Goal: Task Accomplishment & Management: Use online tool/utility

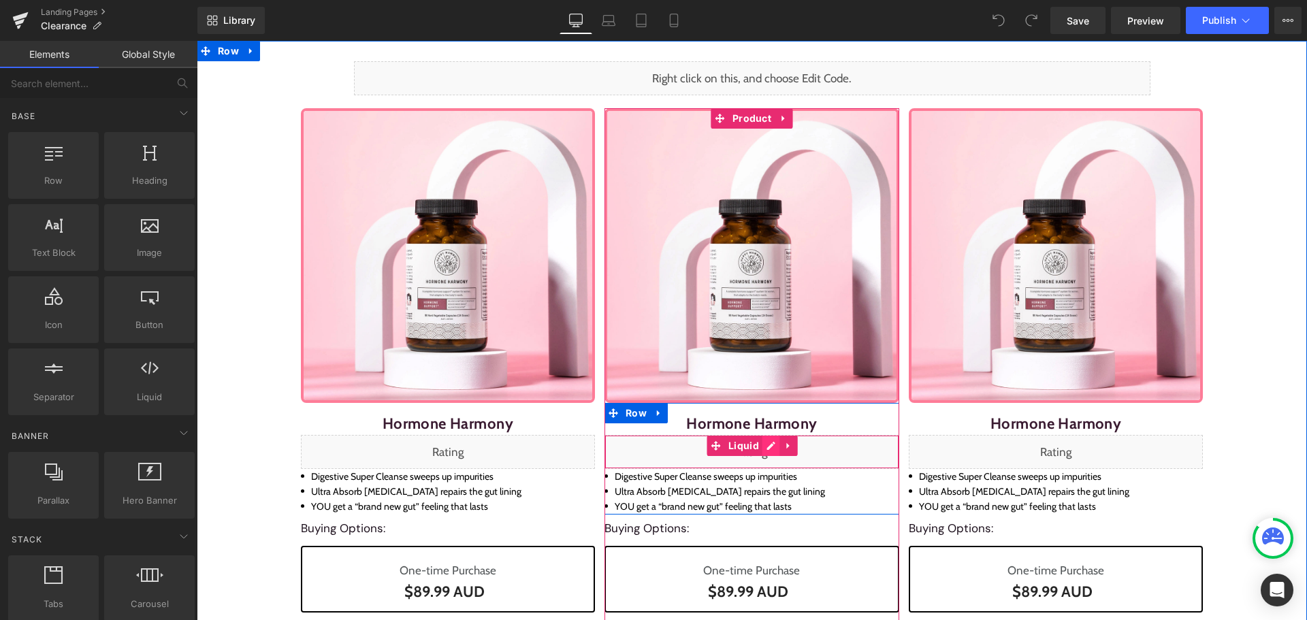
click at [759, 450] on div "Liquid" at bounding box center [751, 452] width 295 height 34
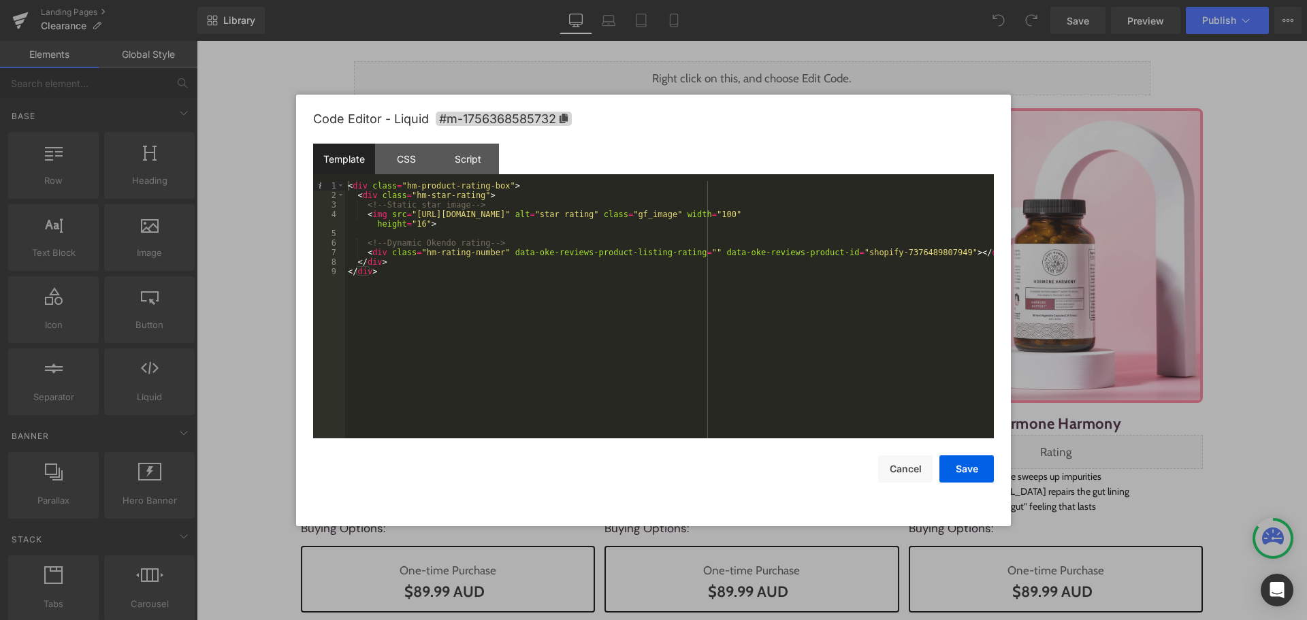
click at [657, 358] on div "< div class = "hm-product-rating-box" > < div class = "hm-star-rating" > <!-- S…" at bounding box center [669, 319] width 649 height 276
click at [357, 186] on div "< div class = "hm-product-rating-box" > < div class = "hm-star-rating" > <!-- S…" at bounding box center [669, 319] width 649 height 276
click at [365, 194] on div "< div class = "hm-product-rating-box" > < div class = "hm-star-rating" > <!-- S…" at bounding box center [669, 319] width 649 height 276
click at [373, 214] on div "< div class = "hm-product-rating-box" > < div class = "hm-star-rating" > <!-- S…" at bounding box center [669, 319] width 649 height 276
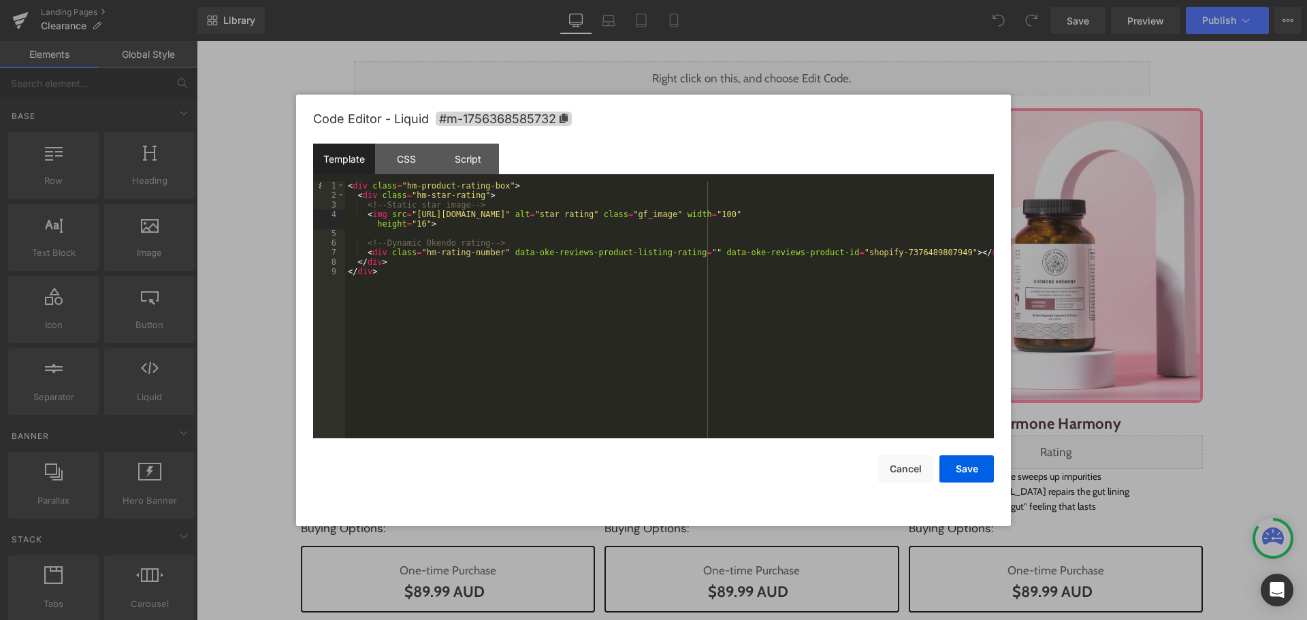
click at [379, 250] on div "< div class = "hm-product-rating-box" > < div class = "hm-star-rating" > <!-- S…" at bounding box center [669, 319] width 649 height 276
click at [441, 291] on div "< div class = "hm-product-rating-box" > < div class = "hm-star-rating" > <!-- S…" at bounding box center [669, 319] width 649 height 276
click at [910, 470] on button "Cancel" at bounding box center [905, 468] width 54 height 27
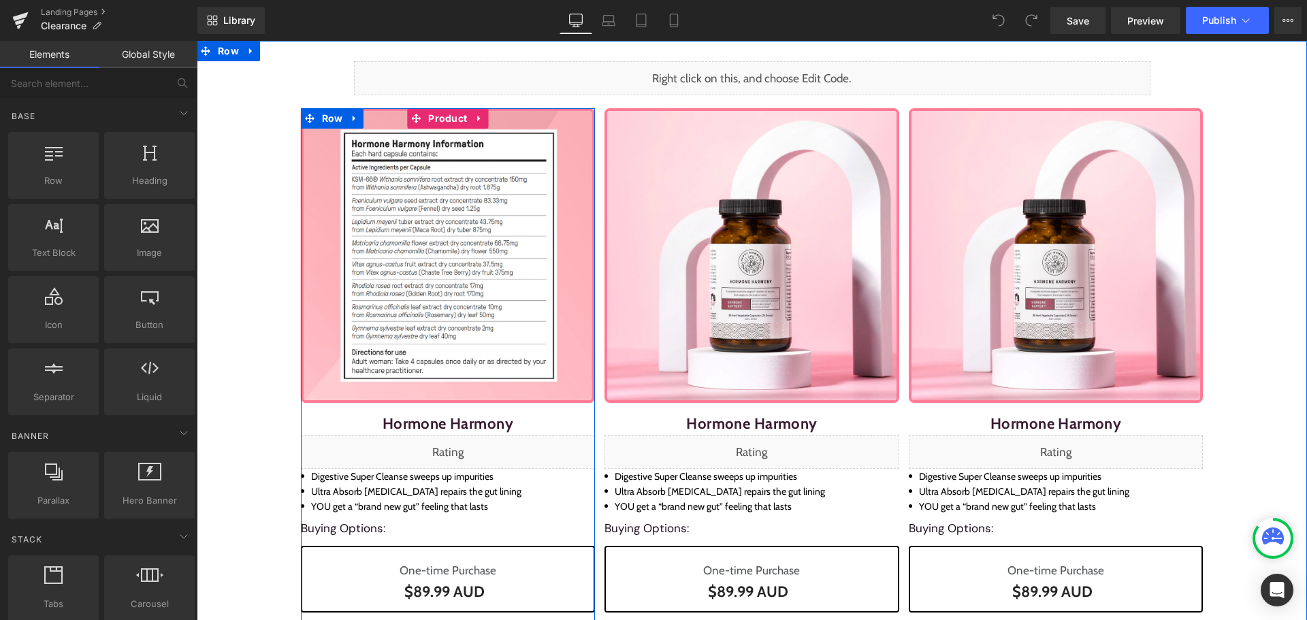
drag, startPoint x: 440, startPoint y: 124, endPoint x: 349, endPoint y: 154, distance: 95.6
click at [440, 124] on span "Product" at bounding box center [448, 118] width 46 height 20
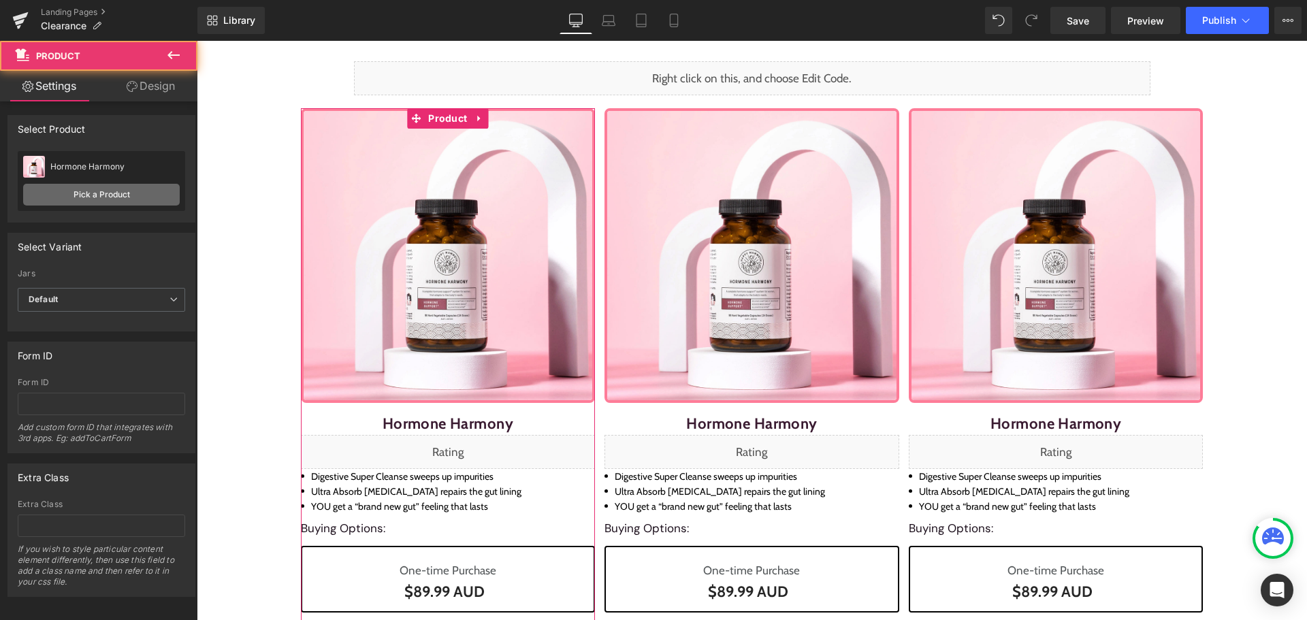
click at [105, 188] on link "Pick a Product" at bounding box center [101, 195] width 157 height 22
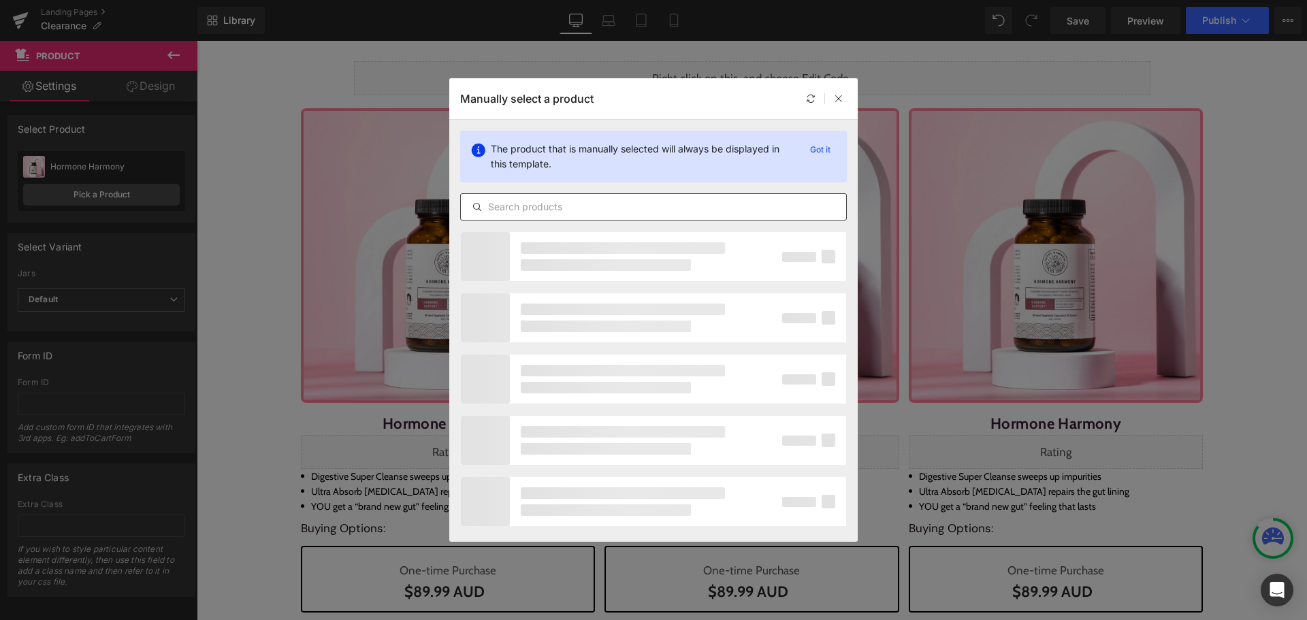
click at [579, 197] on div at bounding box center [653, 206] width 387 height 27
click at [576, 205] on input "text" at bounding box center [653, 207] width 385 height 16
paste input "Detox Booster"
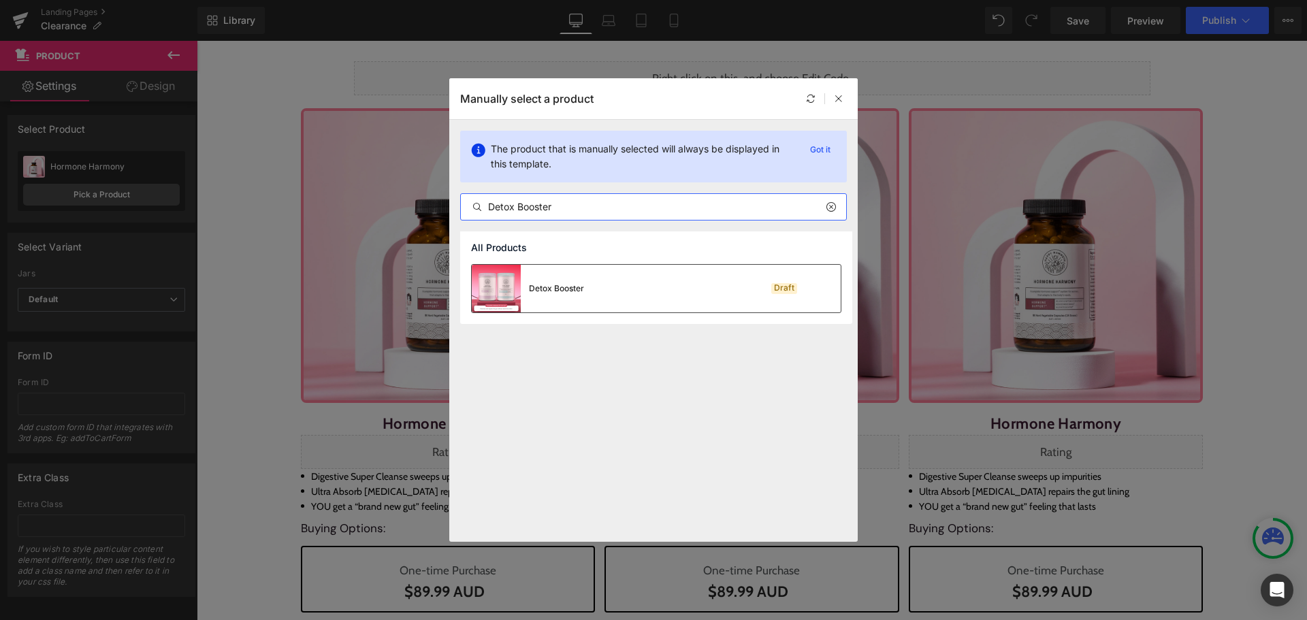
type input "Detox Booster"
click at [555, 292] on div "Detox Booster" at bounding box center [556, 288] width 55 height 12
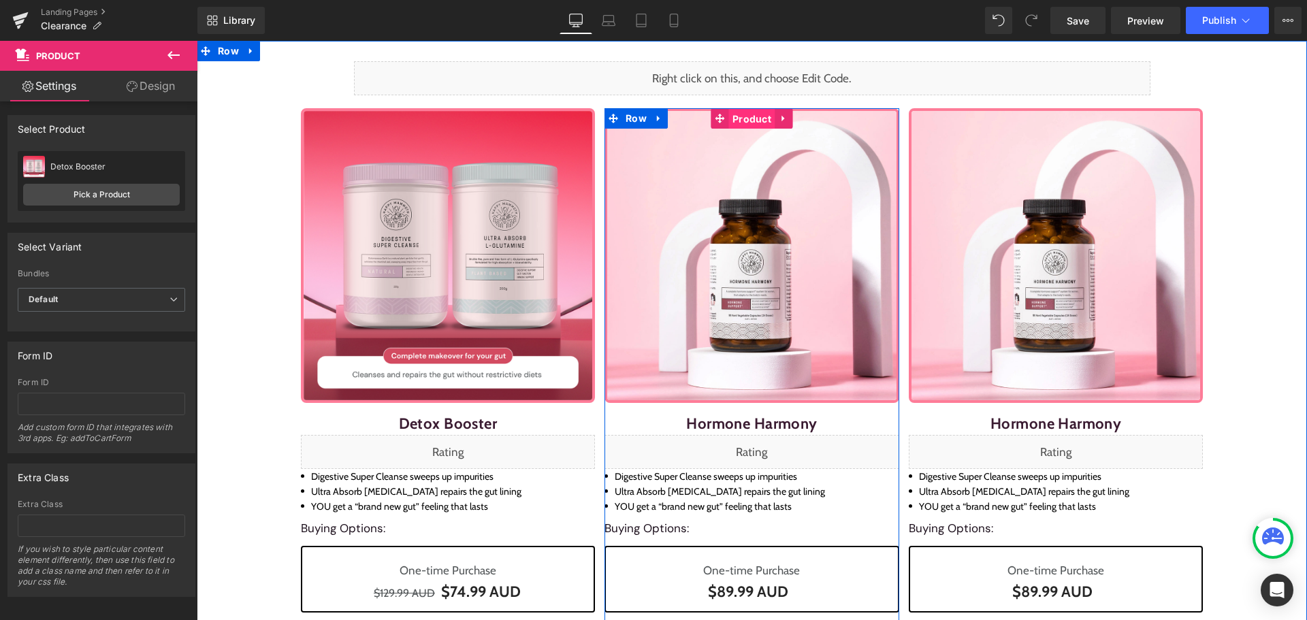
click at [750, 121] on span "Product" at bounding box center [752, 119] width 46 height 20
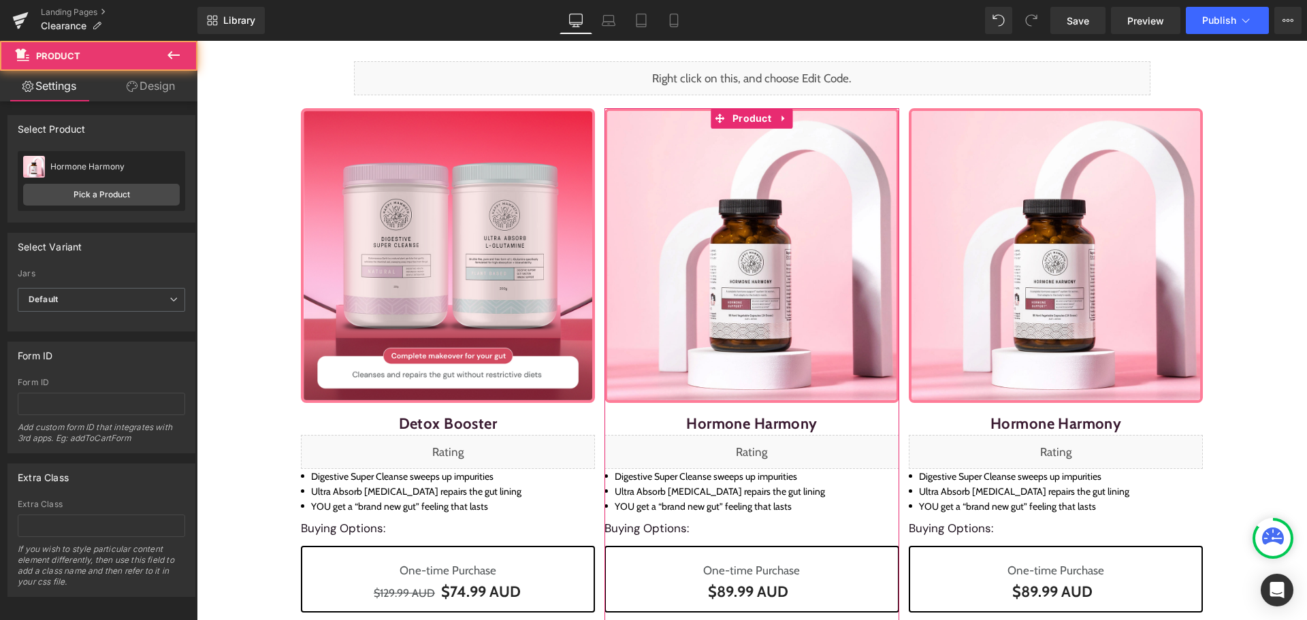
click at [144, 206] on div "Hormone Harmony Hormone Harmony Pick a Product" at bounding box center [101, 181] width 167 height 60
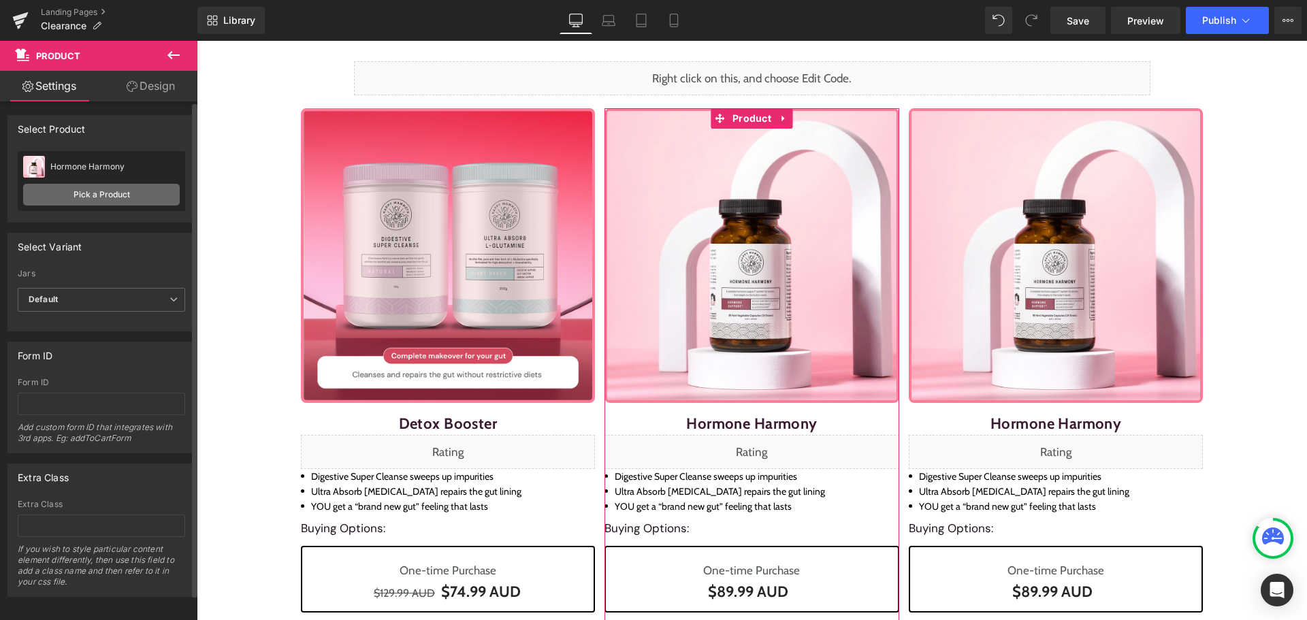
click at [146, 198] on link "Pick a Product" at bounding box center [101, 195] width 157 height 22
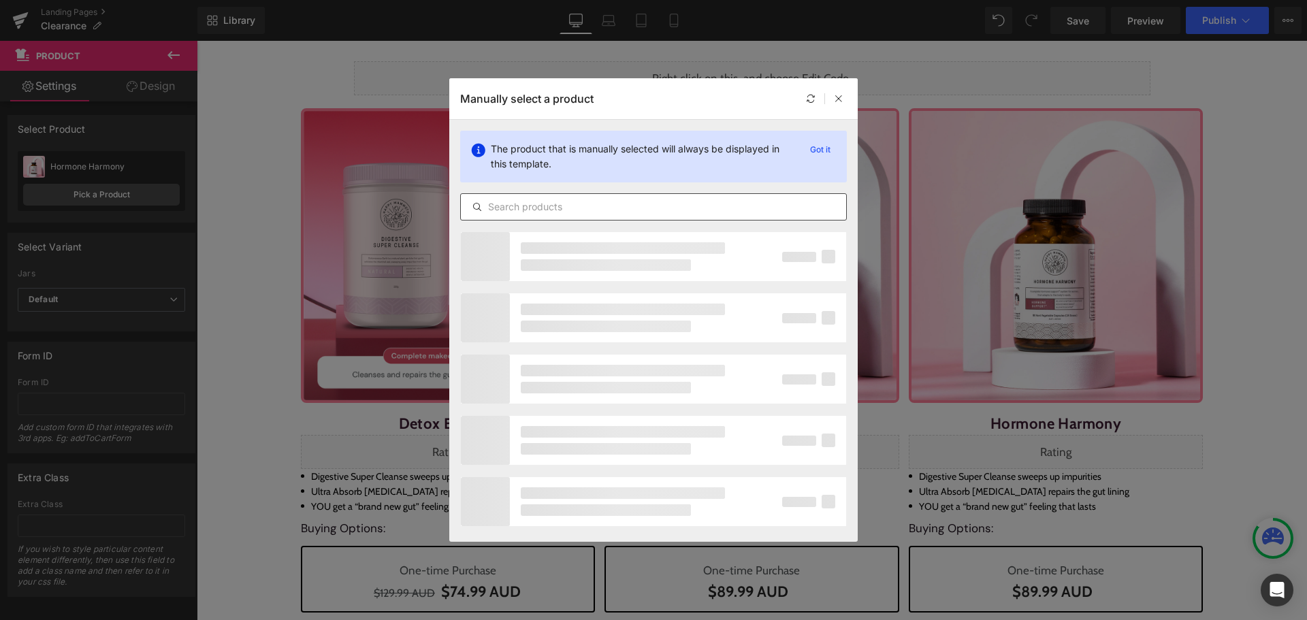
click at [568, 203] on input "text" at bounding box center [653, 207] width 385 height 16
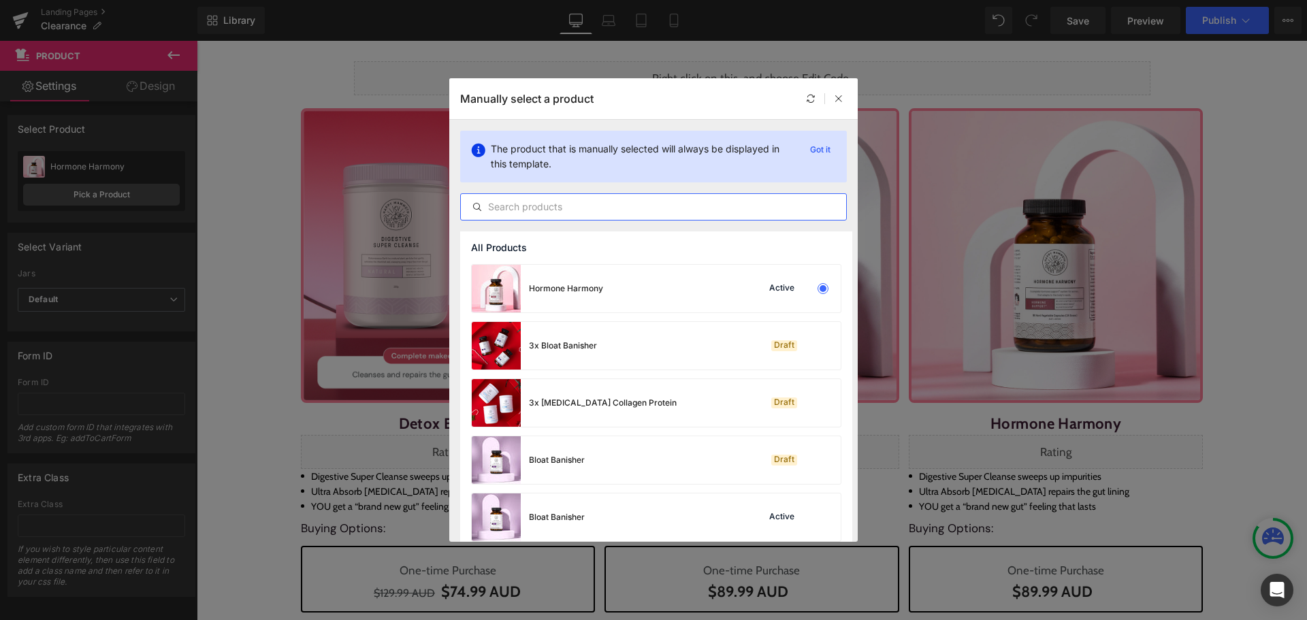
paste input "Morning Fat Shred Booster Info"
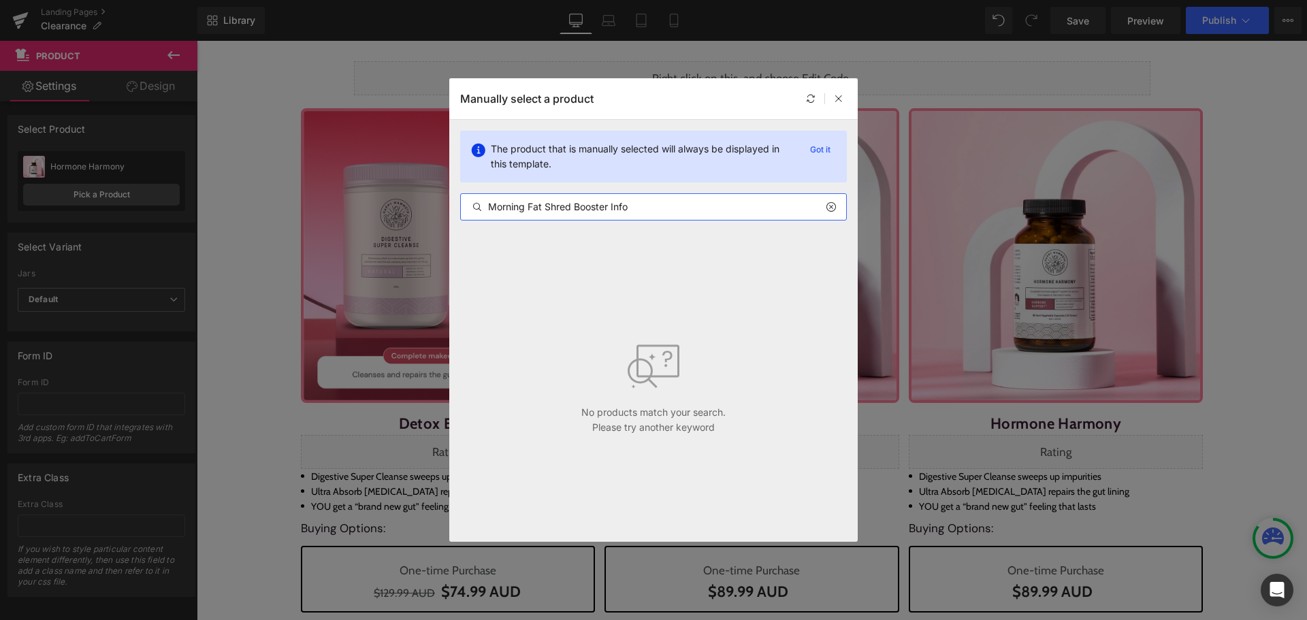
click at [606, 210] on input "Morning Fat Shred Booster Info" at bounding box center [653, 207] width 385 height 16
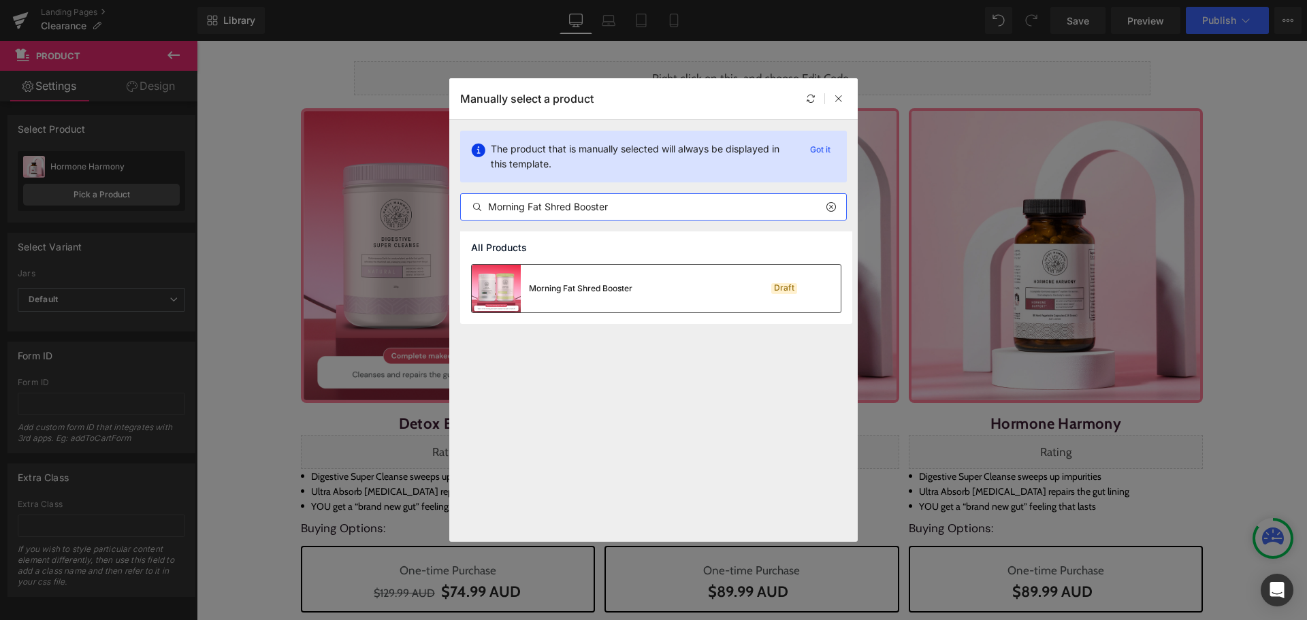
type input "Morning Fat Shred Booster"
click at [649, 289] on div "Morning Fat Shred Booster Draft" at bounding box center [656, 289] width 369 height 48
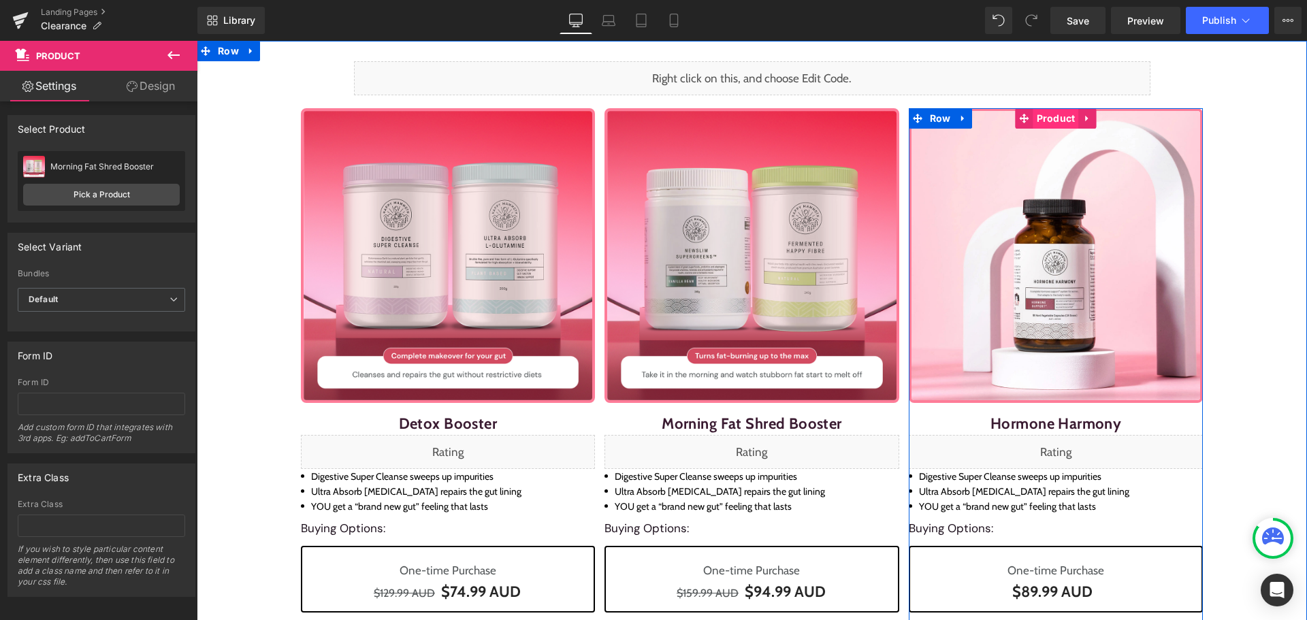
click at [1040, 124] on span "Product" at bounding box center [1056, 118] width 46 height 20
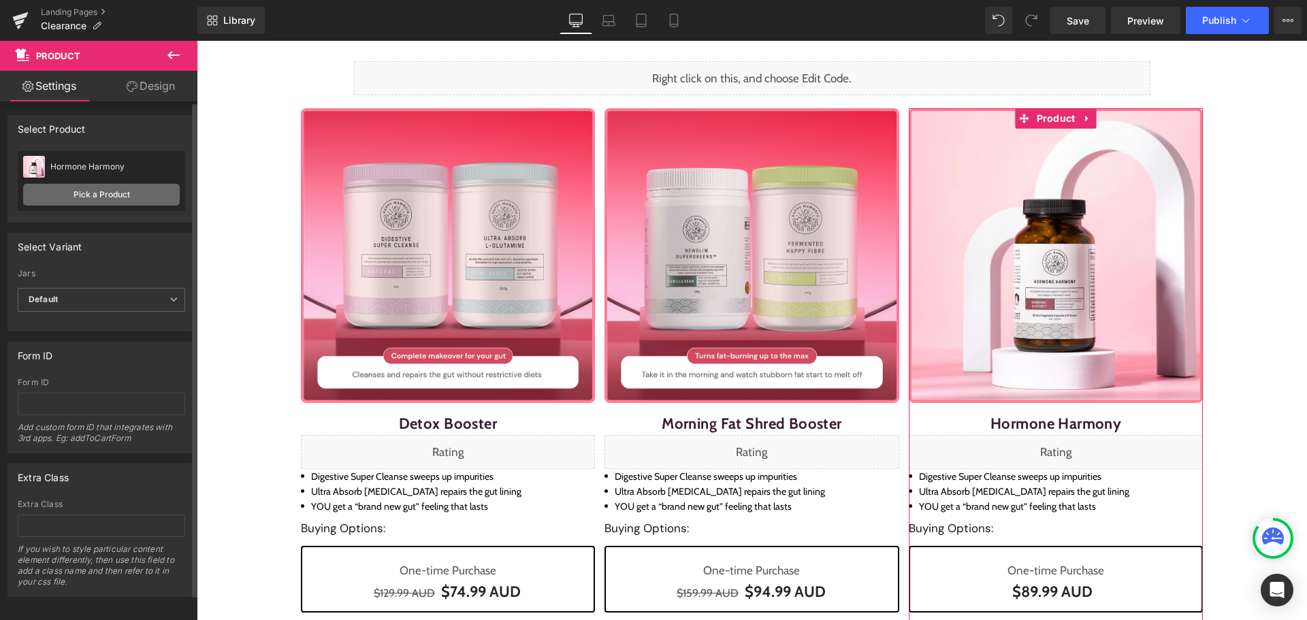
click at [146, 194] on link "Pick a Product" at bounding box center [101, 195] width 157 height 22
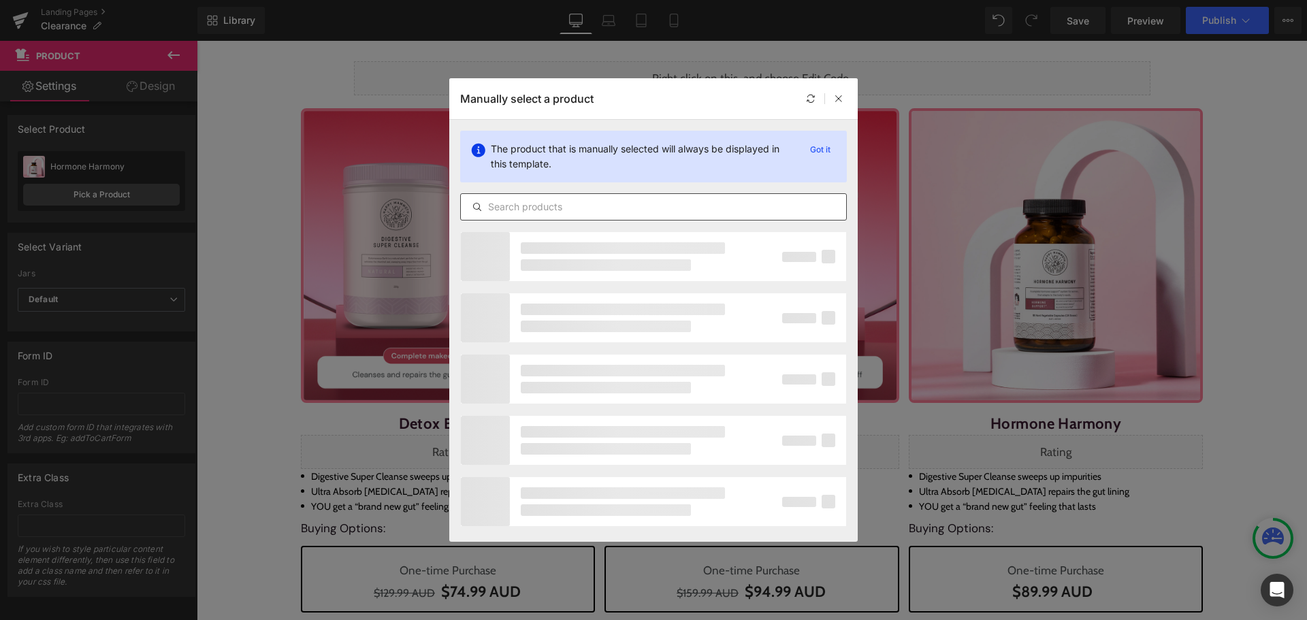
click at [565, 206] on input "text" at bounding box center [653, 207] width 385 height 16
paste input "Night Fat Shred Booster"
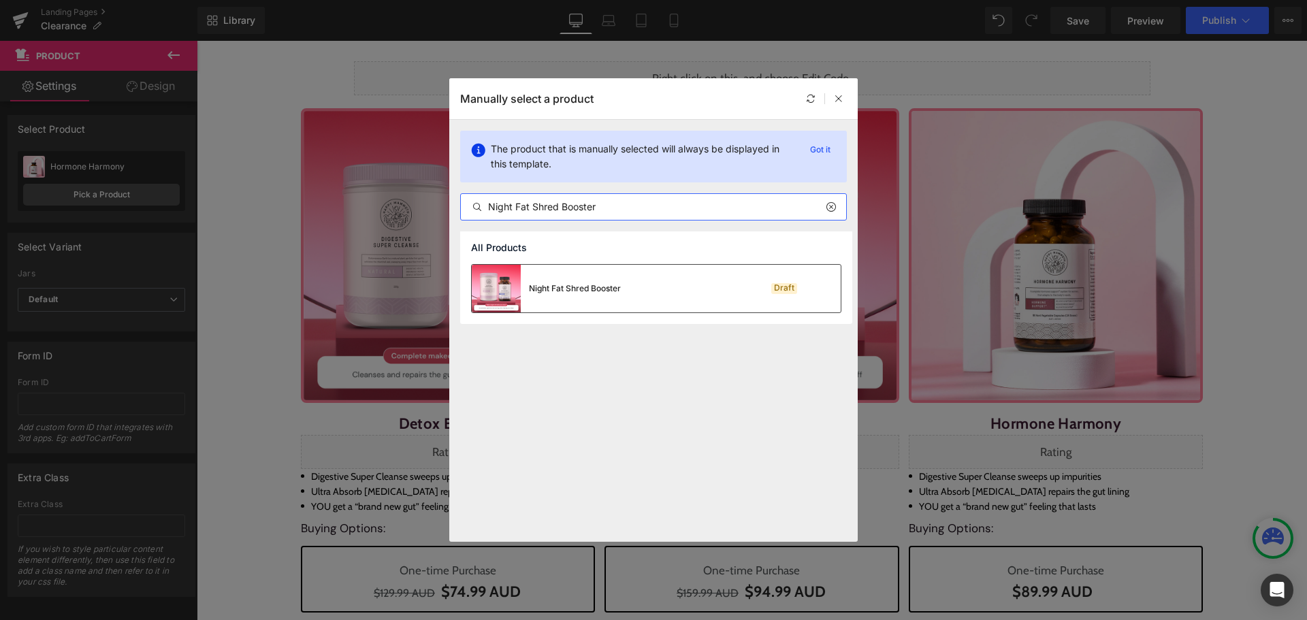
type input "Night Fat Shred Booster"
click at [615, 282] on div "Night Fat Shred Booster" at bounding box center [575, 288] width 92 height 12
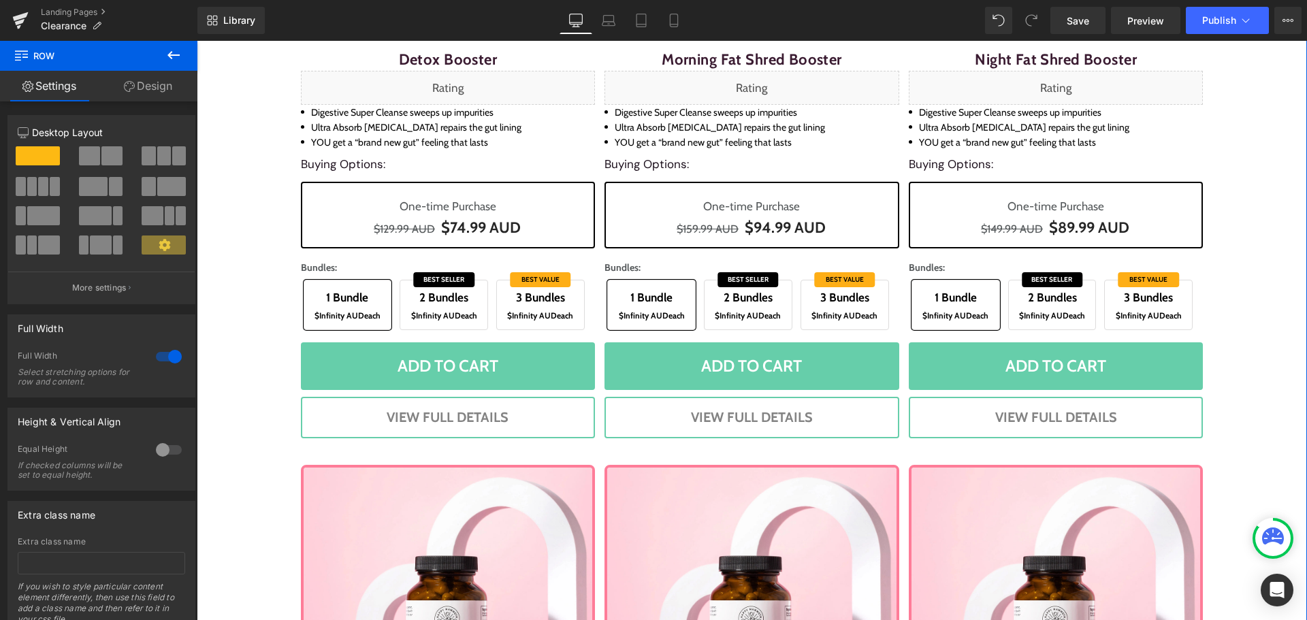
scroll to position [408, 0]
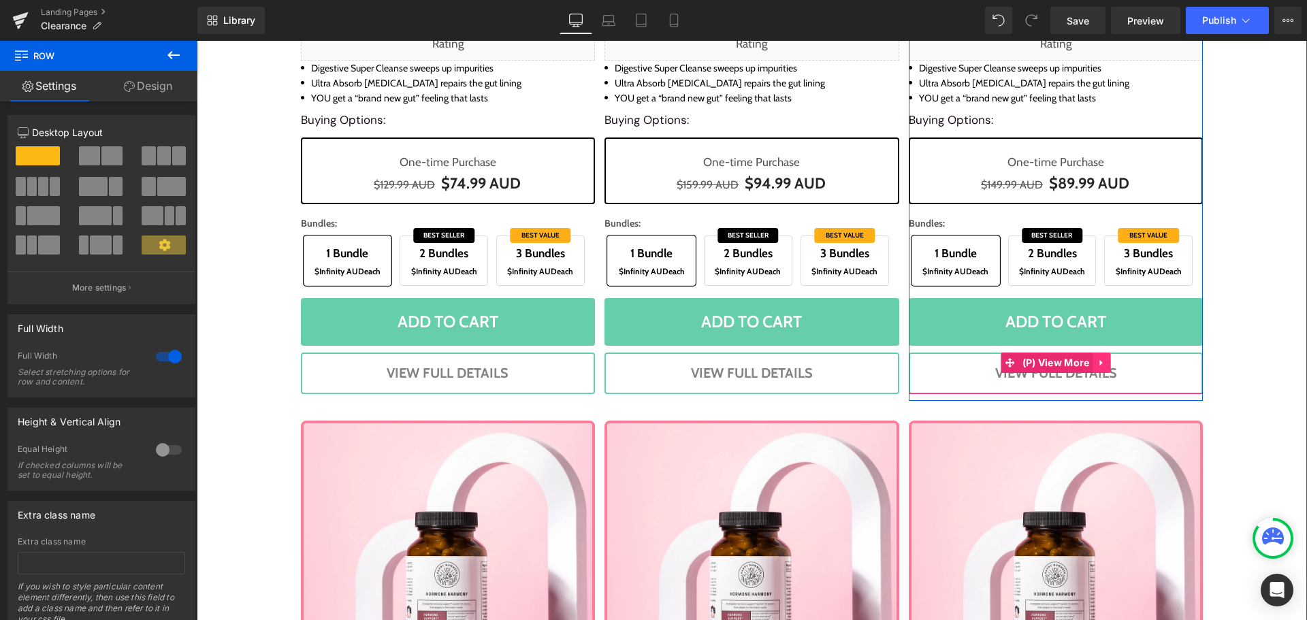
click at [1101, 364] on icon at bounding box center [1102, 362] width 10 height 10
click at [1106, 363] on icon at bounding box center [1111, 362] width 10 height 10
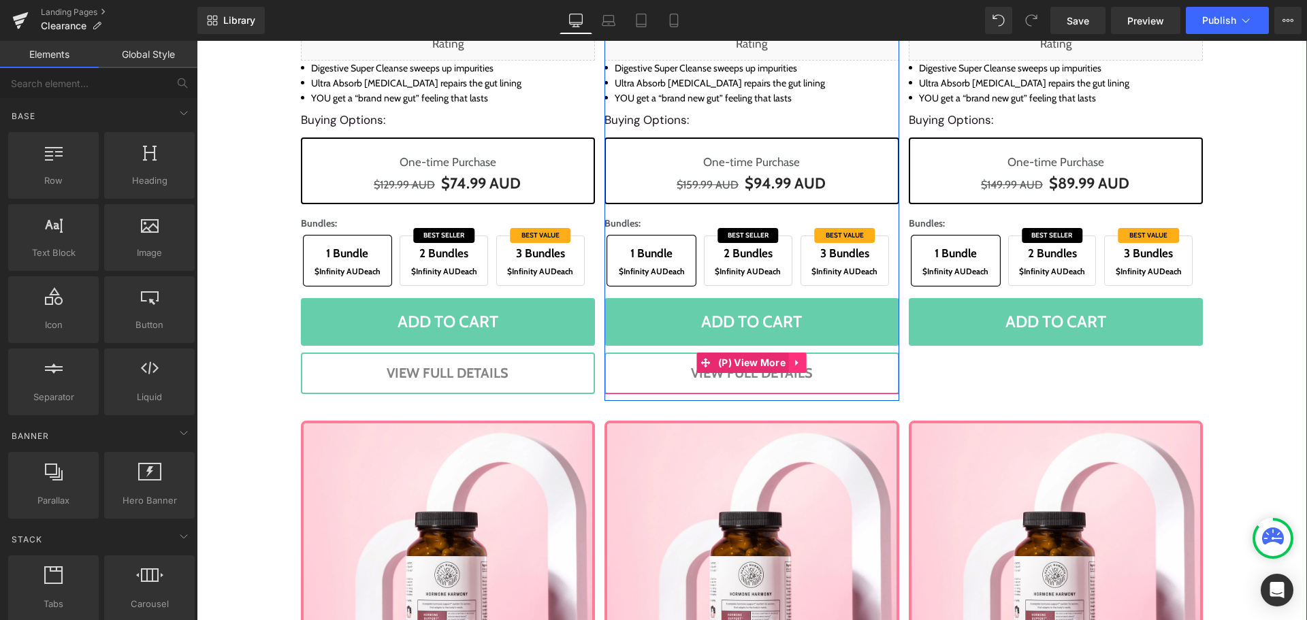
click at [793, 361] on icon at bounding box center [798, 362] width 10 height 10
click at [815, 361] on link at bounding box center [824, 363] width 18 height 20
click at [789, 361] on link at bounding box center [798, 363] width 18 height 20
click at [802, 361] on icon at bounding box center [807, 363] width 10 height 10
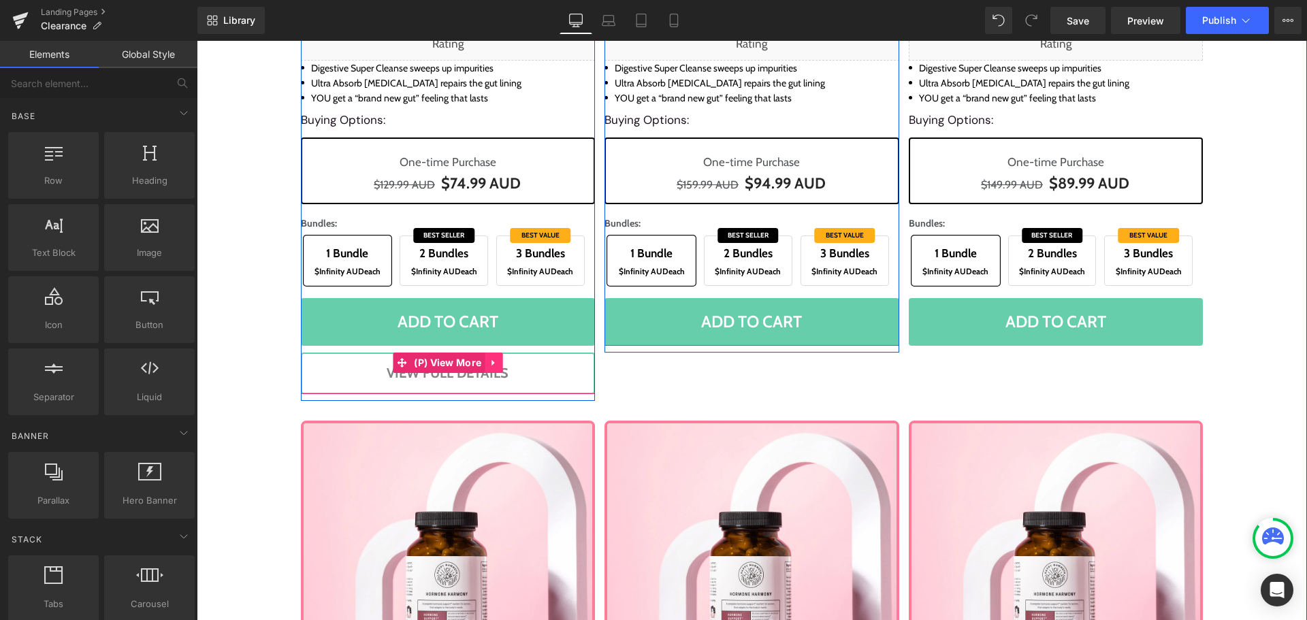
click at [489, 363] on icon at bounding box center [494, 362] width 10 height 10
click at [498, 360] on icon at bounding box center [503, 363] width 10 height 10
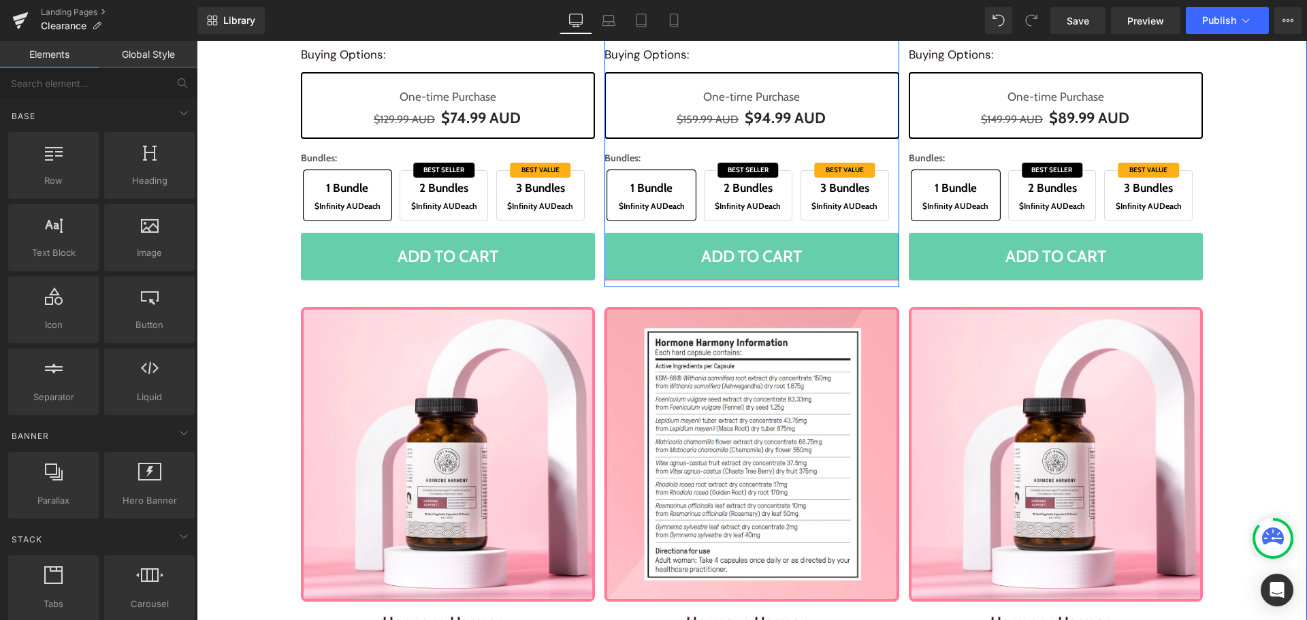
scroll to position [565, 0]
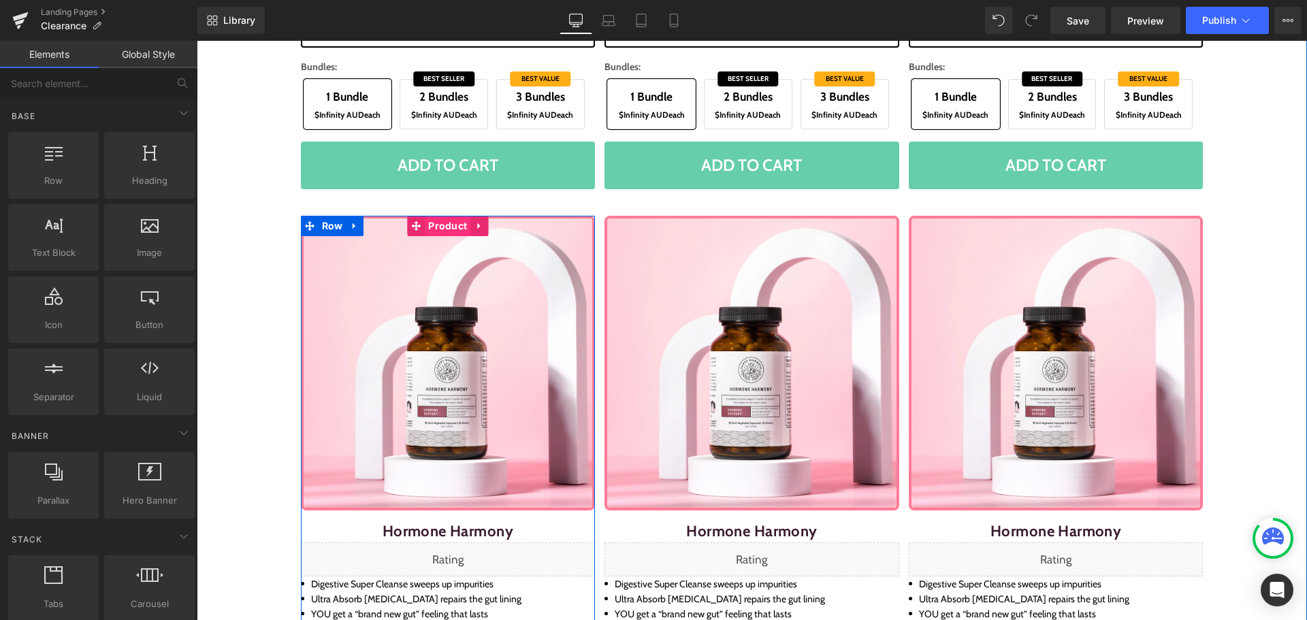
click at [429, 221] on span "Product" at bounding box center [448, 226] width 46 height 20
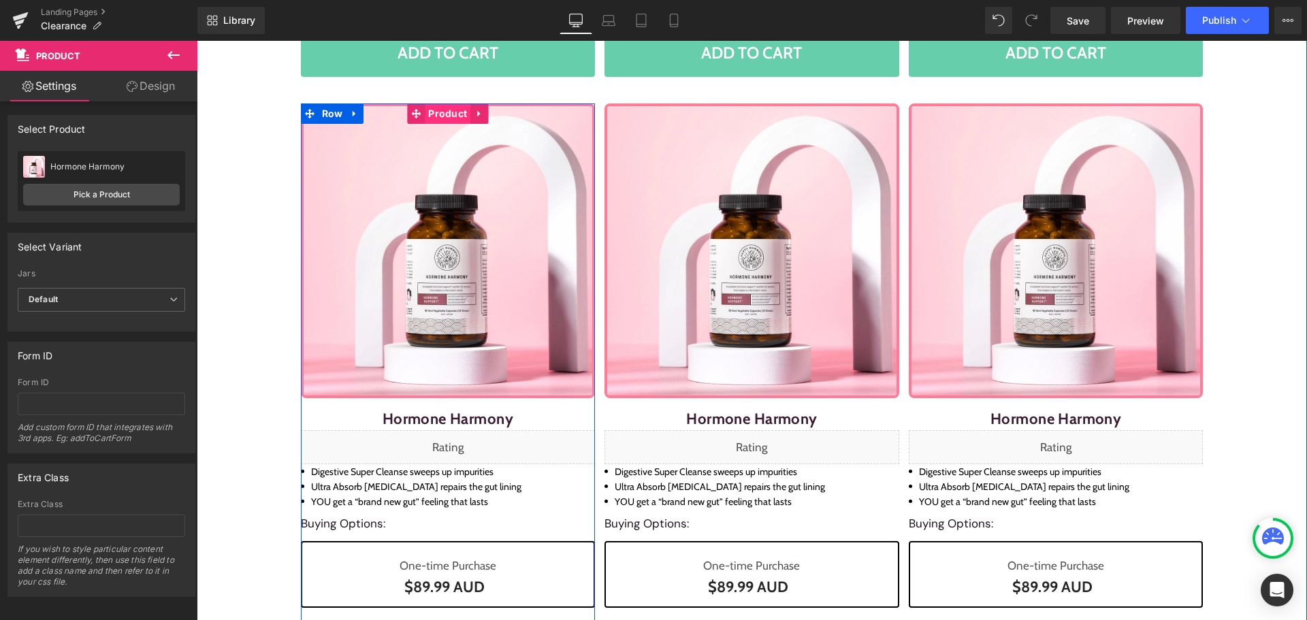
scroll to position [701, 0]
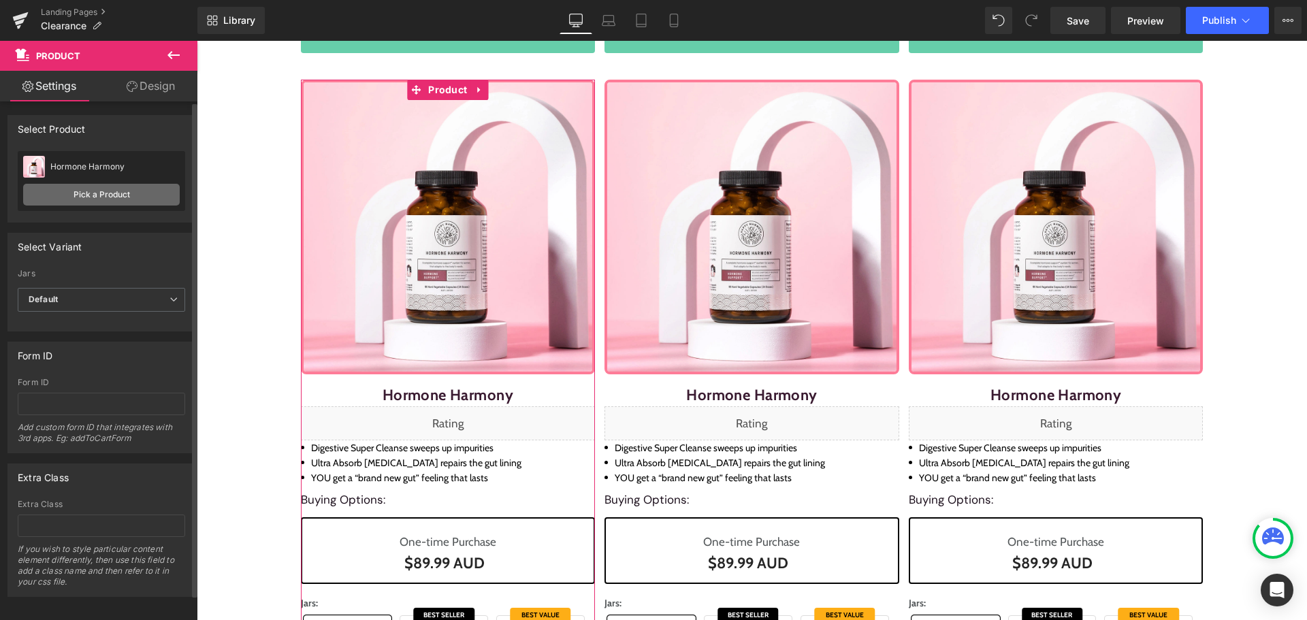
click at [153, 201] on link "Pick a Product" at bounding box center [101, 195] width 157 height 22
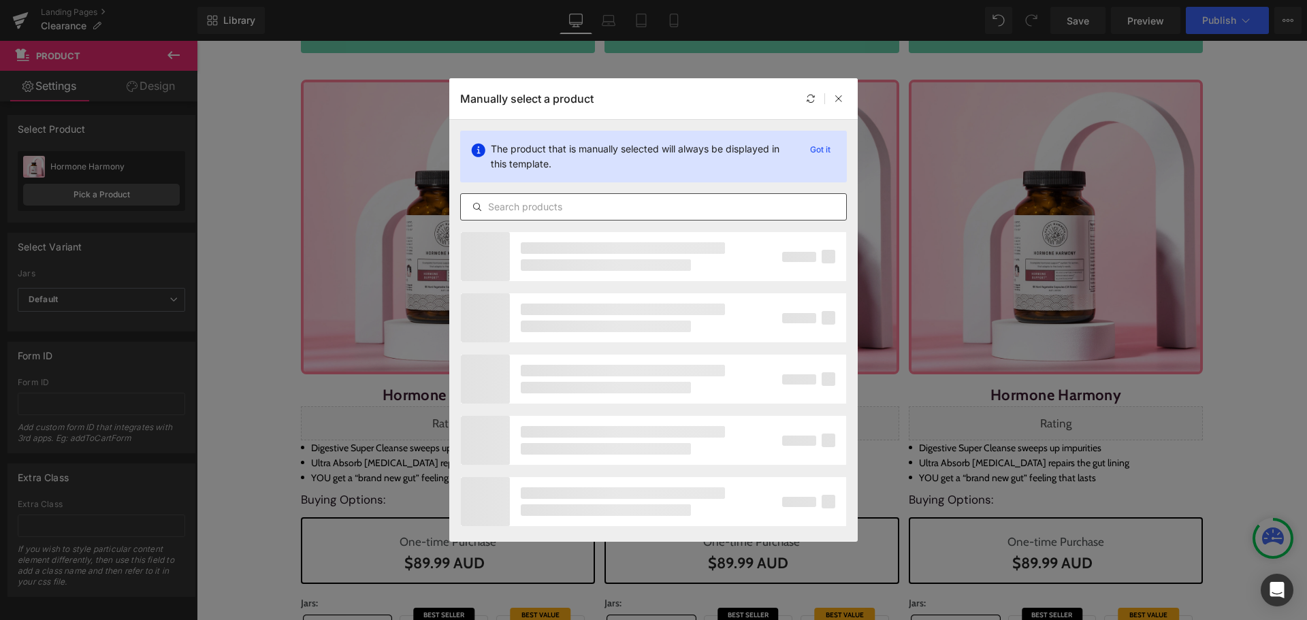
click at [554, 203] on input "text" at bounding box center [653, 207] width 385 height 16
paste input "Digestive Super Cleanse"
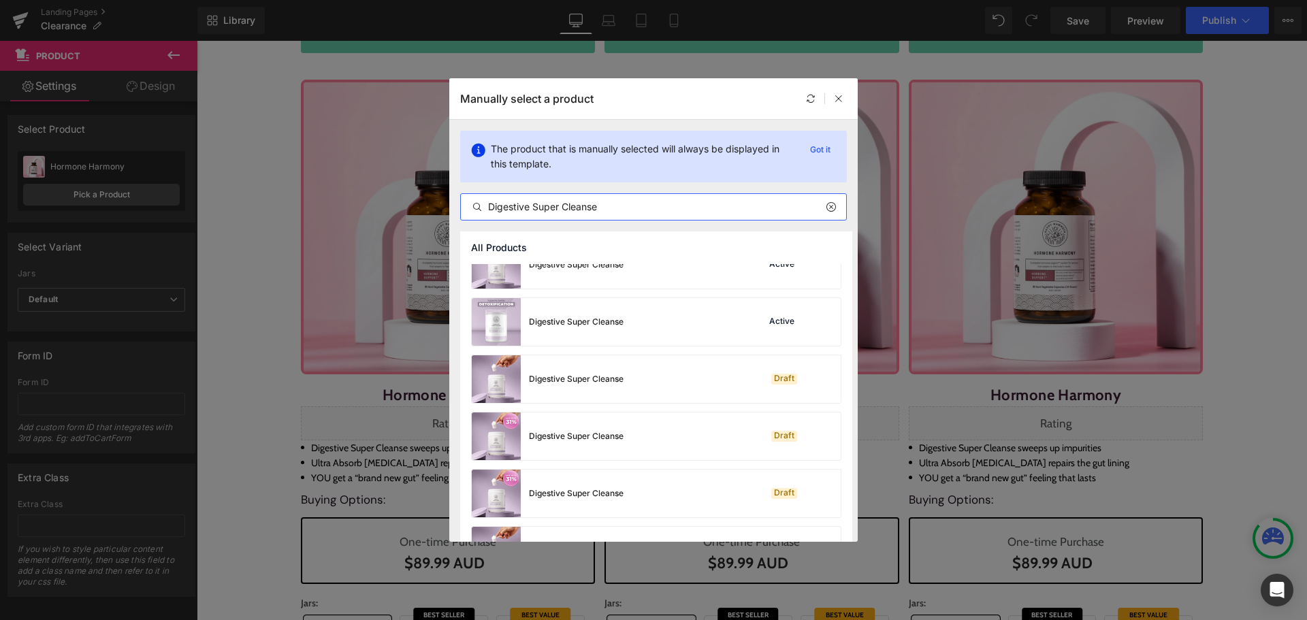
scroll to position [0, 0]
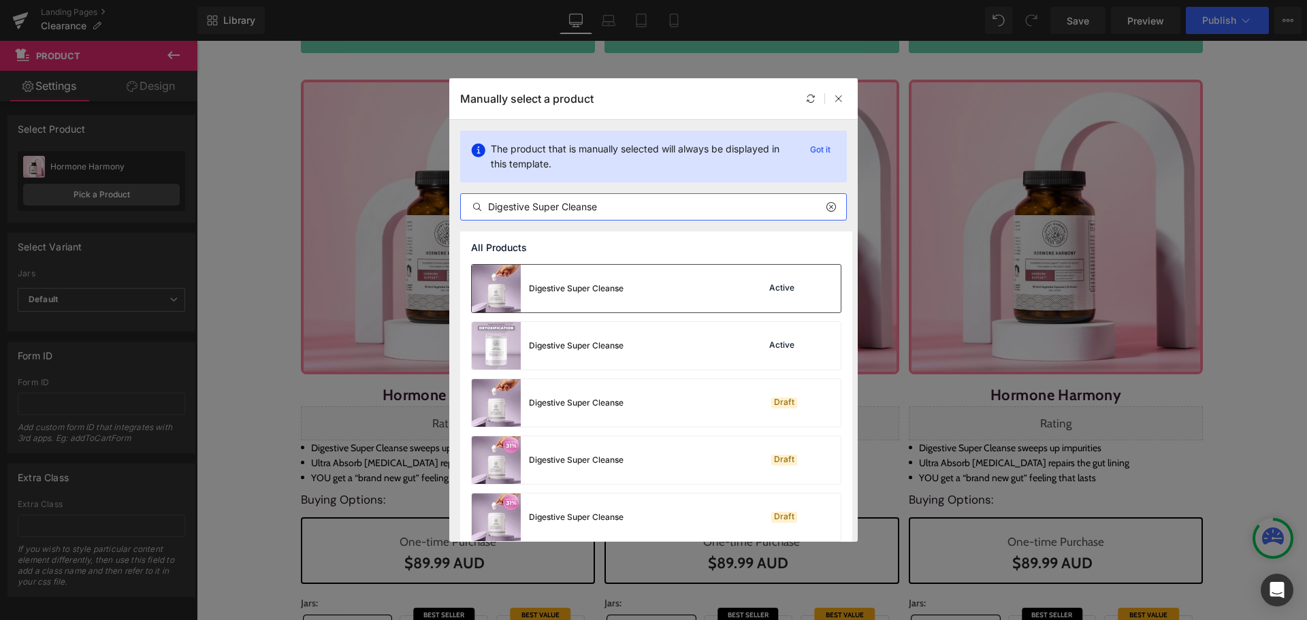
type input "Digestive Super Cleanse"
click at [656, 282] on div "Digestive Super Cleanse Active" at bounding box center [656, 289] width 369 height 48
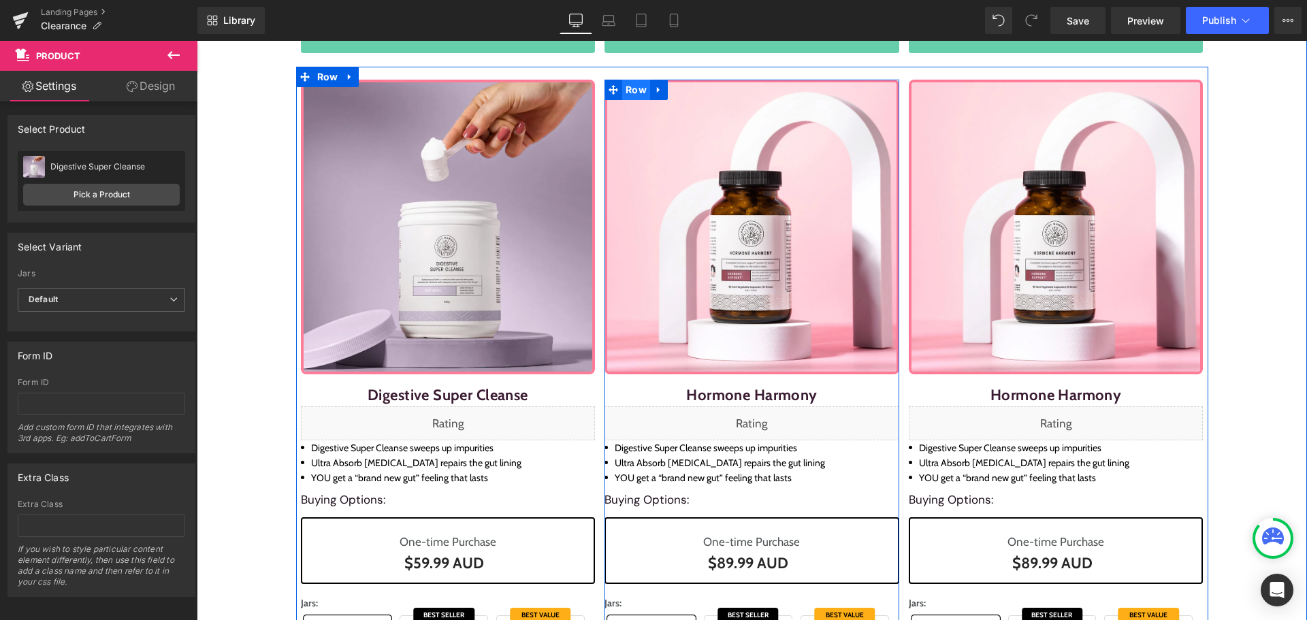
click at [630, 90] on span "Row" at bounding box center [636, 90] width 28 height 20
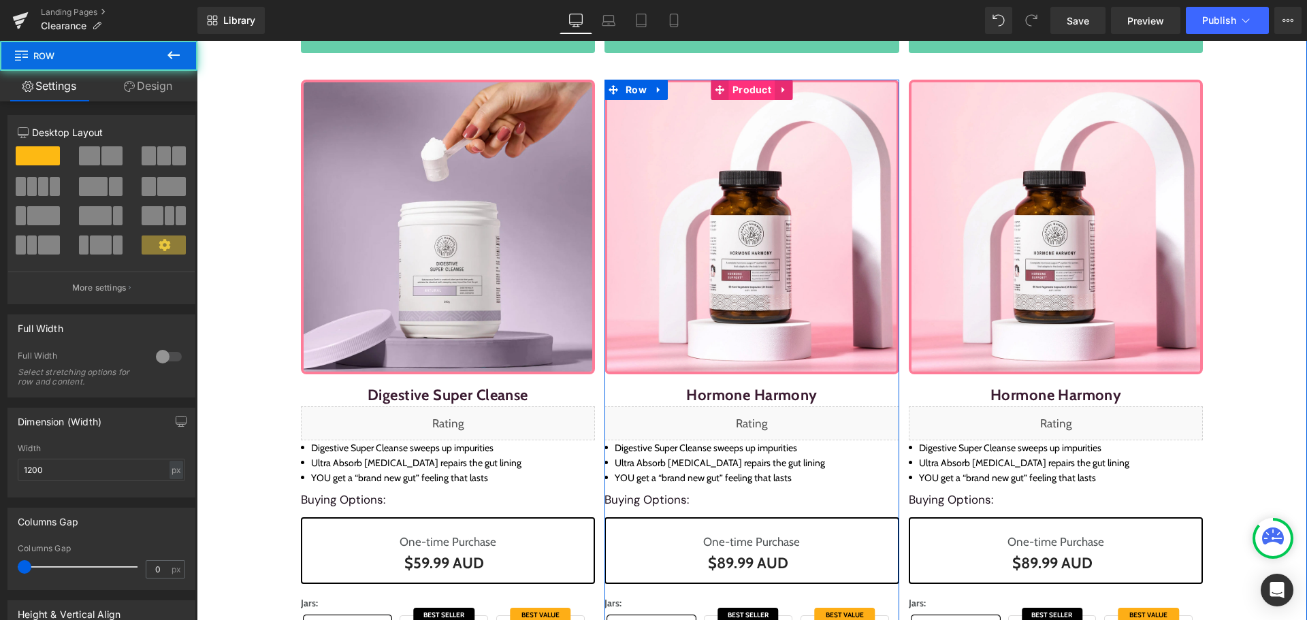
click at [761, 95] on span "Product" at bounding box center [752, 90] width 46 height 20
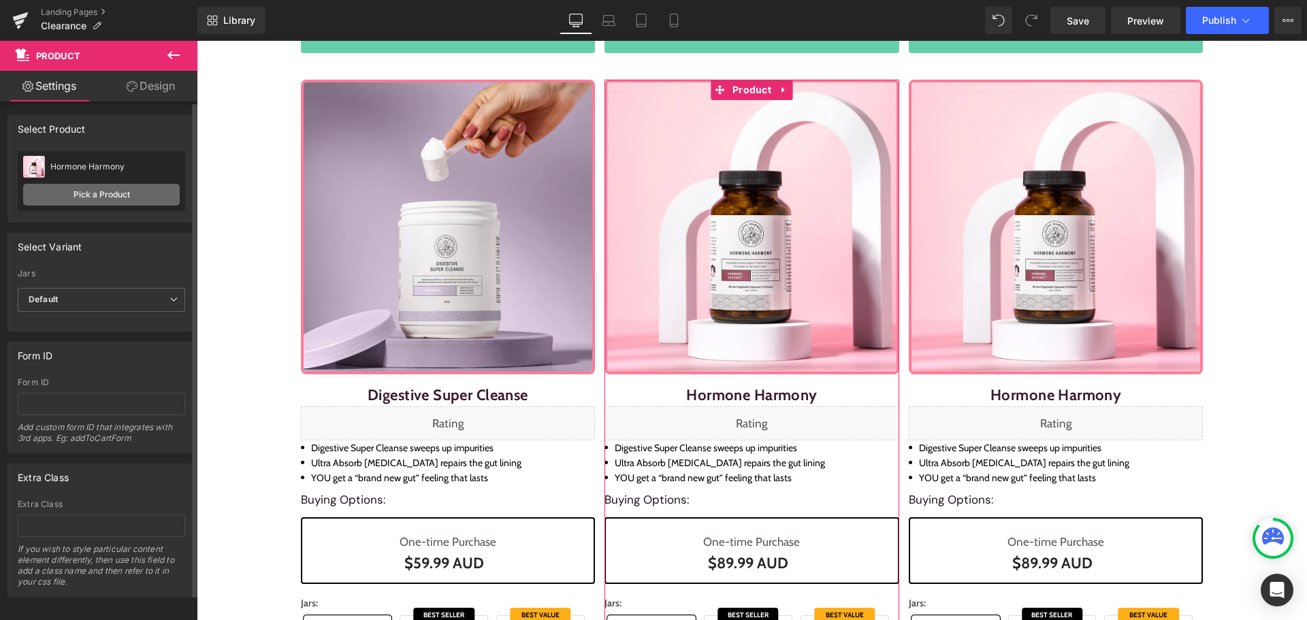
click at [103, 189] on link "Pick a Product" at bounding box center [101, 195] width 157 height 22
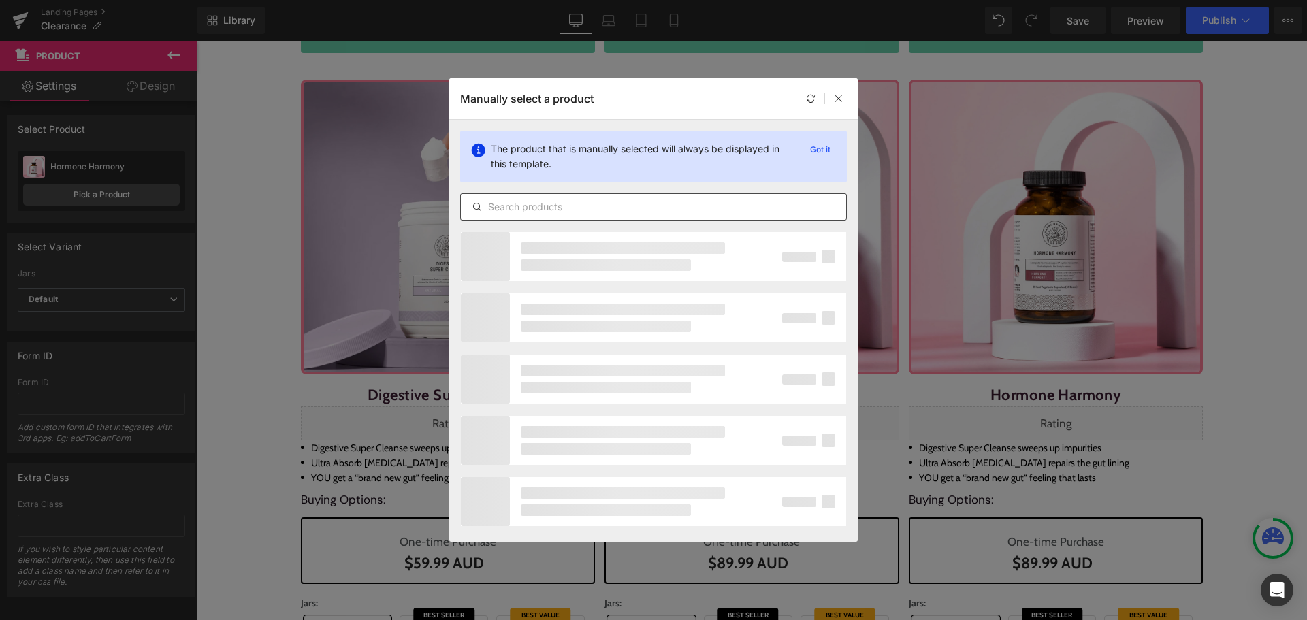
click at [549, 209] on input "text" at bounding box center [653, 207] width 385 height 16
paste input "Deep Sleep Mode"
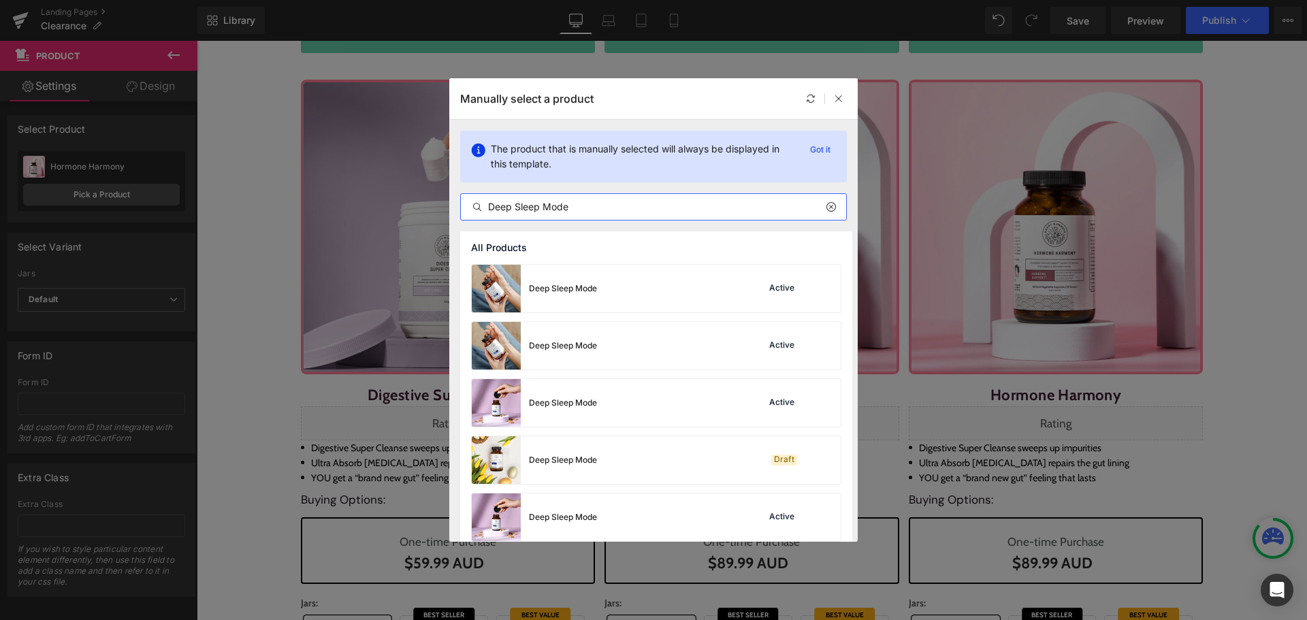
type input "Deep Sleep Mode"
click at [614, 402] on div "Deep Sleep Mode Active" at bounding box center [656, 403] width 369 height 48
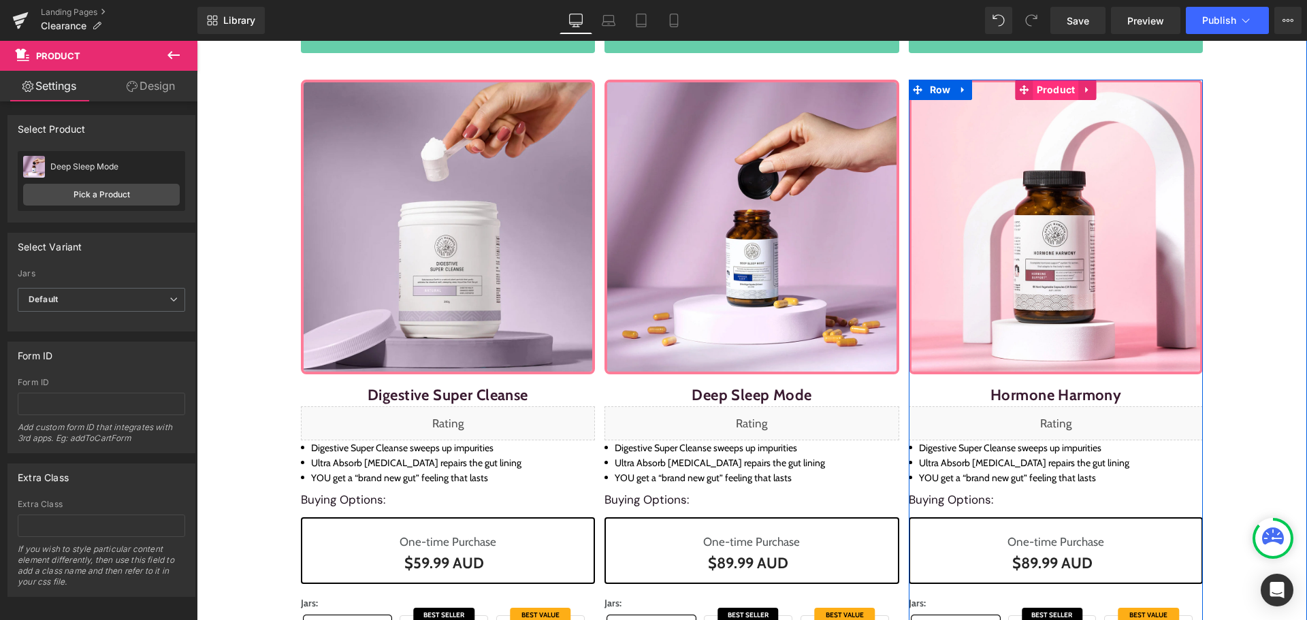
click at [1061, 92] on span "Product" at bounding box center [1056, 90] width 46 height 20
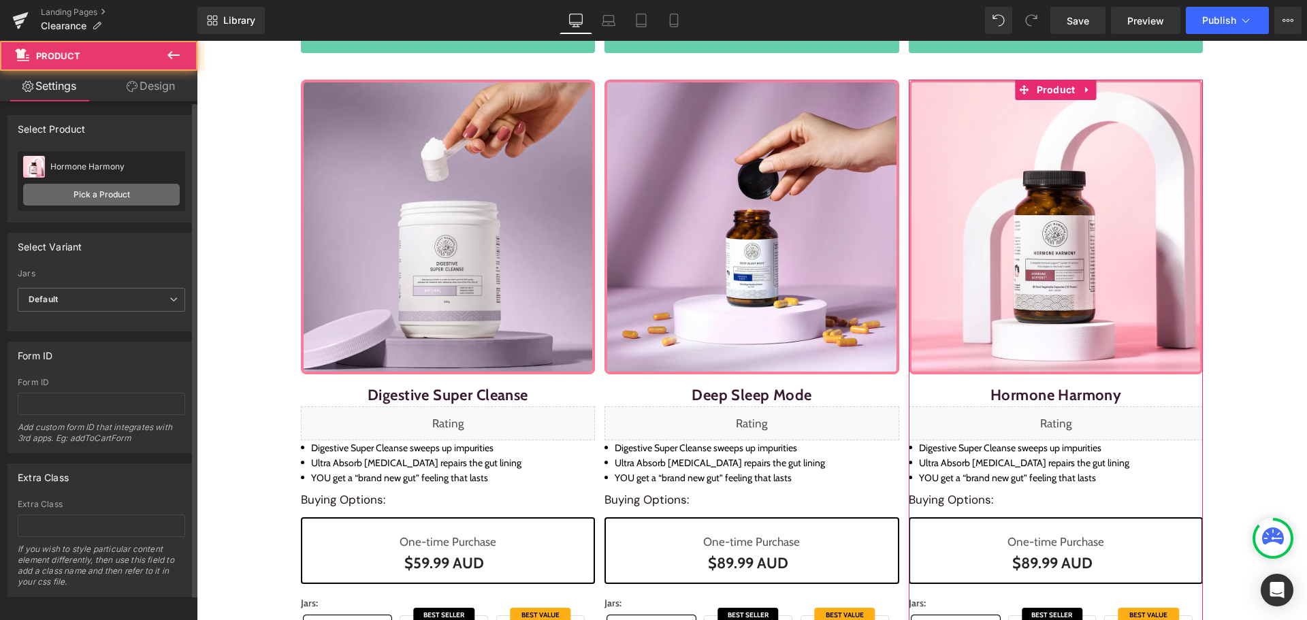
click at [142, 192] on link "Pick a Product" at bounding box center [101, 195] width 157 height 22
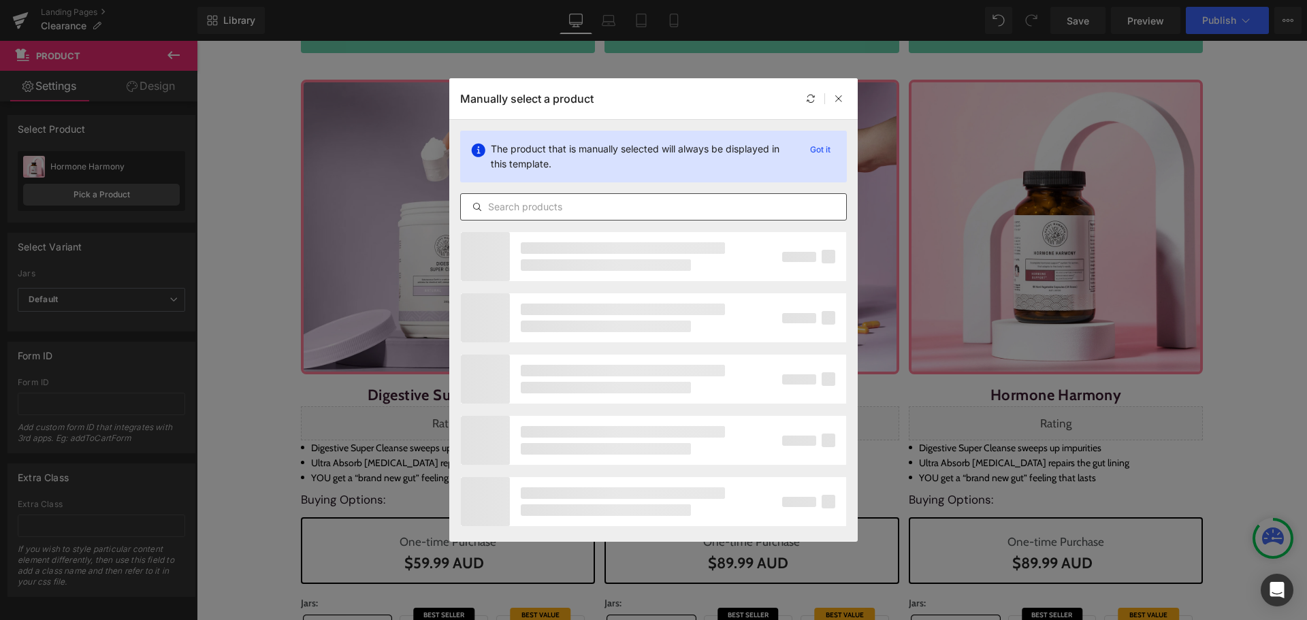
click at [568, 211] on input "text" at bounding box center [653, 207] width 385 height 16
paste input "Fermented Happy Fibre"
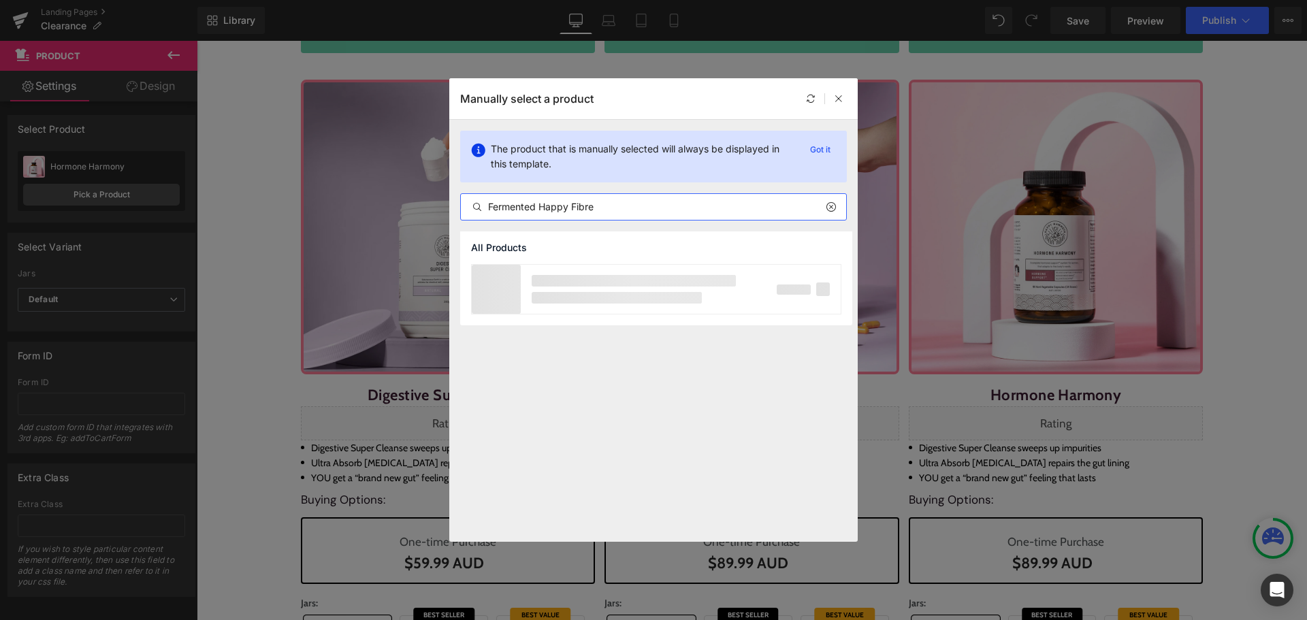
type input "Fermented Happy Fibre"
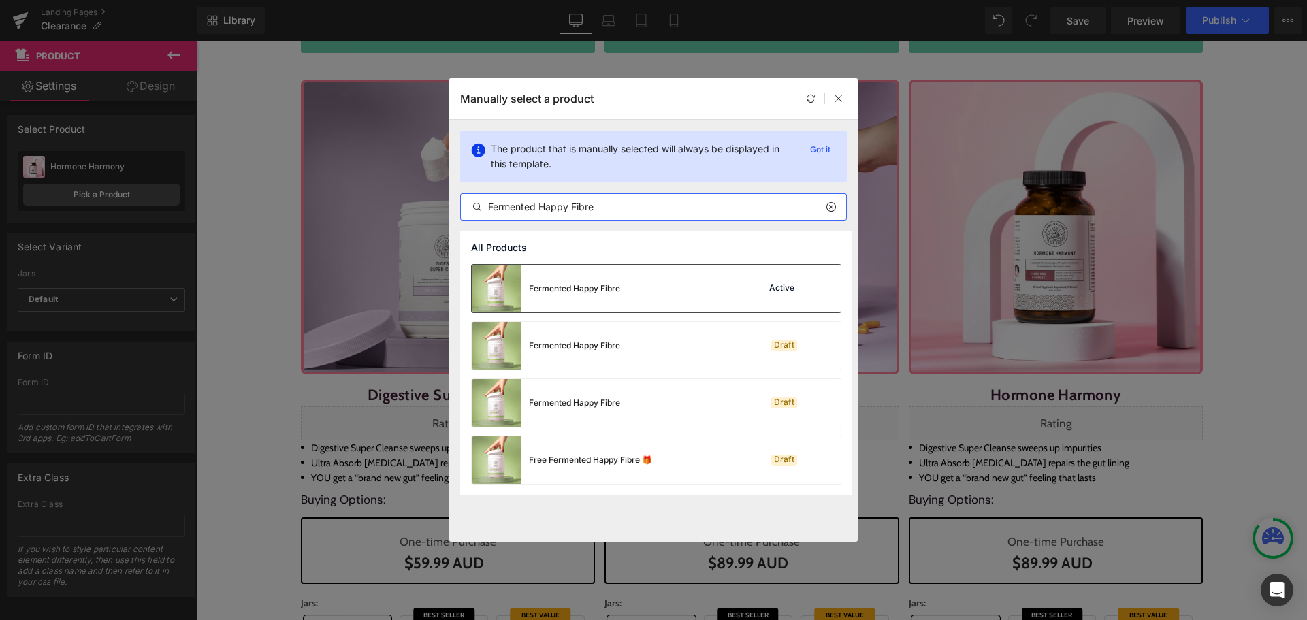
click at [729, 272] on div "Fermented Happy Fibre Active" at bounding box center [656, 289] width 369 height 48
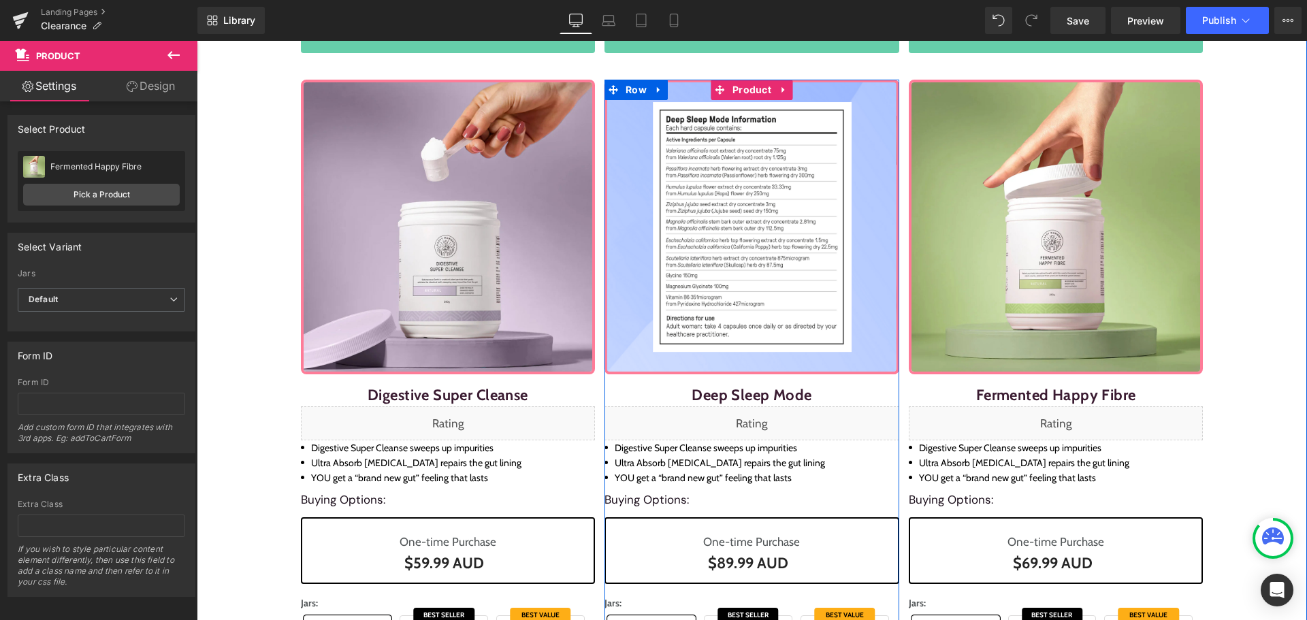
scroll to position [497, 0]
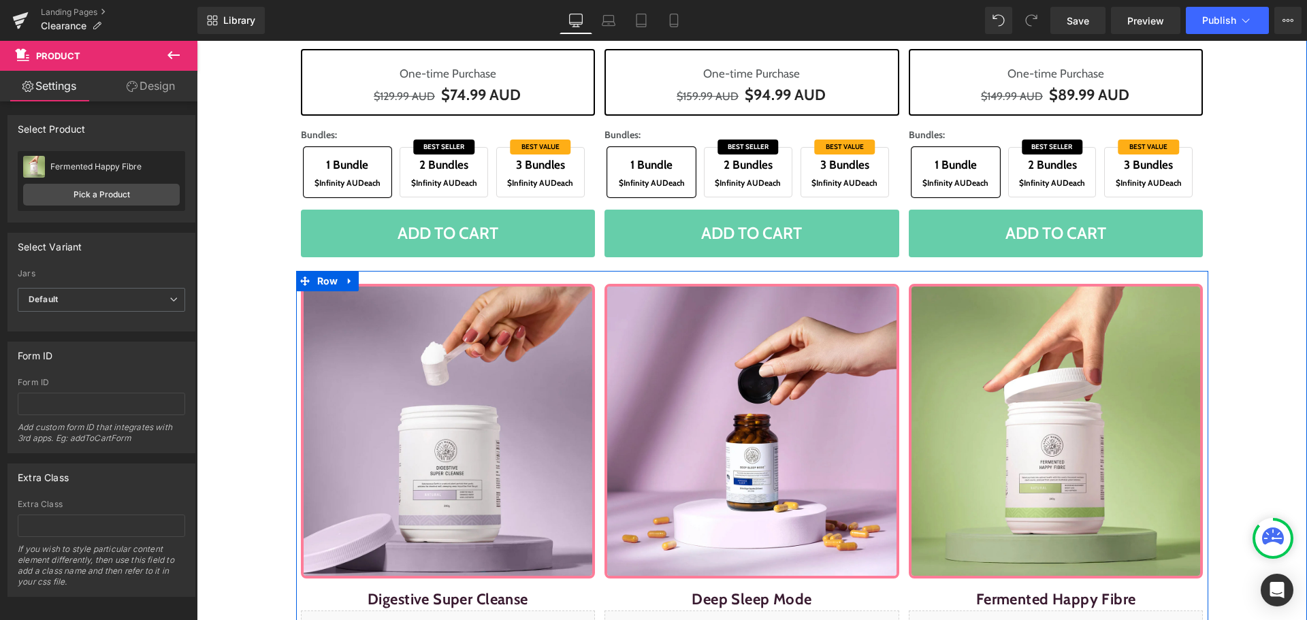
drag, startPoint x: 347, startPoint y: 279, endPoint x: 380, endPoint y: 266, distance: 35.8
click at [347, 279] on icon at bounding box center [350, 281] width 10 height 10
click at [363, 280] on icon at bounding box center [368, 281] width 10 height 10
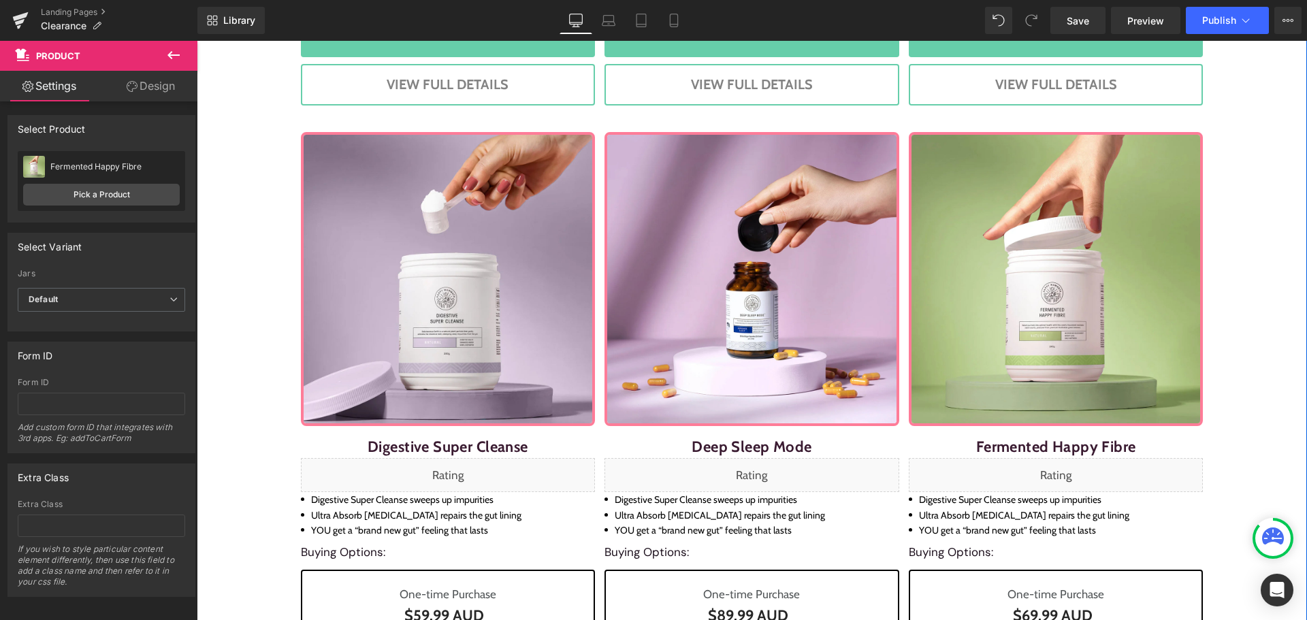
scroll to position [1393, 0]
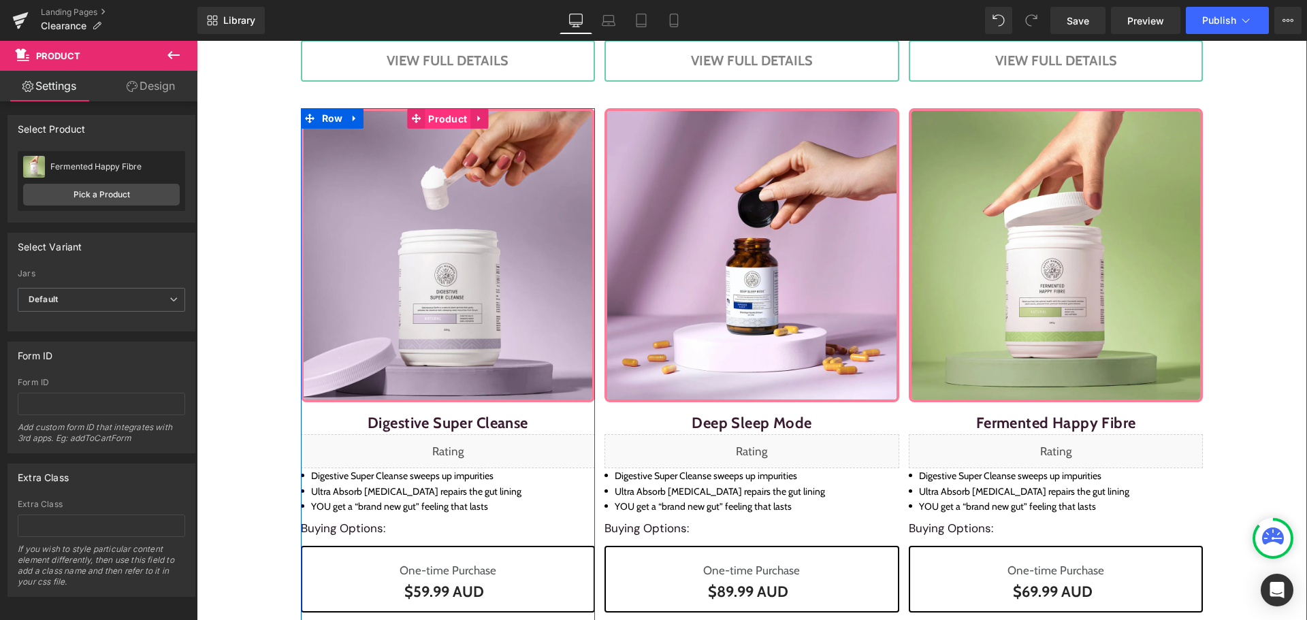
click at [447, 120] on span "Product" at bounding box center [448, 119] width 46 height 20
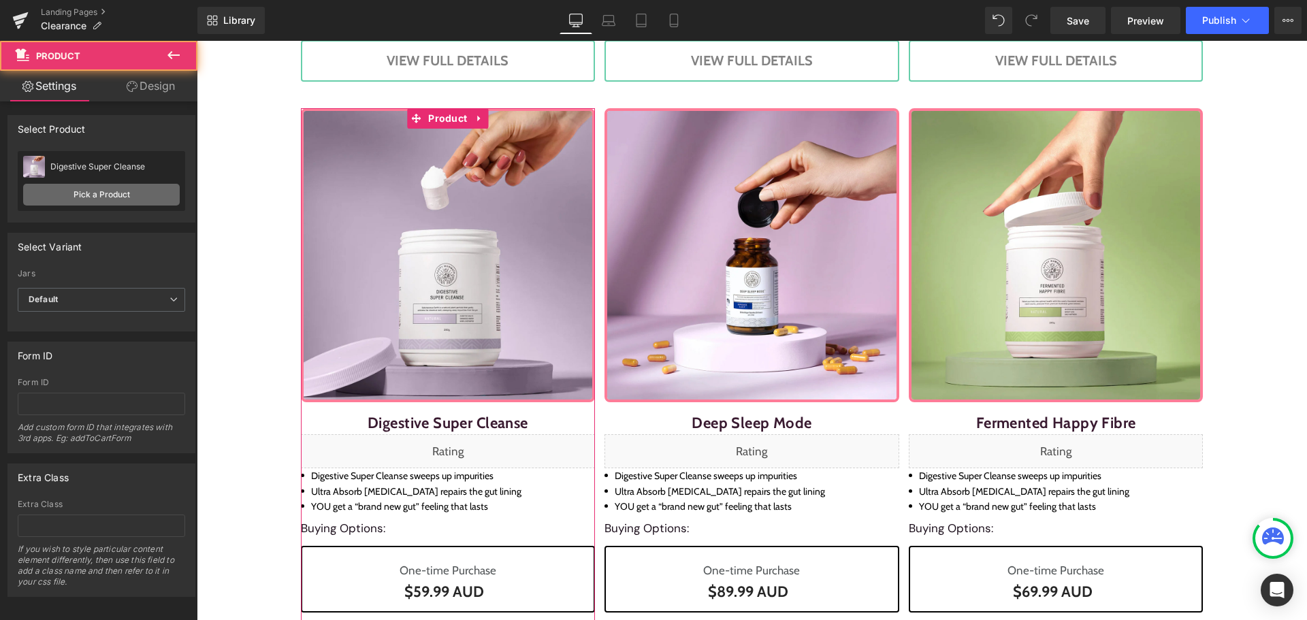
click at [138, 195] on link "Pick a Product" at bounding box center [101, 195] width 157 height 22
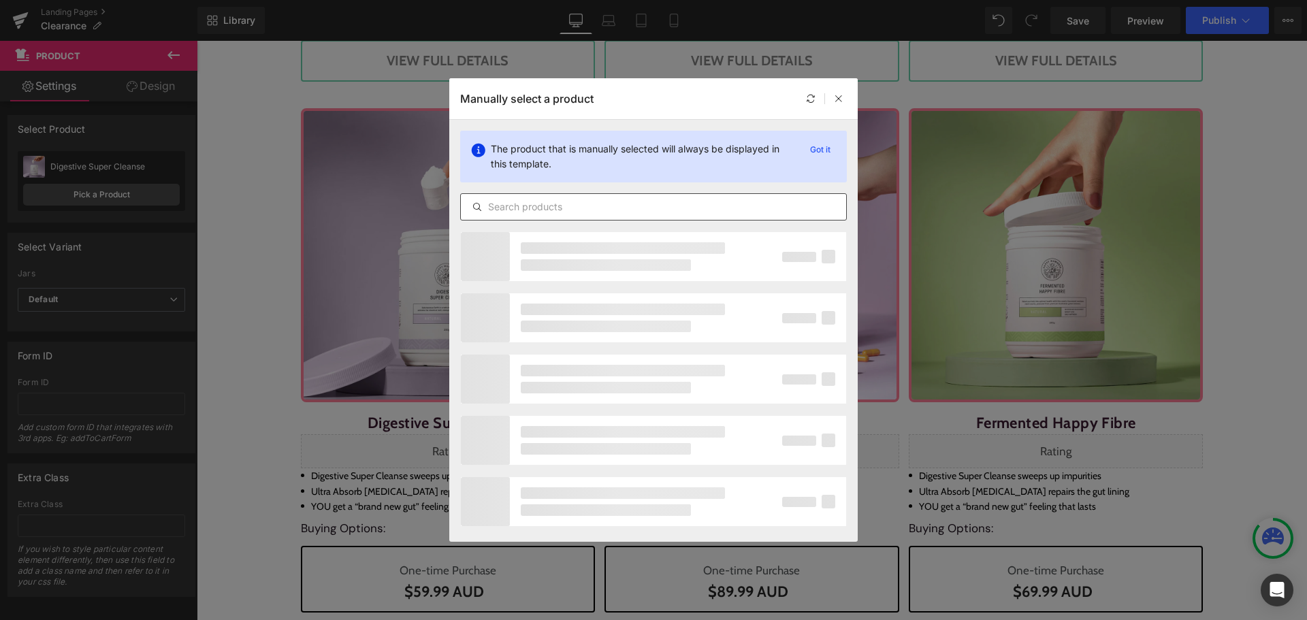
click at [581, 208] on input "text" at bounding box center [653, 207] width 385 height 16
paste input "NewSlim SuperGreens"
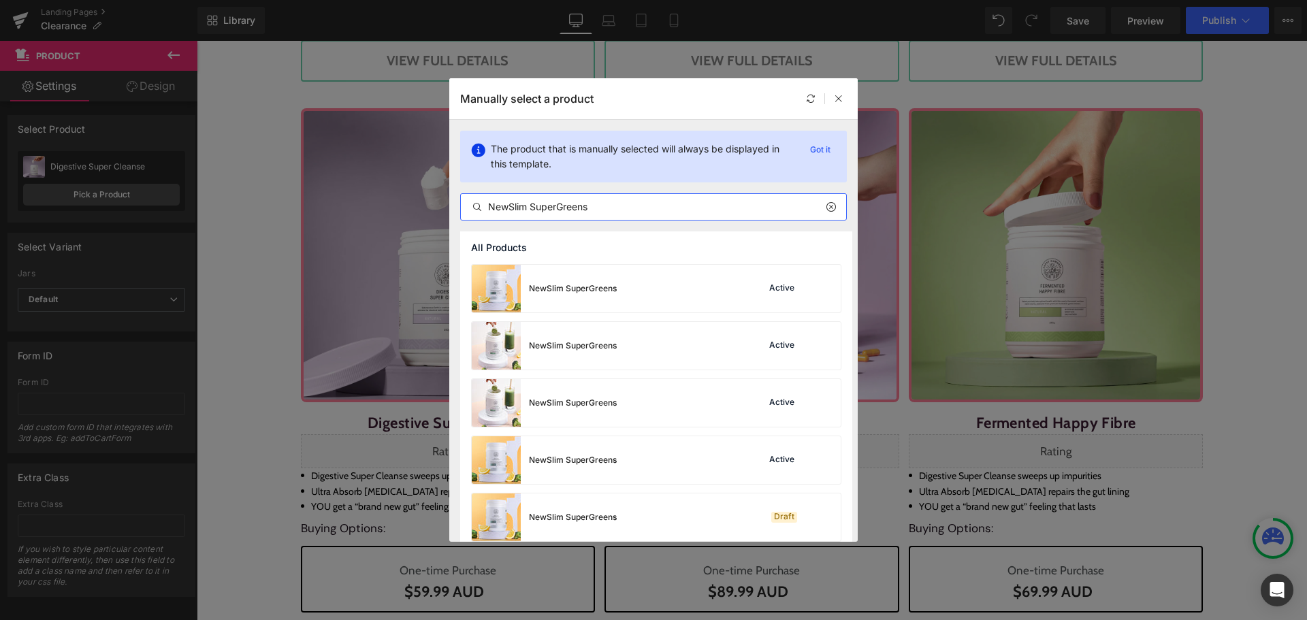
type input "NewSlim SuperGreens"
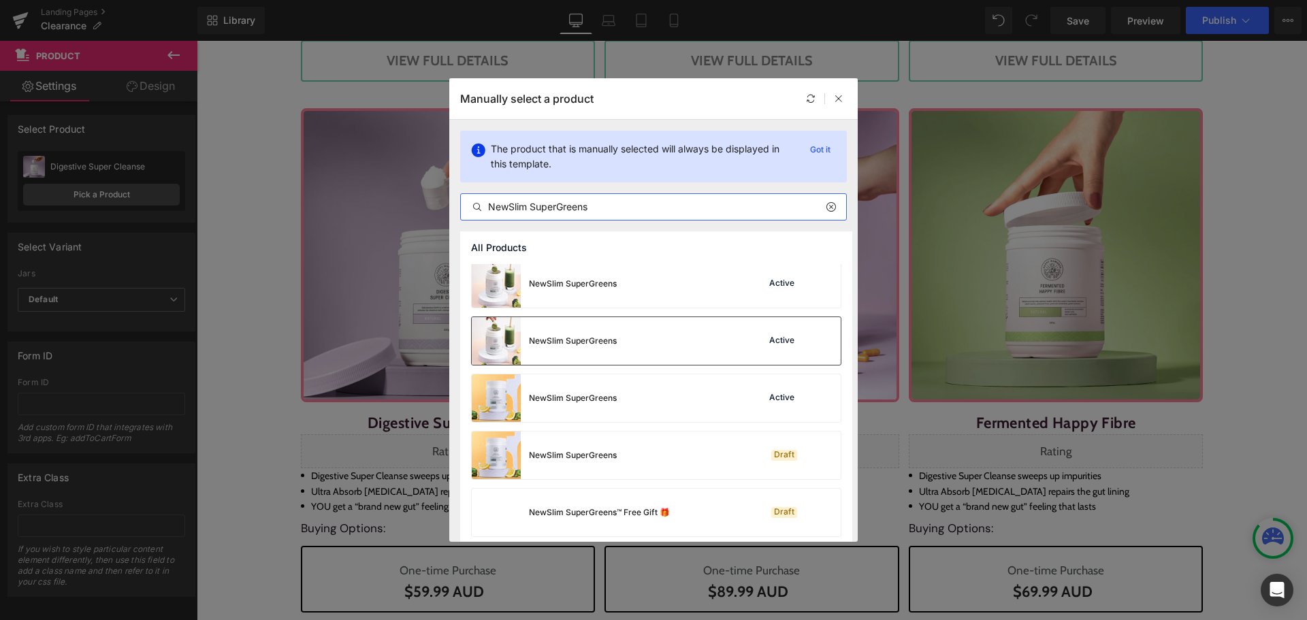
scroll to position [0, 0]
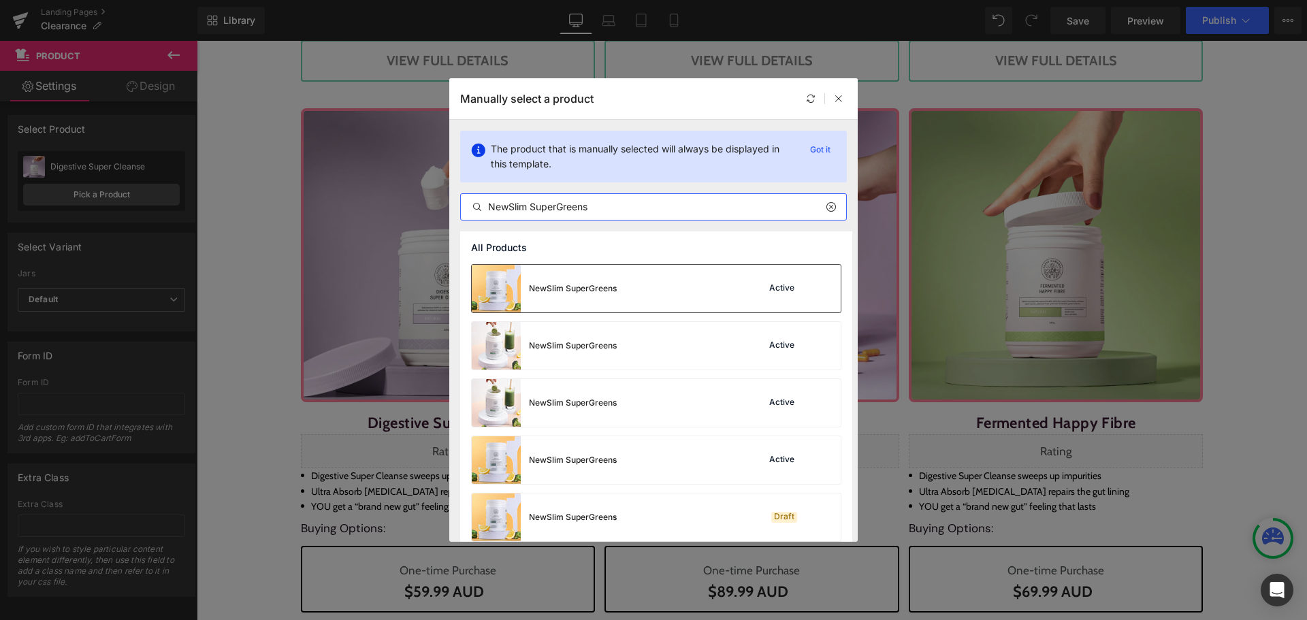
click at [663, 286] on div "NewSlim SuperGreens Active" at bounding box center [656, 289] width 369 height 48
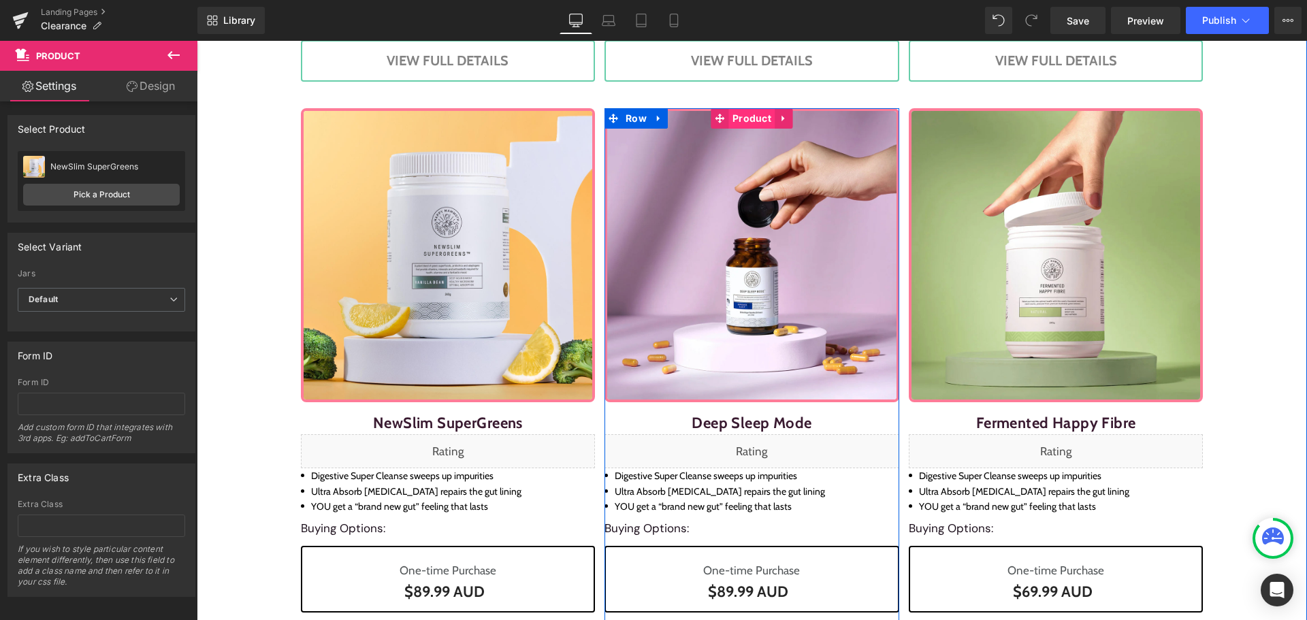
click at [750, 127] on span "Product" at bounding box center [752, 118] width 46 height 20
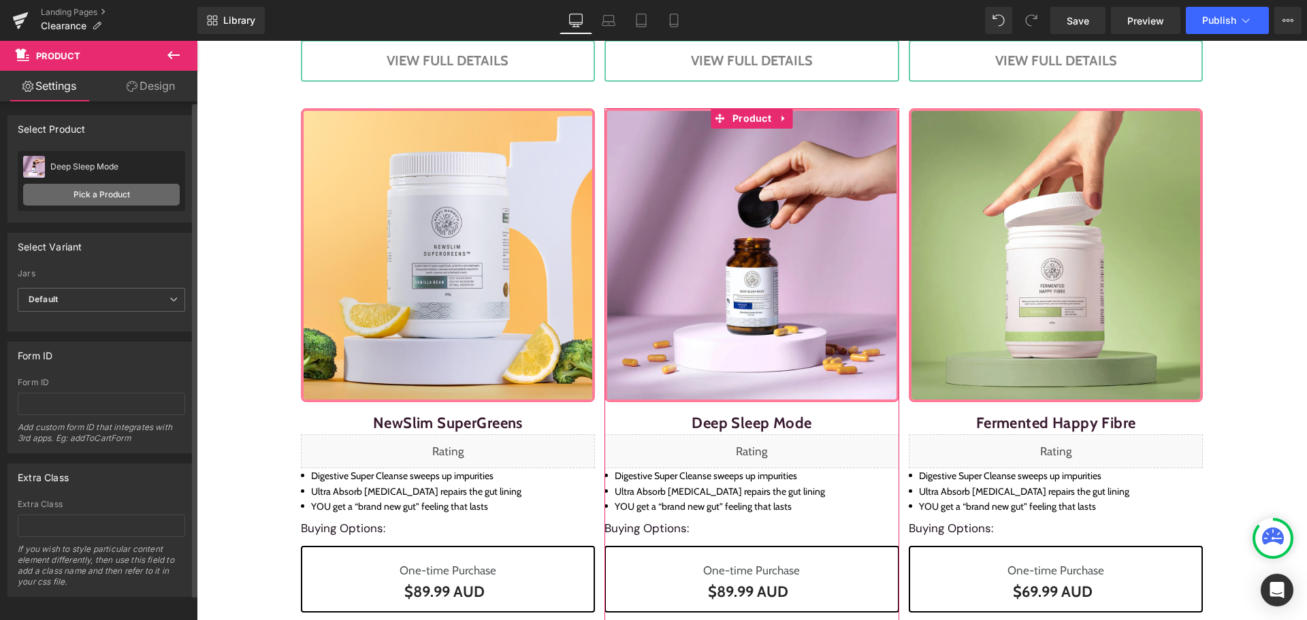
click at [110, 192] on link "Pick a Product" at bounding box center [101, 195] width 157 height 22
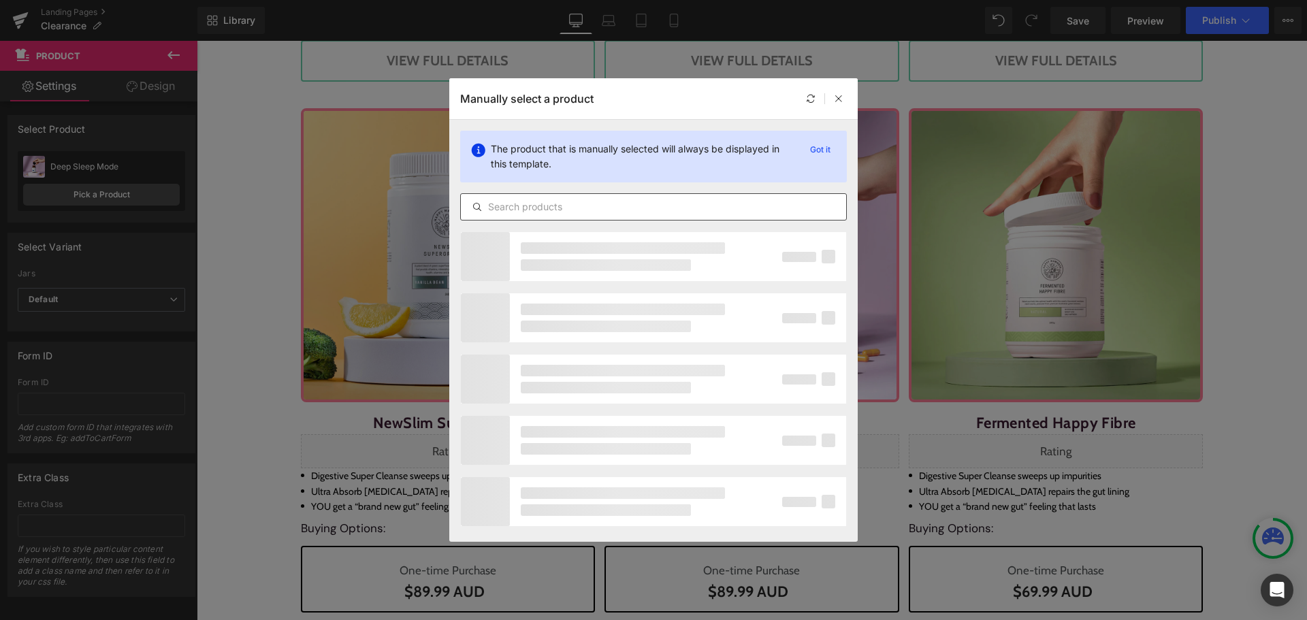
click at [578, 203] on input "text" at bounding box center [653, 207] width 385 height 16
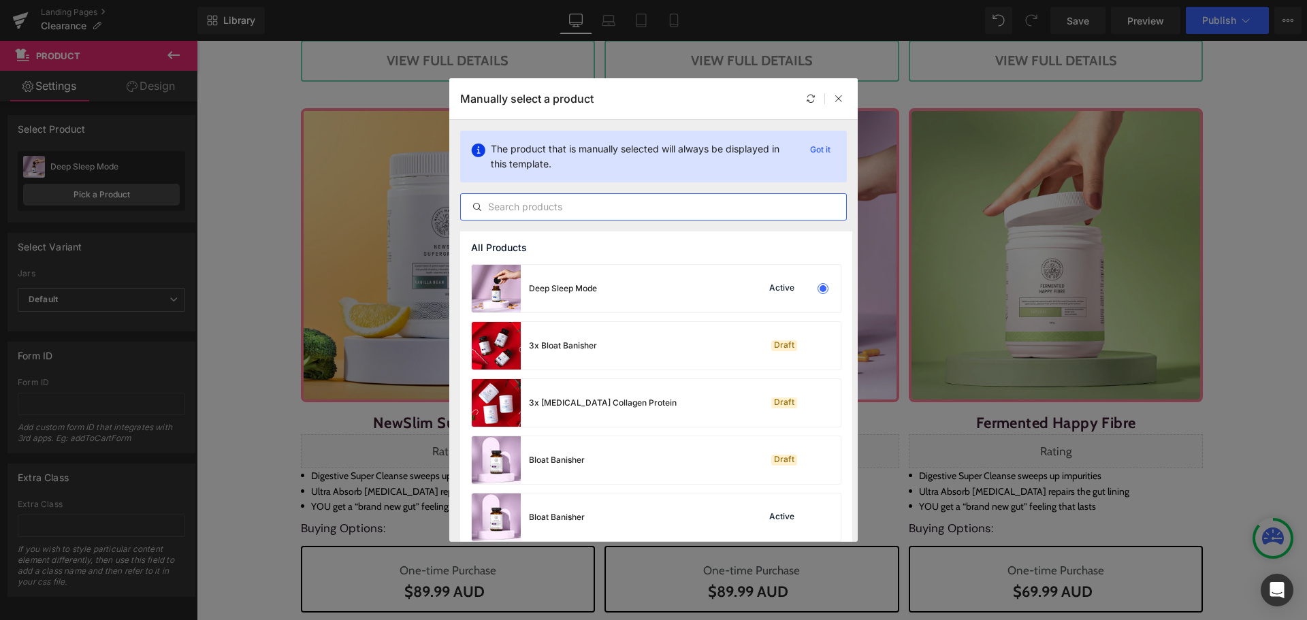
click at [578, 210] on input "text" at bounding box center [653, 207] width 385 height 16
paste input "Ultra Absorb™ [MEDICAL_DATA]"
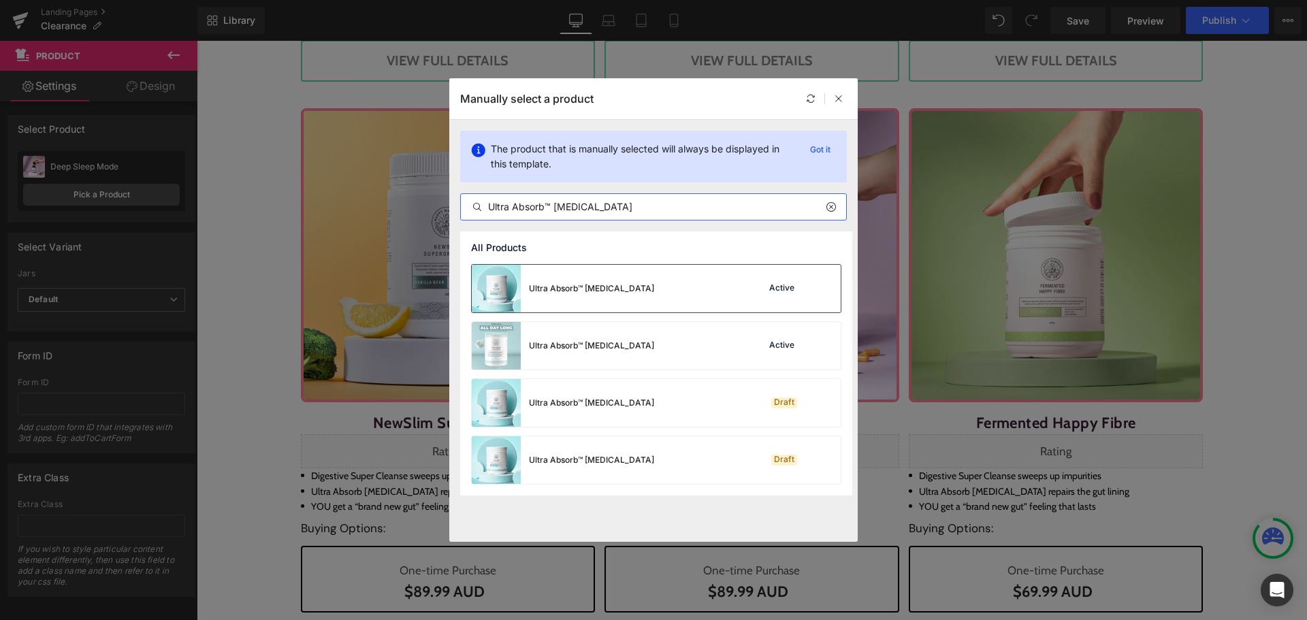
type input "Ultra Absorb™ [MEDICAL_DATA]"
click at [742, 274] on div "Ultra Absorb™ [MEDICAL_DATA] Active" at bounding box center [656, 289] width 369 height 48
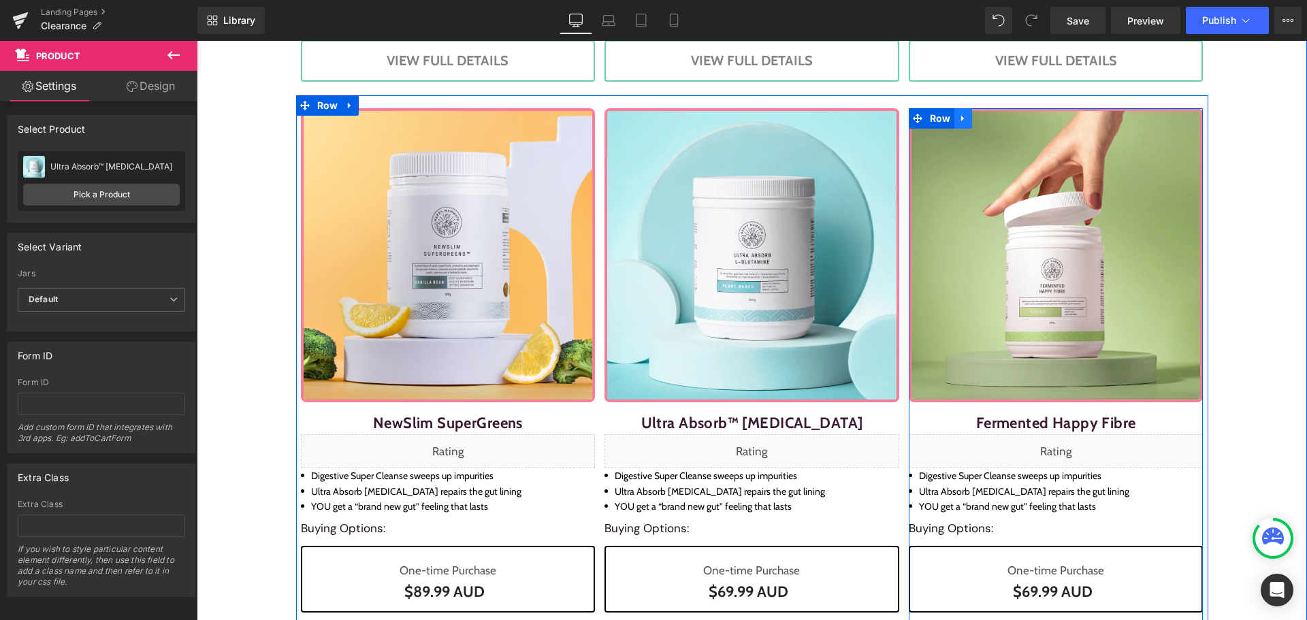
click at [958, 123] on icon at bounding box center [963, 118] width 10 height 10
click at [994, 120] on icon at bounding box center [999, 118] width 10 height 10
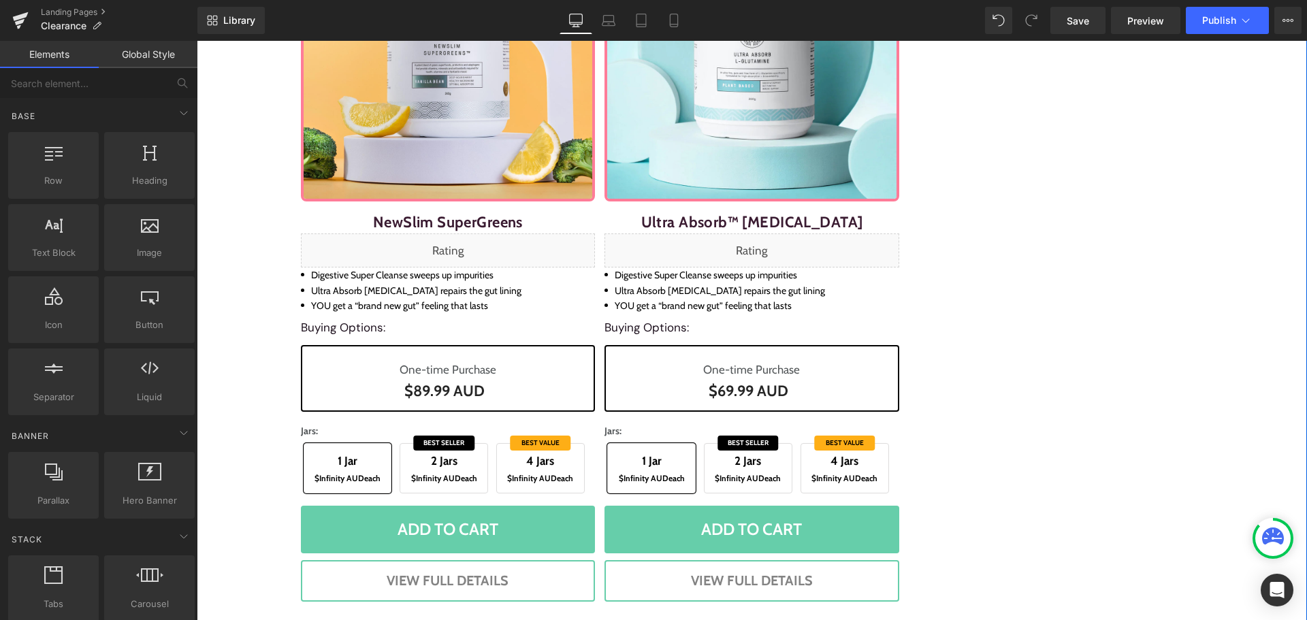
scroll to position [1665, 0]
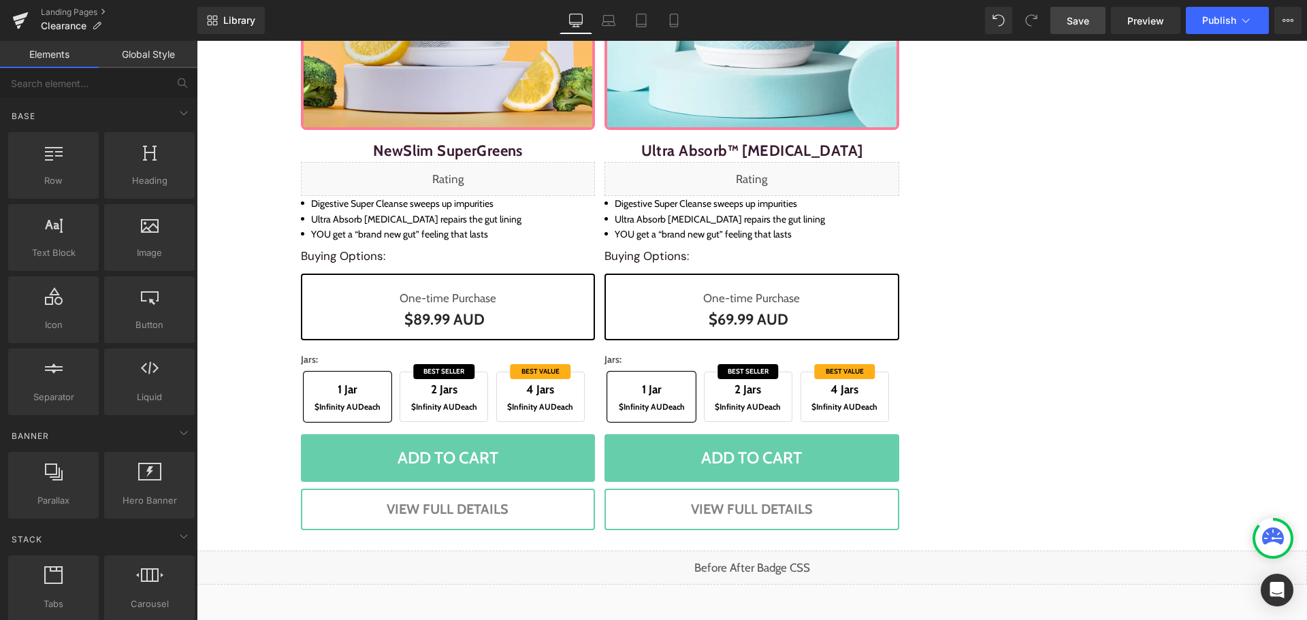
click at [1090, 18] on link "Save" at bounding box center [1077, 20] width 55 height 27
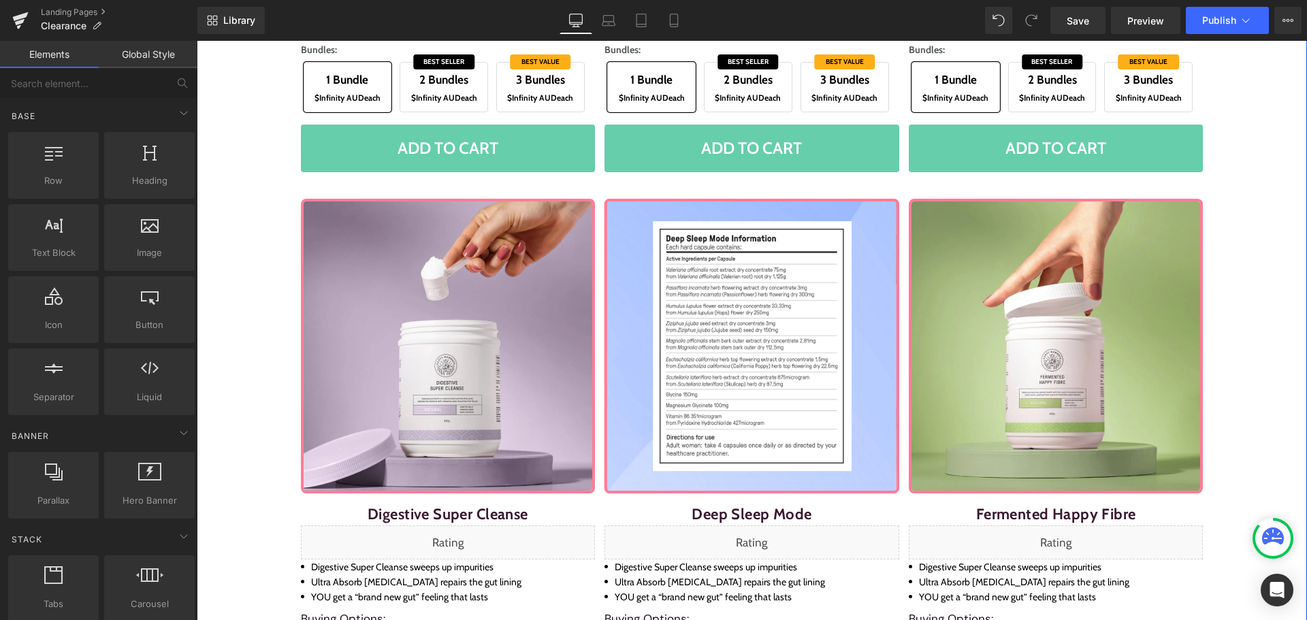
scroll to position [576, 0]
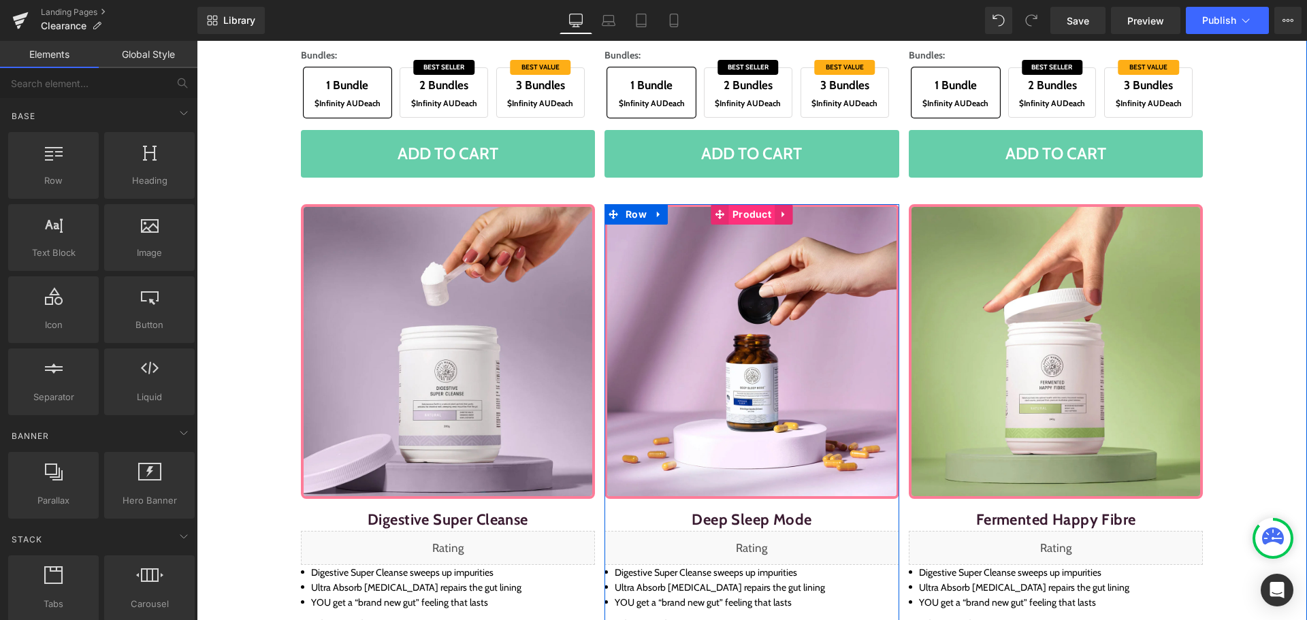
click at [761, 213] on span "Product" at bounding box center [752, 214] width 46 height 20
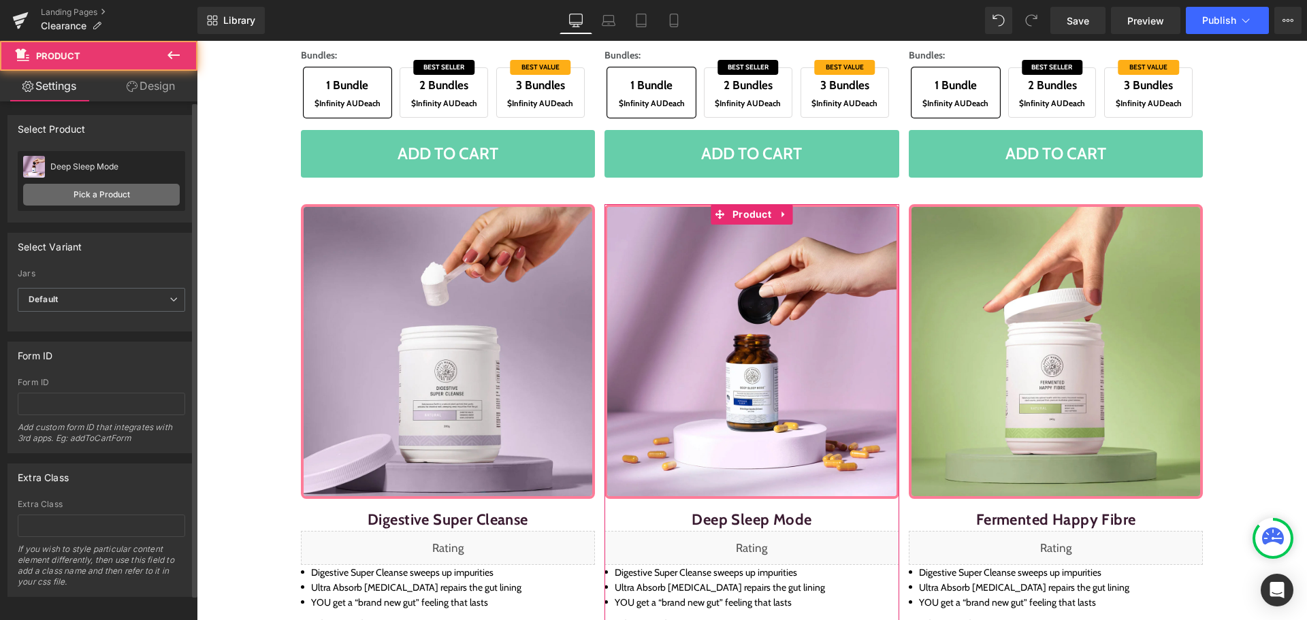
click at [75, 195] on link "Pick a Product" at bounding box center [101, 195] width 157 height 22
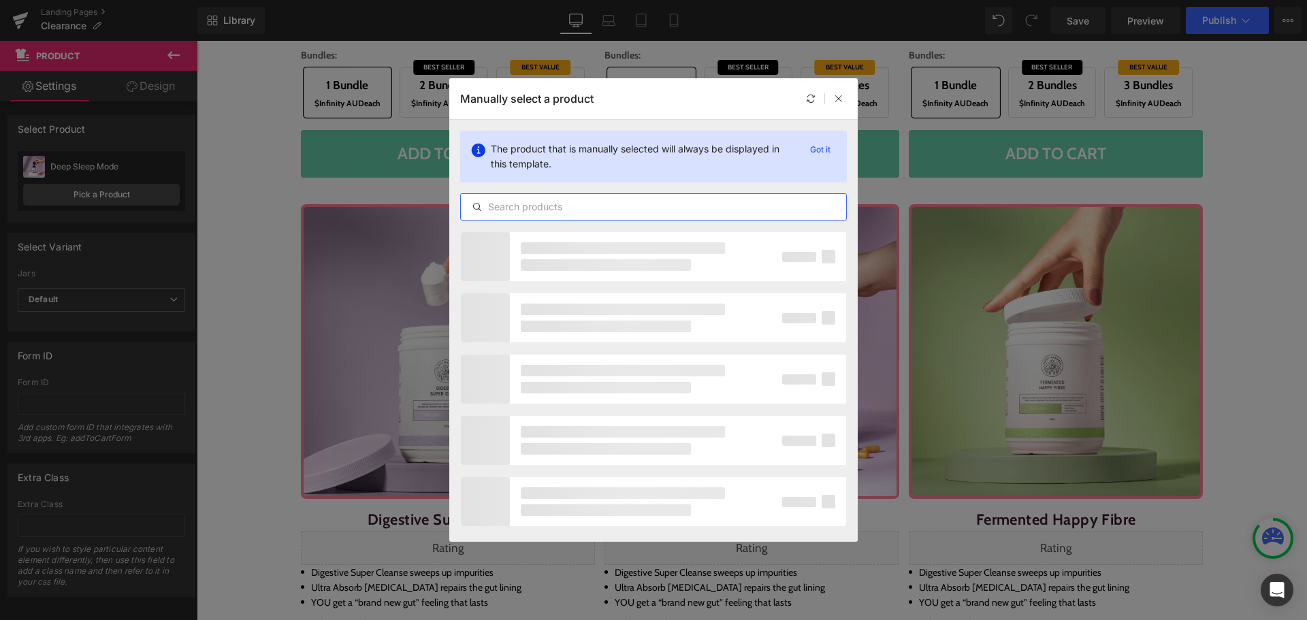
click at [538, 211] on input "text" at bounding box center [653, 207] width 385 height 16
paste input "Deep Sleep Mode"
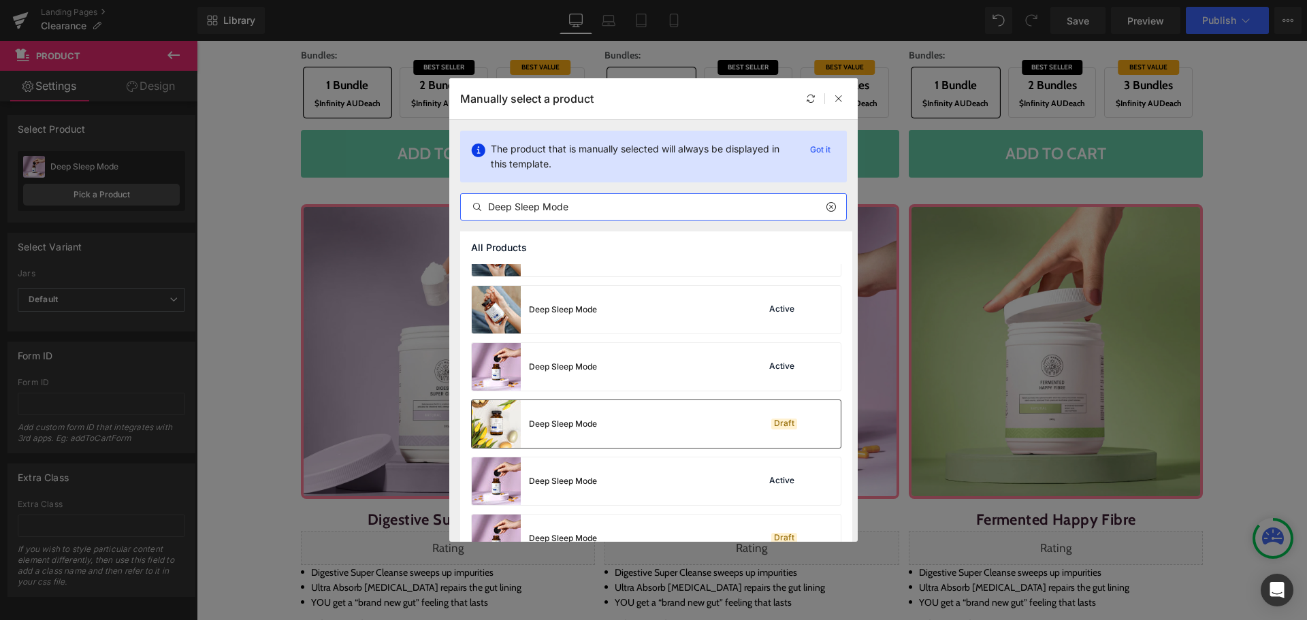
scroll to position [68, 0]
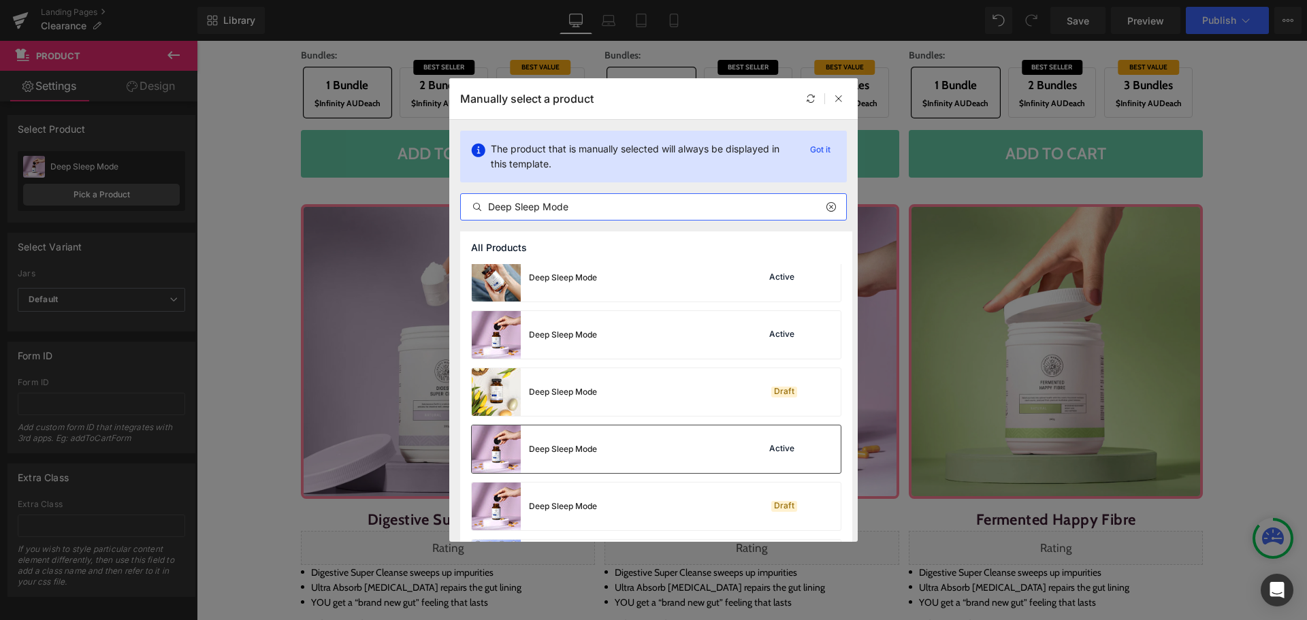
type input "Deep Sleep Mode"
click at [621, 449] on div "Deep Sleep Mode Active" at bounding box center [656, 449] width 369 height 48
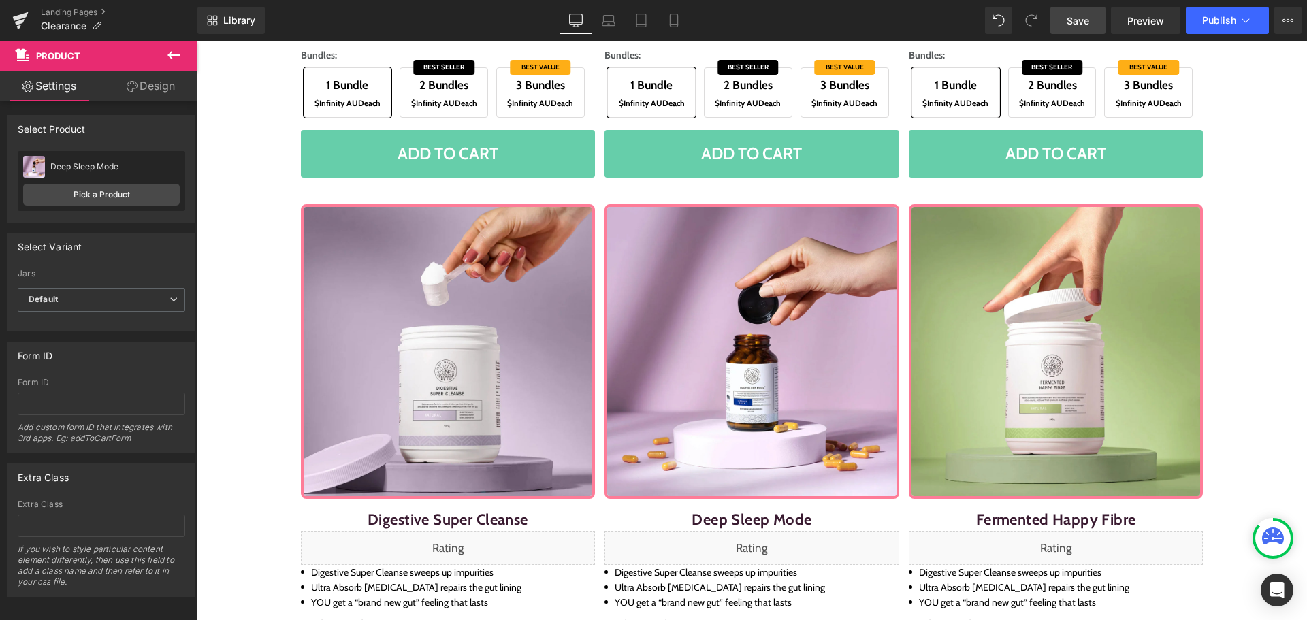
click at [1084, 15] on span "Save" at bounding box center [1077, 21] width 22 height 14
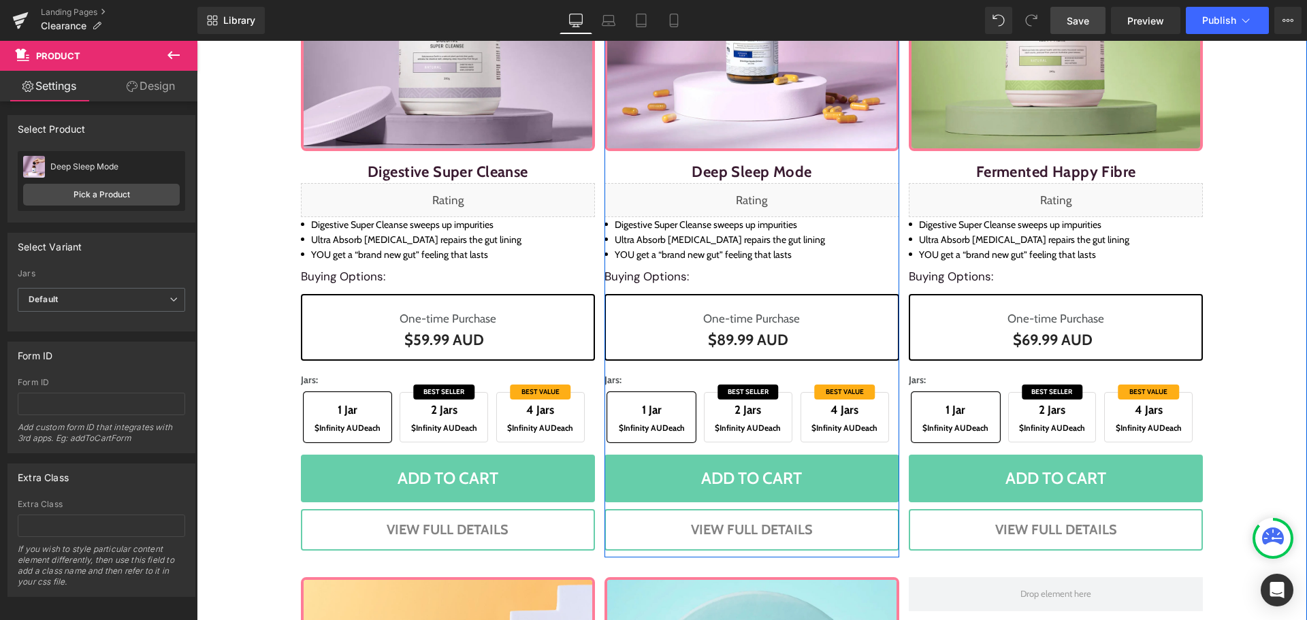
scroll to position [953, 0]
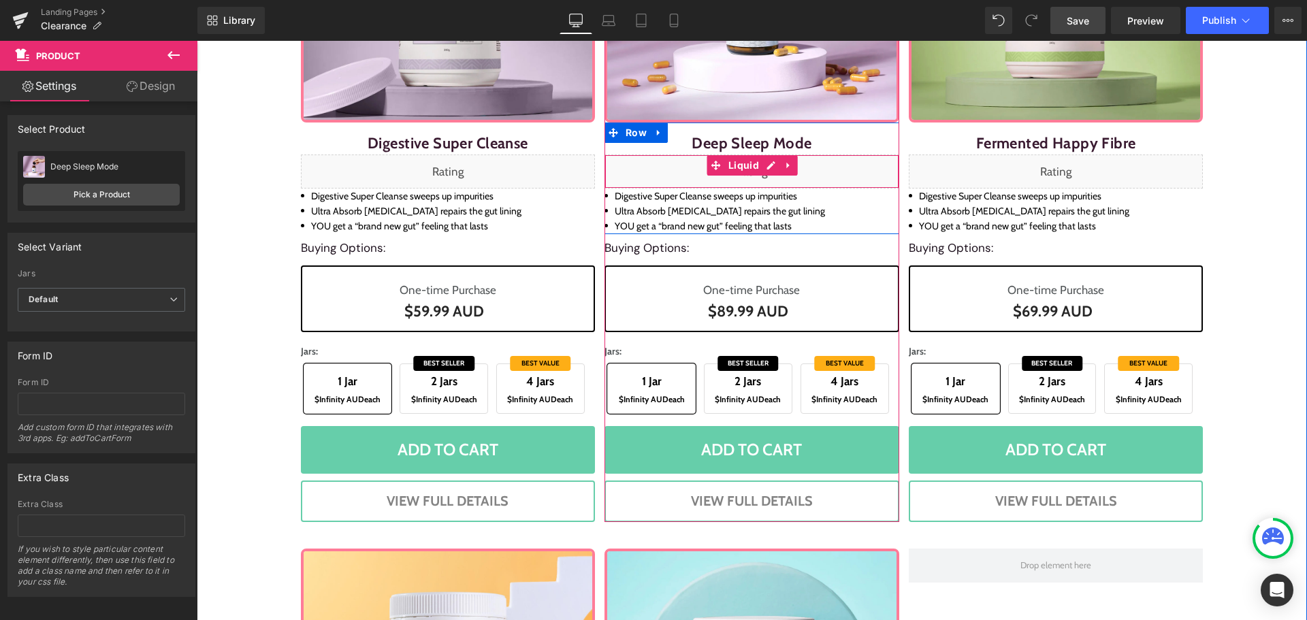
click at [764, 167] on div "Liquid" at bounding box center [751, 171] width 295 height 34
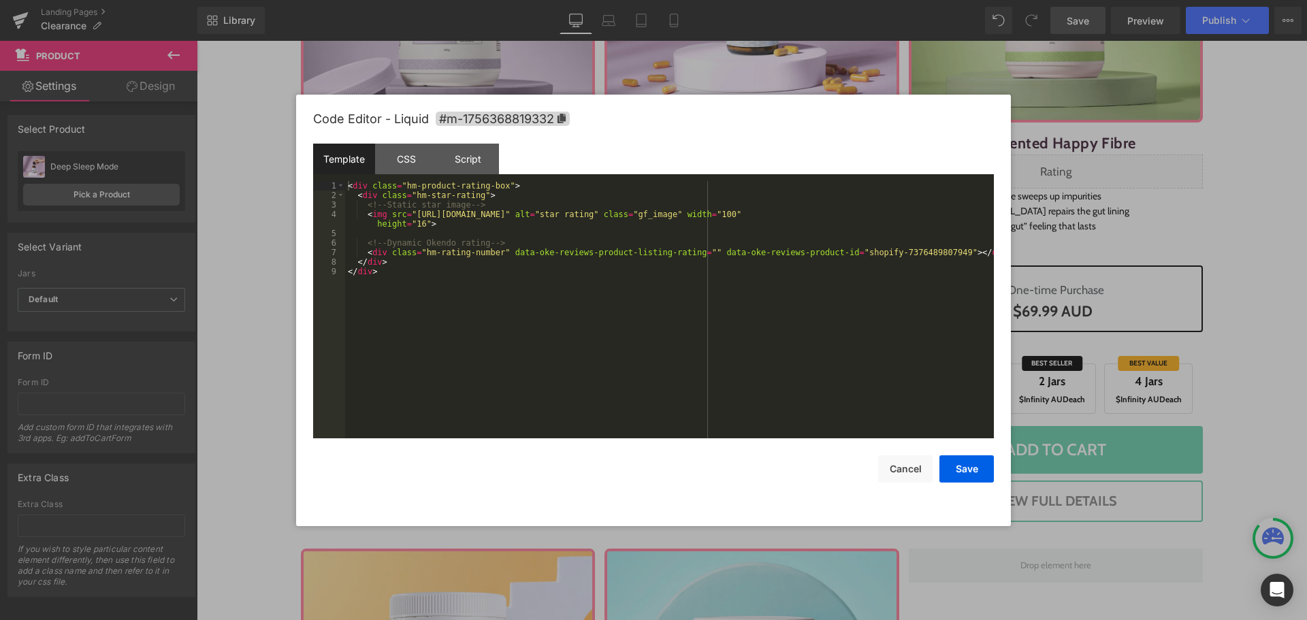
click at [764, 167] on div "Template CSS Script Data" at bounding box center [653, 162] width 681 height 37
click at [629, 348] on div "< div class = "hm-product-rating-box" > < div class = "hm-star-rating" > <!-- S…" at bounding box center [669, 319] width 649 height 276
click at [891, 252] on div "< div class = "hm-product-rating-box" > < div class = "hm-star-rating" > <!-- S…" at bounding box center [669, 319] width 649 height 276
click at [879, 330] on div "< div class = "hm-product-rating-box" > < div class = "hm-star-rating" > <!-- S…" at bounding box center [669, 319] width 649 height 276
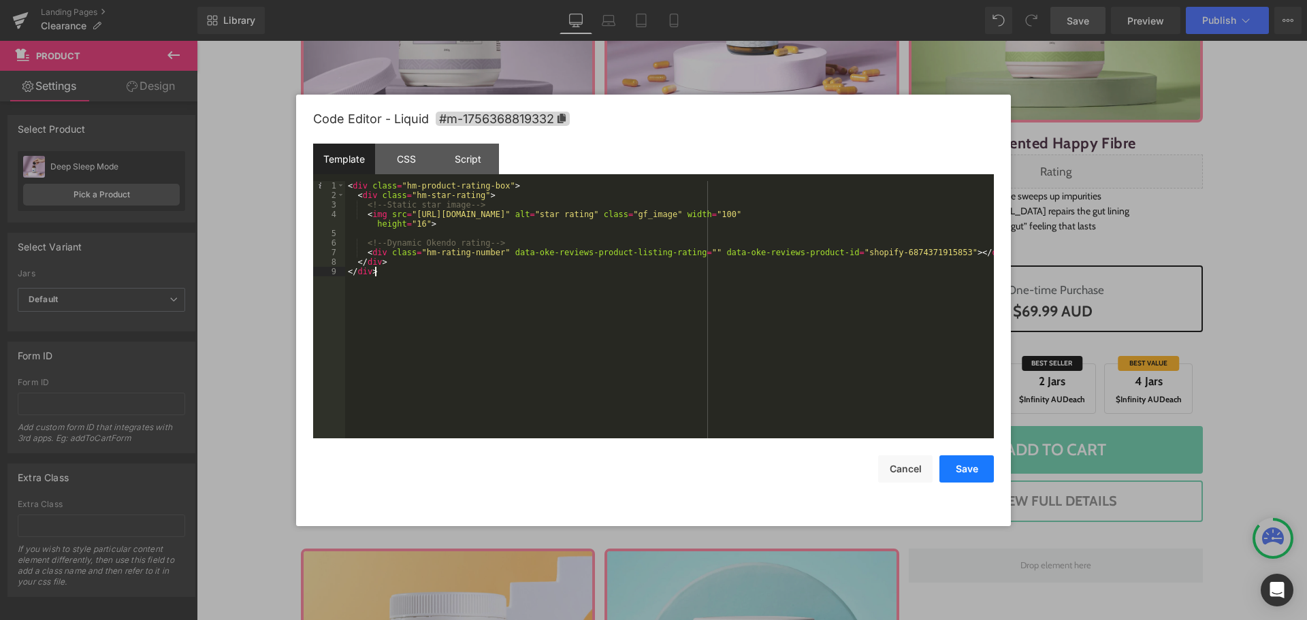
click at [972, 472] on button "Save" at bounding box center [966, 468] width 54 height 27
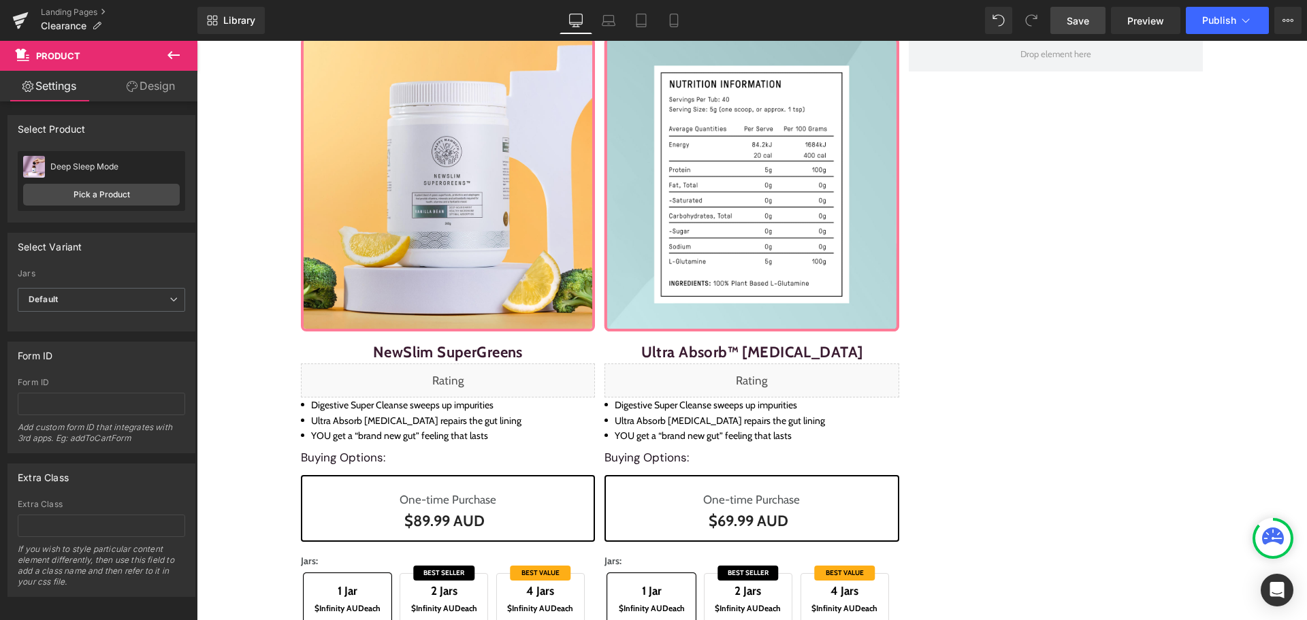
scroll to position [1565, 0]
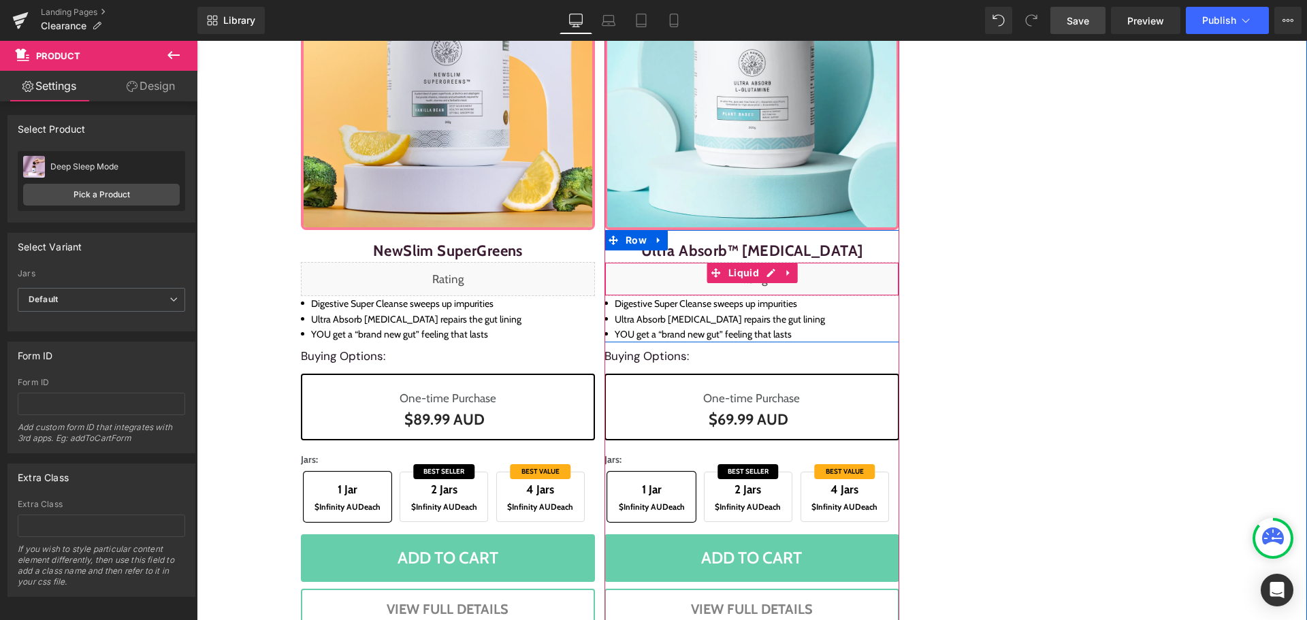
click at [762, 273] on div "Liquid" at bounding box center [751, 279] width 295 height 34
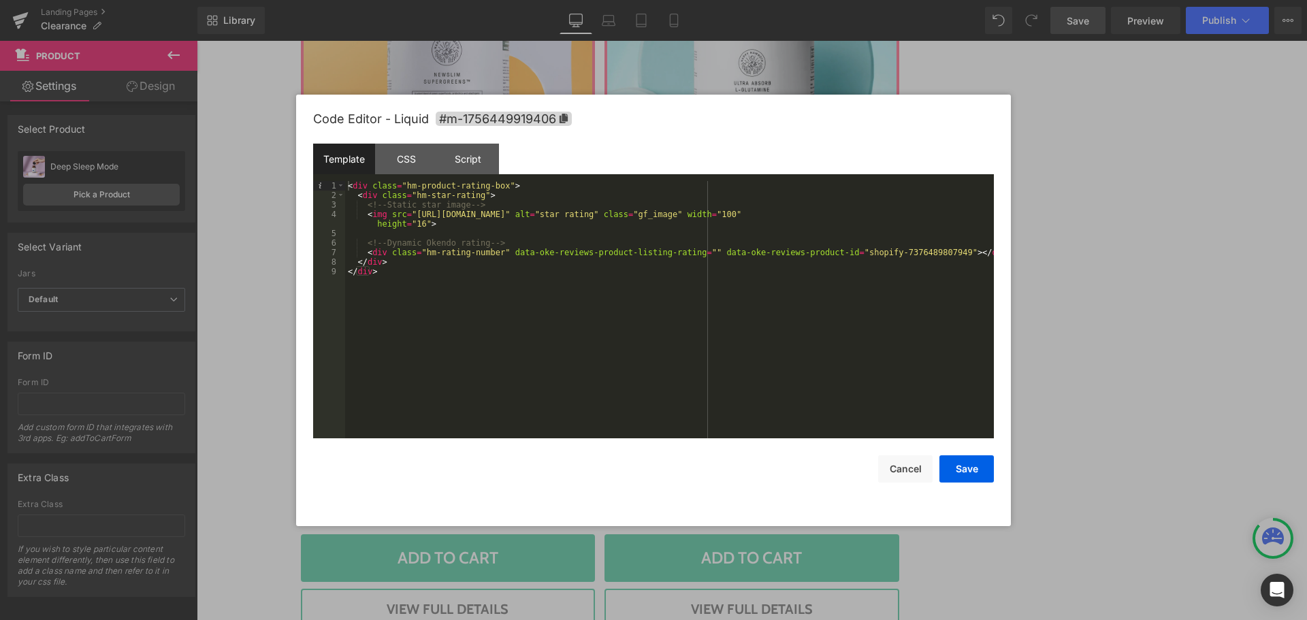
click at [885, 252] on div "< div class = "hm-product-rating-box" > < div class = "hm-star-rating" > <!-- S…" at bounding box center [669, 319] width 649 height 276
click at [977, 468] on button "Save" at bounding box center [966, 468] width 54 height 27
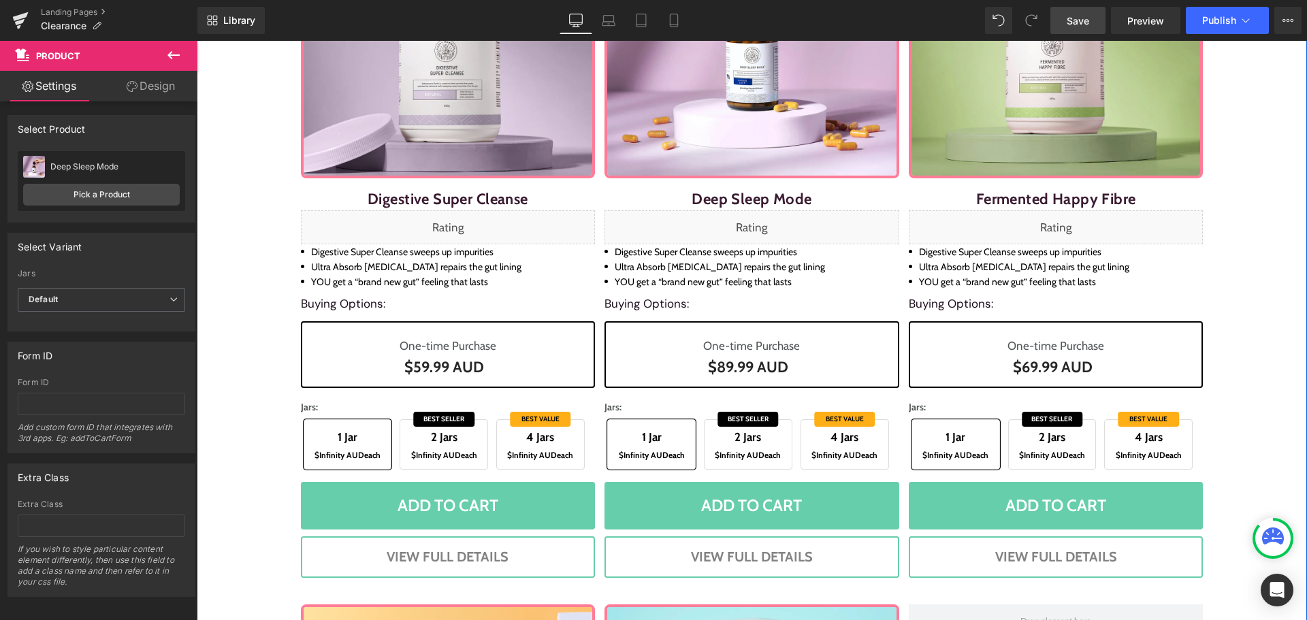
scroll to position [885, 0]
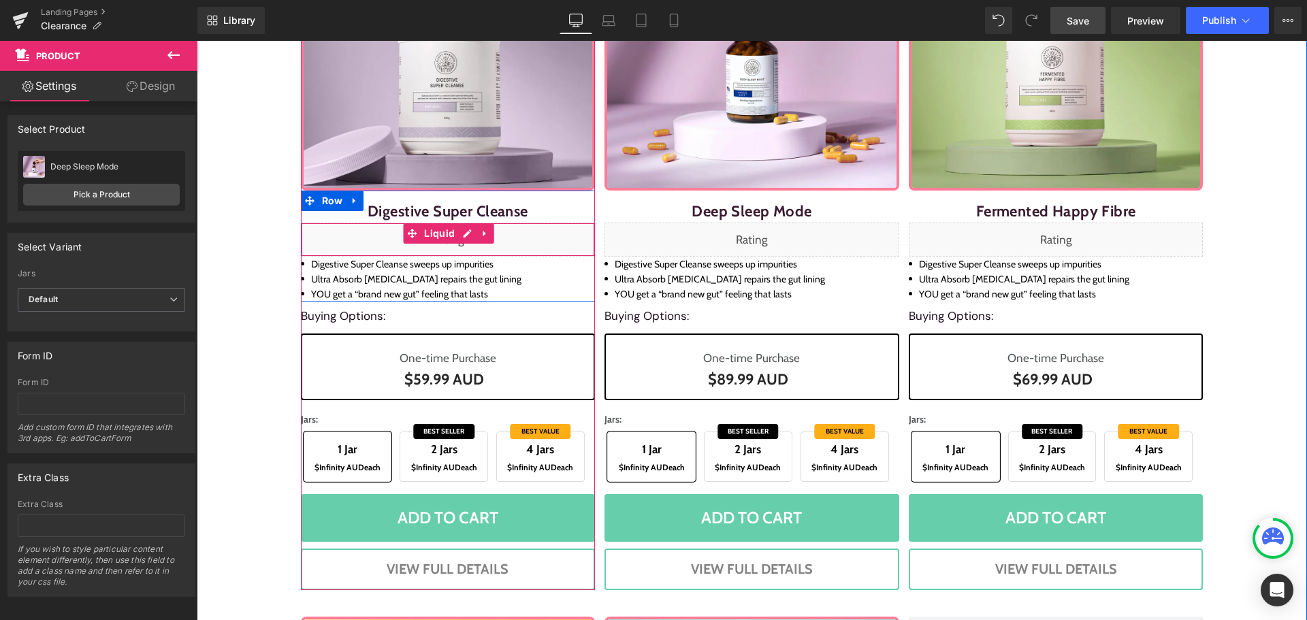
click at [466, 237] on div "Liquid" at bounding box center [448, 240] width 295 height 34
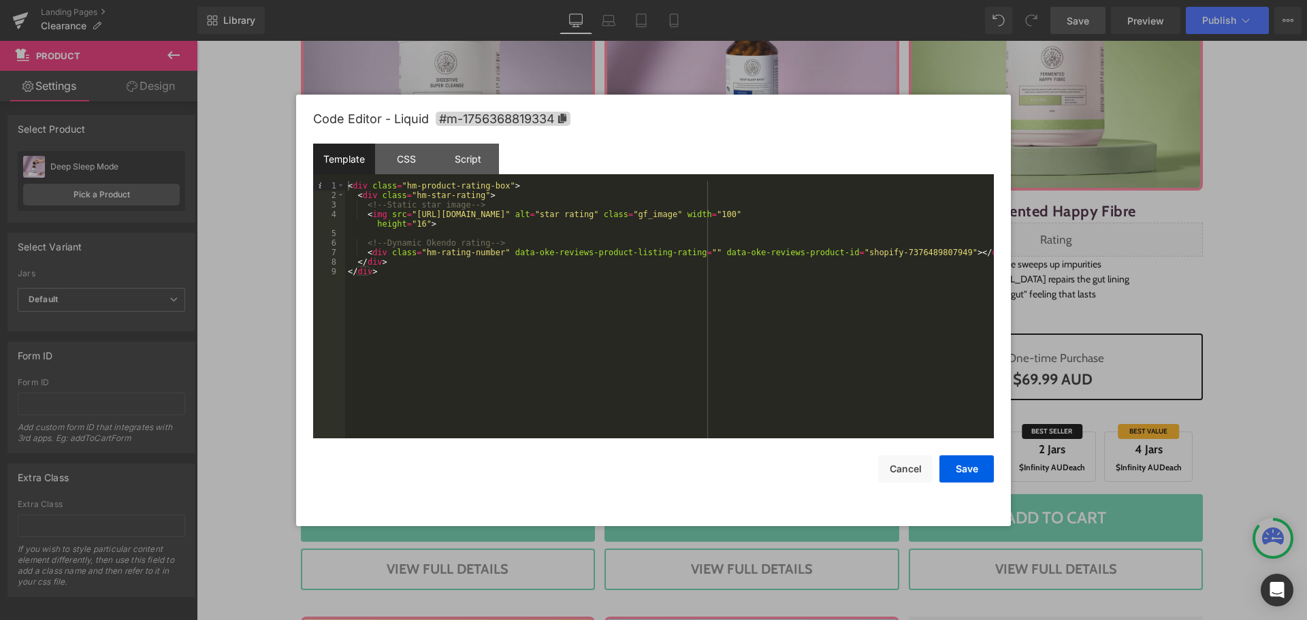
click at [877, 255] on div "< div class = "hm-product-rating-box" > < div class = "hm-star-rating" > <!-- S…" at bounding box center [669, 319] width 649 height 276
click at [973, 461] on button "Save" at bounding box center [966, 468] width 54 height 27
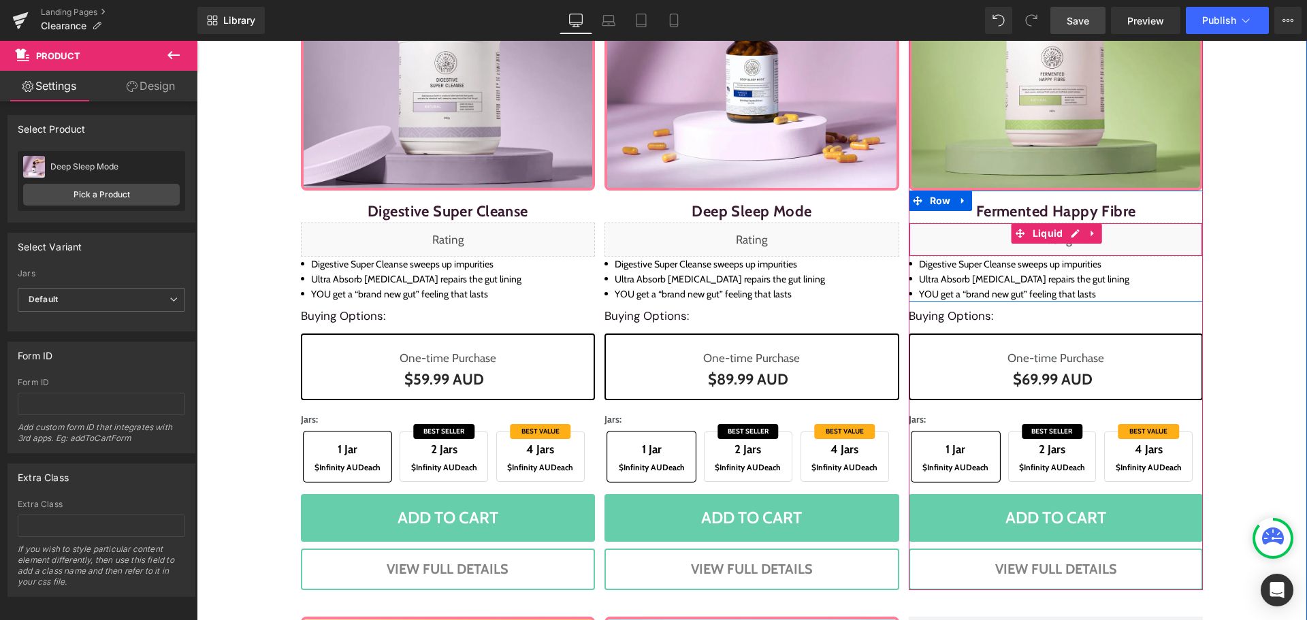
click at [1070, 238] on div "Liquid" at bounding box center [1056, 240] width 295 height 34
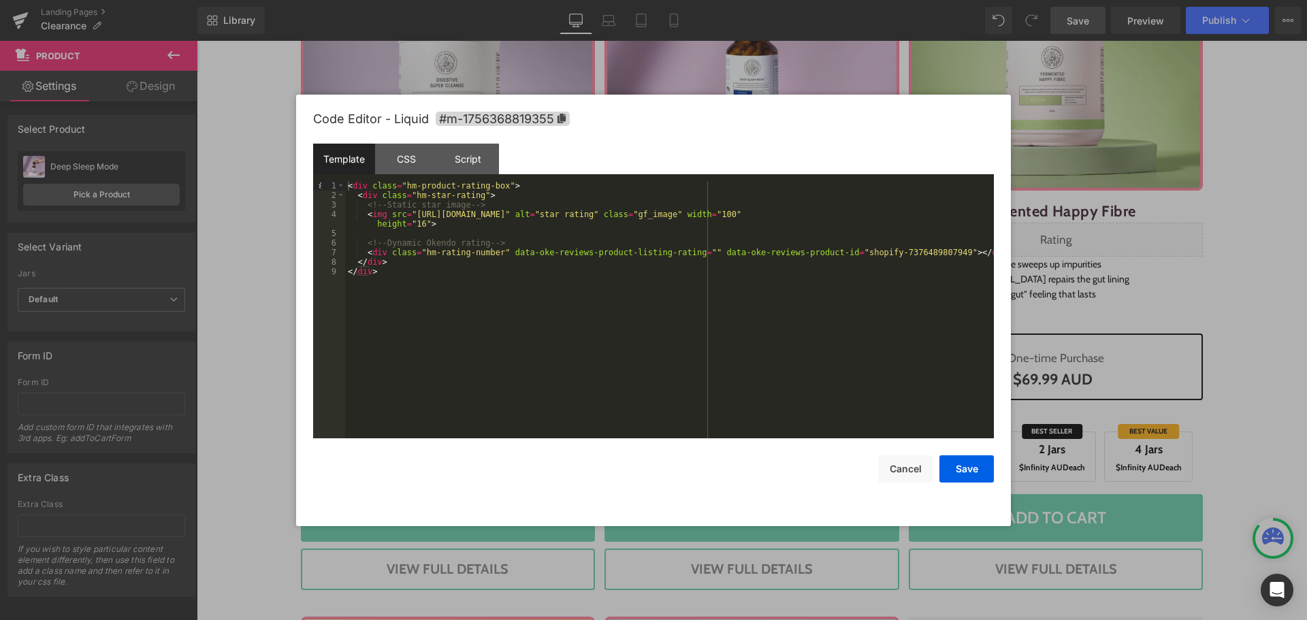
click at [881, 253] on div "< div class = "hm-product-rating-box" > < div class = "hm-star-rating" > <!-- S…" at bounding box center [669, 319] width 649 height 276
click at [907, 374] on div "< div class = "hm-product-rating-box" > < div class = "hm-star-rating" > <!-- S…" at bounding box center [669, 319] width 649 height 276
click at [978, 471] on button "Save" at bounding box center [966, 468] width 54 height 27
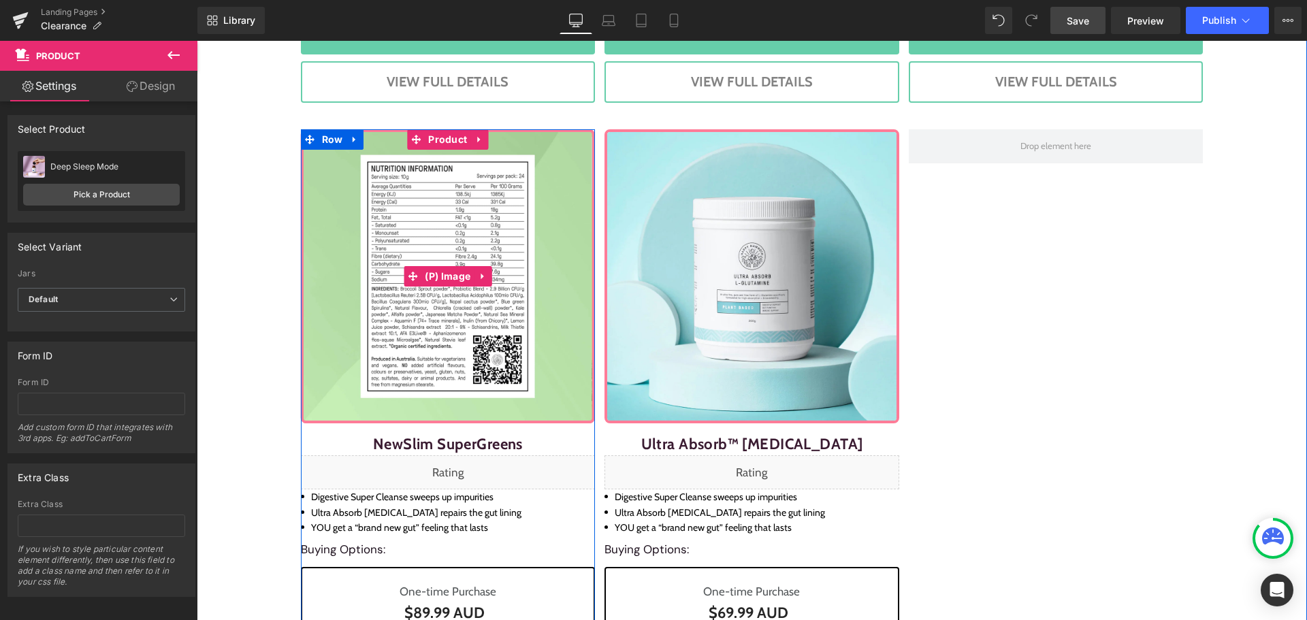
scroll to position [1565, 0]
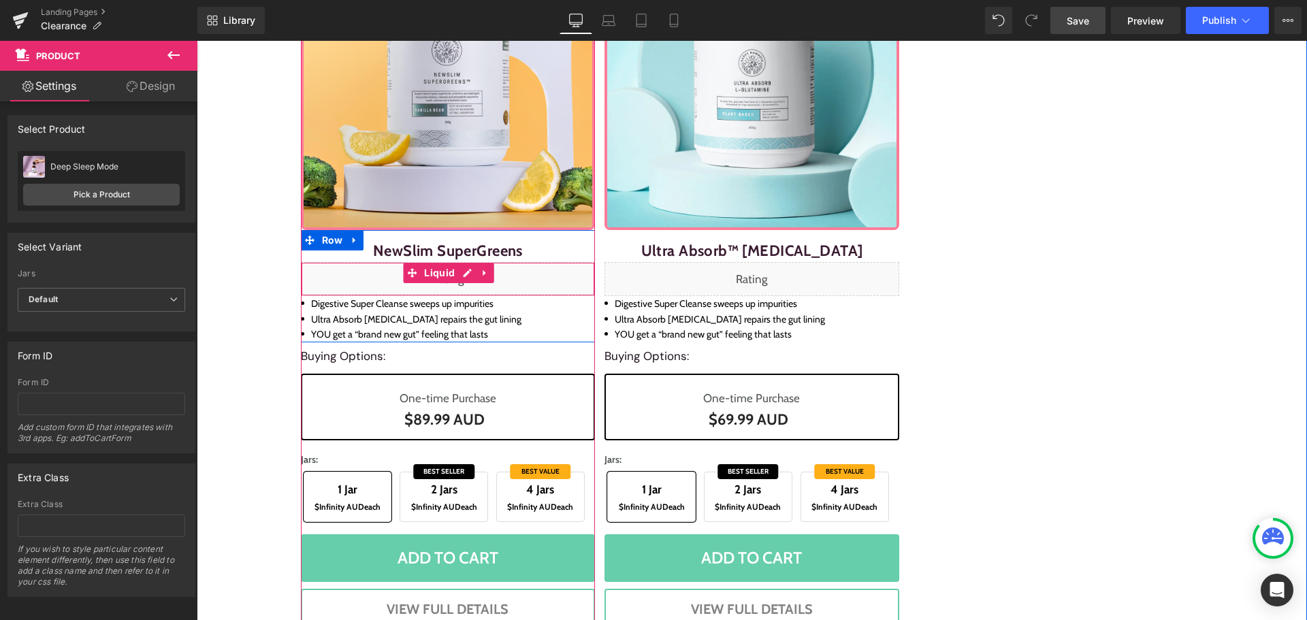
click at [456, 278] on div "Liquid" at bounding box center [448, 279] width 295 height 34
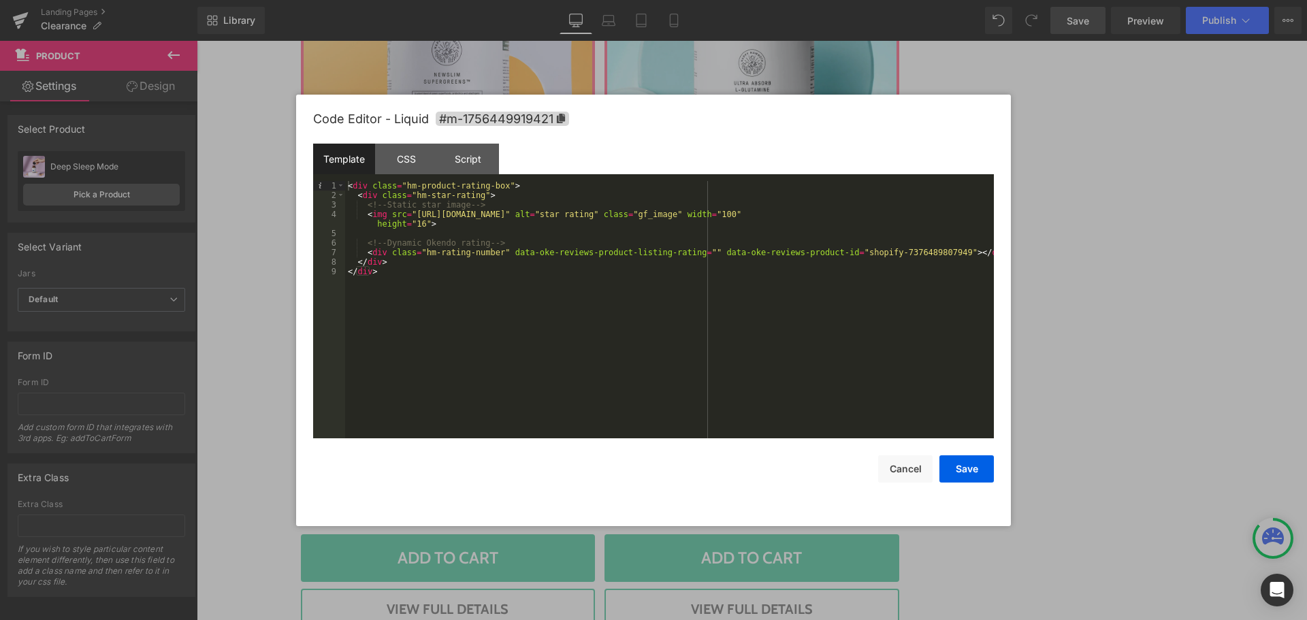
click at [891, 250] on div "< div class = "hm-product-rating-box" > < div class = "hm-star-rating" > <!-- S…" at bounding box center [669, 319] width 649 height 276
click at [900, 250] on div "< div class = "hm-product-rating-box" > < div class = "hm-star-rating" > <!-- S…" at bounding box center [669, 319] width 649 height 276
click at [960, 468] on button "Save" at bounding box center [966, 468] width 54 height 27
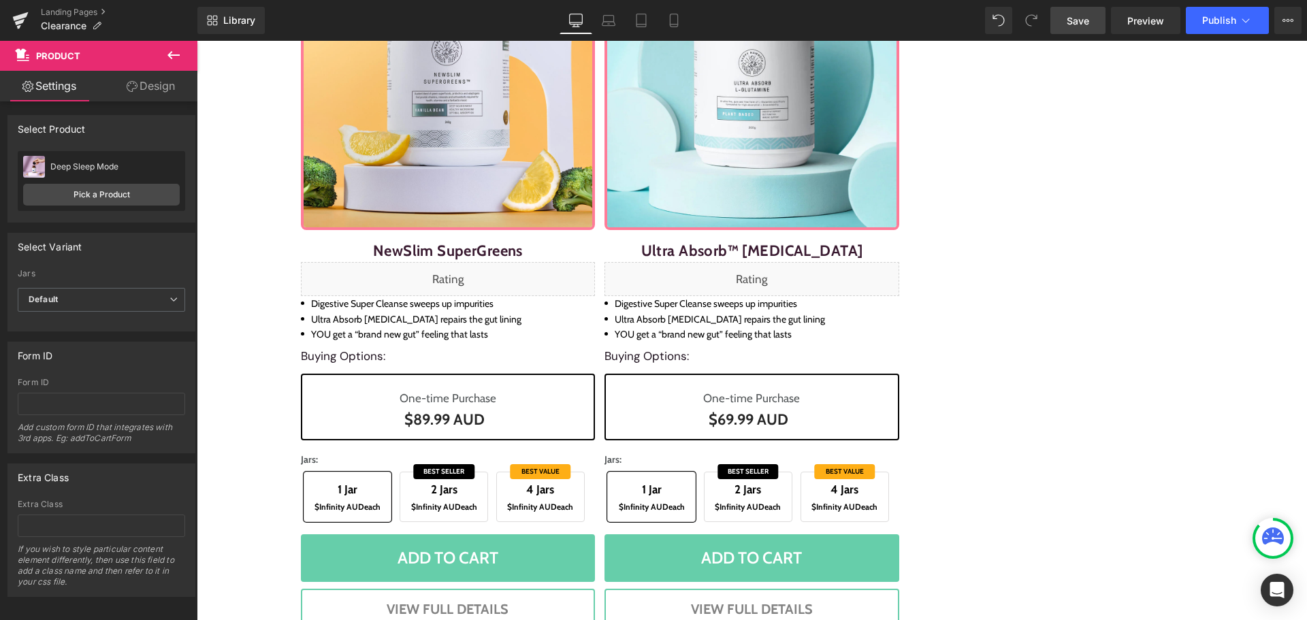
click at [1088, 23] on span "Save" at bounding box center [1077, 21] width 22 height 14
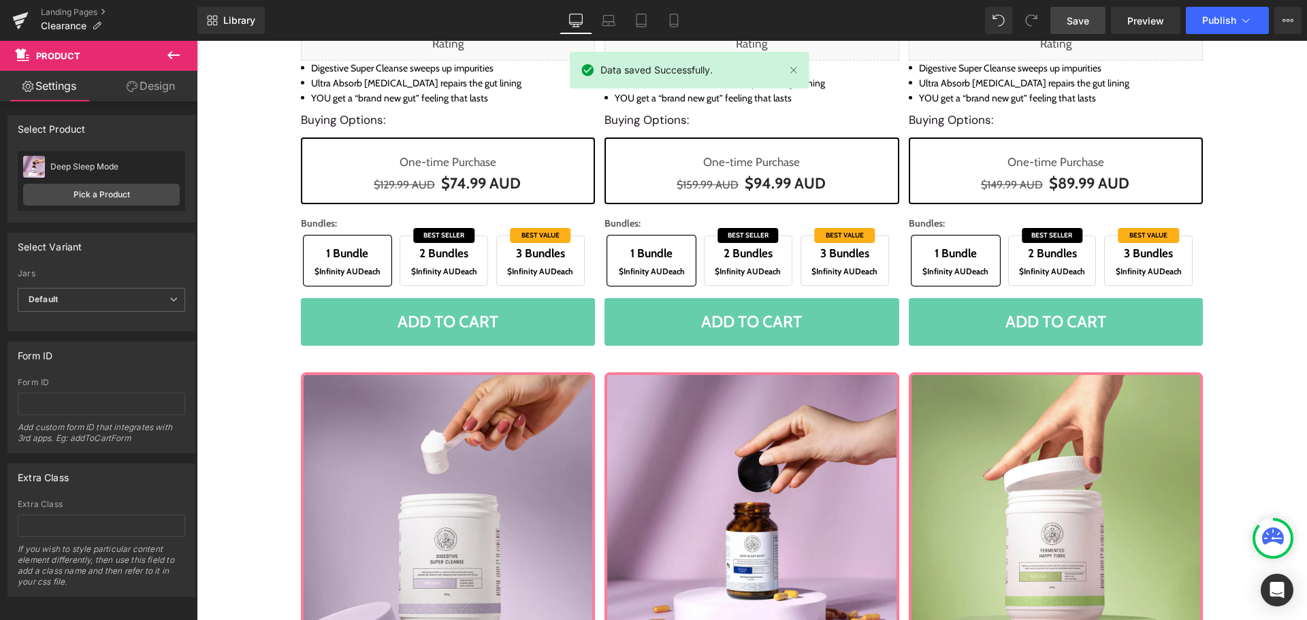
scroll to position [0, 0]
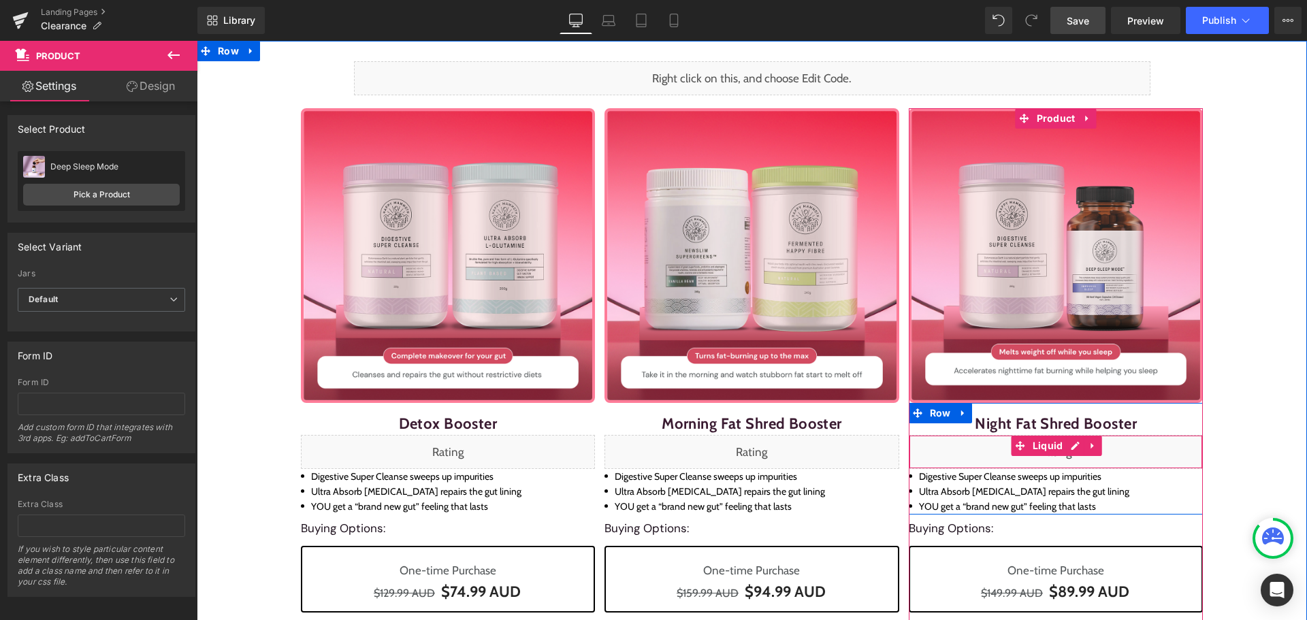
click at [1063, 446] on div "Liquid" at bounding box center [1056, 452] width 295 height 34
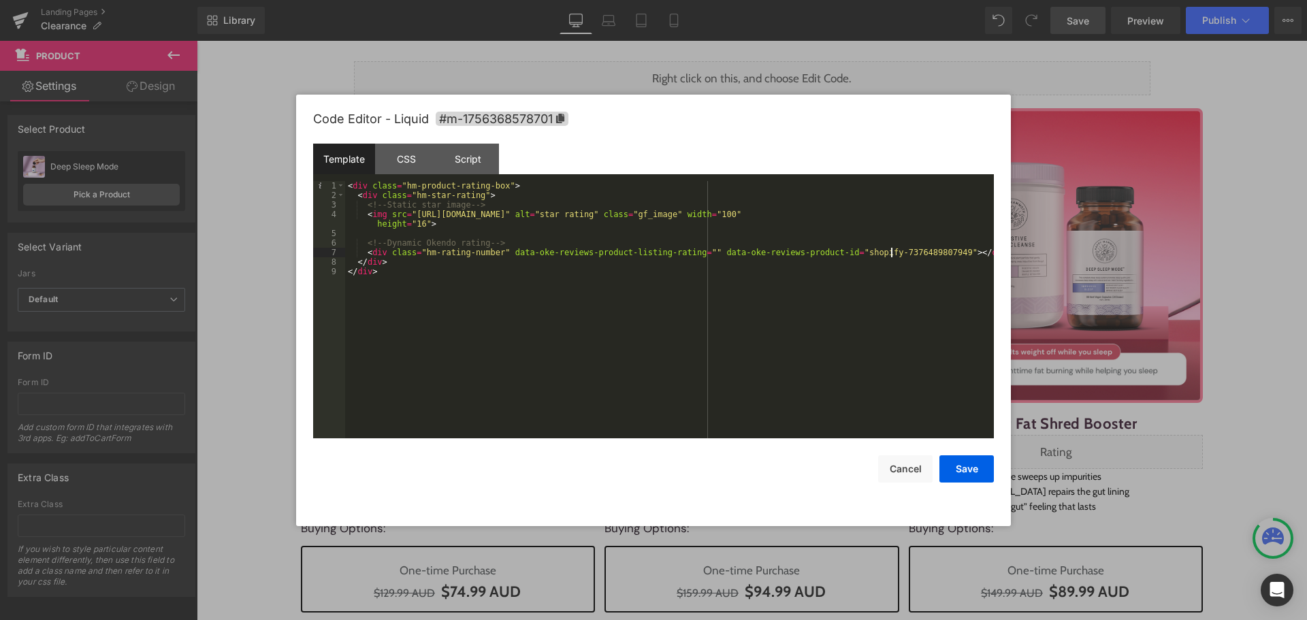
click at [892, 252] on div "< div class = "hm-product-rating-box" > < div class = "hm-star-rating" > <!-- S…" at bounding box center [669, 319] width 649 height 276
click at [968, 463] on button "Save" at bounding box center [966, 468] width 54 height 27
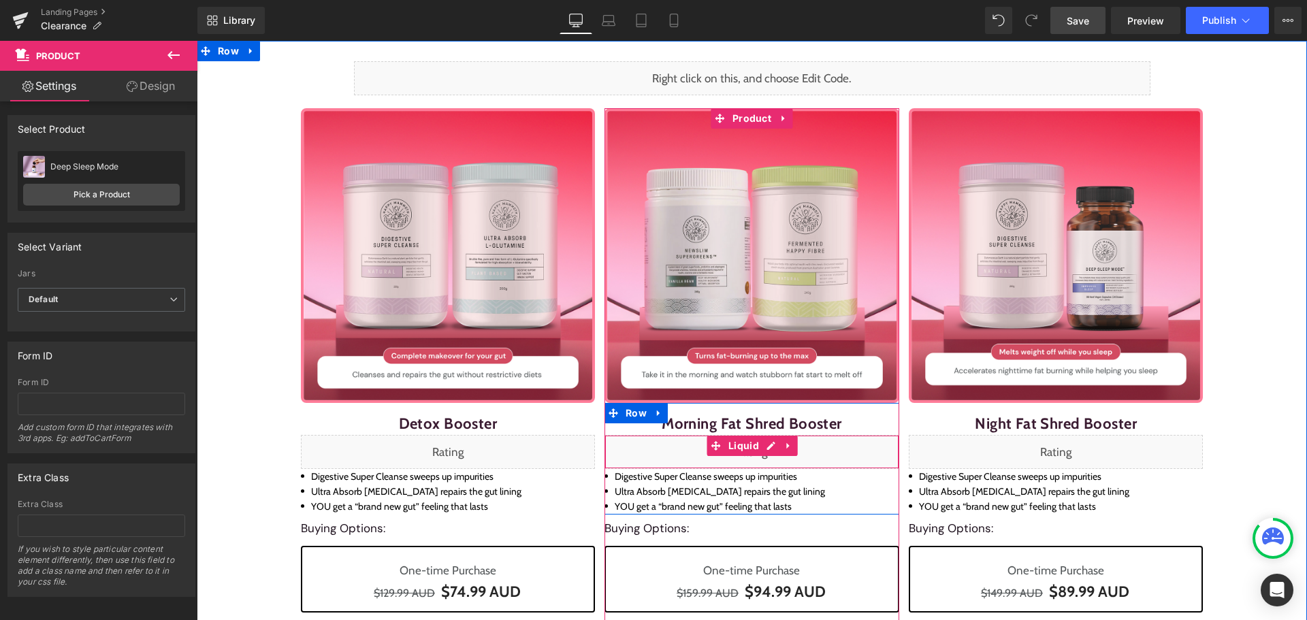
click at [764, 451] on div "Liquid" at bounding box center [751, 452] width 295 height 34
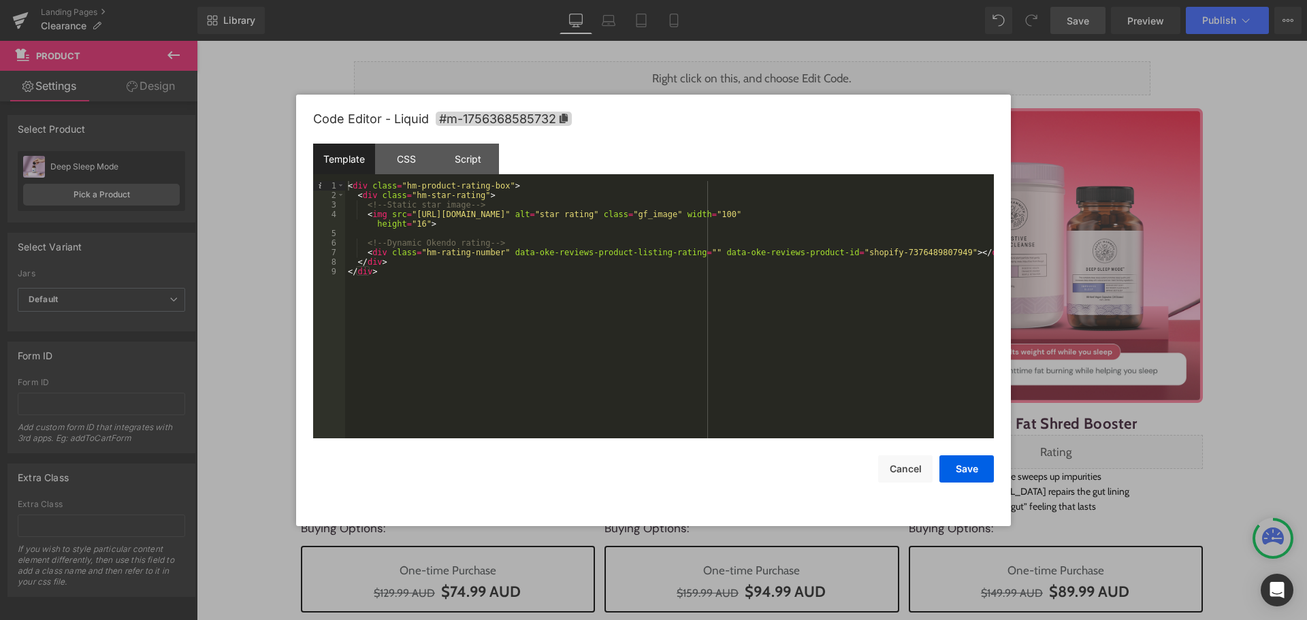
click at [896, 257] on div "< div class = "hm-product-rating-box" > < div class = "hm-star-rating" > <!-- S…" at bounding box center [669, 319] width 649 height 276
click at [963, 474] on button "Save" at bounding box center [966, 468] width 54 height 27
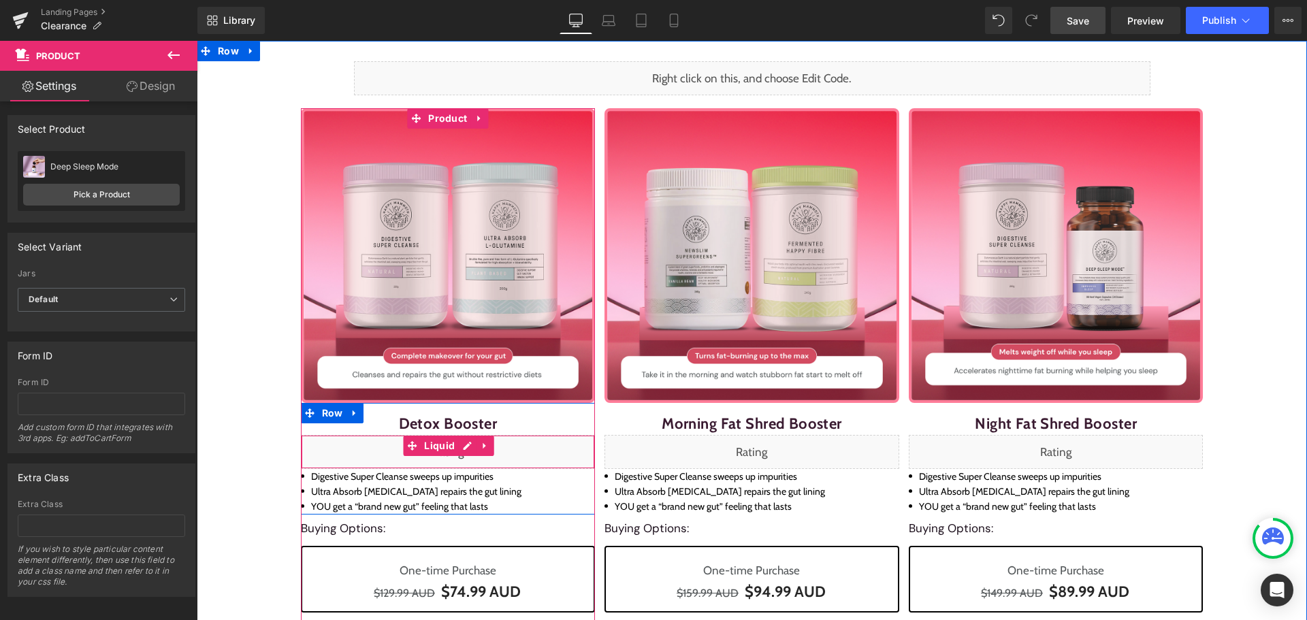
click at [458, 443] on div "Liquid" at bounding box center [448, 452] width 295 height 34
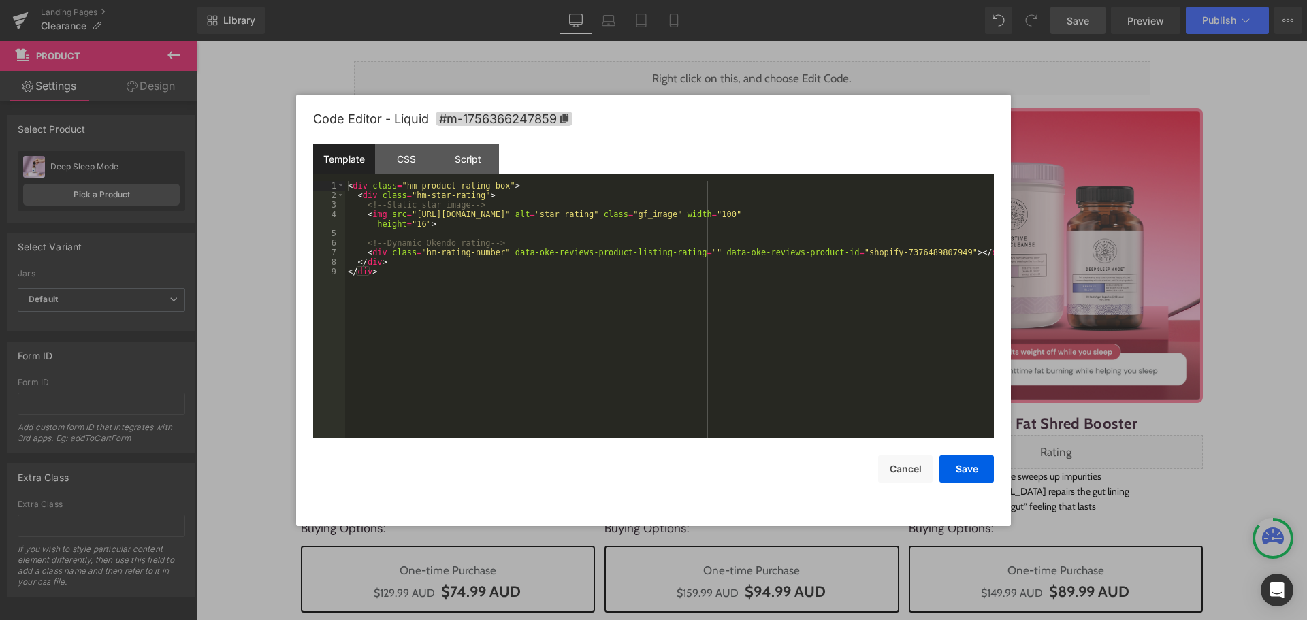
click at [890, 249] on div "< div class = "hm-product-rating-box" > < div class = "hm-star-rating" > <!-- S…" at bounding box center [669, 319] width 649 height 276
click at [968, 470] on button "Save" at bounding box center [966, 468] width 54 height 27
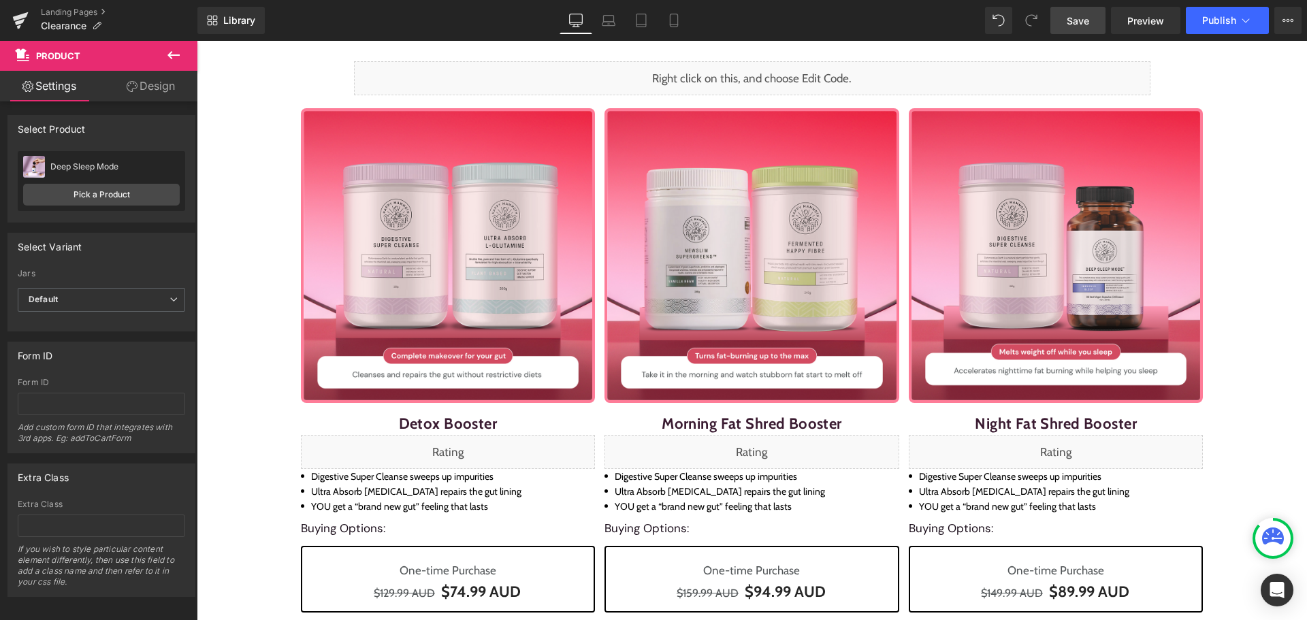
click at [1088, 11] on link "Save" at bounding box center [1077, 20] width 55 height 27
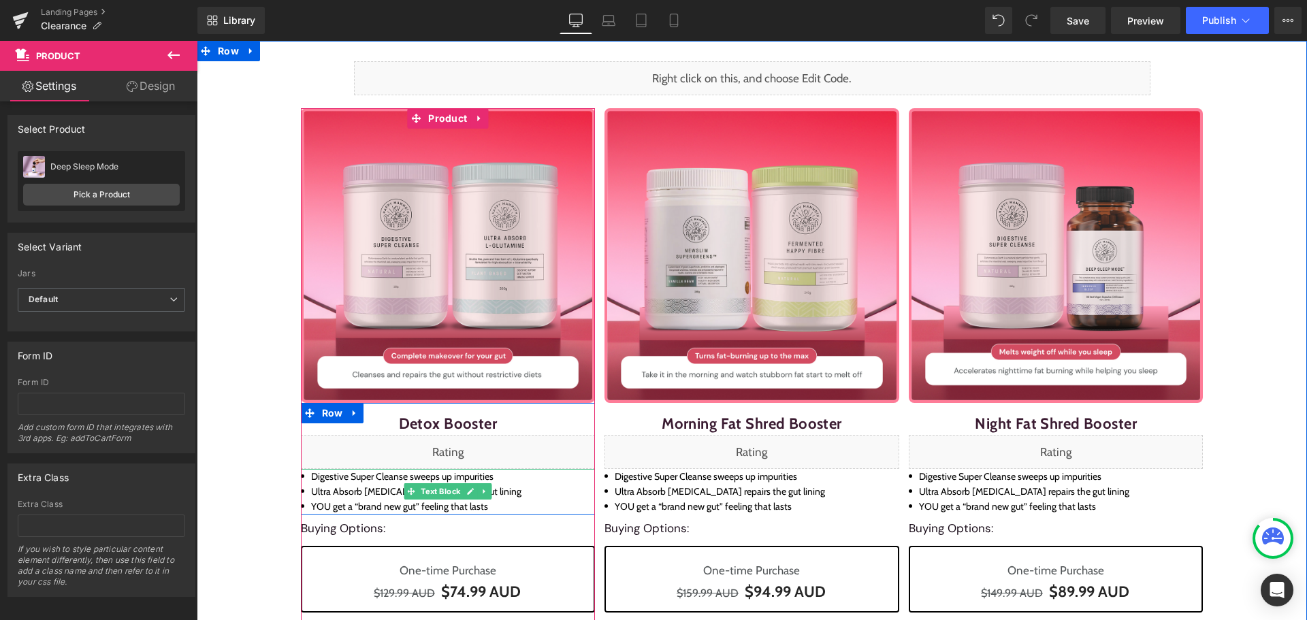
click at [353, 489] on li "Ultra Absorb [MEDICAL_DATA] repairs the gut lining" at bounding box center [448, 491] width 295 height 15
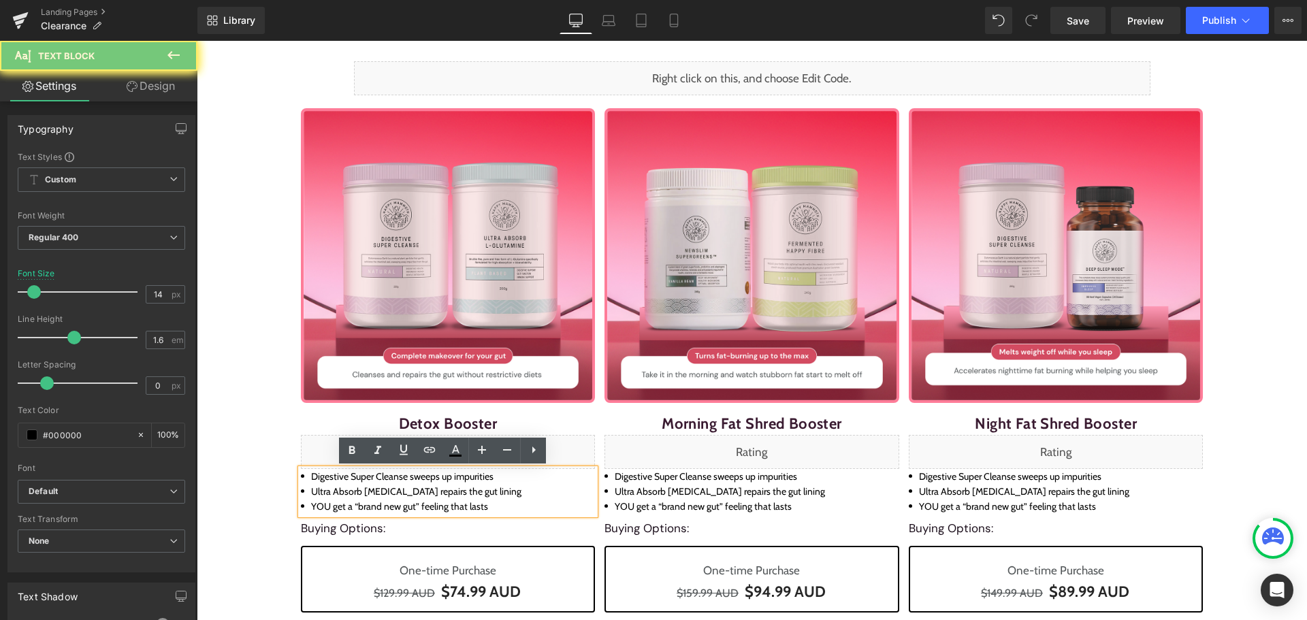
click at [353, 489] on li "Ultra Absorb [MEDICAL_DATA] repairs the gut lining" at bounding box center [448, 491] width 295 height 15
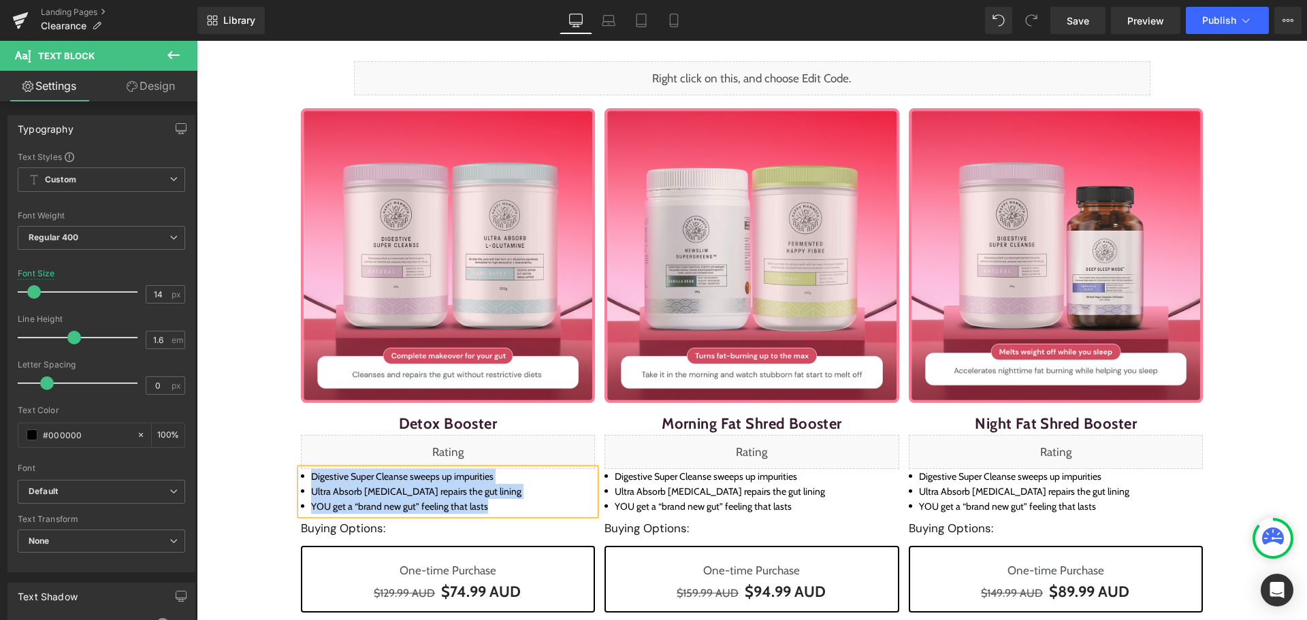
paste div
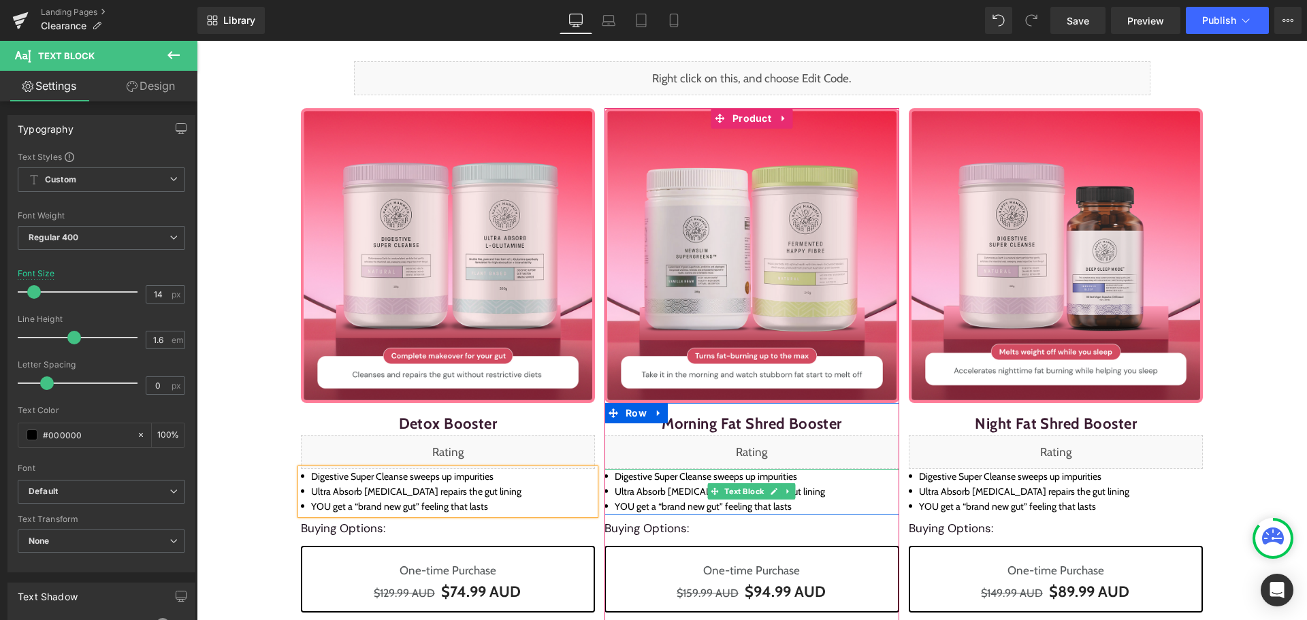
click at [677, 503] on li "YOU get a “brand new gut” feeling that lasts" at bounding box center [751, 506] width 295 height 15
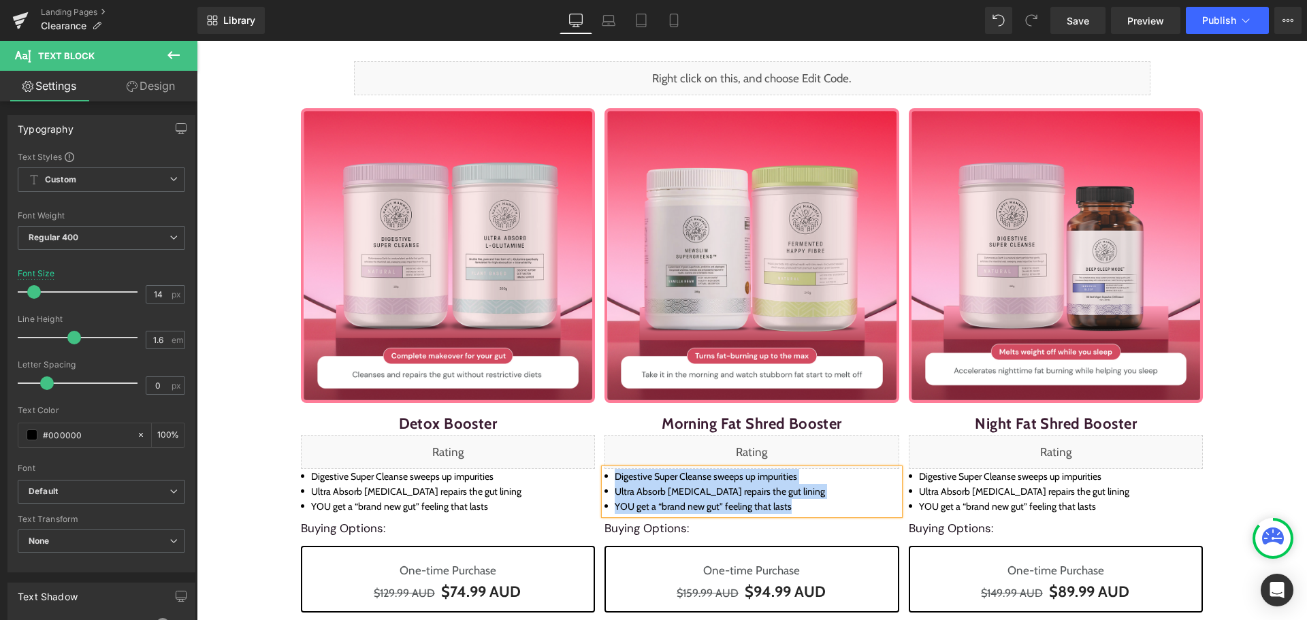
paste div
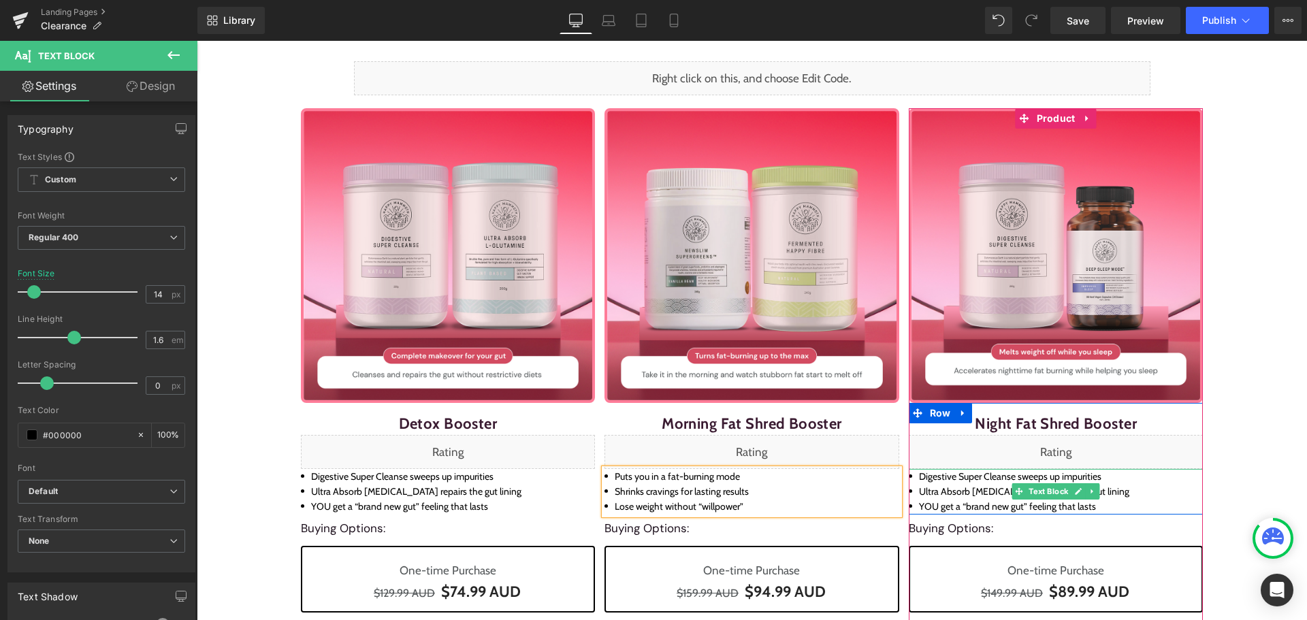
drag, startPoint x: 968, startPoint y: 498, endPoint x: 975, endPoint y: 488, distance: 12.7
click at [968, 498] on li "Ultra Absorb [MEDICAL_DATA] repairs the gut lining" at bounding box center [1056, 491] width 295 height 15
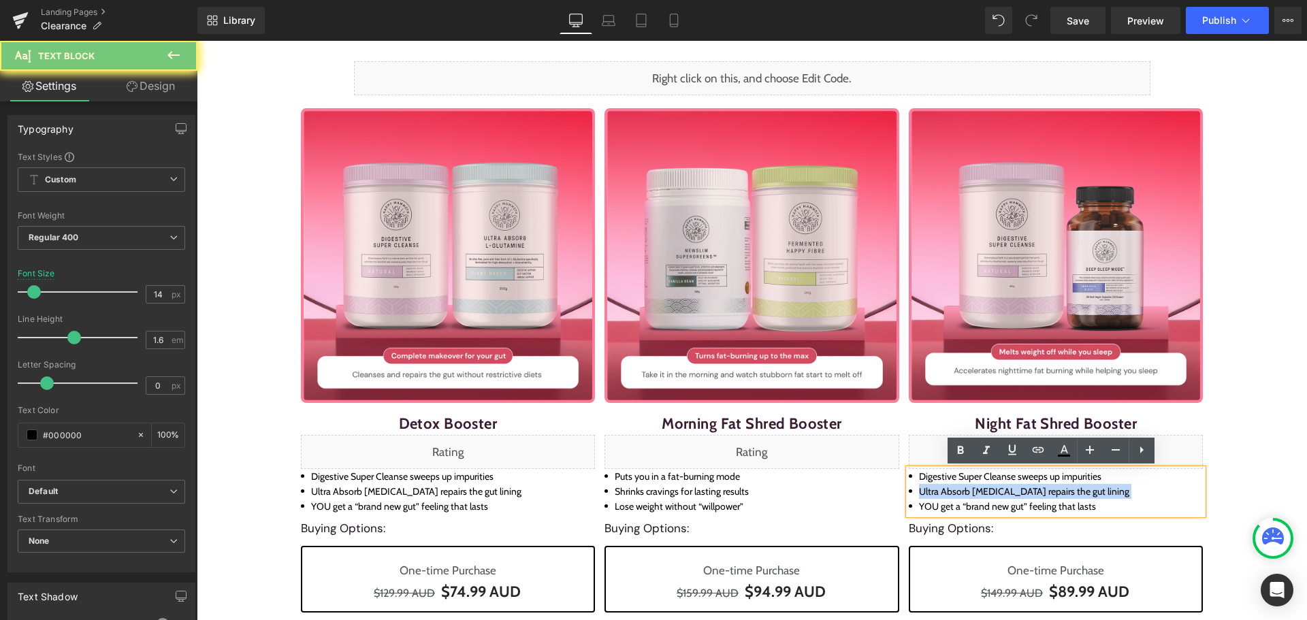
click at [975, 488] on li "Ultra Absorb [MEDICAL_DATA] repairs the gut lining" at bounding box center [1056, 491] width 295 height 15
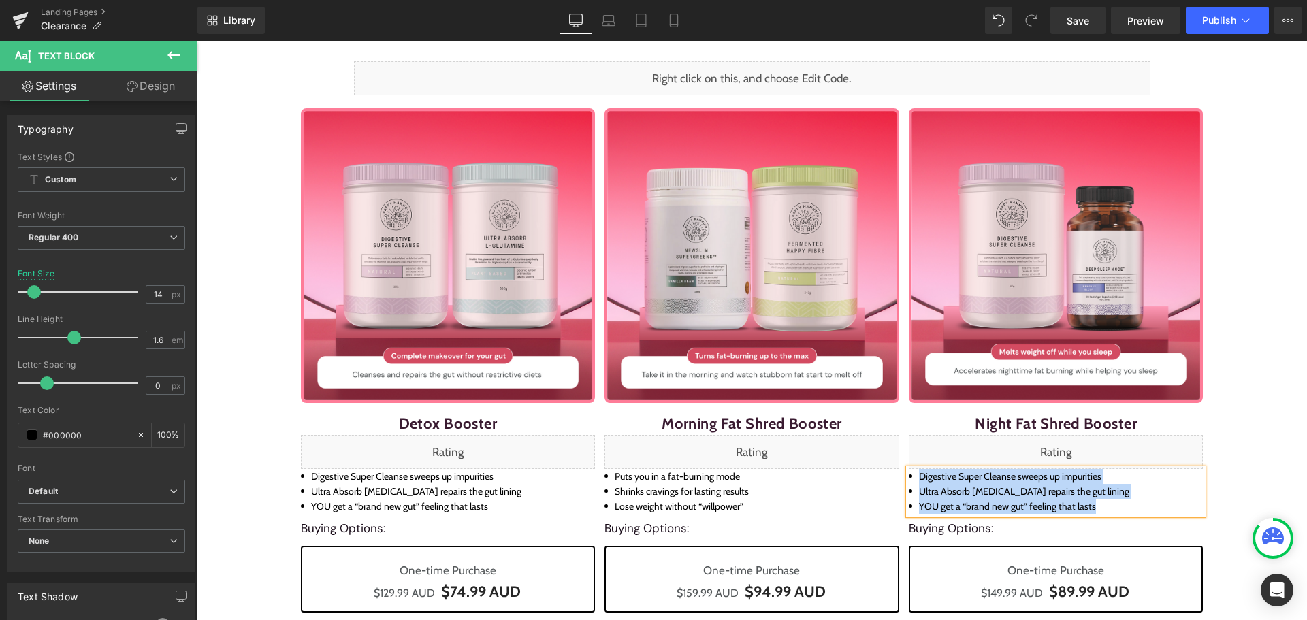
paste div
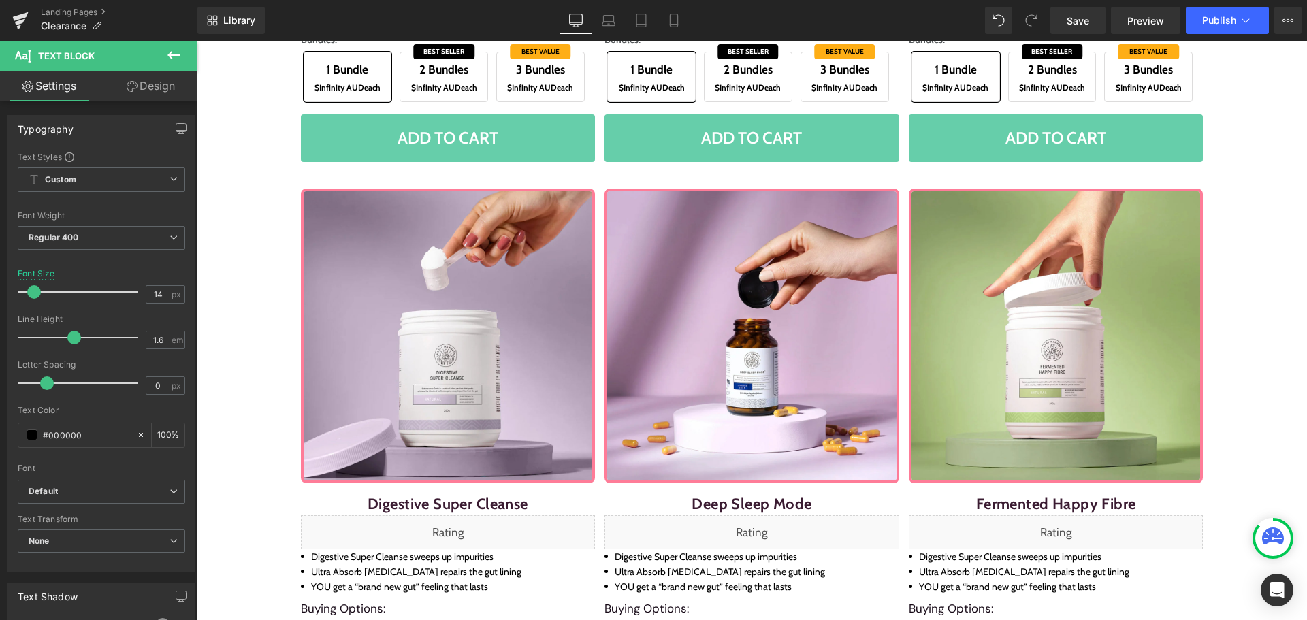
scroll to position [885, 0]
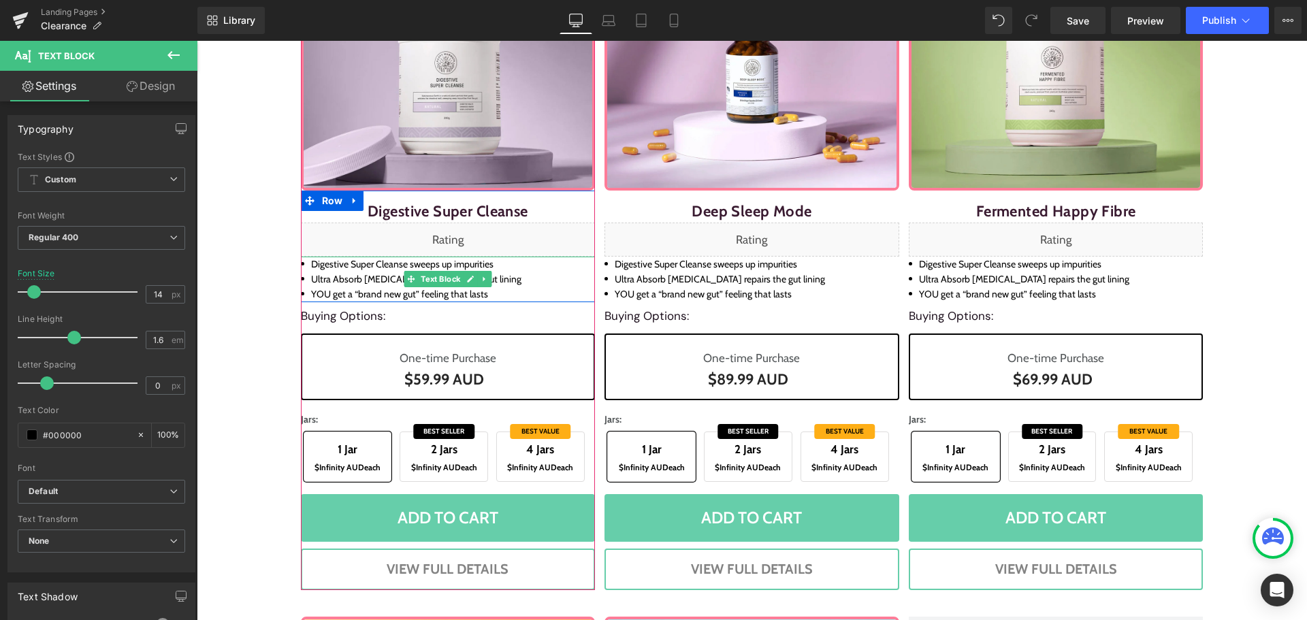
click at [392, 278] on li "Ultra Absorb [MEDICAL_DATA] repairs the gut lining" at bounding box center [448, 279] width 295 height 15
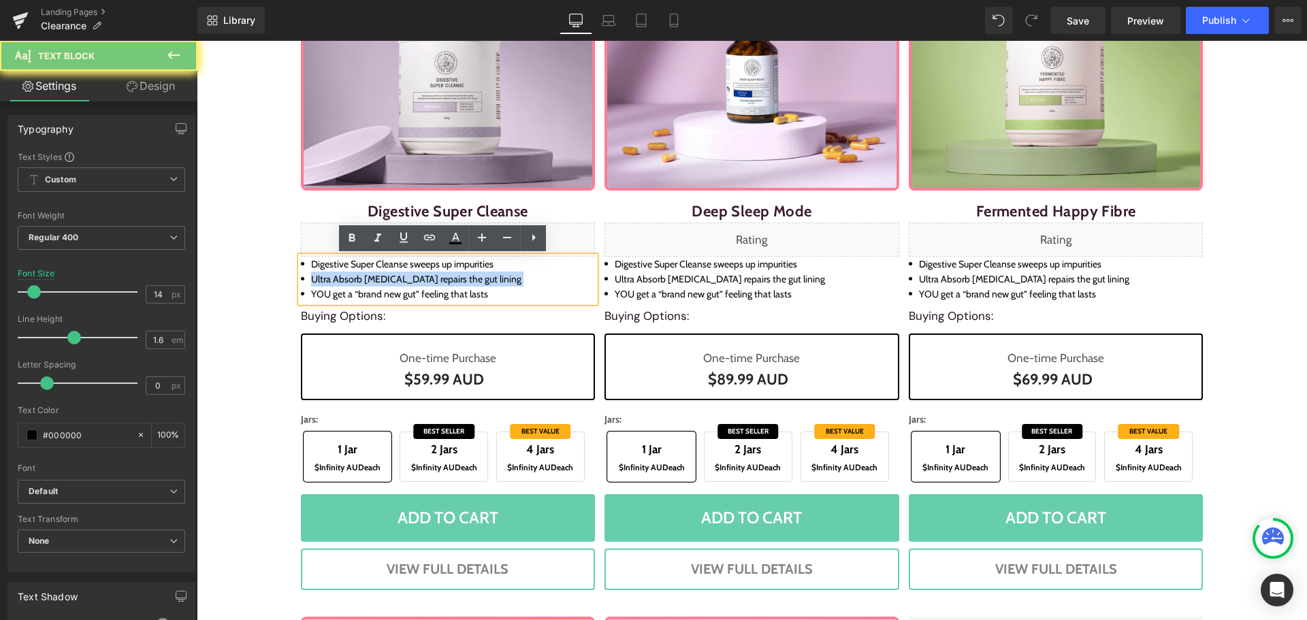
click at [392, 278] on li "Ultra Absorb [MEDICAL_DATA] repairs the gut lining" at bounding box center [448, 279] width 295 height 15
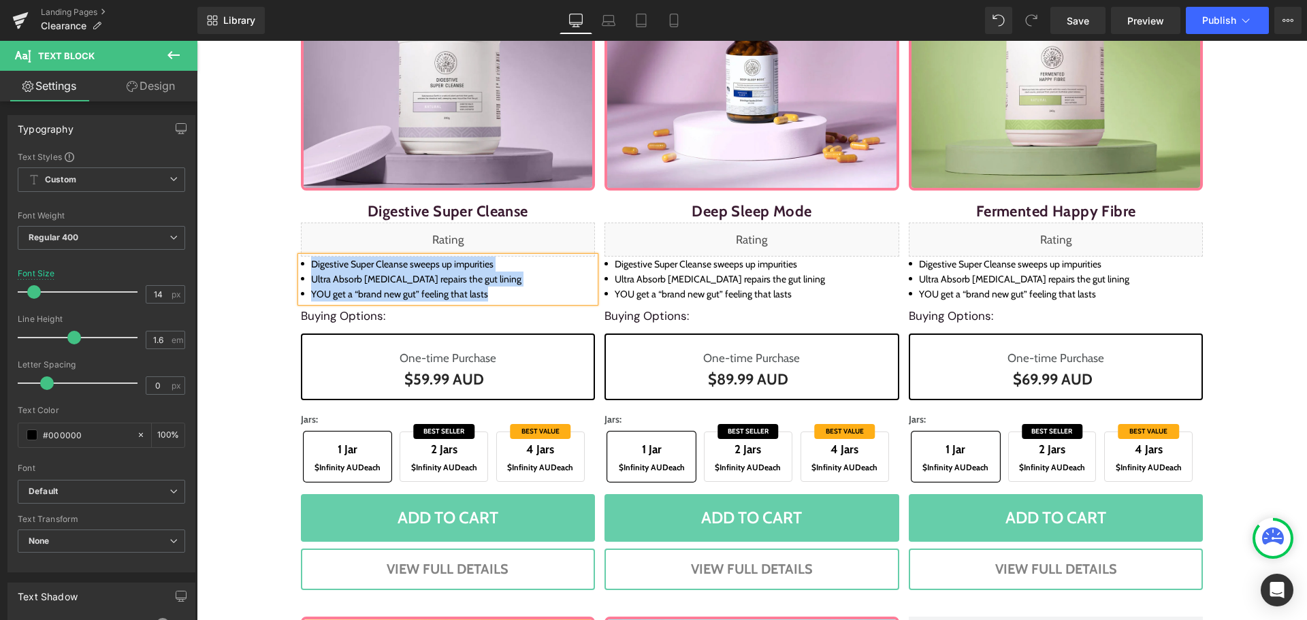
paste div
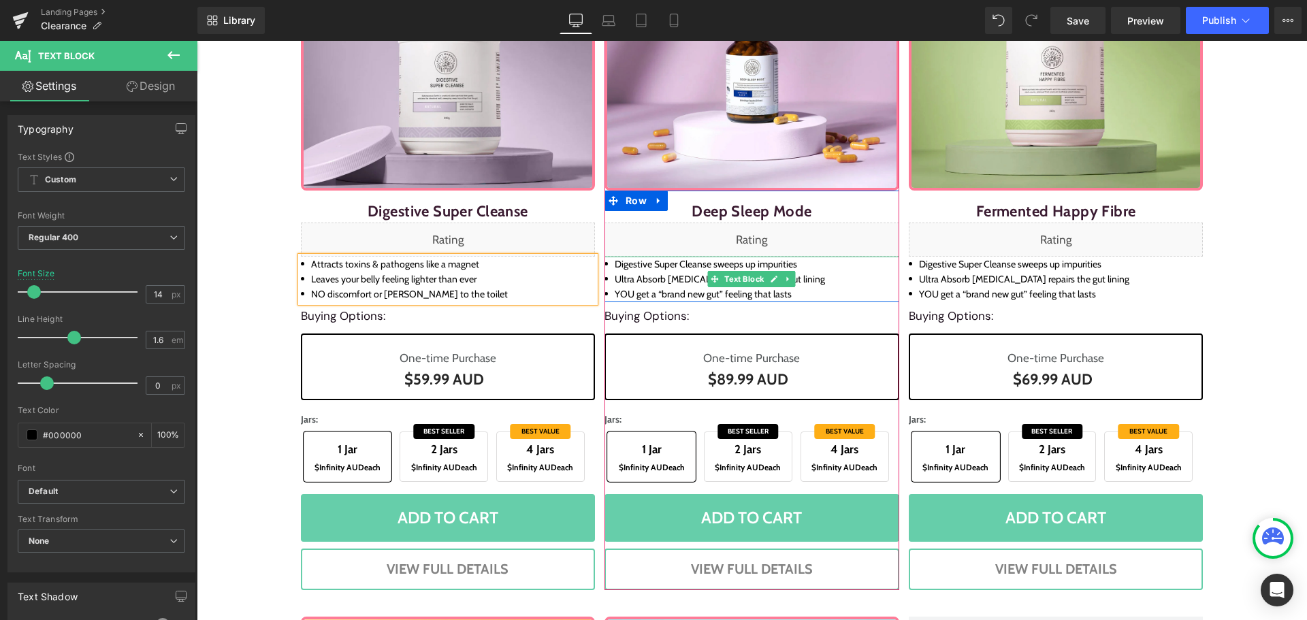
click at [642, 288] on li "YOU get a “brand new gut” feeling that lasts" at bounding box center [751, 294] width 295 height 15
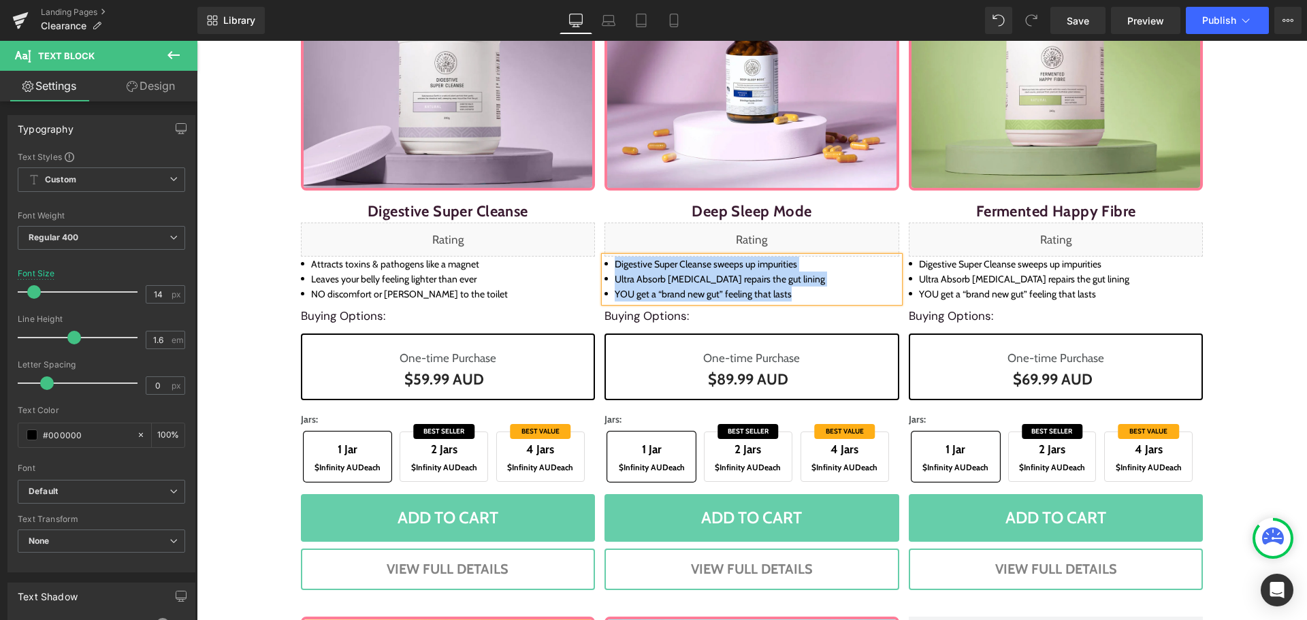
paste div
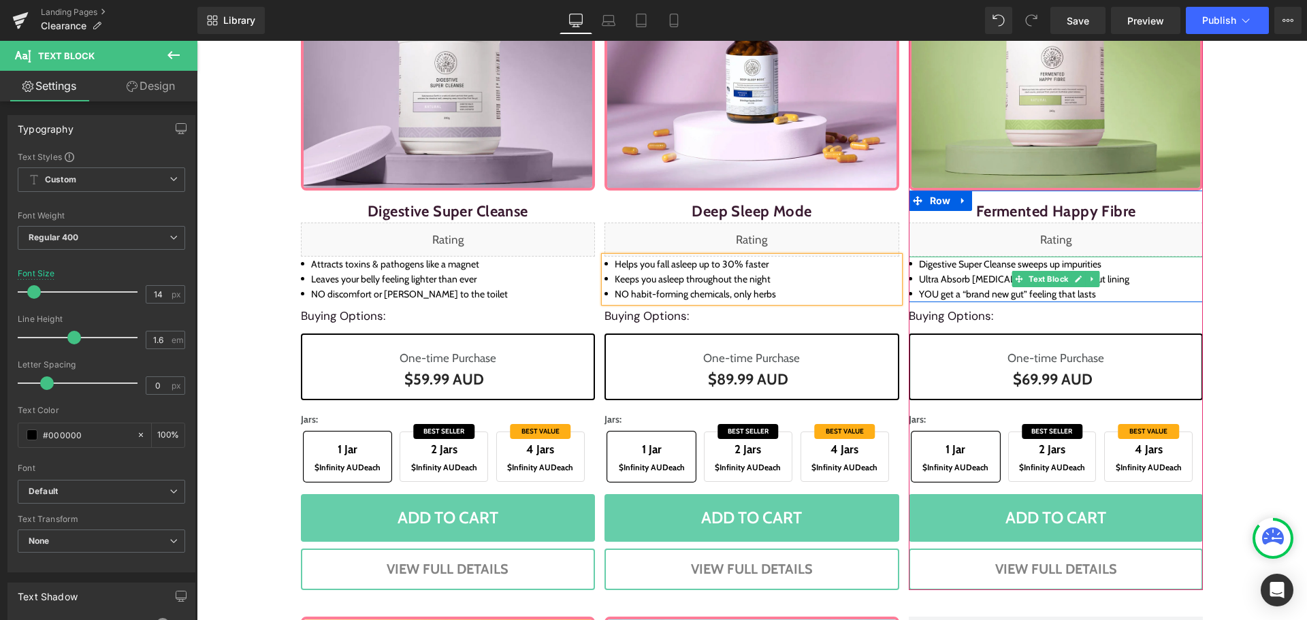
click at [979, 282] on li "Ultra Absorb [MEDICAL_DATA] repairs the gut lining" at bounding box center [1056, 279] width 295 height 15
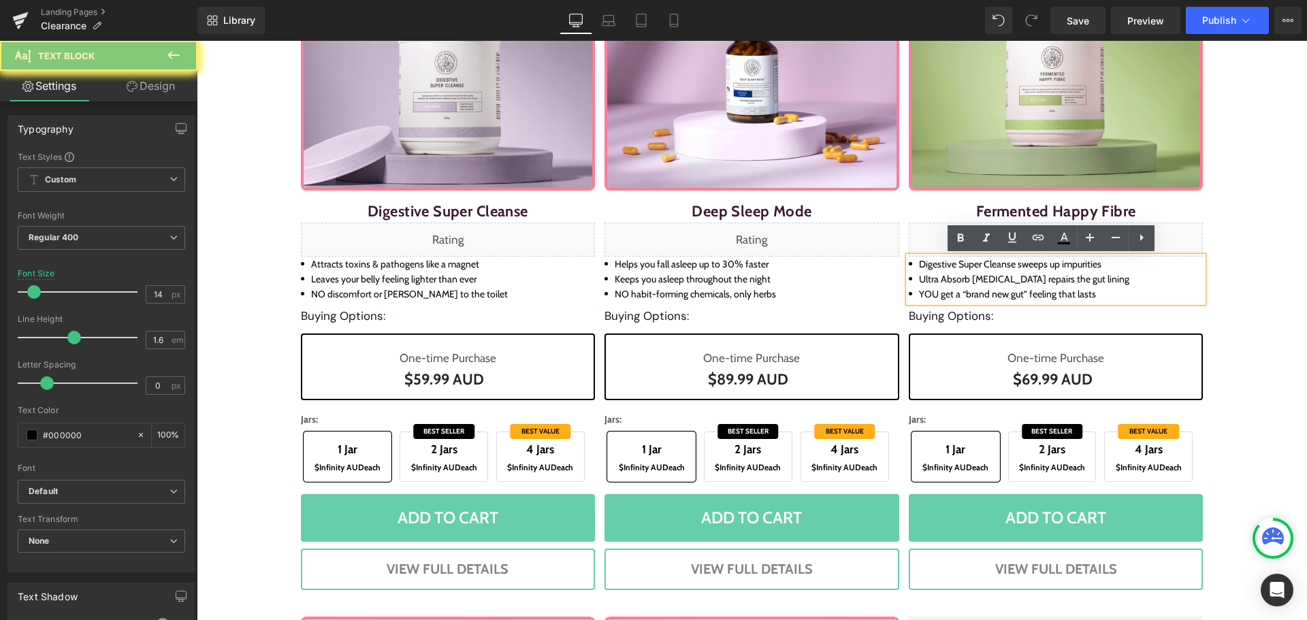
click at [979, 282] on li "Ultra Absorb [MEDICAL_DATA] repairs the gut lining" at bounding box center [1056, 279] width 295 height 15
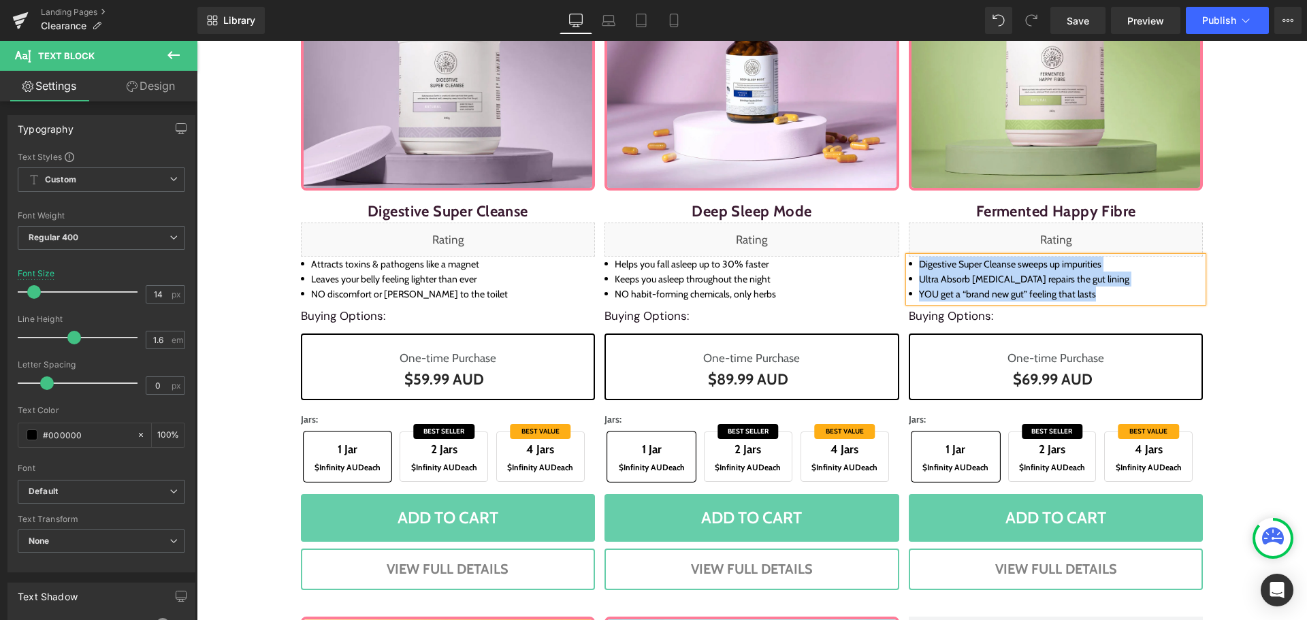
paste div
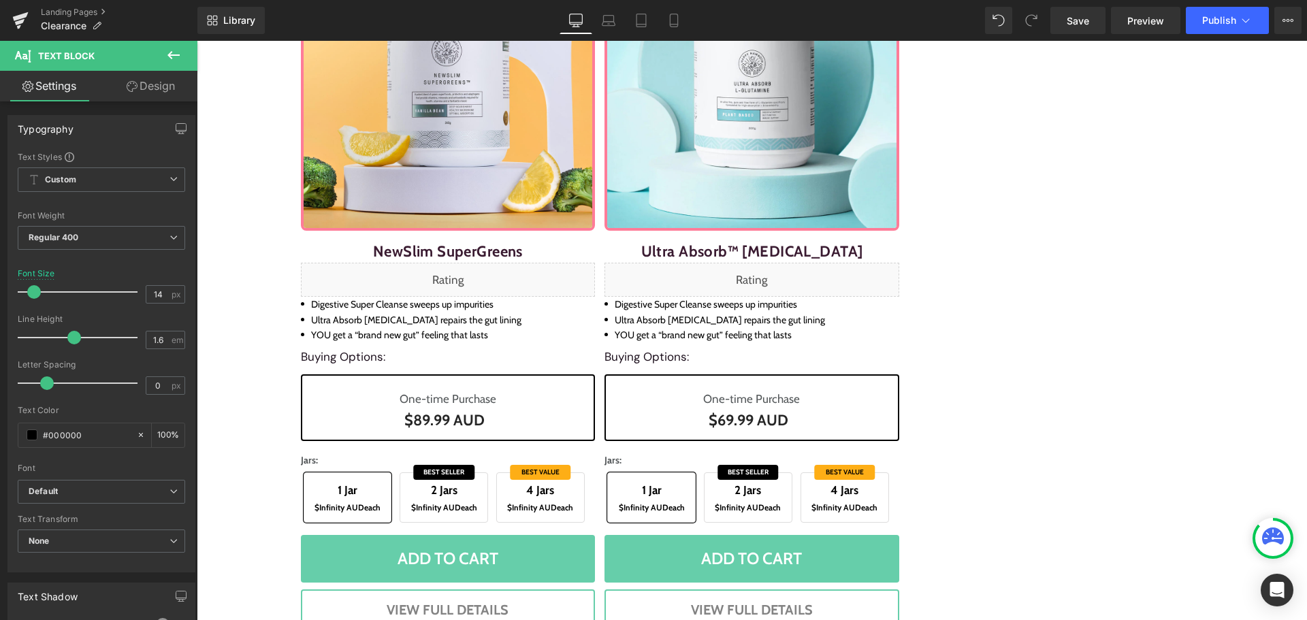
scroll to position [1565, 0]
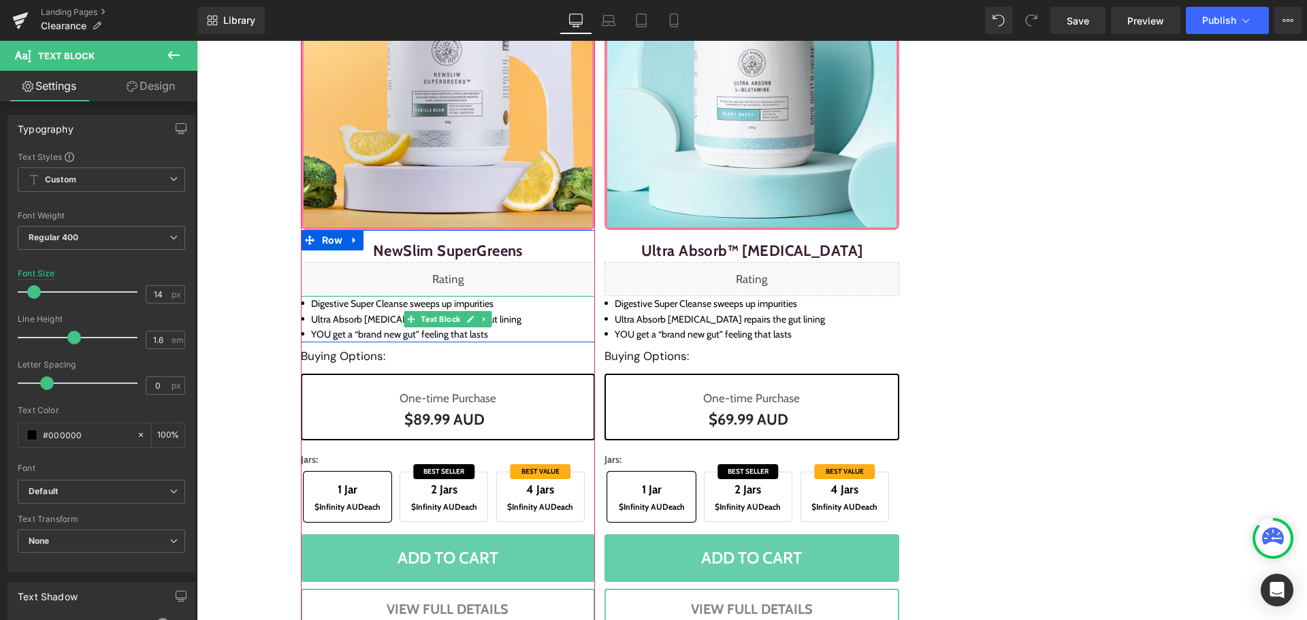
click at [382, 327] on li "YOU get a “brand new gut” feeling that lasts" at bounding box center [448, 334] width 295 height 15
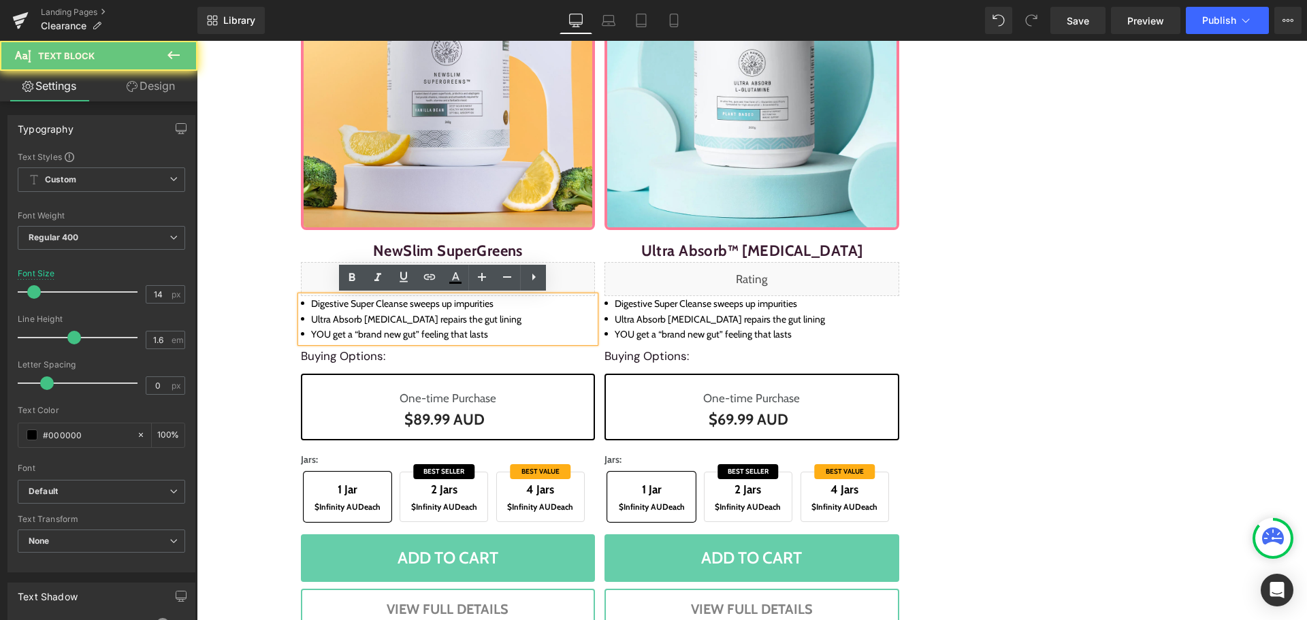
click at [346, 316] on li "Ultra Absorb [MEDICAL_DATA] repairs the gut lining" at bounding box center [448, 319] width 295 height 15
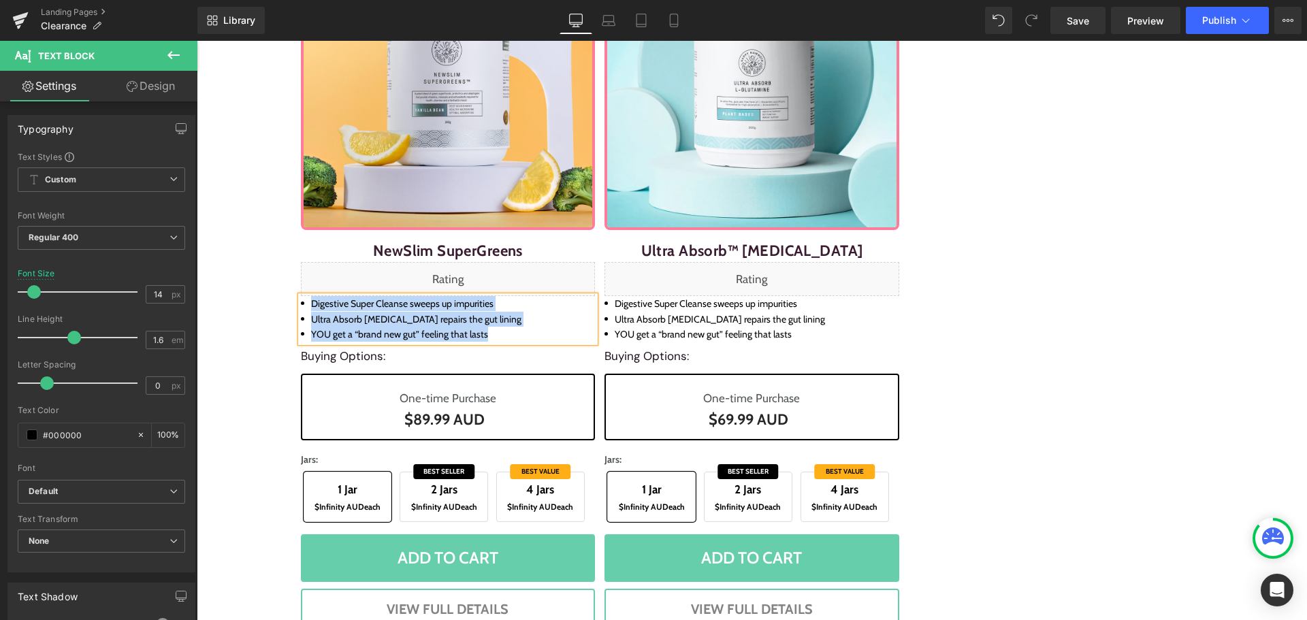
paste div
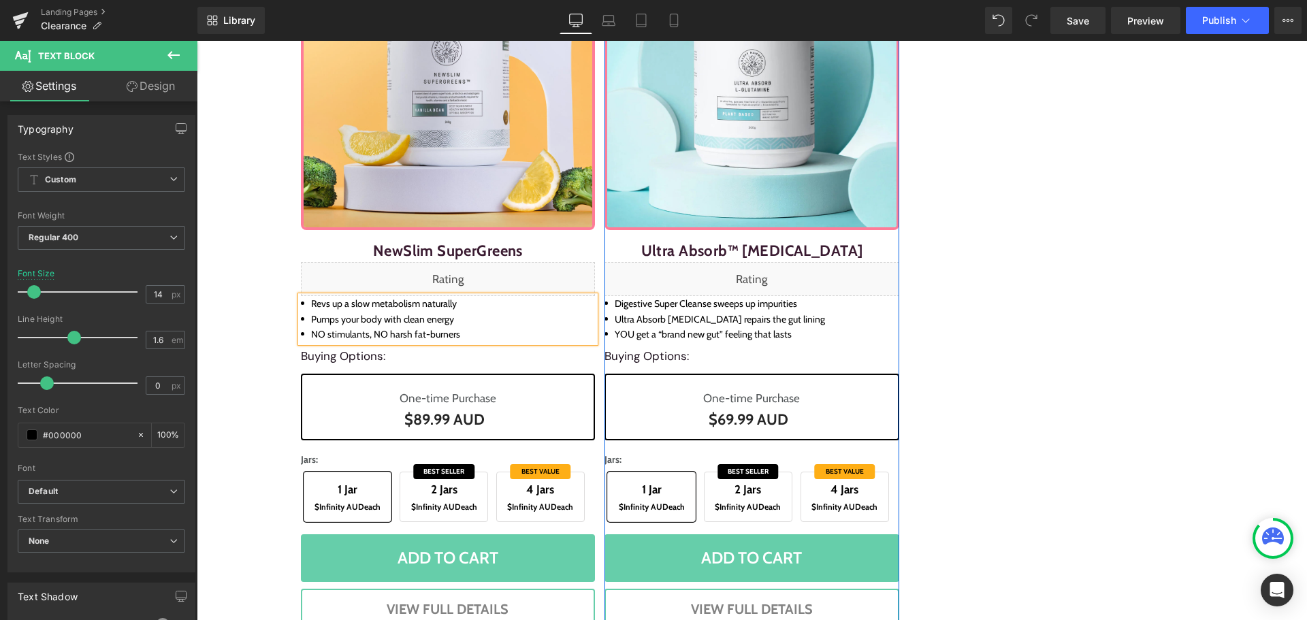
click at [639, 312] on li "Ultra Absorb [MEDICAL_DATA] repairs the gut lining" at bounding box center [751, 319] width 295 height 15
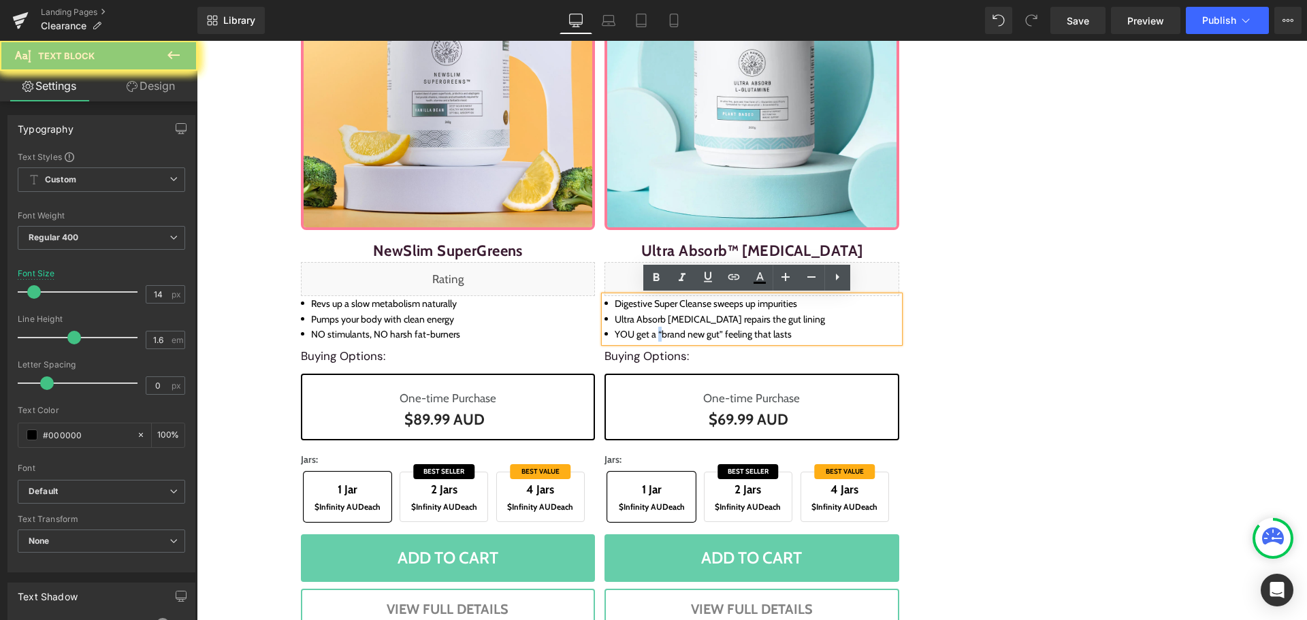
click at [653, 331] on li "YOU get a “brand new gut” feeling that lasts" at bounding box center [751, 334] width 295 height 15
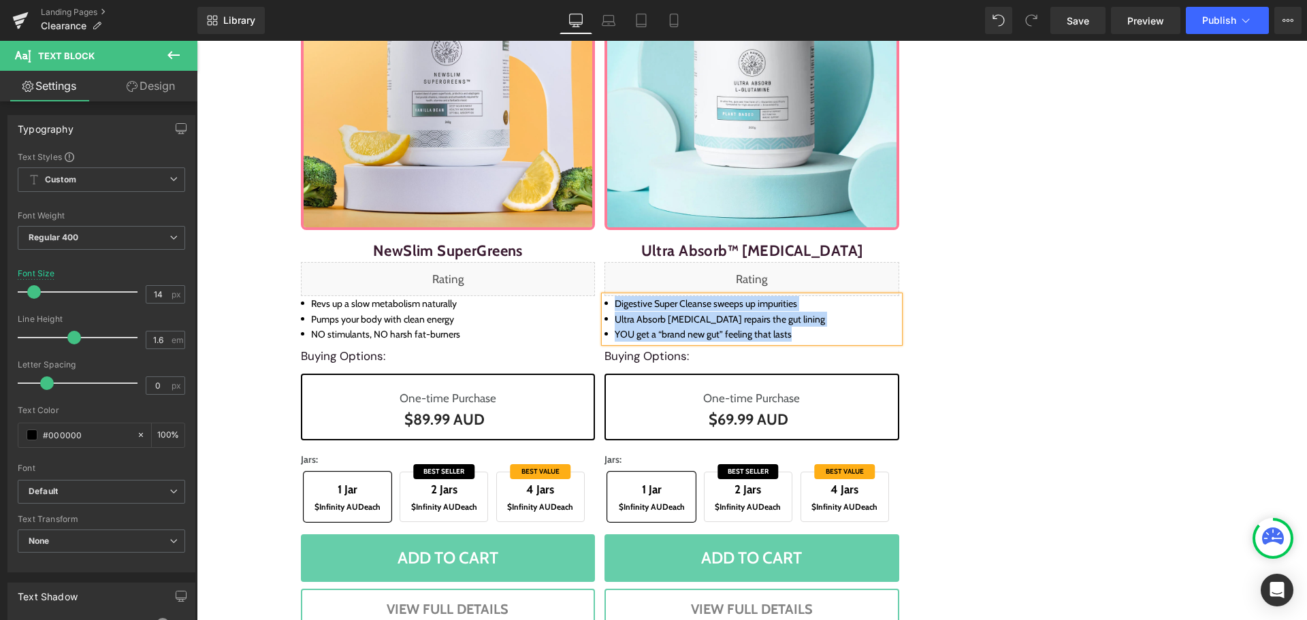
paste div
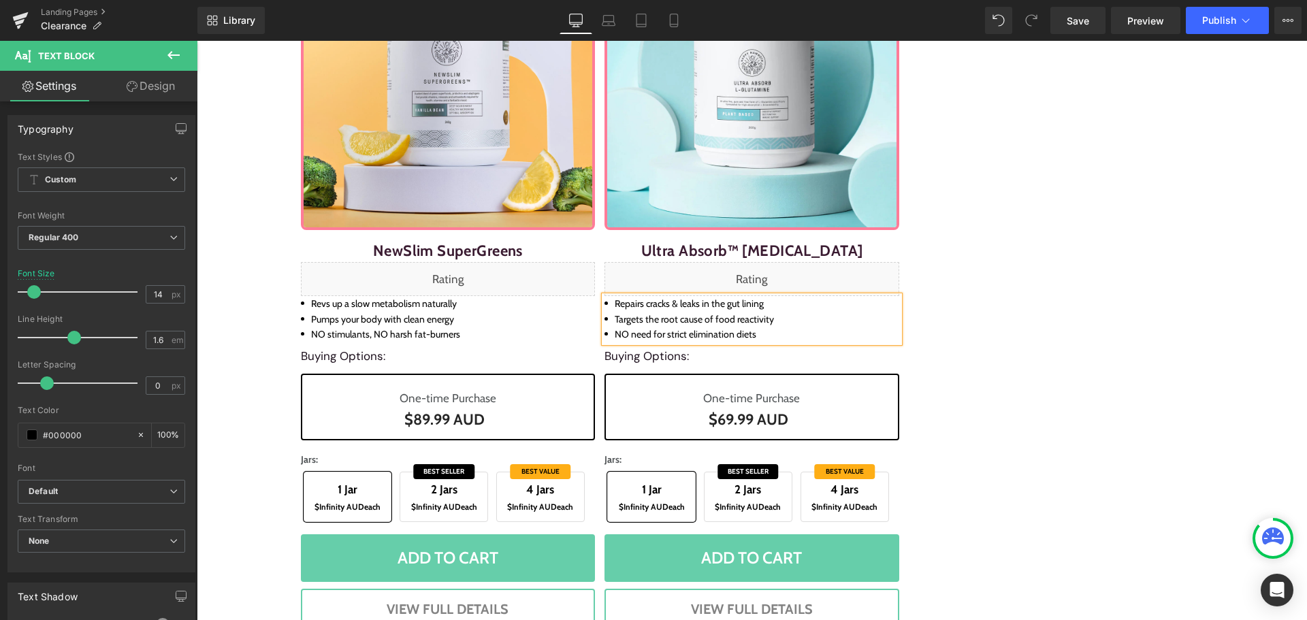
click at [1101, 402] on div "Sale Off (P) Image NewSlim SuperGreens (P) Title Liquid Revs up a slow metaboli…" at bounding box center [752, 283] width 912 height 721
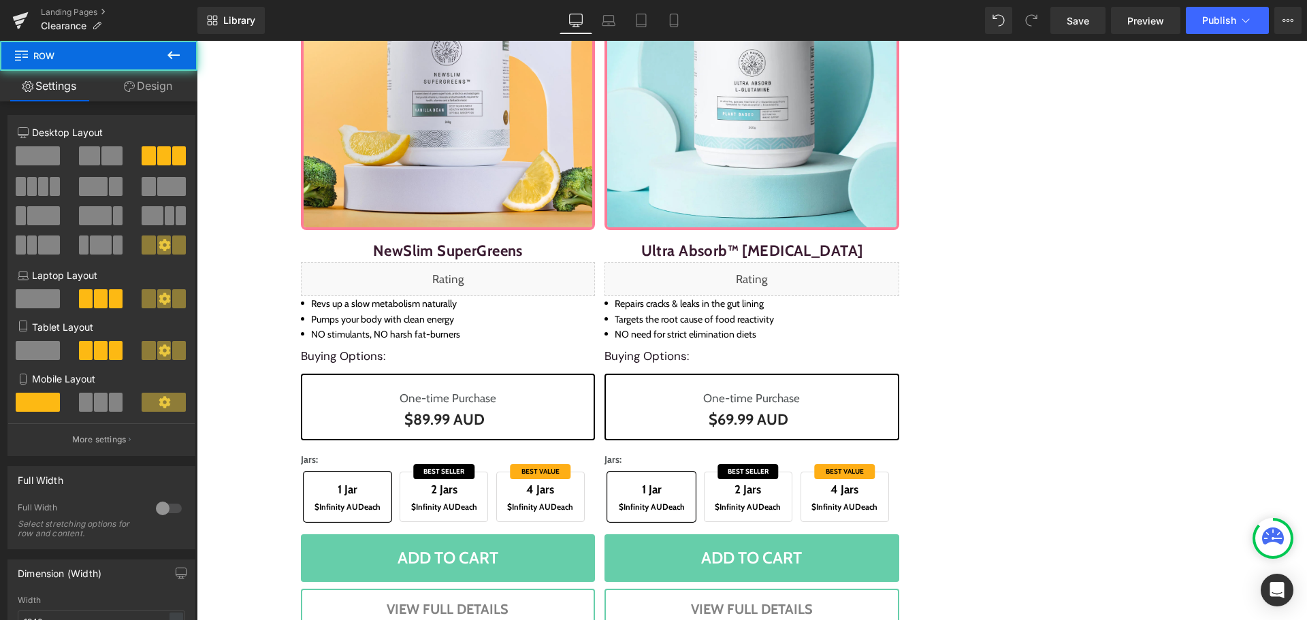
scroll to position [1830, 0]
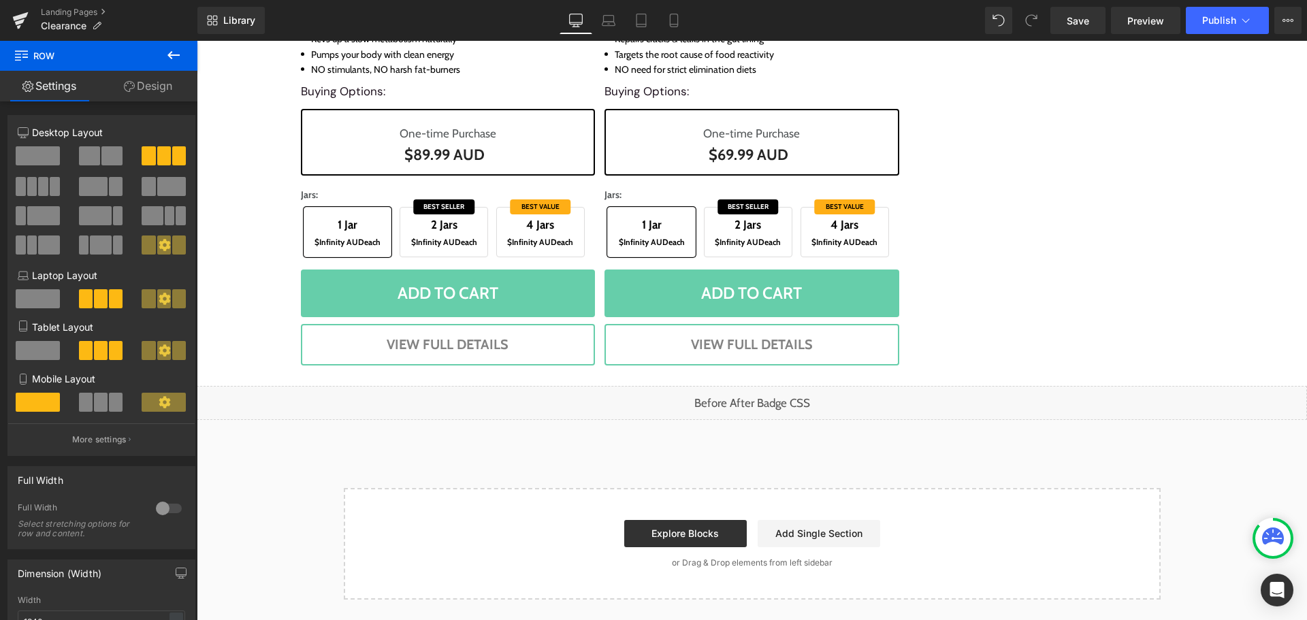
click at [175, 52] on icon at bounding box center [173, 55] width 16 height 16
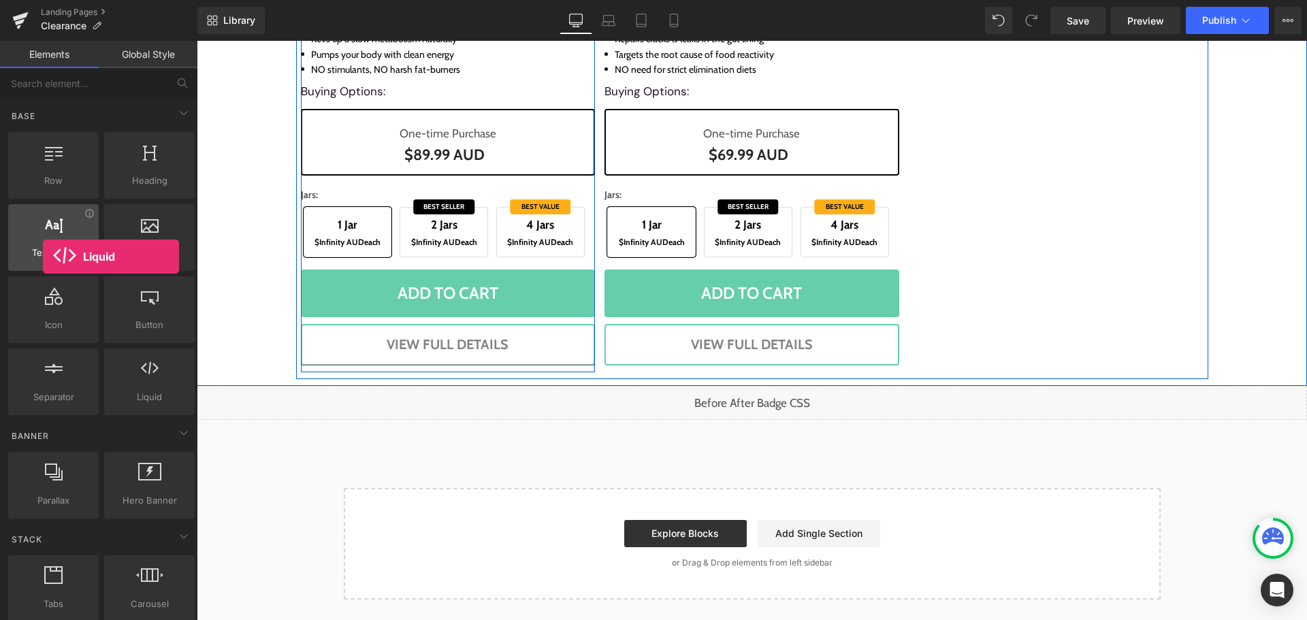
drag, startPoint x: 144, startPoint y: 378, endPoint x: 43, endPoint y: 257, distance: 158.0
click at [43, 257] on div "Row rows, columns, layouts, div Heading headings, titles, h1,h2,h3,h4,h5,h6 Tex…" at bounding box center [101, 273] width 192 height 289
click at [43, 257] on span "Text Block" at bounding box center [53, 253] width 82 height 14
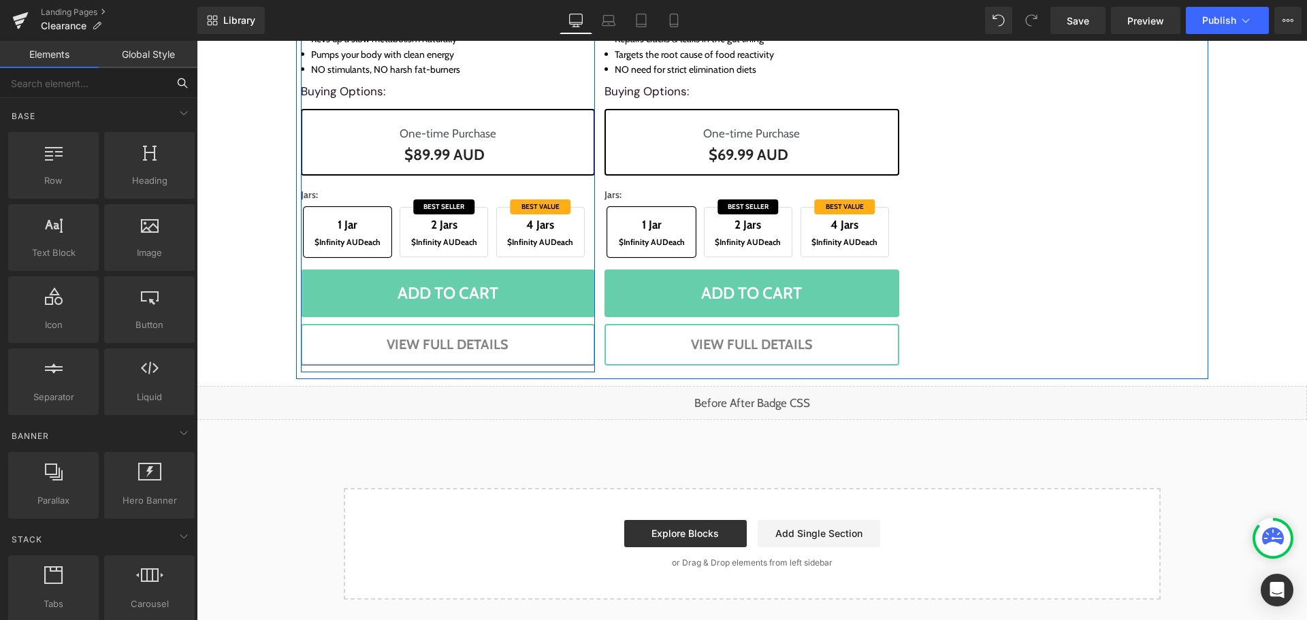
click at [117, 75] on input "text" at bounding box center [83, 83] width 167 height 30
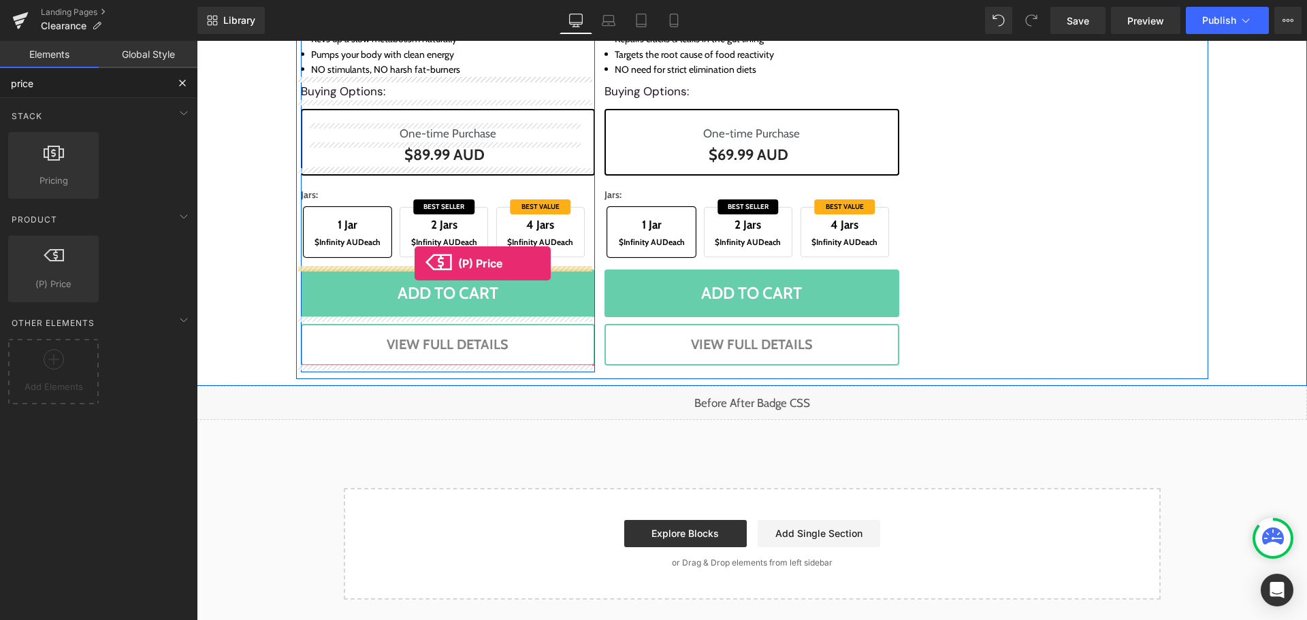
drag, startPoint x: 252, startPoint y: 311, endPoint x: 414, endPoint y: 263, distance: 168.8
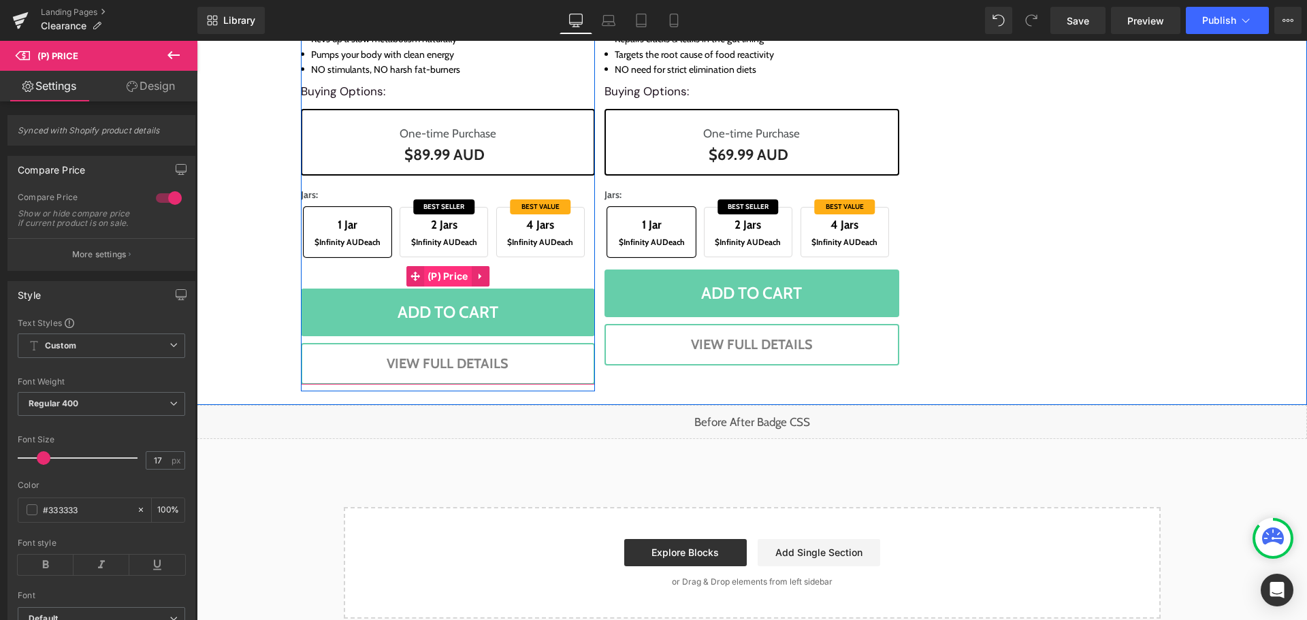
click at [453, 274] on span "(P) Price" at bounding box center [448, 276] width 48 height 20
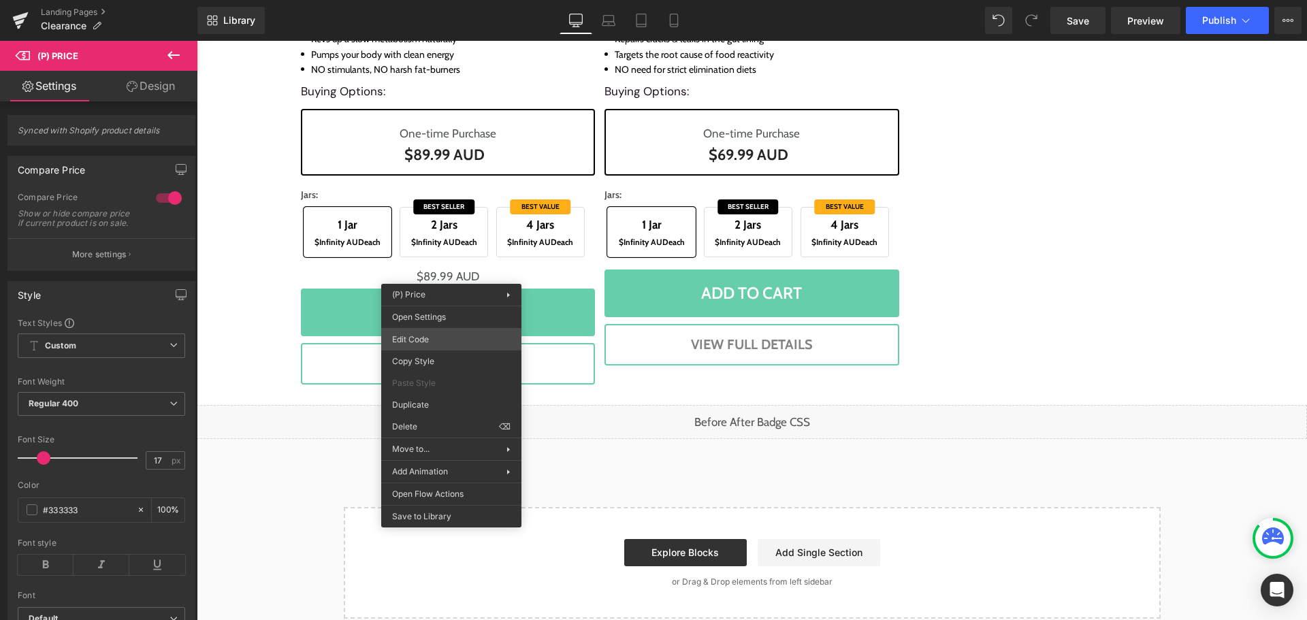
click at [451, 0] on div "(P) Price You are previewing how the will restyle your page. You can not edit E…" at bounding box center [653, 0] width 1307 height 0
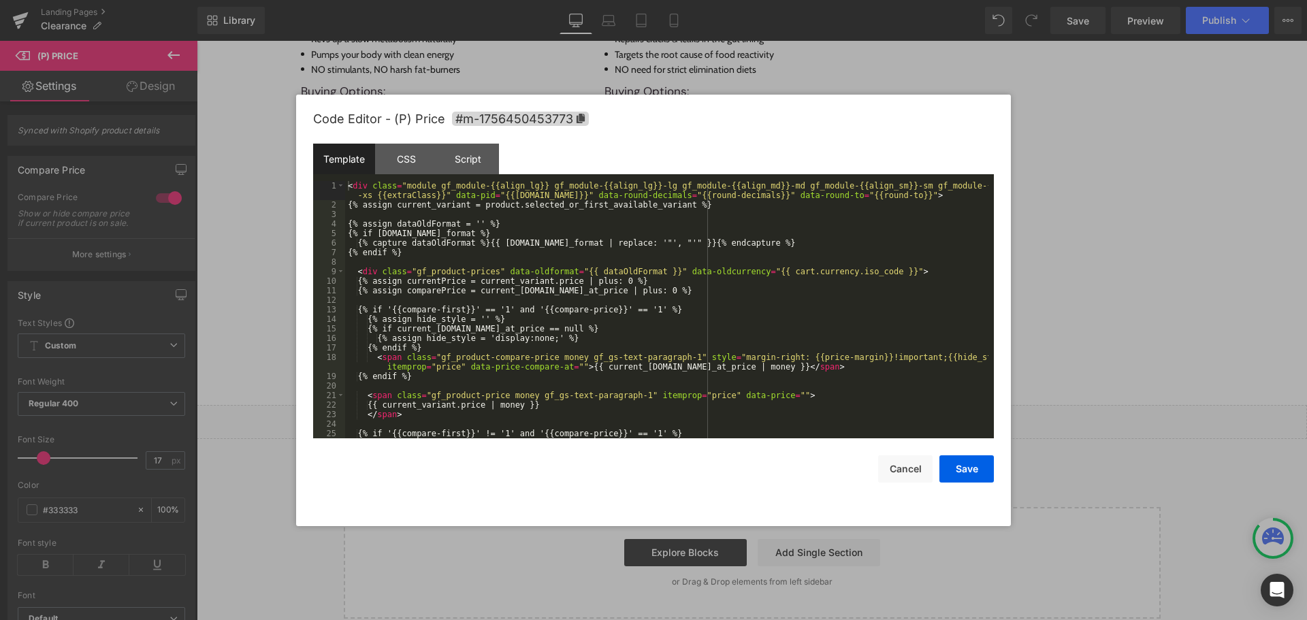
click at [522, 279] on div "< div class = "module gf_module-{{align_lg}} gf_module-{{align_lg}}-lg gf_modul…" at bounding box center [666, 324] width 643 height 286
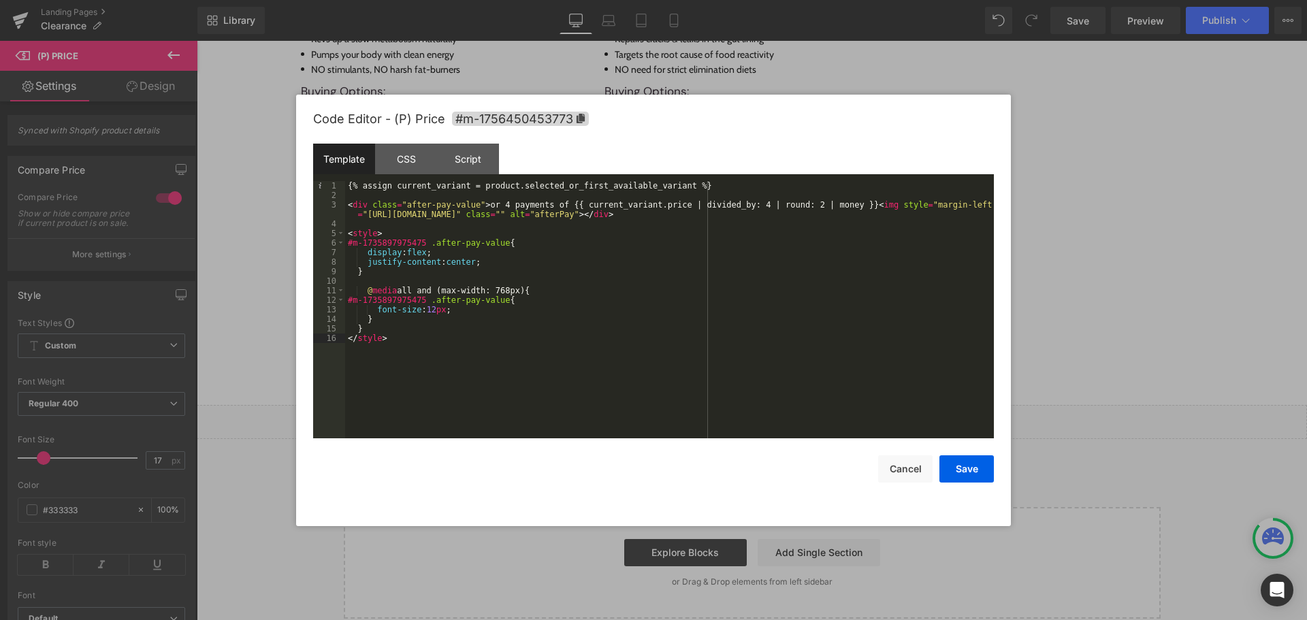
click at [590, 289] on div "{% assign current_variant = product.selected_or_first_available_variant %} < di…" at bounding box center [669, 319] width 649 height 276
click at [958, 465] on button "Save" at bounding box center [966, 468] width 54 height 27
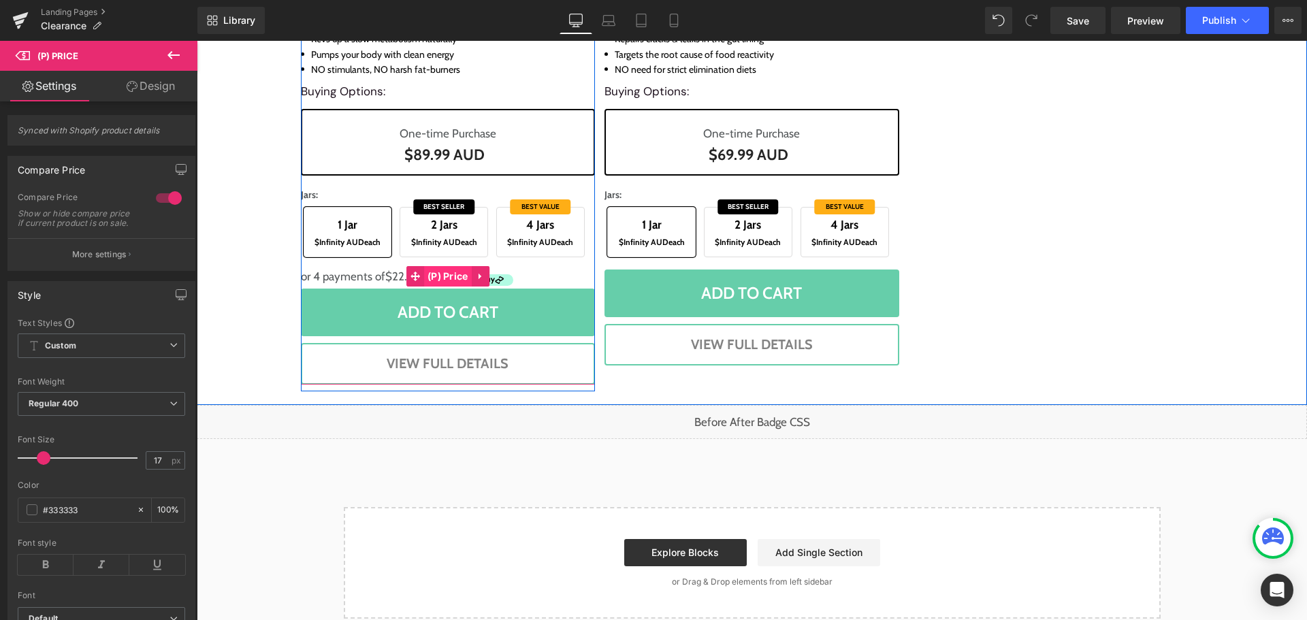
click at [429, 273] on span "(P) Price" at bounding box center [448, 276] width 48 height 20
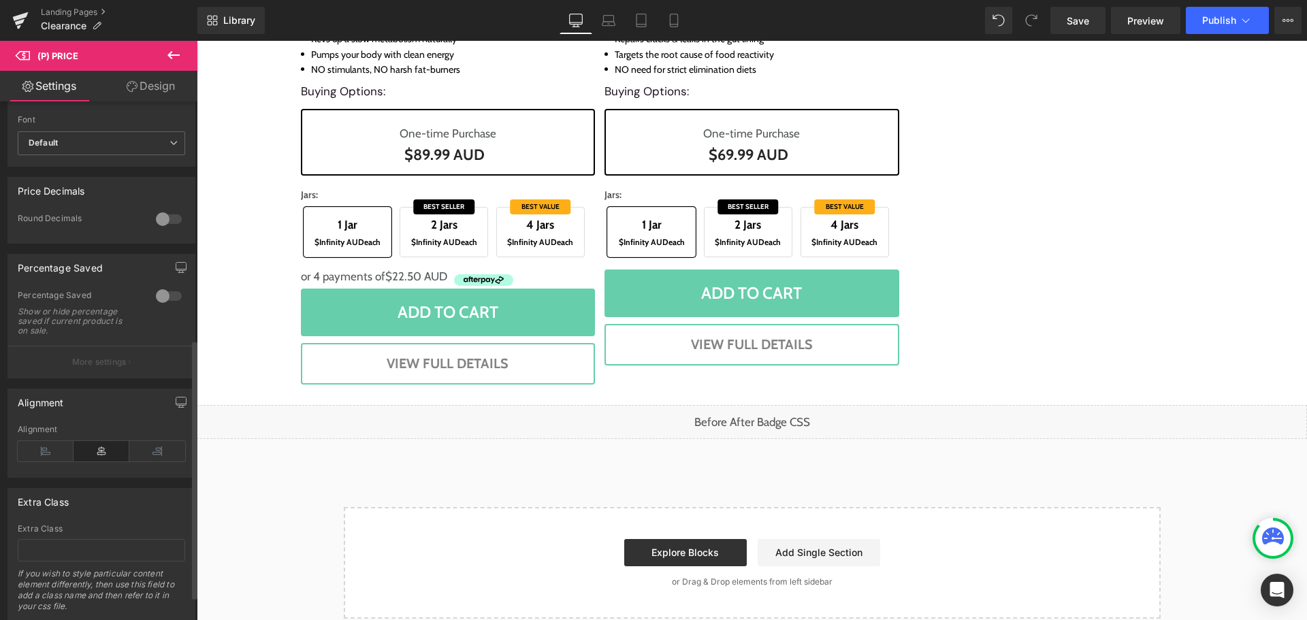
scroll to position [476, 0]
click at [103, 461] on icon at bounding box center [102, 450] width 56 height 20
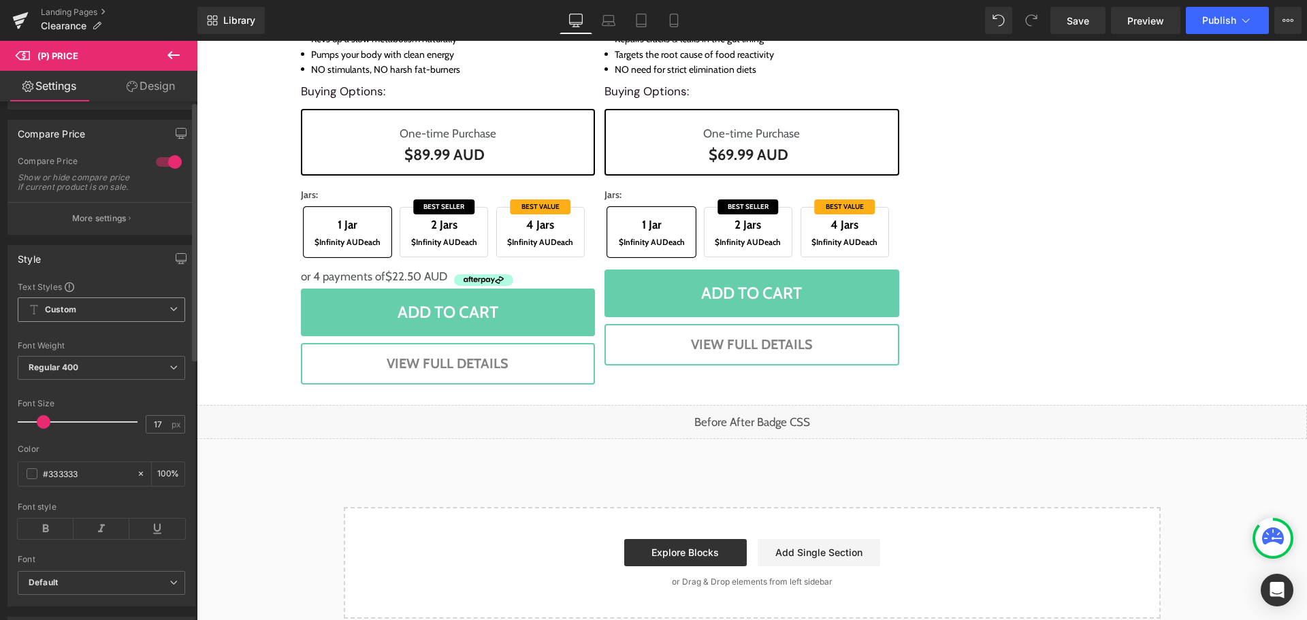
scroll to position [0, 0]
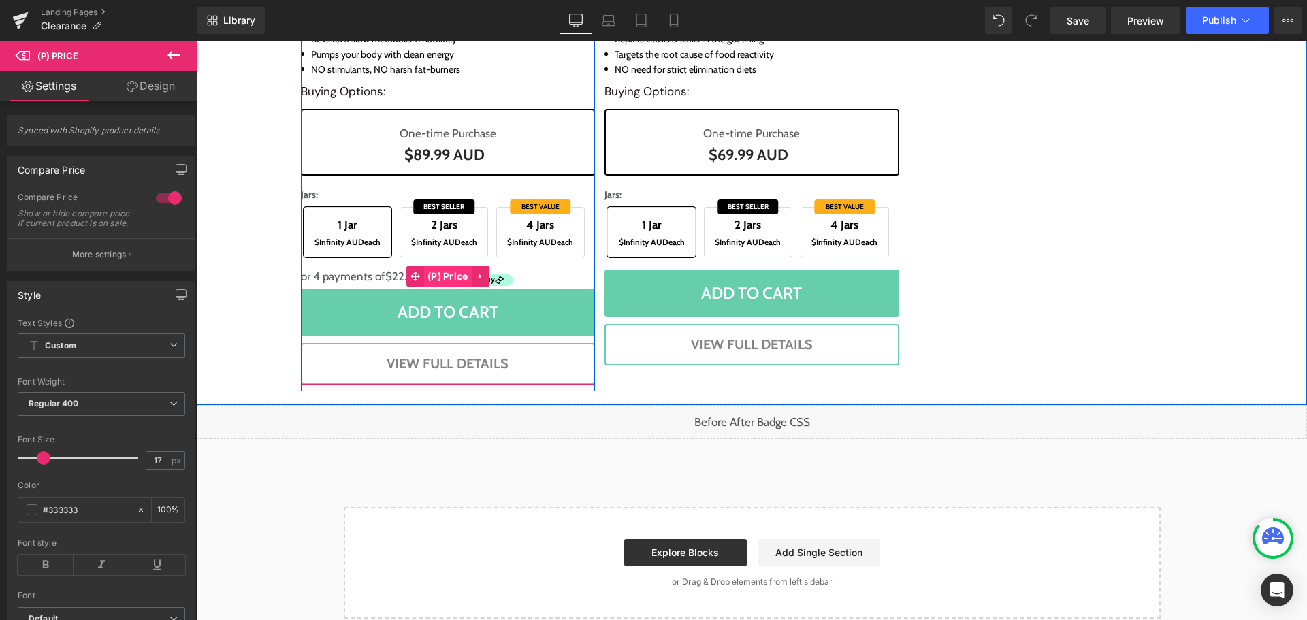
click at [445, 276] on span "(P) Price" at bounding box center [448, 276] width 48 height 20
click at [445, 276] on span "(P) Price" at bounding box center [448, 277] width 48 height 20
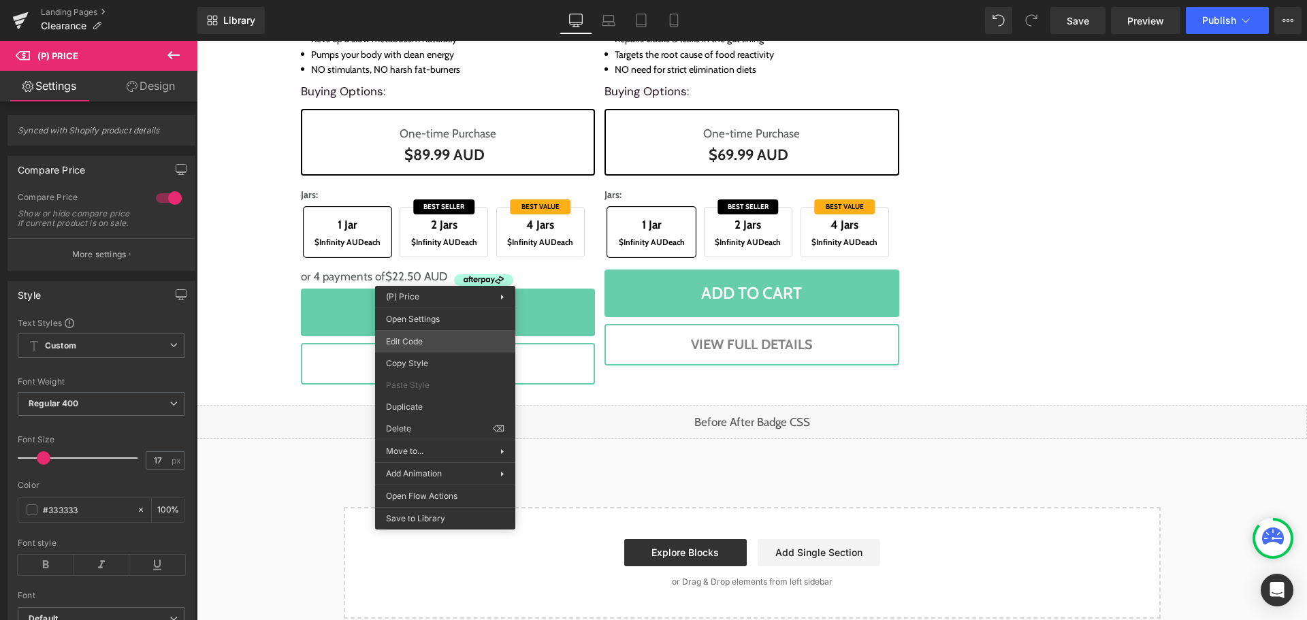
click at [447, 0] on div "(P) Price You are previewing how the will restyle your page. You can not edit E…" at bounding box center [653, 0] width 1307 height 0
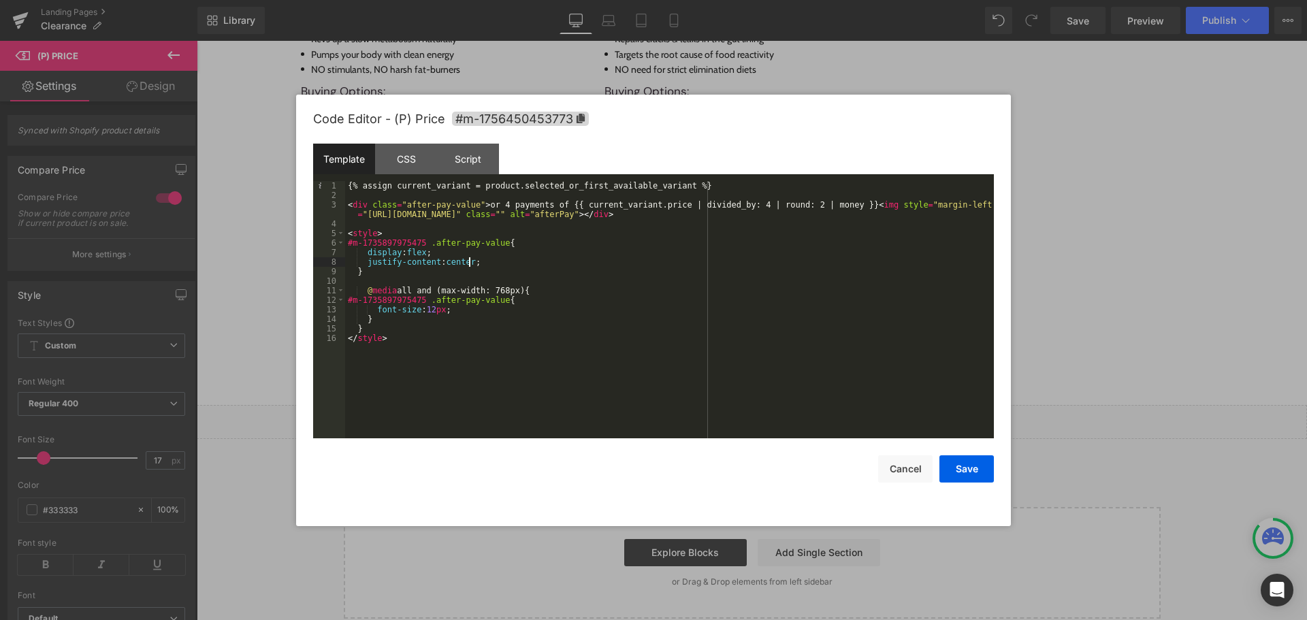
click at [665, 260] on div "{% assign current_variant = product.selected_or_first_available_variant %} < di…" at bounding box center [669, 319] width 649 height 276
click at [618, 319] on div "{% assign current_variant = product.selected_or_first_available_variant %} < di…" at bounding box center [669, 319] width 649 height 276
click at [964, 466] on button "Save" at bounding box center [966, 468] width 54 height 27
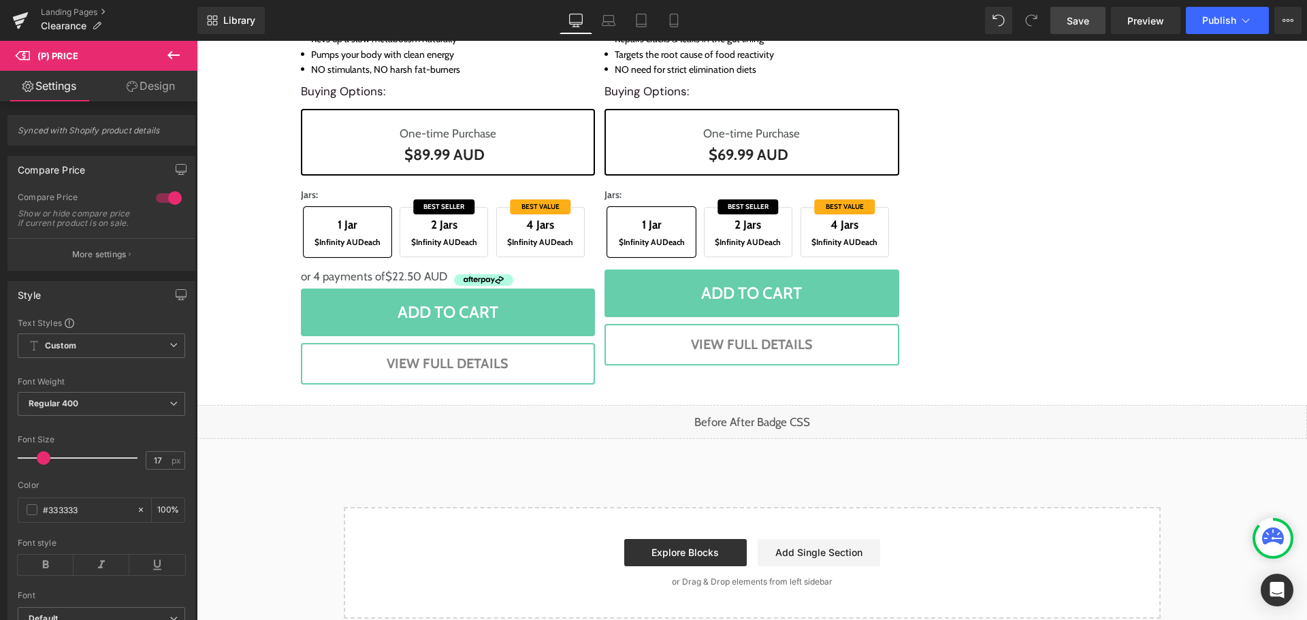
click at [1090, 12] on link "Save" at bounding box center [1077, 20] width 55 height 27
click at [174, 50] on icon at bounding box center [173, 55] width 16 height 16
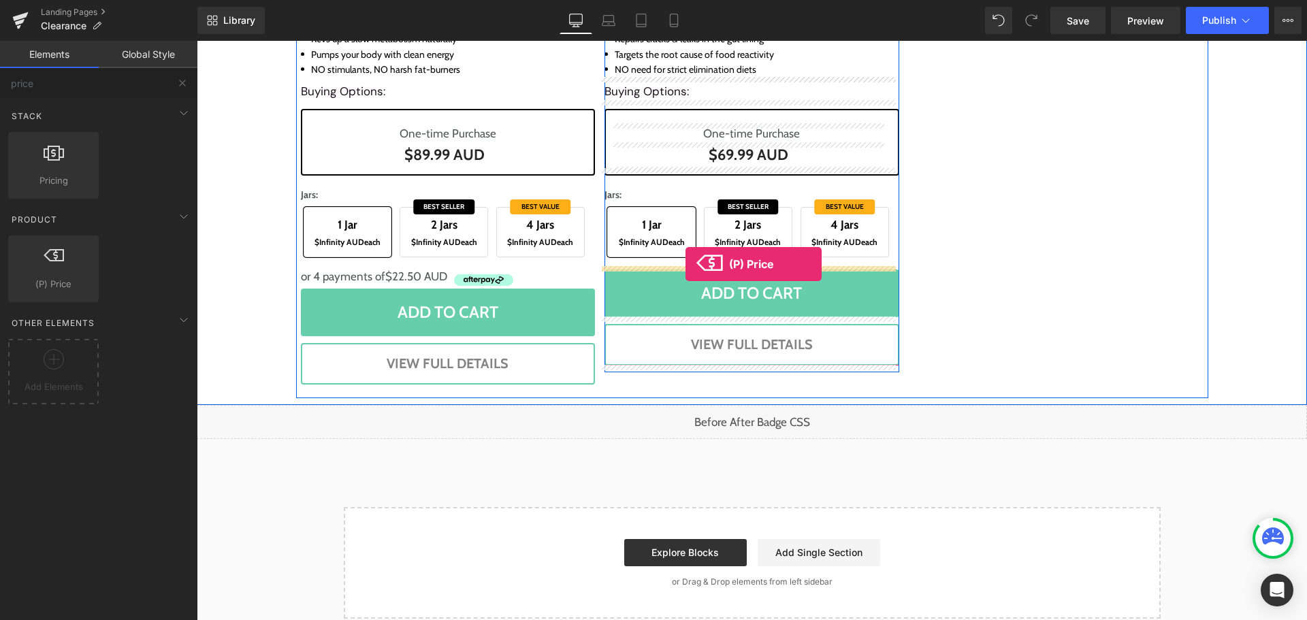
drag, startPoint x: 337, startPoint y: 380, endPoint x: 685, endPoint y: 264, distance: 367.2
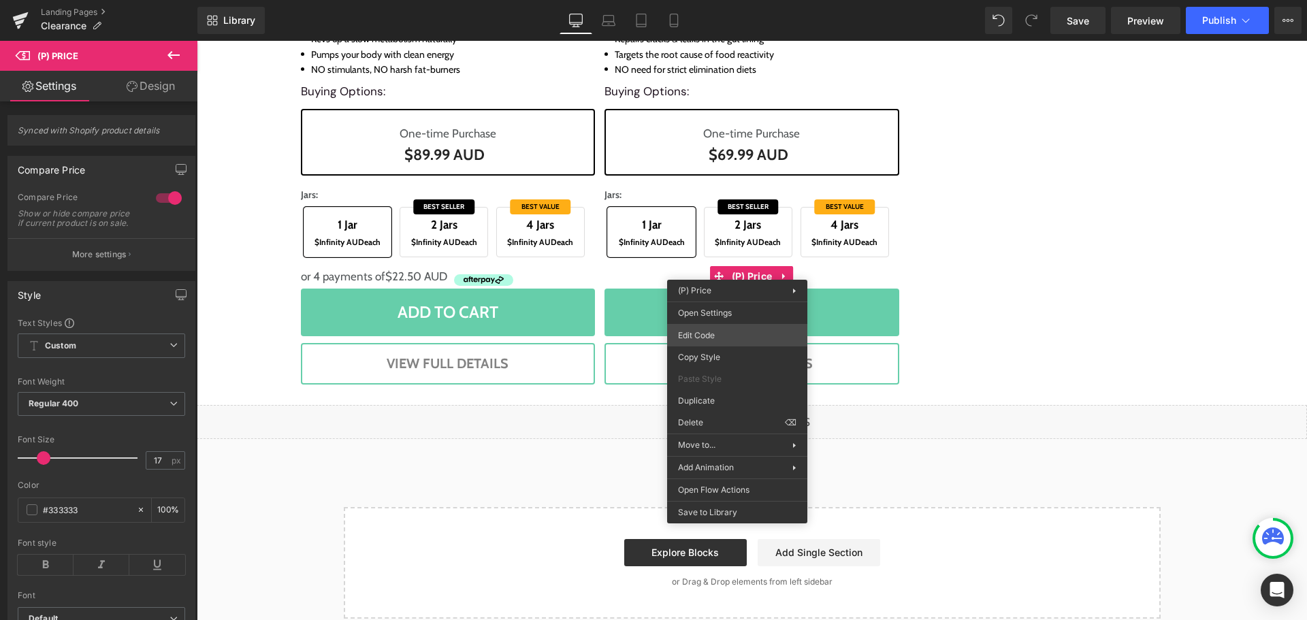
click at [743, 0] on div "(P) Price You are previewing how the will restyle your page. You can not edit E…" at bounding box center [653, 0] width 1307 height 0
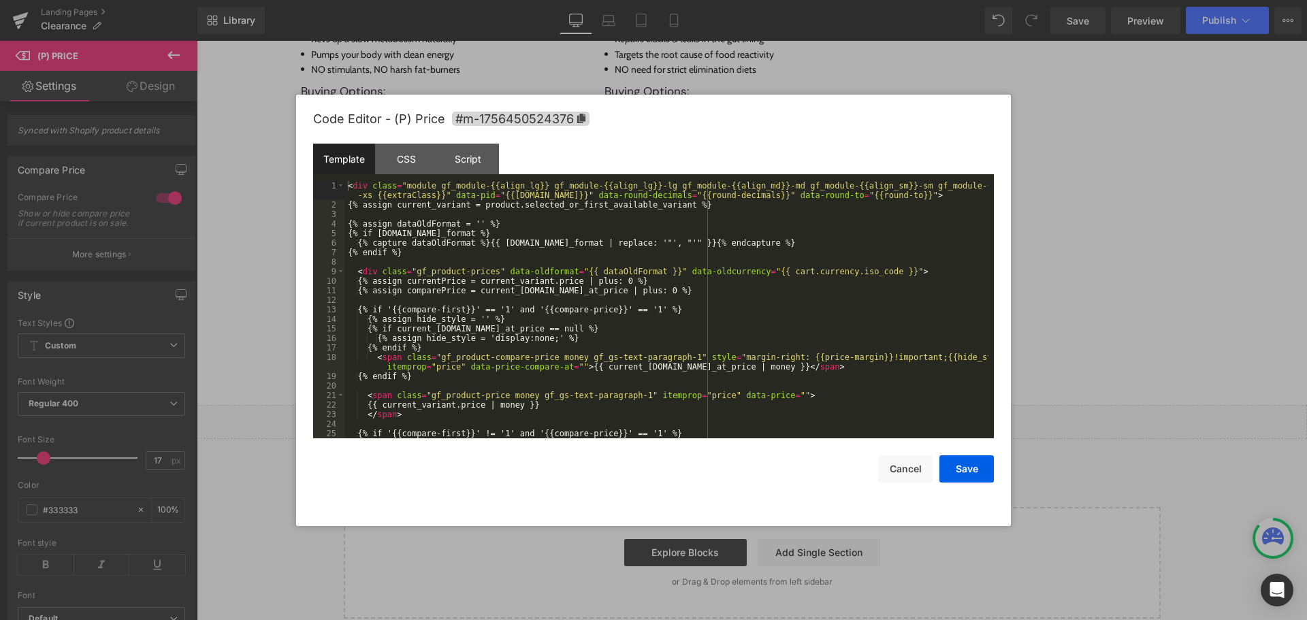
click at [645, 277] on div "< div class = "module gf_module-{{align_lg}} gf_module-{{align_lg}}-lg gf_modul…" at bounding box center [666, 324] width 643 height 286
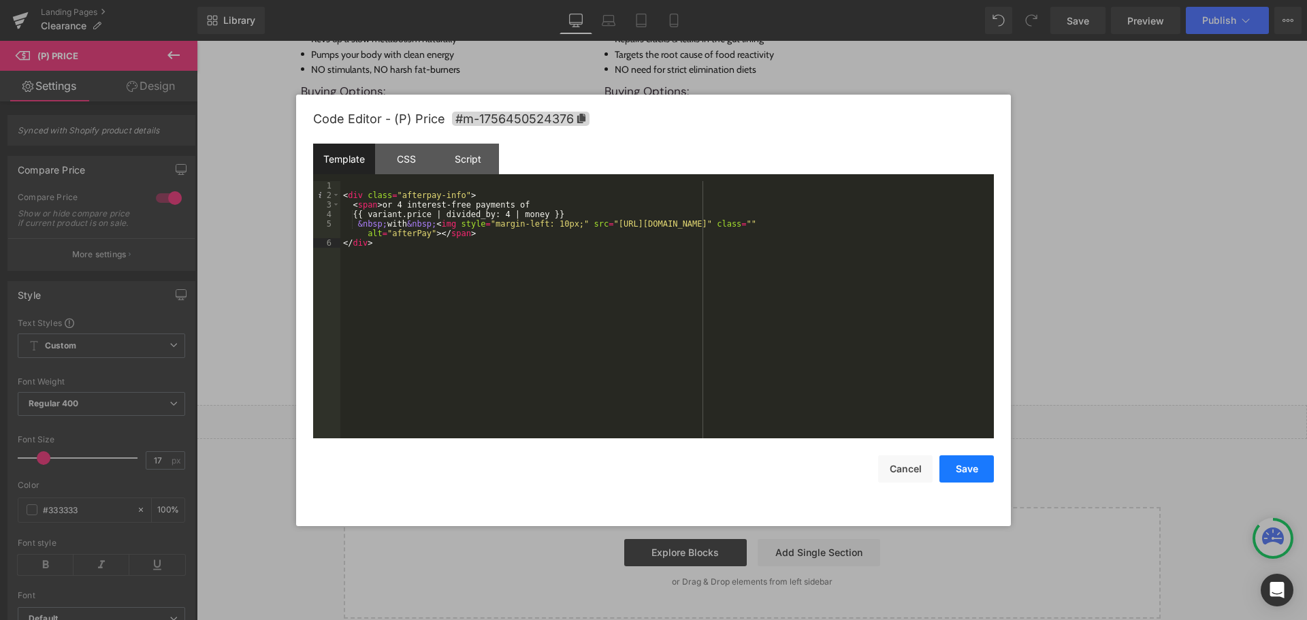
click at [967, 471] on button "Save" at bounding box center [966, 468] width 54 height 27
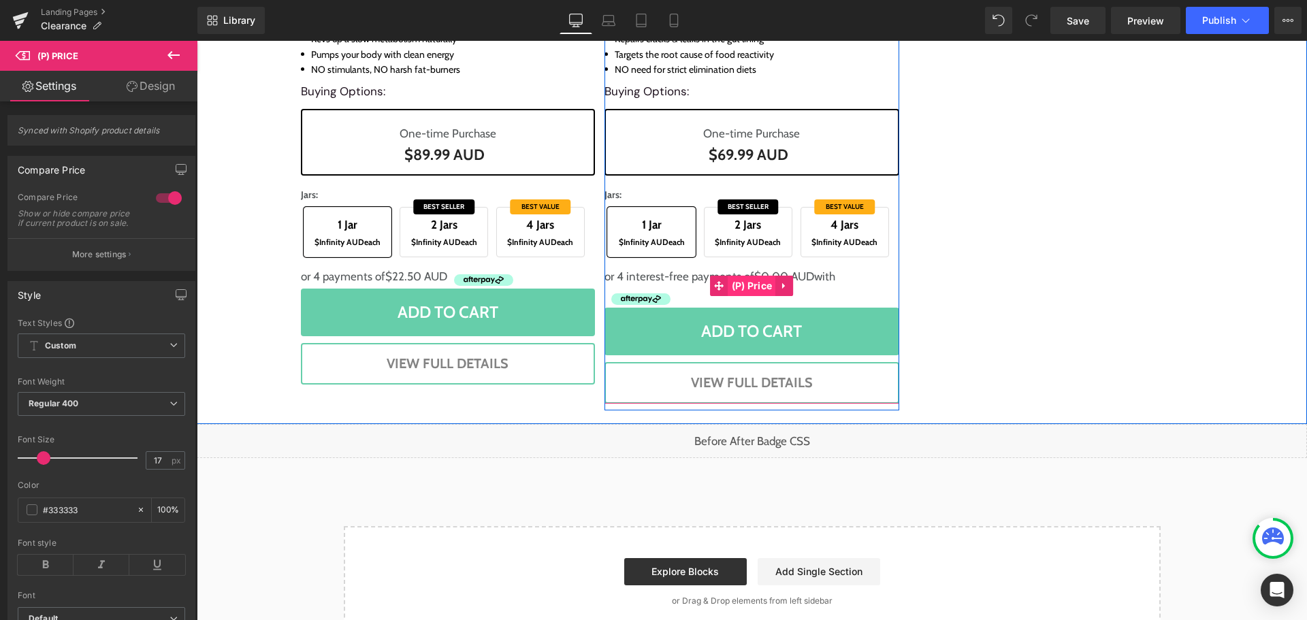
click at [742, 286] on span "(P) Price" at bounding box center [752, 286] width 48 height 20
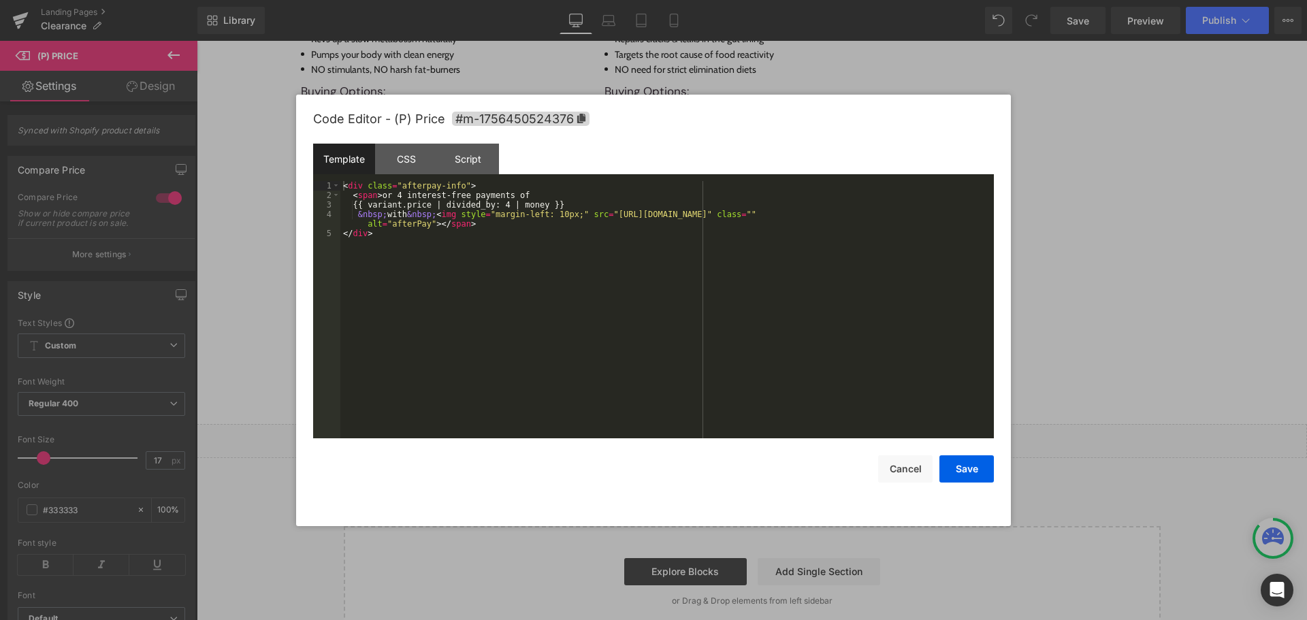
click at [745, 0] on div "(P) Price You are previewing how the will restyle your page. You can not edit E…" at bounding box center [653, 0] width 1307 height 0
click at [762, 316] on div "< div class = "afterpay-info" > < span > or 4 interest-free payments of {{ vari…" at bounding box center [666, 319] width 653 height 276
click at [519, 259] on div "< div class = "afterpay-info" > < span > or 4 interest-free payments of {{ vari…" at bounding box center [666, 319] width 653 height 276
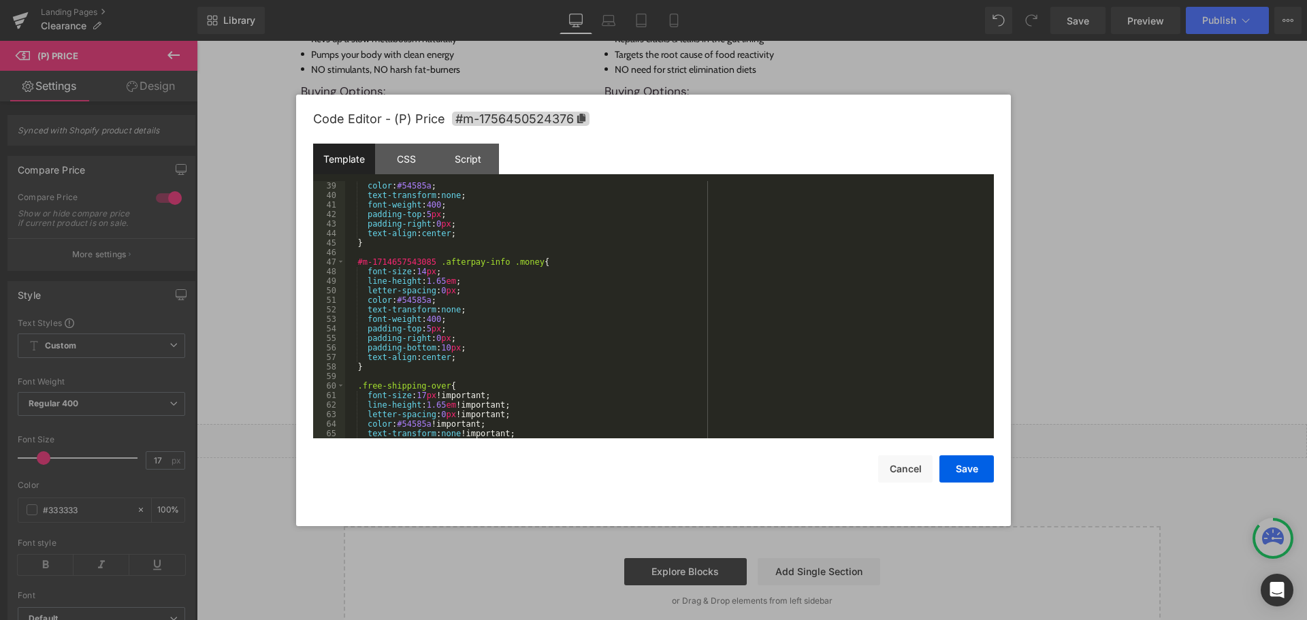
scroll to position [381, 0]
drag, startPoint x: 971, startPoint y: 458, endPoint x: 762, endPoint y: 382, distance: 222.4
click at [971, 458] on button "Save" at bounding box center [966, 468] width 54 height 27
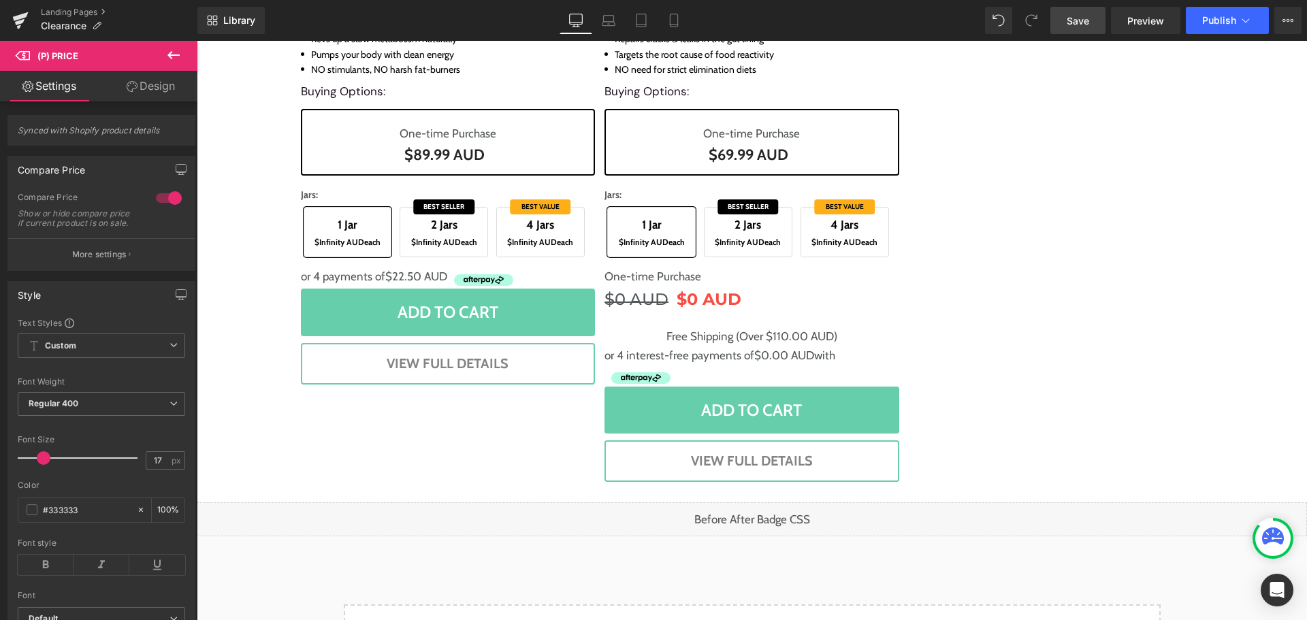
click at [1076, 16] on span "Save" at bounding box center [1077, 21] width 22 height 14
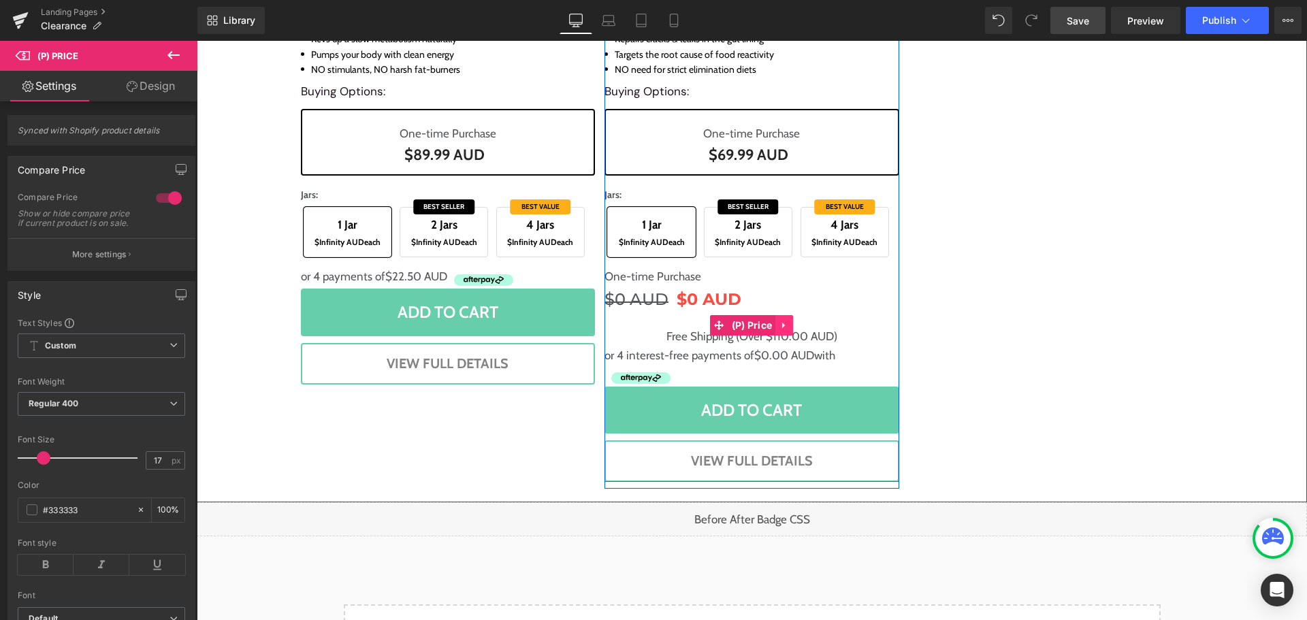
click at [780, 327] on icon at bounding box center [784, 325] width 10 height 10
click at [792, 323] on icon at bounding box center [793, 326] width 10 height 10
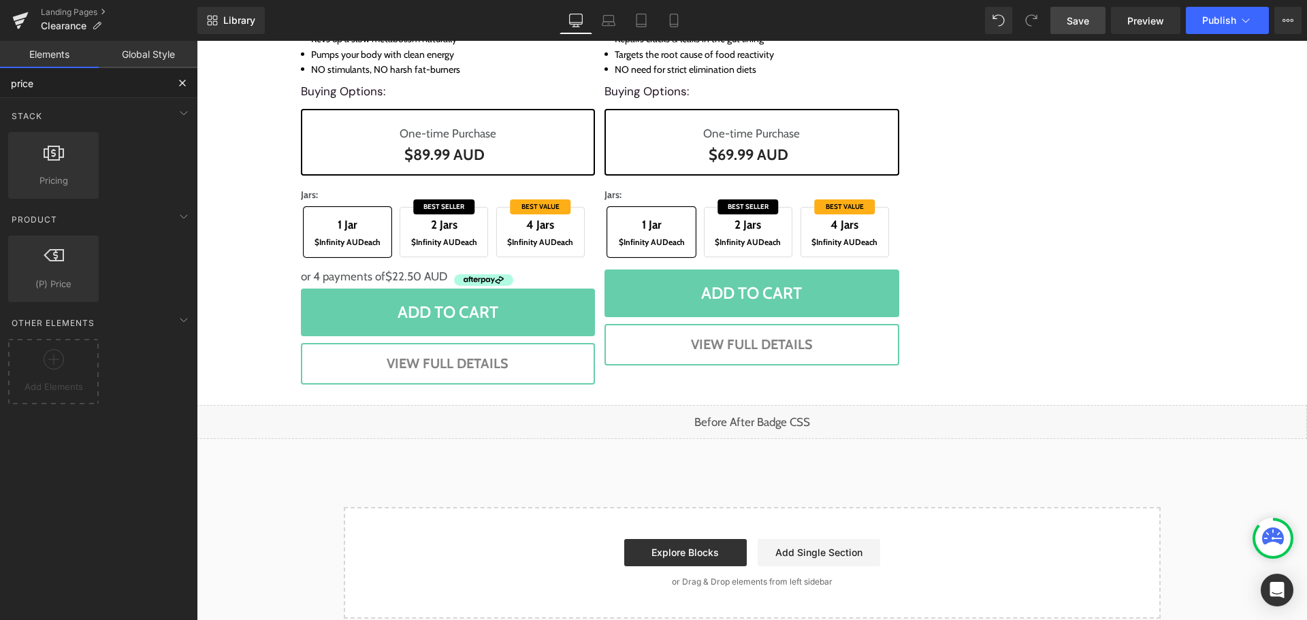
click at [133, 84] on input "price" at bounding box center [83, 83] width 167 height 30
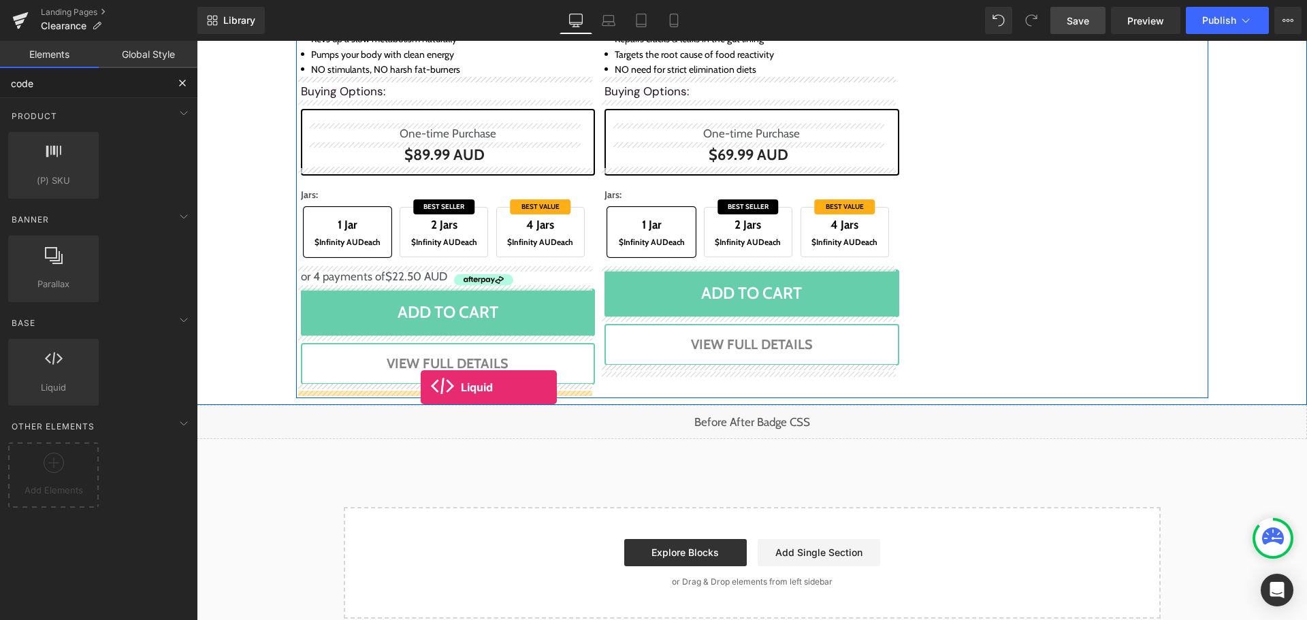
drag, startPoint x: 255, startPoint y: 417, endPoint x: 421, endPoint y: 387, distance: 168.7
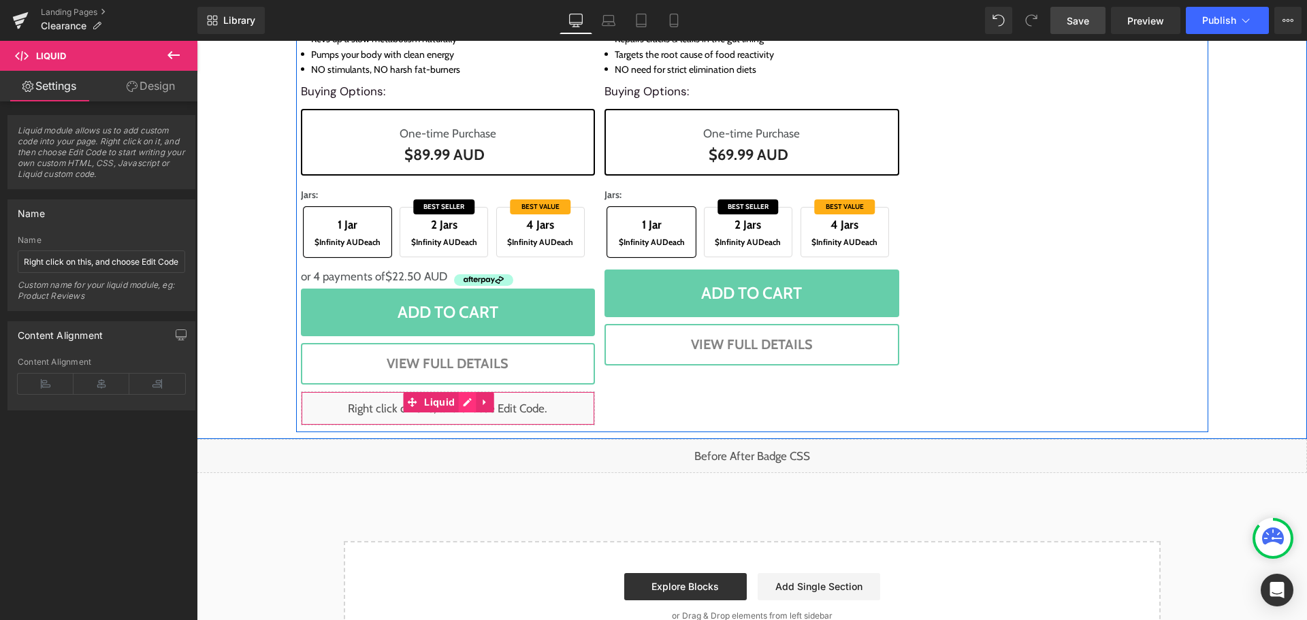
click at [461, 401] on div "Liquid" at bounding box center [448, 408] width 295 height 34
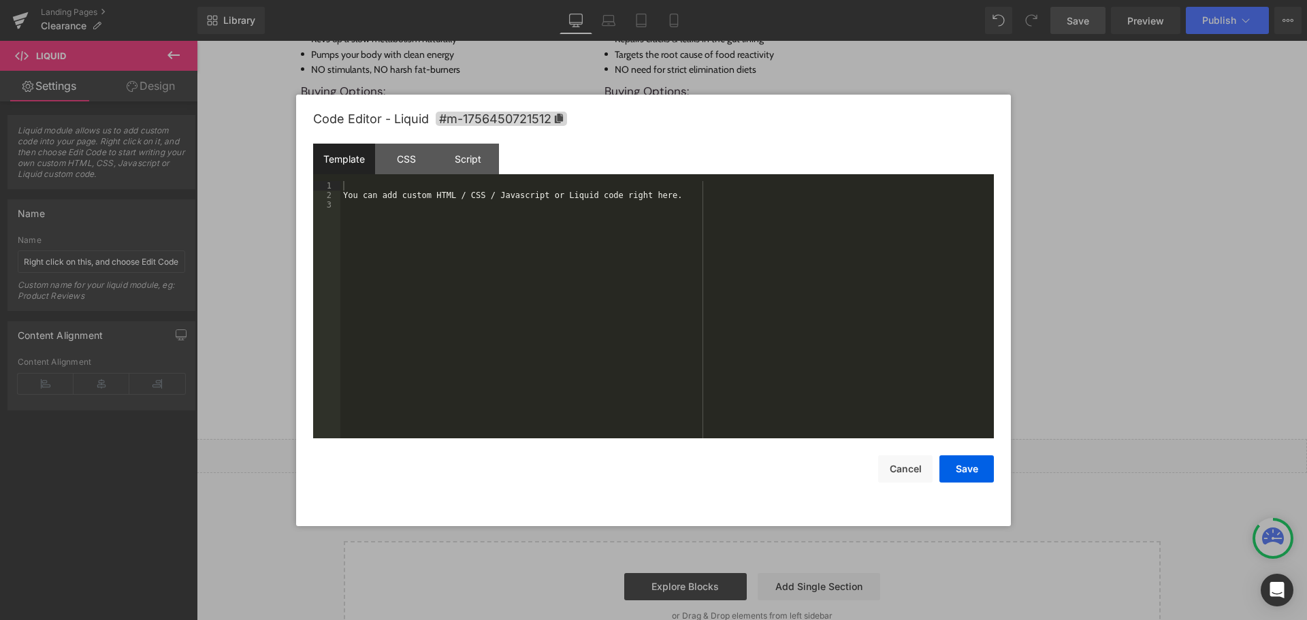
click at [483, 368] on div "You can add custom HTML / CSS / Javascript or Liquid code right here." at bounding box center [666, 319] width 653 height 276
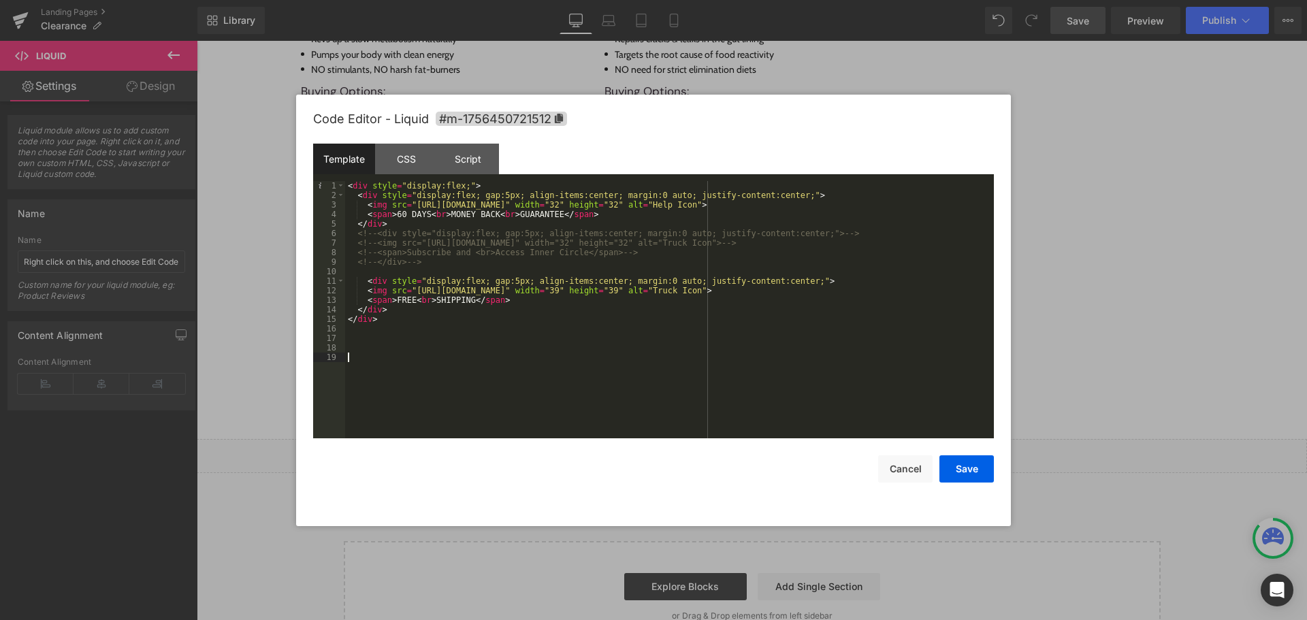
click at [488, 381] on div "< div style = "display:flex;" > < div style = "display:flex; gap:5px; align-ite…" at bounding box center [669, 319] width 649 height 276
click at [543, 397] on div "< div style = "display:flex;" > < div style = "display:flex; gap:5px; align-ite…" at bounding box center [669, 319] width 649 height 276
click at [969, 466] on button "Save" at bounding box center [966, 468] width 54 height 27
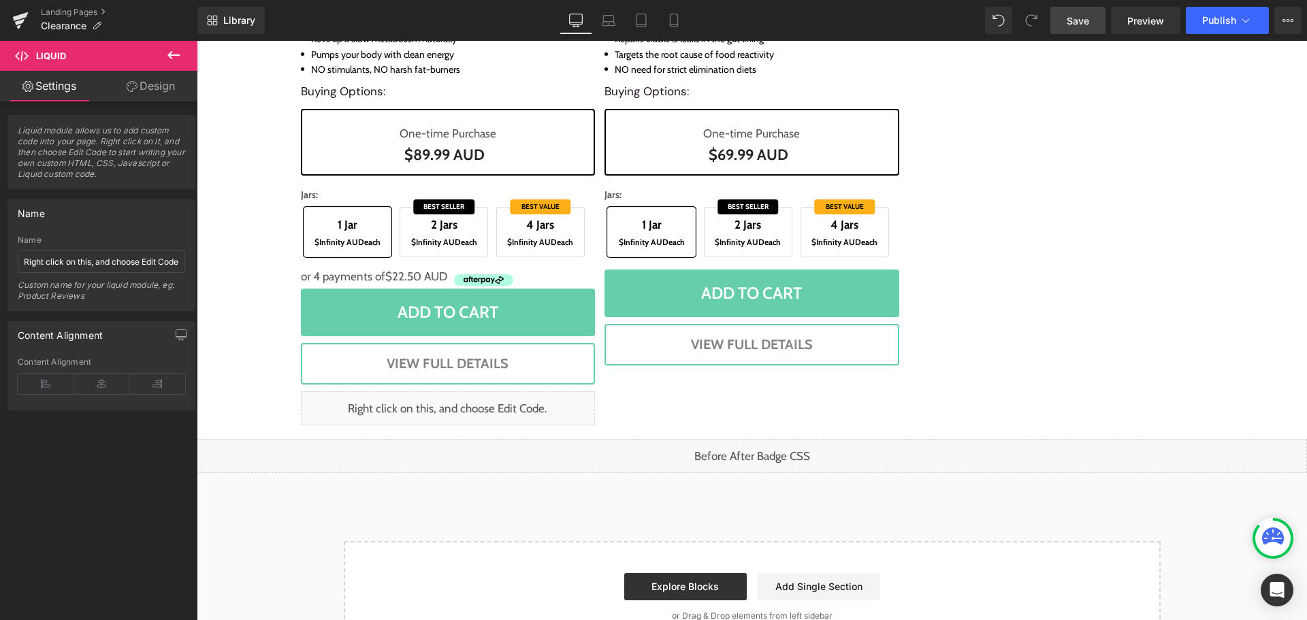
drag, startPoint x: 171, startPoint y: 55, endPoint x: 144, endPoint y: 69, distance: 30.7
click at [171, 55] on icon at bounding box center [173, 55] width 12 height 8
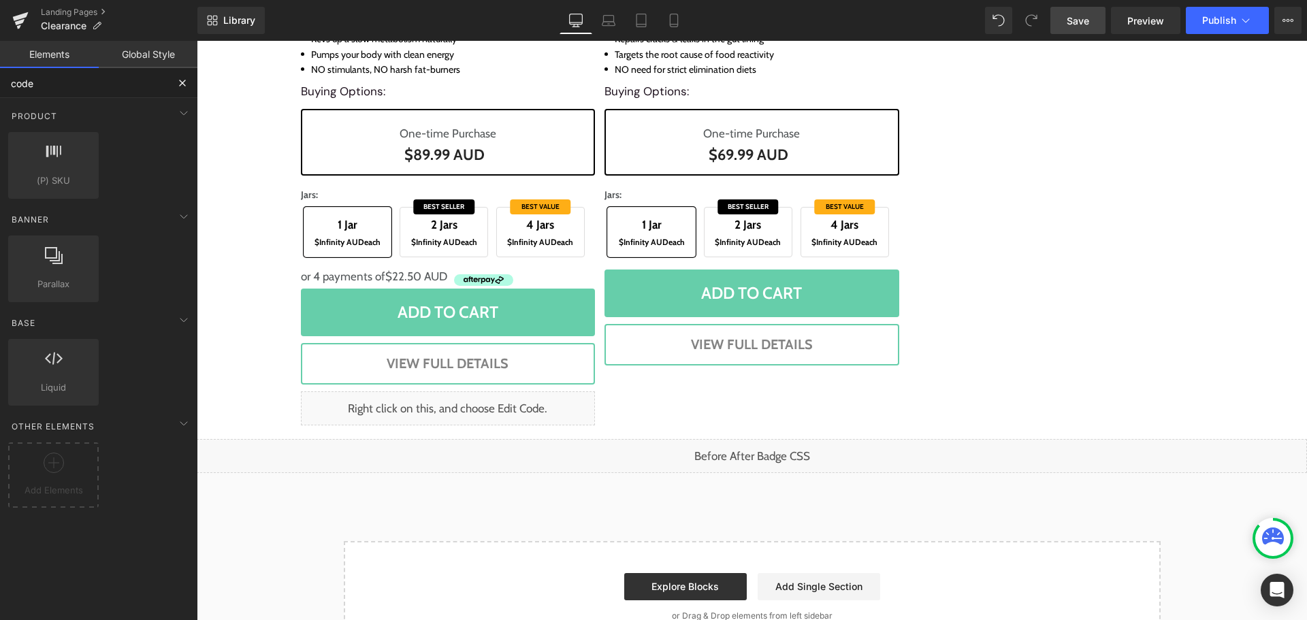
click at [90, 87] on input "code" at bounding box center [83, 83] width 167 height 30
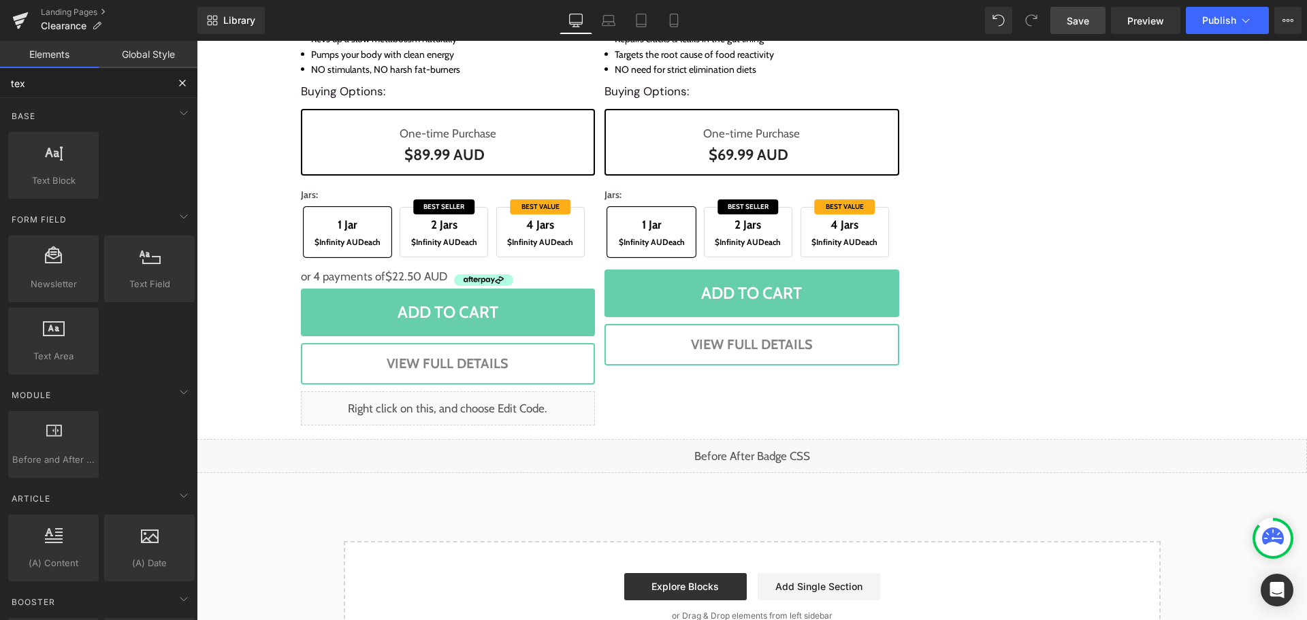
type input "text"
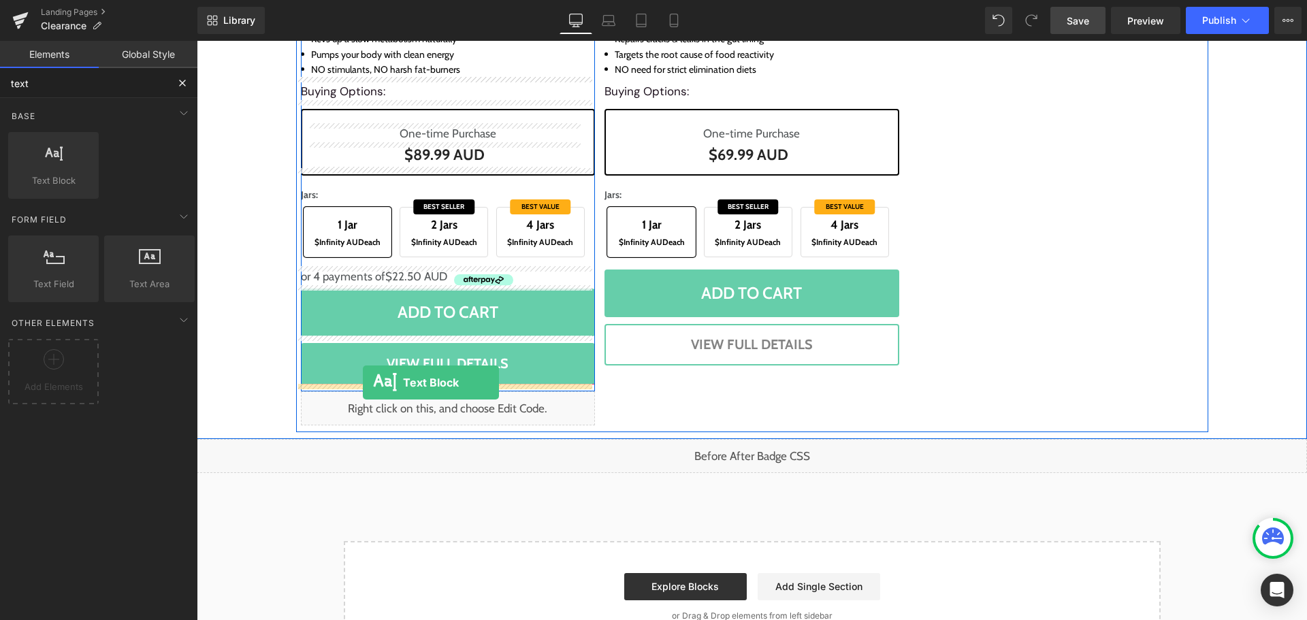
drag, startPoint x: 280, startPoint y: 229, endPoint x: 363, endPoint y: 381, distance: 172.7
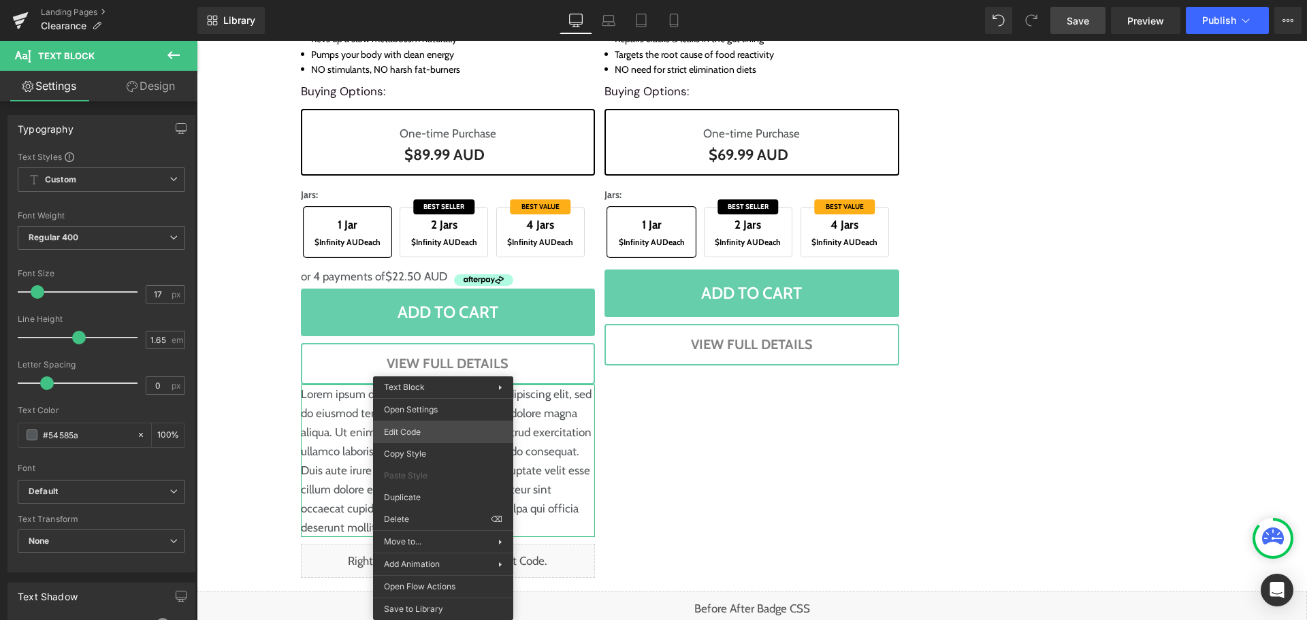
click at [462, 0] on div "Text Block You are previewing how the will restyle your page. You can not edit …" at bounding box center [653, 0] width 1307 height 0
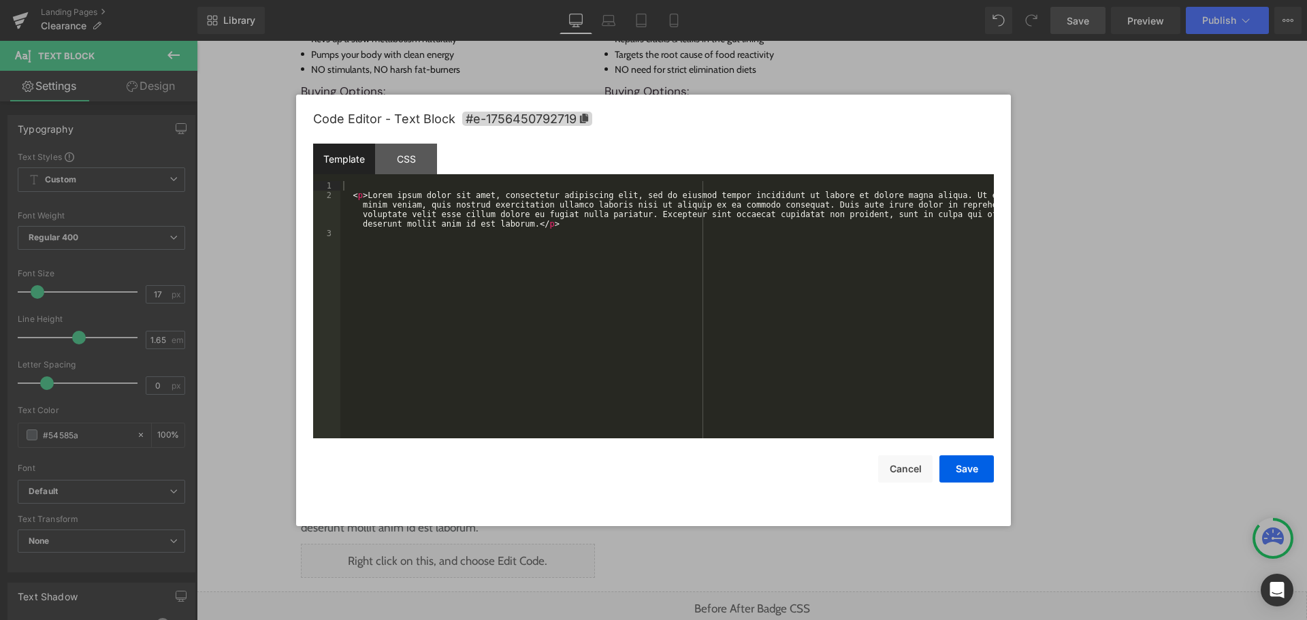
click at [450, 330] on div "< p > Lorem ipsum dolor sit amet, consectetur adipiscing elit, sed do eiusmod t…" at bounding box center [666, 319] width 653 height 276
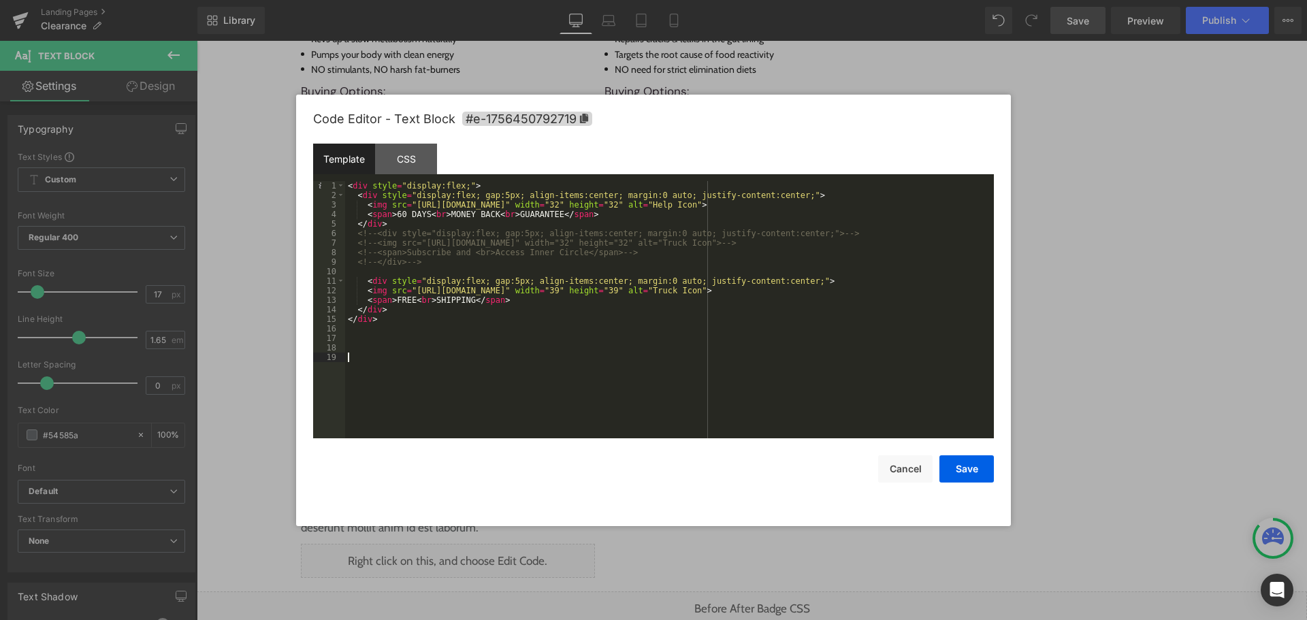
click at [464, 347] on div "< div style = "display:flex;" > < div style = "display:flex; gap:5px; align-ite…" at bounding box center [669, 319] width 649 height 276
click at [410, 144] on div "CSS" at bounding box center [406, 159] width 62 height 31
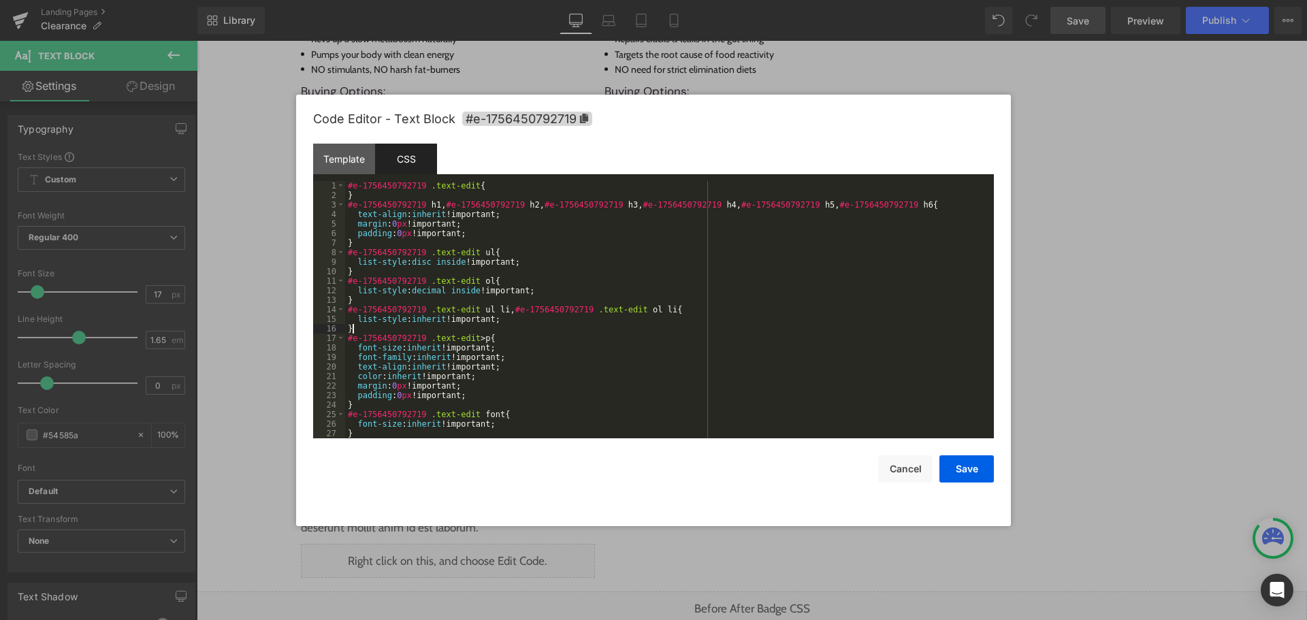
click at [564, 326] on div "#e-1756450792719 .text-edit { } #e-1756450792719 h1 , #e-1756450792719 h2 , #e-…" at bounding box center [666, 319] width 643 height 276
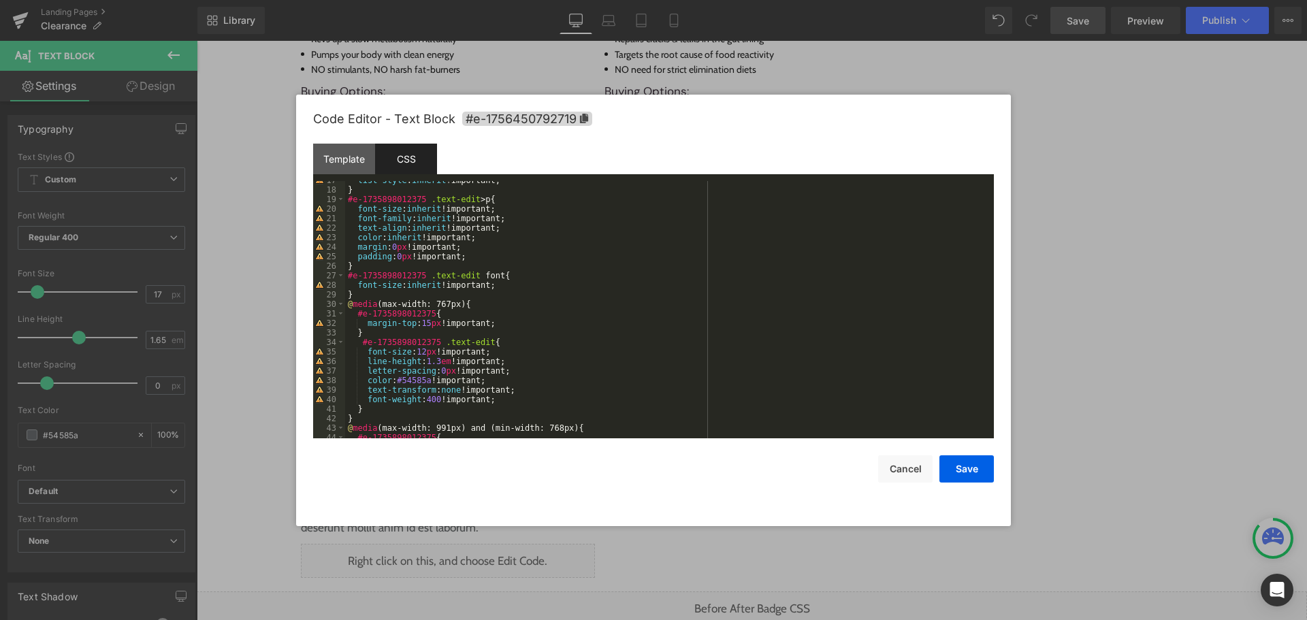
scroll to position [0, 0]
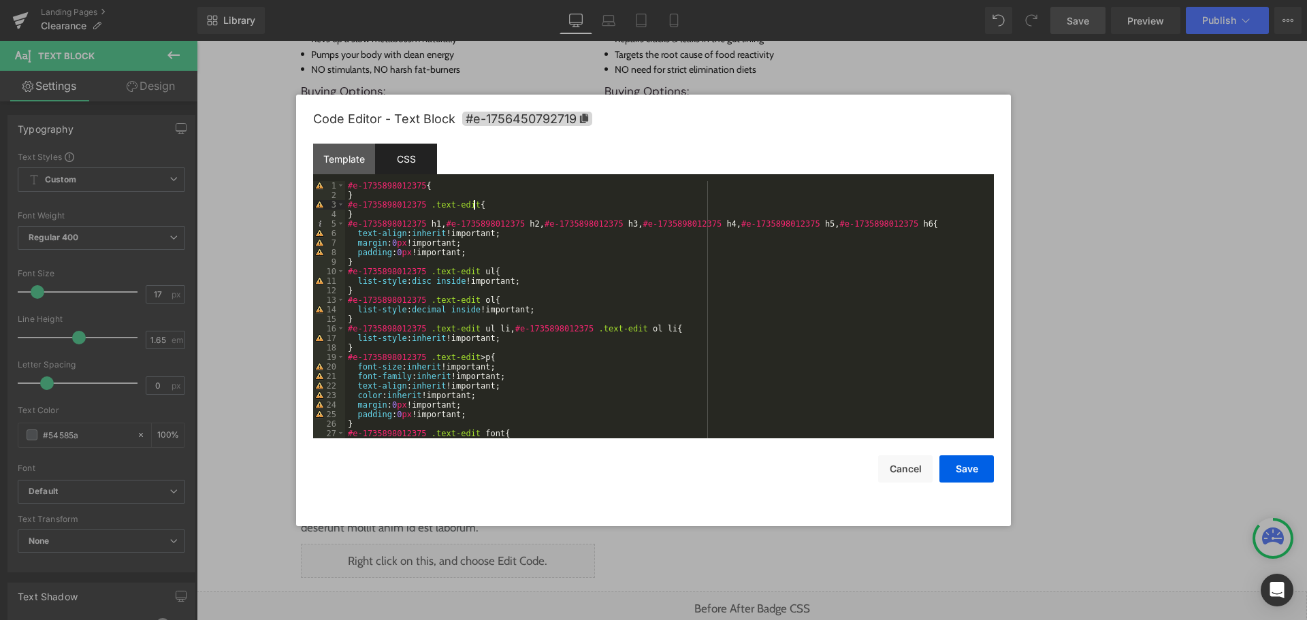
click at [547, 205] on div "#e-1735898012375 { } #e-1735898012375 .text-edit { } #e-1735898012375 h1 , #e-1…" at bounding box center [666, 319] width 643 height 276
click at [583, 121] on icon at bounding box center [584, 119] width 10 height 10
click at [391, 189] on div "#e-1735898012375 { } #e-1735898012375 .text-edit { } #e-1735898012375 h1 , #e-1…" at bounding box center [666, 320] width 643 height 276
click at [517, 189] on div "#e-1735898012375 { } #e-1735898012375 .text-edit { } #e-1735898012375 h1 , #e-1…" at bounding box center [666, 320] width 643 height 276
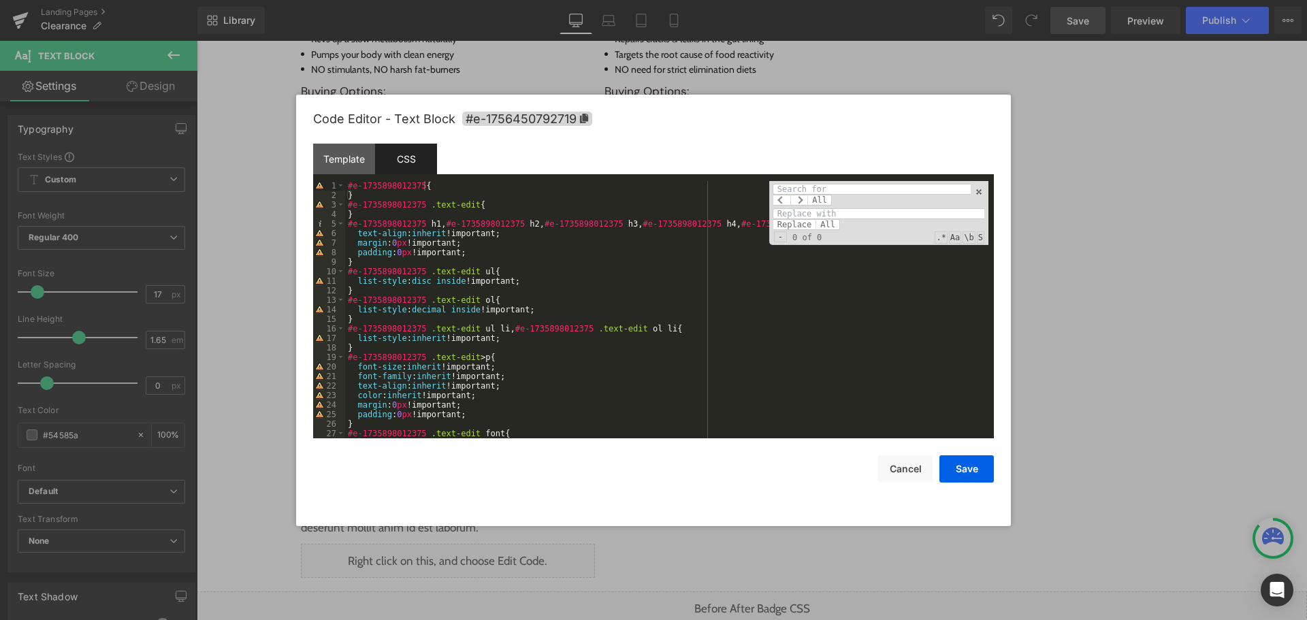
click at [845, 213] on input at bounding box center [878, 213] width 212 height 11
paste input "#e-1756450792719"
drag, startPoint x: 791, startPoint y: 215, endPoint x: 751, endPoint y: 215, distance: 40.2
click at [751, 215] on div "#e-1735898012375 { } #e-1735898012375 .text-edit { } #e-1735898012375 h1 , #e-1…" at bounding box center [666, 309] width 643 height 257
type input "1756450792719"
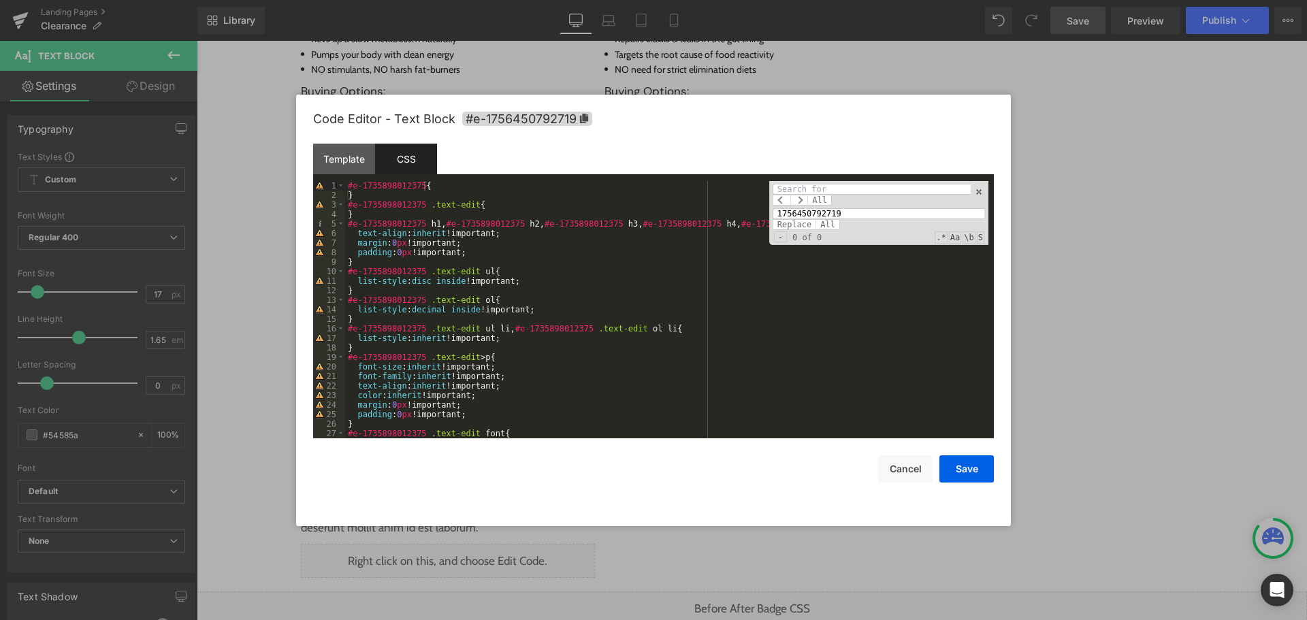
click at [394, 180] on div "Template CSS" at bounding box center [653, 162] width 681 height 37
click at [393, 184] on div "#e-1735898012375 { } #e-1735898012375 .text-edit { } #e-1735898012375 h1 , #e-1…" at bounding box center [666, 319] width 643 height 276
click at [826, 182] on div "All 1756450792719 Replace All - 0 of 0 .* Aa \b S" at bounding box center [878, 213] width 219 height 64
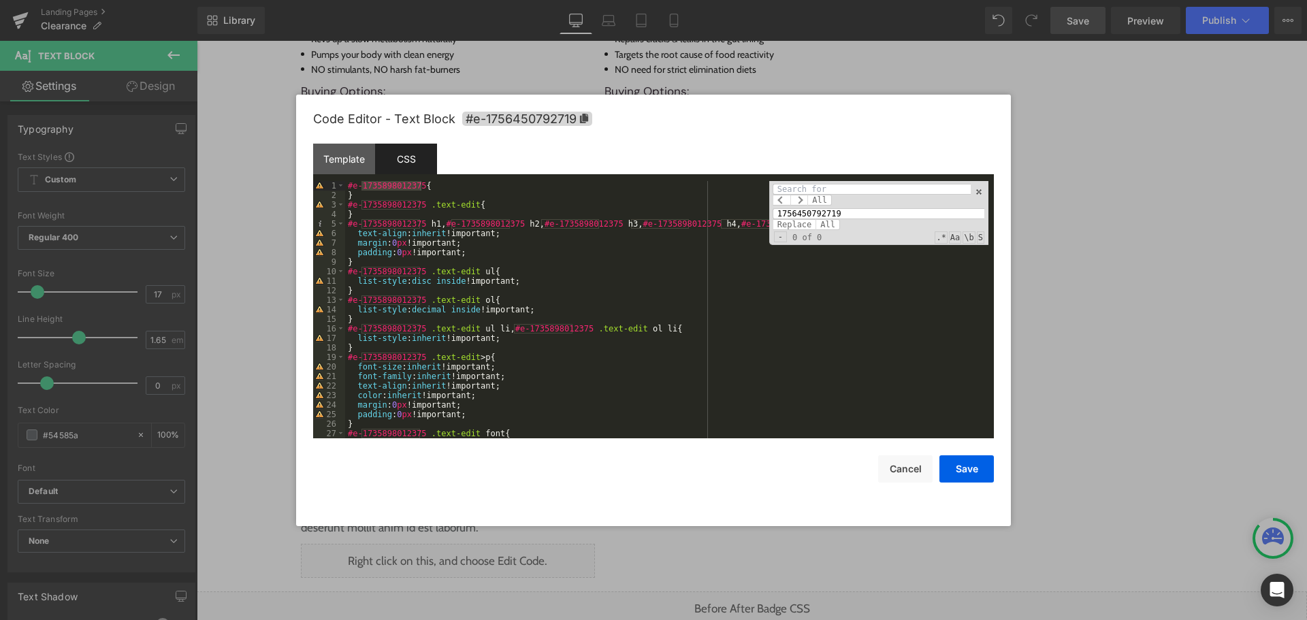
click at [828, 187] on input at bounding box center [871, 189] width 198 height 11
paste input "1735898012375"
type input "1735898012375"
click at [824, 225] on span "All" at bounding box center [827, 224] width 25 height 11
click at [933, 372] on div "#e-1756450792719 { } #e-1756450792719 .text-edit { } #e-1756450792719 h1 , #e-1…" at bounding box center [666, 319] width 643 height 276
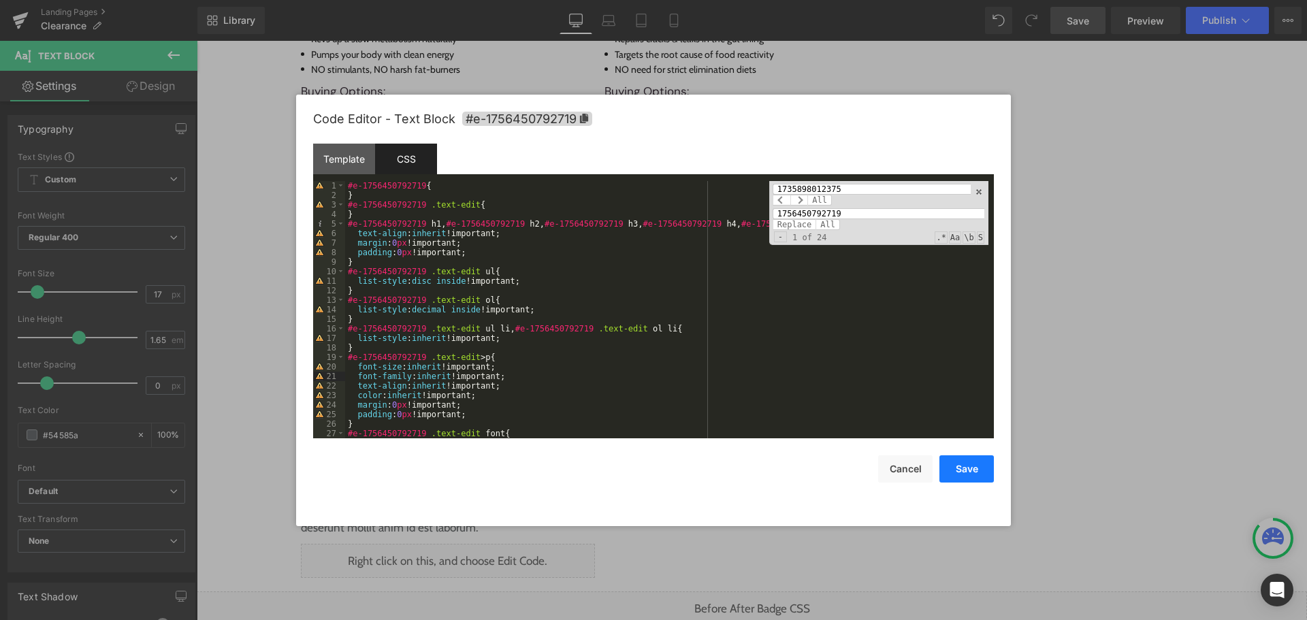
click at [964, 467] on button "Save" at bounding box center [966, 468] width 54 height 27
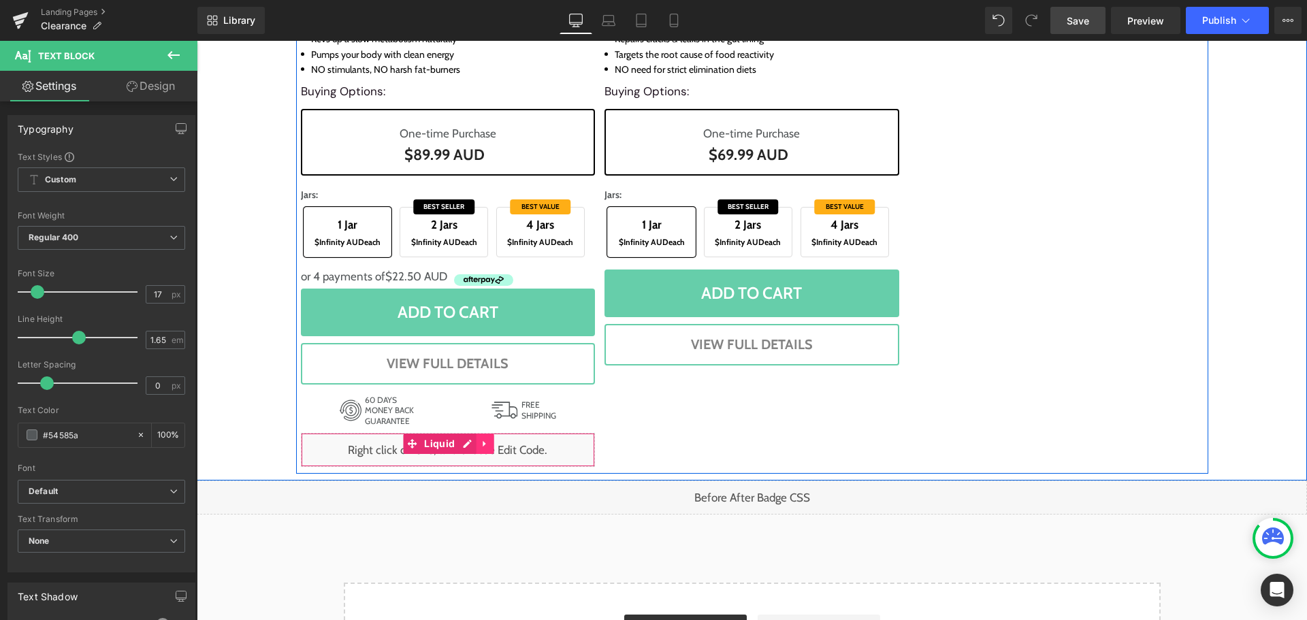
click at [483, 446] on icon at bounding box center [484, 444] width 3 height 6
click at [489, 446] on icon at bounding box center [494, 444] width 10 height 10
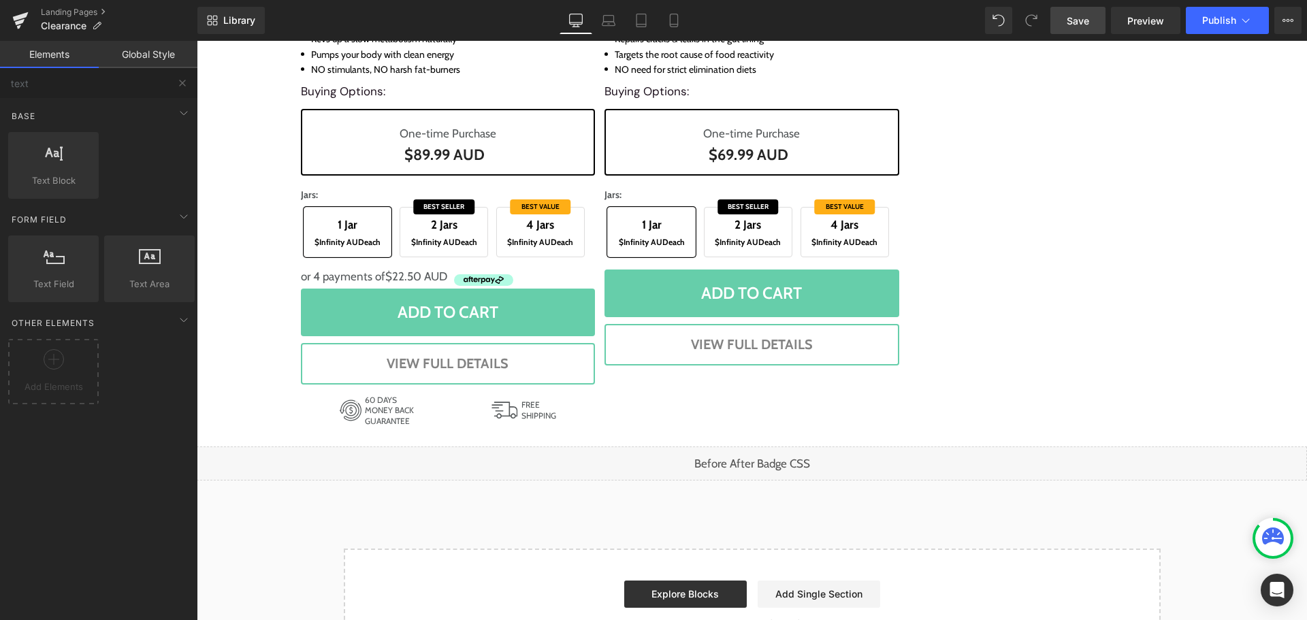
click at [1085, 19] on span "Save" at bounding box center [1077, 21] width 22 height 14
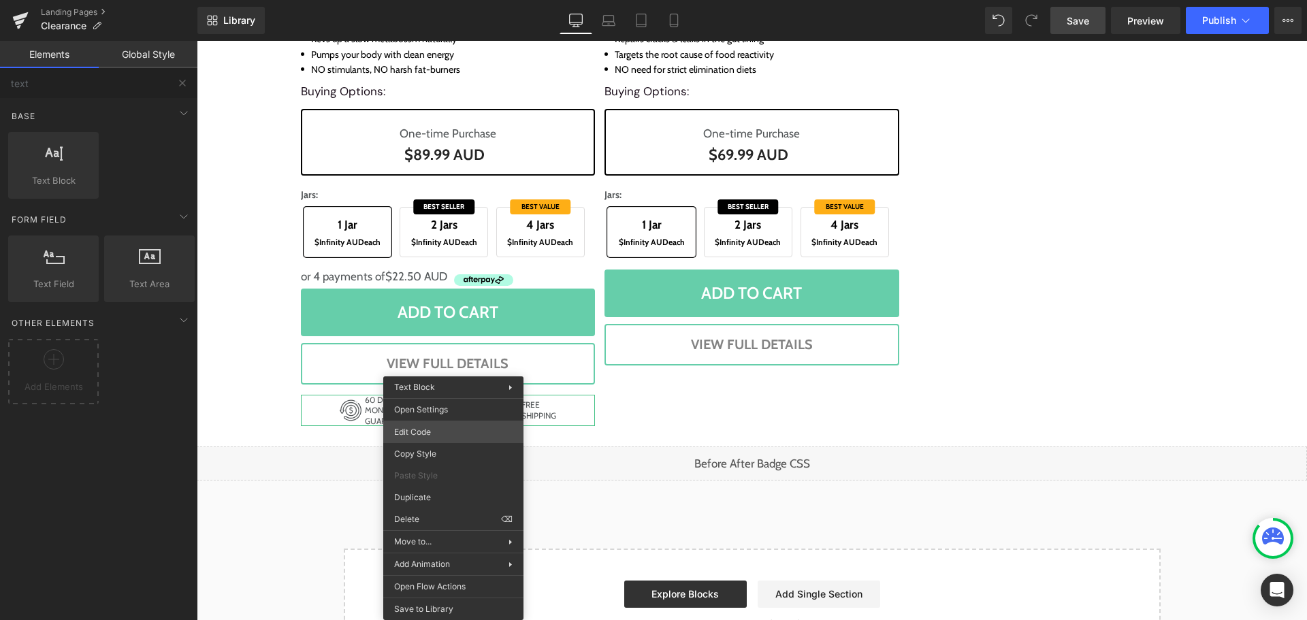
click at [450, 0] on div "Text Block You are previewing how the will restyle your page. You can not edit …" at bounding box center [653, 0] width 1307 height 0
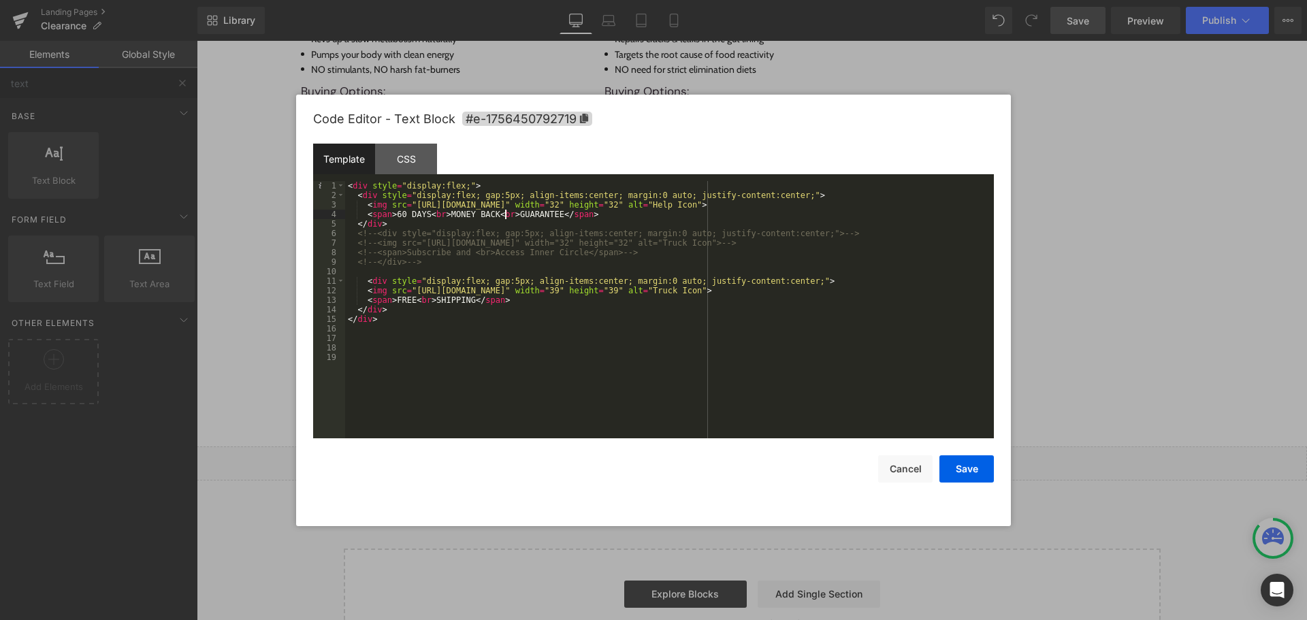
click at [504, 216] on div "< div style = "display:flex;" > < div style = "display:flex; gap:5px; align-ite…" at bounding box center [669, 319] width 649 height 276
click at [427, 299] on div "< div style = "display:flex;" > < div style = "display:flex; gap:5px; align-ite…" at bounding box center [669, 319] width 649 height 276
click at [431, 425] on div "< div style = "display:flex;" > < div style = "display:flex; gap:5px; align-ite…" at bounding box center [669, 319] width 649 height 276
click at [979, 461] on button "Save" at bounding box center [966, 468] width 54 height 27
click at [434, 0] on div "Text Block You are previewing how the will restyle your page. You can not edit …" at bounding box center [653, 0] width 1307 height 0
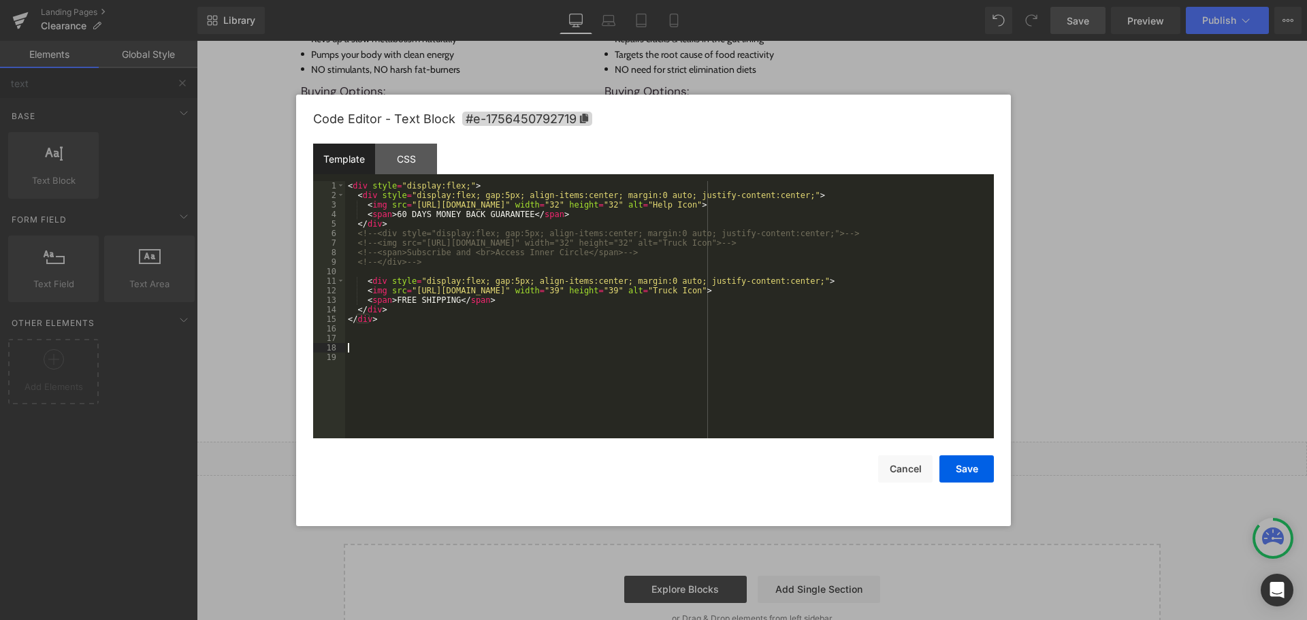
click at [525, 346] on div "< div style = "display:flex;" > < div style = "display:flex; gap:5px; align-ite…" at bounding box center [669, 319] width 649 height 276
click at [431, 196] on div "< div style = "display:flex;" > < div style = "display:flex; gap:5px; align-ite…" at bounding box center [669, 319] width 649 height 276
click at [573, 355] on div "< div style = "display:flex;" > < div style = "display:flex; gap:5px; align-ite…" at bounding box center [669, 319] width 649 height 276
click at [471, 197] on div "< div style = "display:flex;" > < div style = "display:flex; gap:5px; align-ite…" at bounding box center [669, 319] width 649 height 276
paste textarea
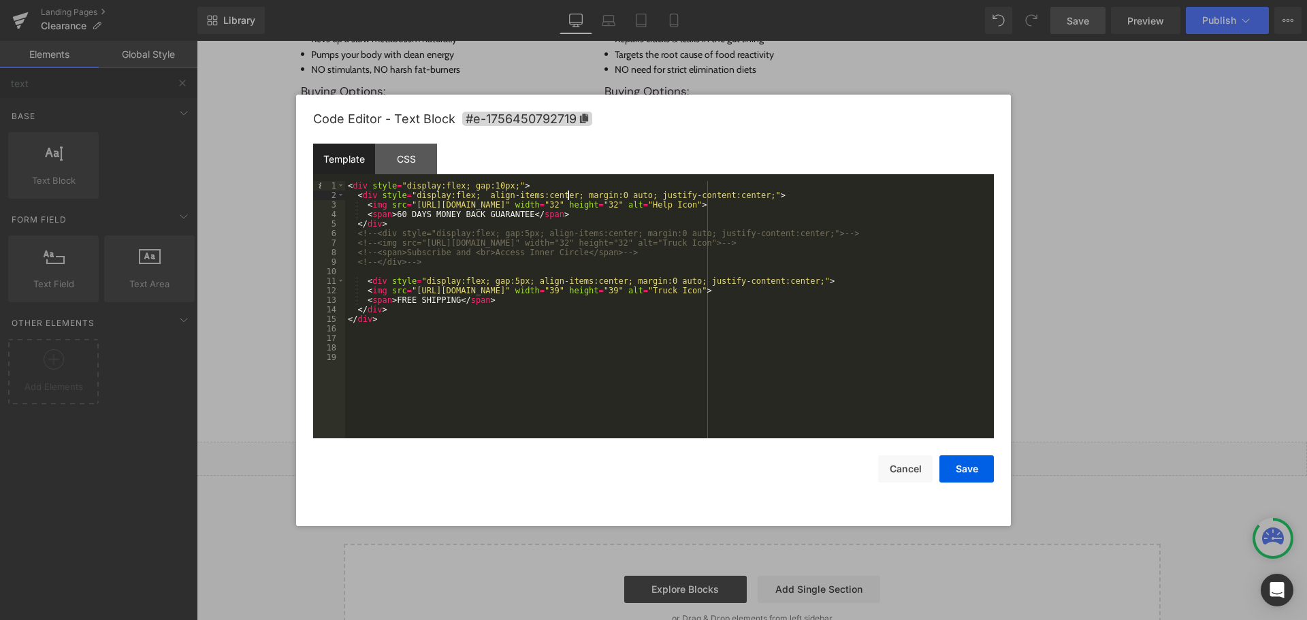
click at [567, 193] on div "< div style = "display:flex; gap:10px;" > < div style = "display:flex; align-it…" at bounding box center [669, 319] width 649 height 276
click at [633, 197] on div "< div style = "display:flex; gap:10px;" > < div style = "display:flex; align-it…" at bounding box center [669, 319] width 649 height 276
click at [639, 262] on div "< div style = "display:flex; gap:10px; justify-content:center;" > < div style =…" at bounding box center [669, 319] width 649 height 276
click at [482, 282] on div "< div style = "display:flex; gap:10px; justify-content:center;" > < div style =…" at bounding box center [669, 319] width 649 height 276
click at [523, 279] on div "< div style = "display:flex; gap:10px; justify-content:center;" > < div style =…" at bounding box center [669, 319] width 649 height 276
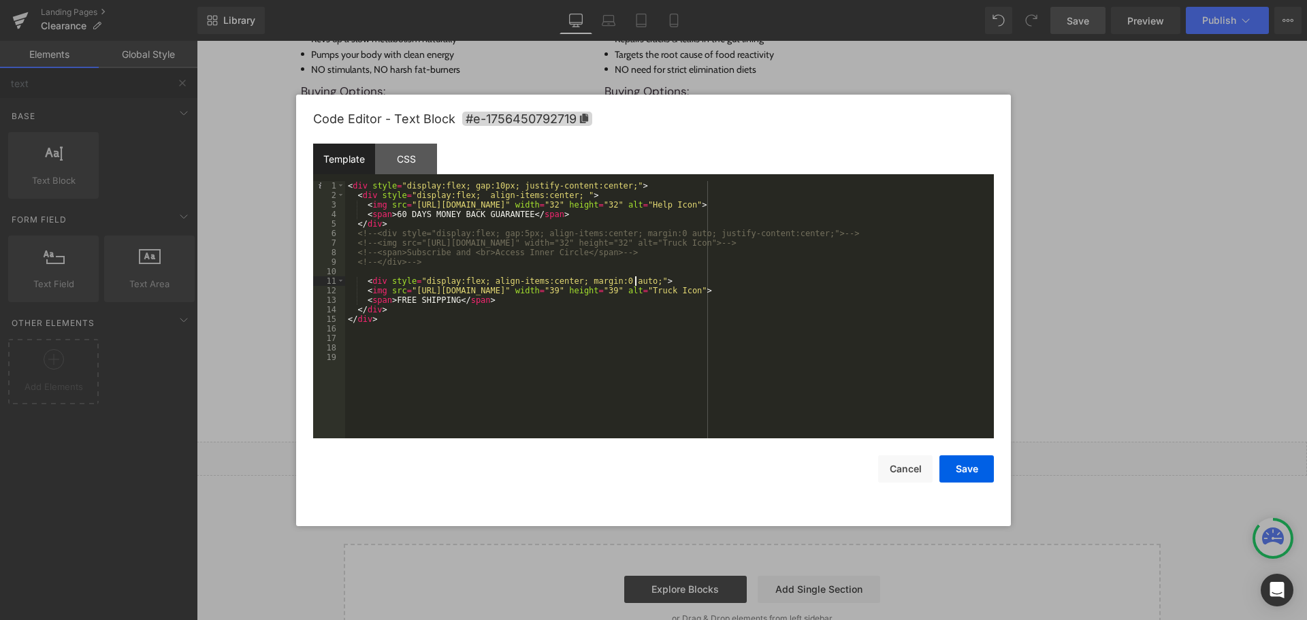
click at [536, 329] on div "< div style = "display:flex; gap:10px; justify-content:center;" > < div style =…" at bounding box center [669, 319] width 649 height 276
click at [971, 468] on button "Save" at bounding box center [966, 468] width 54 height 27
click at [440, 0] on div "Text Block You are previewing how the will restyle your page. You can not edit …" at bounding box center [653, 0] width 1307 height 0
click at [579, 355] on div "< div style = "display:flex; gap:10px; justify-content:center;" > < div style =…" at bounding box center [669, 319] width 649 height 276
click at [570, 278] on div "< div style = "display:flex; gap:10px; justify-content:center;" > < div style =…" at bounding box center [669, 319] width 649 height 276
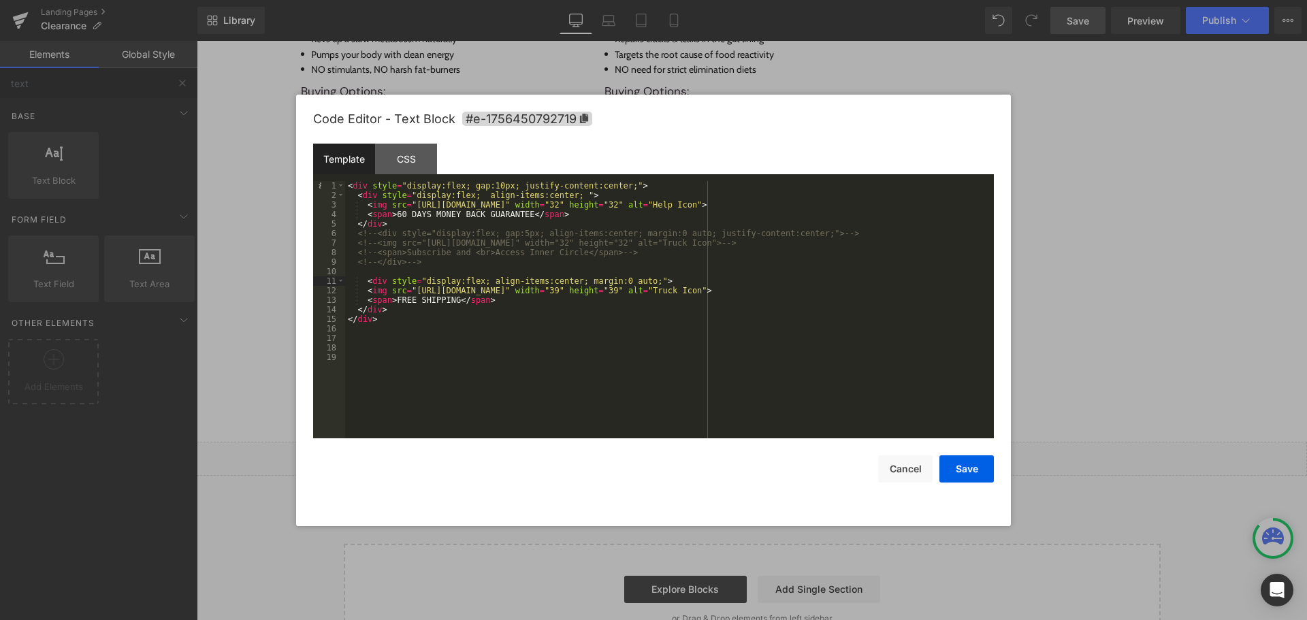
click at [638, 278] on div "< div style = "display:flex; gap:10px; justify-content:center;" > < div style =…" at bounding box center [669, 319] width 649 height 276
click at [643, 358] on div "< div style = "display:flex; gap:10px; justify-content:center;" > < div style =…" at bounding box center [669, 319] width 649 height 276
click at [958, 461] on button "Save" at bounding box center [966, 468] width 54 height 27
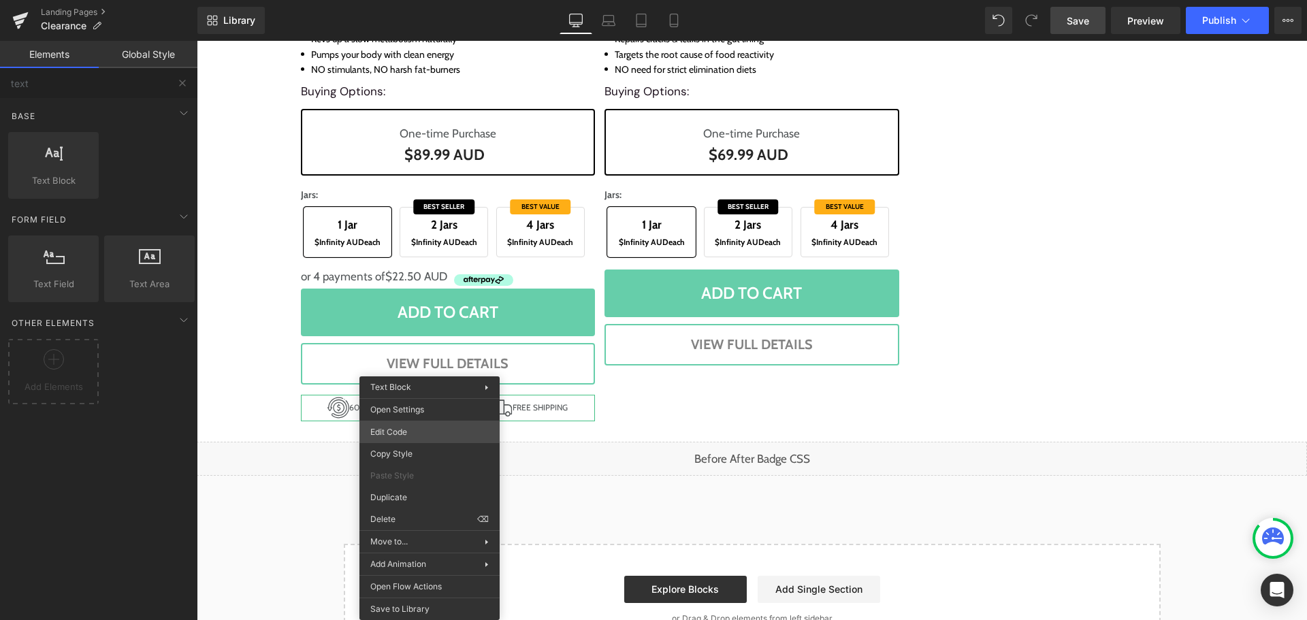
click at [436, 0] on div "Text Block You are previewing how the will restyle your page. You can not edit …" at bounding box center [653, 0] width 1307 height 0
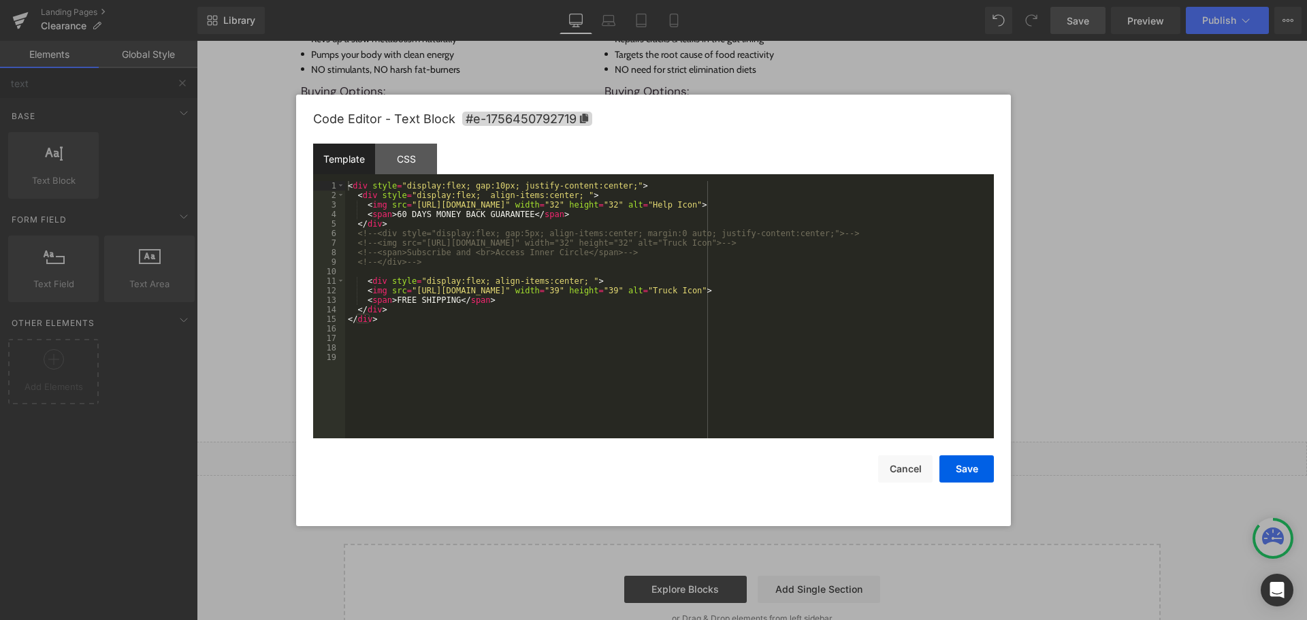
click at [539, 377] on div "< div style = "display:flex; gap:10px; justify-content:center;" > < div style =…" at bounding box center [669, 319] width 649 height 276
click at [463, 183] on div "< div style = "display:flex; gap:10px; justify-content:center;" > < div style =…" at bounding box center [669, 319] width 649 height 276
click at [506, 186] on div "< div style = "display:flex; gap:10px; justify-content:center;" > < div style =…" at bounding box center [669, 319] width 649 height 276
click at [568, 194] on div "< div style = "display:flex; gap:10px; justify-content:center;" > < div style =…" at bounding box center [669, 319] width 649 height 276
paste textarea
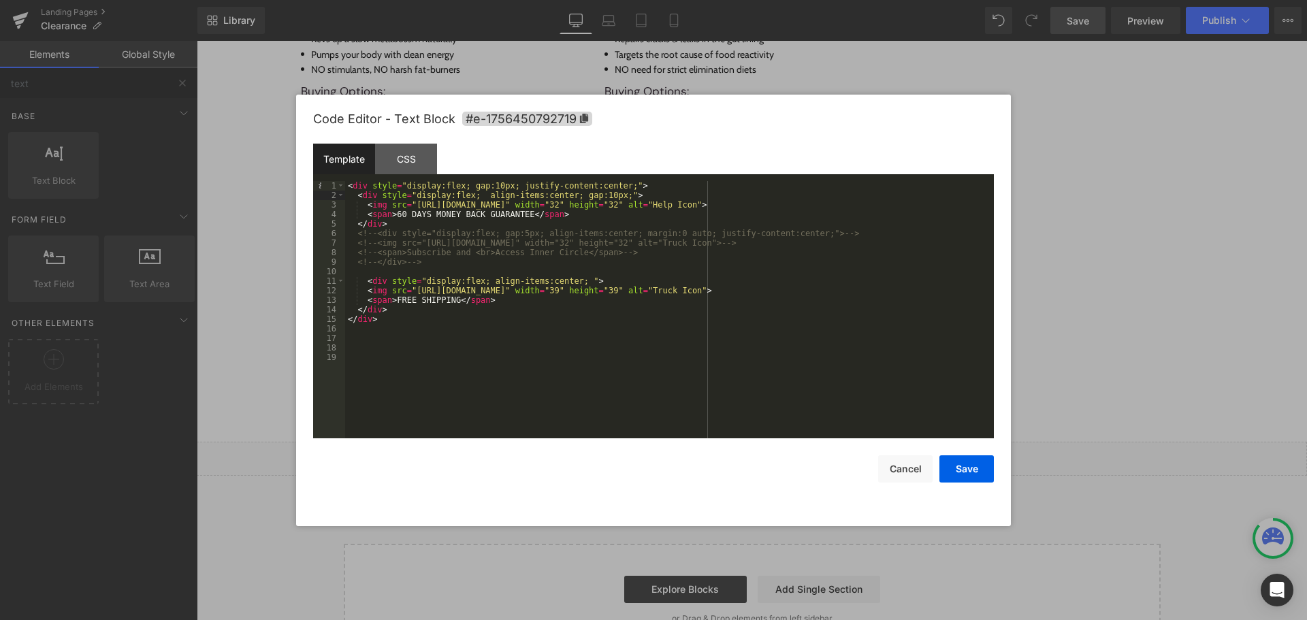
click at [596, 195] on div "< div style = "display:flex; gap:10px; justify-content:center;" > < div style =…" at bounding box center [669, 319] width 649 height 276
click at [570, 284] on div "< div style = "display:flex; gap:10px; justify-content:center;" > < div style =…" at bounding box center [669, 319] width 649 height 276
paste textarea
click at [591, 281] on div "< div style = "display:flex; gap:10px; justify-content:center;" > < div style =…" at bounding box center [669, 319] width 649 height 276
click at [601, 342] on div "< div style = "display:flex; gap:10px; justify-content:center;" > < div style =…" at bounding box center [669, 319] width 649 height 276
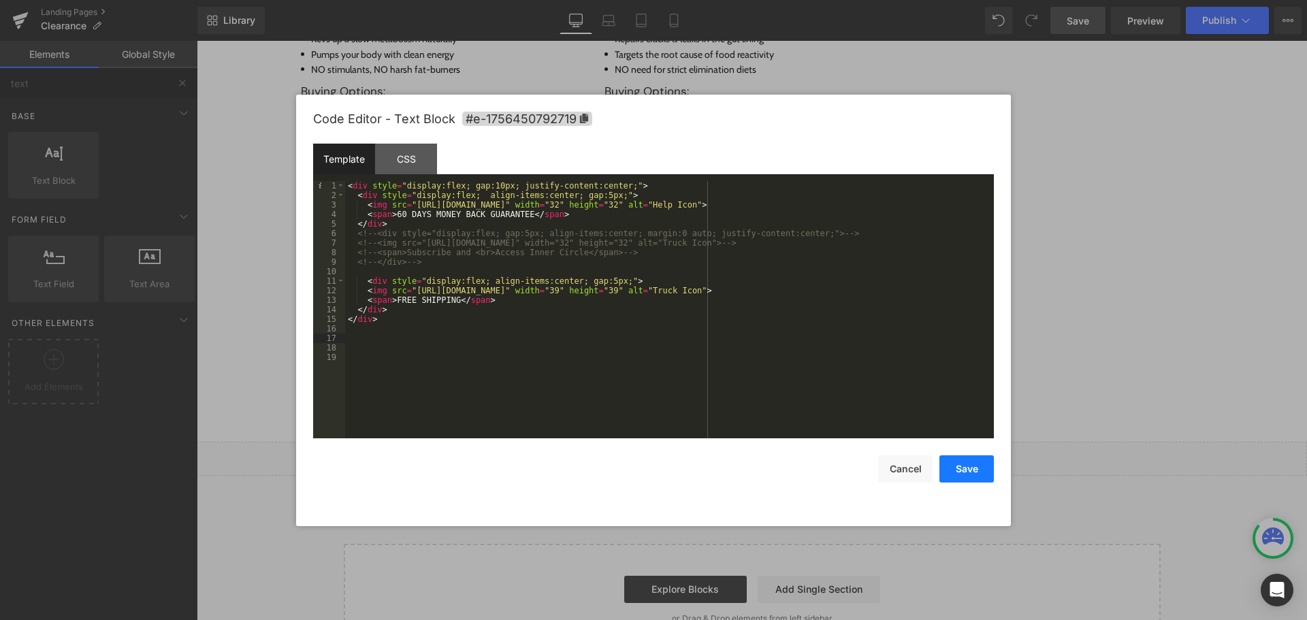
click at [977, 463] on button "Save" at bounding box center [966, 468] width 54 height 27
click at [361, 0] on div "Text Block You are previewing how the will restyle your page. You can not edit …" at bounding box center [653, 0] width 1307 height 0
click at [556, 378] on div "< div style = "display:flex; gap:10px; justify-content:center;" > < div style =…" at bounding box center [669, 319] width 649 height 276
click at [781, 201] on div "< div style = "display:flex; gap:10px; justify-content:center;" > < div style =…" at bounding box center [669, 319] width 649 height 276
click at [960, 464] on button "Save" at bounding box center [966, 468] width 54 height 27
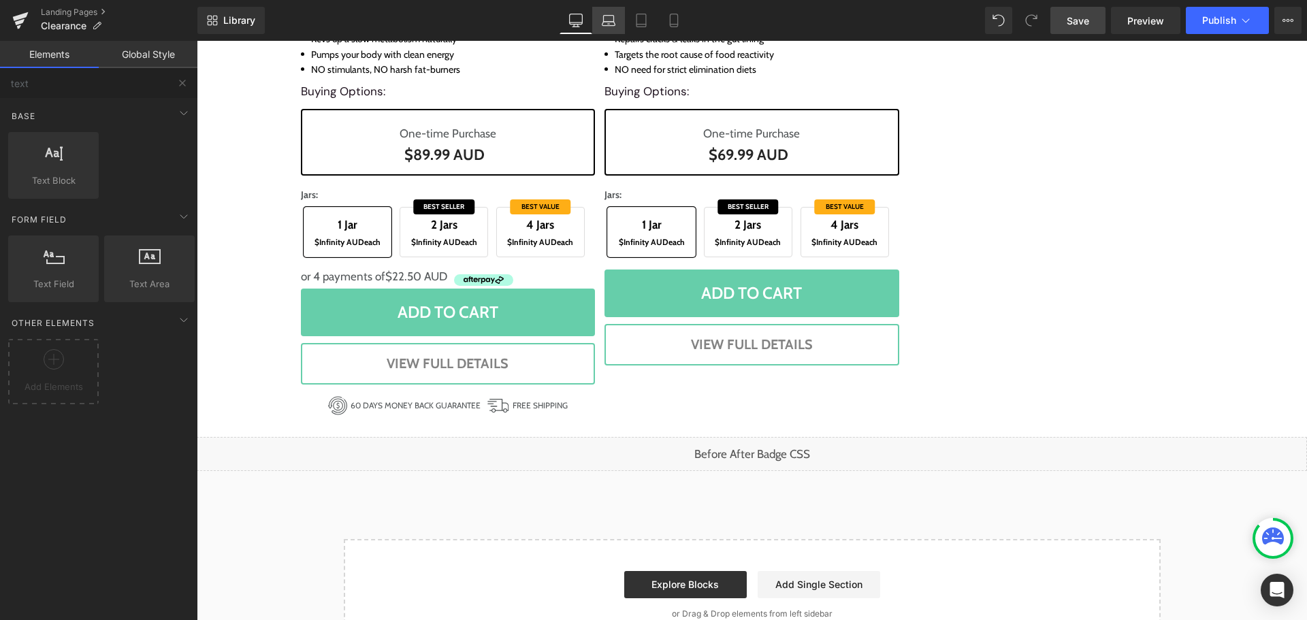
click at [615, 26] on icon at bounding box center [609, 21] width 14 height 14
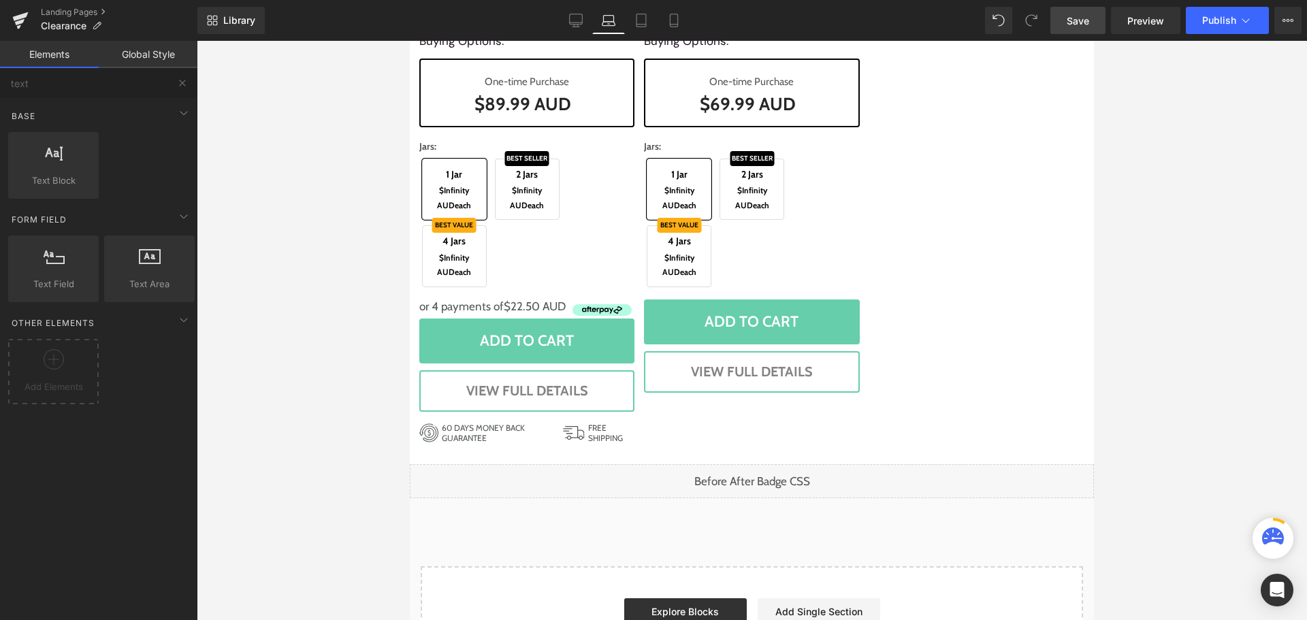
scroll to position [1684, 0]
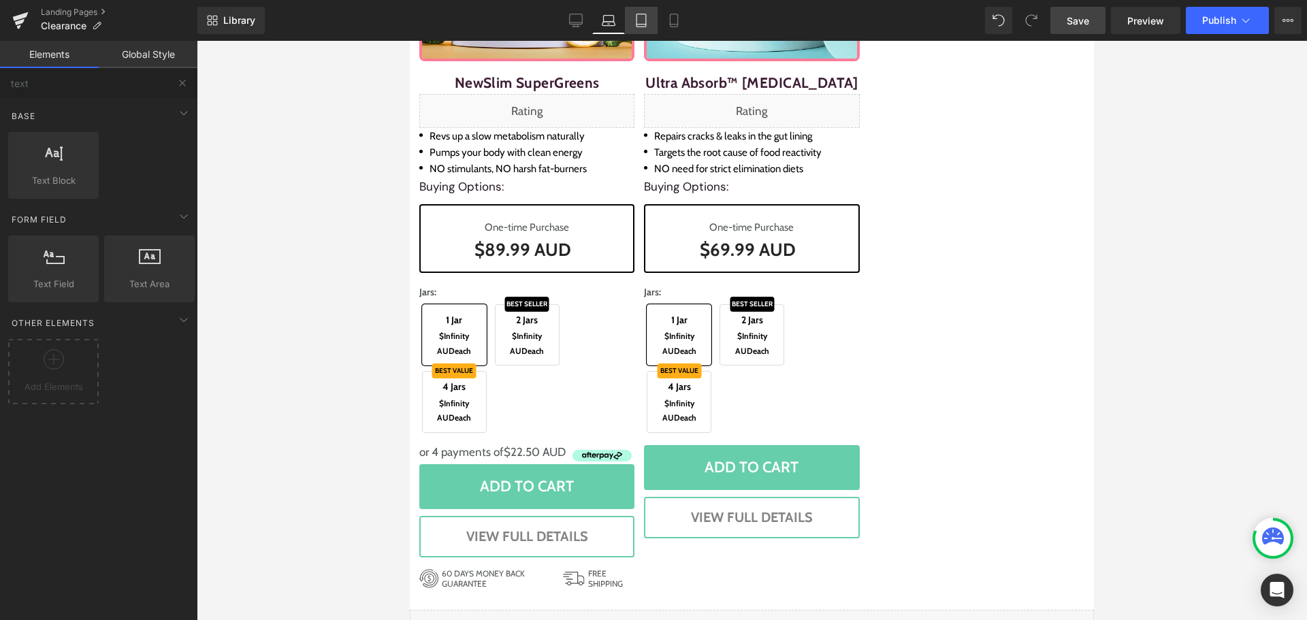
click at [641, 21] on icon at bounding box center [641, 21] width 14 height 14
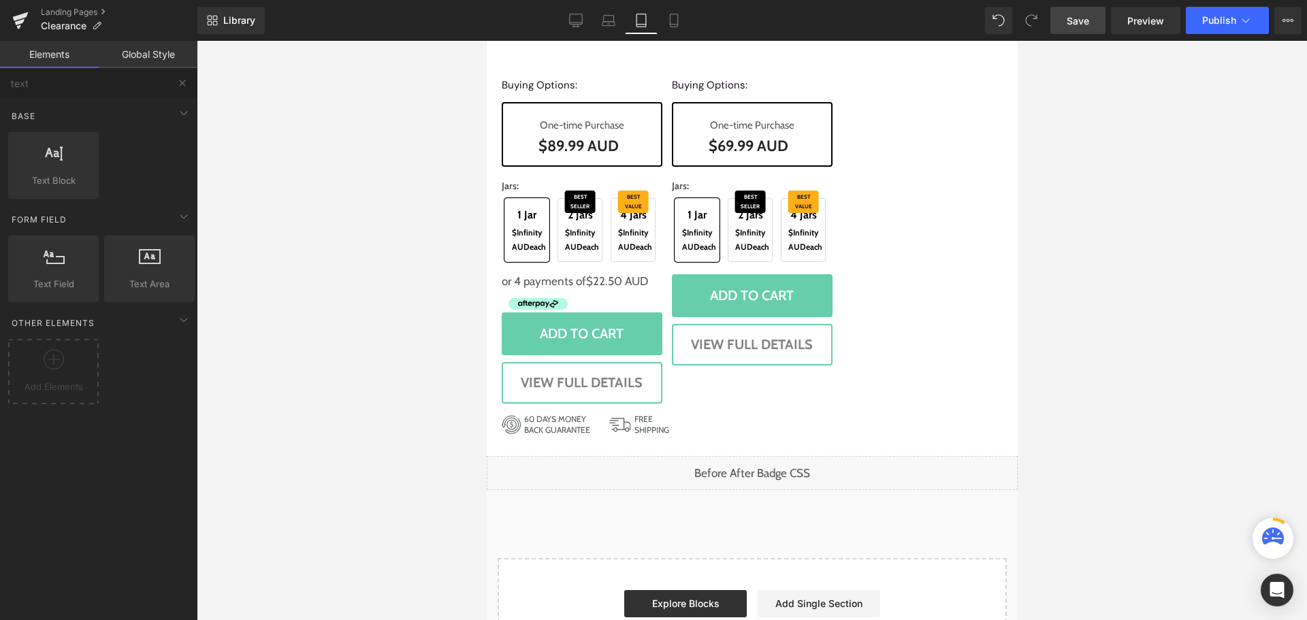
scroll to position [1792, 0]
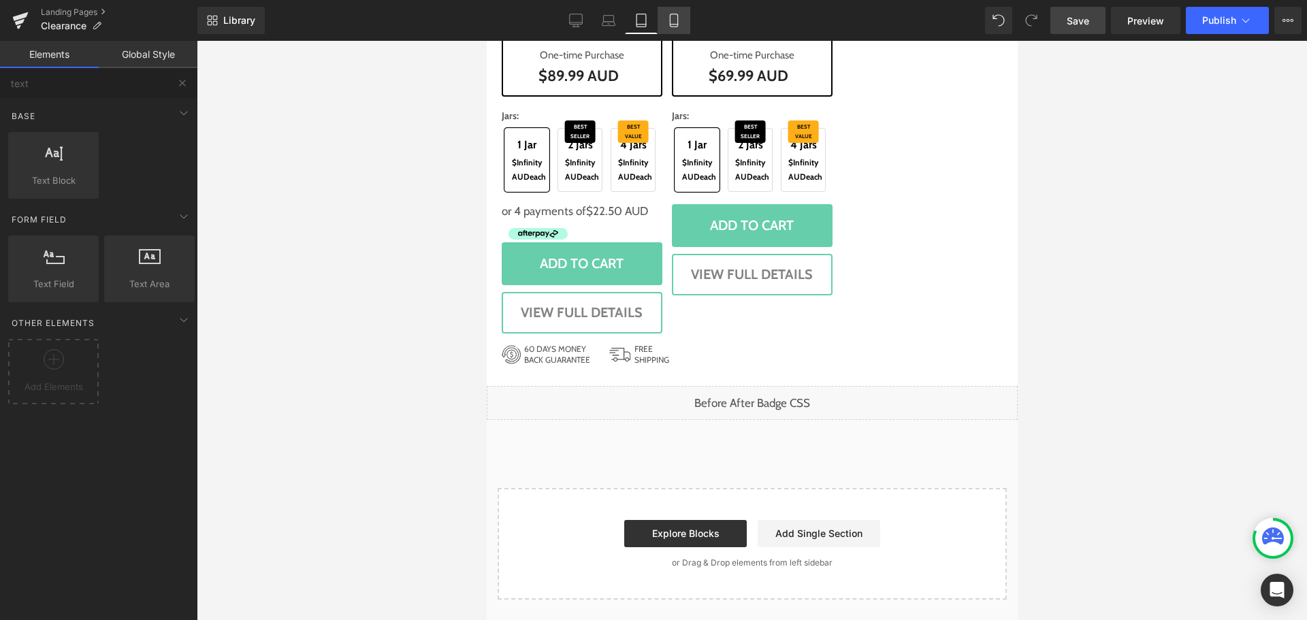
click at [676, 17] on icon at bounding box center [674, 21] width 14 height 14
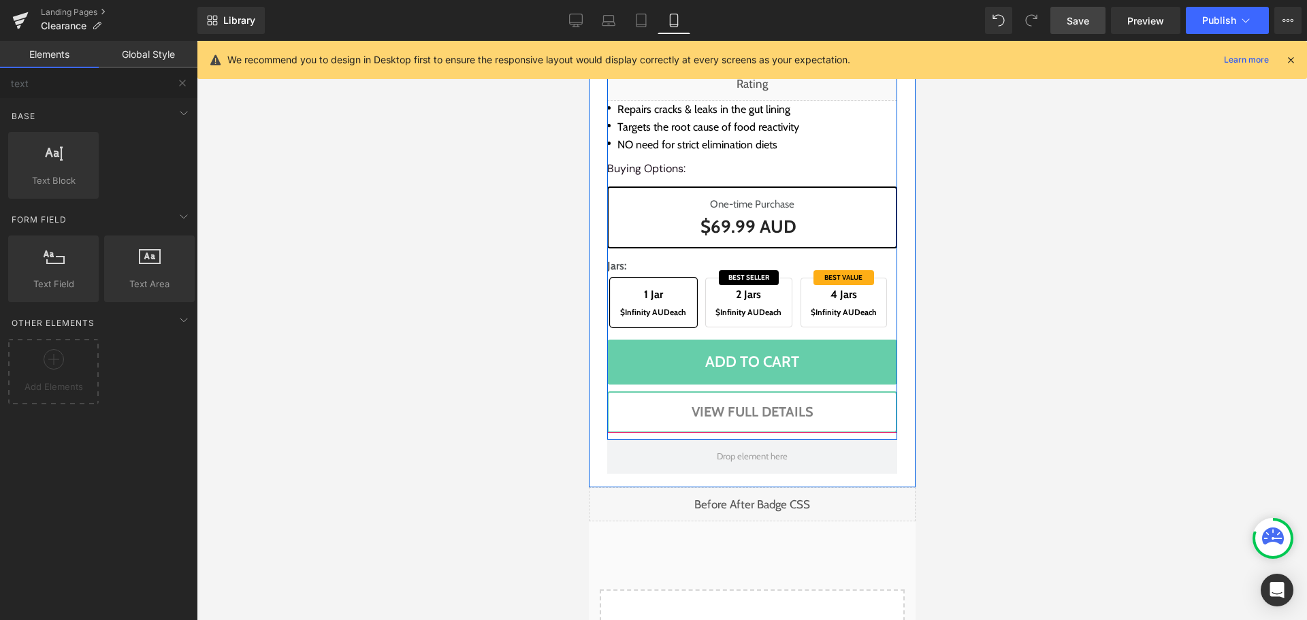
scroll to position [5163, 0]
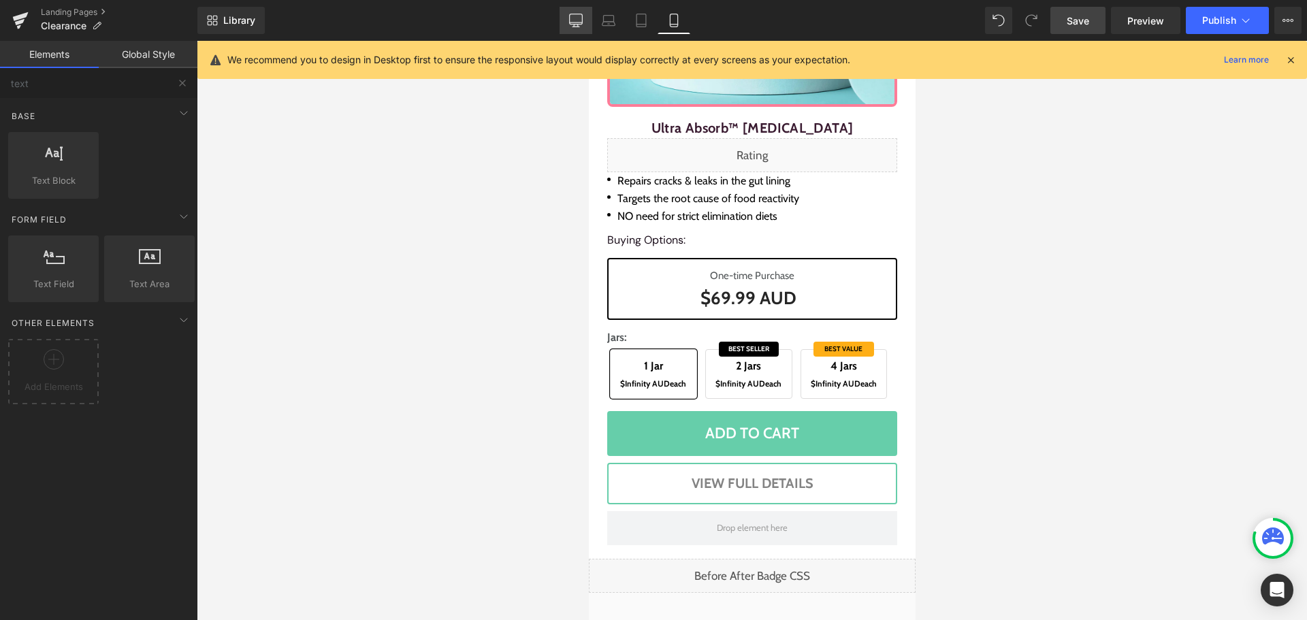
drag, startPoint x: 576, startPoint y: 16, endPoint x: 402, endPoint y: 78, distance: 184.9
click at [576, 16] on icon at bounding box center [576, 21] width 14 height 14
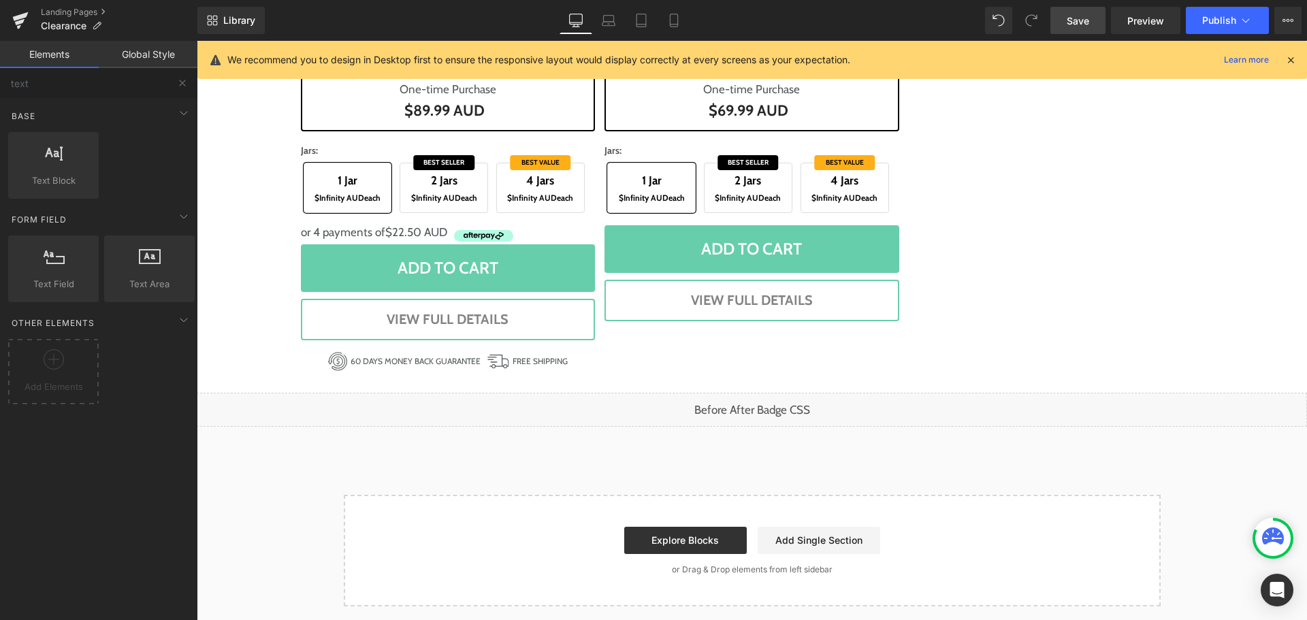
scroll to position [1874, 0]
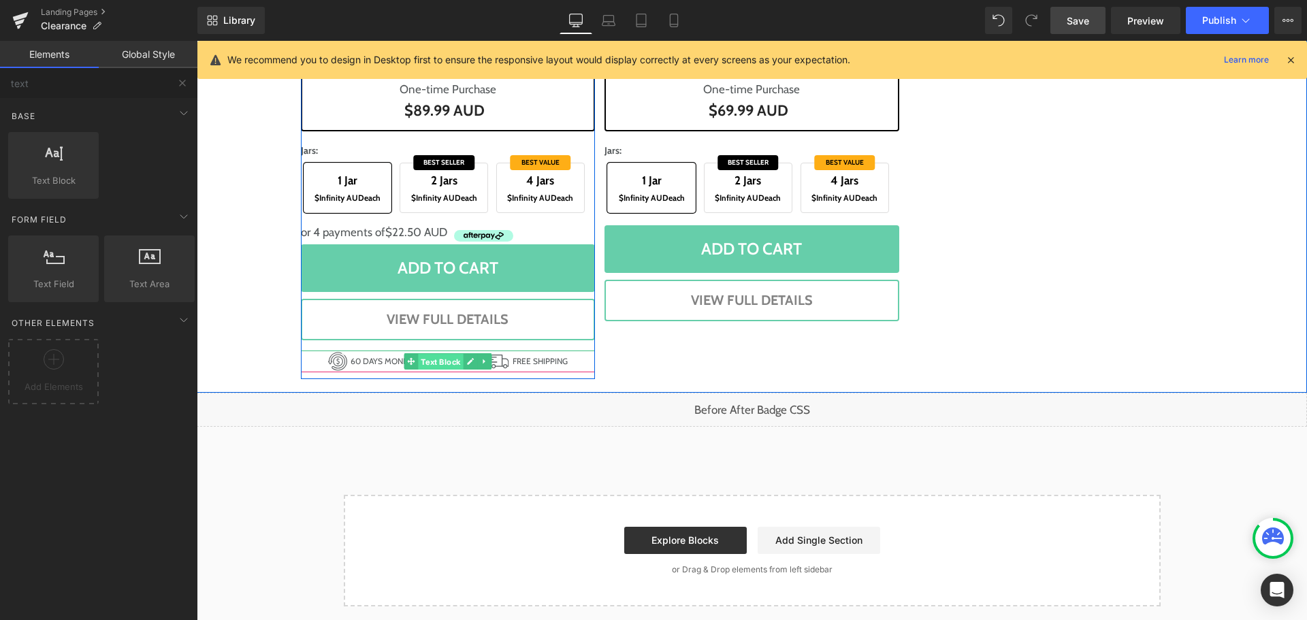
click at [437, 353] on span "Text Block" at bounding box center [440, 361] width 45 height 16
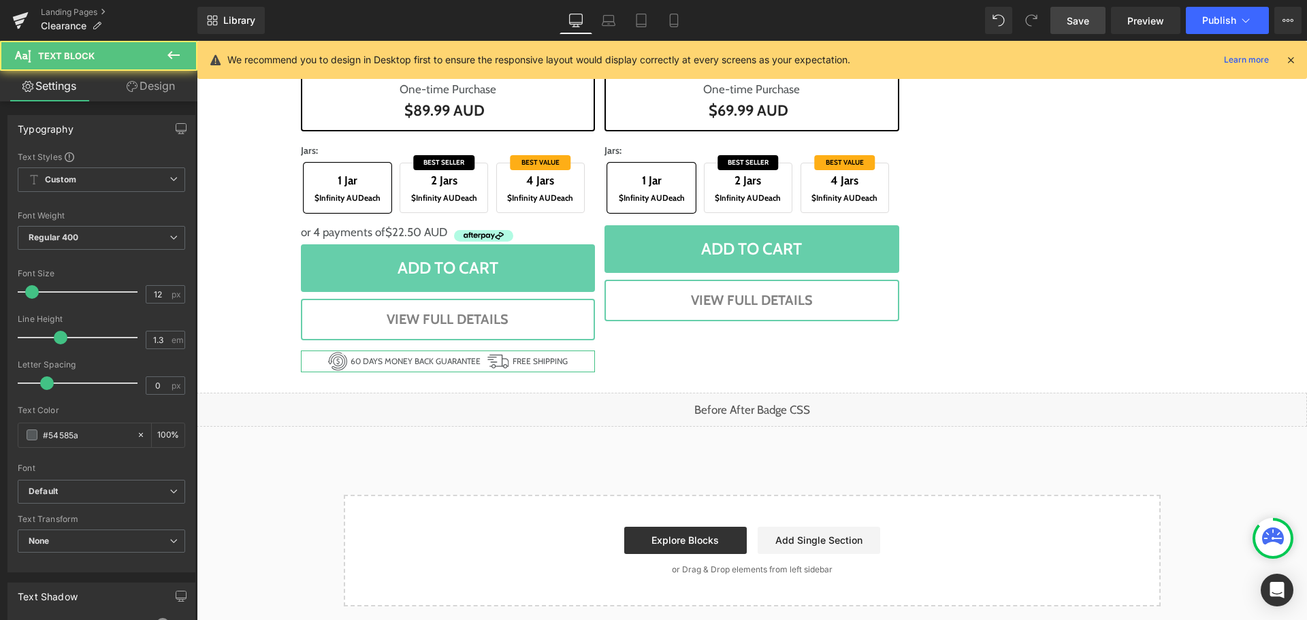
click at [164, 94] on link "Design" at bounding box center [150, 86] width 99 height 31
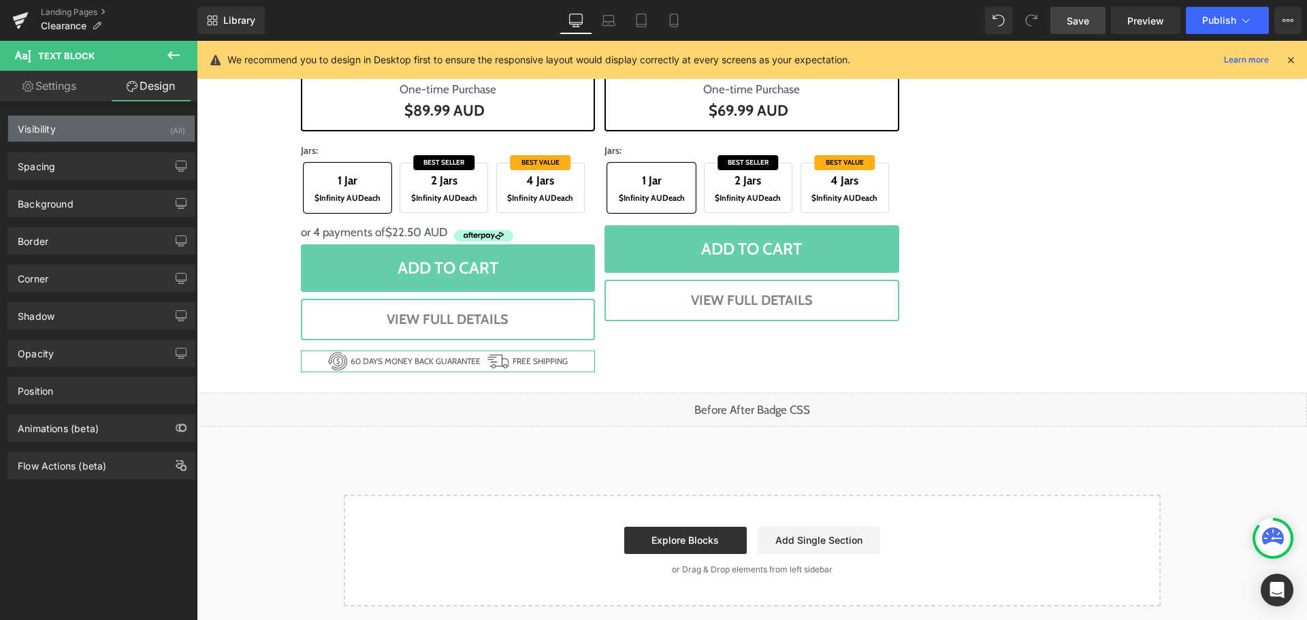
click at [103, 133] on div "Visibility (All)" at bounding box center [101, 129] width 186 height 26
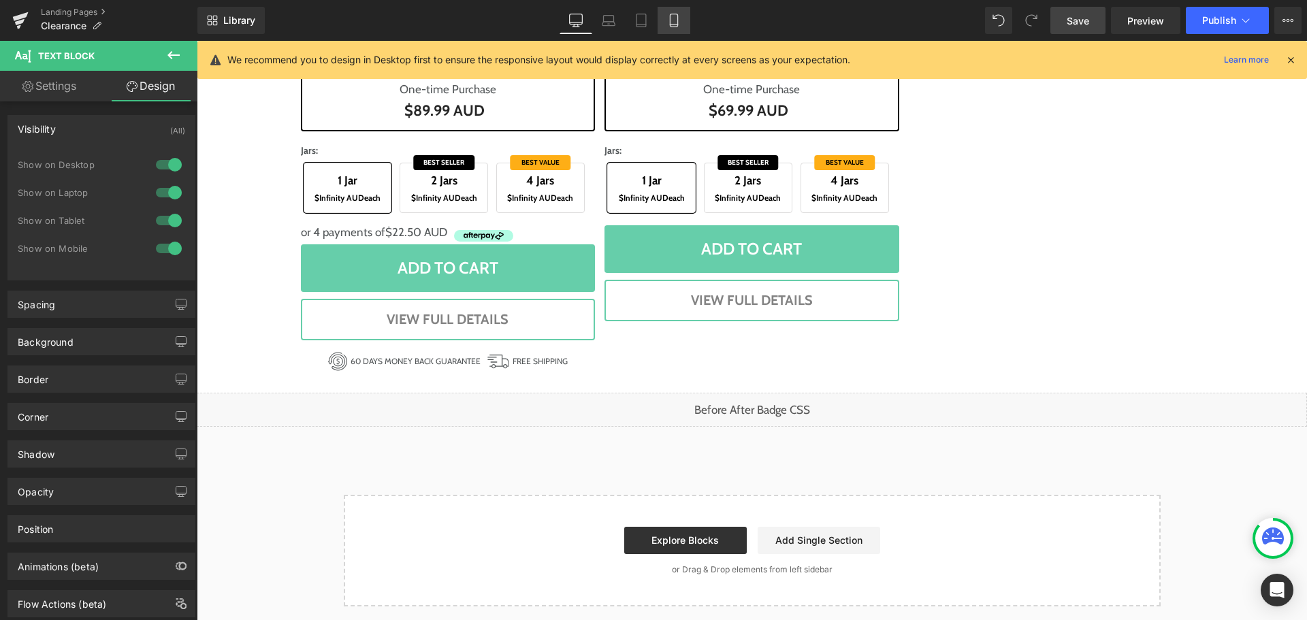
click at [682, 18] on link "Mobile" at bounding box center [673, 20] width 33 height 27
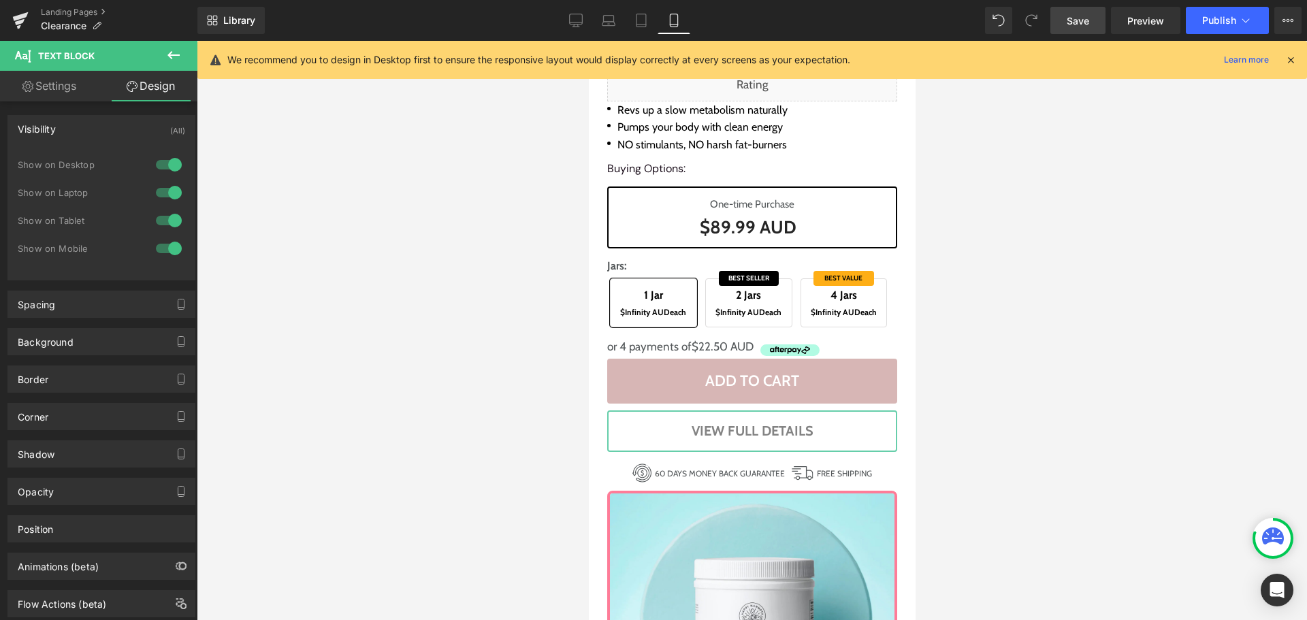
scroll to position [4489, 0]
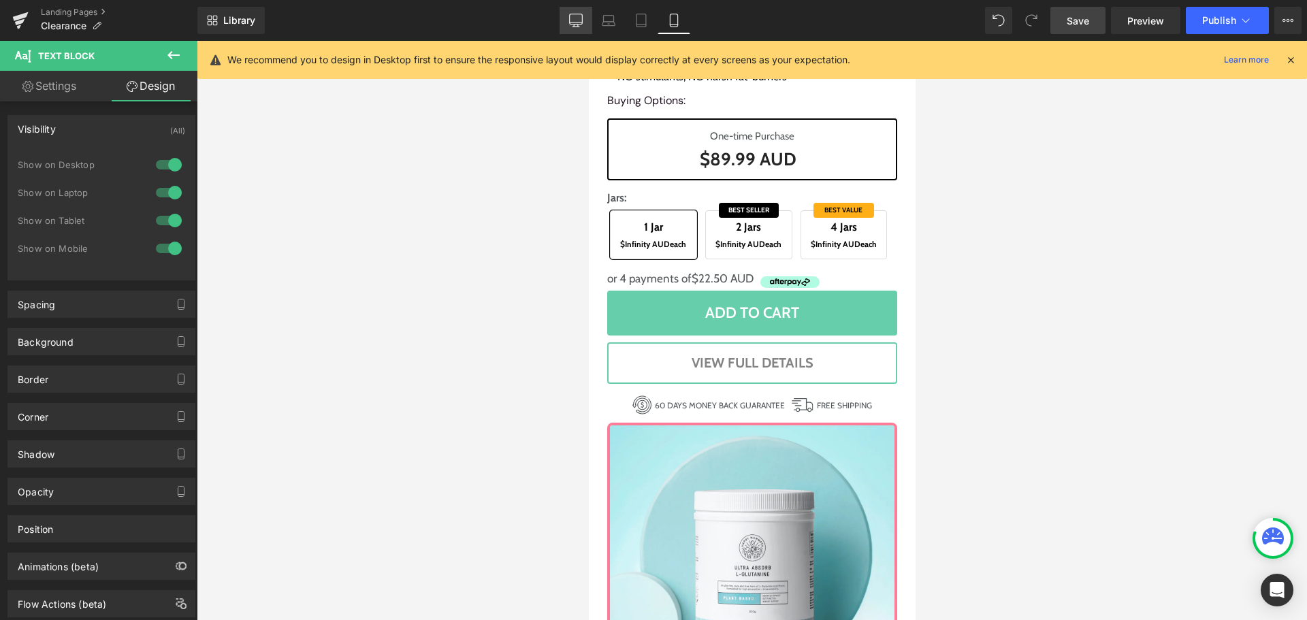
click at [578, 22] on icon at bounding box center [576, 22] width 13 height 0
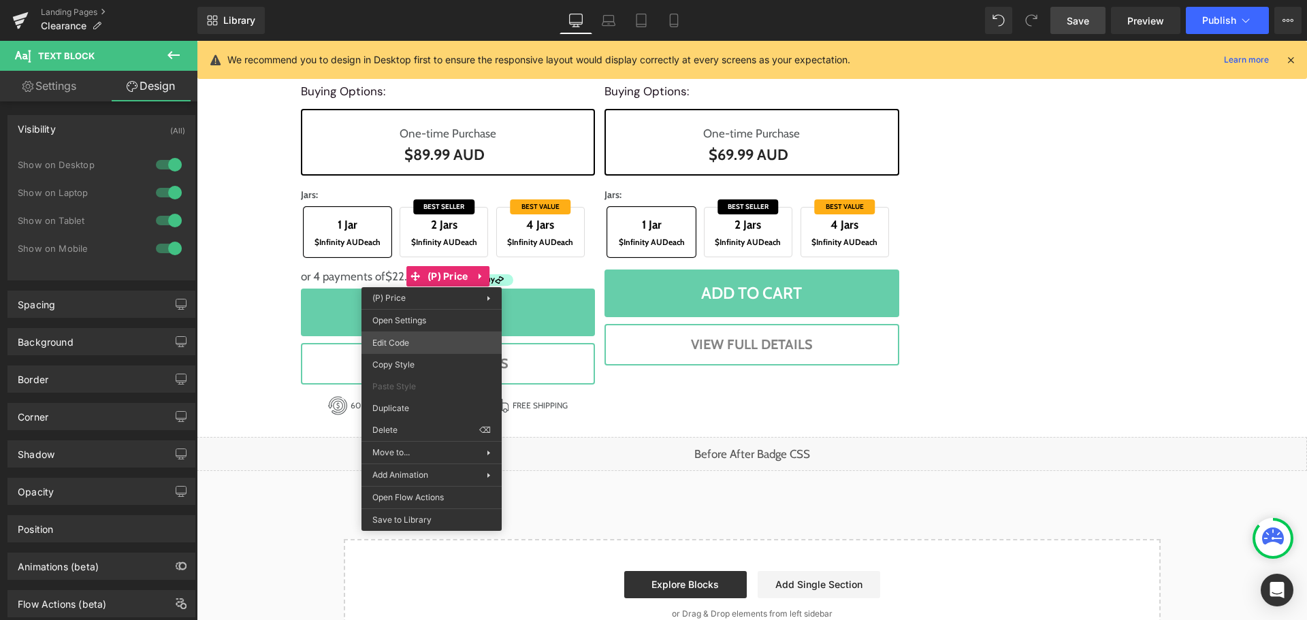
click at [434, 0] on div "Text Block You are previewing how the will restyle your page. You can not edit …" at bounding box center [653, 0] width 1307 height 0
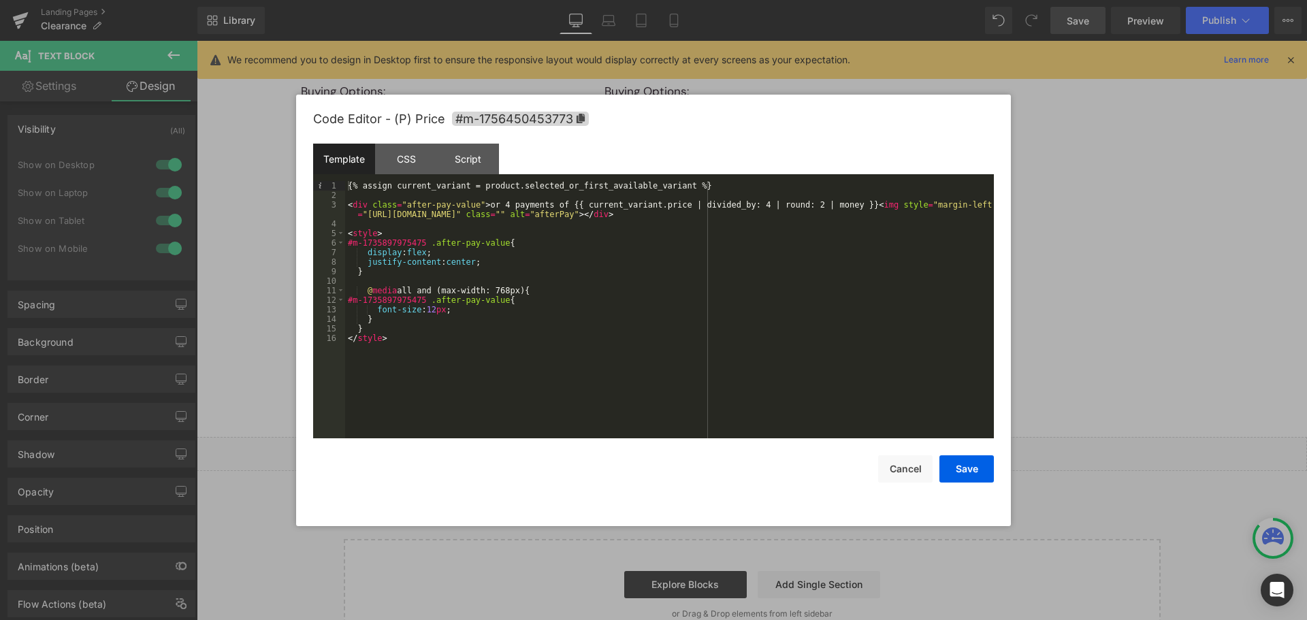
click at [688, 189] on div "{% assign current_variant = product.selected_or_first_available_variant %} < di…" at bounding box center [669, 319] width 649 height 276
click at [695, 278] on div "<!-- {% assign current_variant = product.selected_or_first_available_variant %}…" at bounding box center [669, 319] width 649 height 276
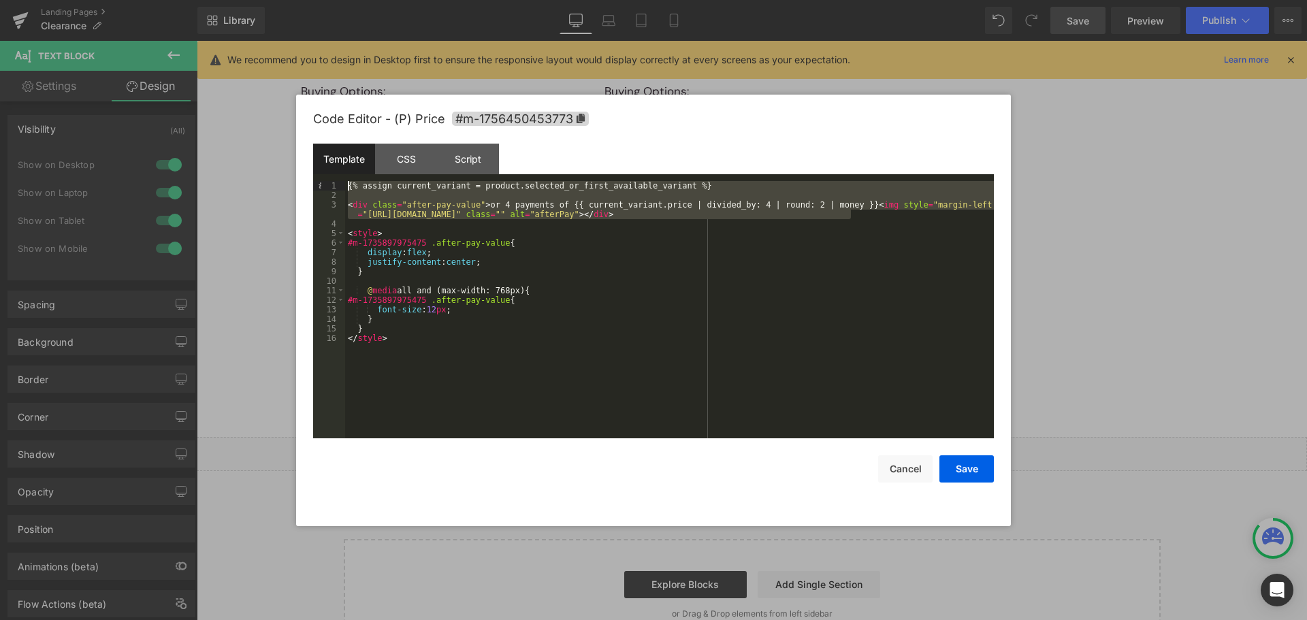
drag, startPoint x: 863, startPoint y: 210, endPoint x: 337, endPoint y: 184, distance: 526.8
click at [337, 184] on pre "1 2 3 4 5 6 7 8 9 10 11 12 13 14 15 16 {% assign current_variant = product.sele…" at bounding box center [653, 309] width 681 height 257
click at [866, 213] on div "{% assign current_variant = product.selected_or_first_available_variant %} < di…" at bounding box center [669, 309] width 649 height 257
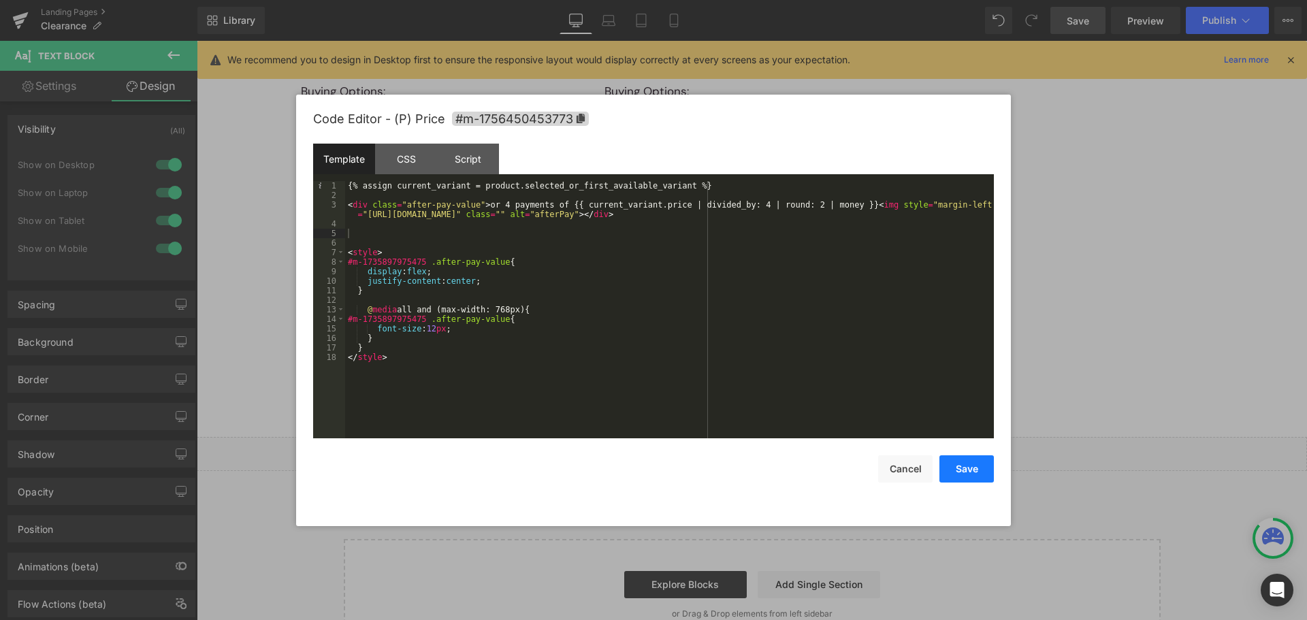
click at [962, 476] on button "Save" at bounding box center [966, 468] width 54 height 27
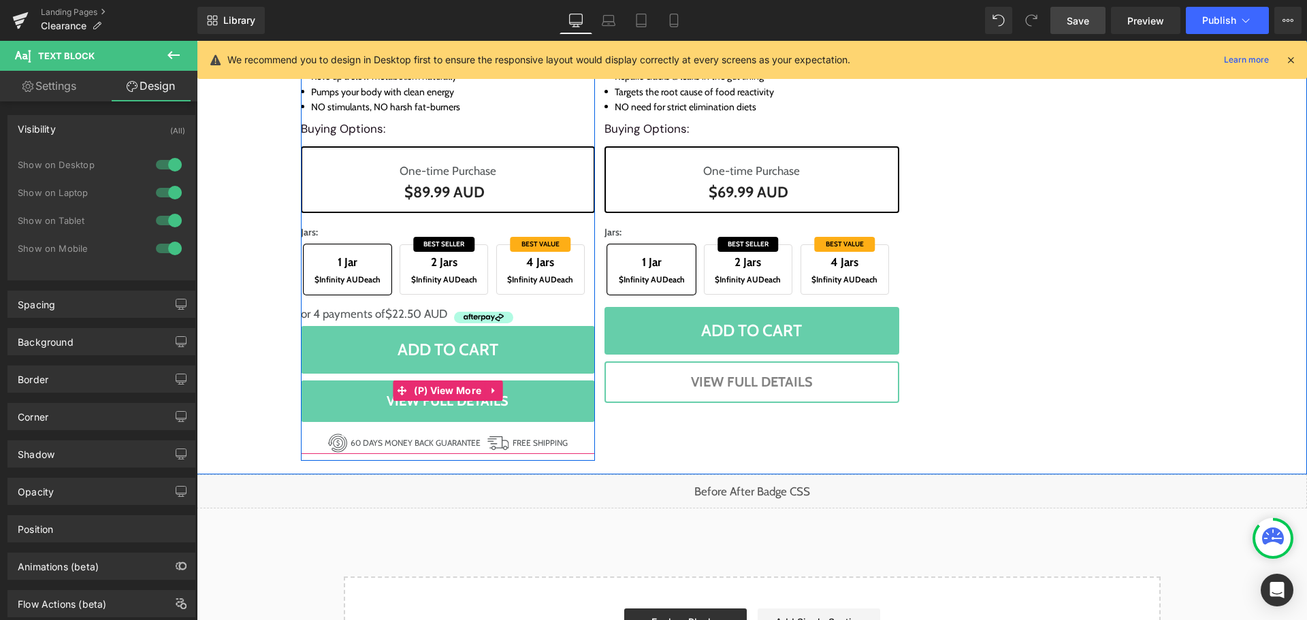
scroll to position [1762, 0]
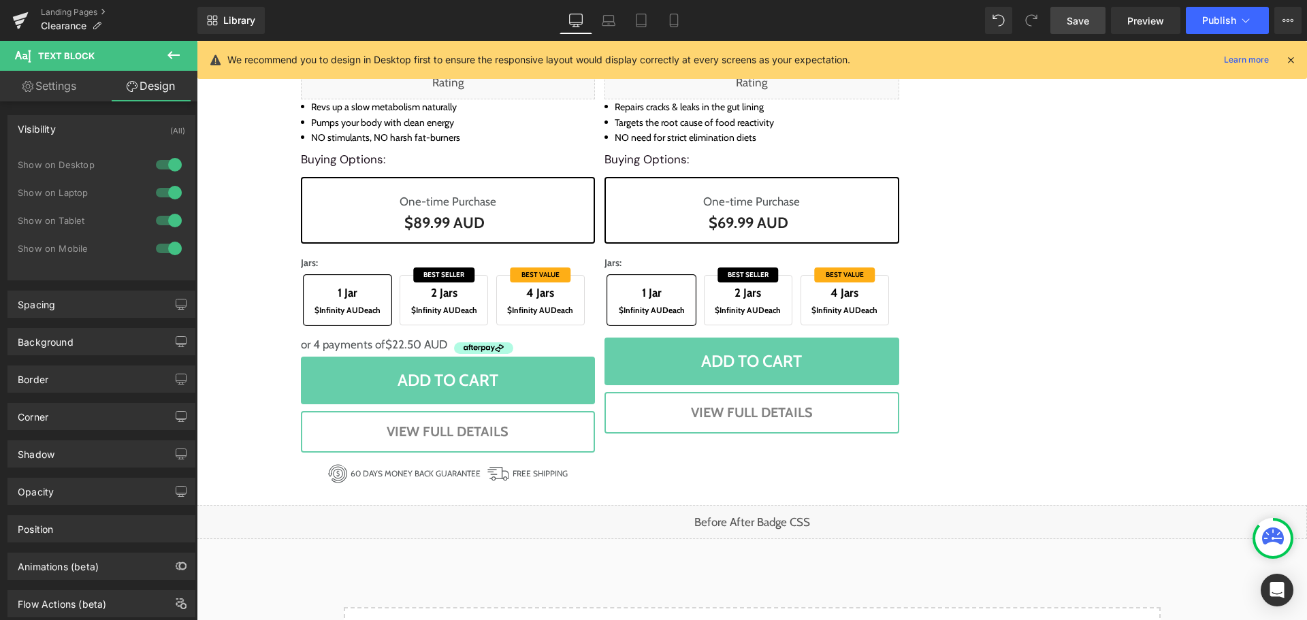
drag, startPoint x: 169, startPoint y: 53, endPoint x: 159, endPoint y: 59, distance: 11.0
click at [169, 53] on icon at bounding box center [173, 55] width 16 height 16
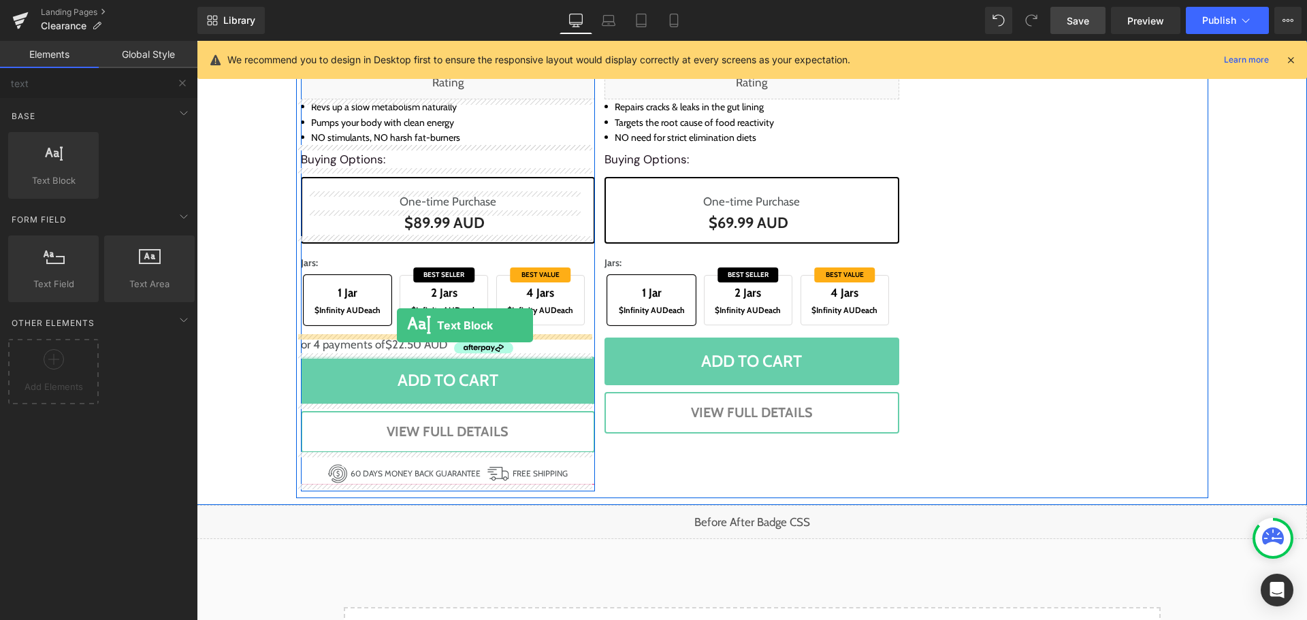
drag, startPoint x: 259, startPoint y: 205, endPoint x: 397, endPoint y: 325, distance: 182.8
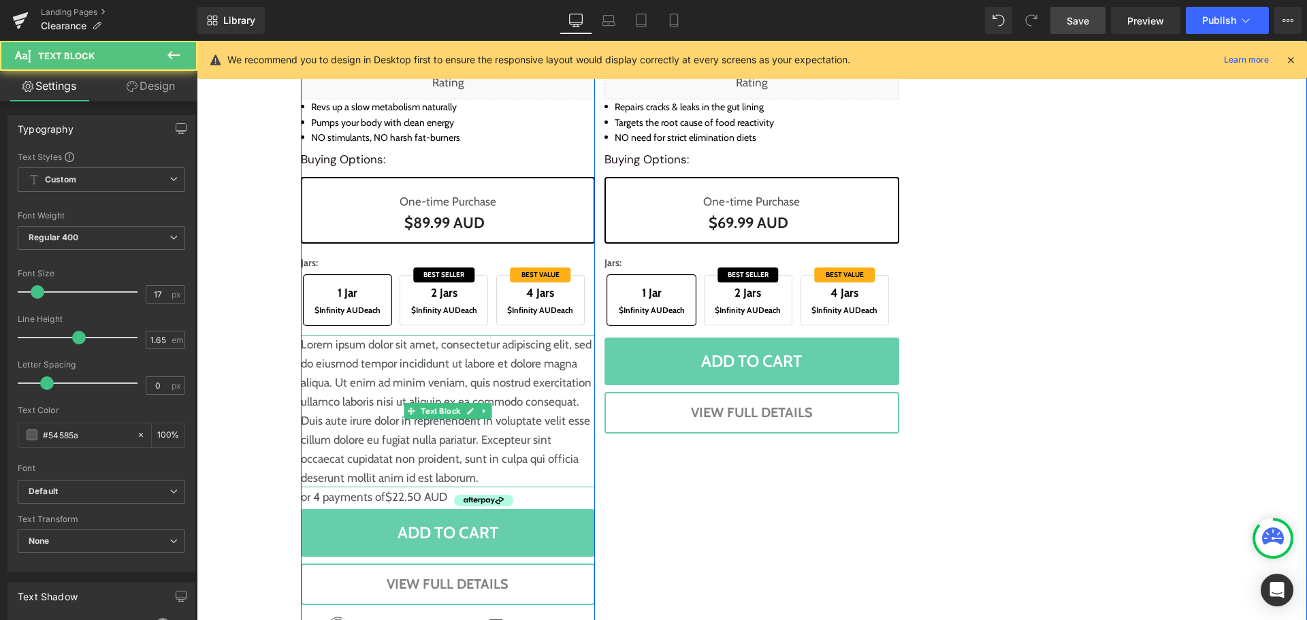
click at [417, 365] on p "Lorem ipsum dolor sit amet, consectetur adipiscing elit, sed do eiusmod tempor …" at bounding box center [448, 411] width 295 height 152
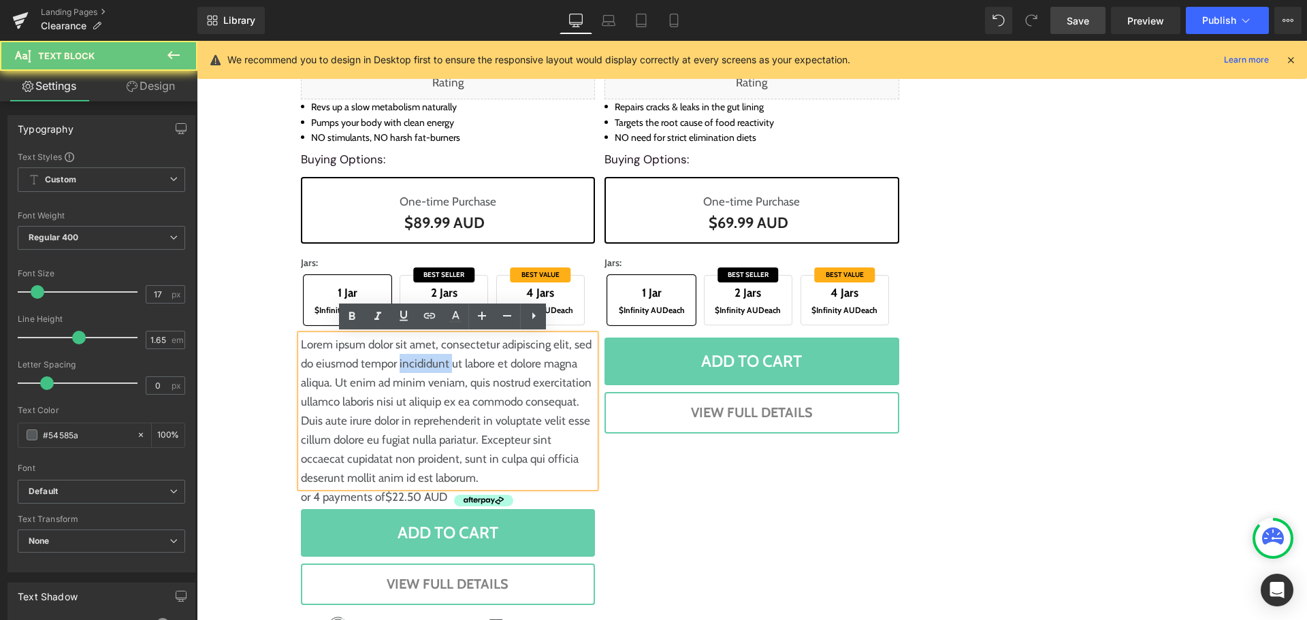
click at [417, 365] on p "Lorem ipsum dolor sit amet, consectetur adipiscing elit, sed do eiusmod tempor …" at bounding box center [448, 411] width 295 height 152
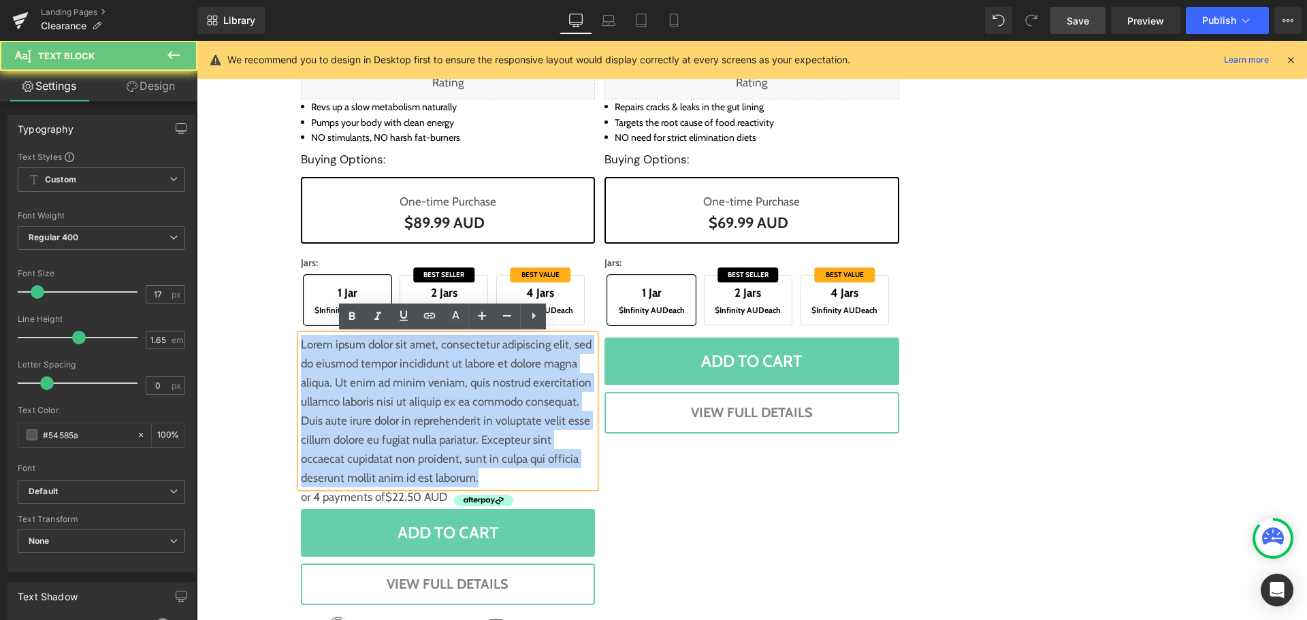
click at [417, 365] on p "Lorem ipsum dolor sit amet, consectetur adipiscing elit, sed do eiusmod tempor …" at bounding box center [448, 411] width 295 height 152
paste div
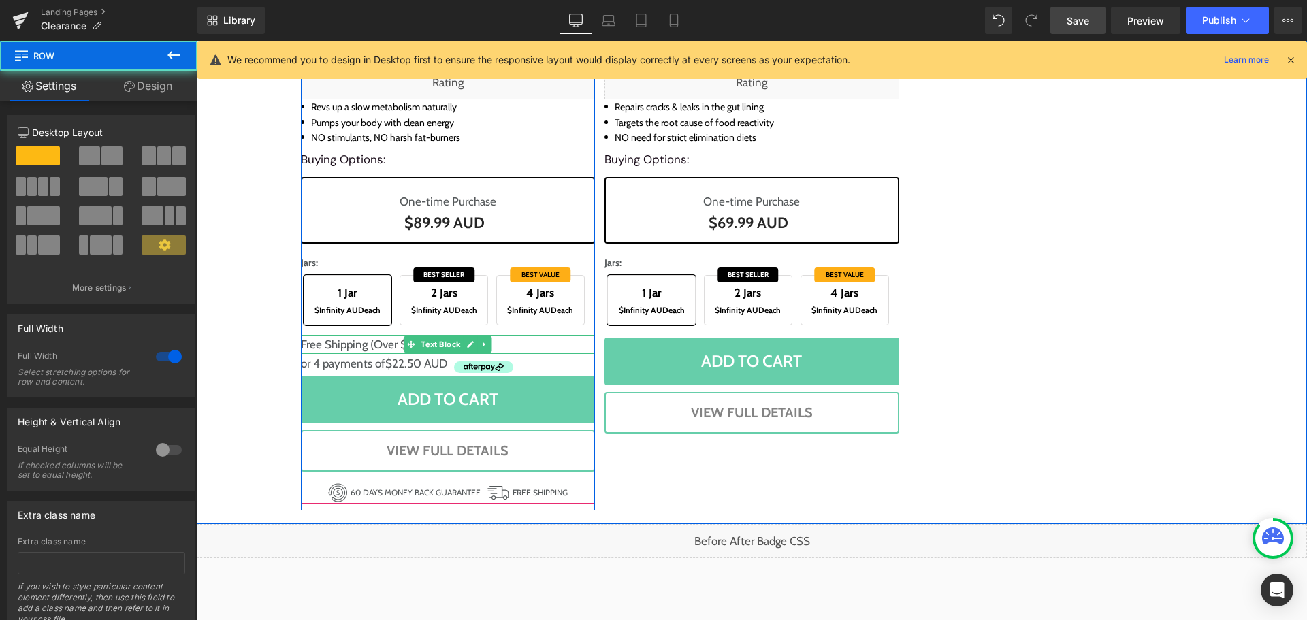
click at [361, 341] on p "Free Shipping (Over $XX AUD)" at bounding box center [448, 344] width 295 height 19
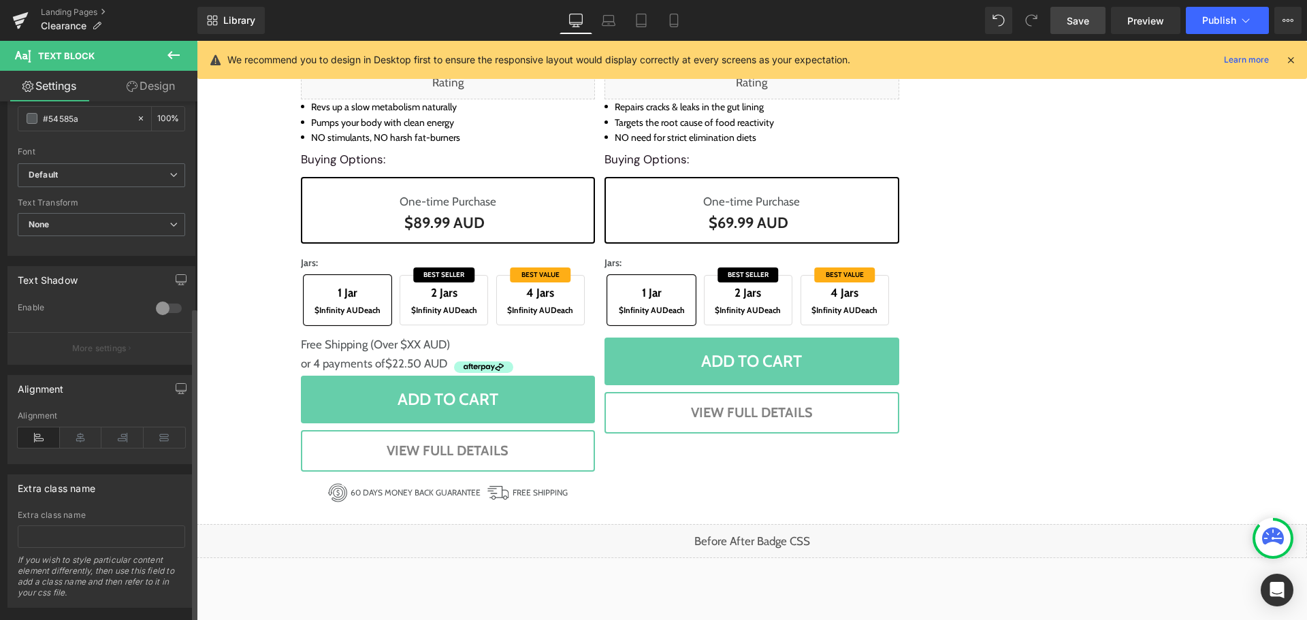
scroll to position [340, 0]
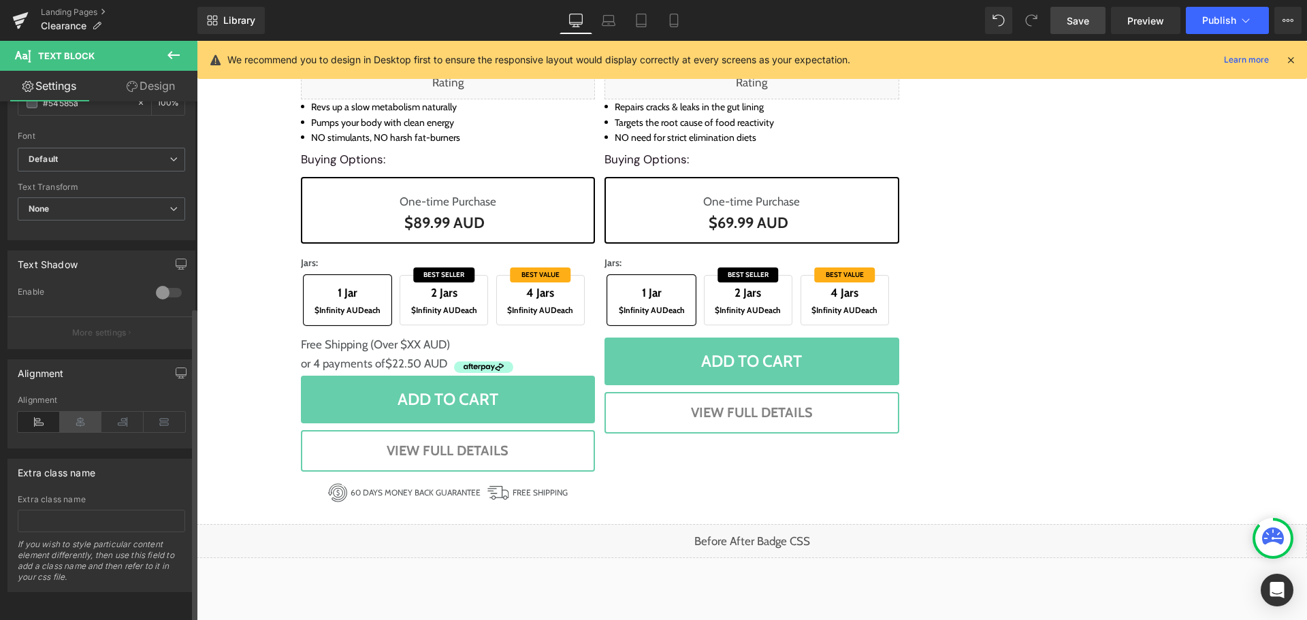
click at [80, 419] on icon at bounding box center [81, 422] width 42 height 20
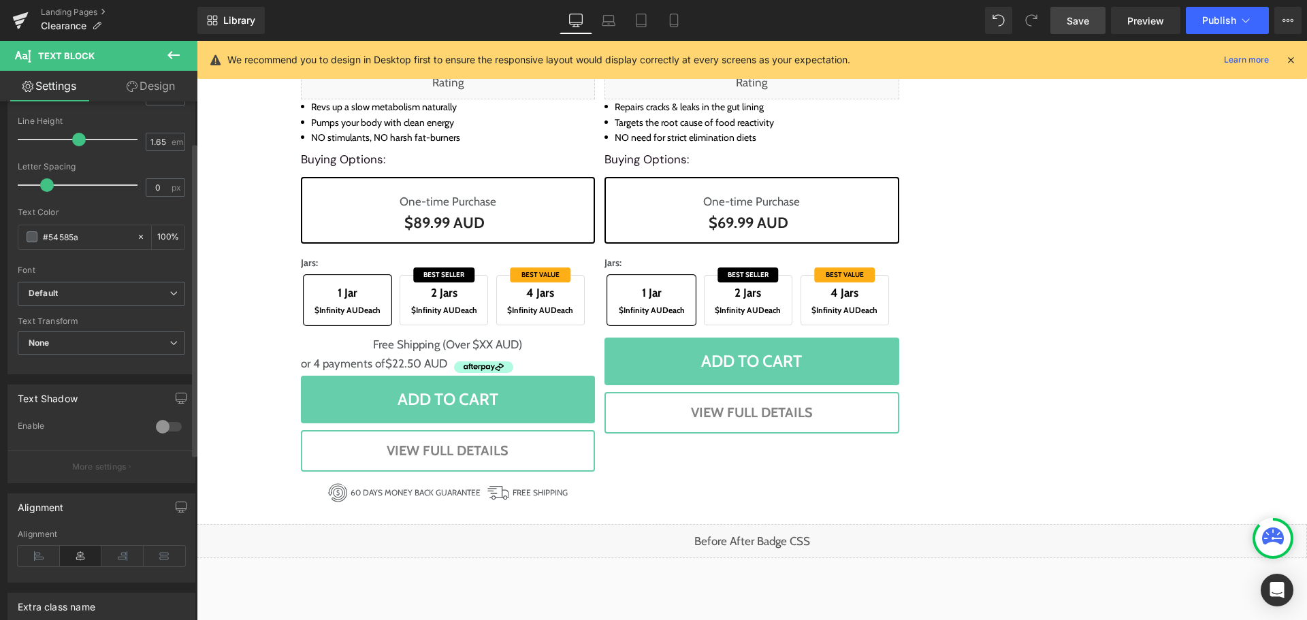
scroll to position [68, 0]
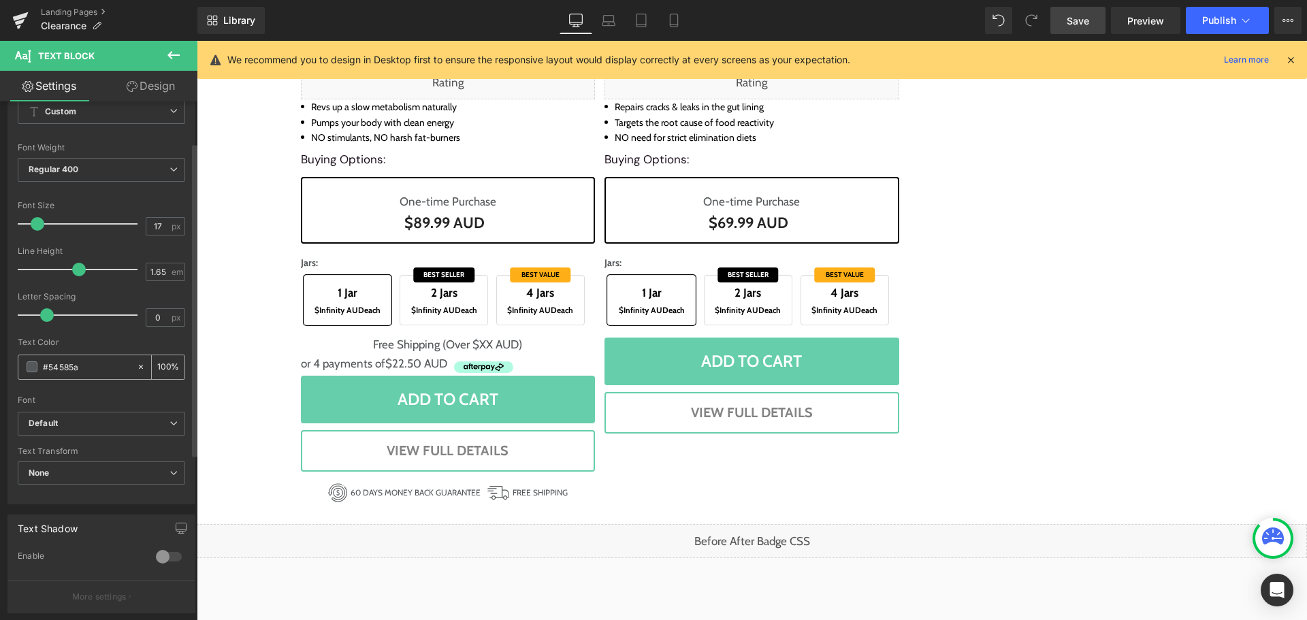
click at [80, 369] on input "#54585a" at bounding box center [86, 366] width 87 height 15
type input "#000"
click at [89, 414] on span "Default" at bounding box center [101, 424] width 167 height 24
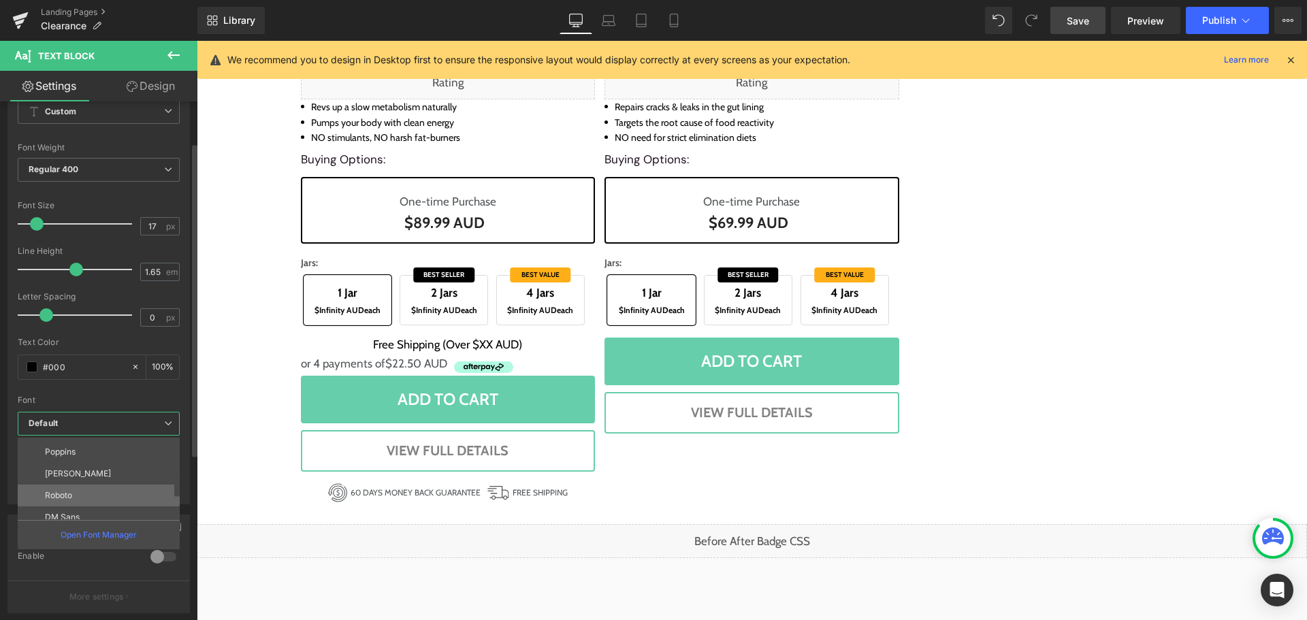
scroll to position [136, 0]
click at [78, 485] on p "DM Sans" at bounding box center [62, 487] width 35 height 10
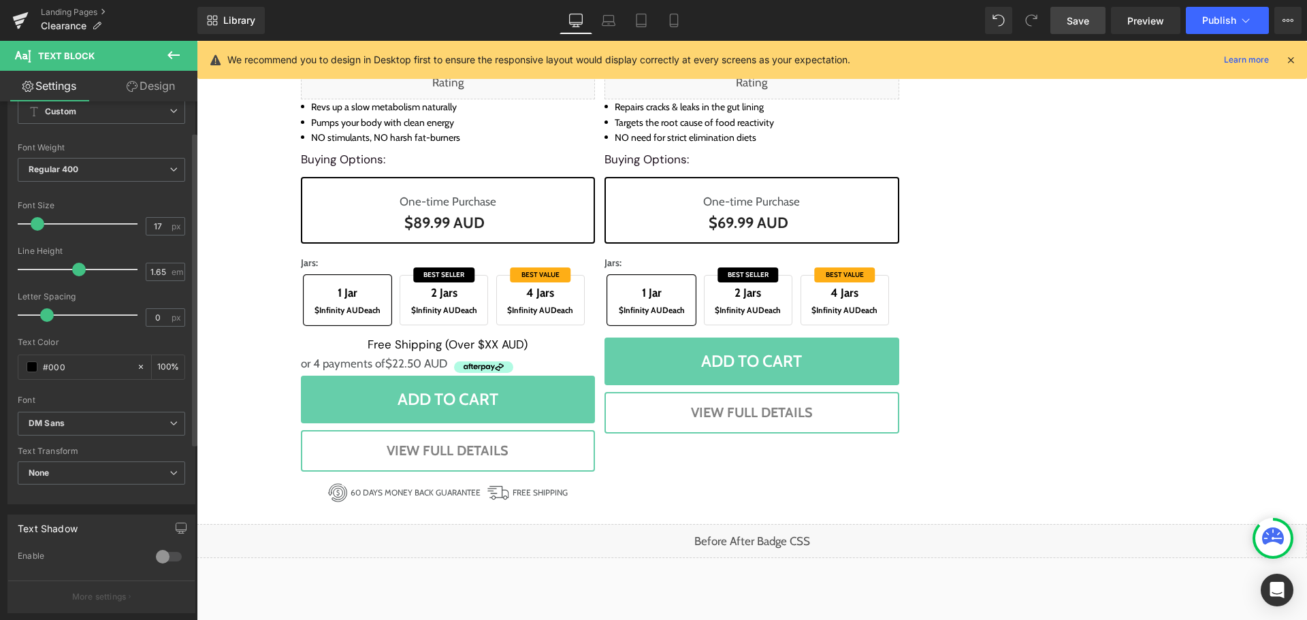
scroll to position [0, 0]
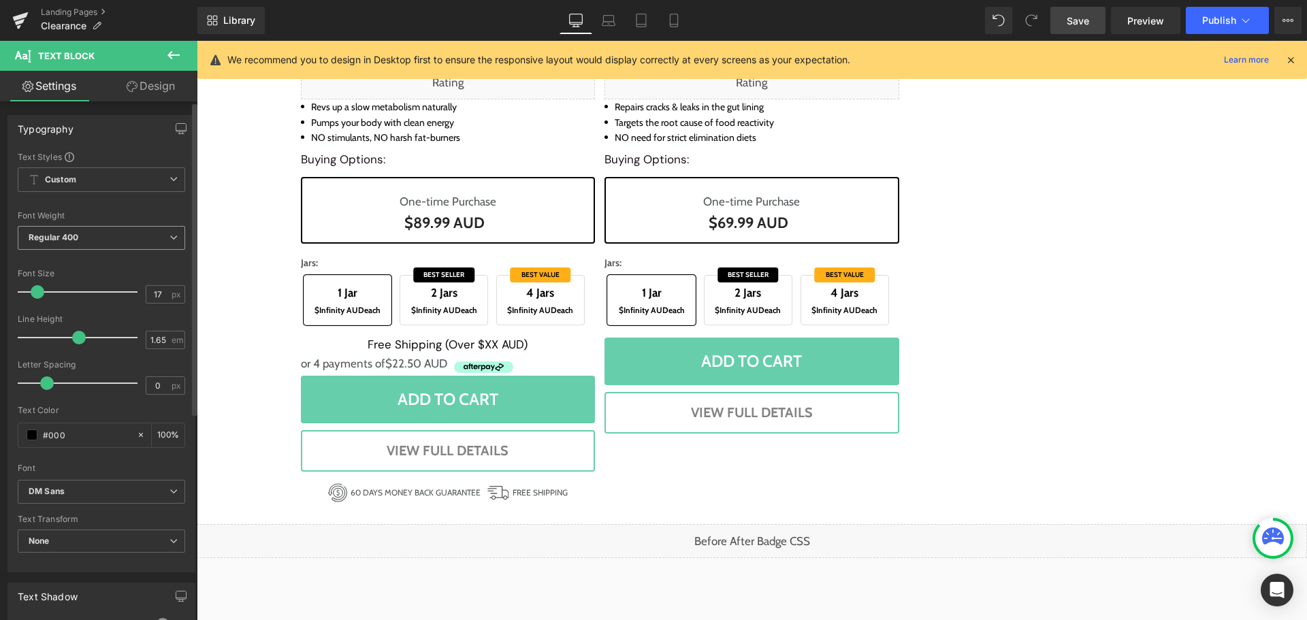
click at [103, 240] on span "Regular 400" at bounding box center [101, 238] width 167 height 24
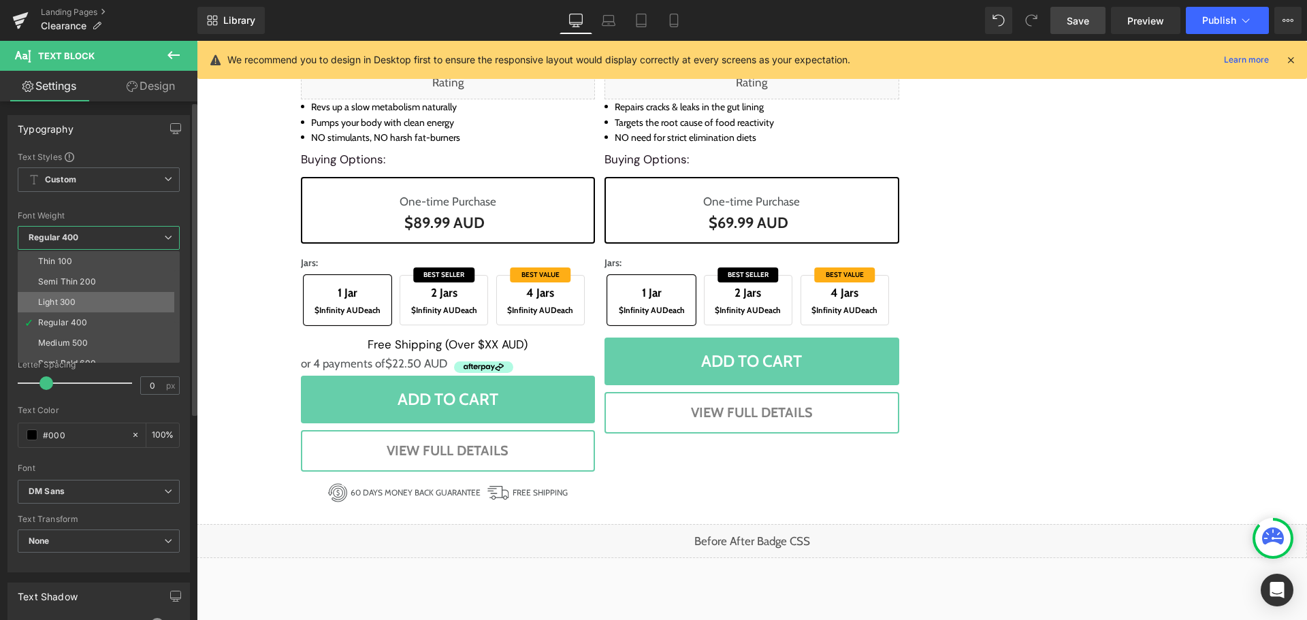
scroll to position [68, 0]
click at [80, 349] on li "Bold 700" at bounding box center [102, 356] width 168 height 20
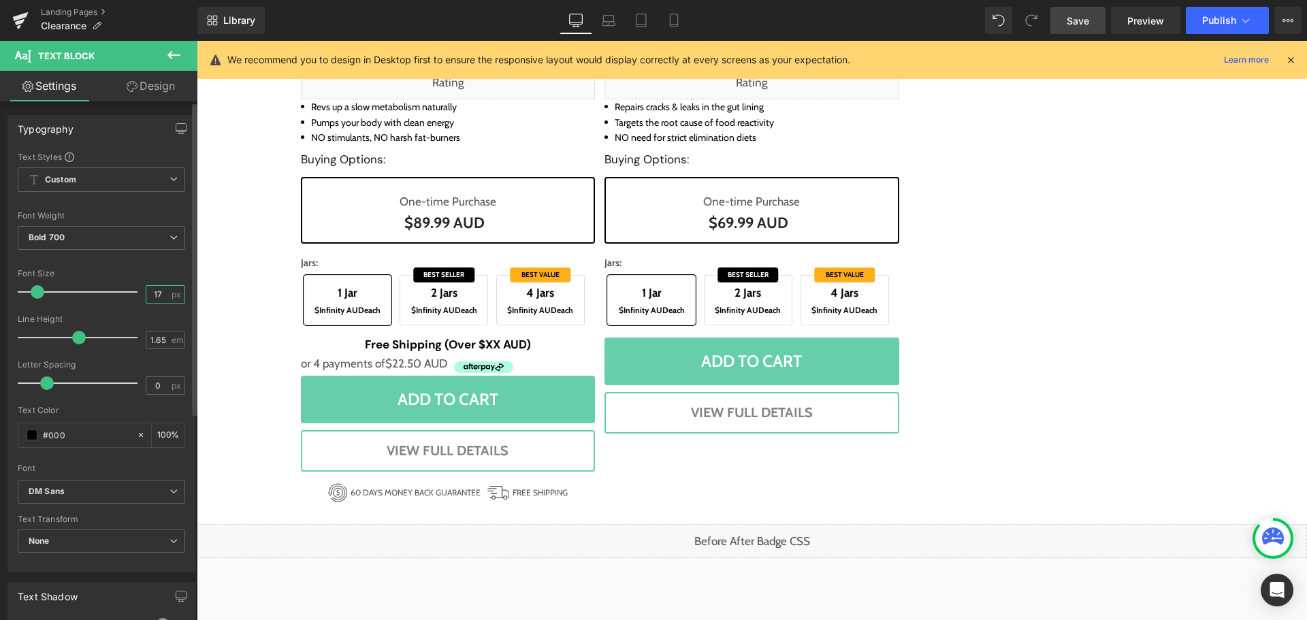
click at [148, 298] on input "17" at bounding box center [158, 294] width 24 height 17
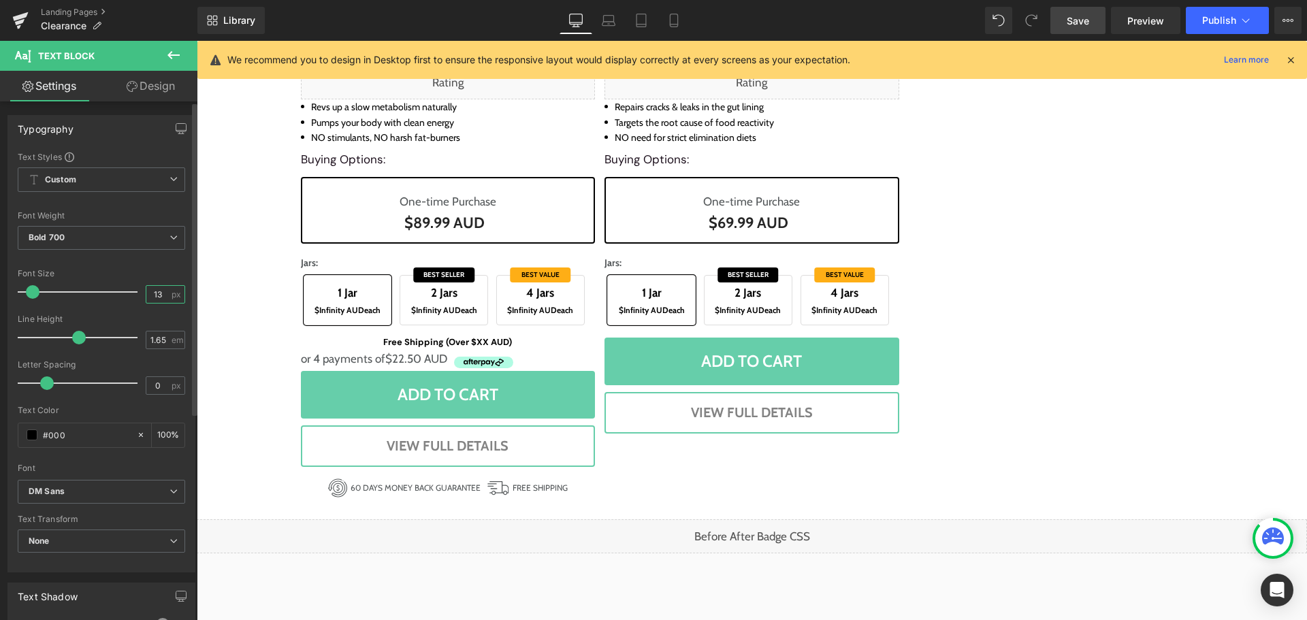
type input "12"
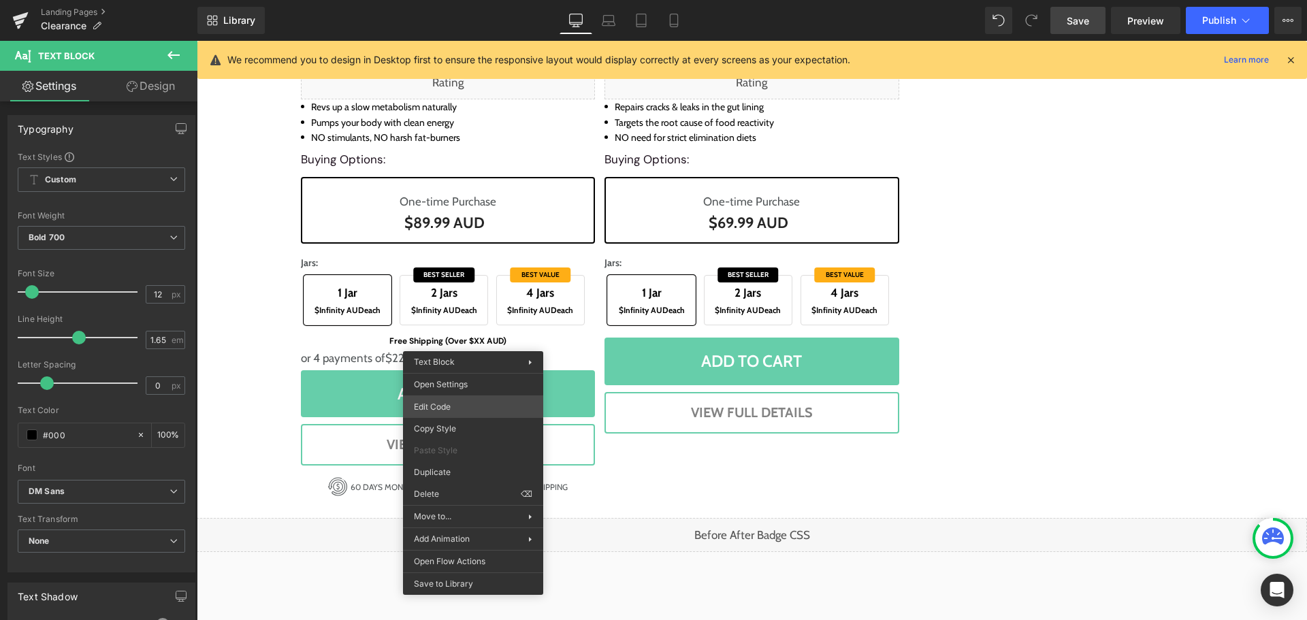
click at [442, 0] on div "Text Block You are previewing how the will restyle your page. You can not edit …" at bounding box center [653, 0] width 1307 height 0
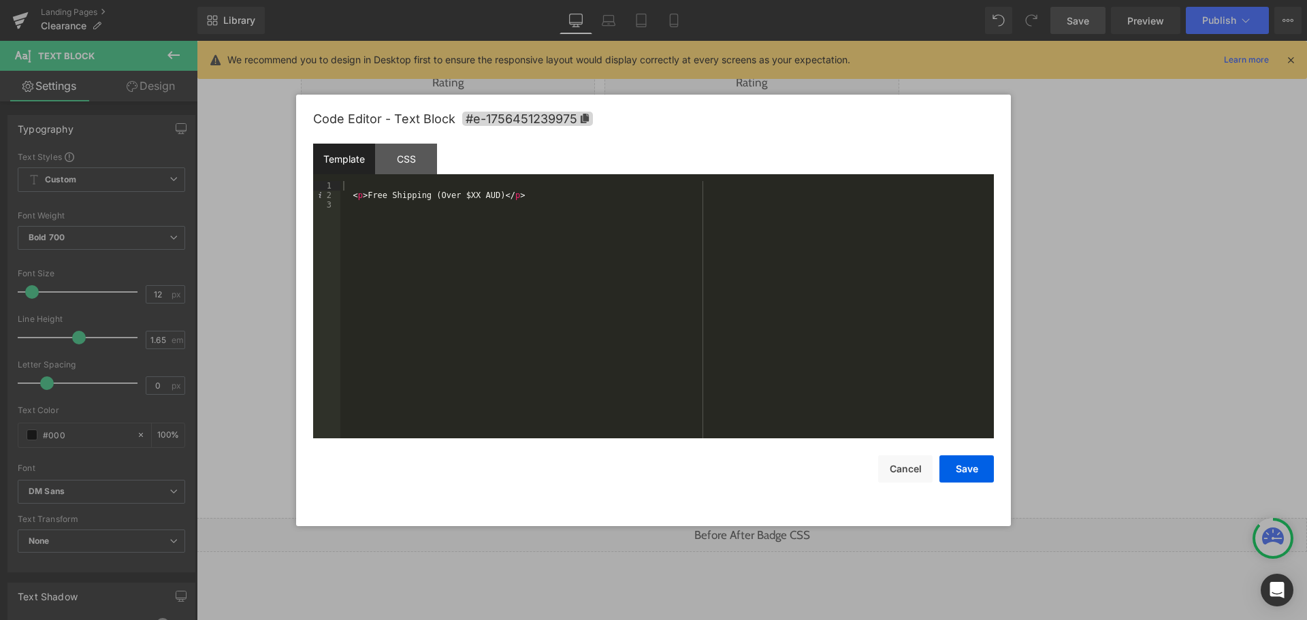
click at [461, 195] on div "< p > Free Shipping (Over $XX AUD) </ p >" at bounding box center [666, 319] width 653 height 276
click at [480, 321] on div "< p > Free Shipping (Over $110 AUD) </ p >" at bounding box center [666, 319] width 653 height 276
click at [970, 477] on button "Save" at bounding box center [966, 468] width 54 height 27
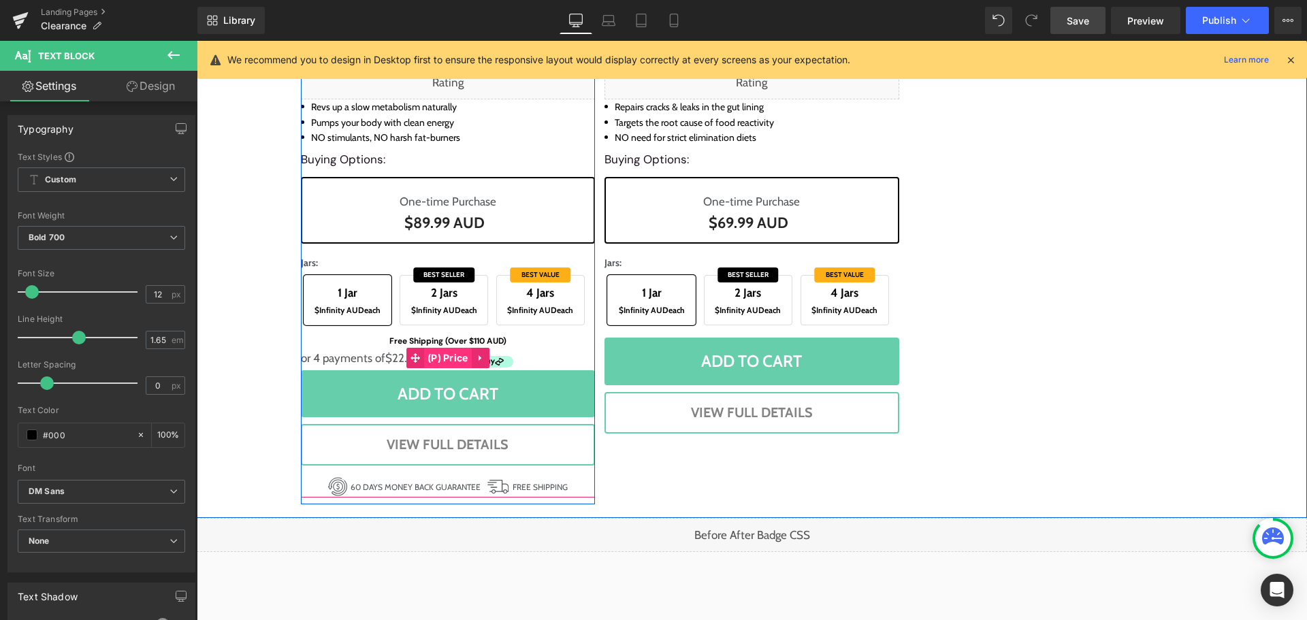
click at [457, 357] on span "(P) Price" at bounding box center [448, 358] width 48 height 20
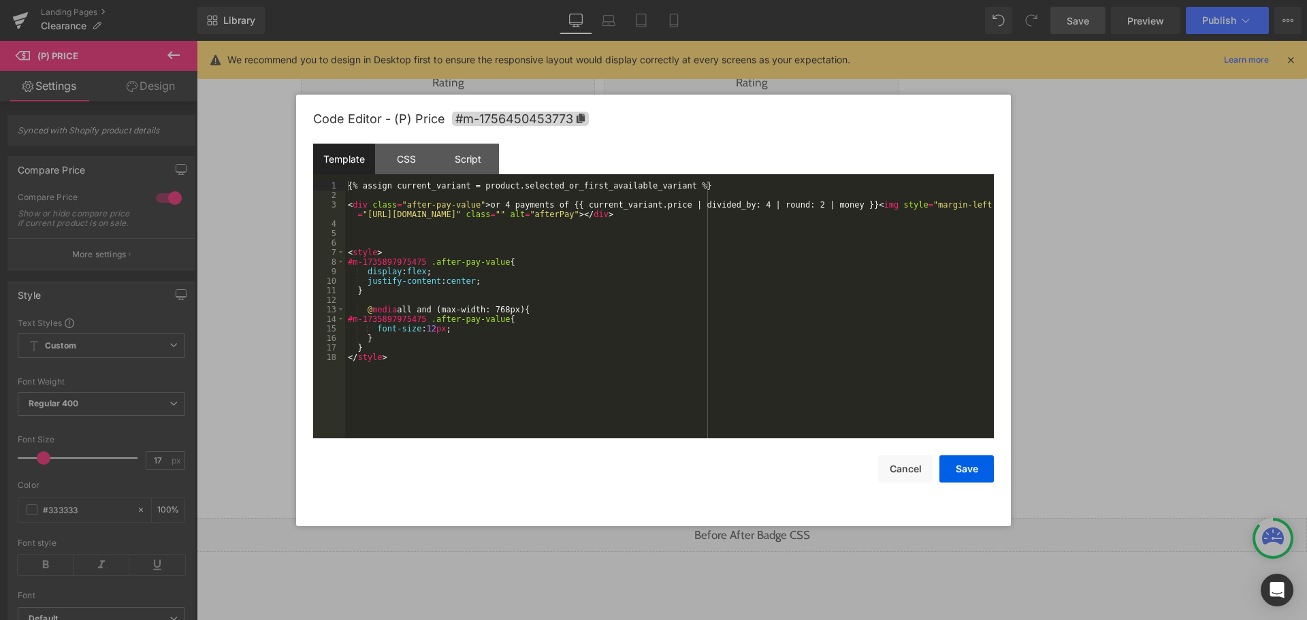
click at [429, 0] on div "(P) Price You are previewing how the will restyle your page. You can not edit E…" at bounding box center [653, 0] width 1307 height 0
click at [525, 393] on div "{% assign current_variant = product.selected_or_first_available_variant %} < di…" at bounding box center [669, 319] width 649 height 276
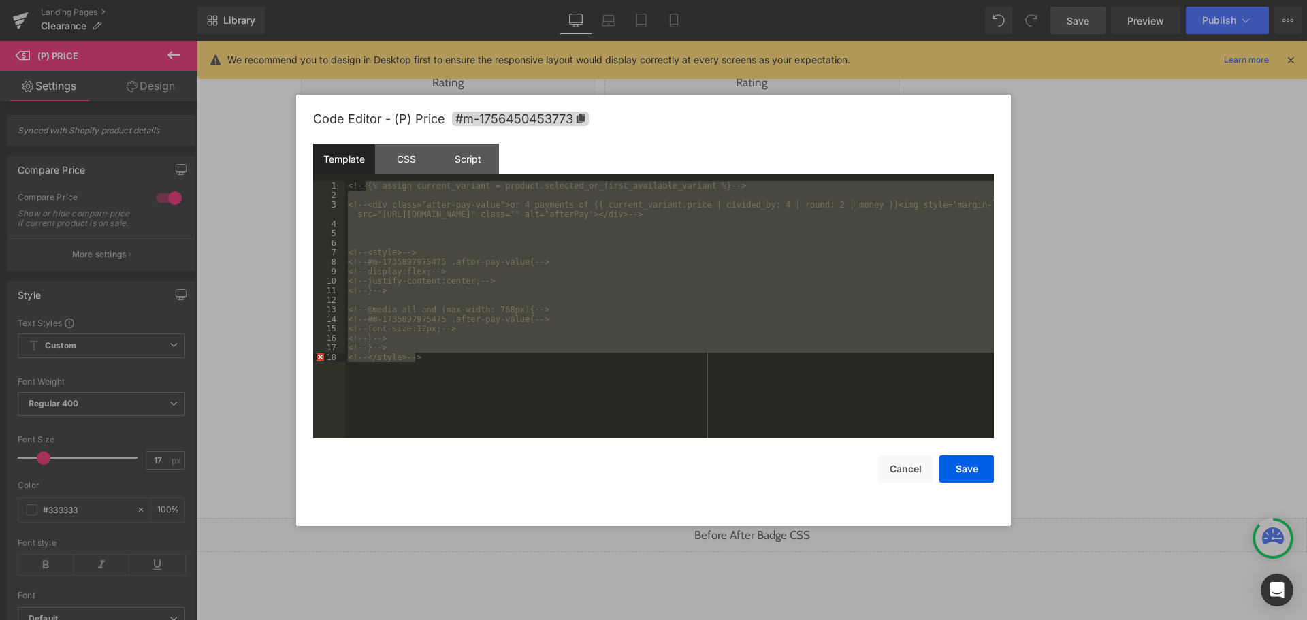
click at [525, 393] on div "<!-- {% assign current_variant = product.selected_or_first_available_variant %}…" at bounding box center [669, 309] width 649 height 257
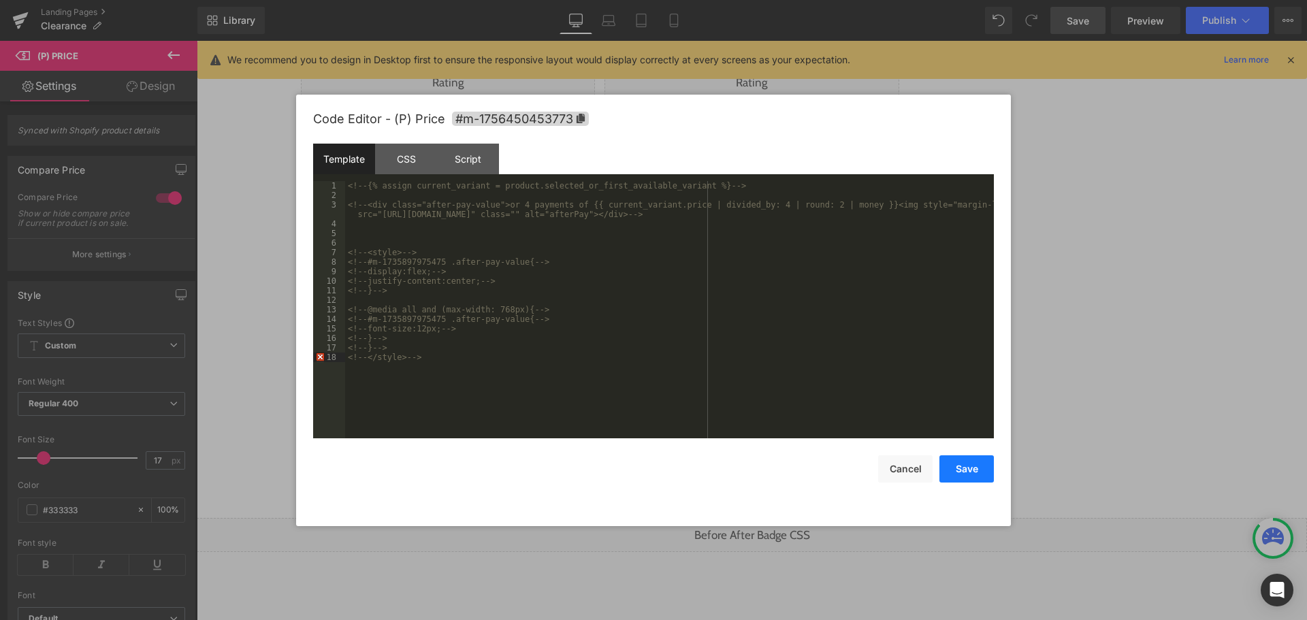
click at [967, 474] on button "Save" at bounding box center [966, 468] width 54 height 27
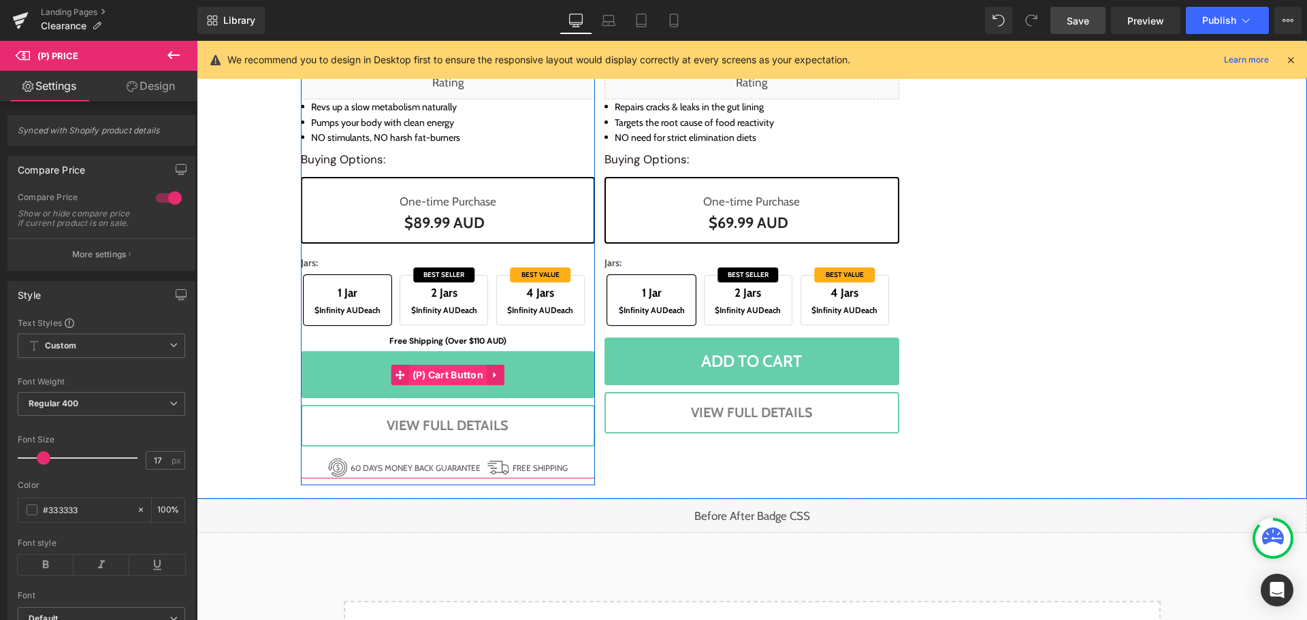
click at [453, 372] on span "(P) Cart Button" at bounding box center [448, 375] width 78 height 20
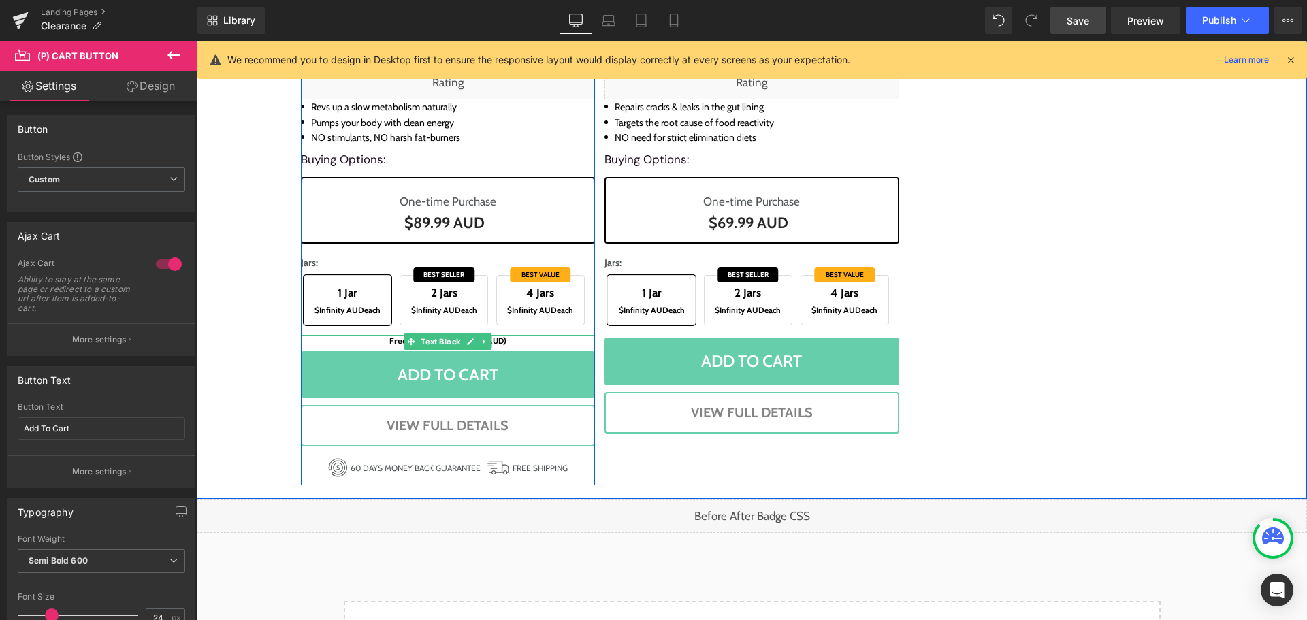
drag, startPoint x: 434, startPoint y: 342, endPoint x: 259, endPoint y: 250, distance: 197.0
click at [433, 343] on span "Text Block" at bounding box center [440, 341] width 45 height 16
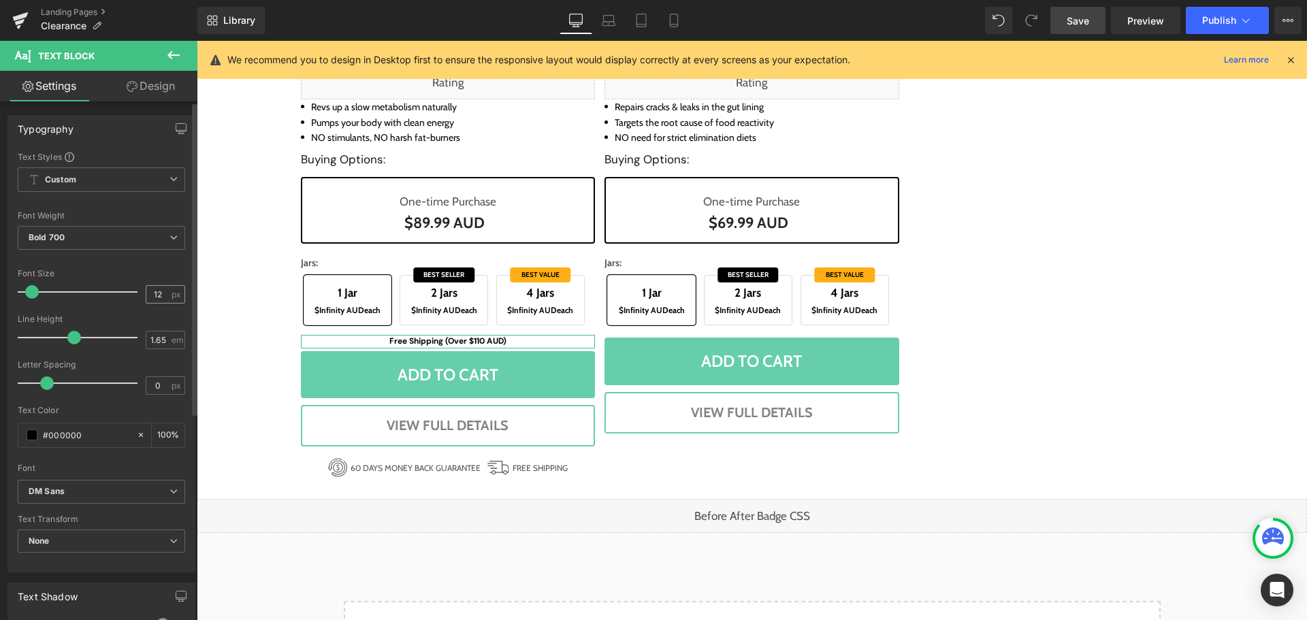
click at [157, 303] on div "12 px" at bounding box center [165, 294] width 39 height 18
click at [157, 292] on input "12" at bounding box center [158, 294] width 24 height 17
type input "14"
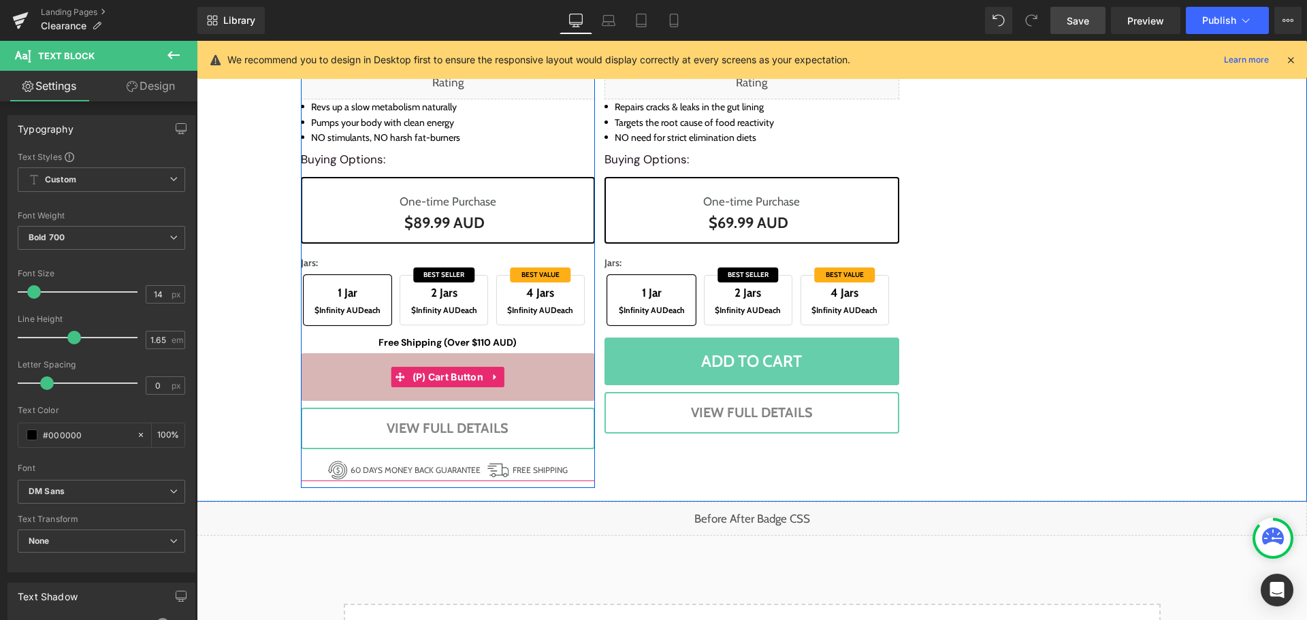
click at [446, 367] on span "(P) Cart Button" at bounding box center [448, 377] width 78 height 20
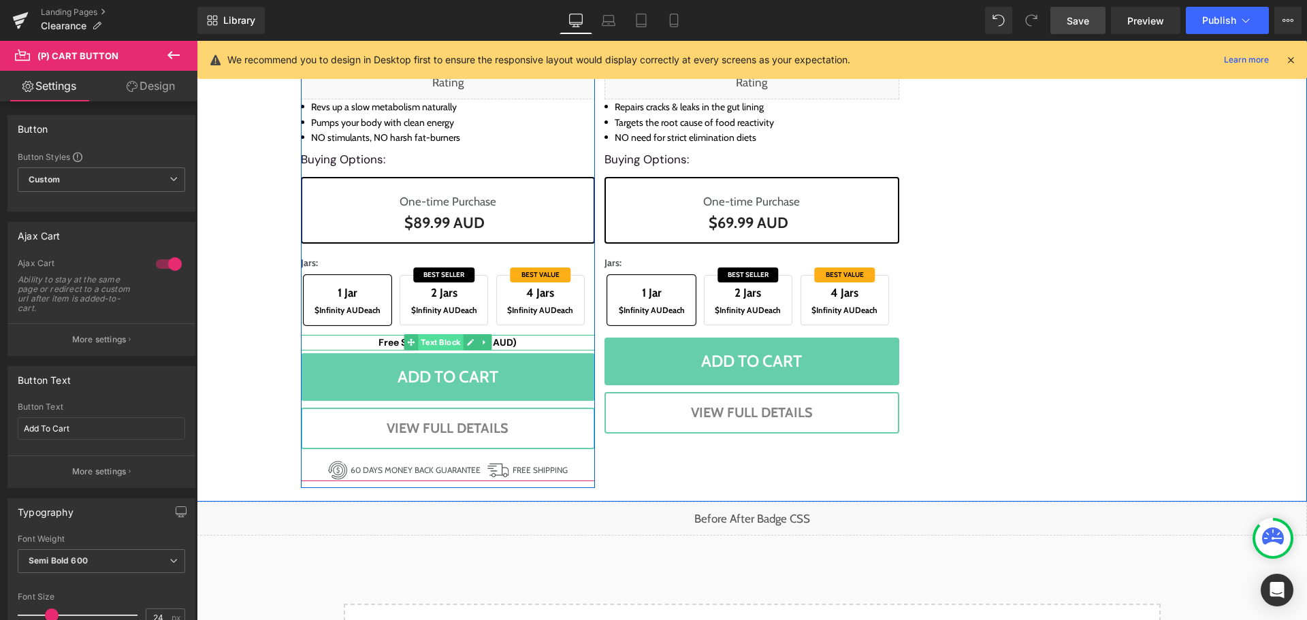
click at [447, 340] on span "Text Block" at bounding box center [440, 342] width 45 height 16
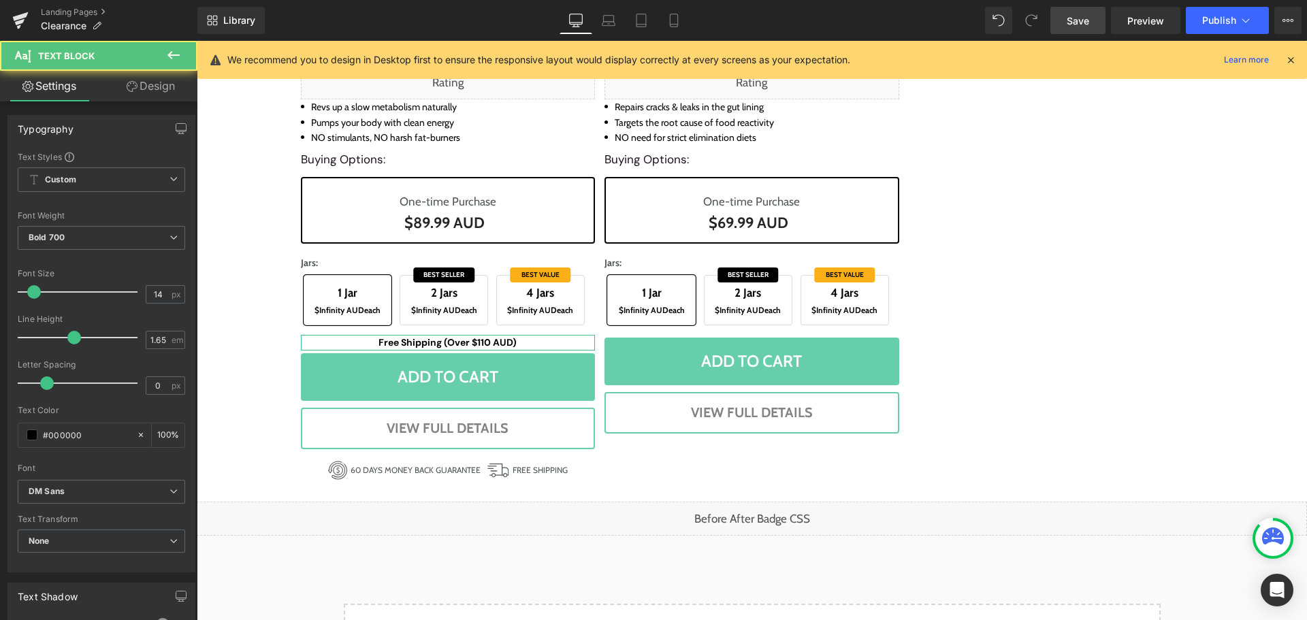
click at [161, 83] on link "Design" at bounding box center [150, 86] width 99 height 31
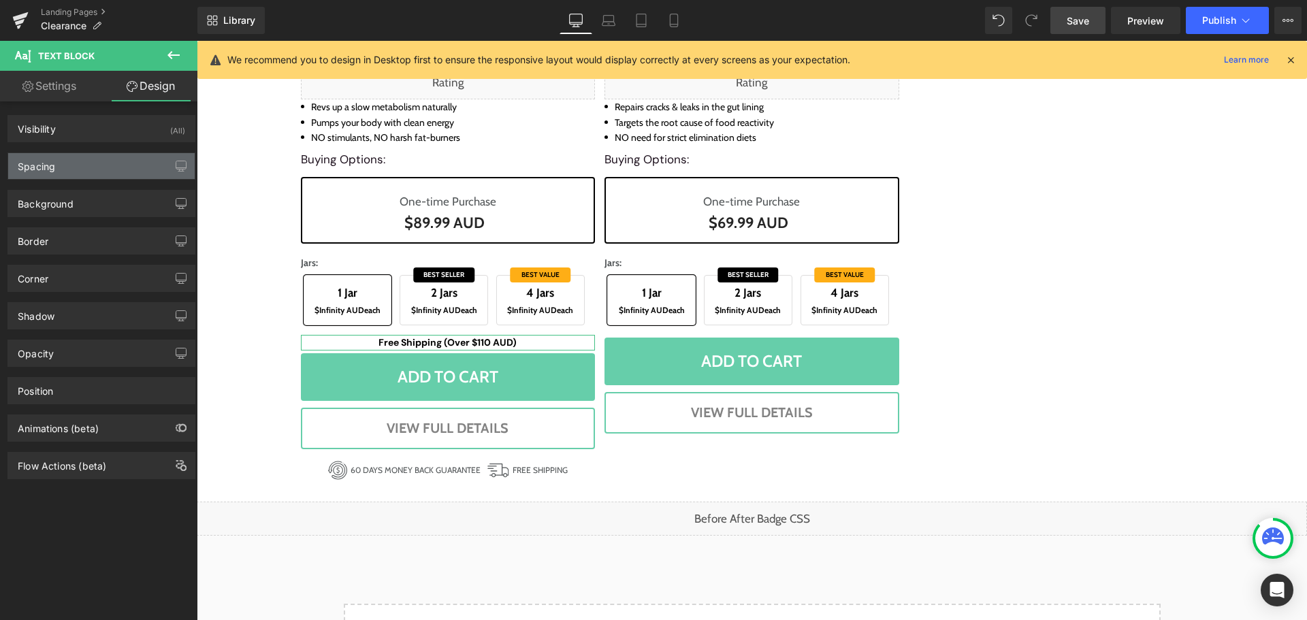
click at [69, 175] on div "Spacing" at bounding box center [101, 166] width 186 height 26
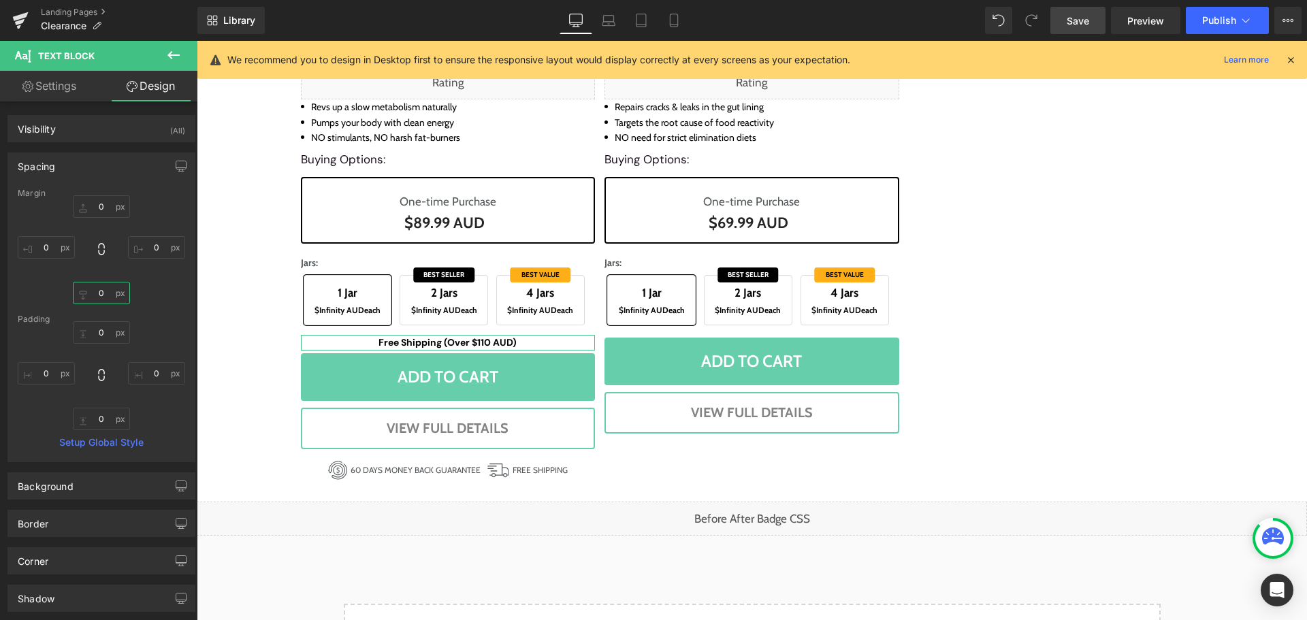
click at [99, 300] on input "text" at bounding box center [101, 293] width 57 height 22
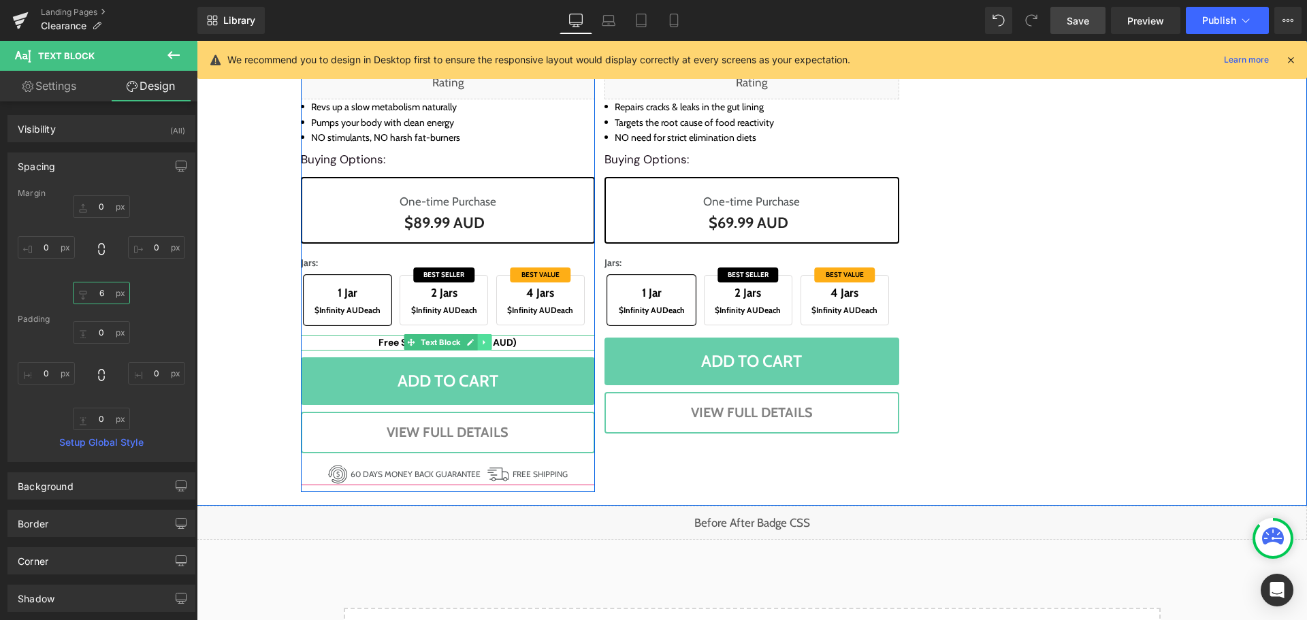
type input "6"
click at [480, 342] on icon at bounding box center [483, 342] width 7 height 8
click at [474, 343] on icon at bounding box center [477, 342] width 7 height 7
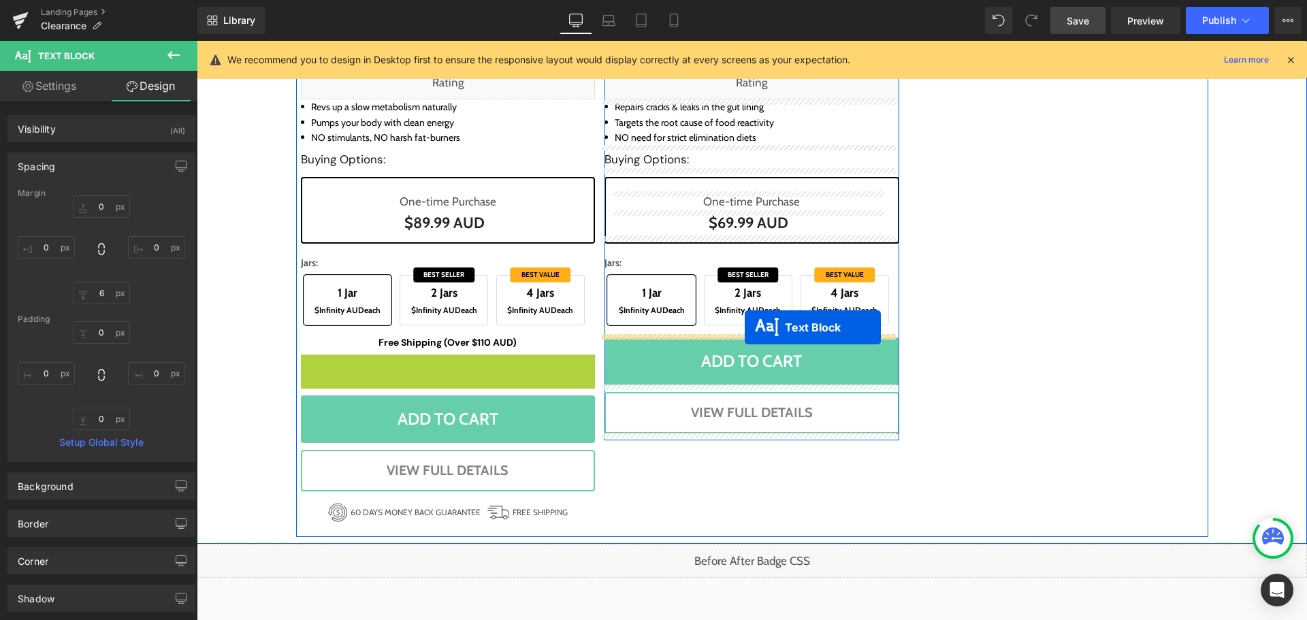
drag, startPoint x: 403, startPoint y: 362, endPoint x: 745, endPoint y: 327, distance: 343.4
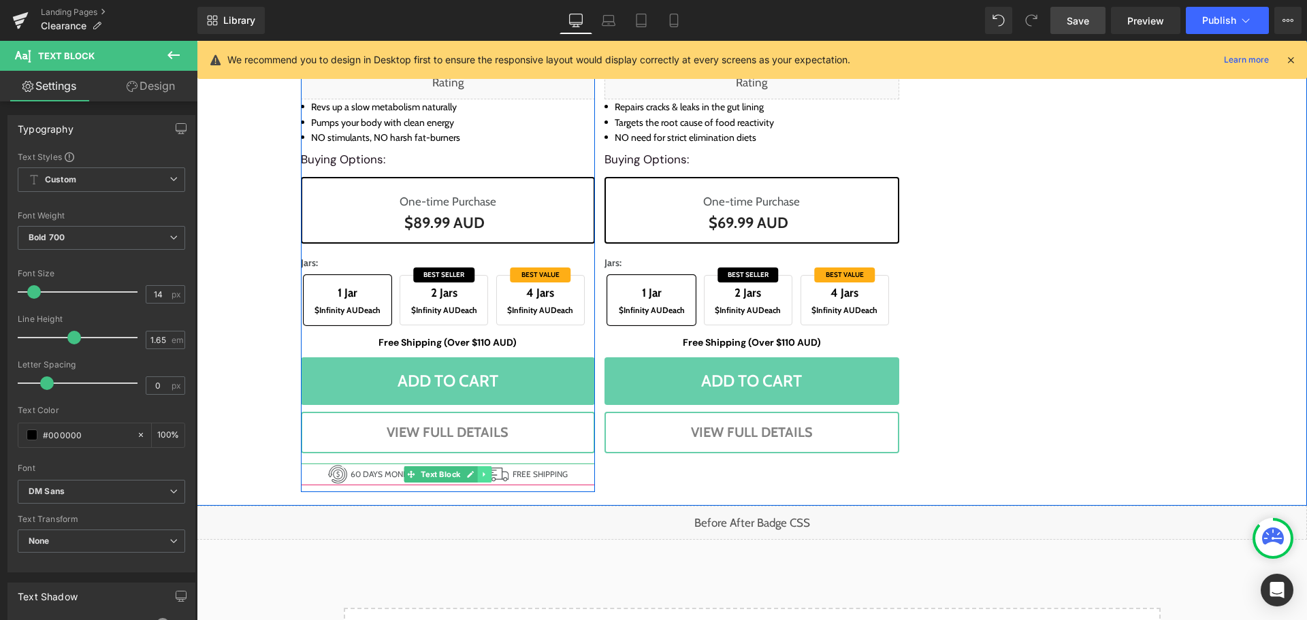
click at [480, 475] on icon at bounding box center [483, 474] width 7 height 8
click at [474, 475] on icon at bounding box center [477, 473] width 7 height 7
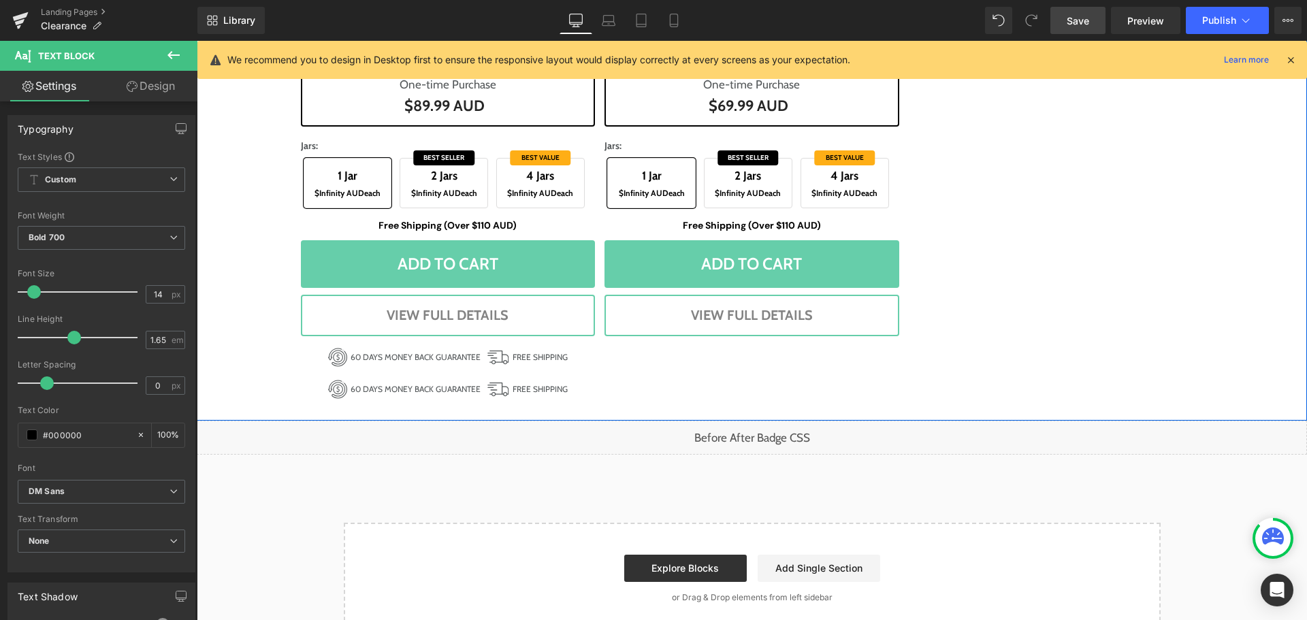
scroll to position [1846, 0]
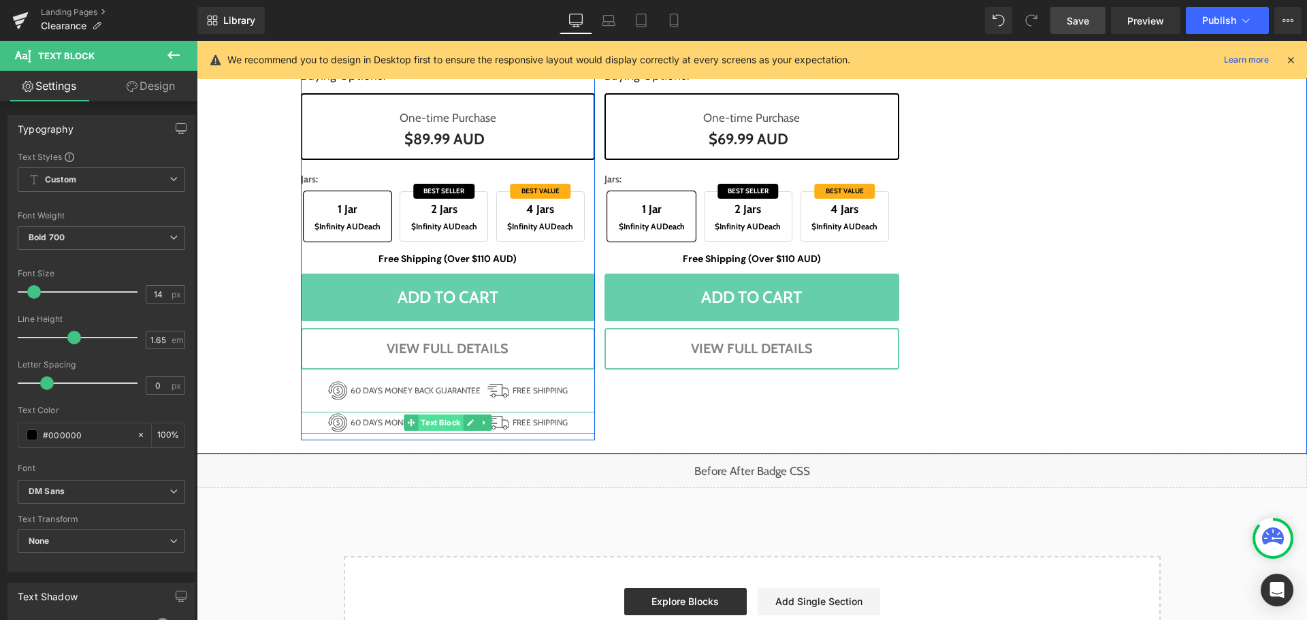
click at [436, 425] on span "Text Block" at bounding box center [440, 422] width 45 height 16
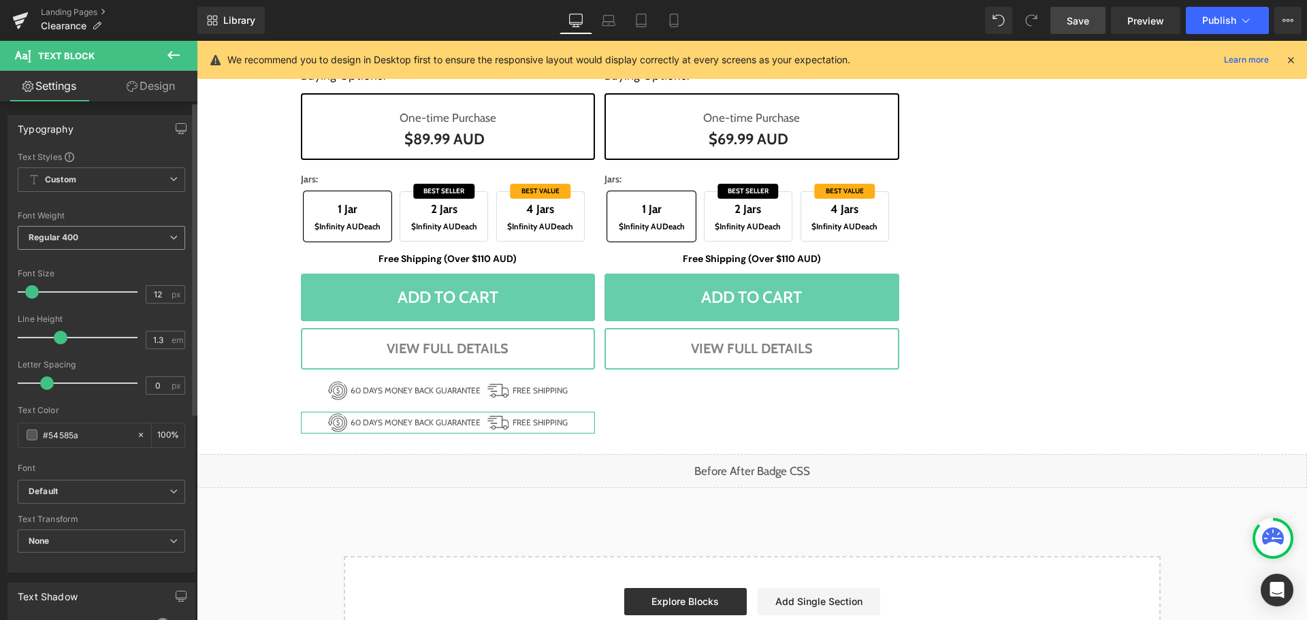
click at [106, 244] on span "Regular 400" at bounding box center [101, 238] width 167 height 24
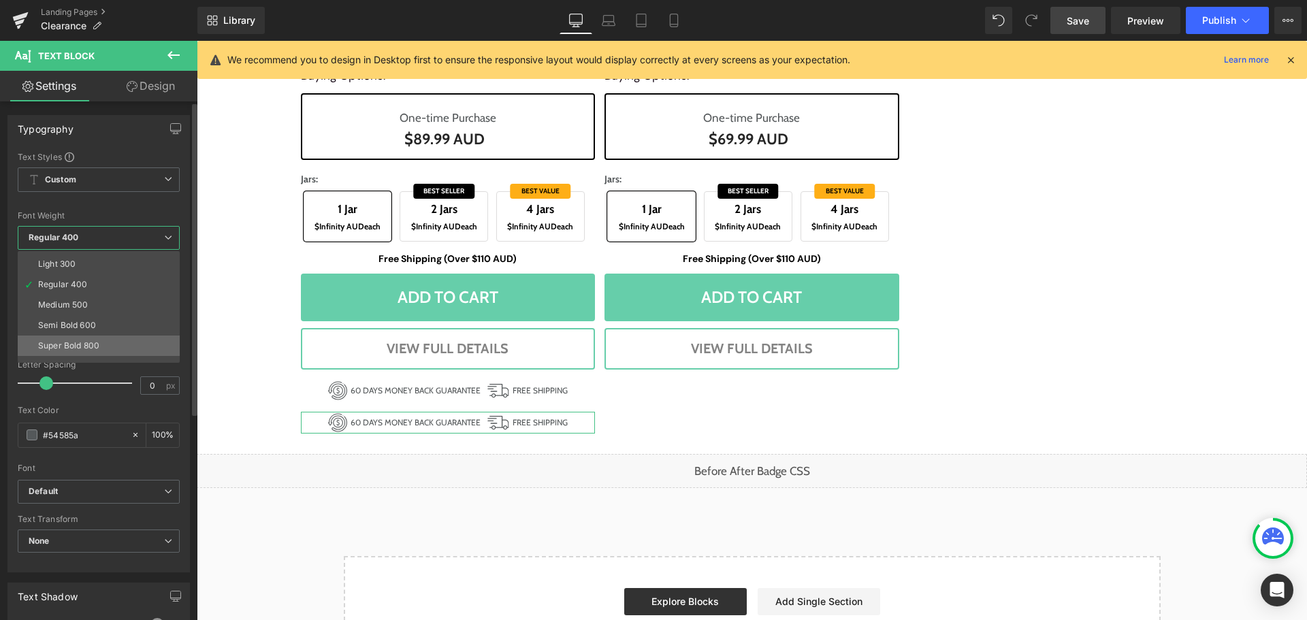
scroll to position [68, 0]
click at [78, 353] on li "Bold 700" at bounding box center [102, 356] width 168 height 20
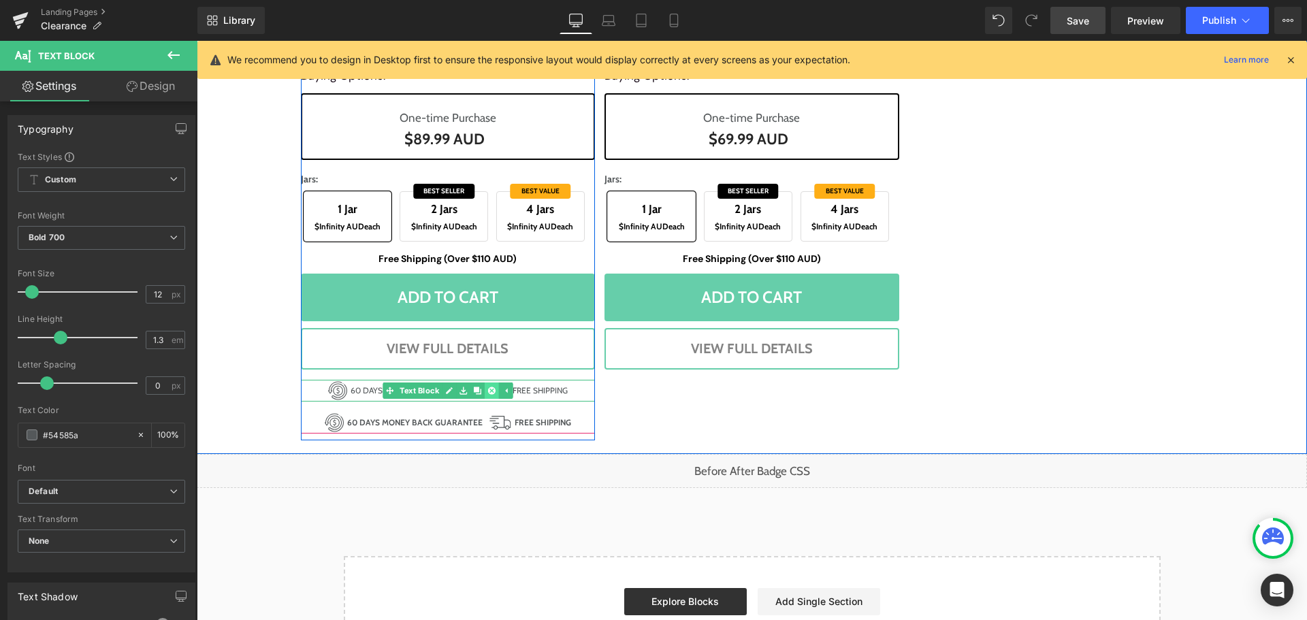
click at [485, 389] on link at bounding box center [492, 390] width 14 height 16
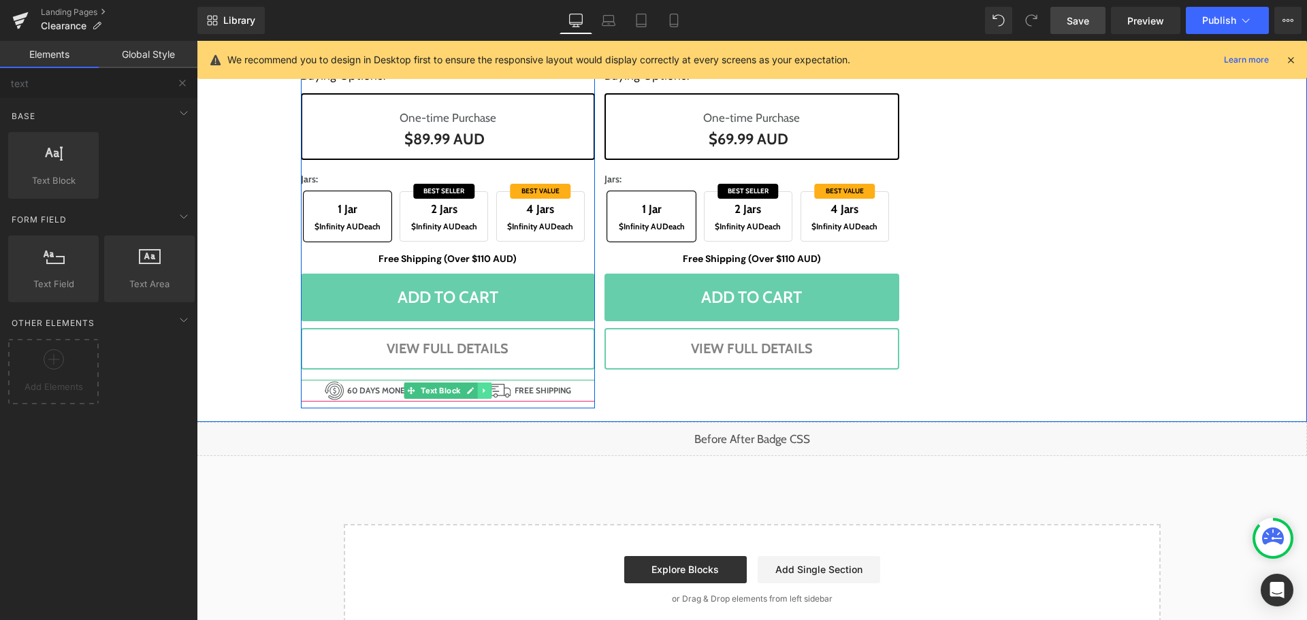
click at [480, 391] on icon at bounding box center [483, 391] width 7 height 8
click at [474, 389] on icon at bounding box center [477, 390] width 7 height 7
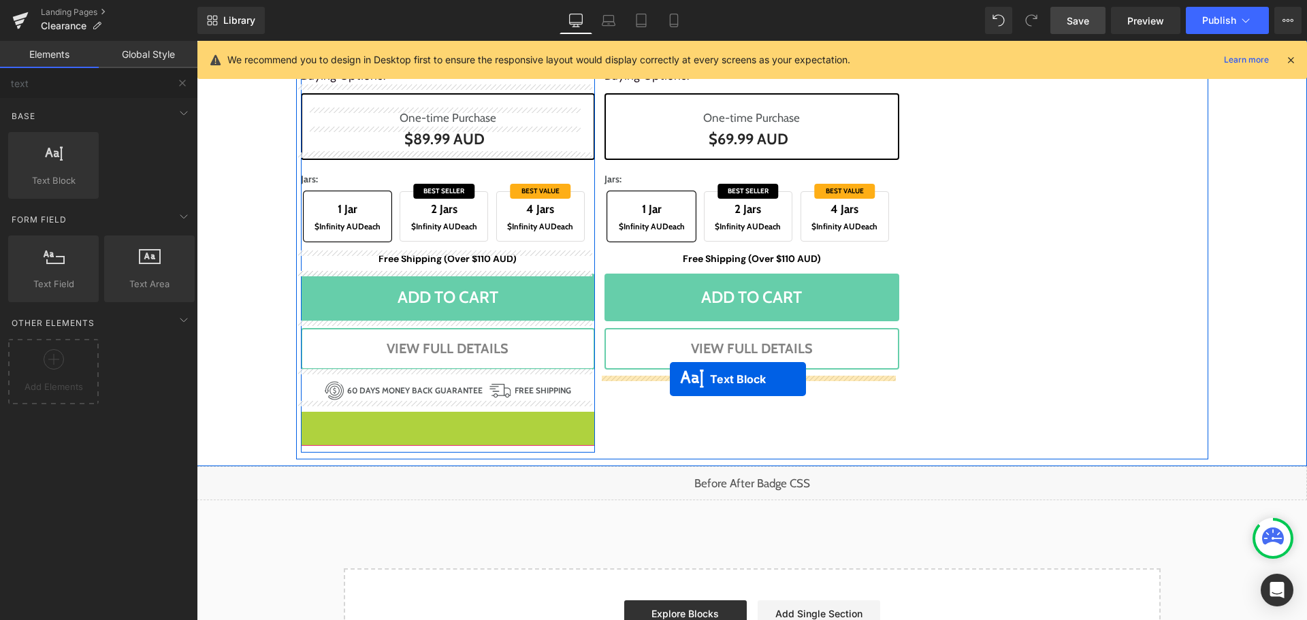
drag, startPoint x: 407, startPoint y: 420, endPoint x: 675, endPoint y: 379, distance: 271.2
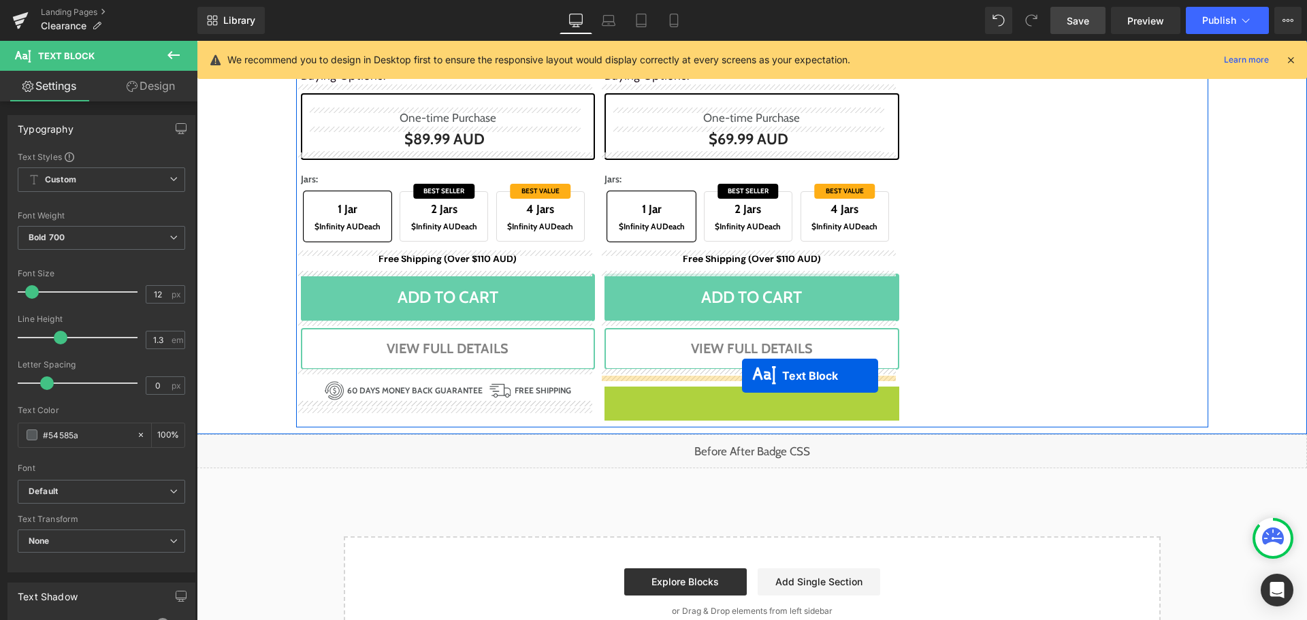
drag, startPoint x: 712, startPoint y: 397, endPoint x: 742, endPoint y: 376, distance: 37.0
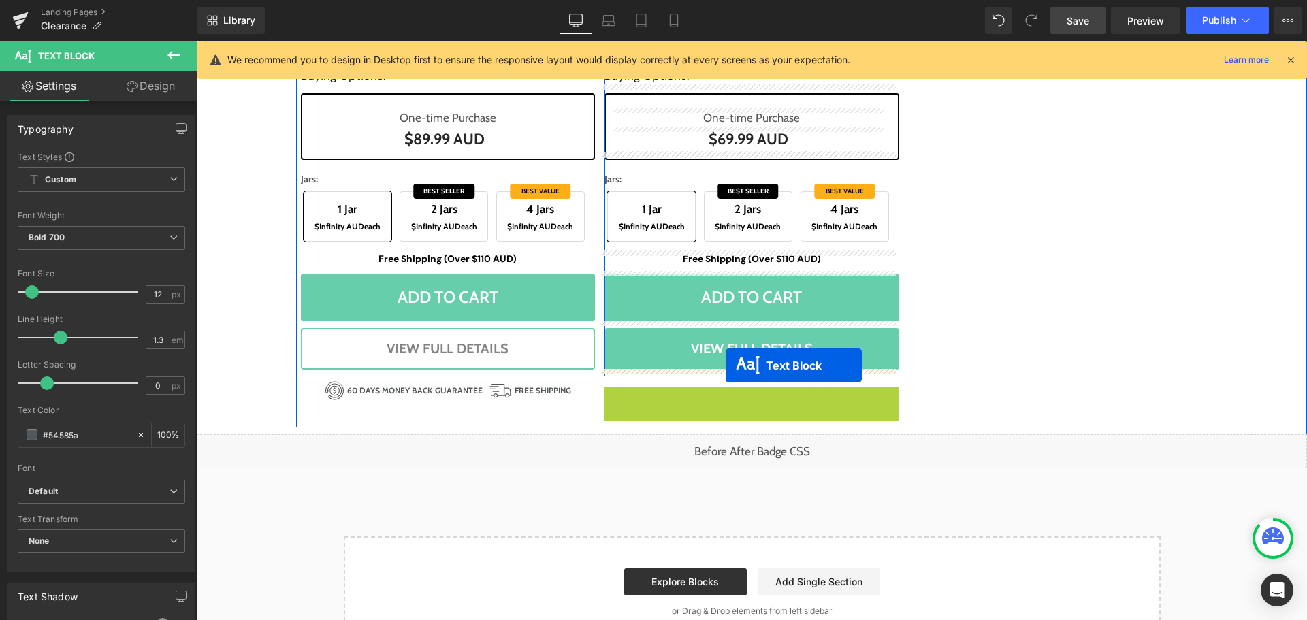
drag, startPoint x: 707, startPoint y: 394, endPoint x: 726, endPoint y: 365, distance: 34.0
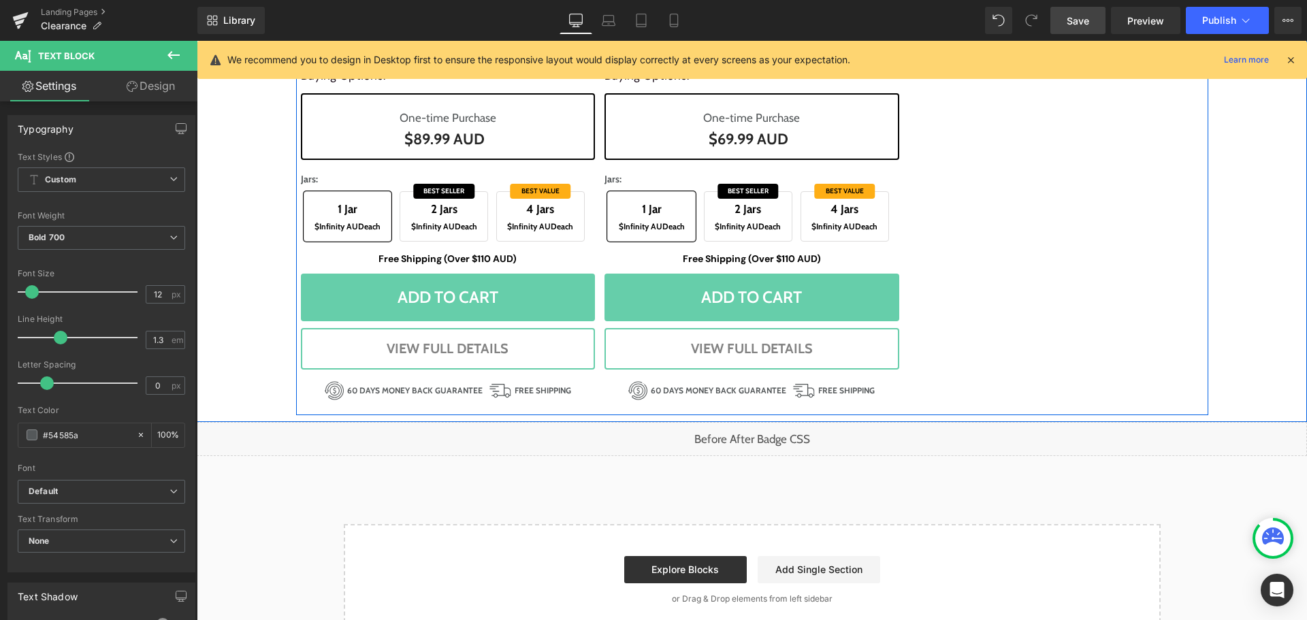
click at [976, 359] on div "Sale Off (P) Image NewSlim SuperGreens (P) Title Liquid Revs up a slow metaboli…" at bounding box center [752, 29] width 912 height 772
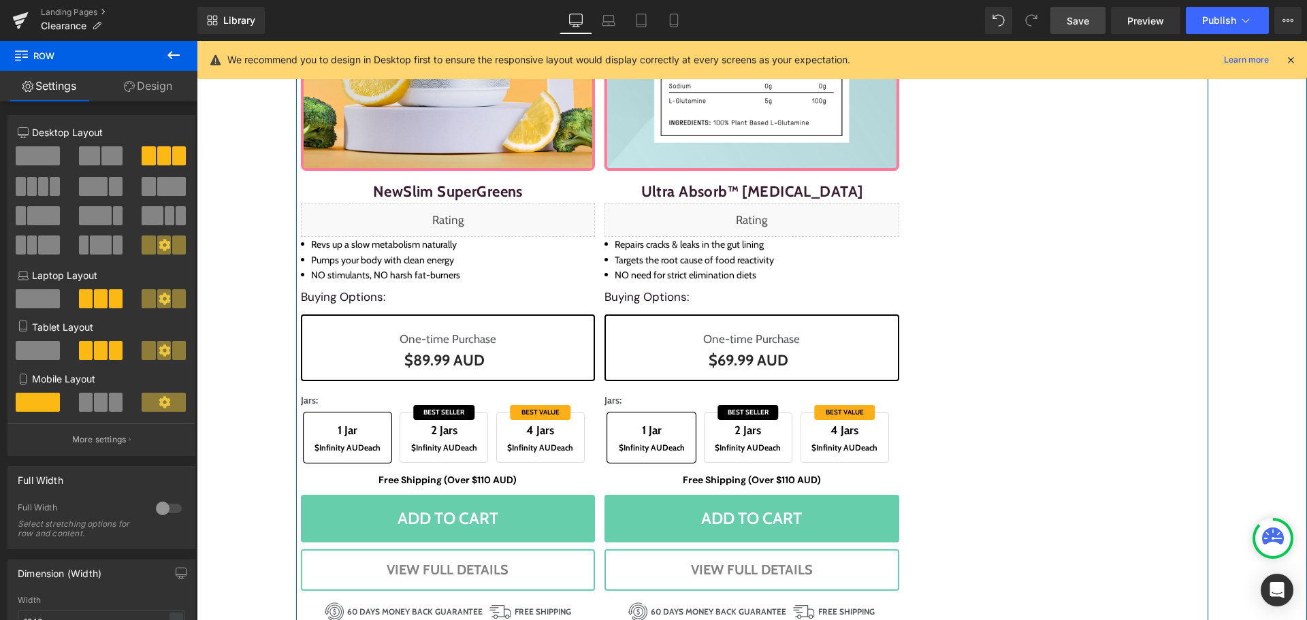
scroll to position [1642, 0]
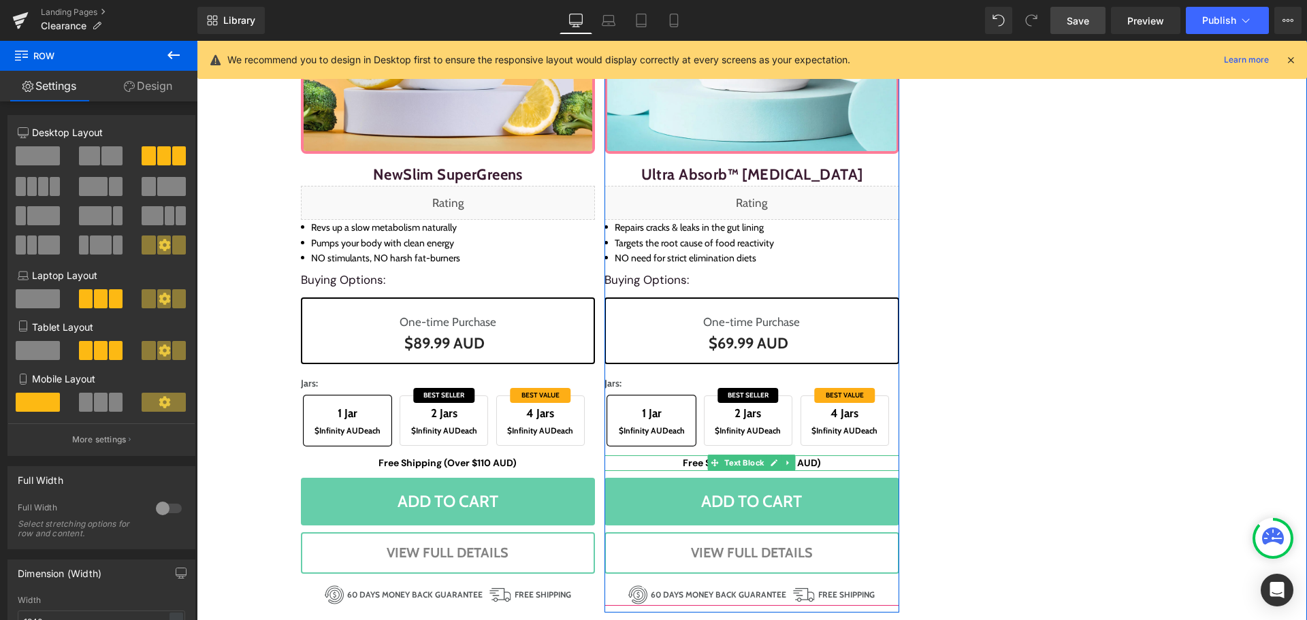
click at [785, 461] on icon at bounding box center [788, 463] width 7 height 8
click at [777, 462] on icon at bounding box center [780, 462] width 7 height 7
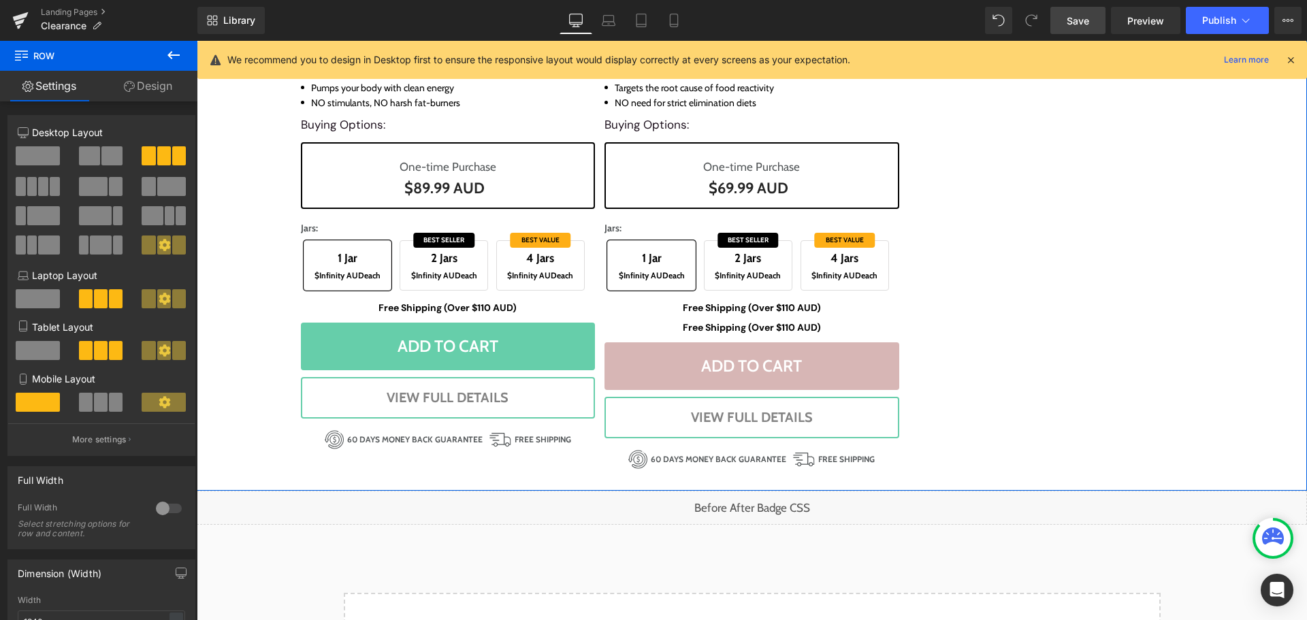
scroll to position [1765, 0]
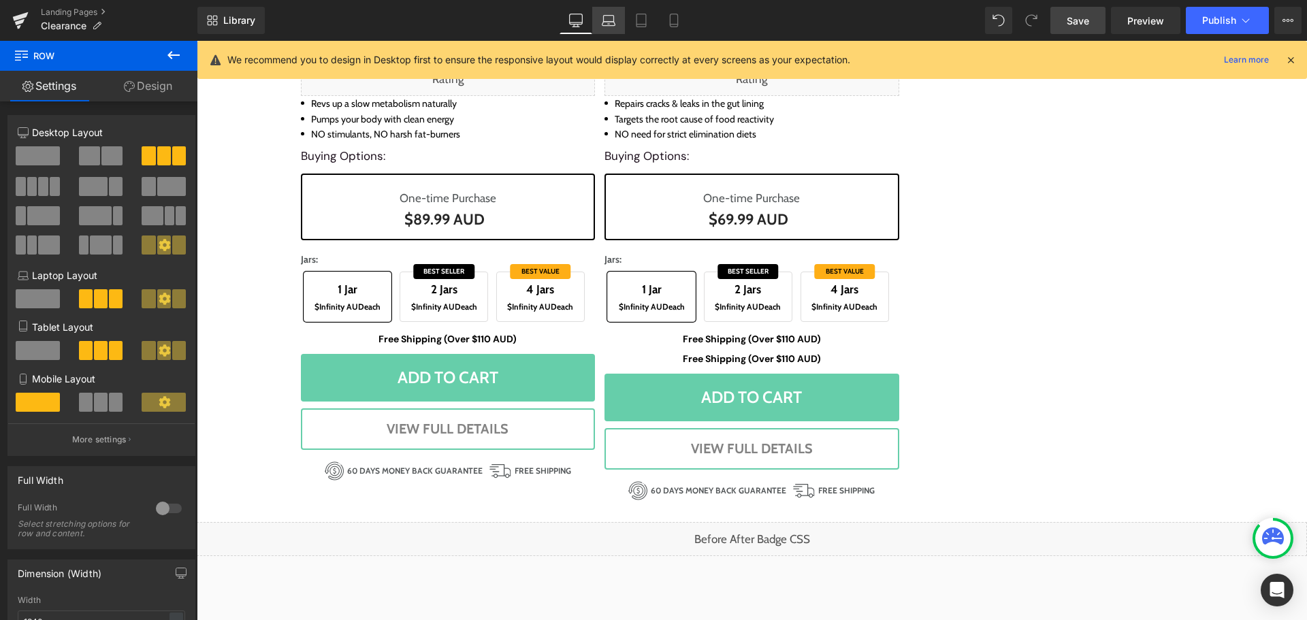
click at [615, 22] on icon at bounding box center [608, 24] width 13 height 4
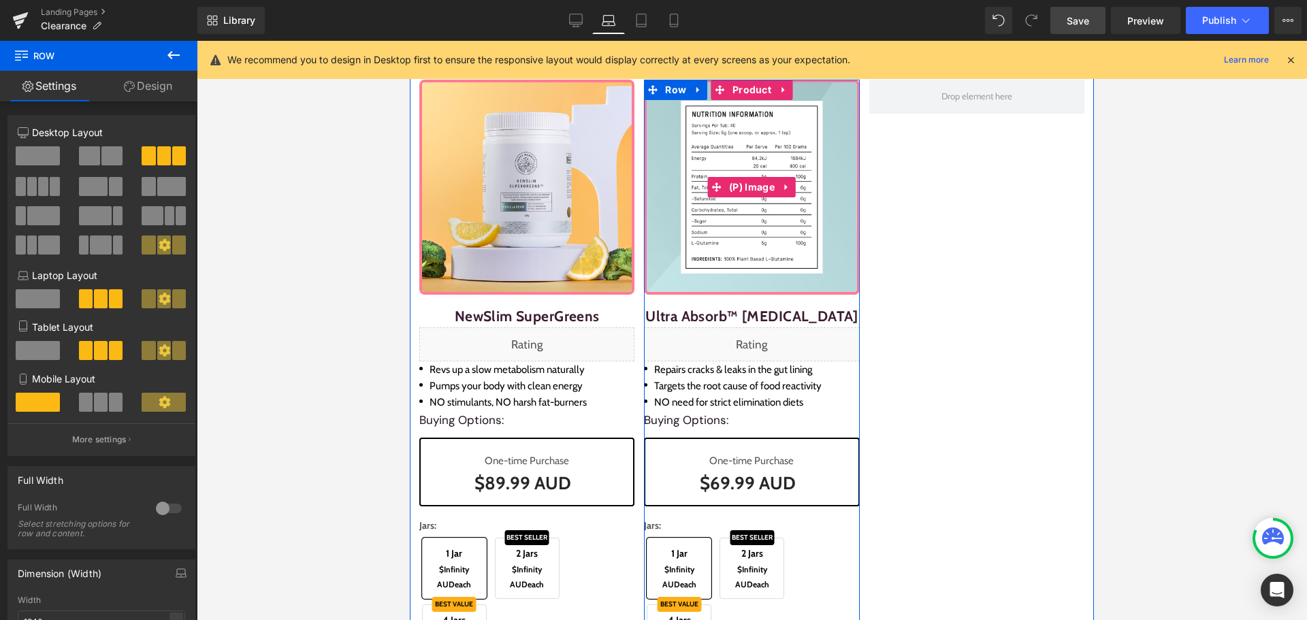
scroll to position [1471, 0]
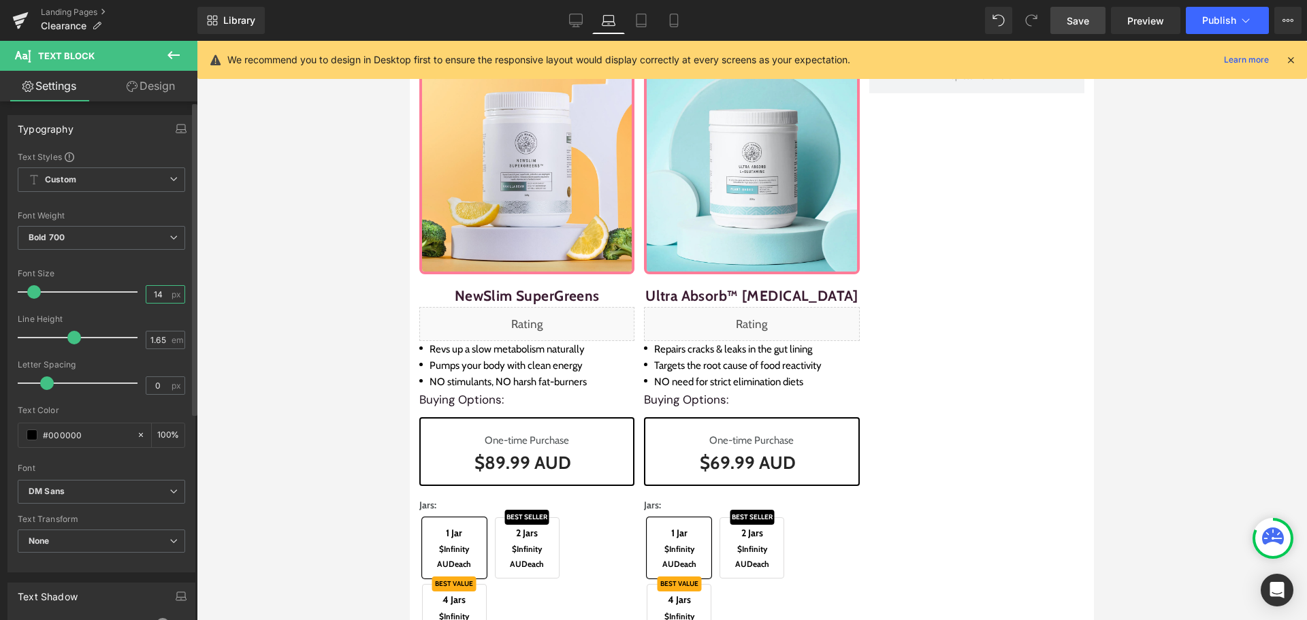
click at [157, 295] on input "14" at bounding box center [158, 294] width 24 height 17
type input "12"
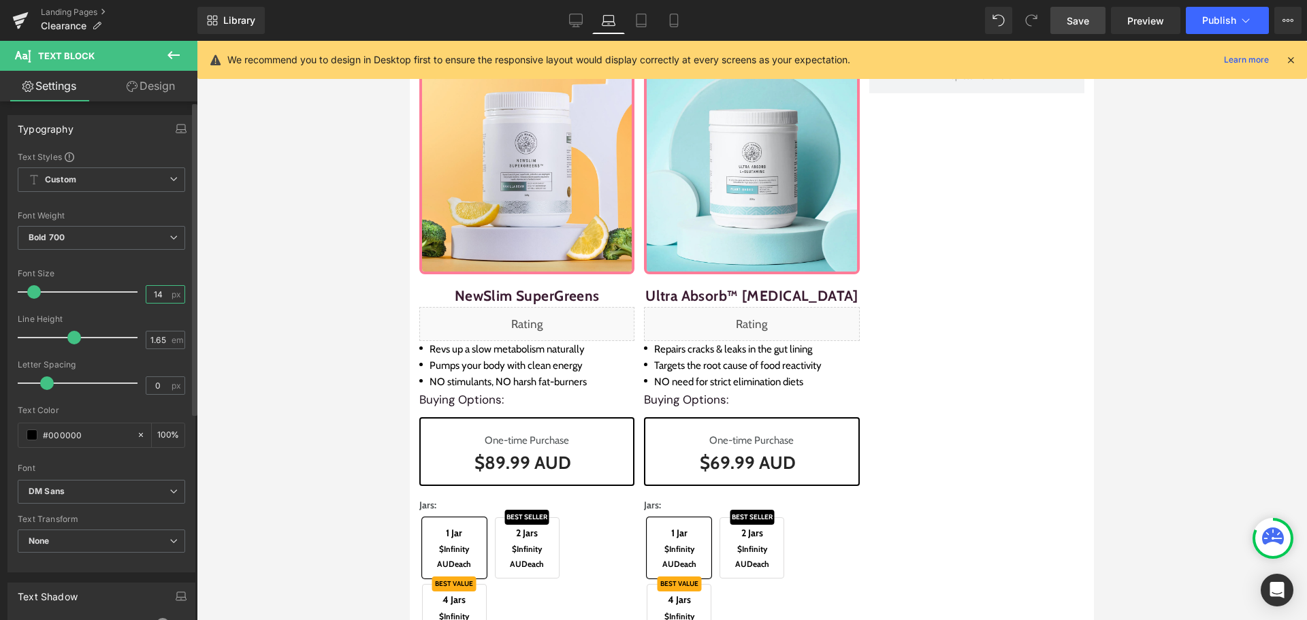
click at [146, 298] on input "14" at bounding box center [158, 294] width 24 height 17
type input "12"
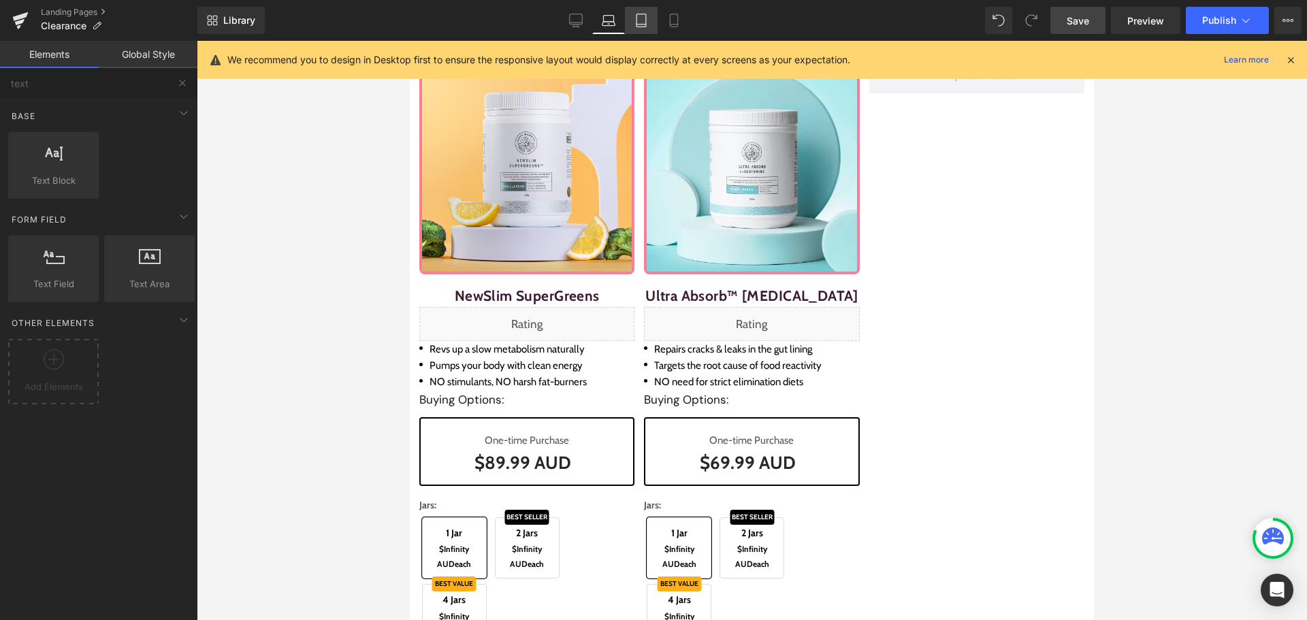
click at [634, 8] on link "Tablet" at bounding box center [641, 20] width 33 height 27
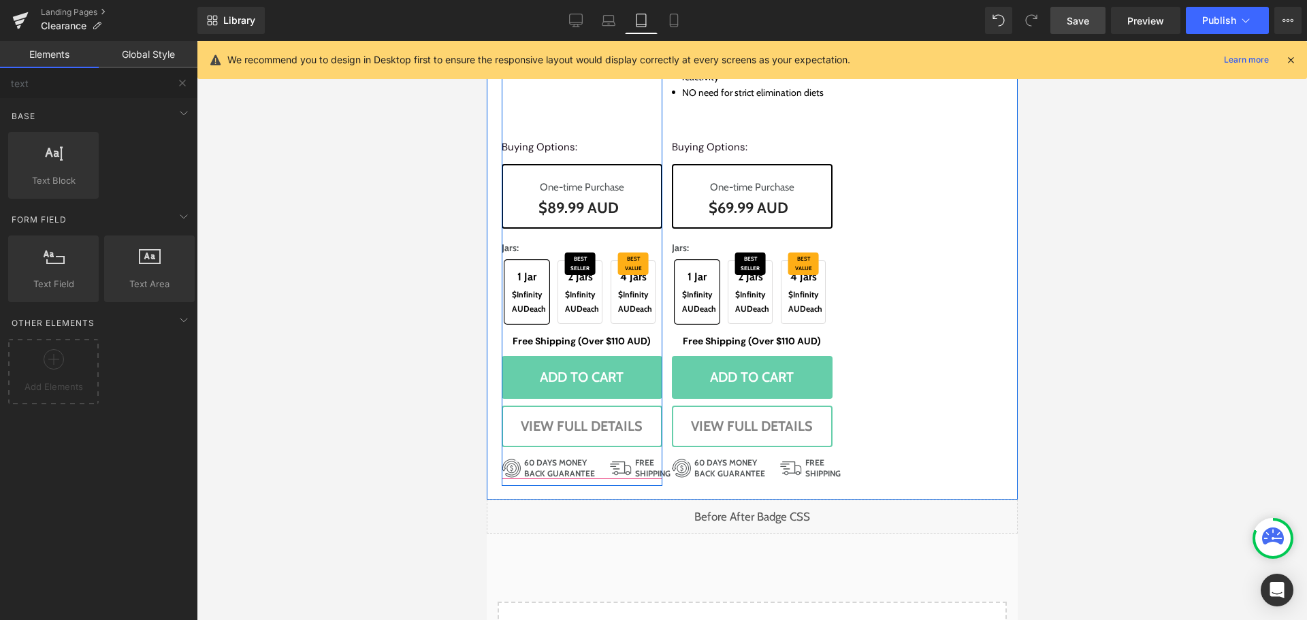
scroll to position [1637, 0]
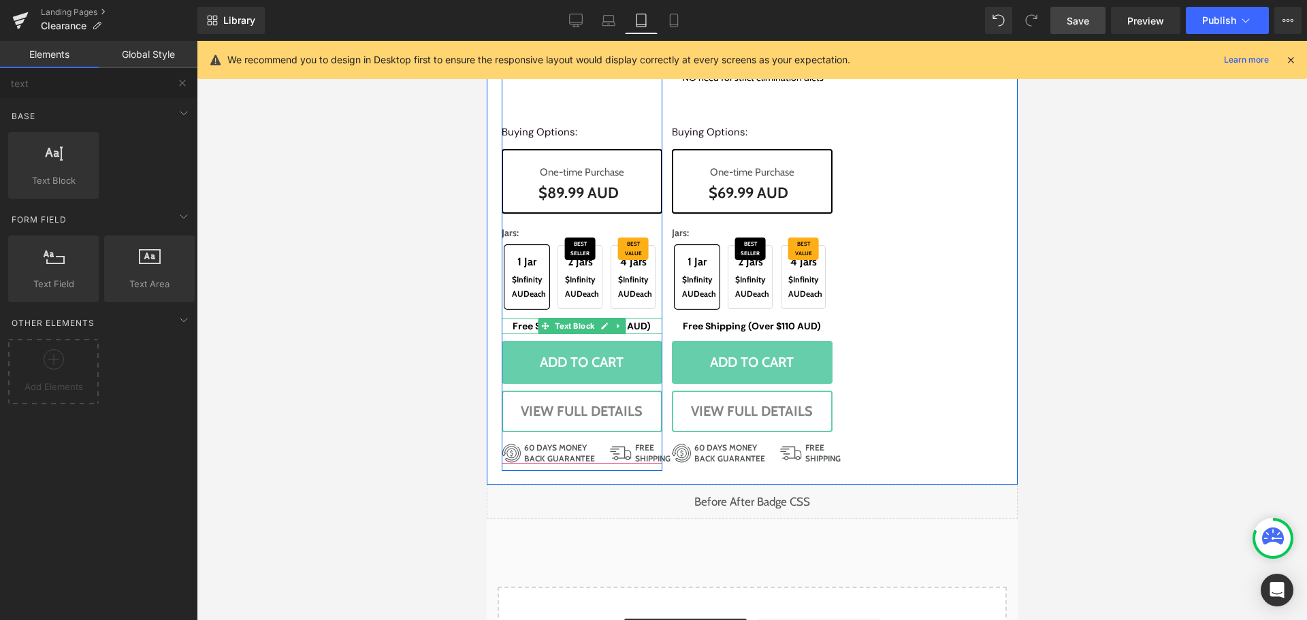
click at [557, 334] on span "Text Block" at bounding box center [573, 326] width 45 height 16
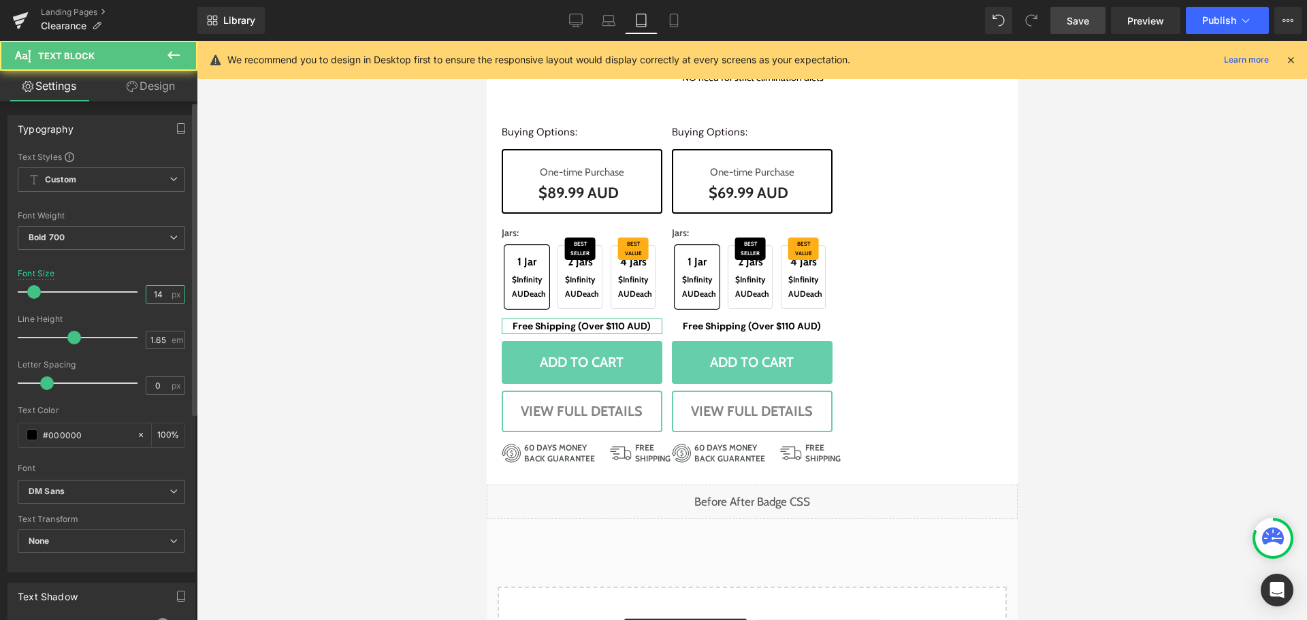
click at [154, 294] on input "14" at bounding box center [158, 294] width 24 height 17
type input "12"
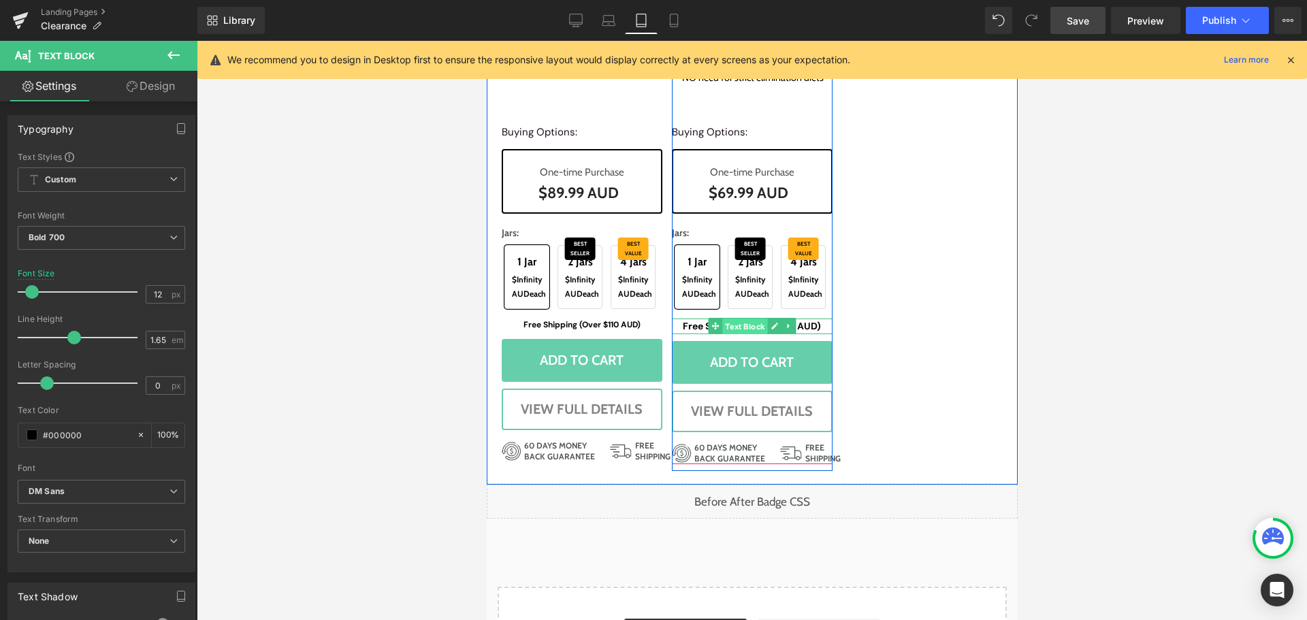
click at [749, 335] on span "Text Block" at bounding box center [743, 327] width 45 height 16
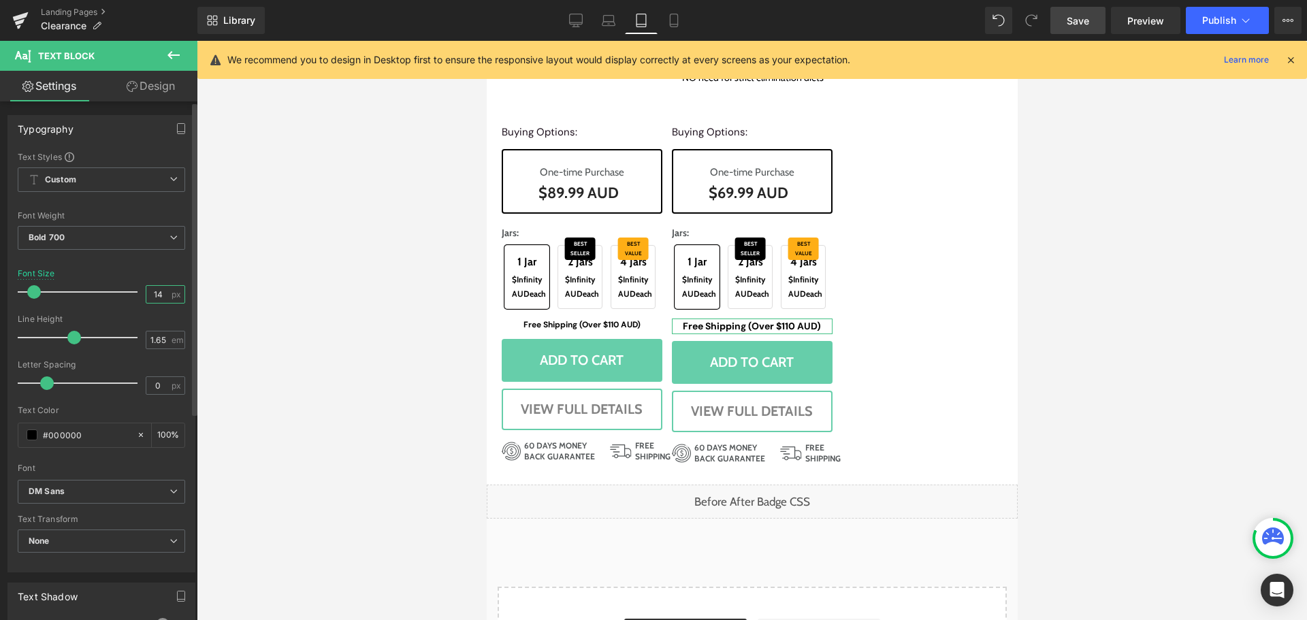
click at [149, 292] on input "14" at bounding box center [158, 294] width 24 height 17
type input "12"
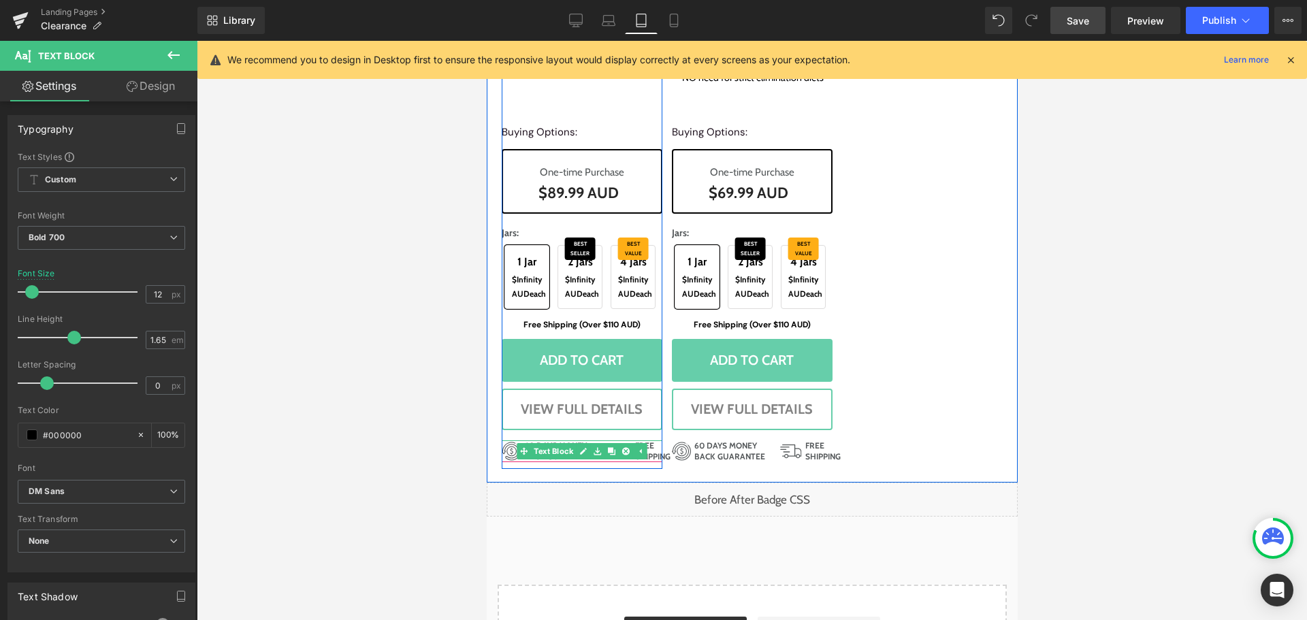
click at [558, 459] on span "Text Block" at bounding box center [552, 451] width 45 height 16
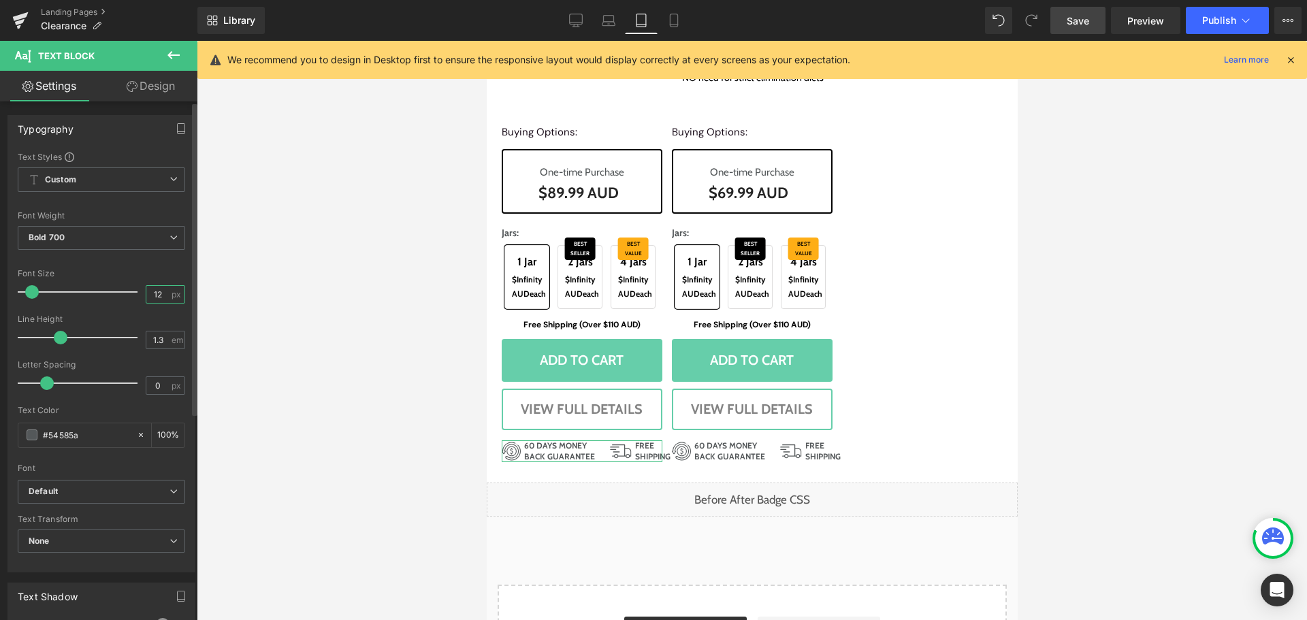
click at [161, 295] on input "12" at bounding box center [158, 294] width 24 height 17
type input "9"
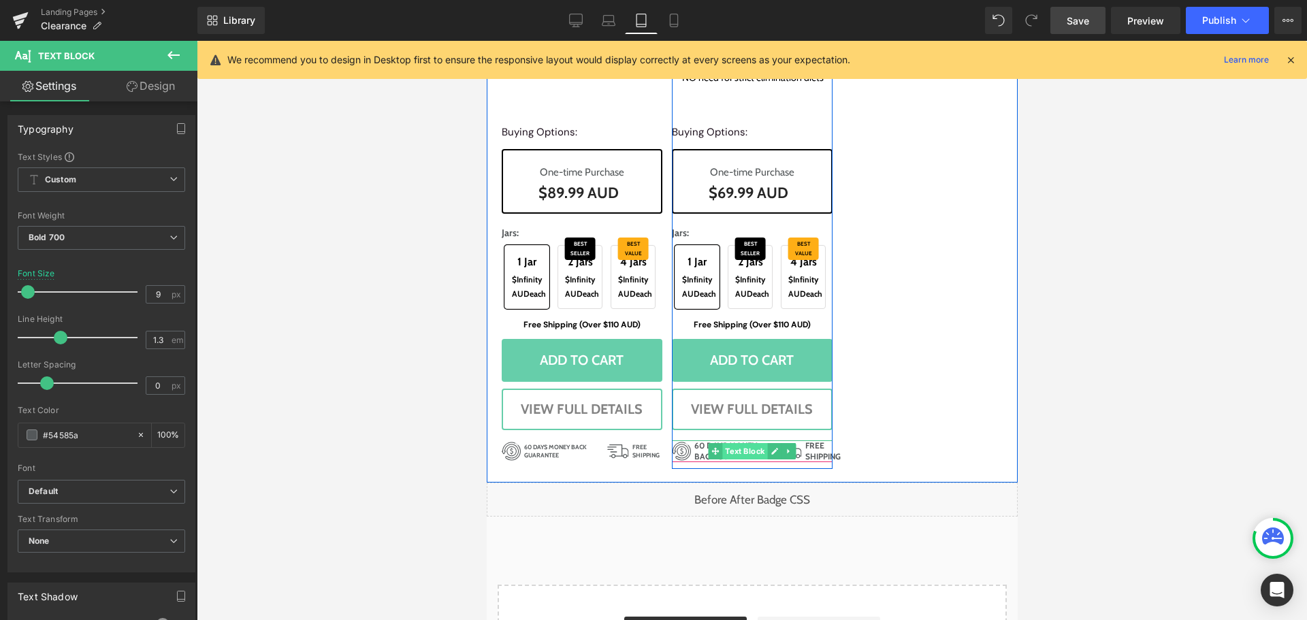
click at [733, 459] on span "Text Block" at bounding box center [743, 451] width 45 height 16
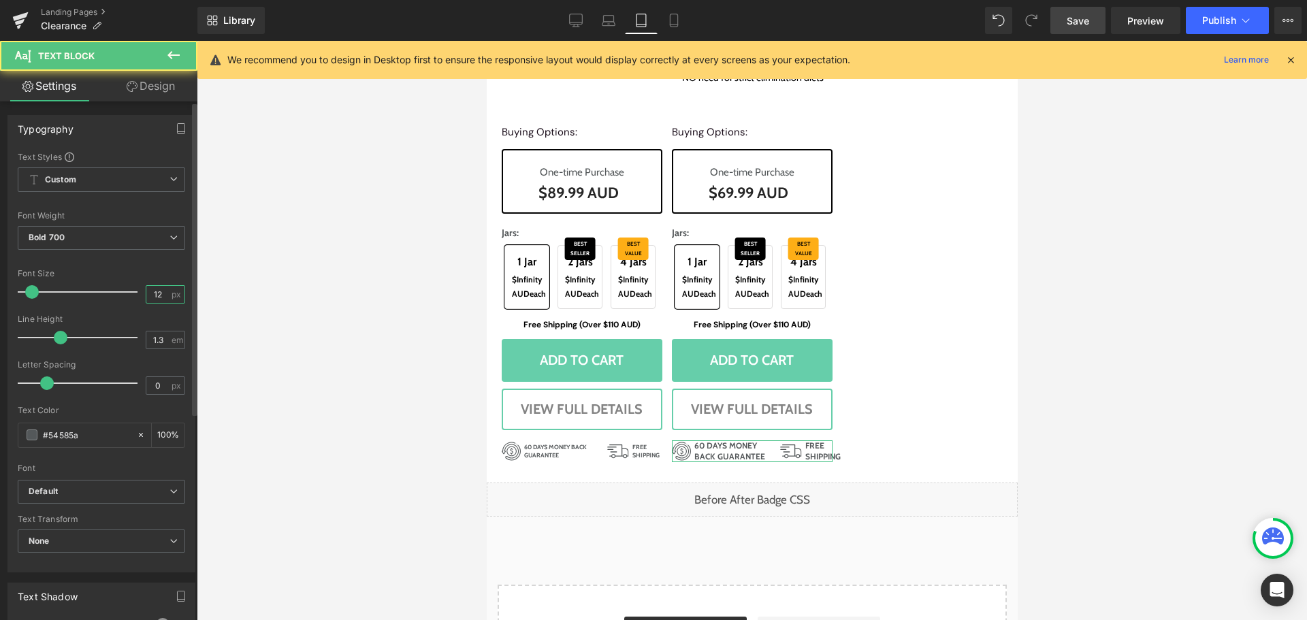
click at [163, 302] on input "12" at bounding box center [158, 294] width 24 height 17
type input "9"
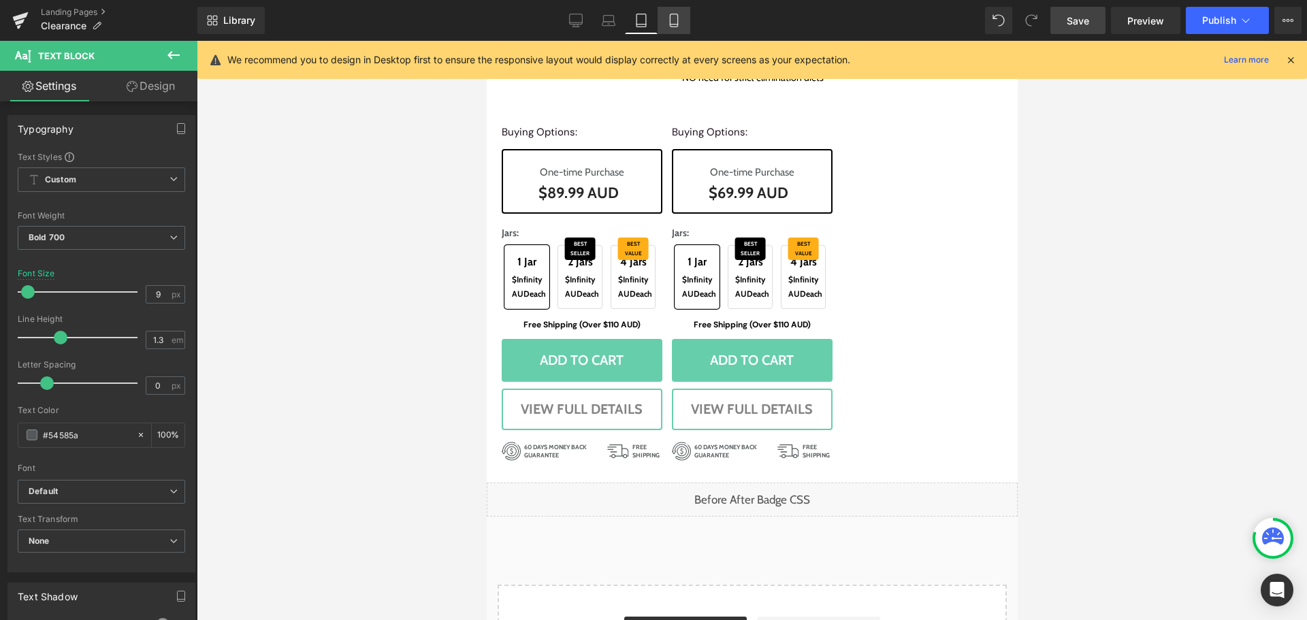
click at [674, 15] on icon at bounding box center [674, 21] width 14 height 14
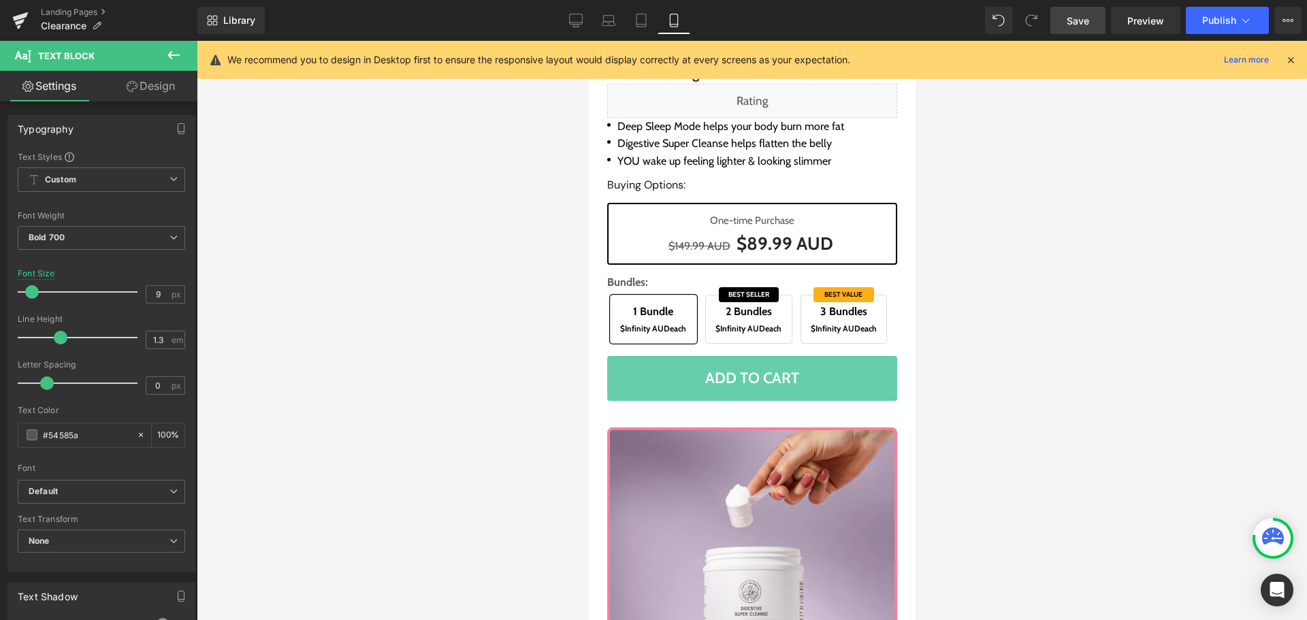
scroll to position [5146, 0]
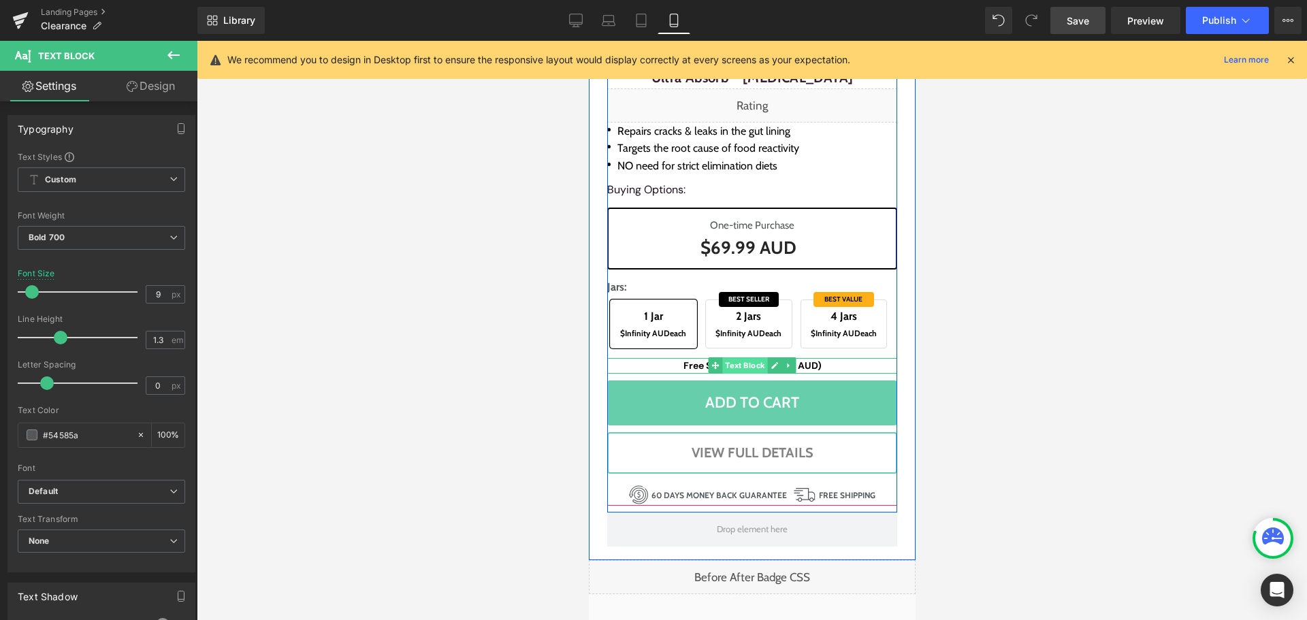
click at [751, 366] on span "Text Block" at bounding box center [743, 365] width 45 height 16
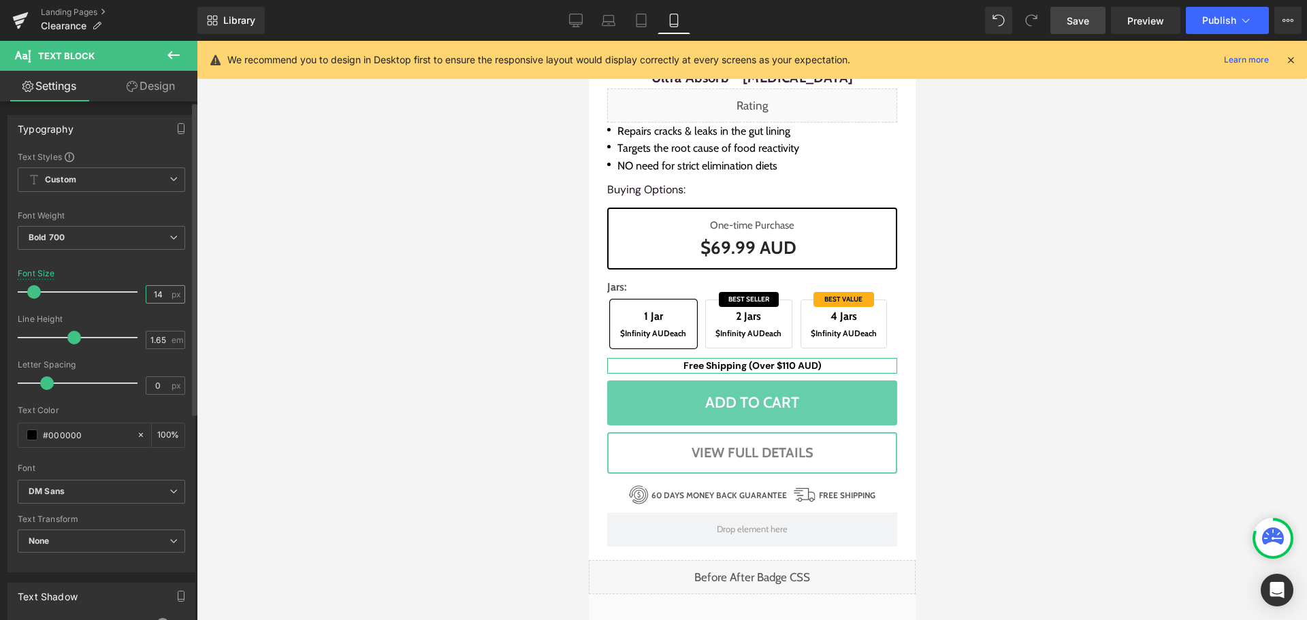
click at [155, 293] on input "14" at bounding box center [158, 294] width 24 height 17
type input "12"
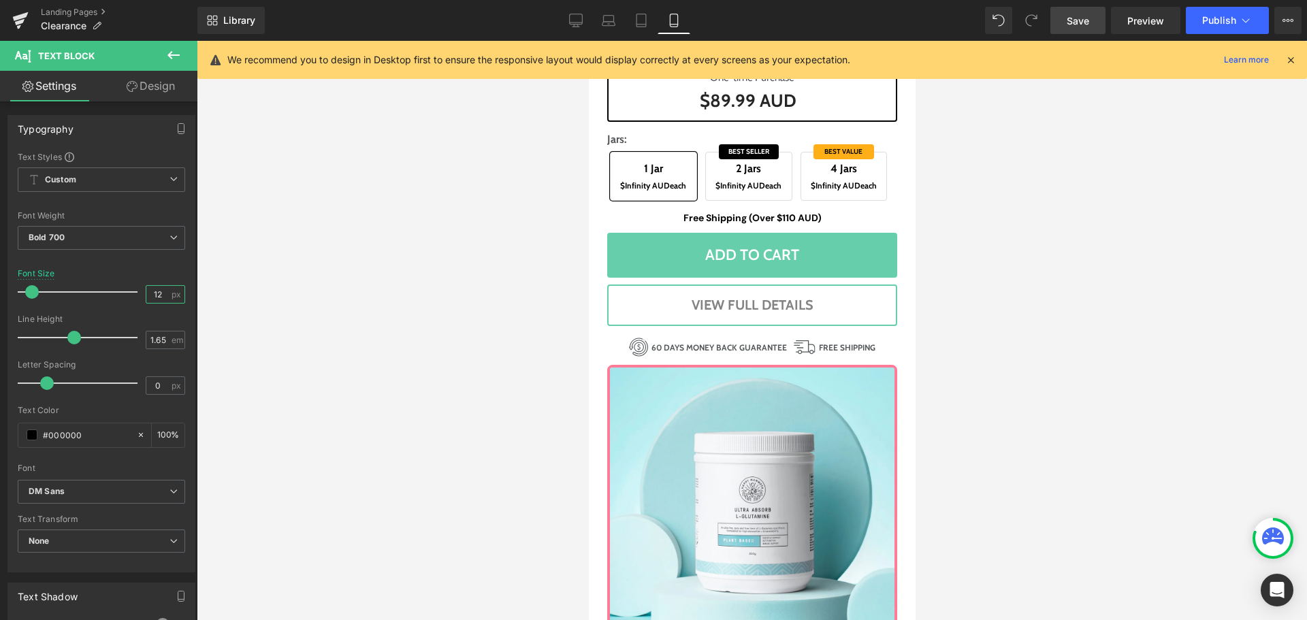
scroll to position [4540, 0]
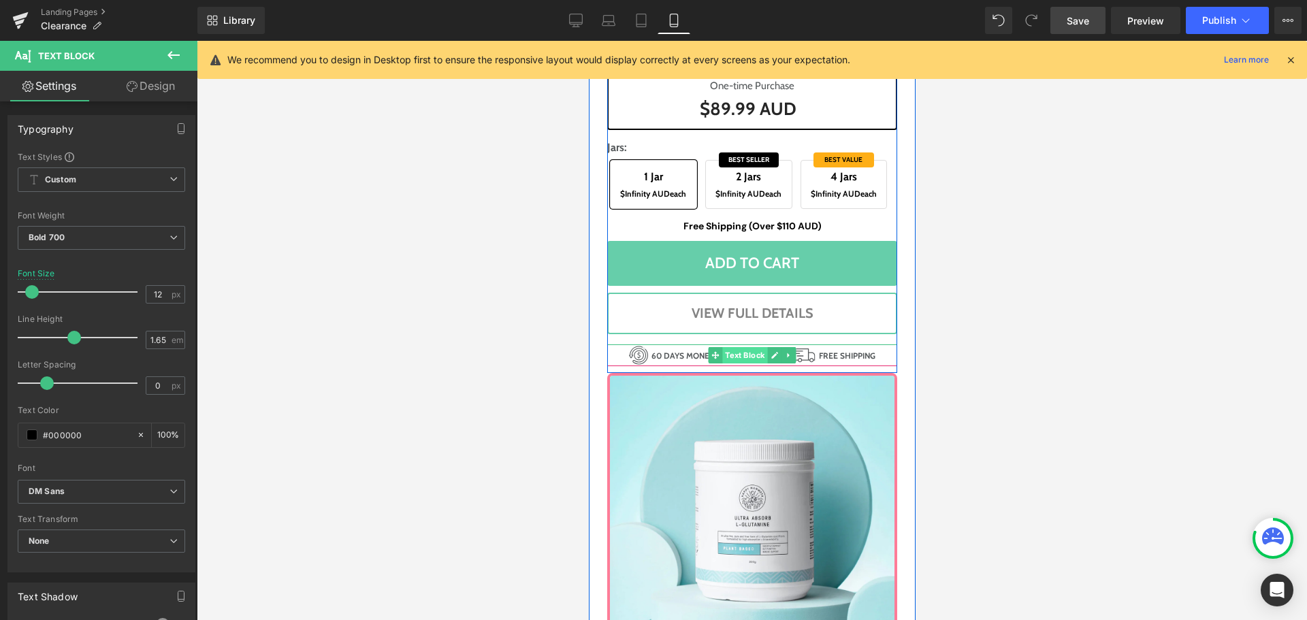
click at [729, 353] on span "Text Block" at bounding box center [743, 355] width 45 height 16
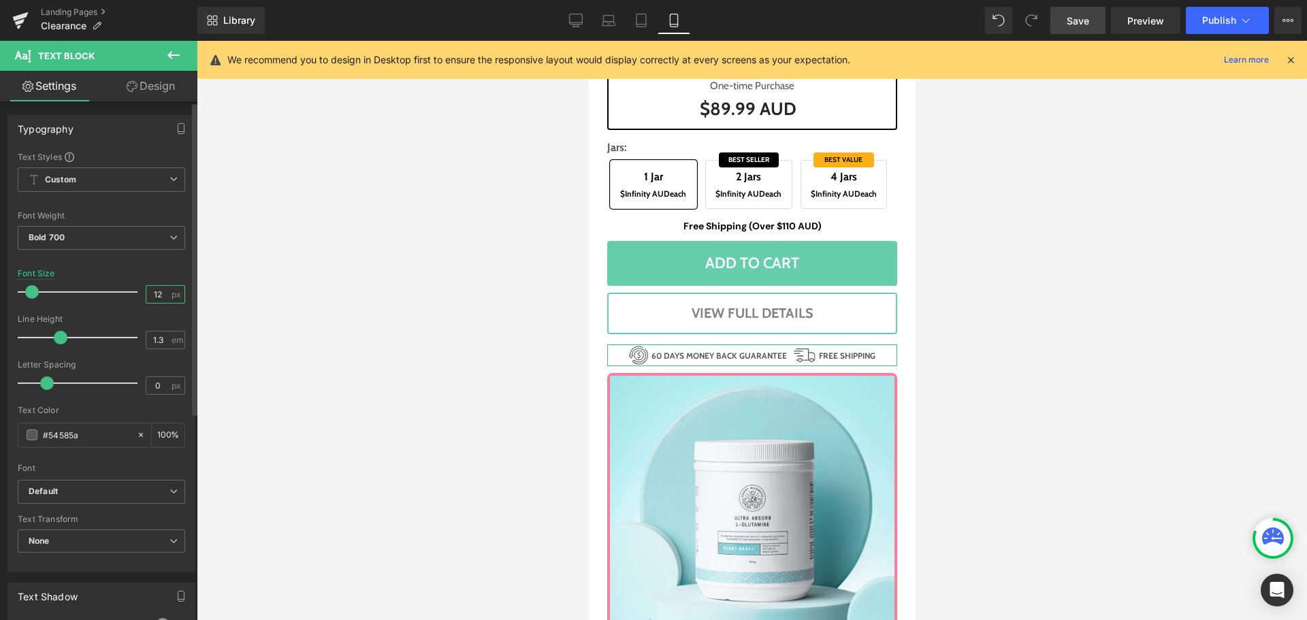
click at [159, 291] on input "12" at bounding box center [158, 294] width 24 height 17
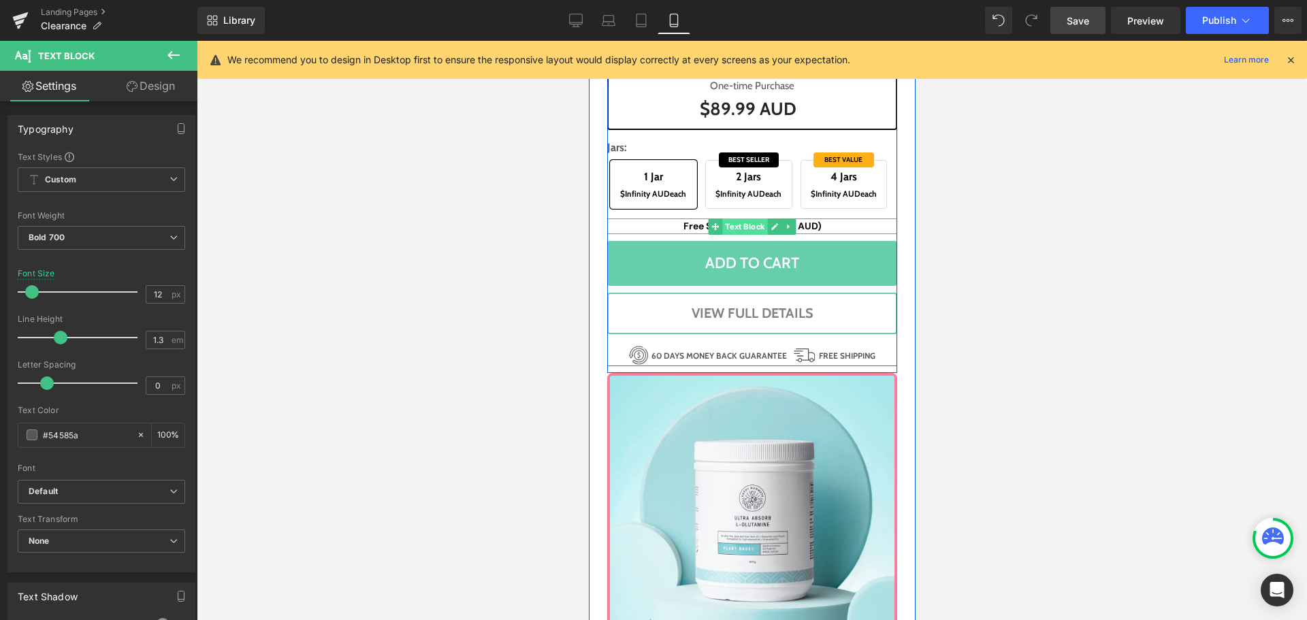
click at [742, 225] on span "Text Block" at bounding box center [743, 226] width 45 height 16
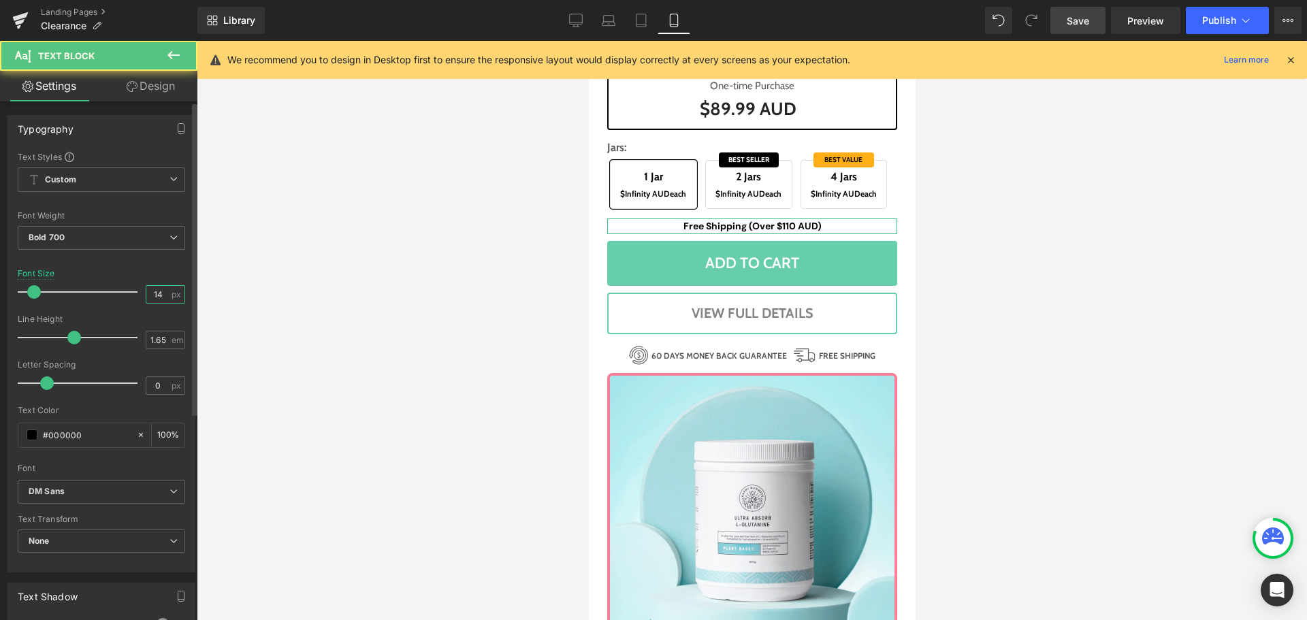
click at [160, 300] on input "14" at bounding box center [158, 294] width 24 height 17
type input "12"
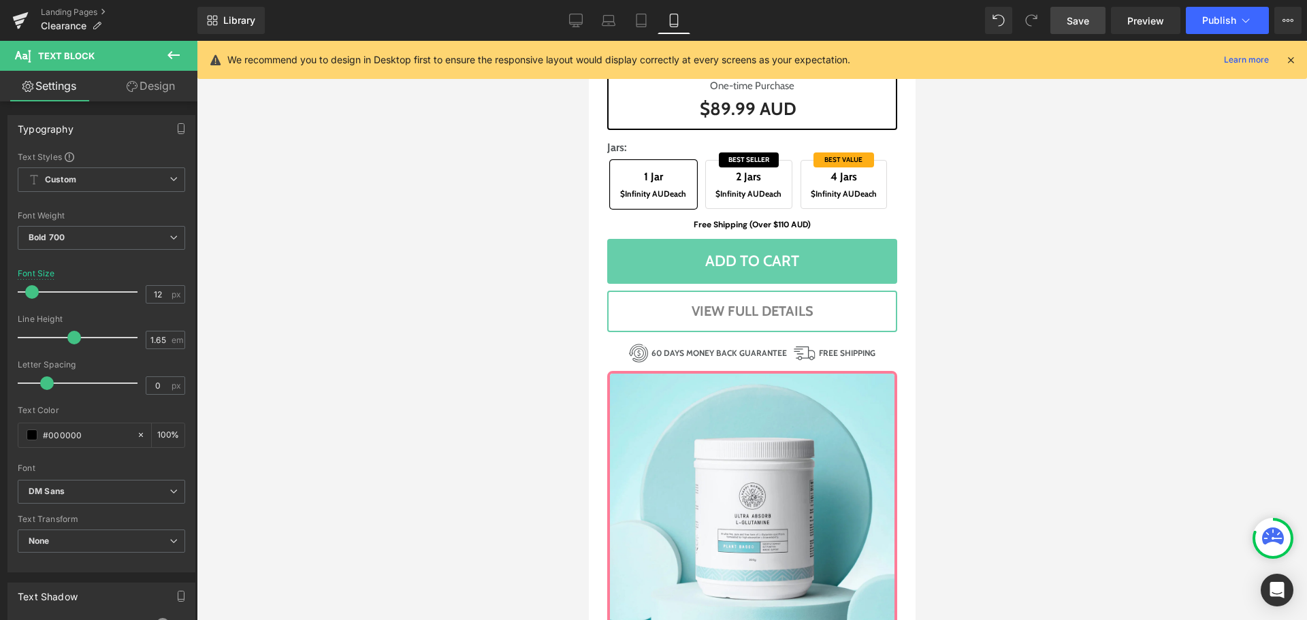
click at [1077, 380] on div at bounding box center [752, 330] width 1110 height 579
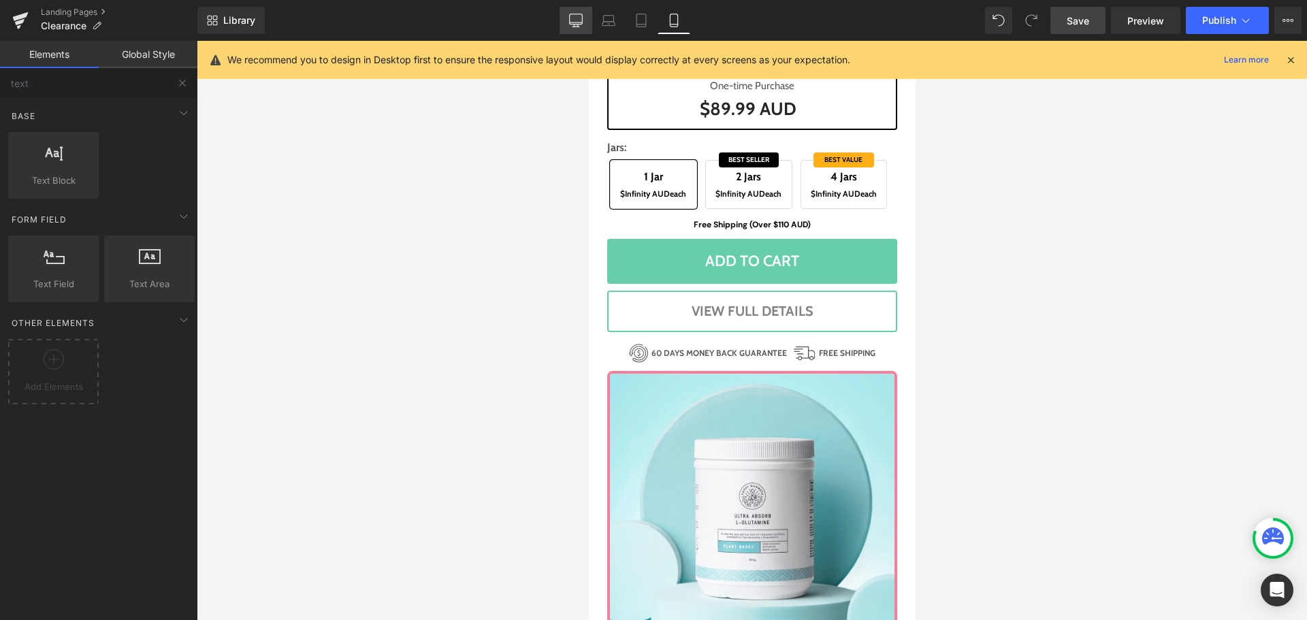
click at [577, 12] on link "Desktop" at bounding box center [575, 20] width 33 height 27
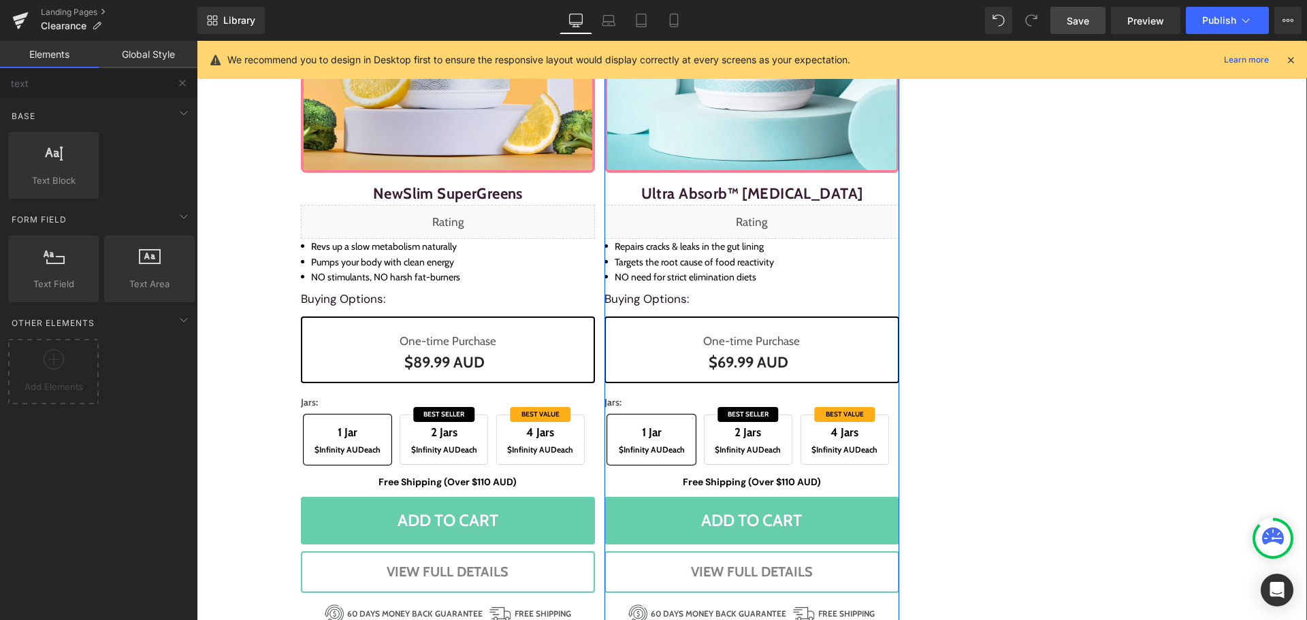
scroll to position [1603, 0]
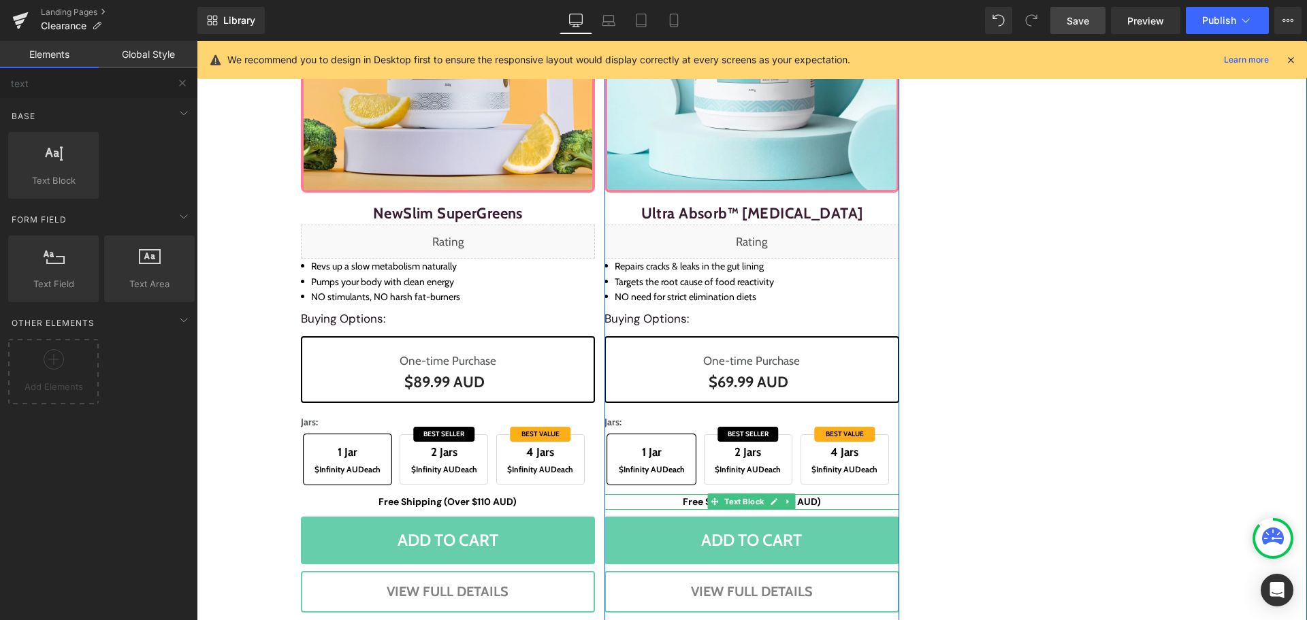
click at [785, 498] on icon at bounding box center [788, 502] width 7 height 8
click at [777, 502] on icon at bounding box center [780, 502] width 7 height 8
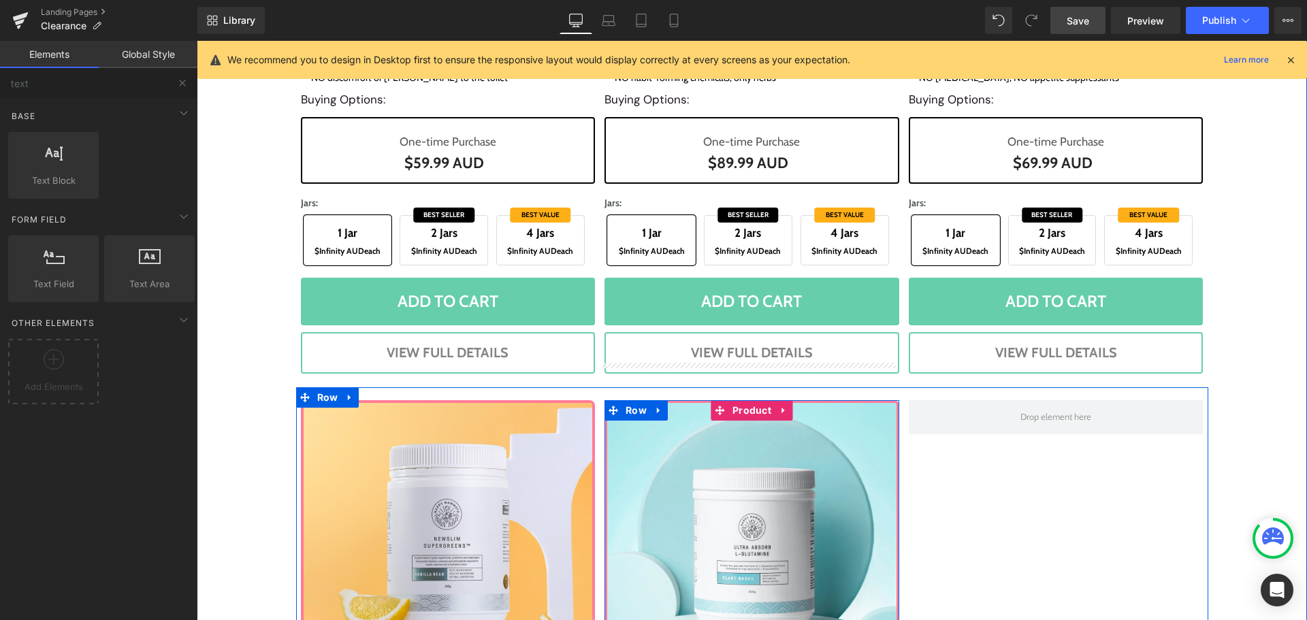
scroll to position [1086, 0]
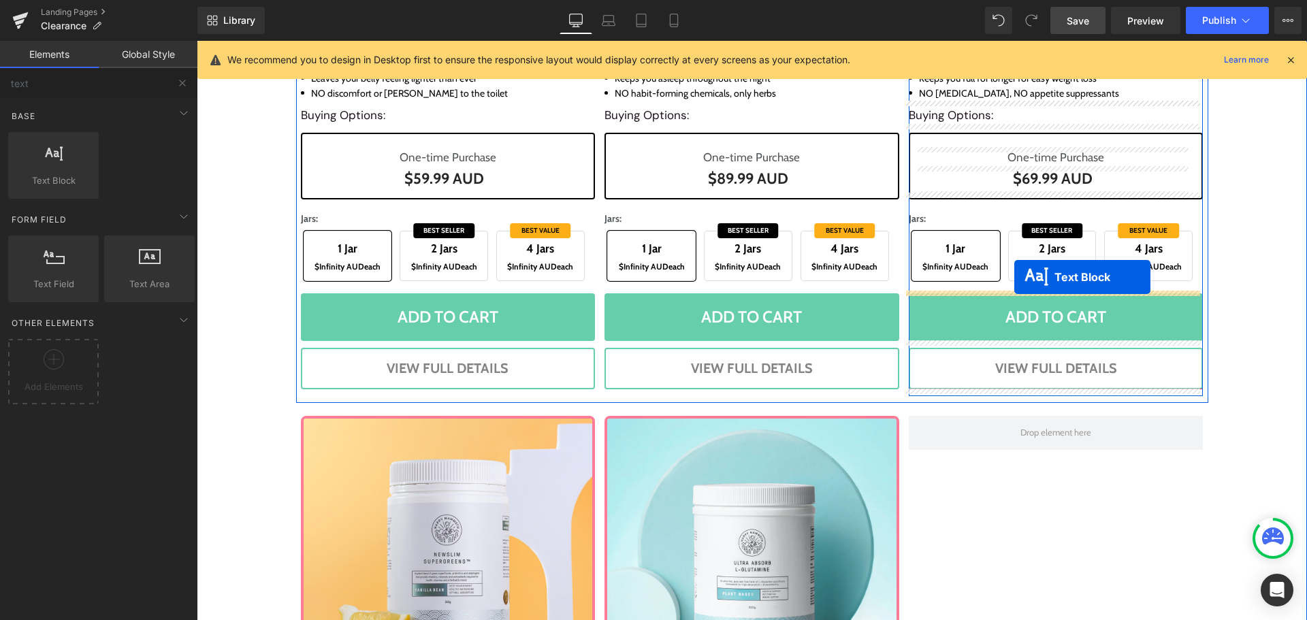
drag, startPoint x: 685, startPoint y: 270, endPoint x: 1014, endPoint y: 277, distance: 329.5
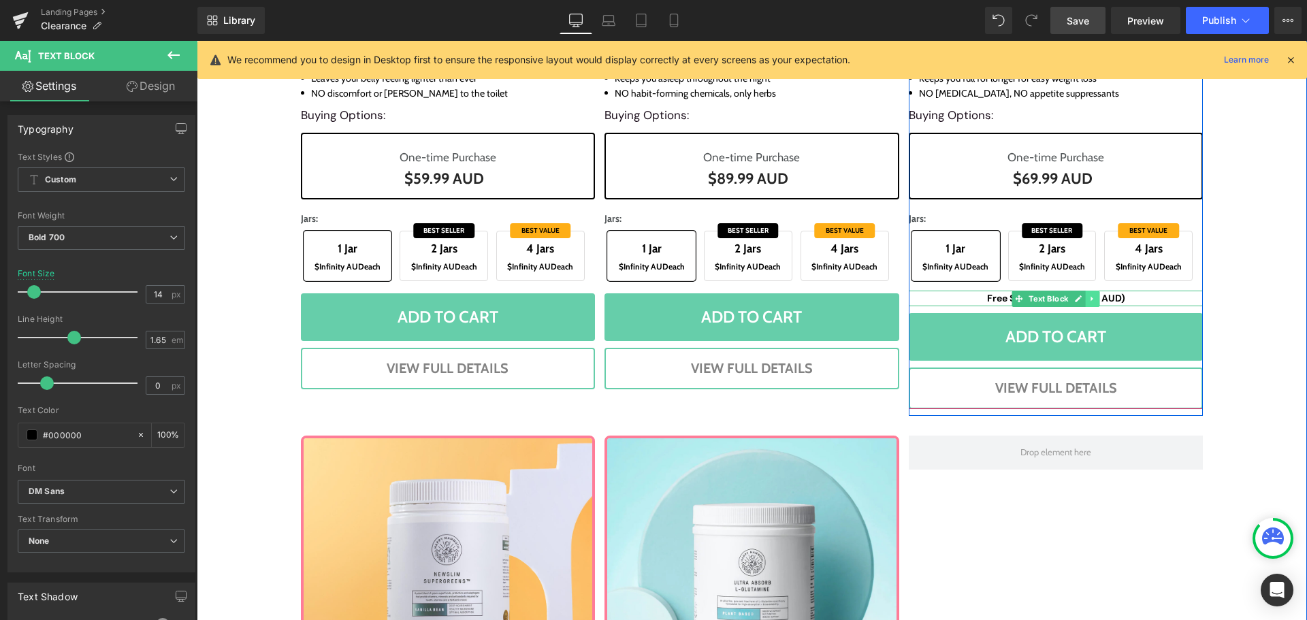
click at [1090, 298] on icon at bounding box center [1092, 299] width 7 height 8
click at [1081, 297] on icon at bounding box center [1084, 298] width 7 height 7
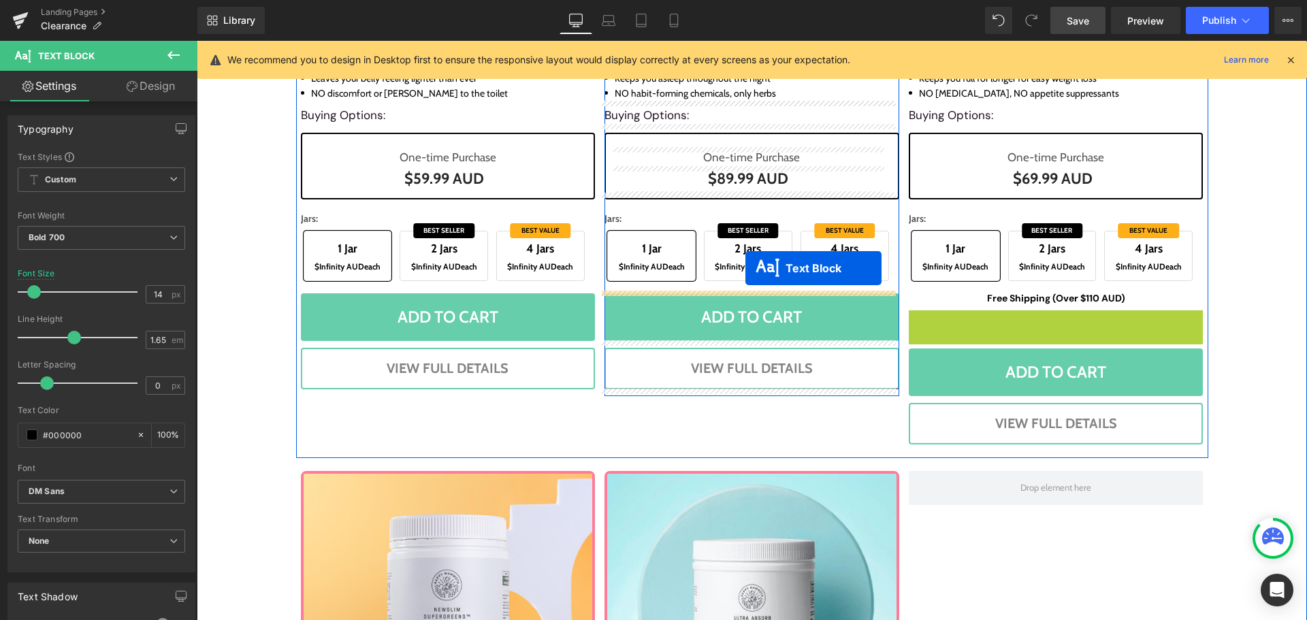
drag, startPoint x: 1012, startPoint y: 316, endPoint x: 745, endPoint y: 268, distance: 271.0
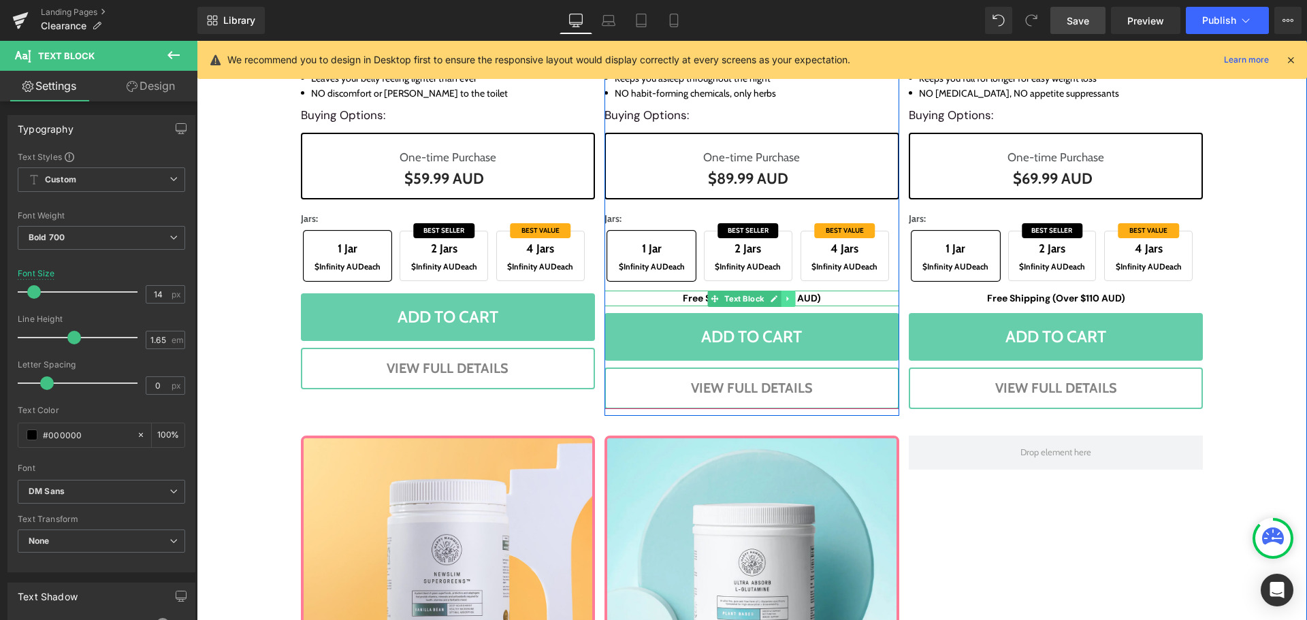
click at [785, 295] on icon at bounding box center [788, 299] width 7 height 8
click at [779, 300] on icon at bounding box center [780, 299] width 7 height 8
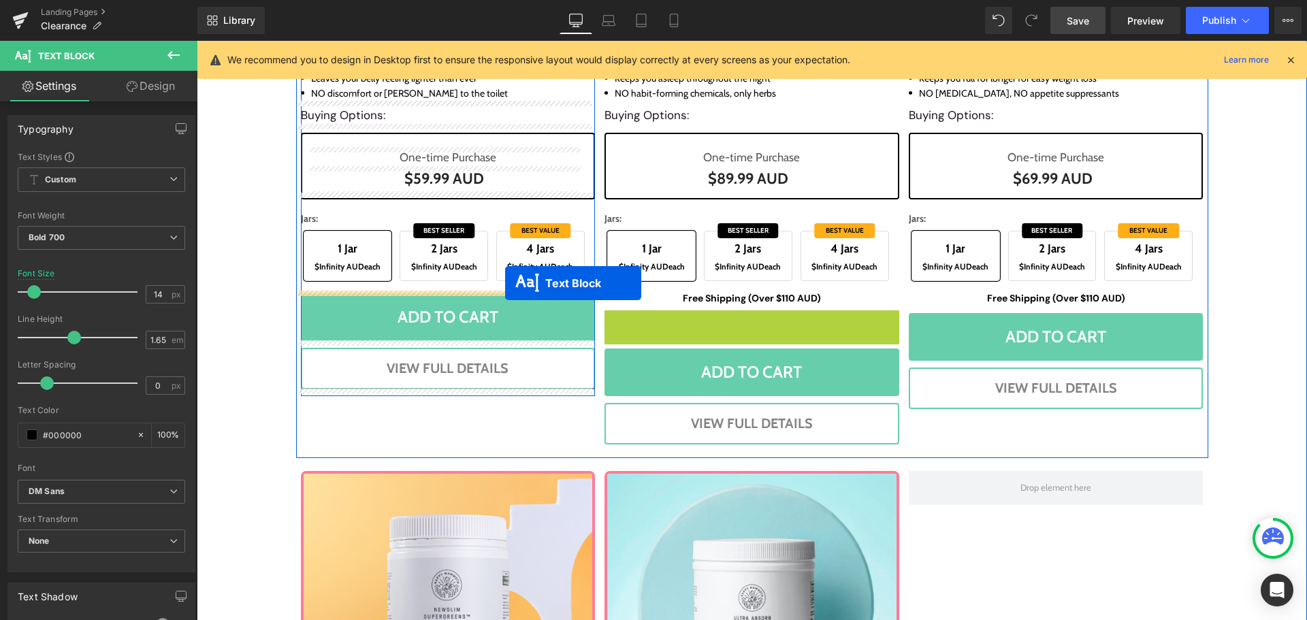
drag, startPoint x: 712, startPoint y: 318, endPoint x: 505, endPoint y: 283, distance: 209.8
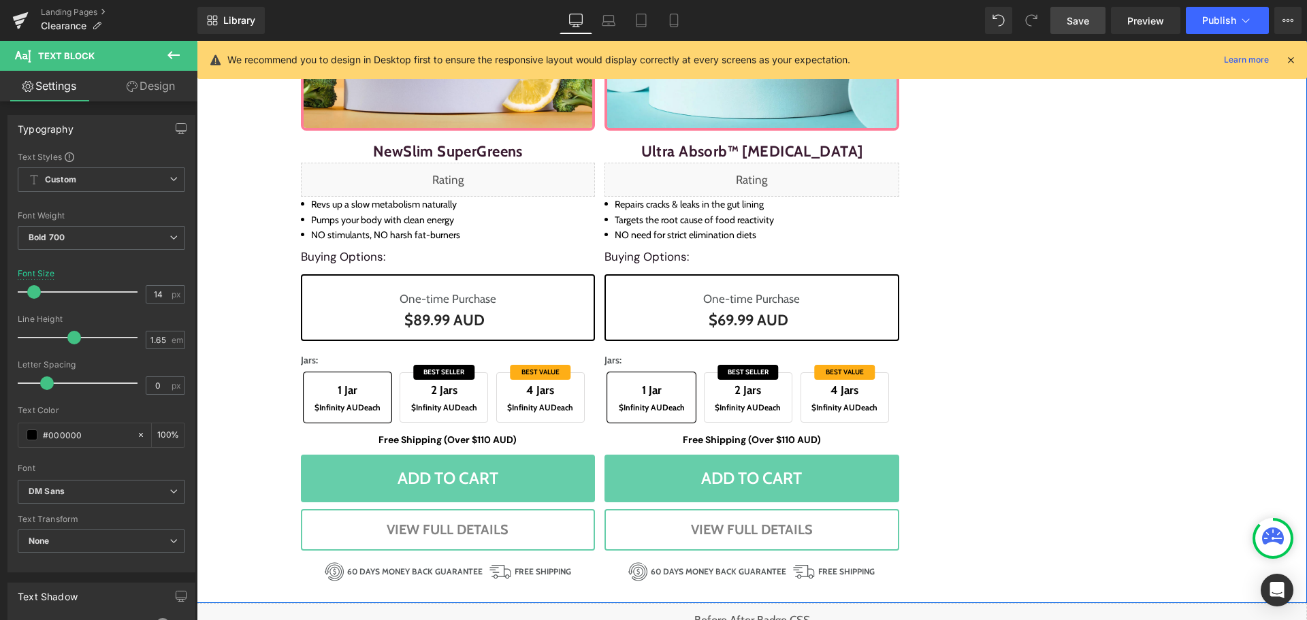
scroll to position [1698, 0]
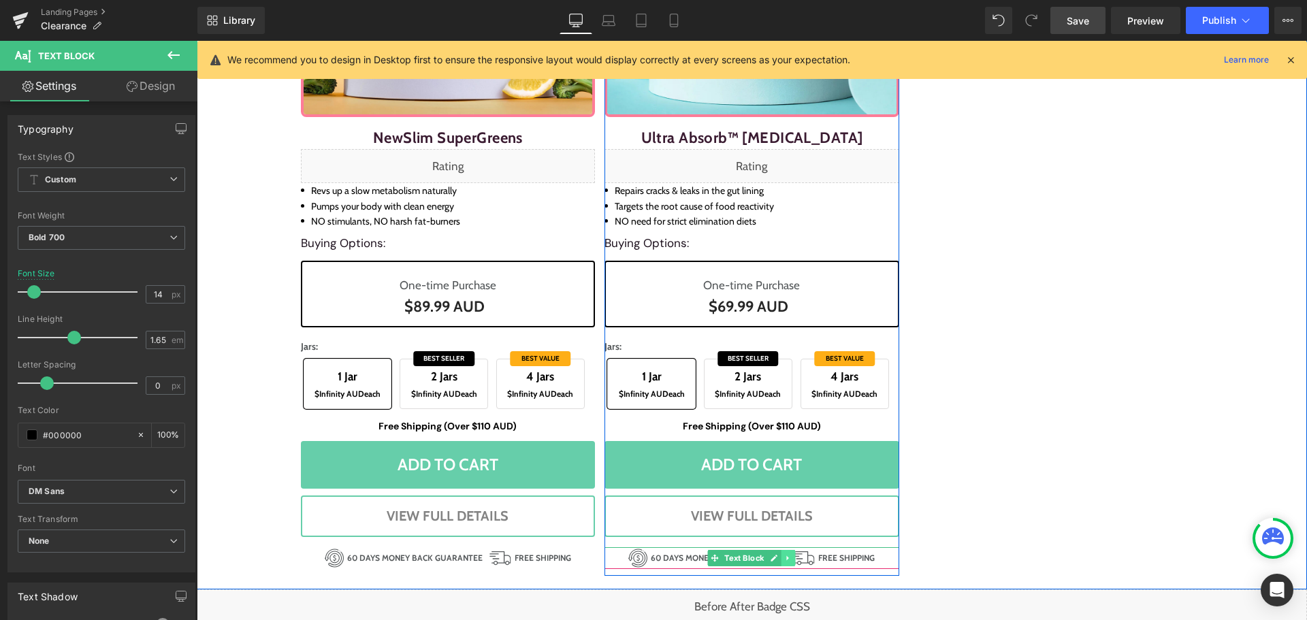
click at [785, 554] on icon at bounding box center [788, 558] width 7 height 8
click at [779, 558] on icon at bounding box center [780, 558] width 7 height 8
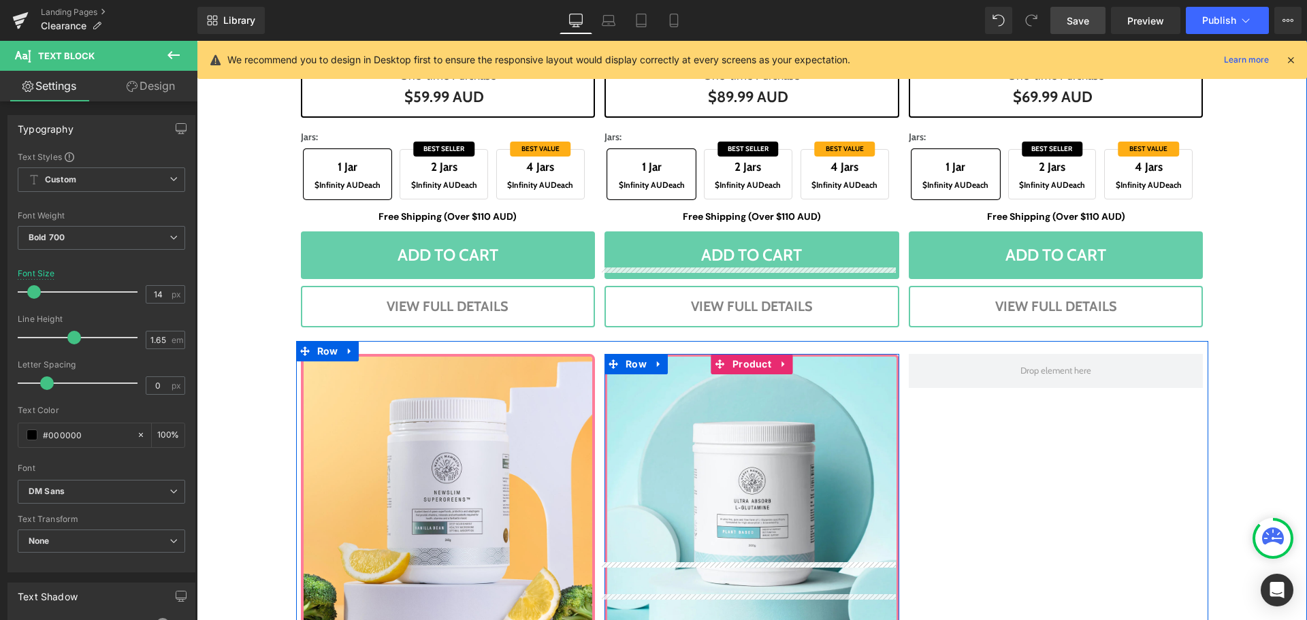
scroll to position [1117, 0]
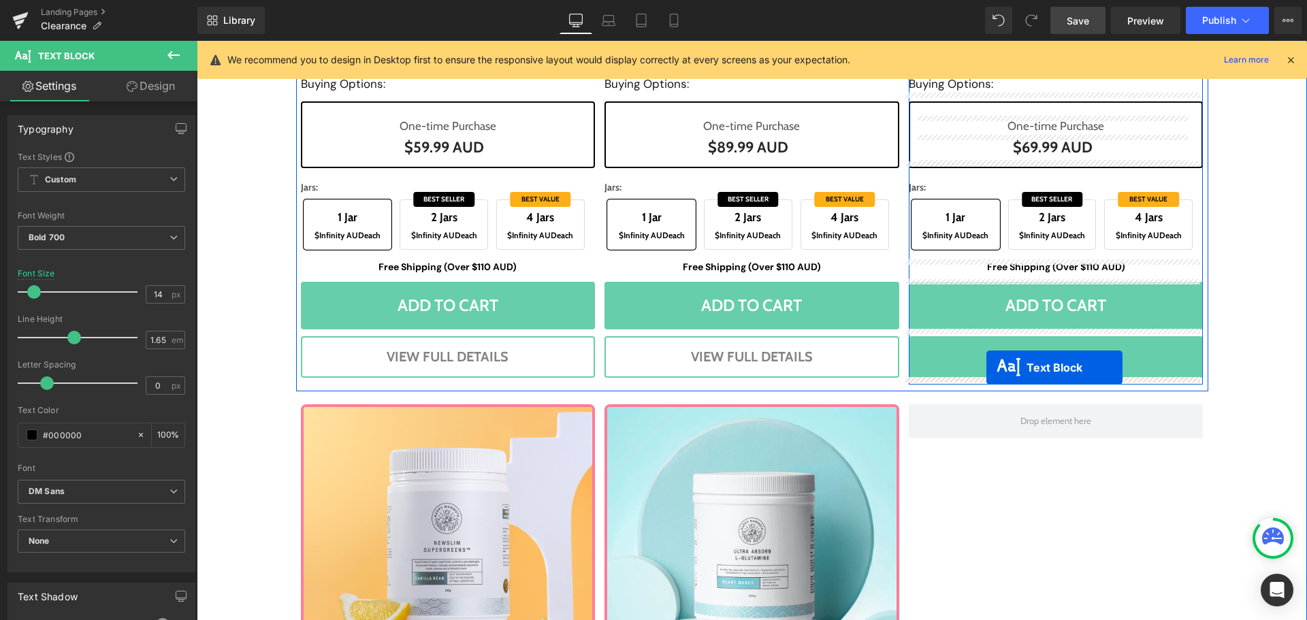
drag, startPoint x: 708, startPoint y: 489, endPoint x: 986, endPoint y: 368, distance: 303.2
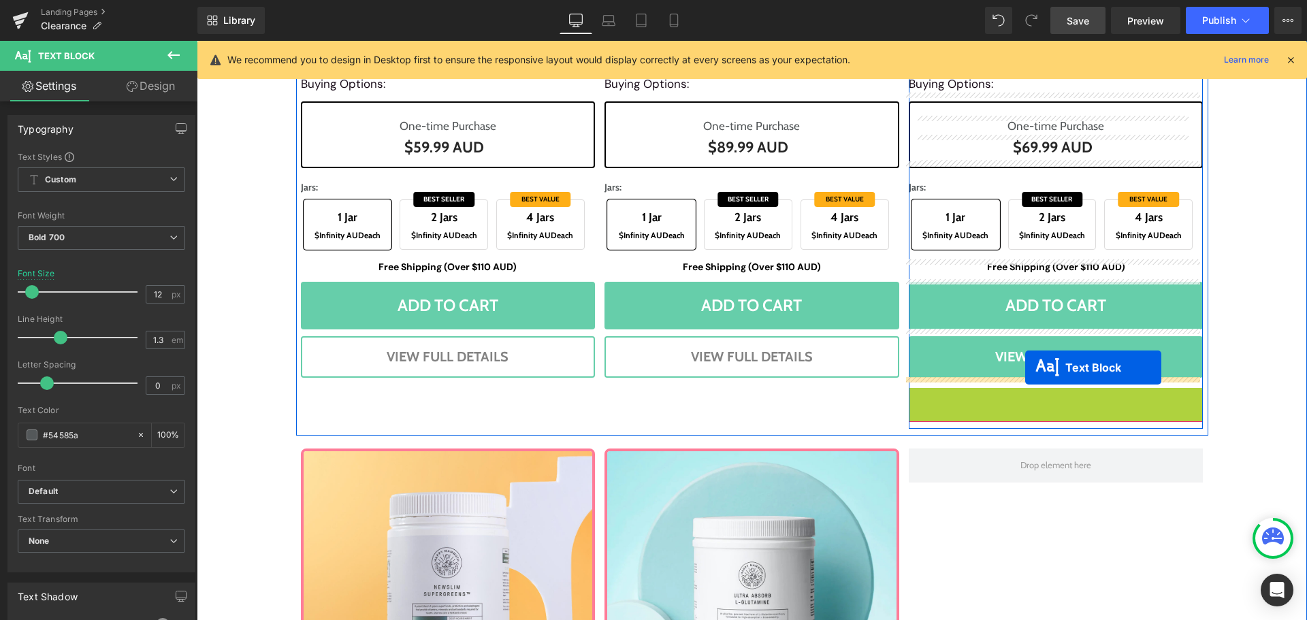
drag, startPoint x: 1016, startPoint y: 400, endPoint x: 1025, endPoint y: 368, distance: 33.2
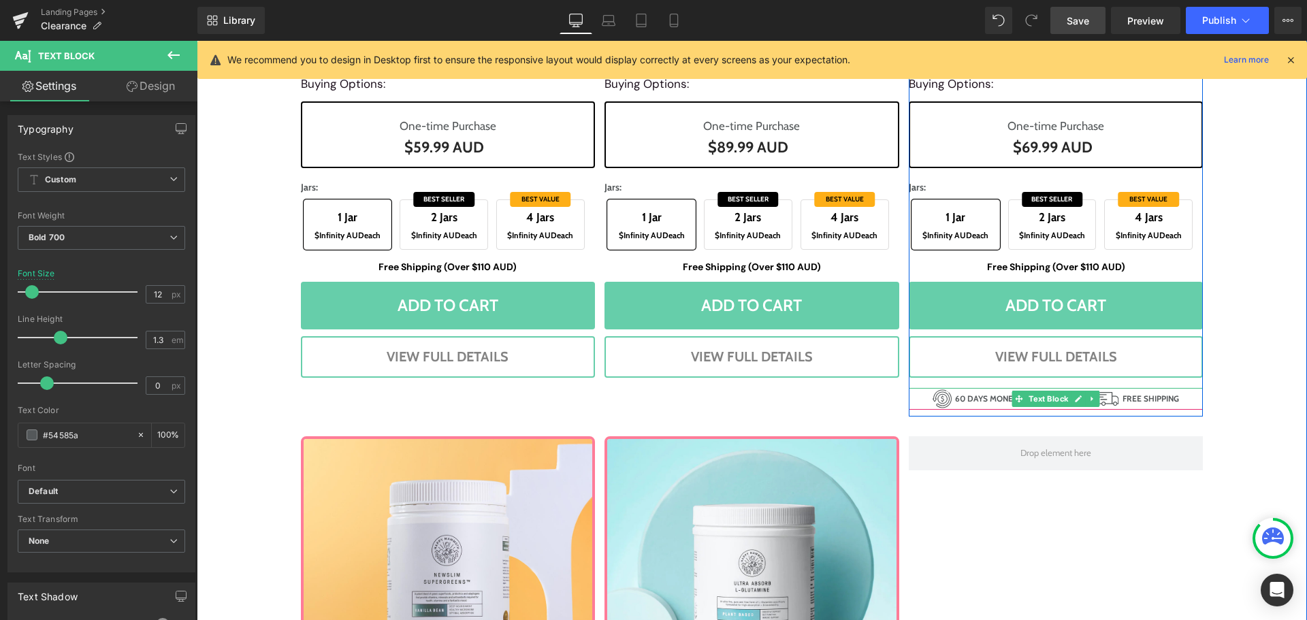
click at [1089, 397] on icon at bounding box center [1092, 399] width 7 height 8
click at [1078, 397] on link at bounding box center [1085, 399] width 14 height 16
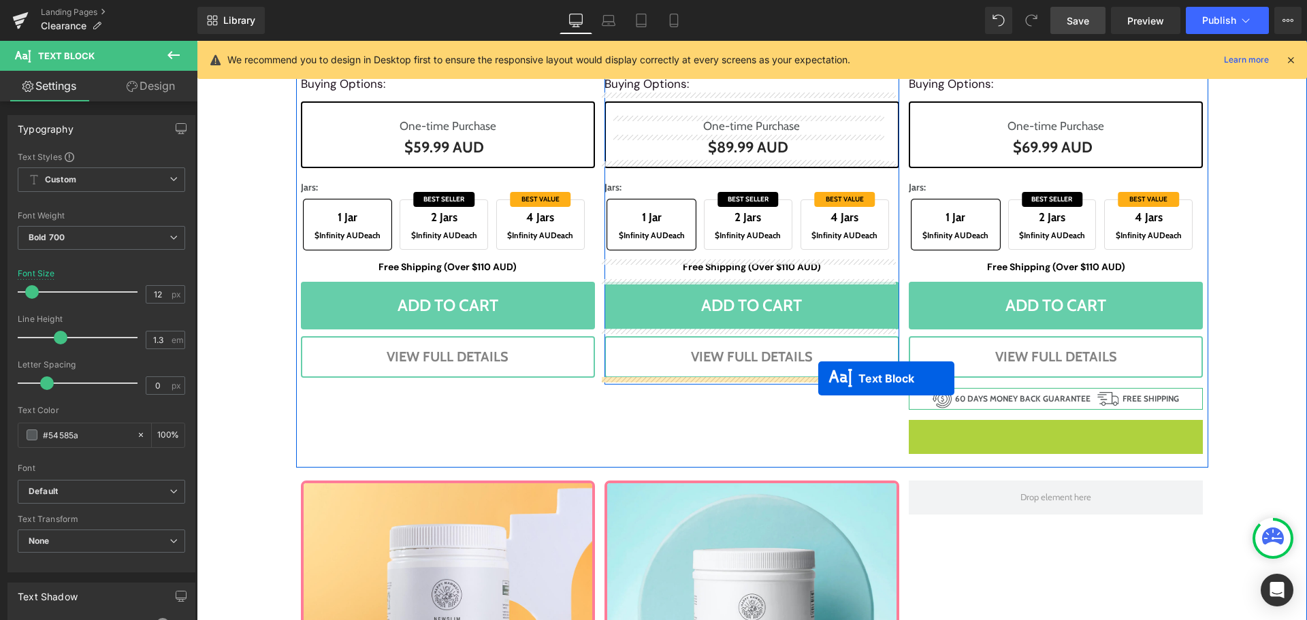
drag, startPoint x: 1020, startPoint y: 428, endPoint x: 818, endPoint y: 378, distance: 208.2
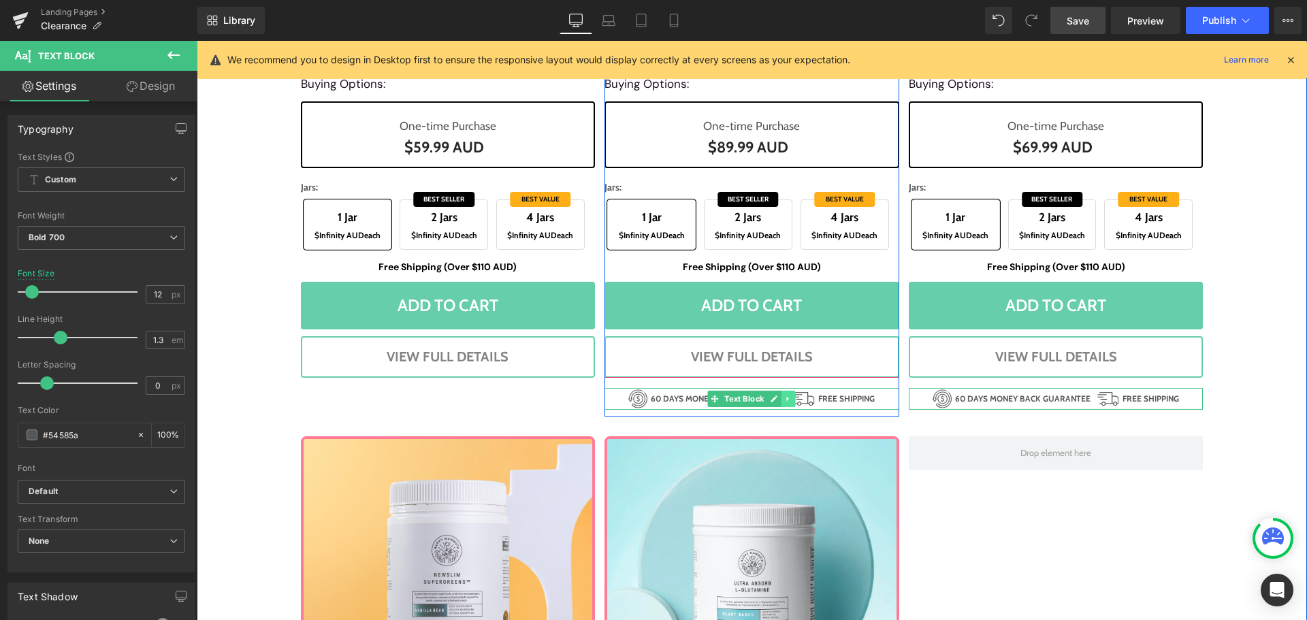
click at [787, 396] on icon at bounding box center [788, 399] width 7 height 8
click at [777, 400] on icon at bounding box center [780, 398] width 7 height 7
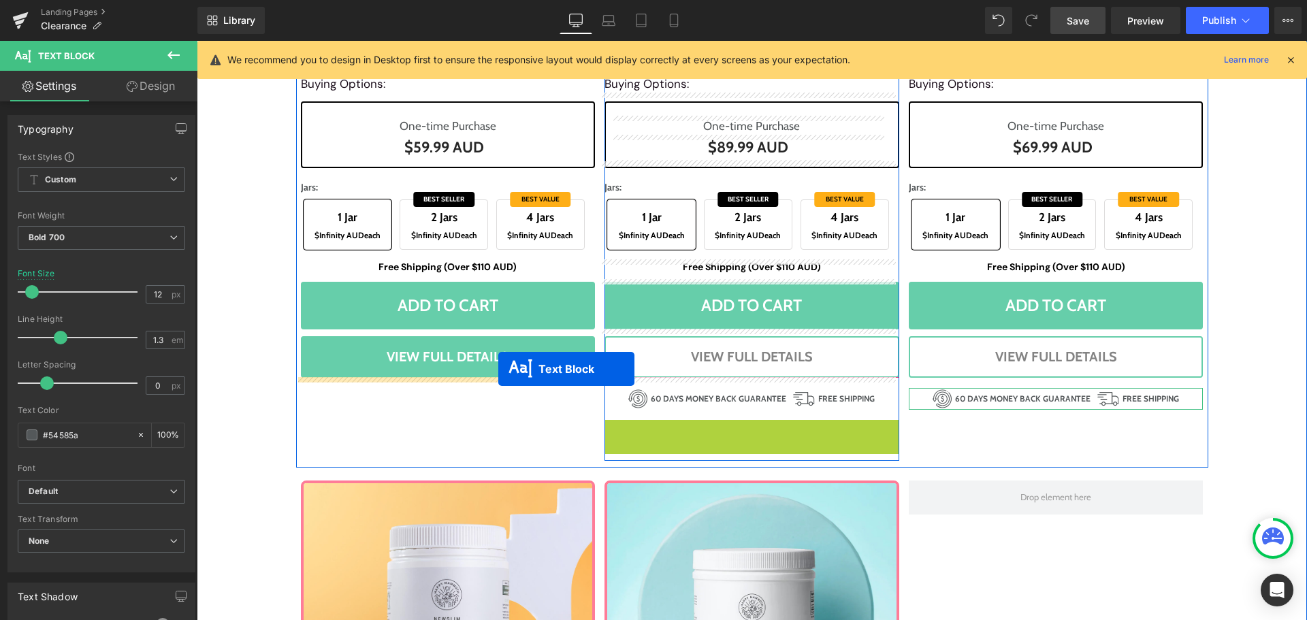
drag, startPoint x: 709, startPoint y: 430, endPoint x: 498, endPoint y: 369, distance: 219.7
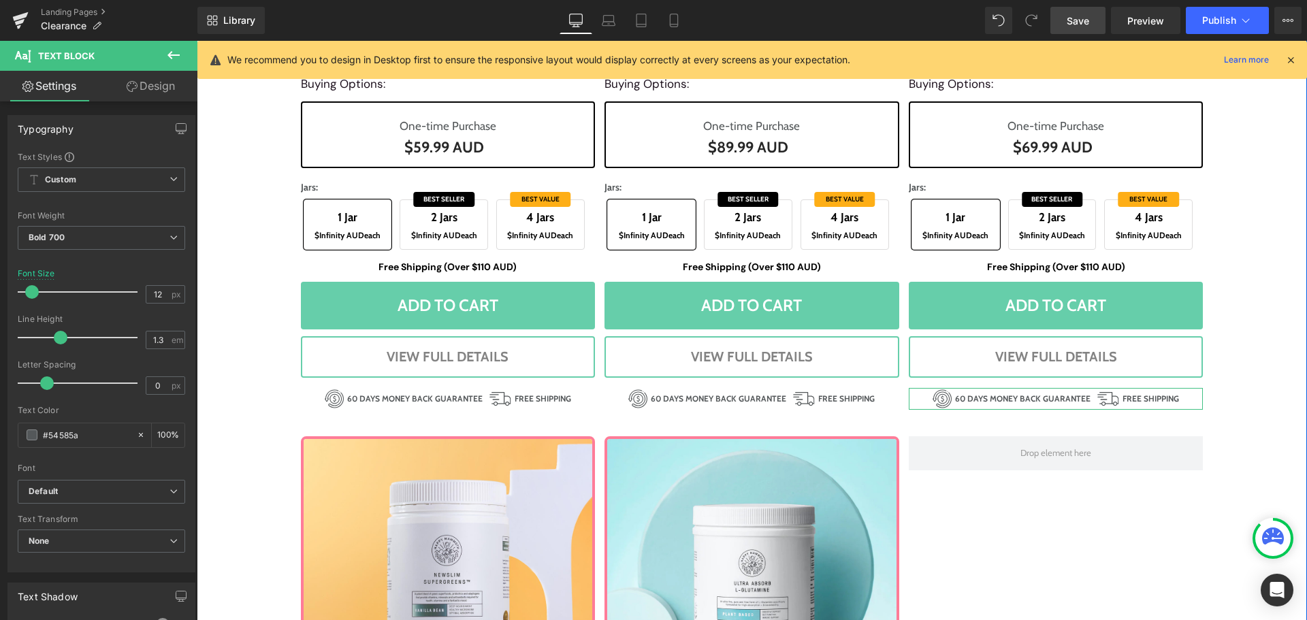
click at [240, 379] on div "Liquid Row Sale Off (P) Image Detox Booster (P) Title Liquid Digestive Super Cl…" at bounding box center [752, 69] width 1110 height 2251
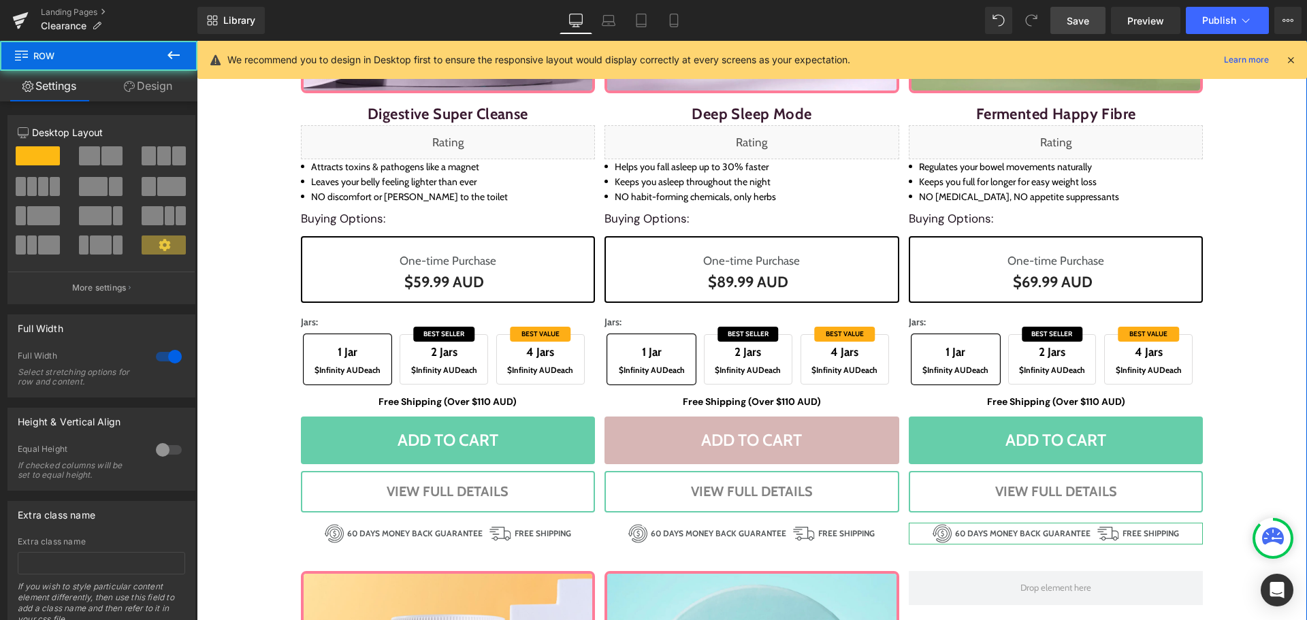
scroll to position [981, 0]
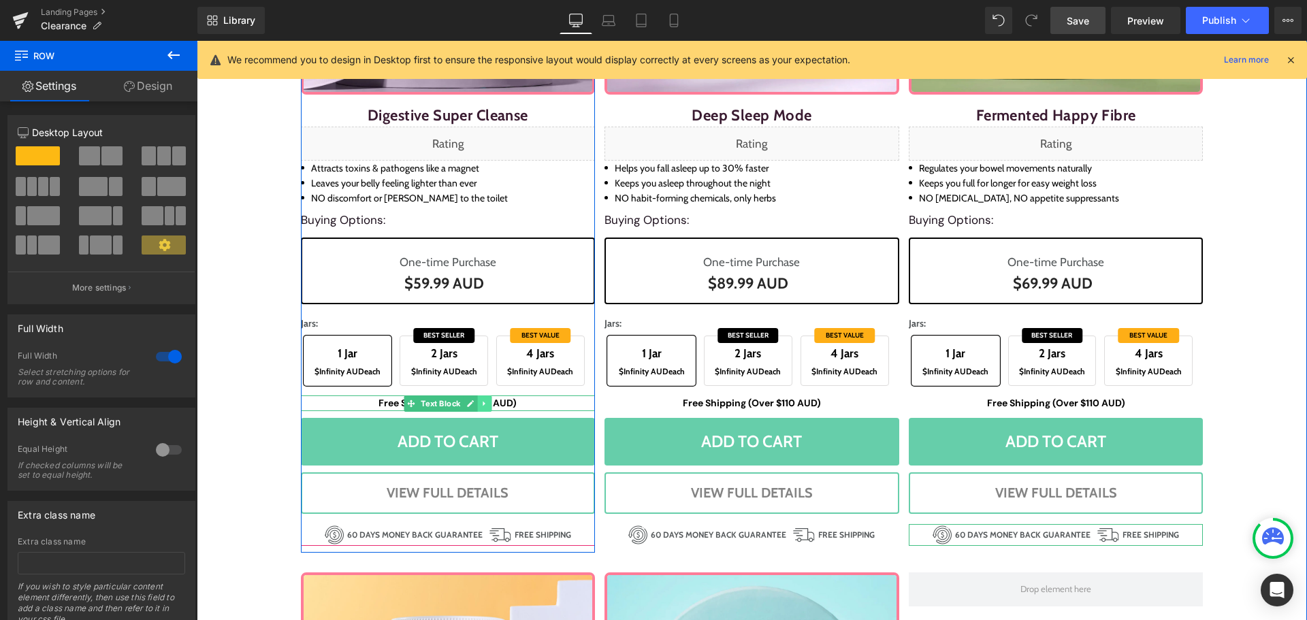
click at [480, 406] on icon at bounding box center [483, 404] width 7 height 8
click at [474, 400] on icon at bounding box center [477, 403] width 7 height 7
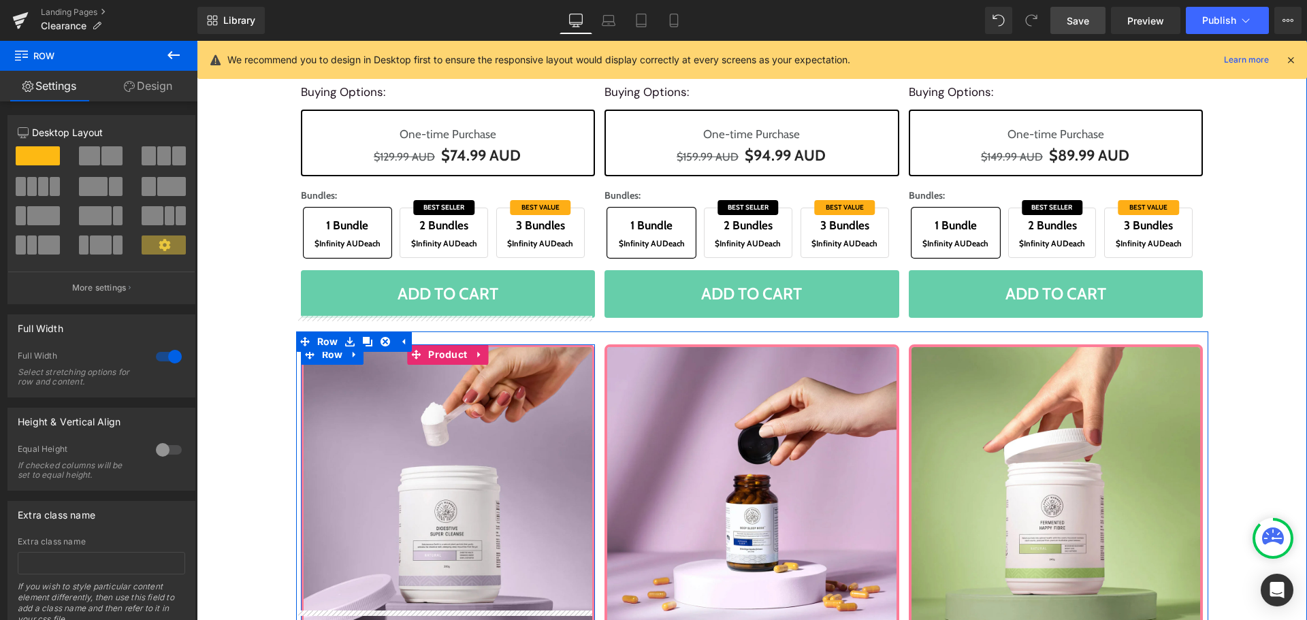
scroll to position [368, 0]
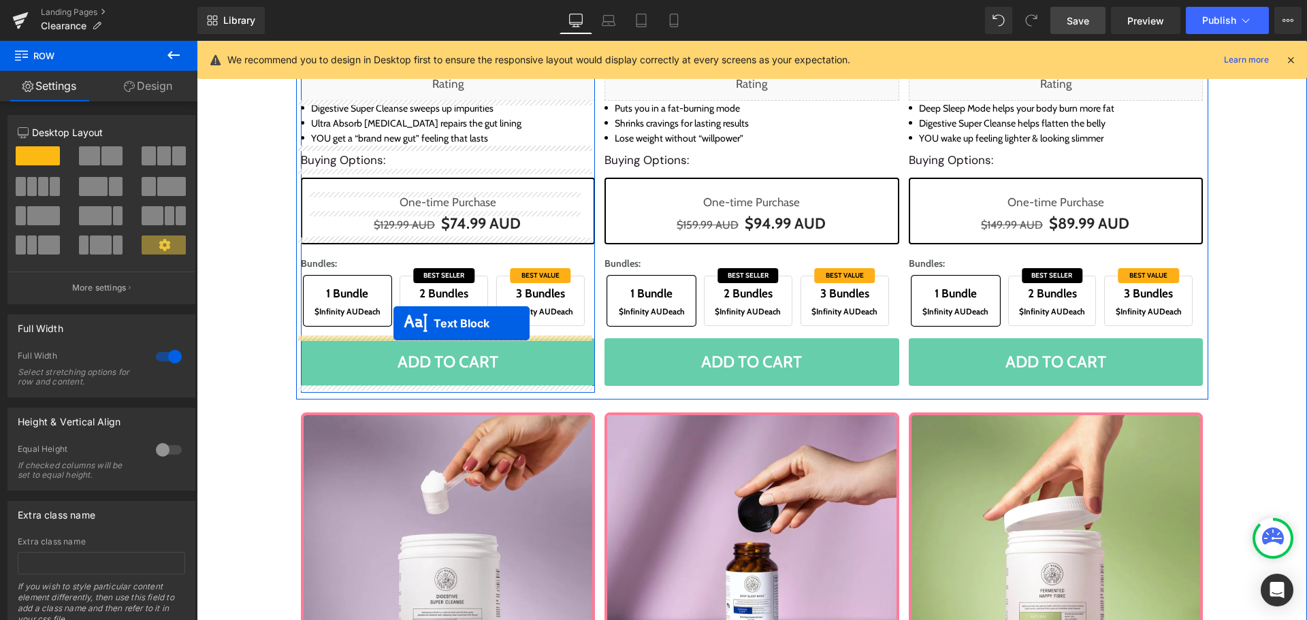
drag, startPoint x: 407, startPoint y: 419, endPoint x: 393, endPoint y: 323, distance: 96.9
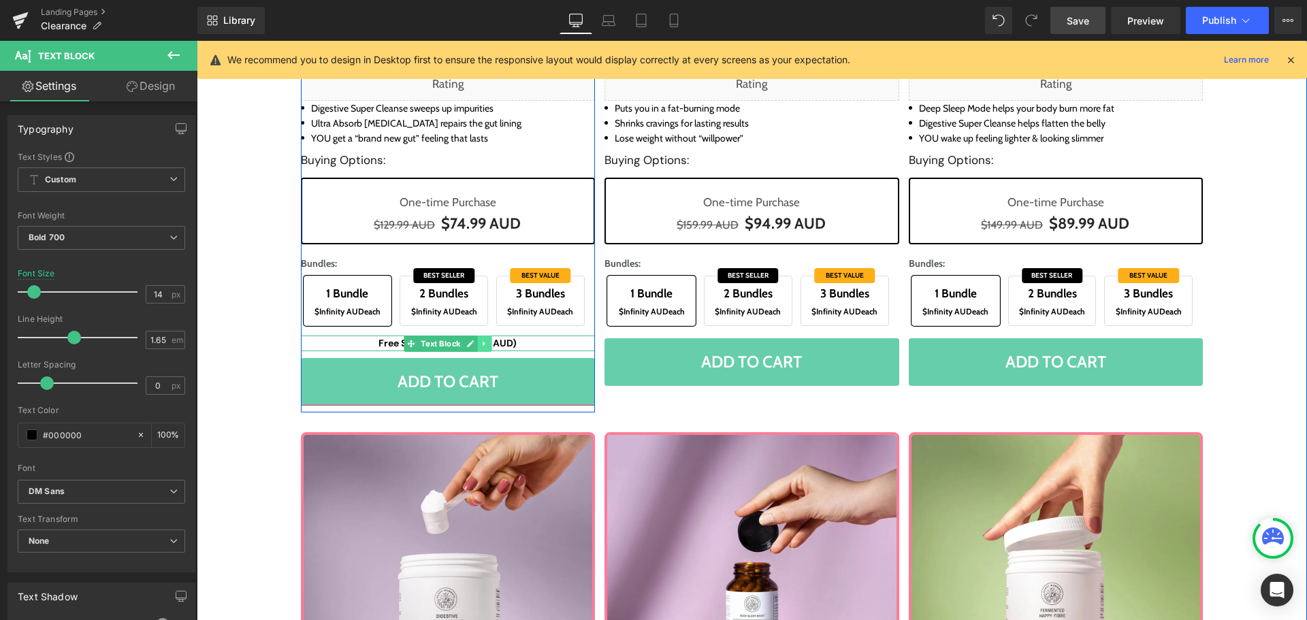
click at [480, 344] on icon at bounding box center [483, 344] width 7 height 8
click at [474, 343] on icon at bounding box center [477, 344] width 7 height 8
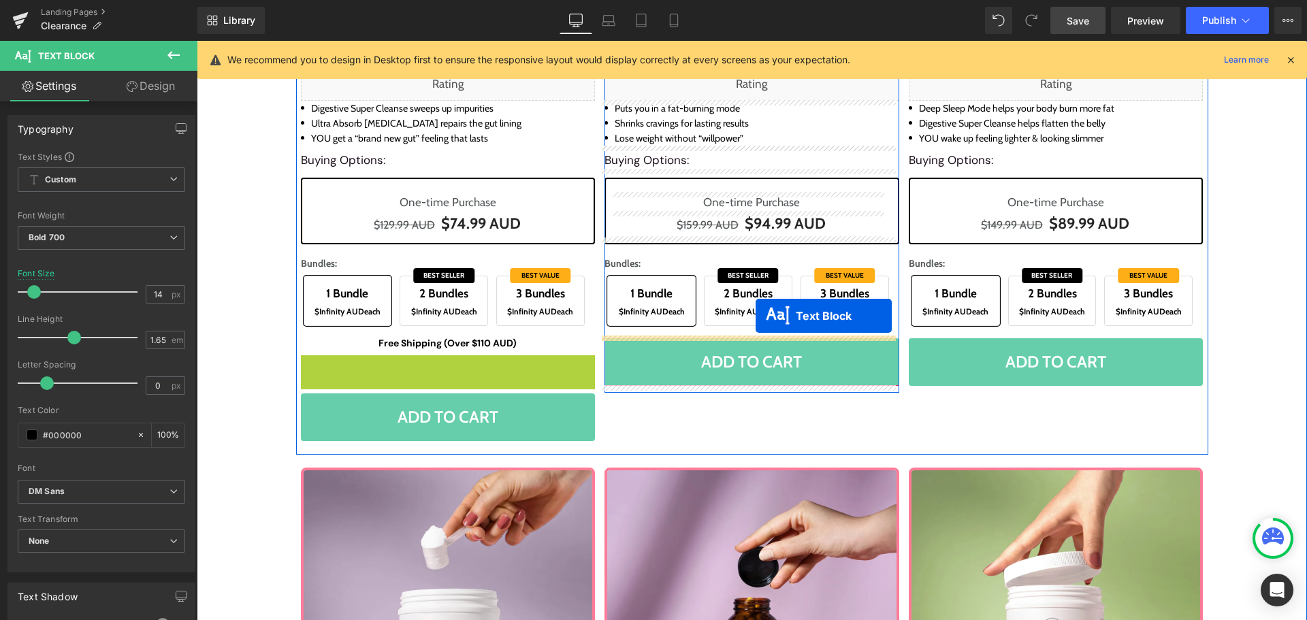
drag, startPoint x: 405, startPoint y: 363, endPoint x: 755, endPoint y: 316, distance: 353.6
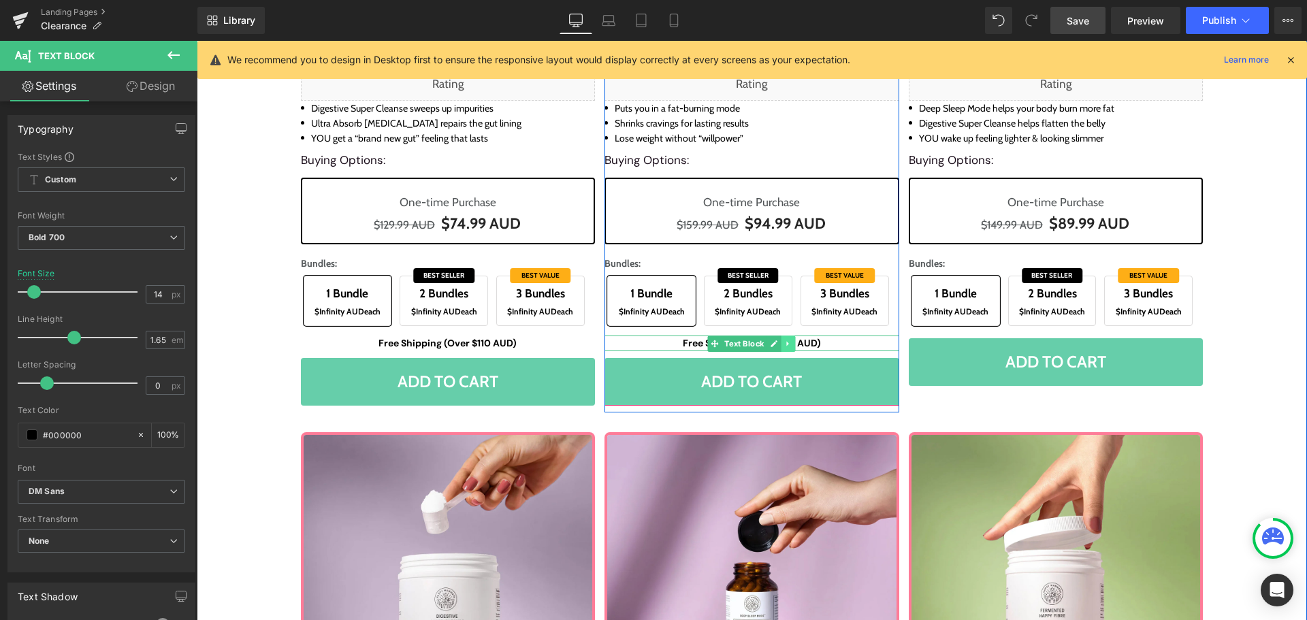
click at [785, 343] on icon at bounding box center [788, 344] width 7 height 8
click at [777, 341] on icon at bounding box center [780, 343] width 7 height 7
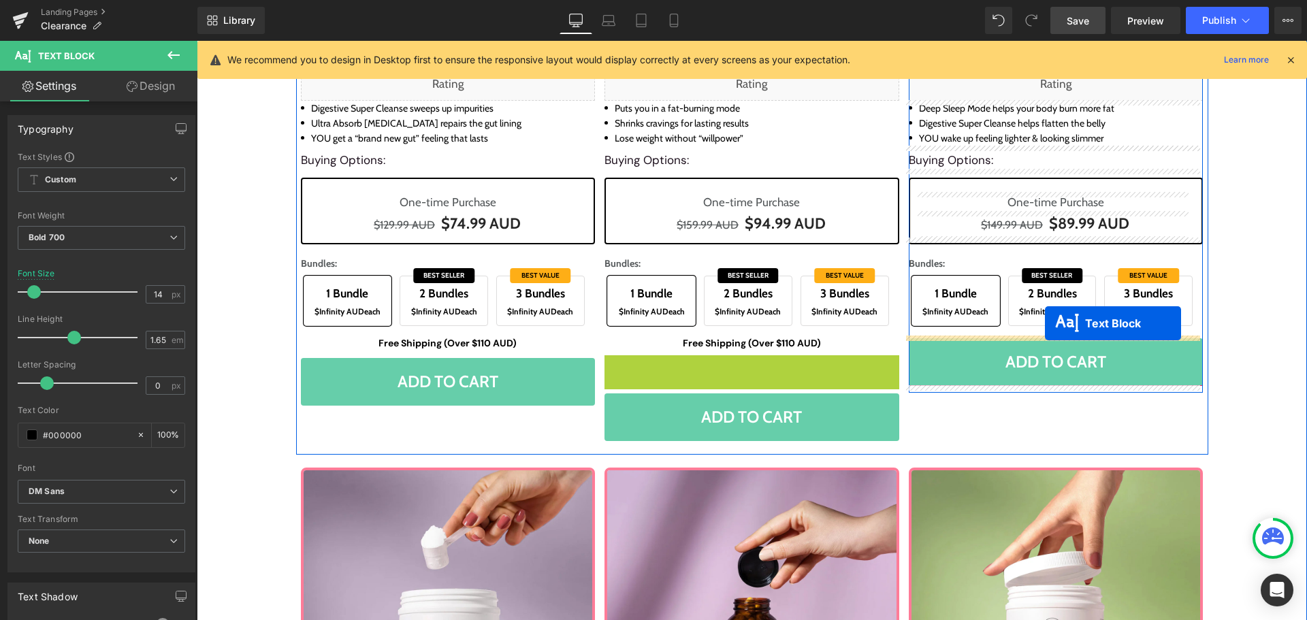
drag, startPoint x: 708, startPoint y: 361, endPoint x: 1043, endPoint y: 323, distance: 336.3
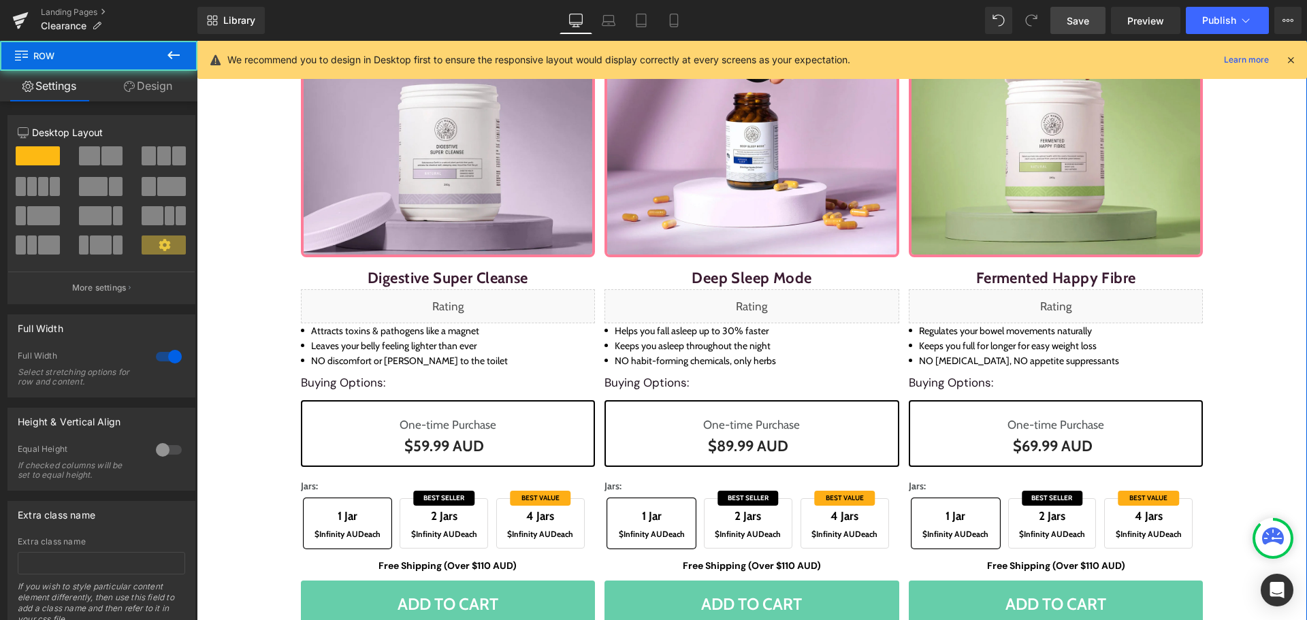
scroll to position [1049, 0]
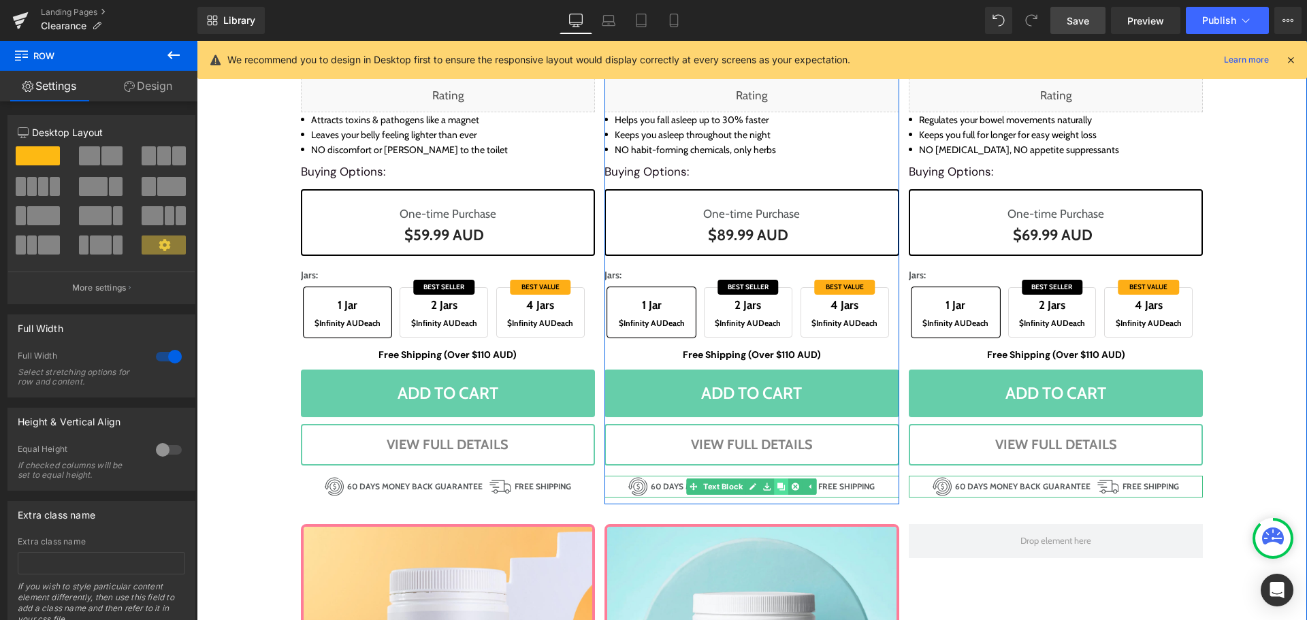
click at [777, 485] on icon at bounding box center [780, 486] width 7 height 7
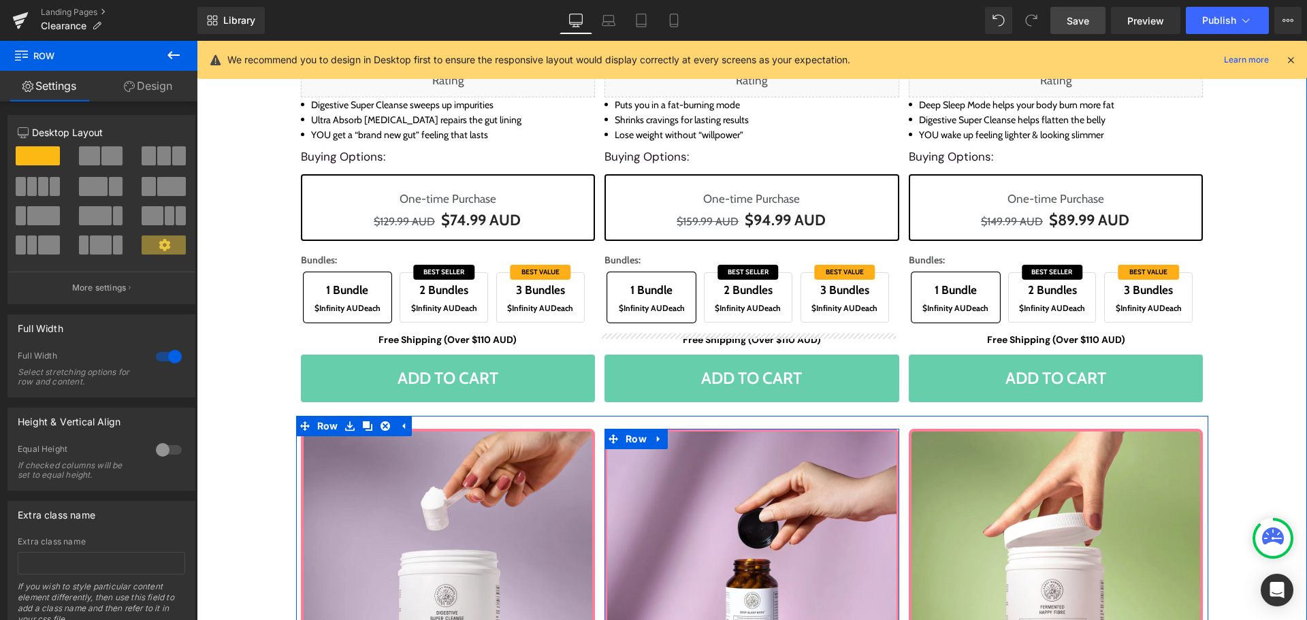
scroll to position [333, 0]
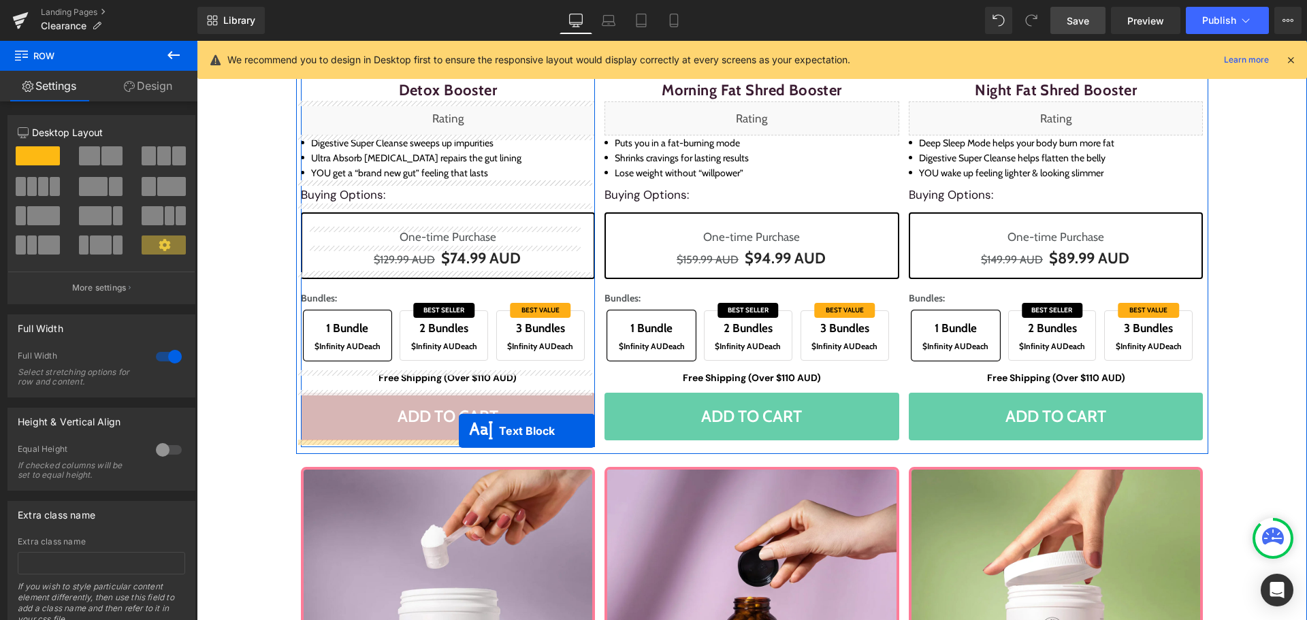
drag, startPoint x: 713, startPoint y: 351, endPoint x: 459, endPoint y: 431, distance: 266.1
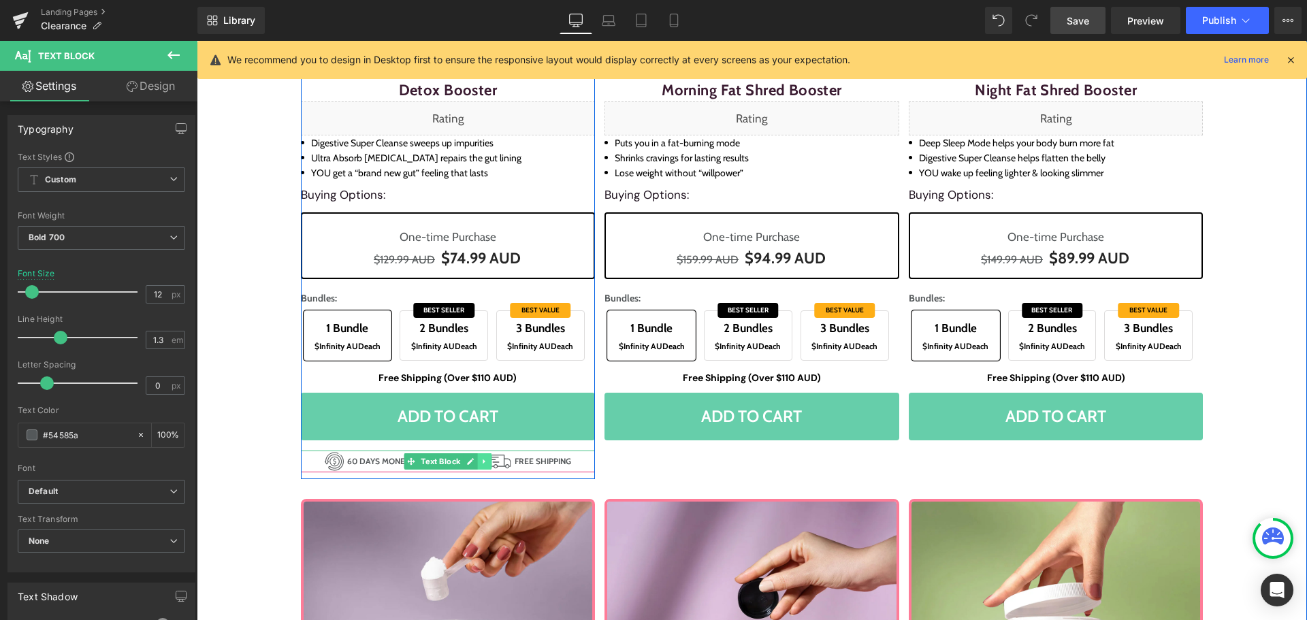
click at [483, 462] on icon at bounding box center [484, 461] width 2 height 5
click at [470, 456] on link at bounding box center [477, 461] width 14 height 16
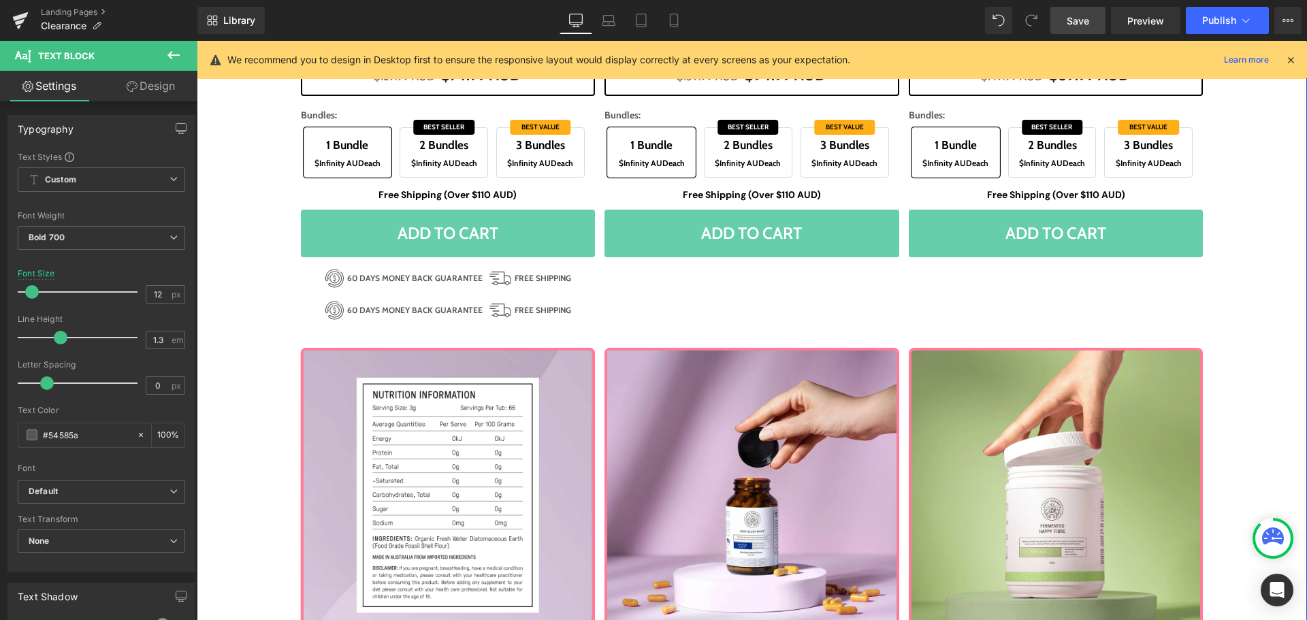
scroll to position [516, 0]
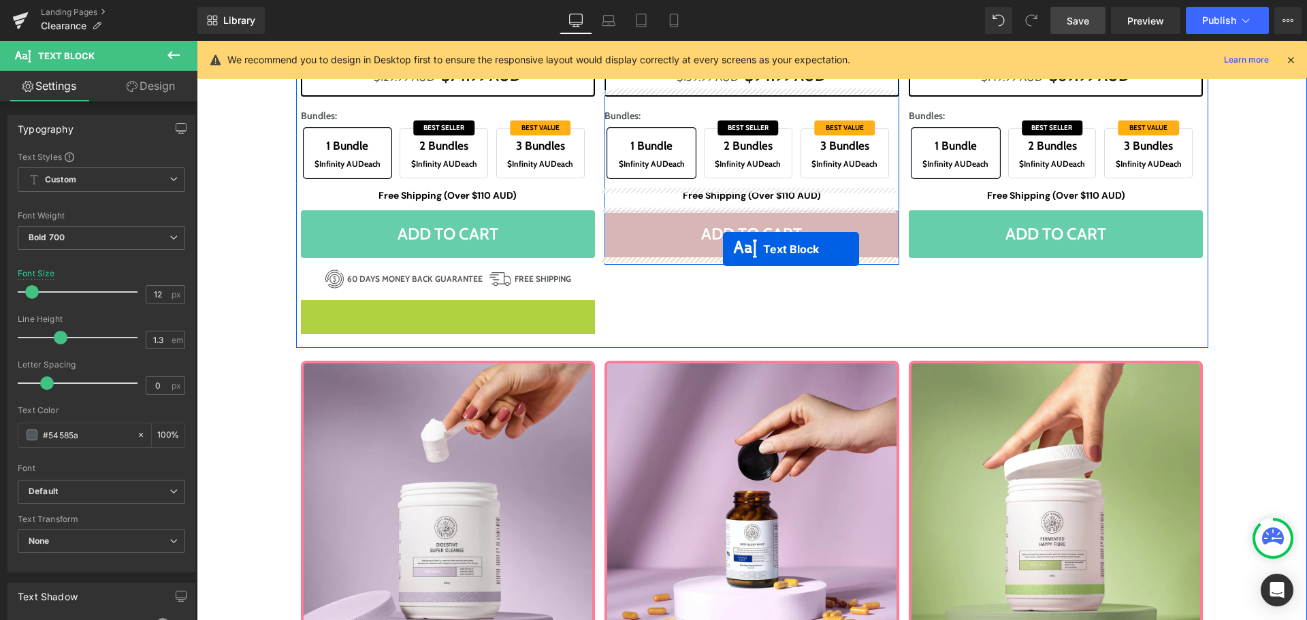
drag, startPoint x: 406, startPoint y: 307, endPoint x: 721, endPoint y: 249, distance: 320.4
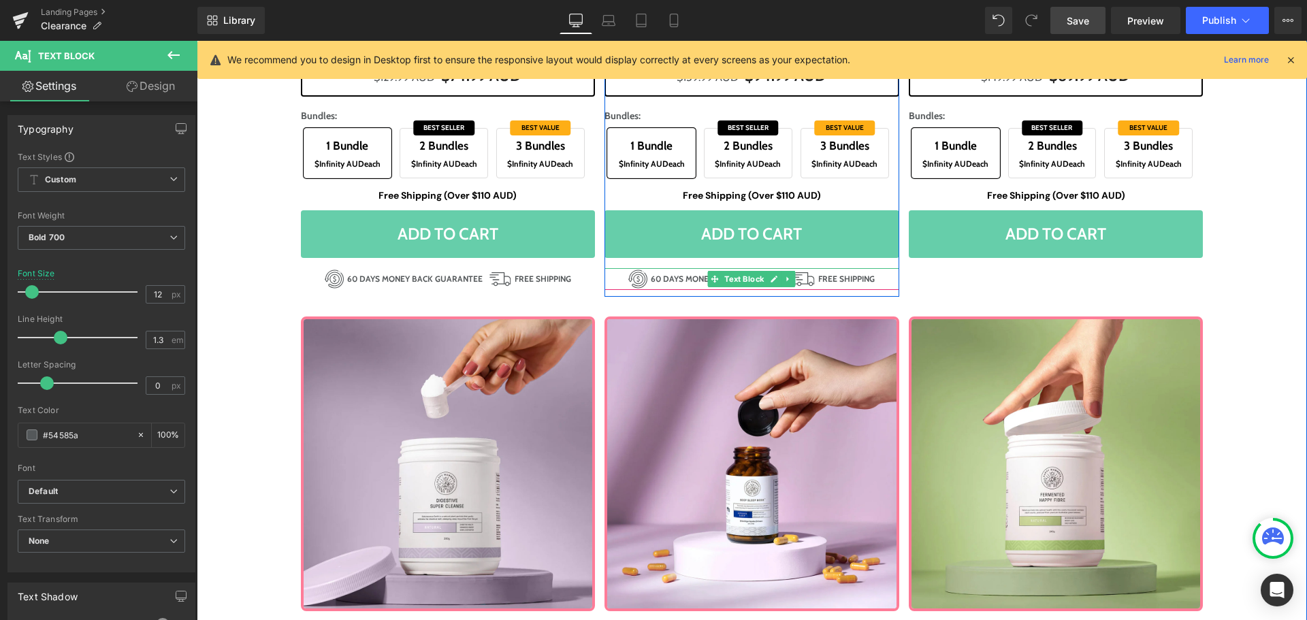
click at [787, 279] on icon at bounding box center [788, 279] width 2 height 5
click at [777, 279] on icon at bounding box center [780, 278] width 7 height 7
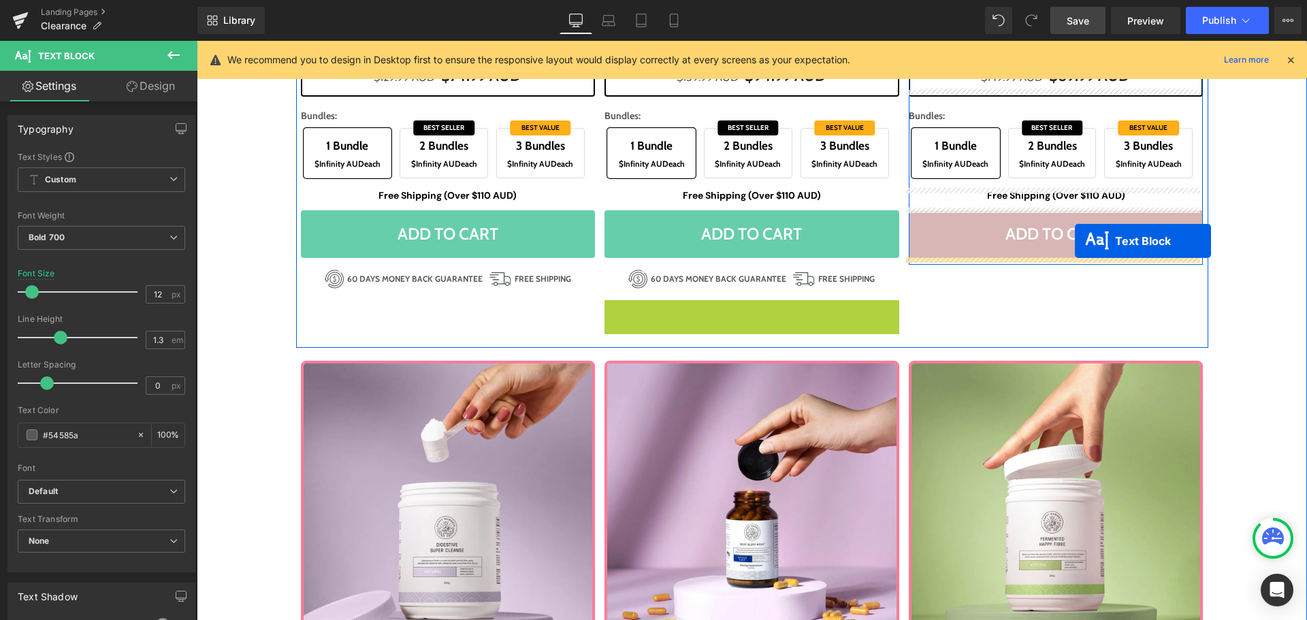
drag, startPoint x: 711, startPoint y: 310, endPoint x: 1075, endPoint y: 241, distance: 370.7
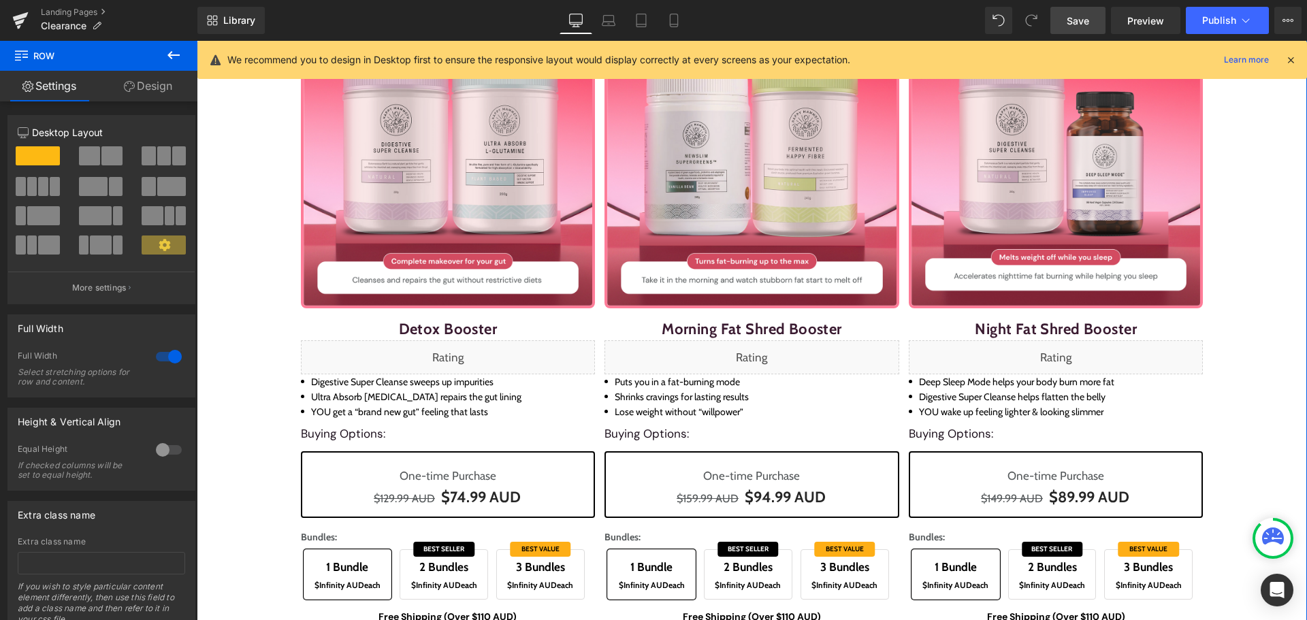
scroll to position [0, 0]
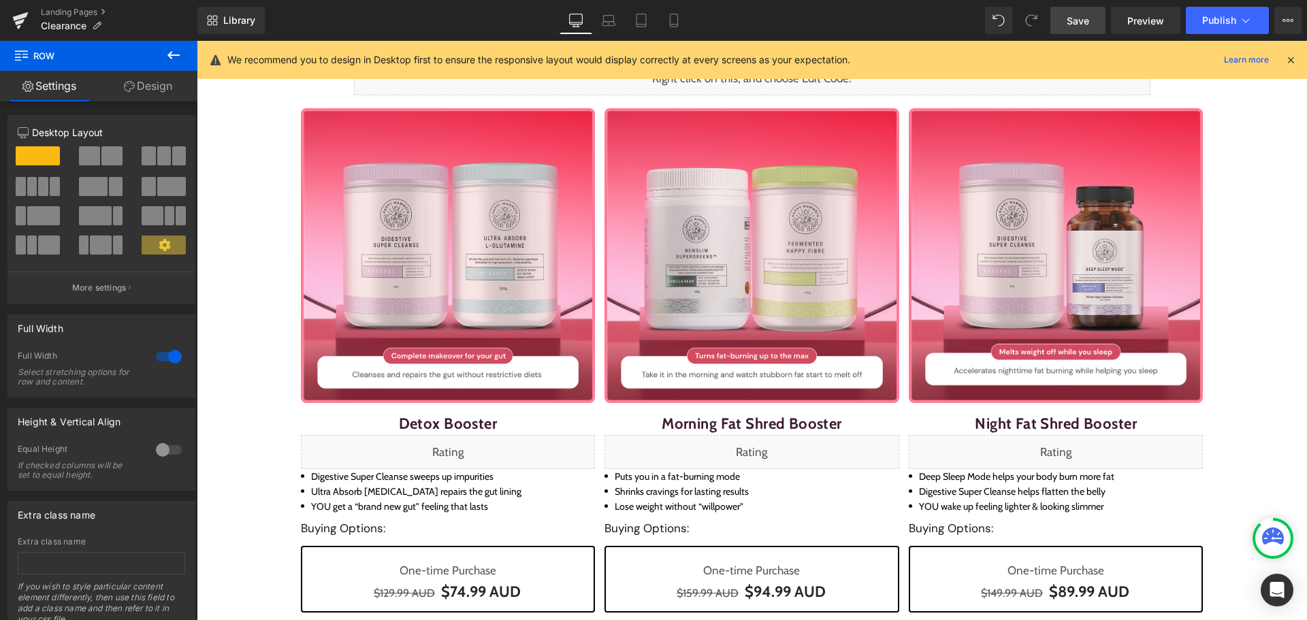
drag, startPoint x: 884, startPoint y: 44, endPoint x: 1079, endPoint y: 69, distance: 196.9
click at [1080, 21] on span "Save" at bounding box center [1077, 21] width 22 height 14
click at [1066, 16] on link "Save" at bounding box center [1077, 20] width 55 height 27
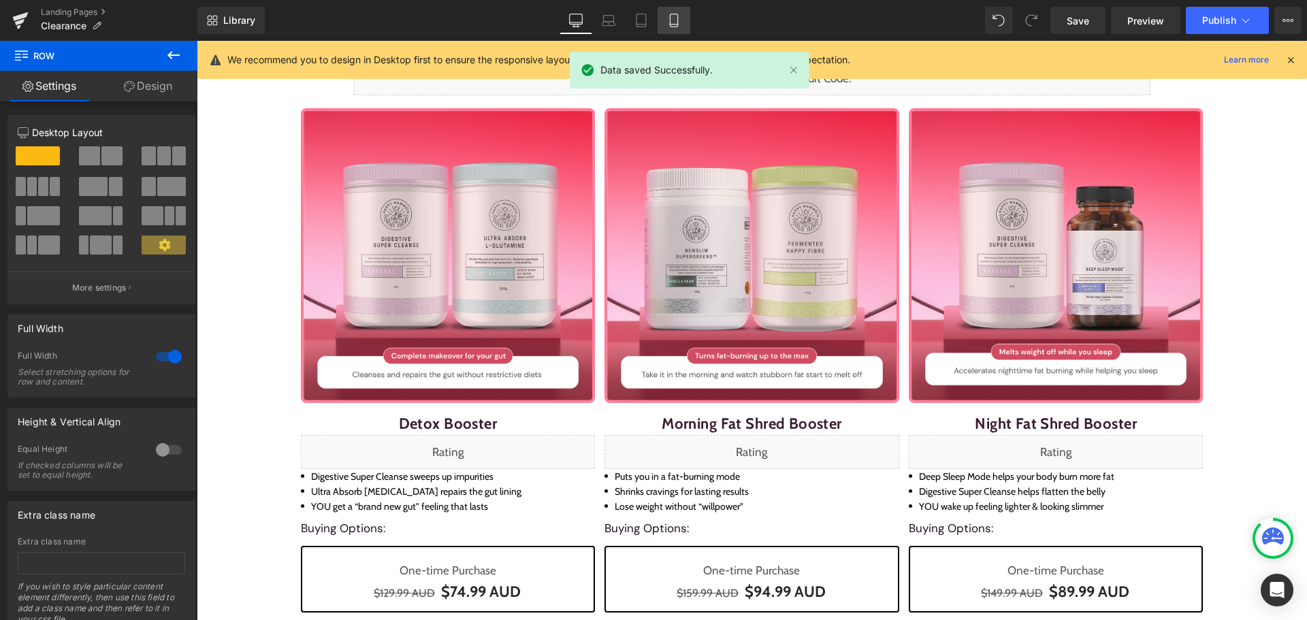
click at [675, 17] on icon at bounding box center [674, 21] width 14 height 14
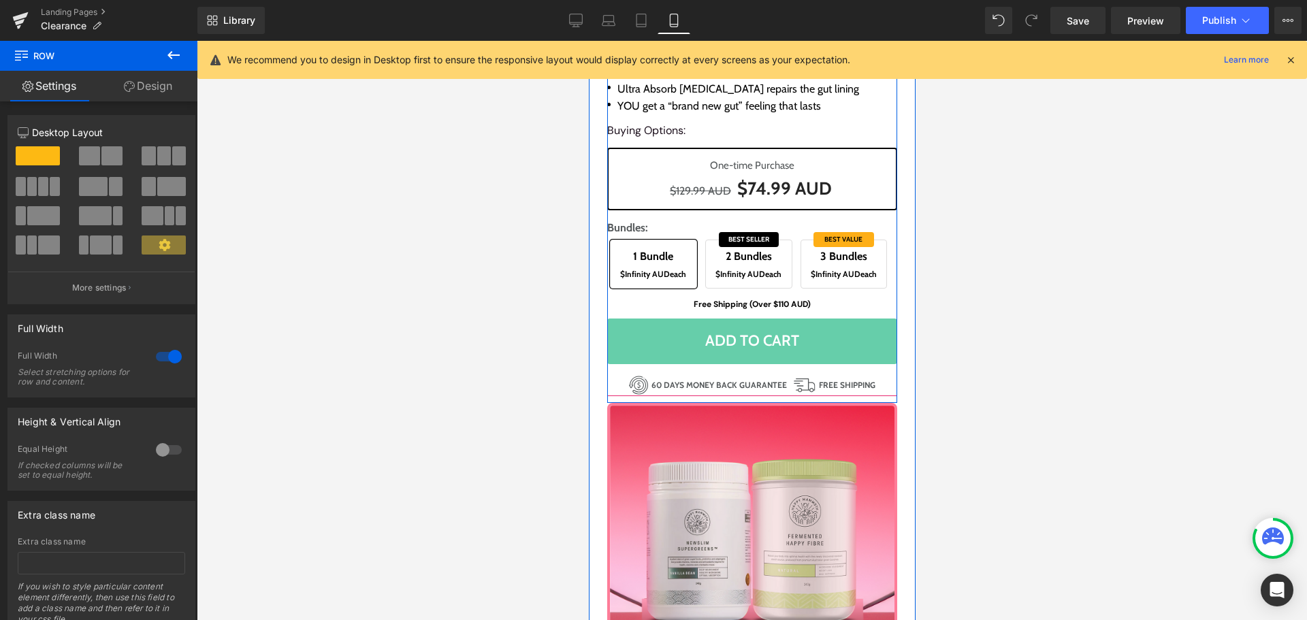
scroll to position [408, 0]
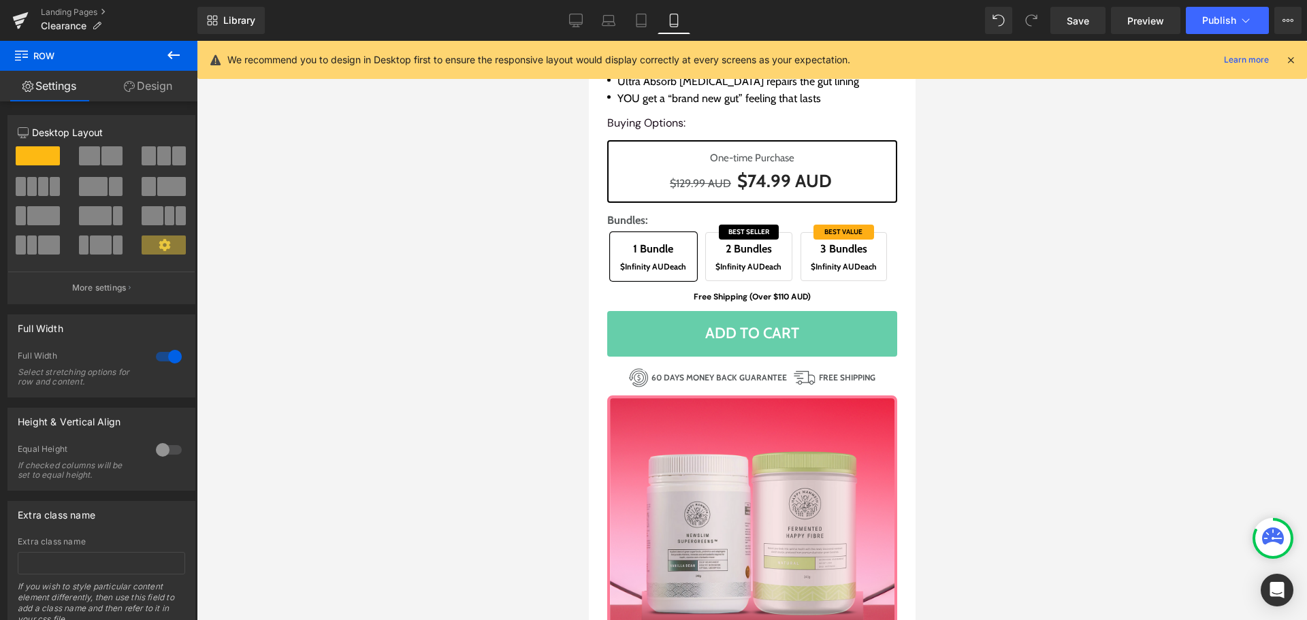
click at [1076, 381] on div at bounding box center [752, 330] width 1110 height 579
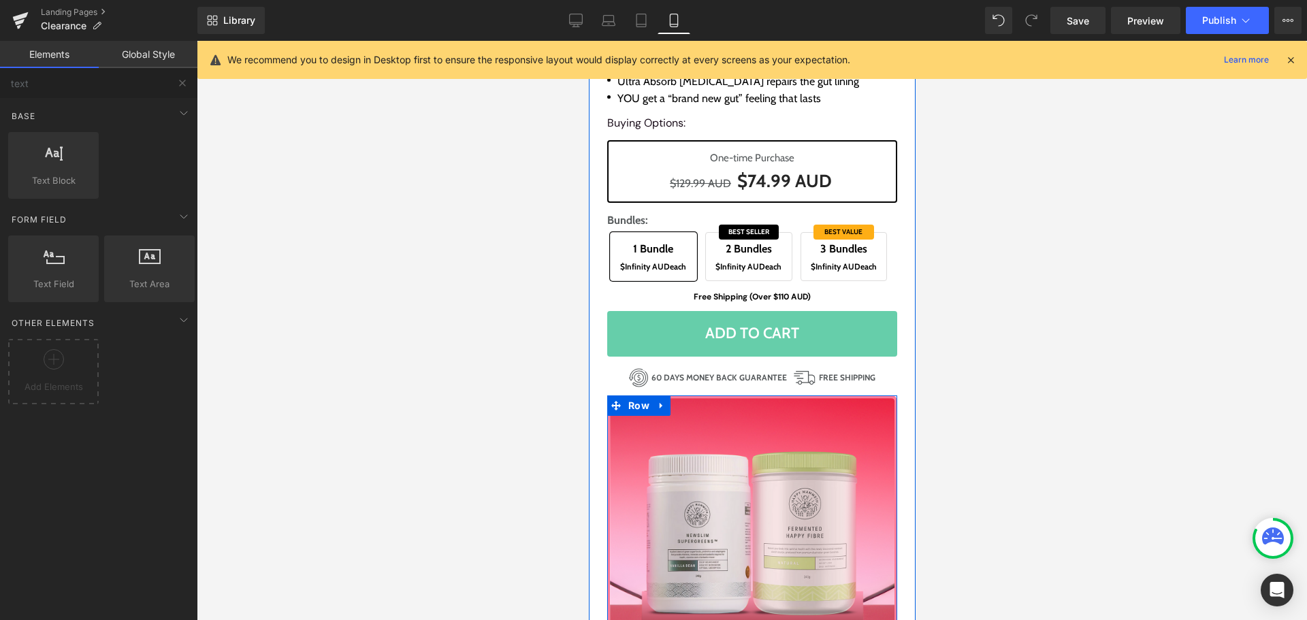
click at [625, 401] on span "Row" at bounding box center [638, 405] width 28 height 20
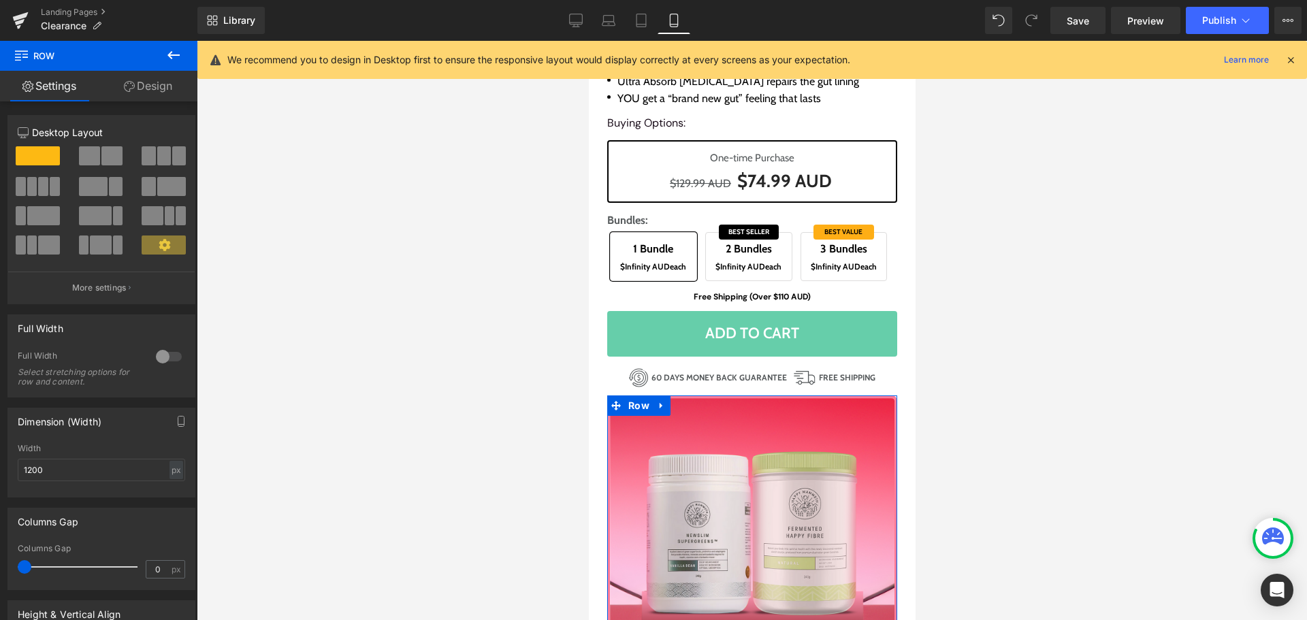
click at [150, 92] on link "Design" at bounding box center [148, 86] width 99 height 31
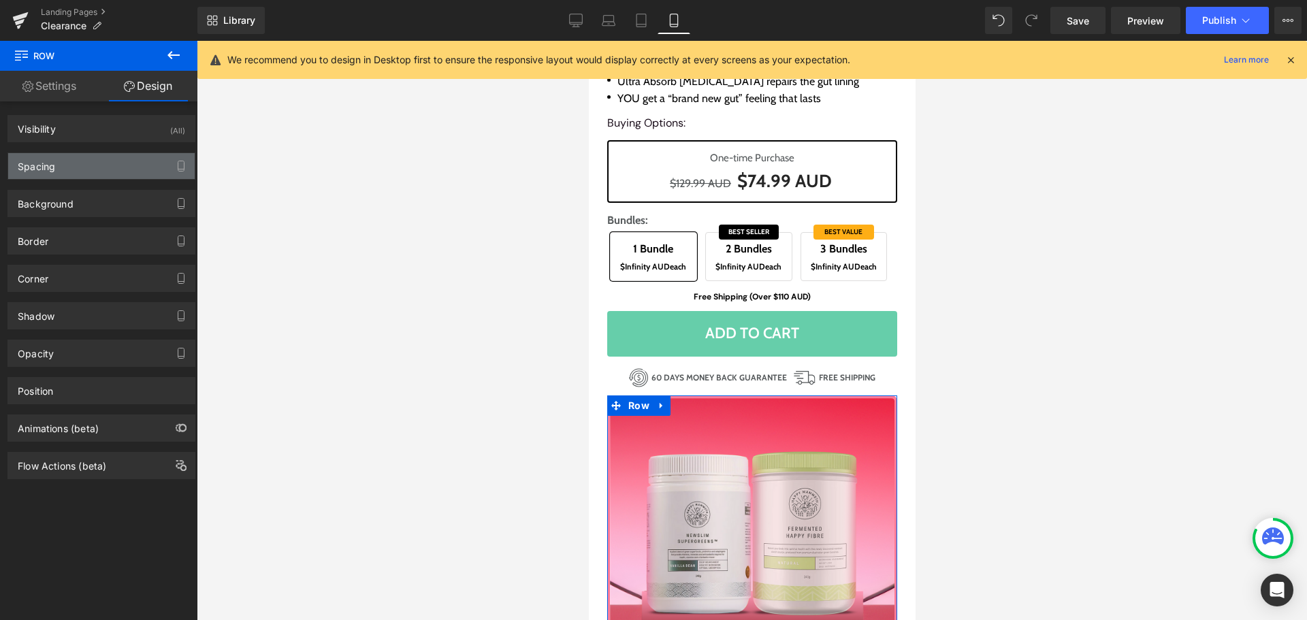
click at [80, 169] on div "Spacing" at bounding box center [101, 166] width 186 height 26
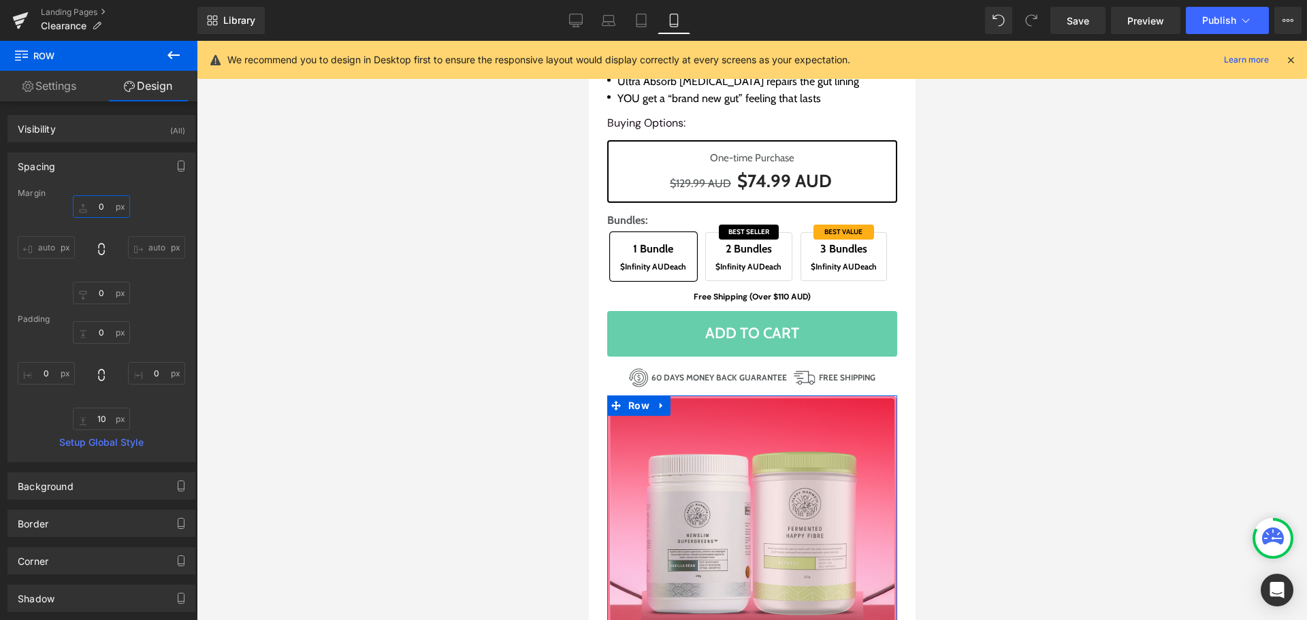
click at [98, 211] on input "text" at bounding box center [101, 206] width 57 height 22
type input "15"
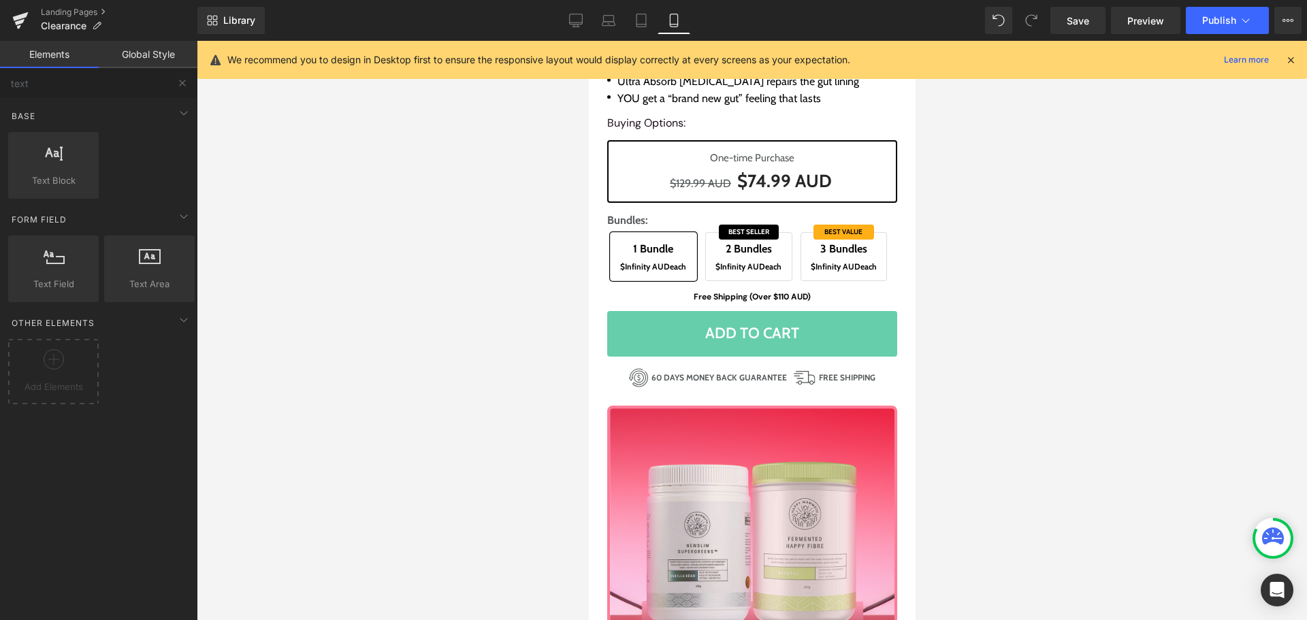
click at [970, 400] on div at bounding box center [752, 330] width 1110 height 579
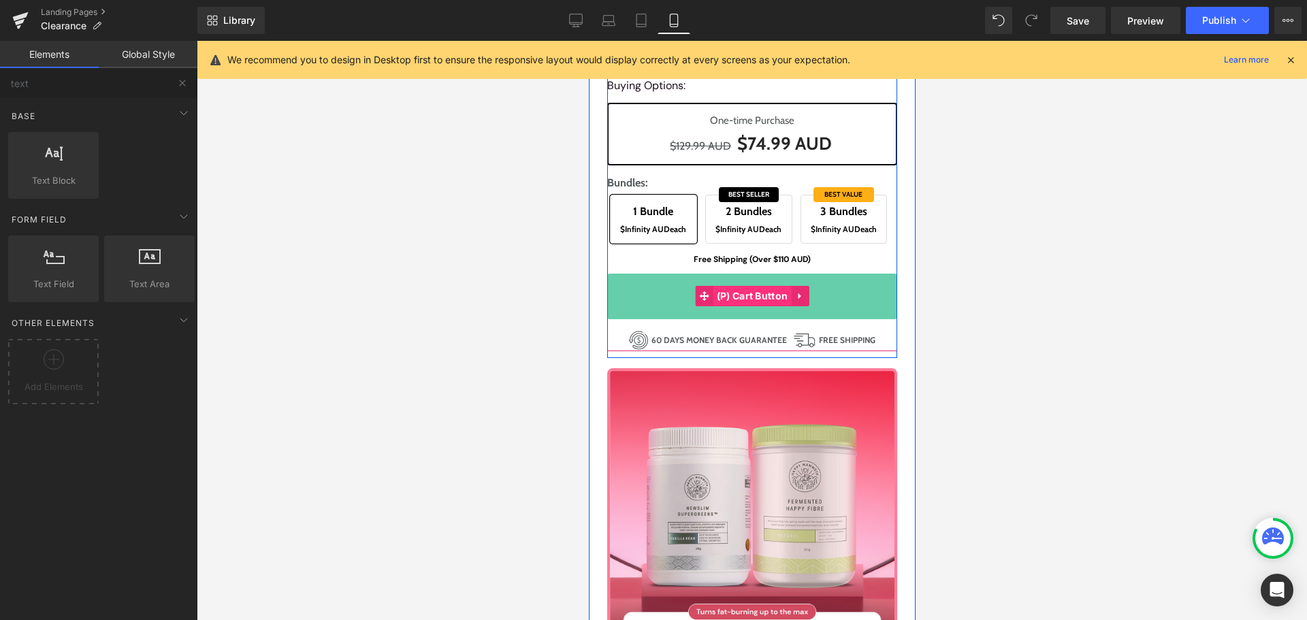
scroll to position [476, 0]
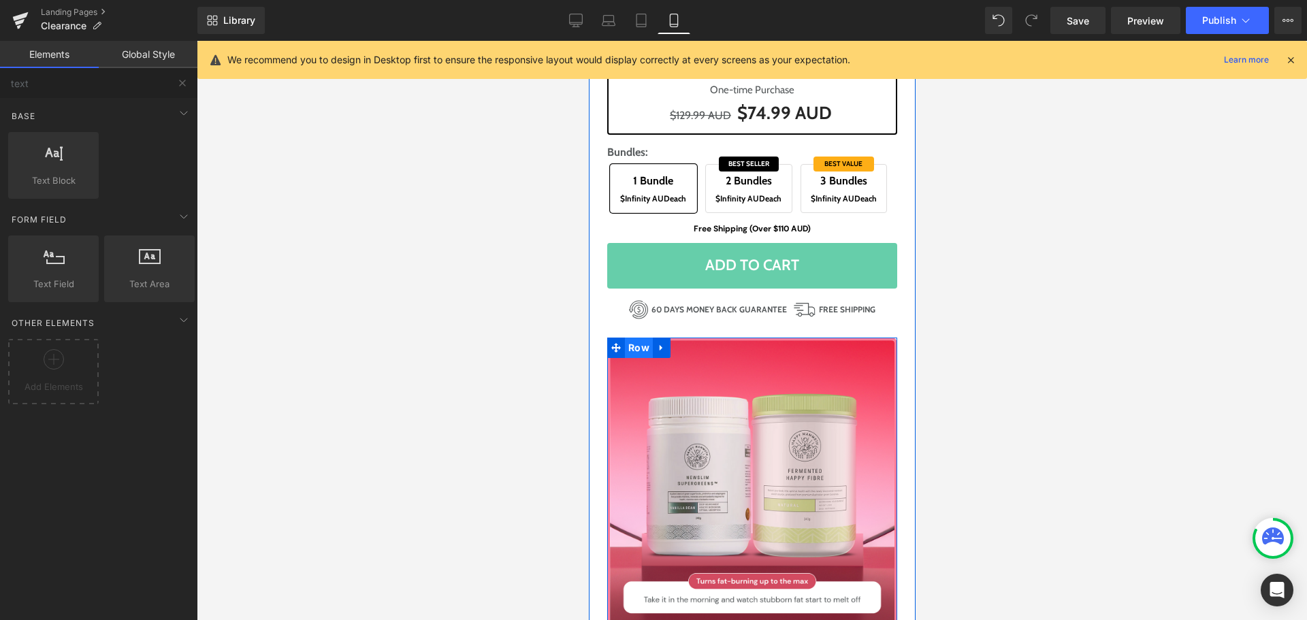
click at [625, 344] on span "Row" at bounding box center [638, 348] width 28 height 20
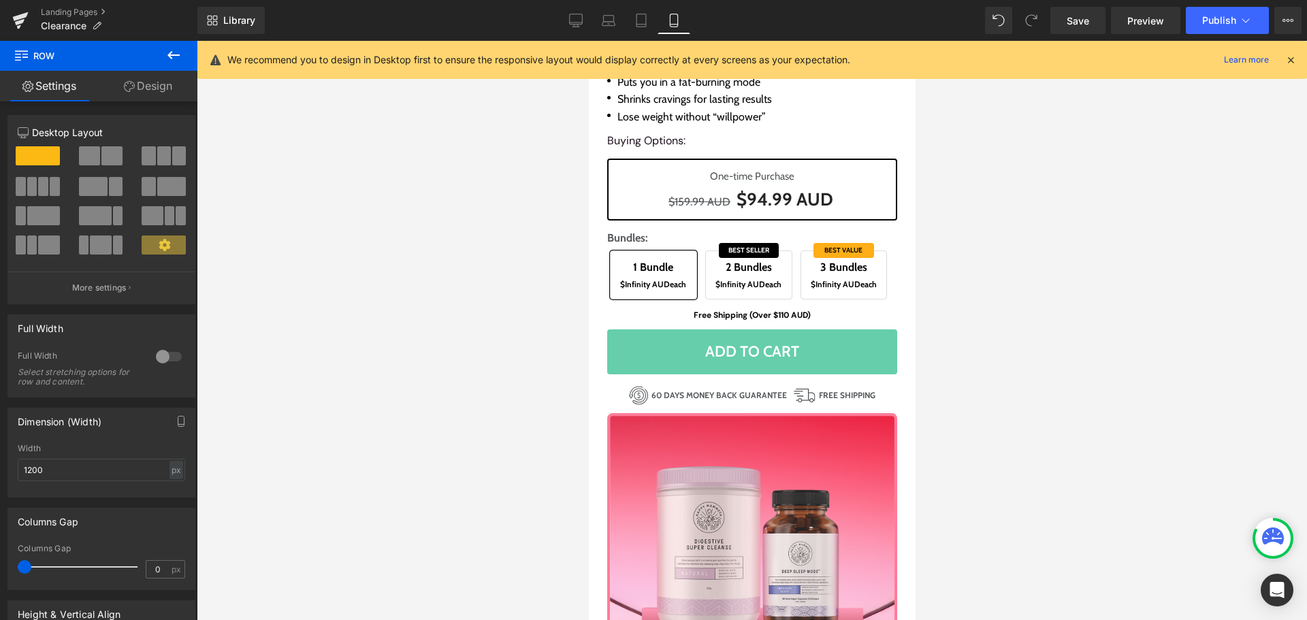
scroll to position [1157, 0]
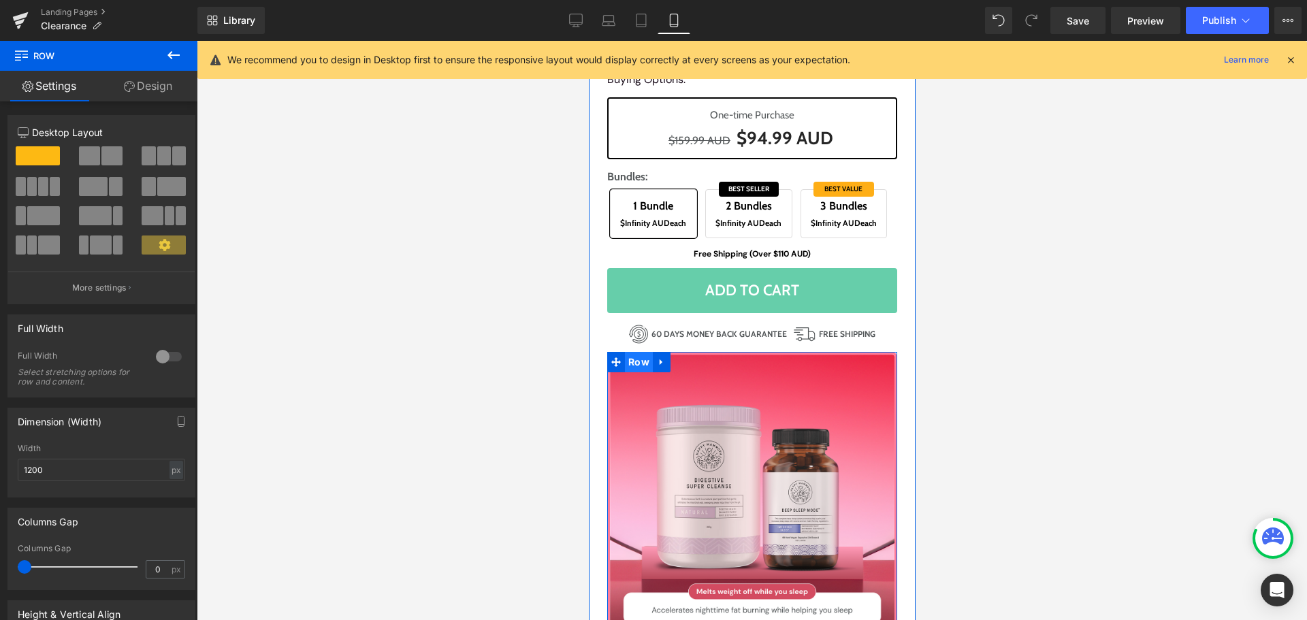
click at [625, 359] on span "Row" at bounding box center [638, 362] width 28 height 20
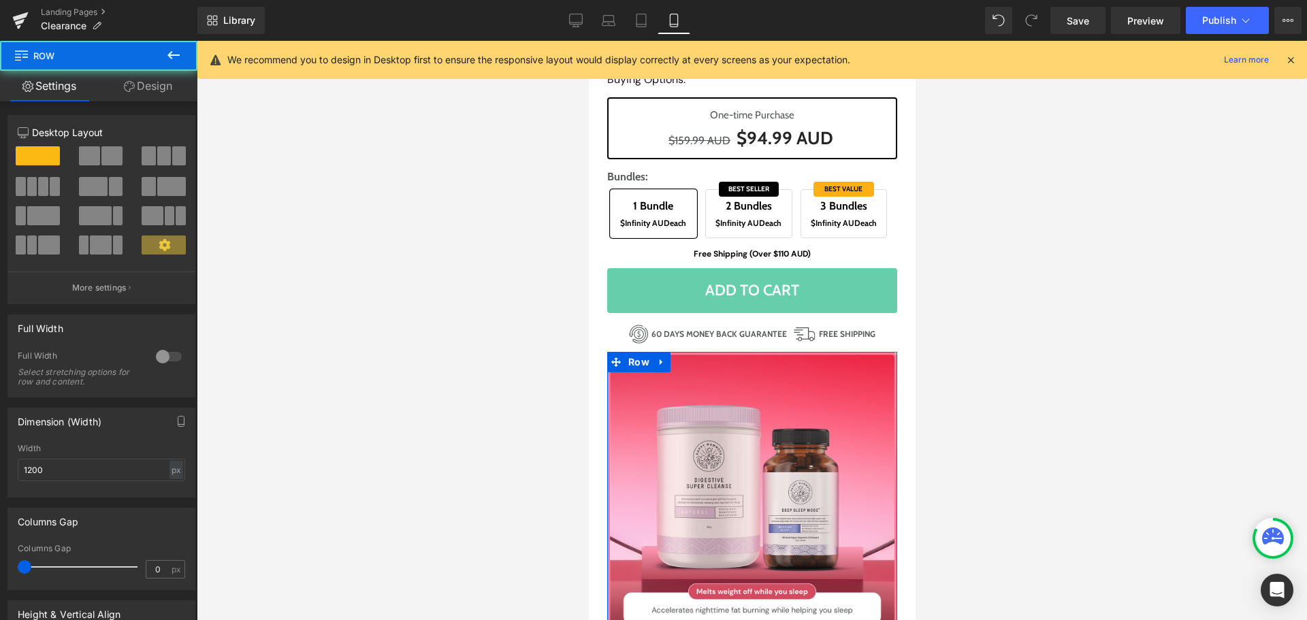
click at [155, 90] on link "Design" at bounding box center [148, 86] width 99 height 31
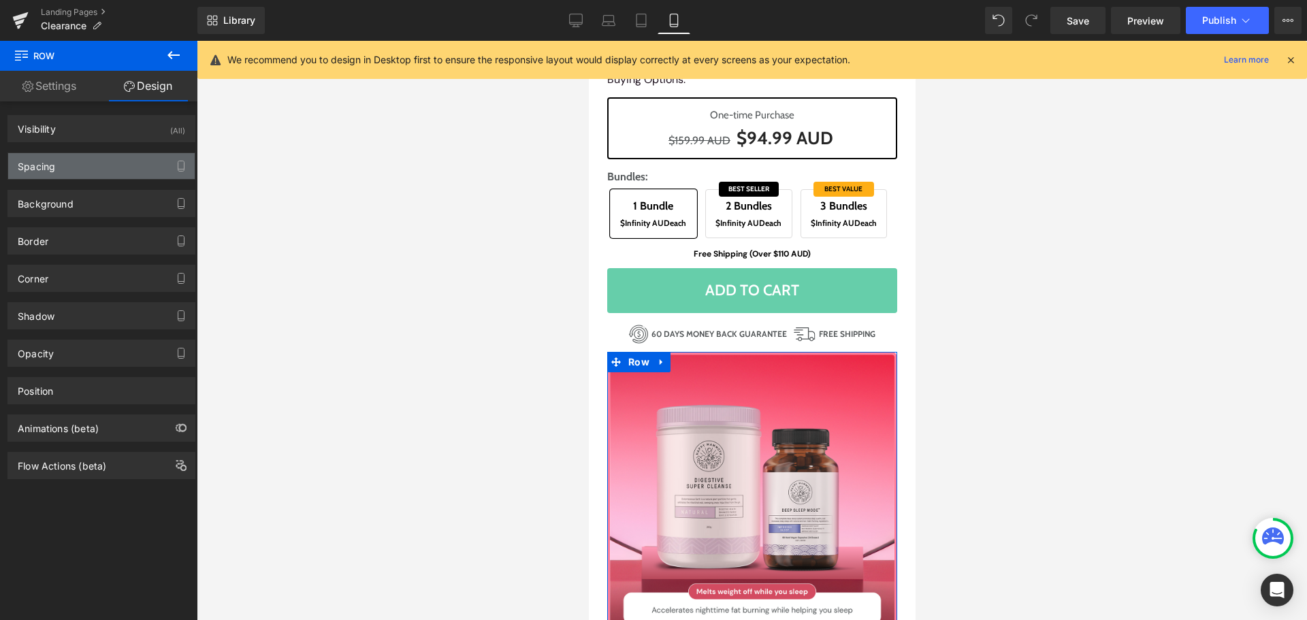
click at [78, 165] on div "Spacing" at bounding box center [101, 166] width 186 height 26
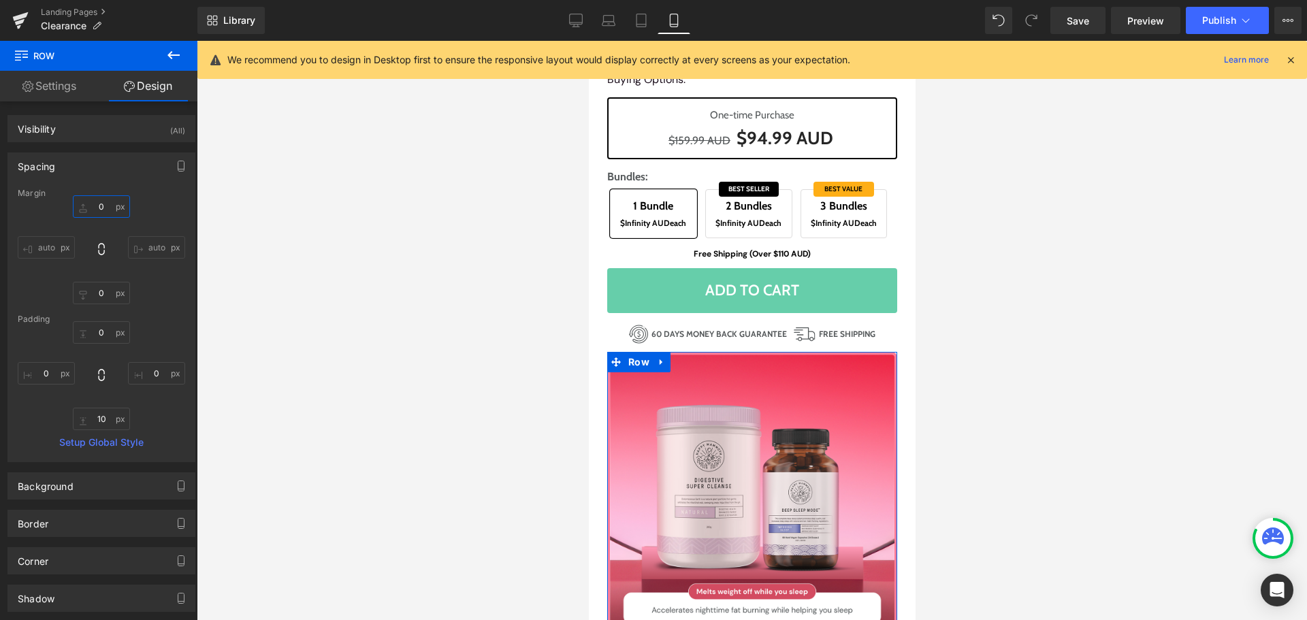
click at [103, 208] on input "0" at bounding box center [101, 206] width 57 height 22
type input "15"
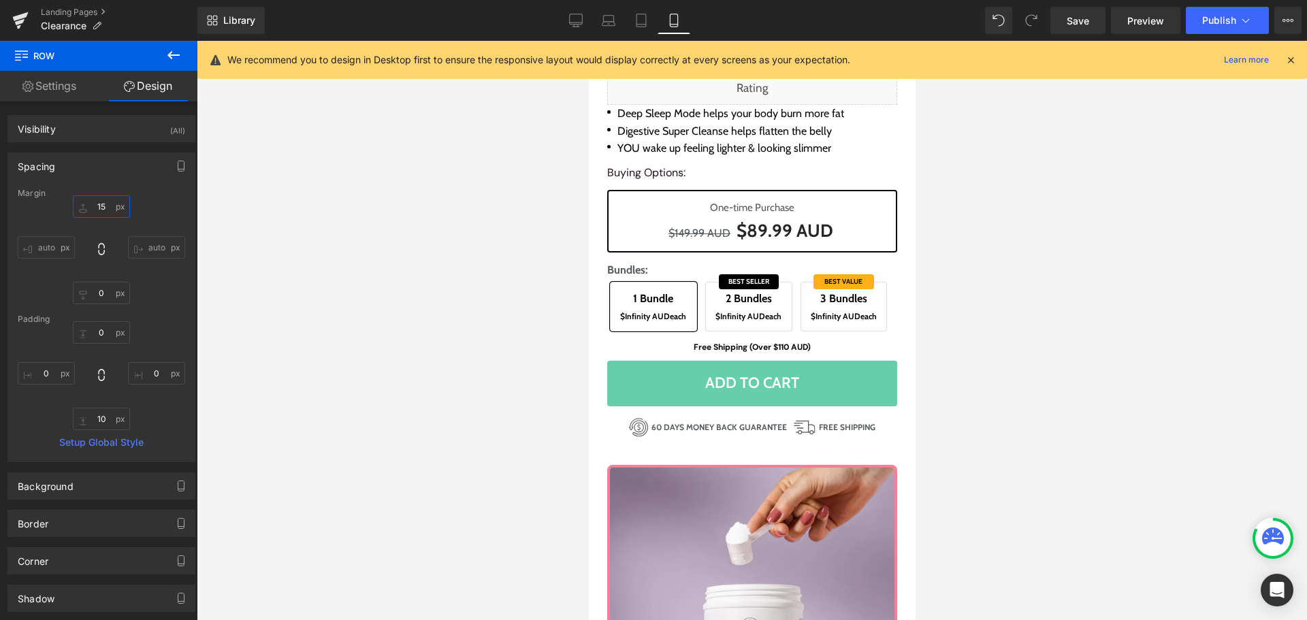
scroll to position [2042, 0]
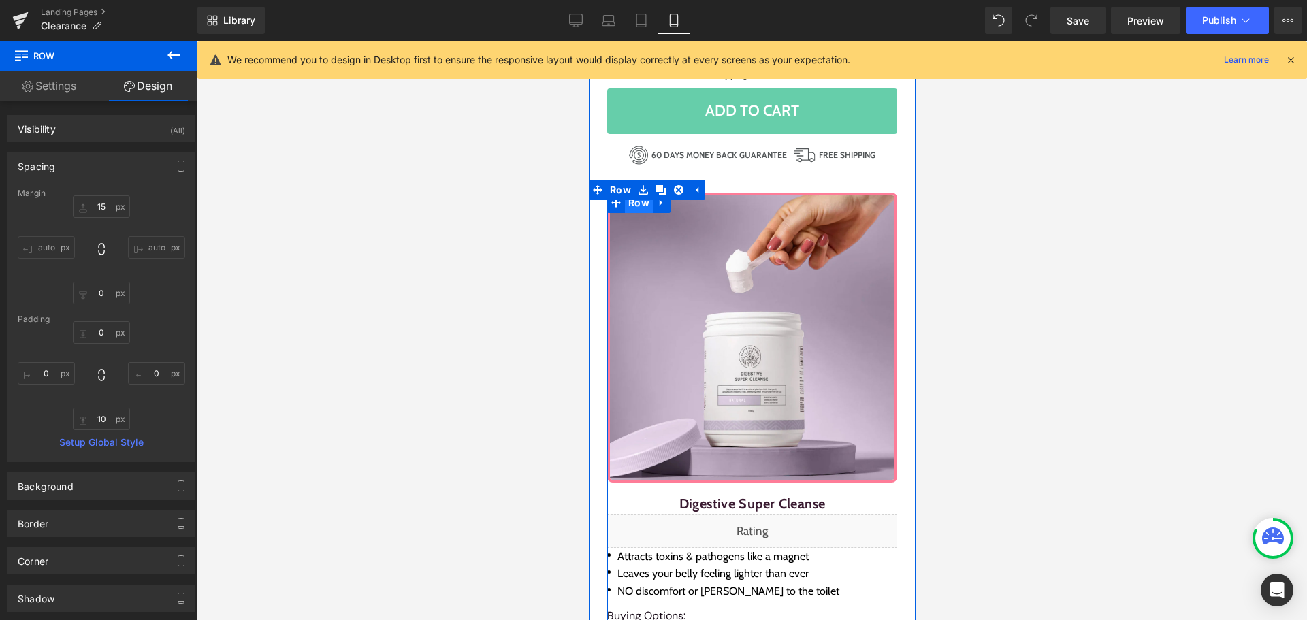
click at [639, 201] on span "Row" at bounding box center [638, 203] width 28 height 20
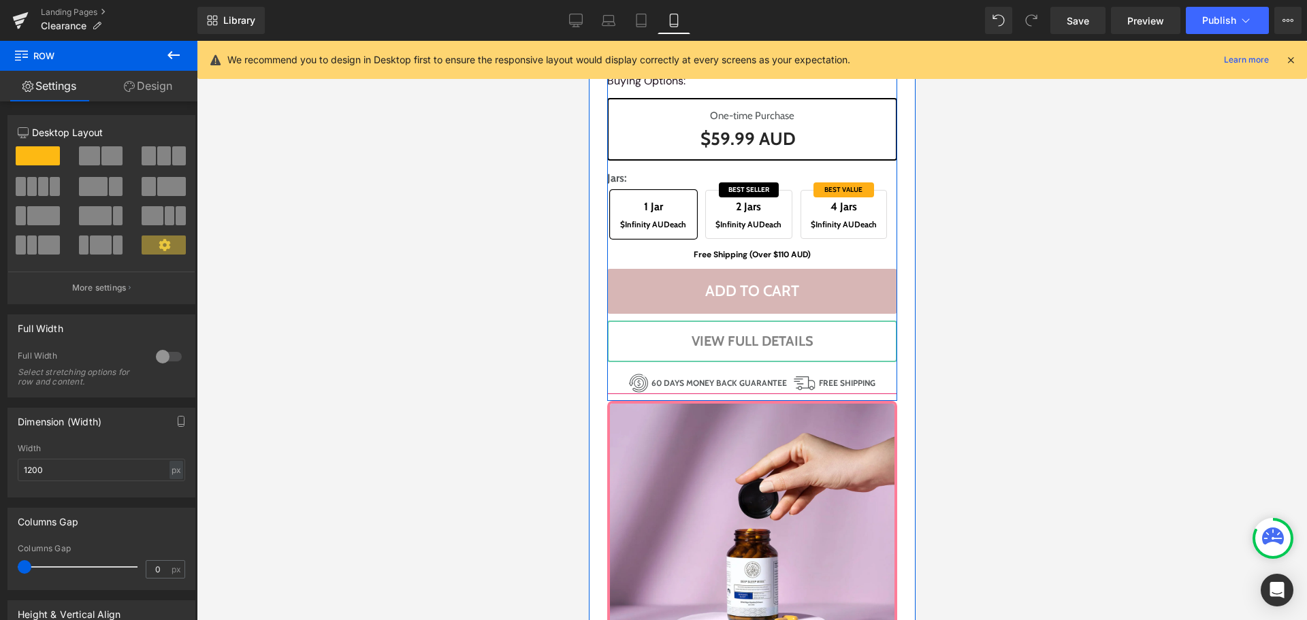
scroll to position [2586, 0]
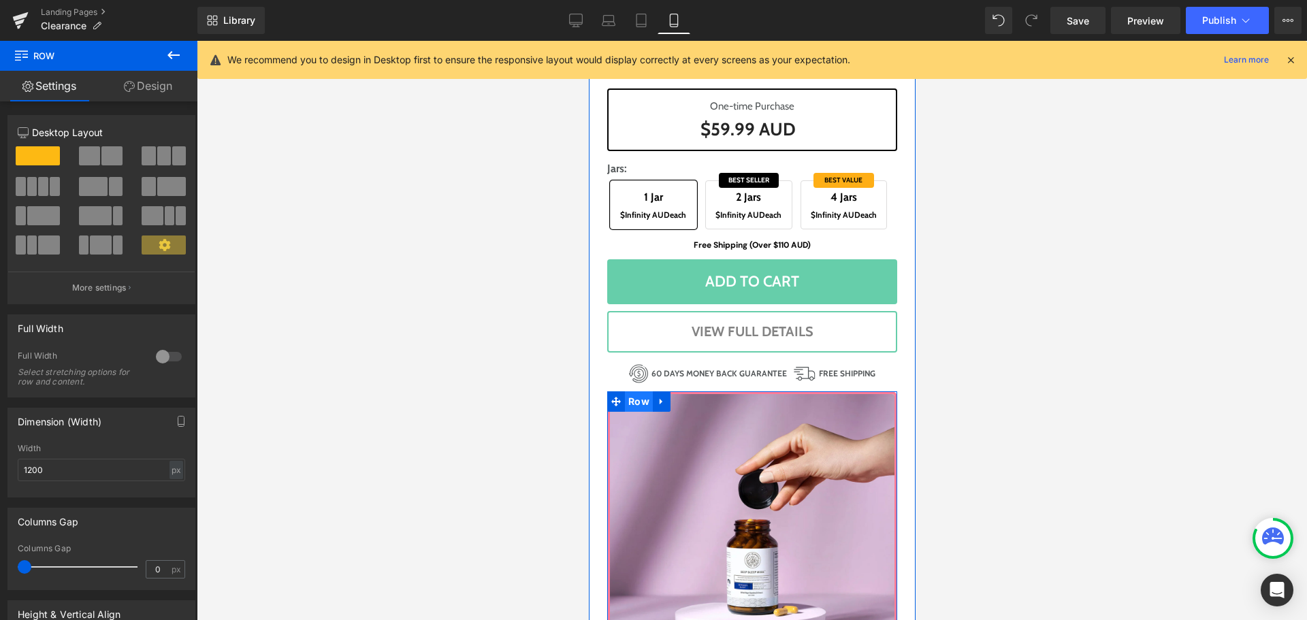
click at [628, 398] on span "Row" at bounding box center [638, 401] width 28 height 20
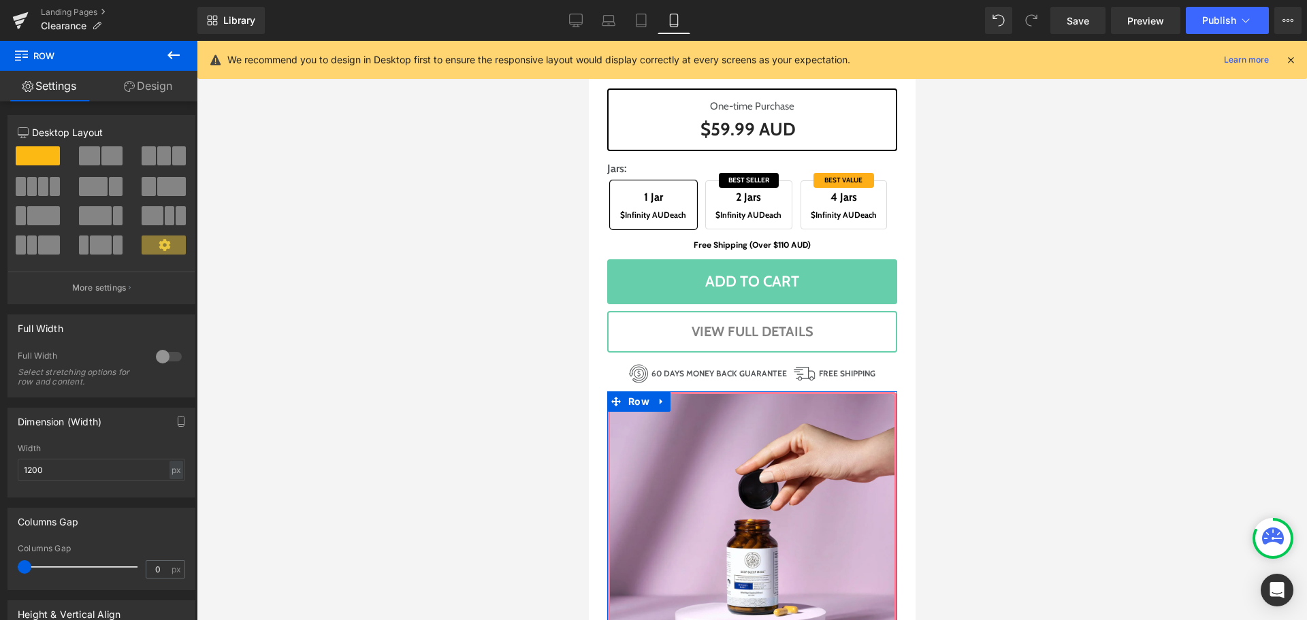
click at [164, 90] on link "Design" at bounding box center [148, 86] width 99 height 31
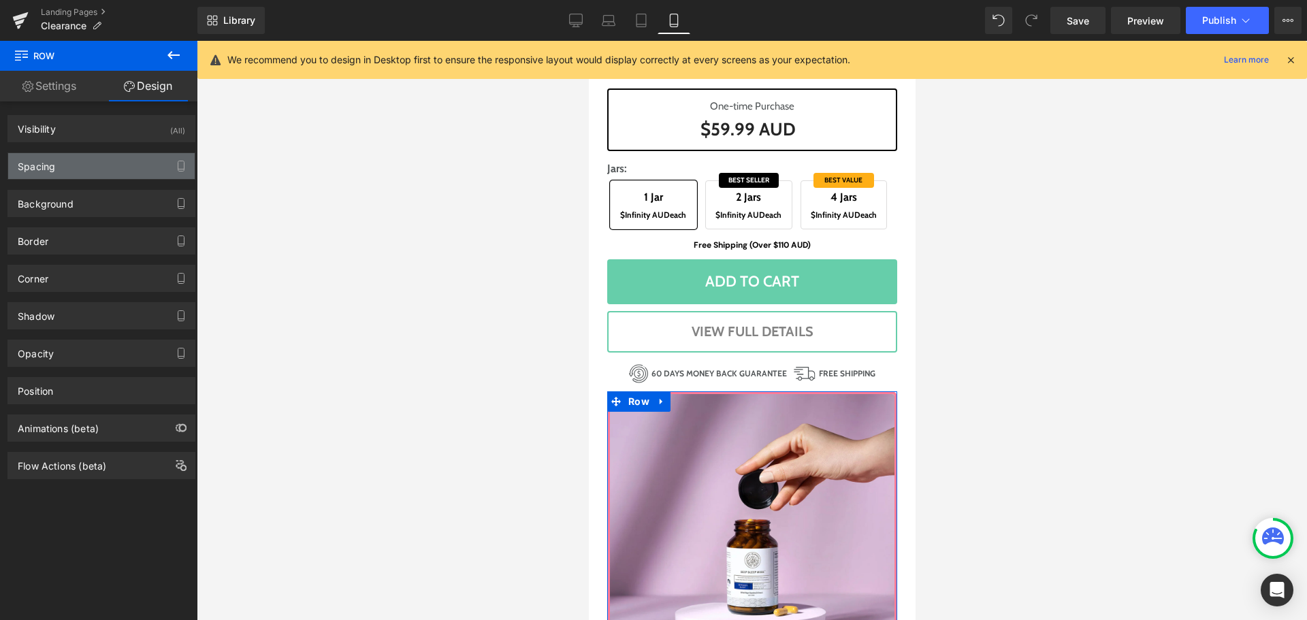
click at [89, 164] on div "Spacing" at bounding box center [101, 166] width 186 height 26
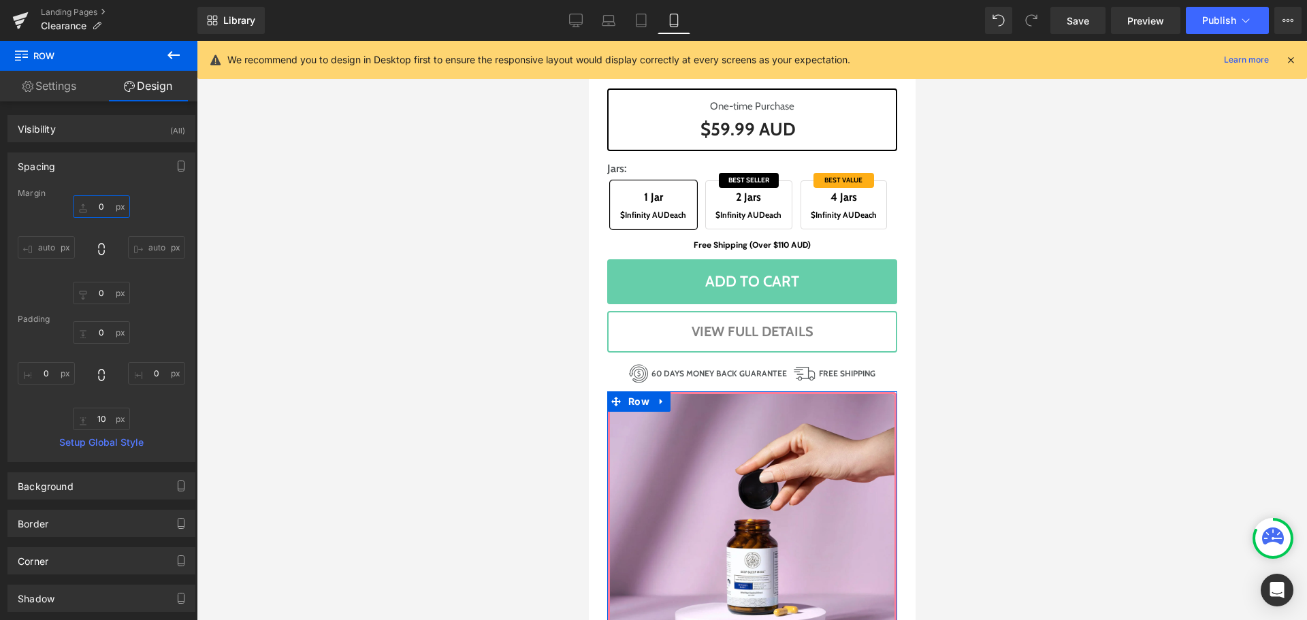
click at [95, 210] on input "text" at bounding box center [101, 206] width 57 height 22
type input "15"
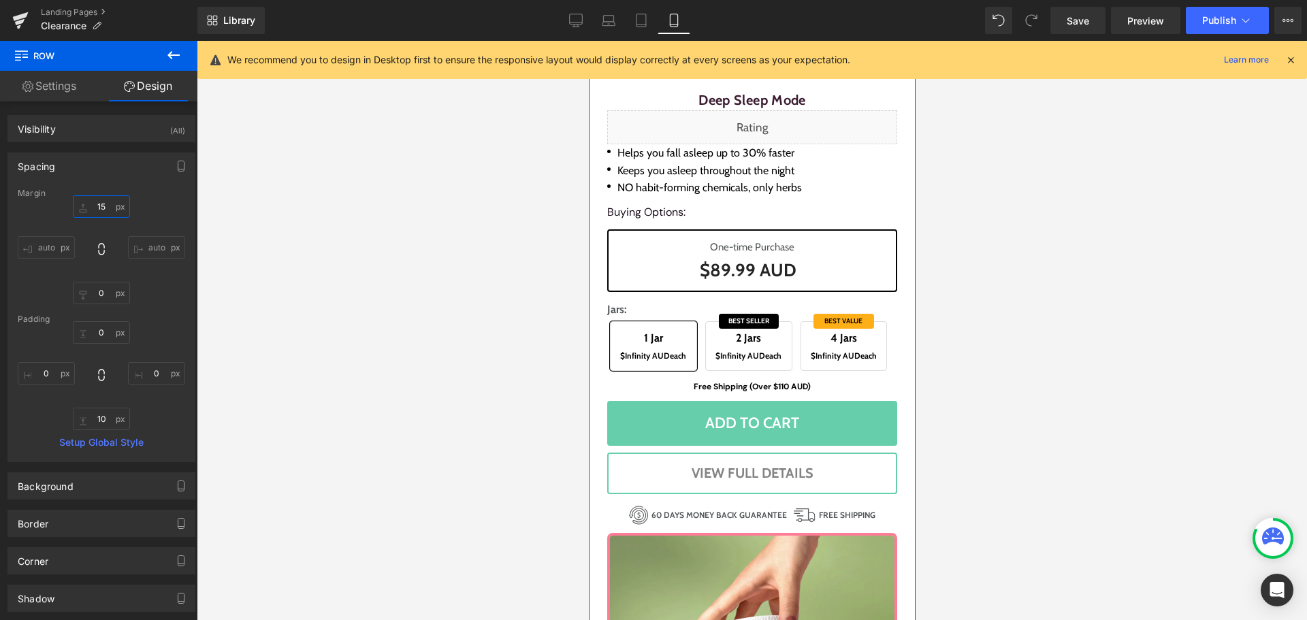
scroll to position [3335, 0]
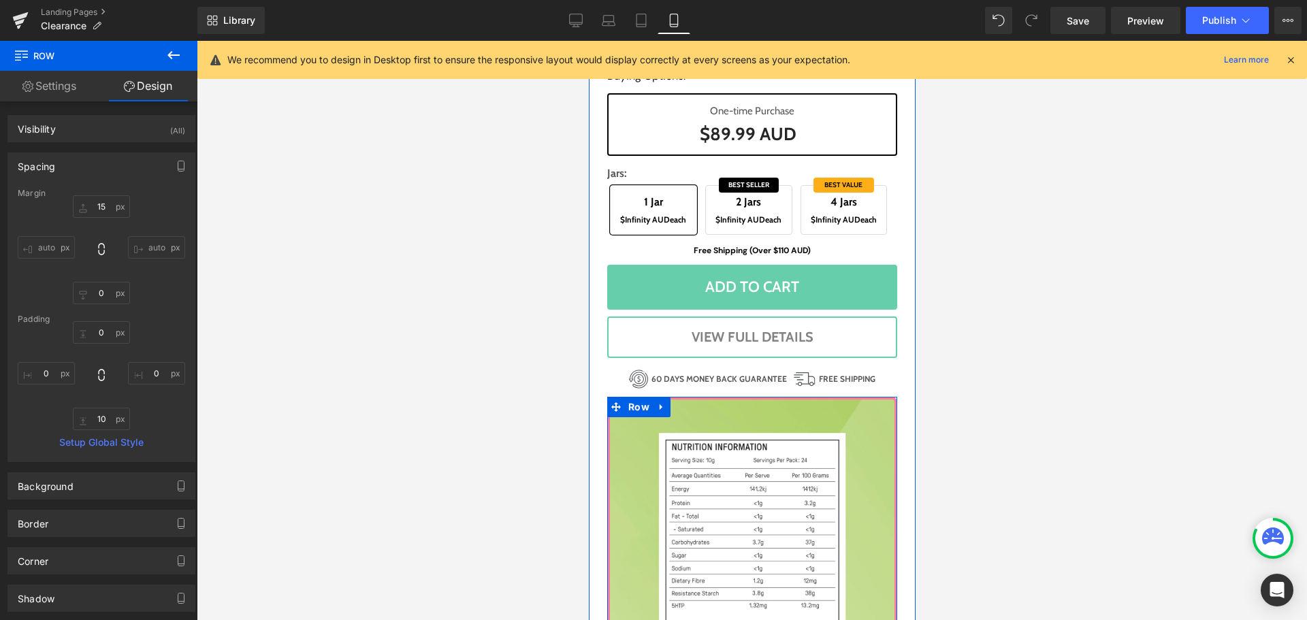
click at [625, 404] on span "Row" at bounding box center [638, 407] width 28 height 20
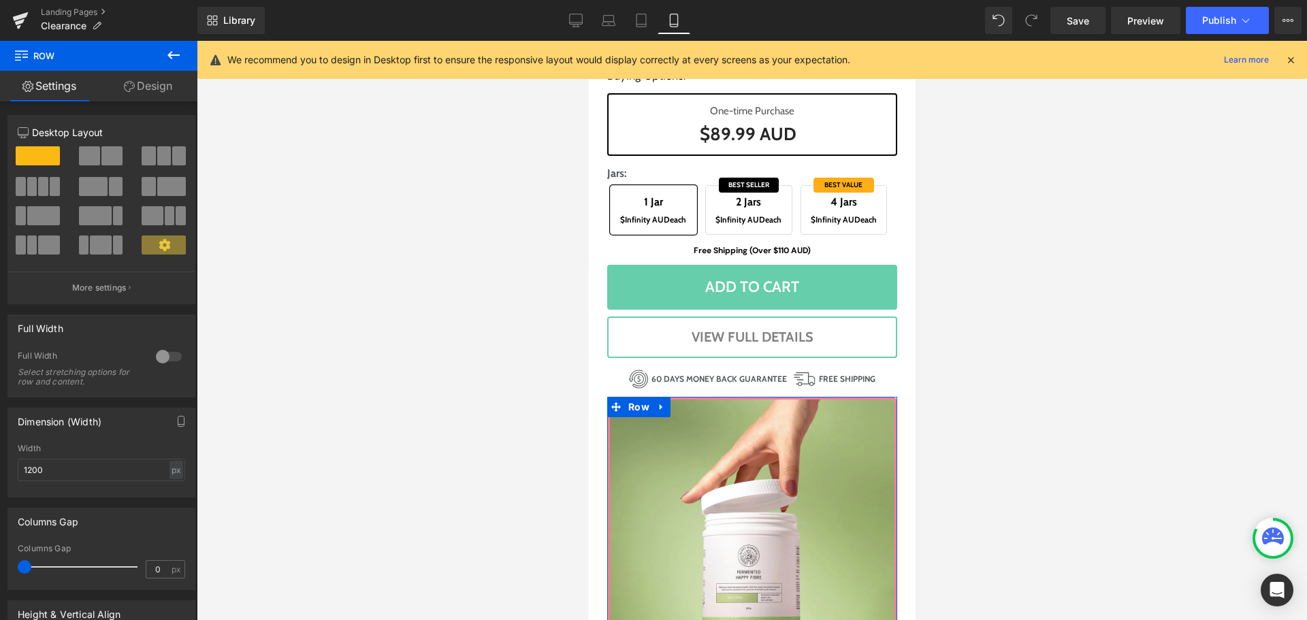
click at [141, 84] on link "Design" at bounding box center [148, 86] width 99 height 31
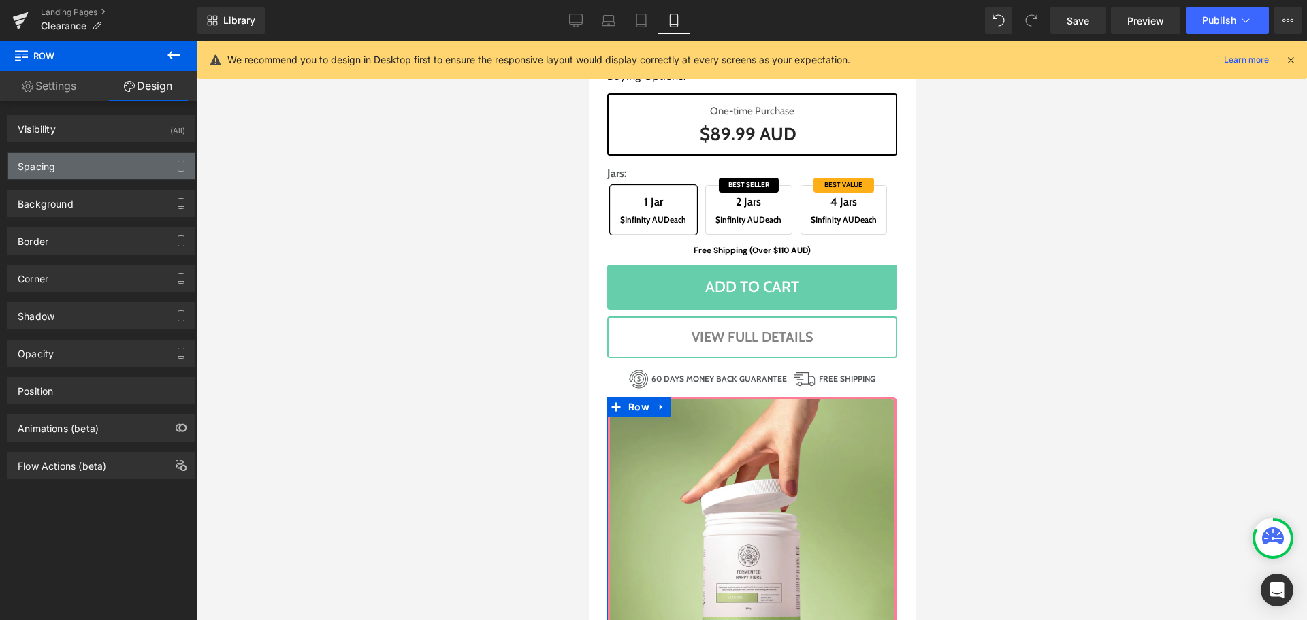
click at [74, 169] on div "Spacing" at bounding box center [101, 166] width 186 height 26
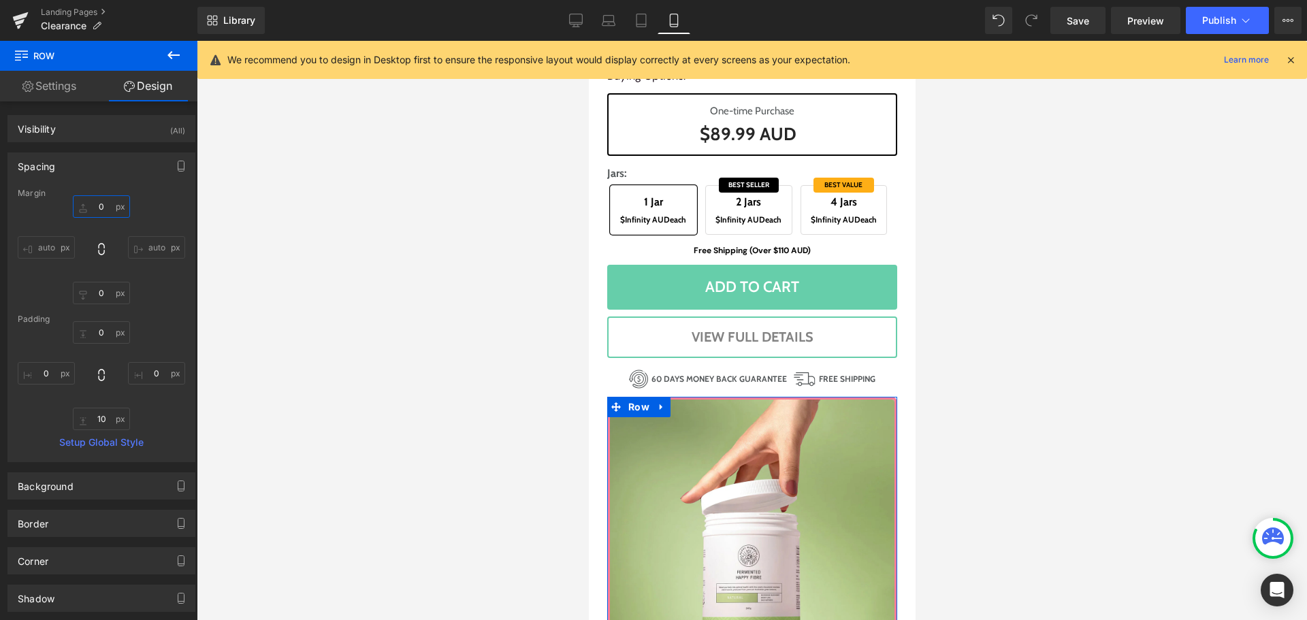
click at [115, 201] on input "text" at bounding box center [101, 206] width 57 height 22
type input "15"
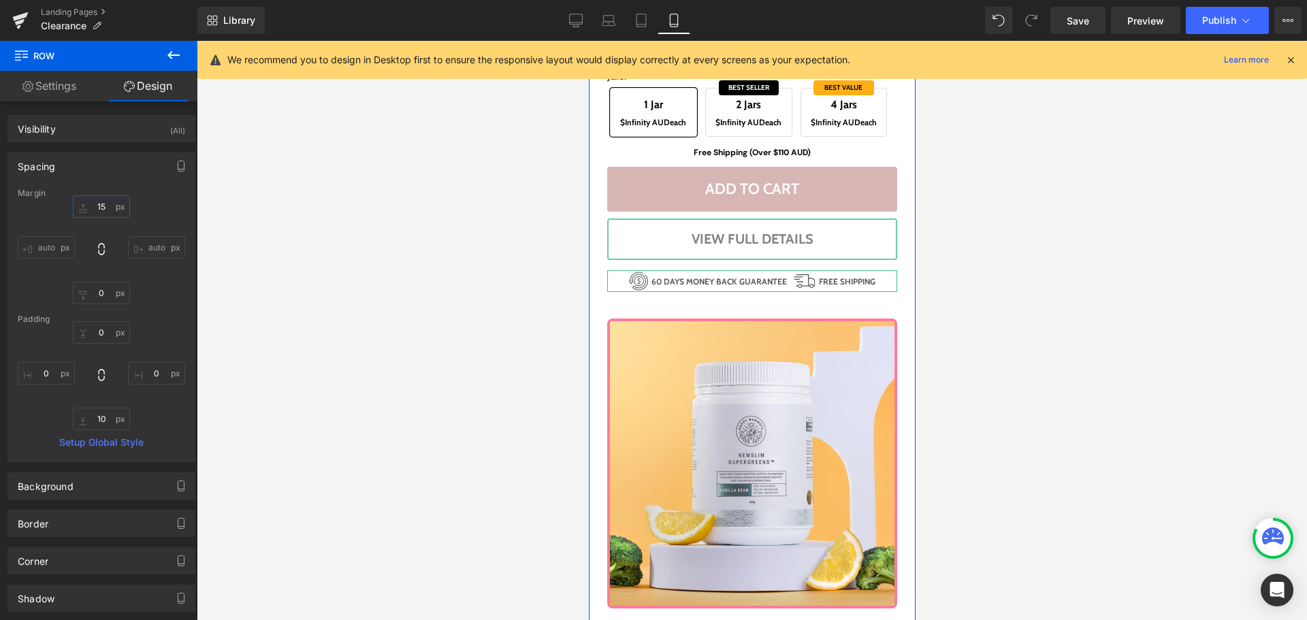
scroll to position [4220, 0]
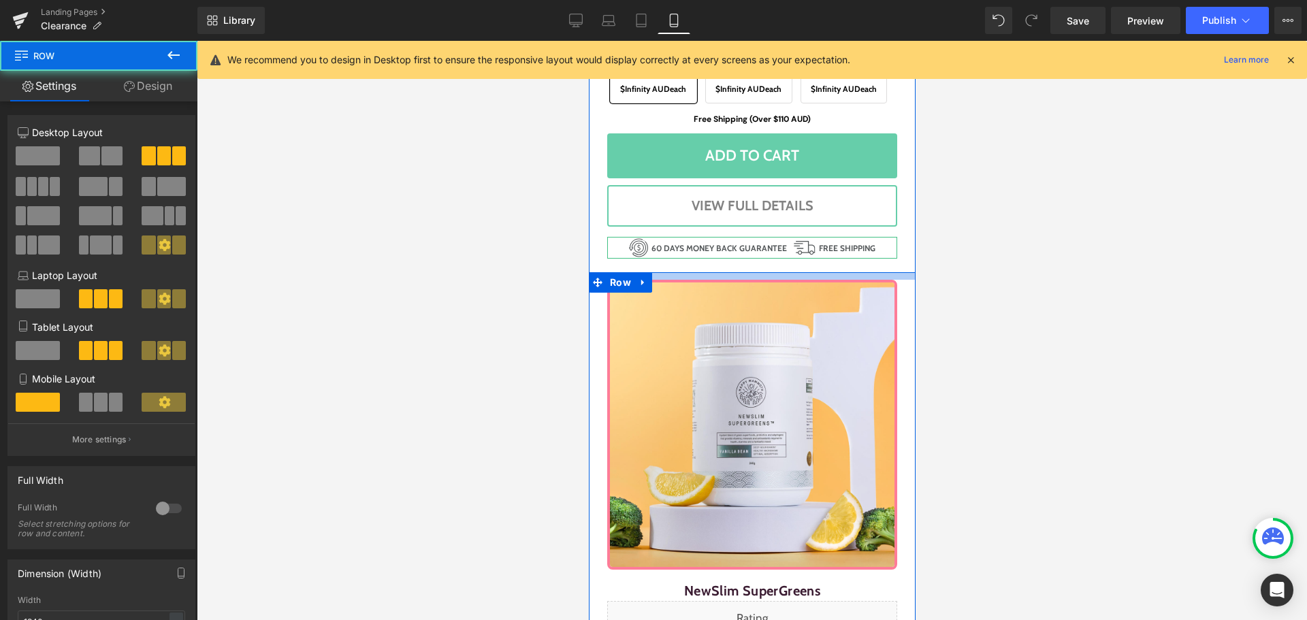
click at [816, 273] on div at bounding box center [751, 275] width 327 height 7
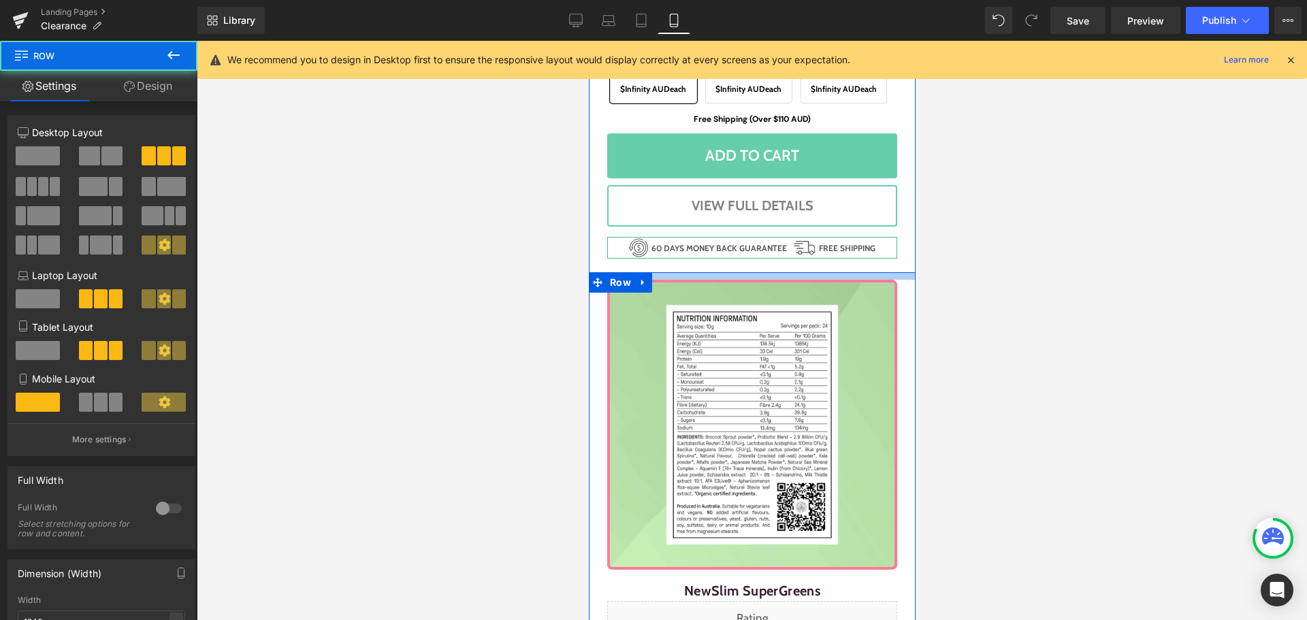
click at [816, 273] on div at bounding box center [751, 275] width 327 height 7
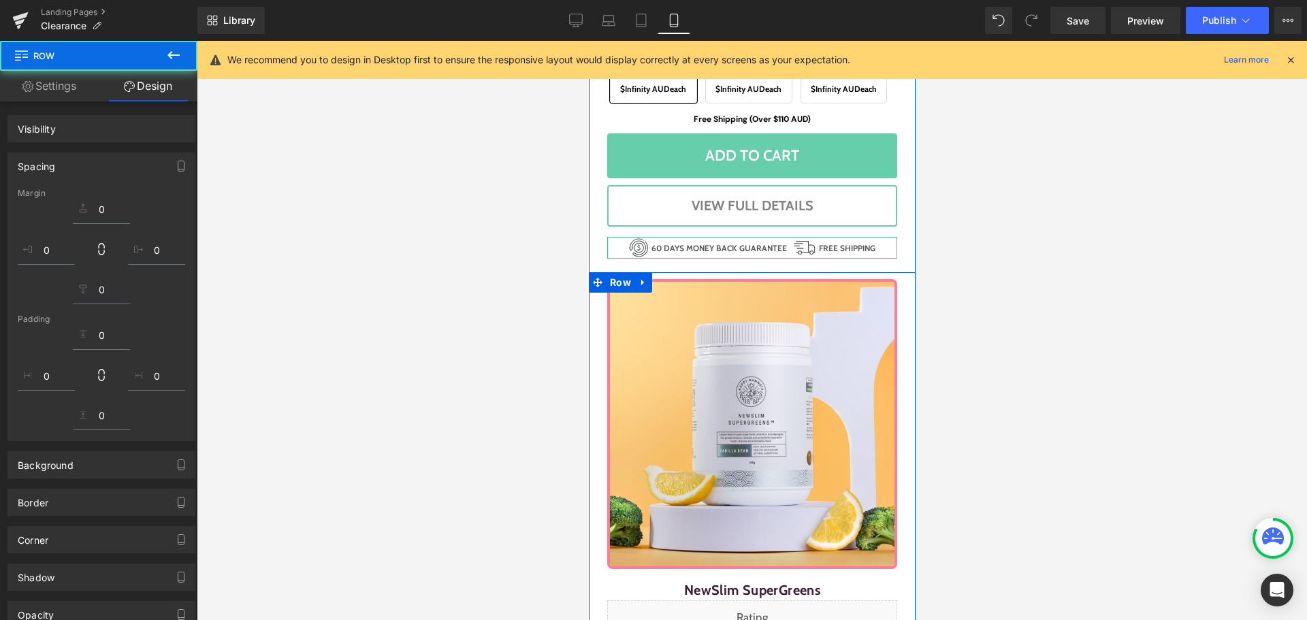
click at [1034, 368] on div at bounding box center [752, 330] width 1110 height 579
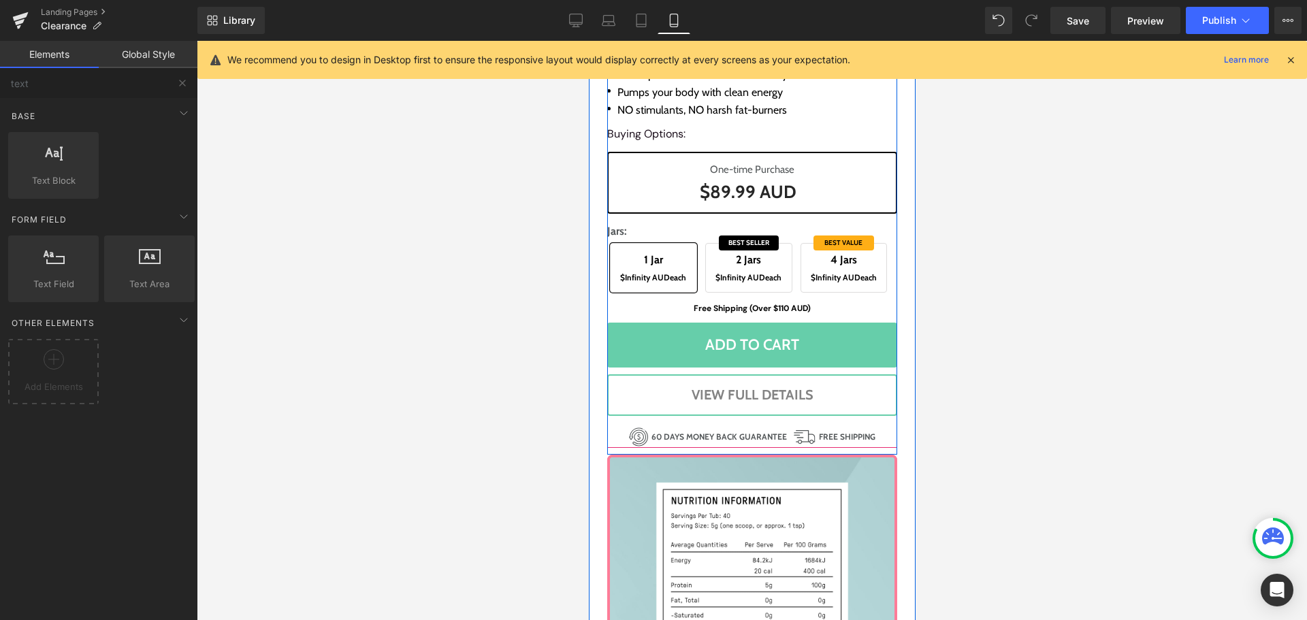
scroll to position [4832, 0]
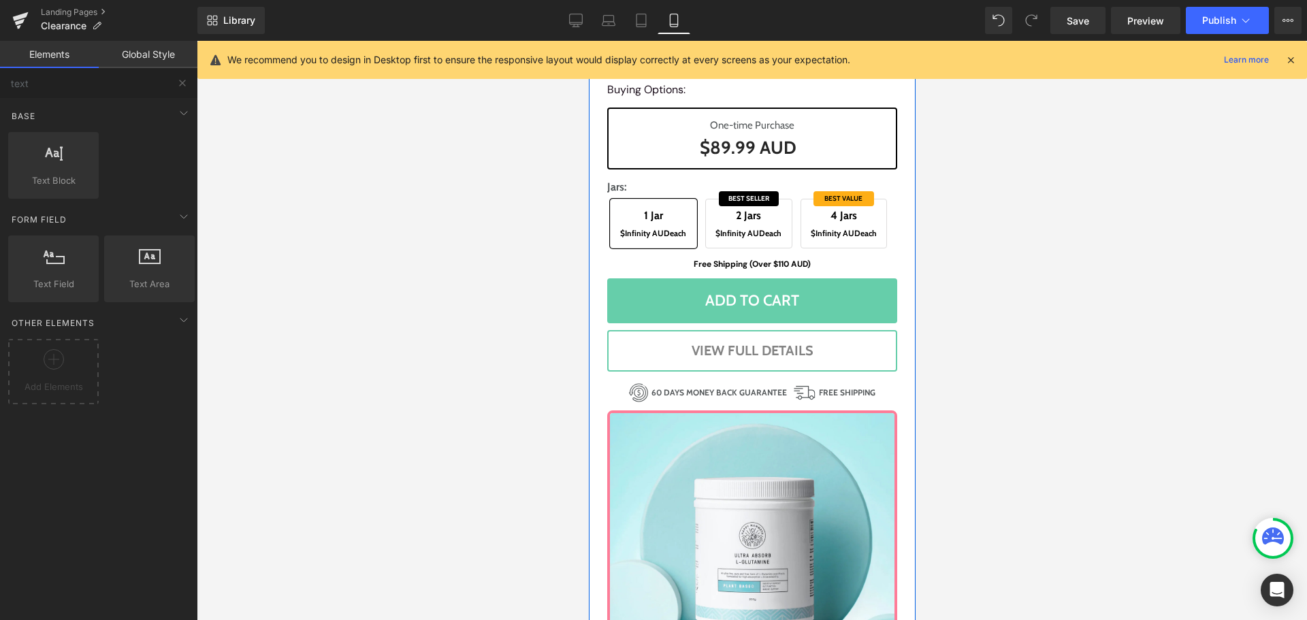
click at [480, 425] on div at bounding box center [752, 330] width 1110 height 579
click at [618, 418] on span at bounding box center [615, 420] width 18 height 20
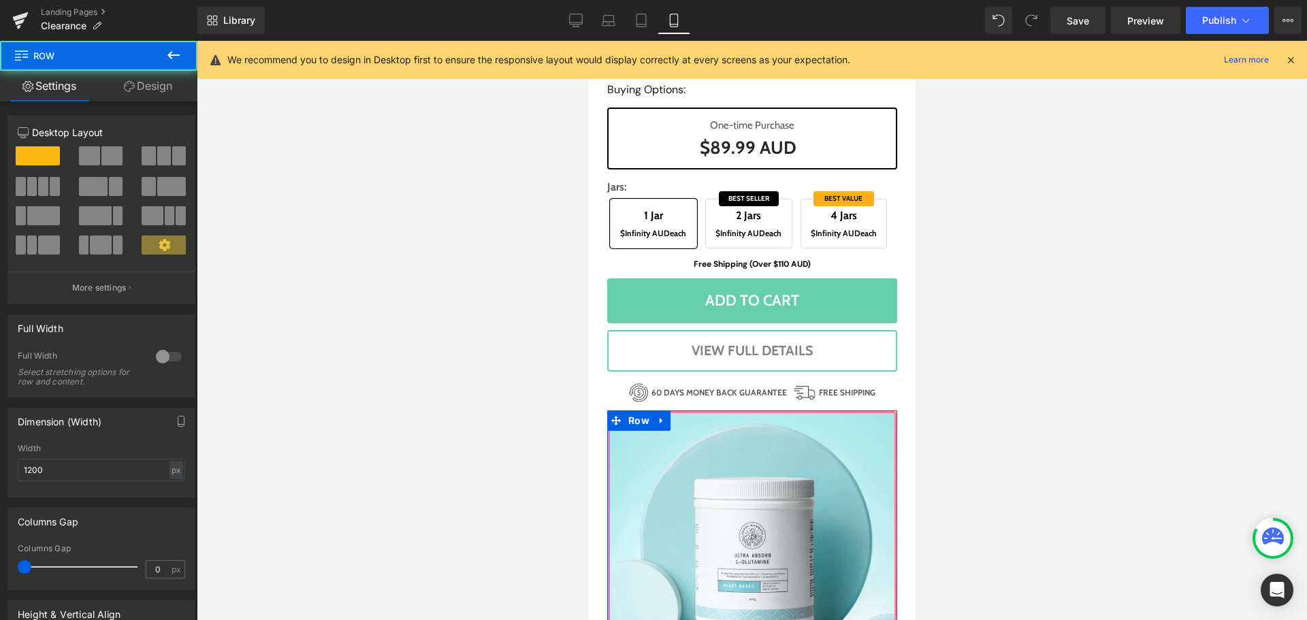
click at [131, 86] on icon at bounding box center [129, 86] width 11 height 11
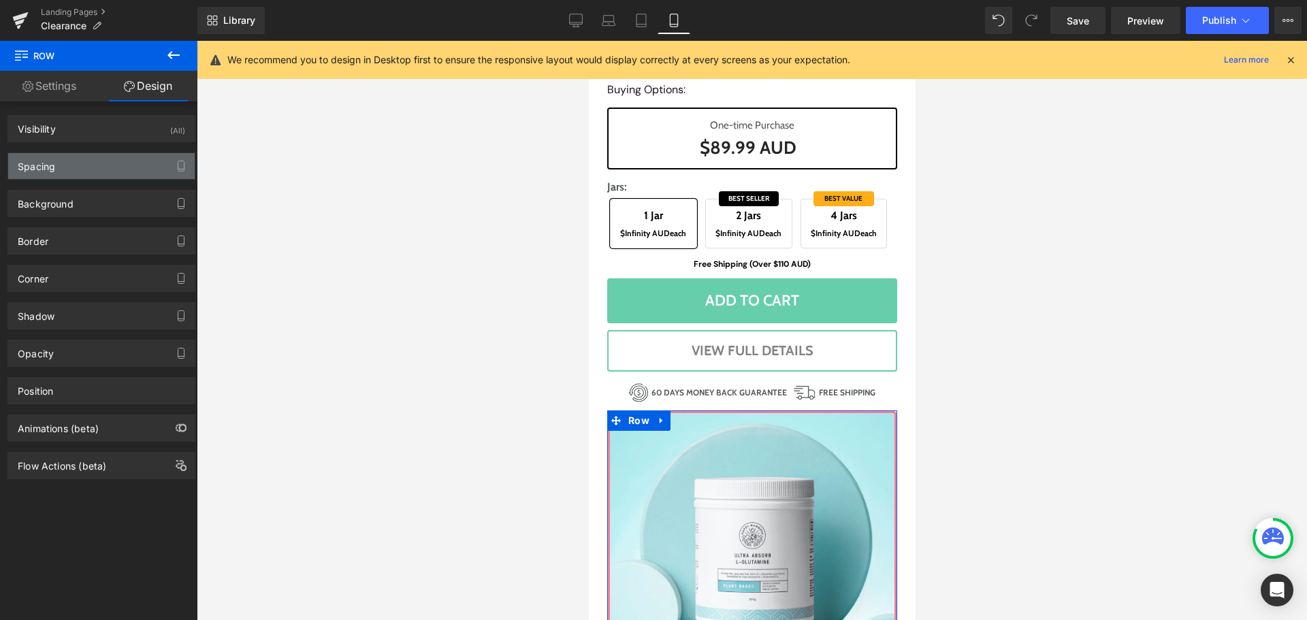
click at [64, 162] on div "Spacing" at bounding box center [101, 166] width 186 height 26
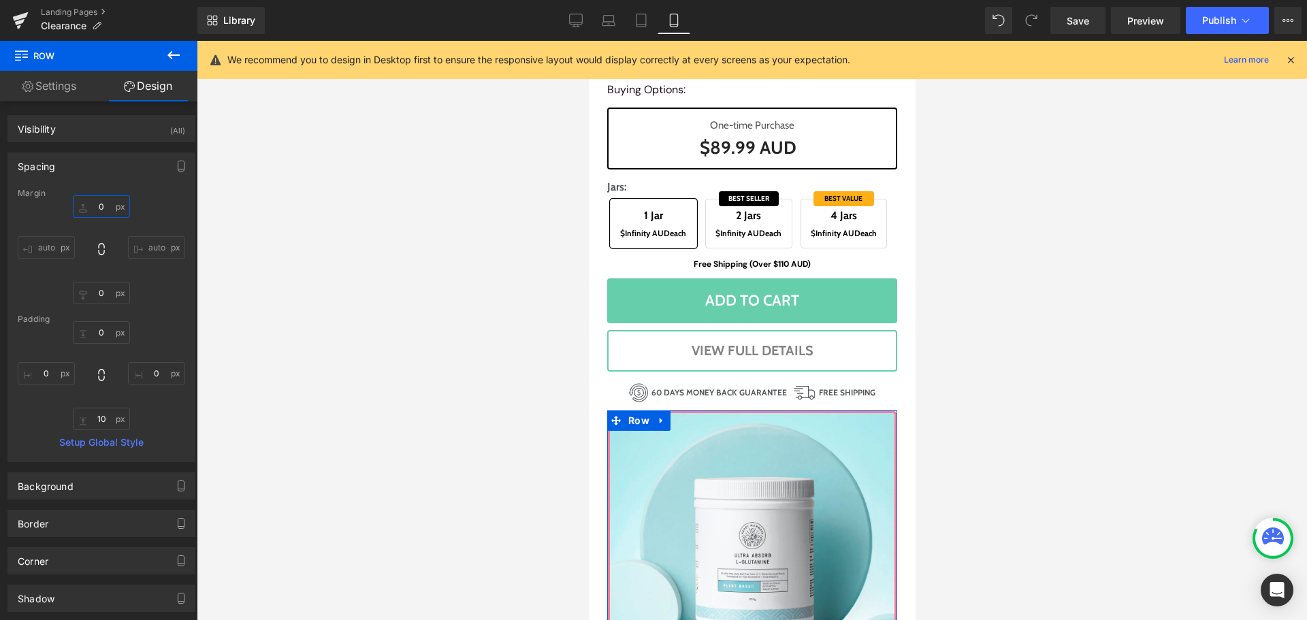
click at [101, 208] on input "0" at bounding box center [101, 206] width 57 height 22
type input "15"
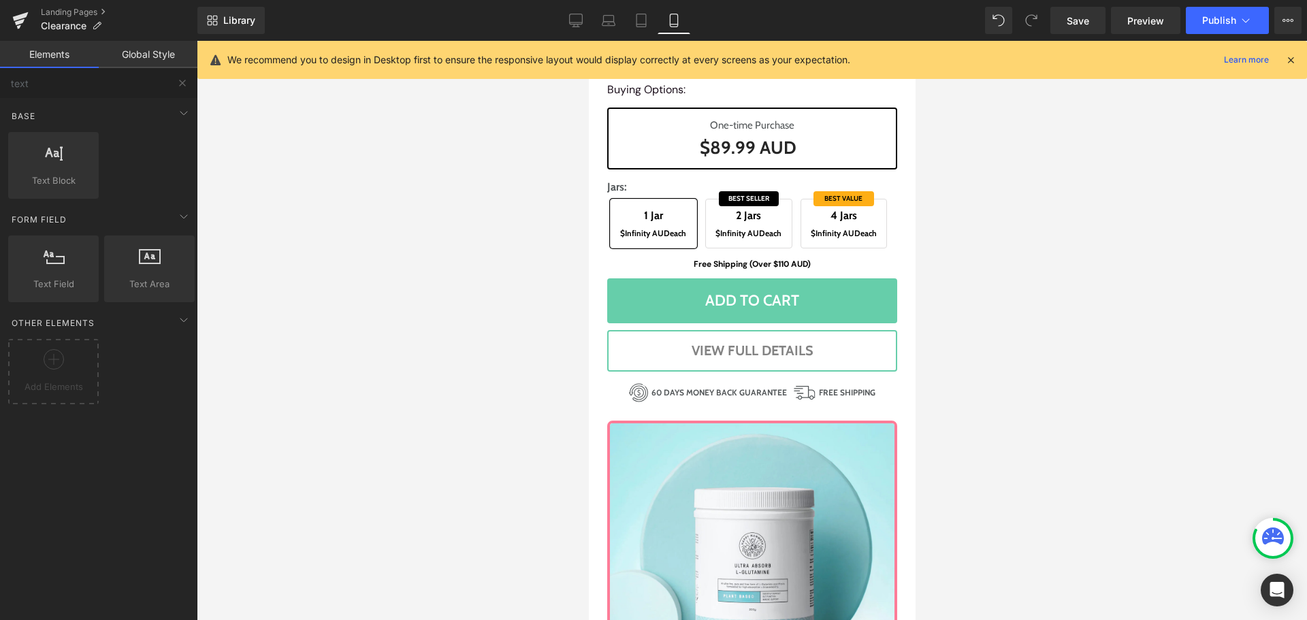
drag, startPoint x: 1075, startPoint y: 333, endPoint x: 218, endPoint y: 276, distance: 859.4
click at [1075, 333] on div at bounding box center [752, 330] width 1110 height 579
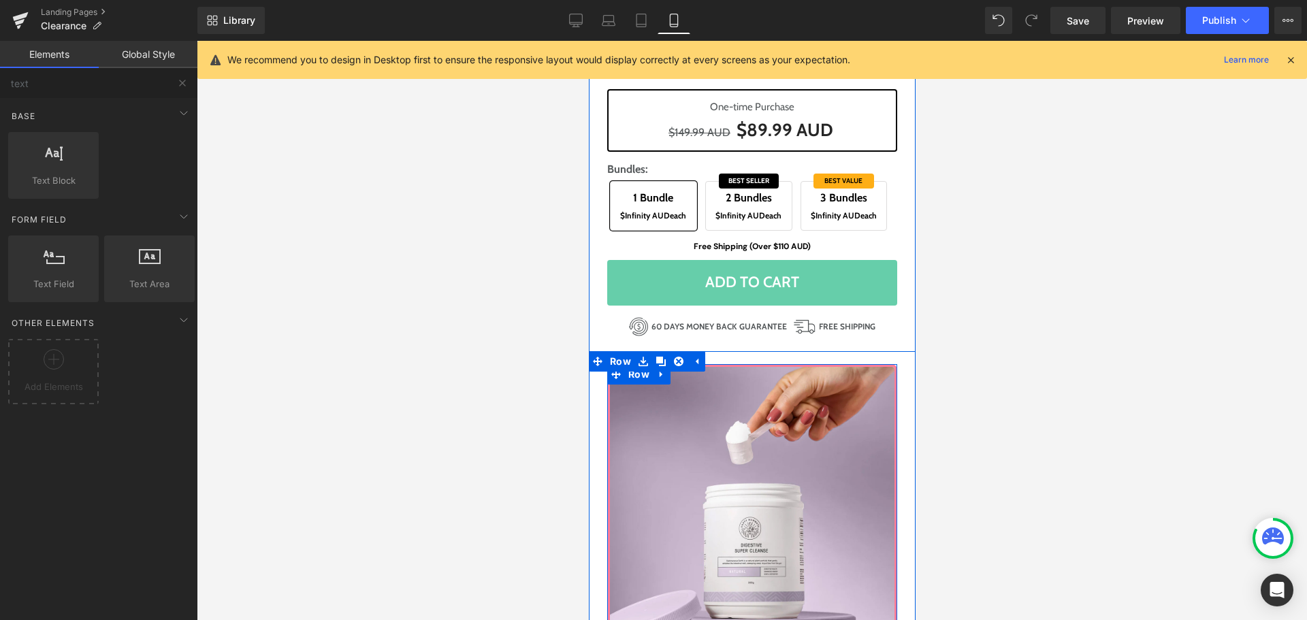
scroll to position [1838, 0]
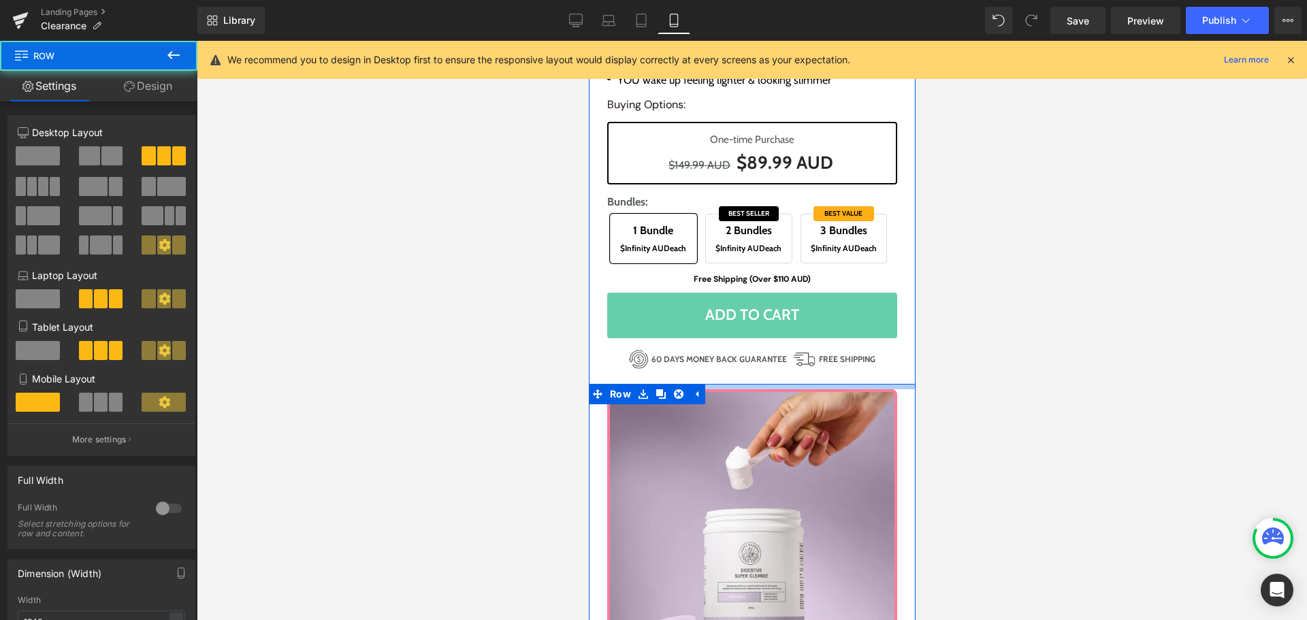
drag, startPoint x: 800, startPoint y: 383, endPoint x: 798, endPoint y: 376, distance: 7.6
click at [992, 383] on div at bounding box center [752, 330] width 1110 height 579
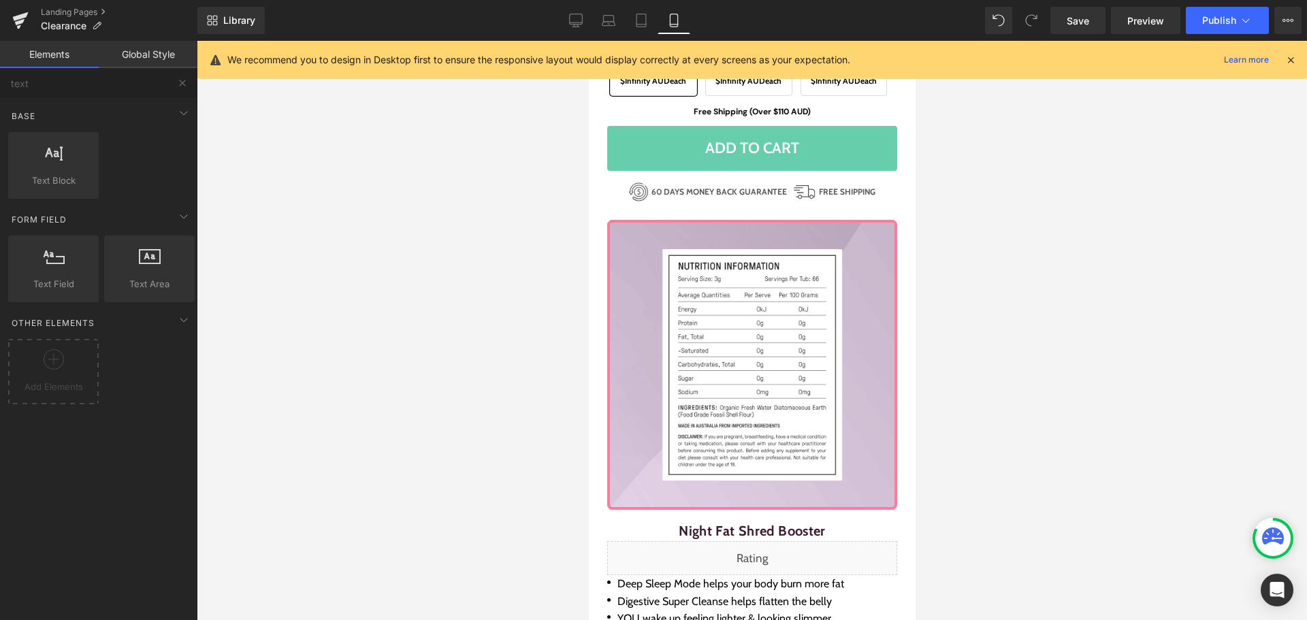
scroll to position [1293, 0]
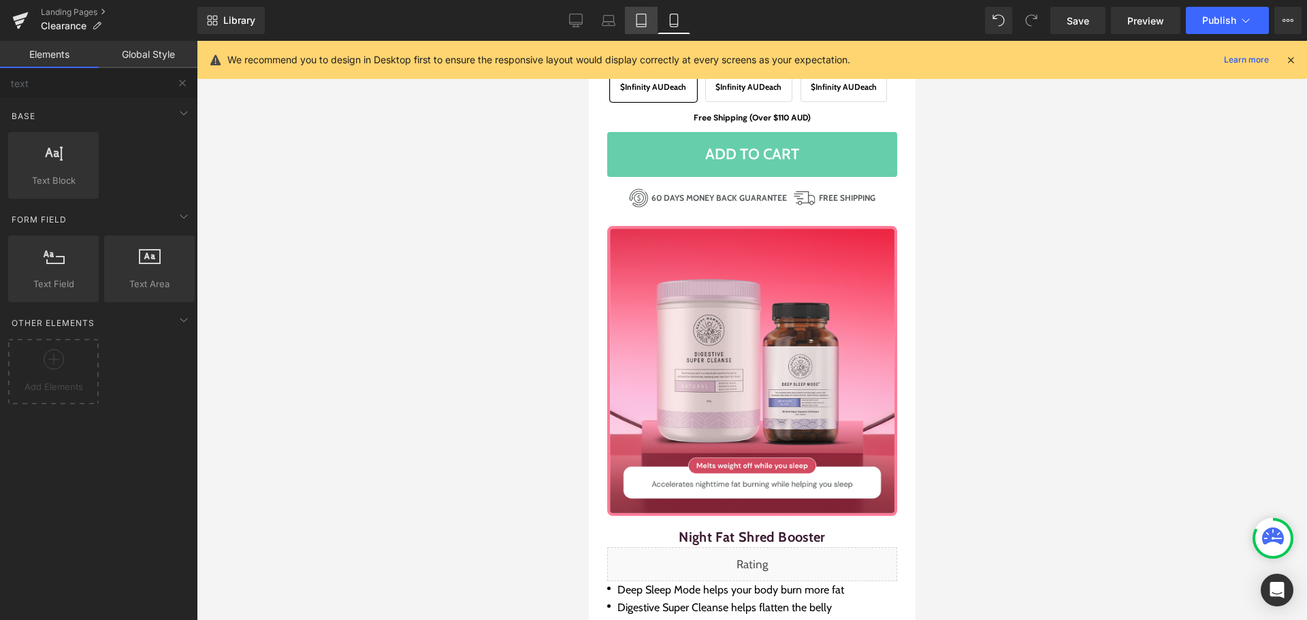
click at [643, 18] on icon at bounding box center [641, 21] width 14 height 14
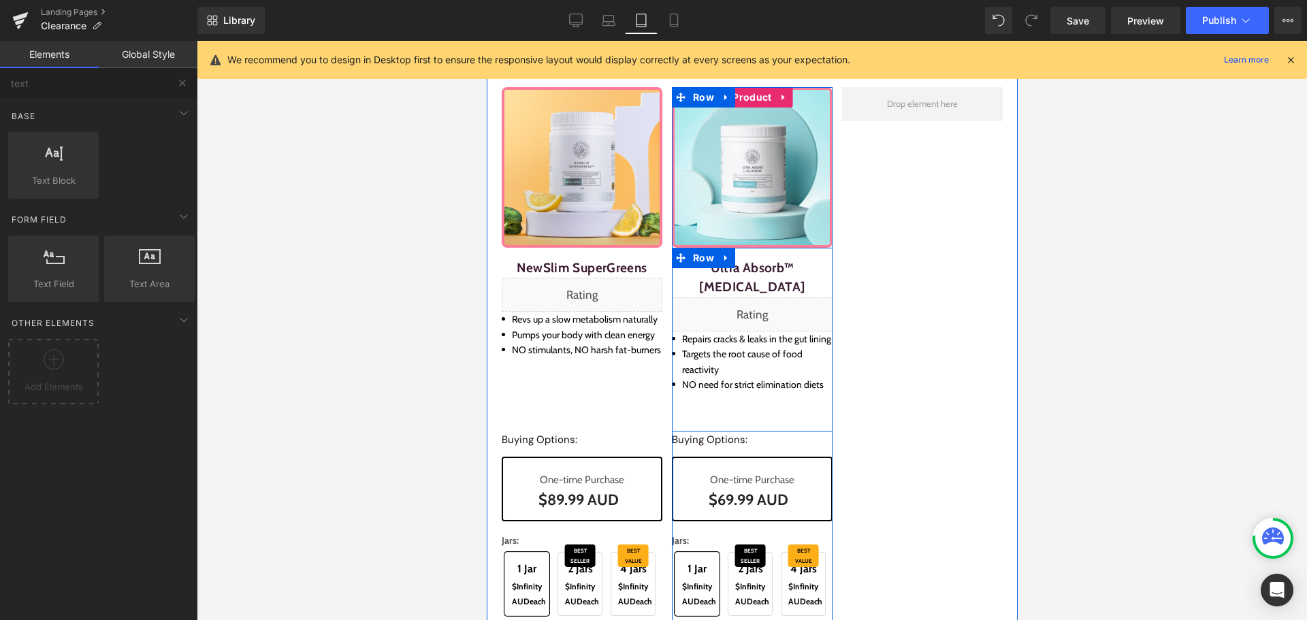
scroll to position [1633, 0]
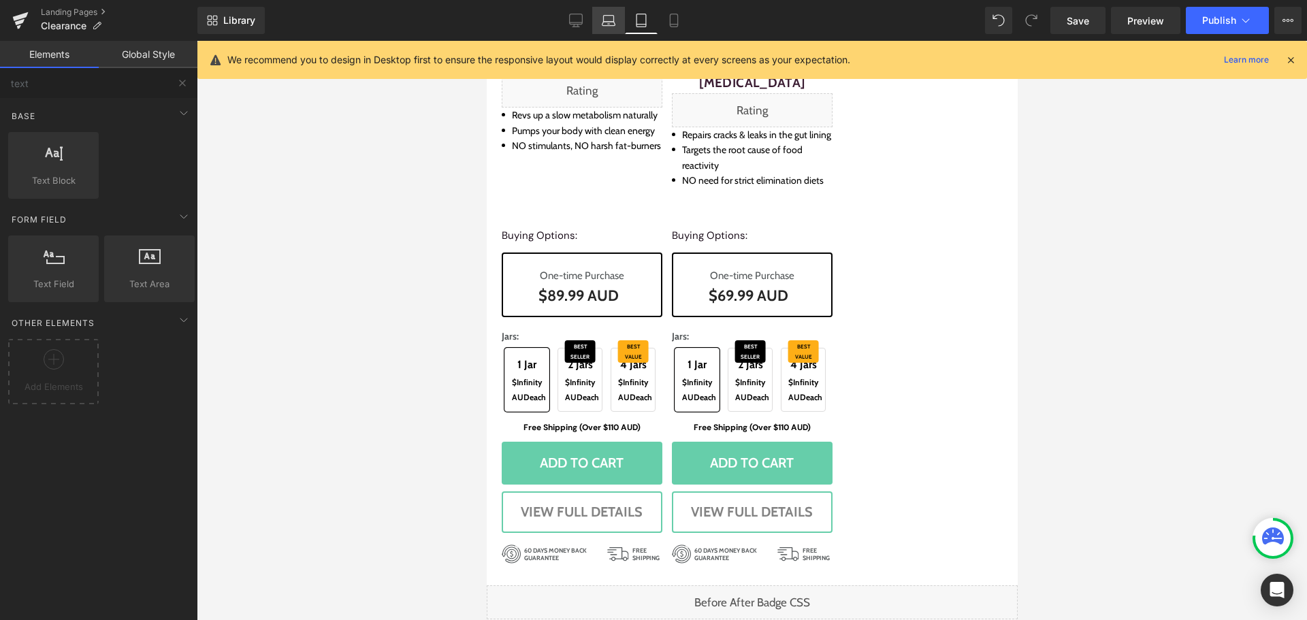
click at [604, 33] on link "Laptop" at bounding box center [608, 20] width 33 height 27
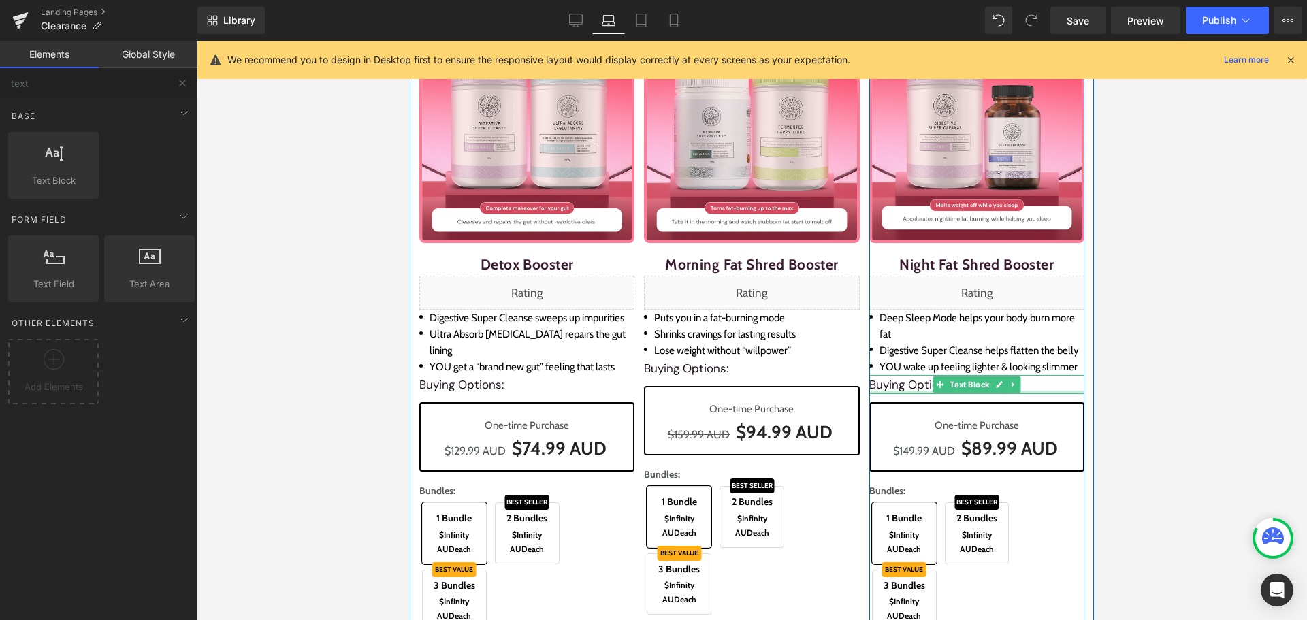
scroll to position [0, 0]
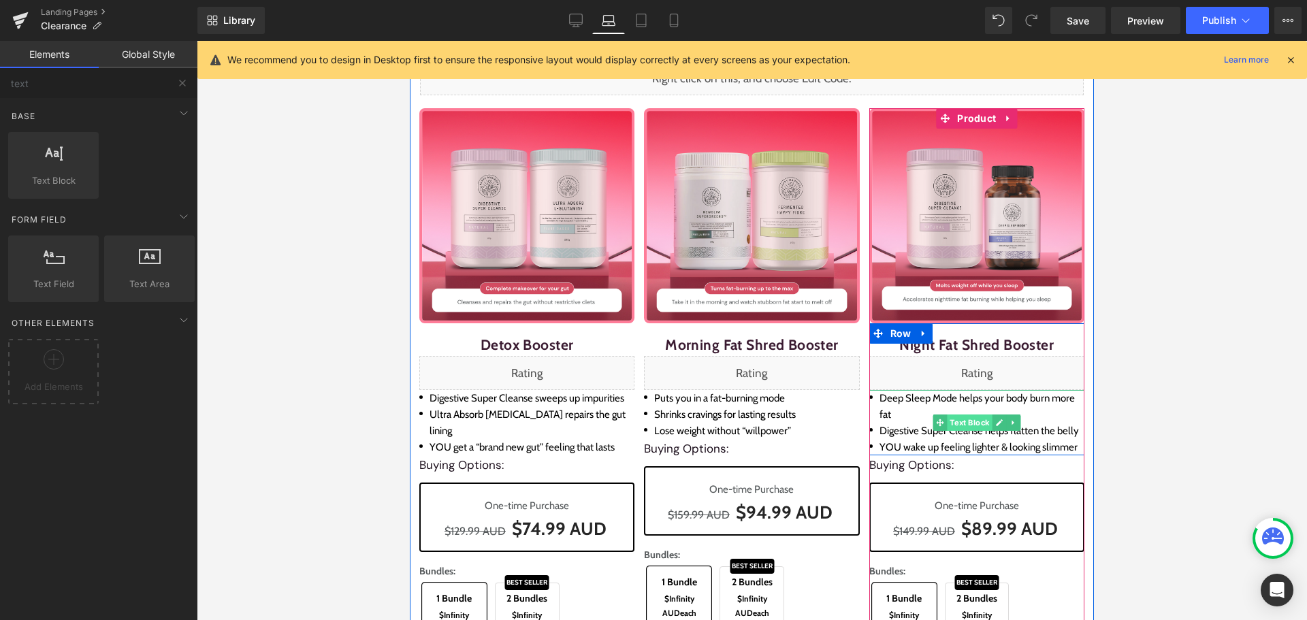
click at [951, 421] on span "Text Block" at bounding box center [969, 422] width 45 height 16
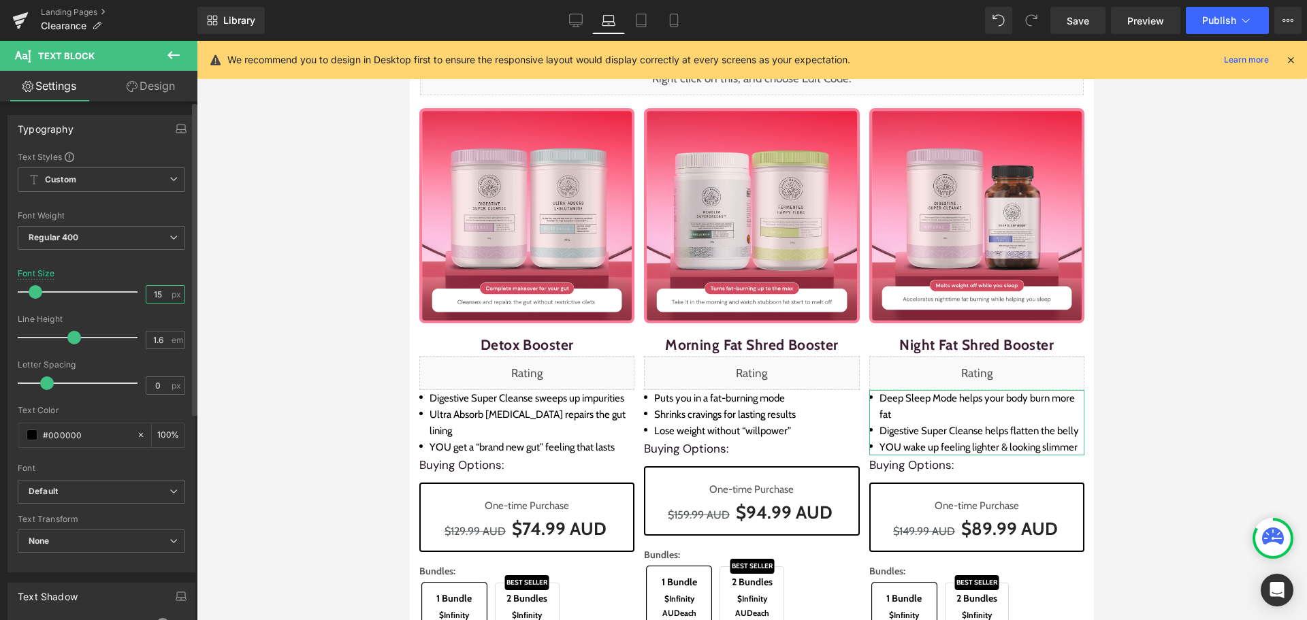
click at [158, 291] on input "15" at bounding box center [158, 294] width 24 height 17
type input "14"
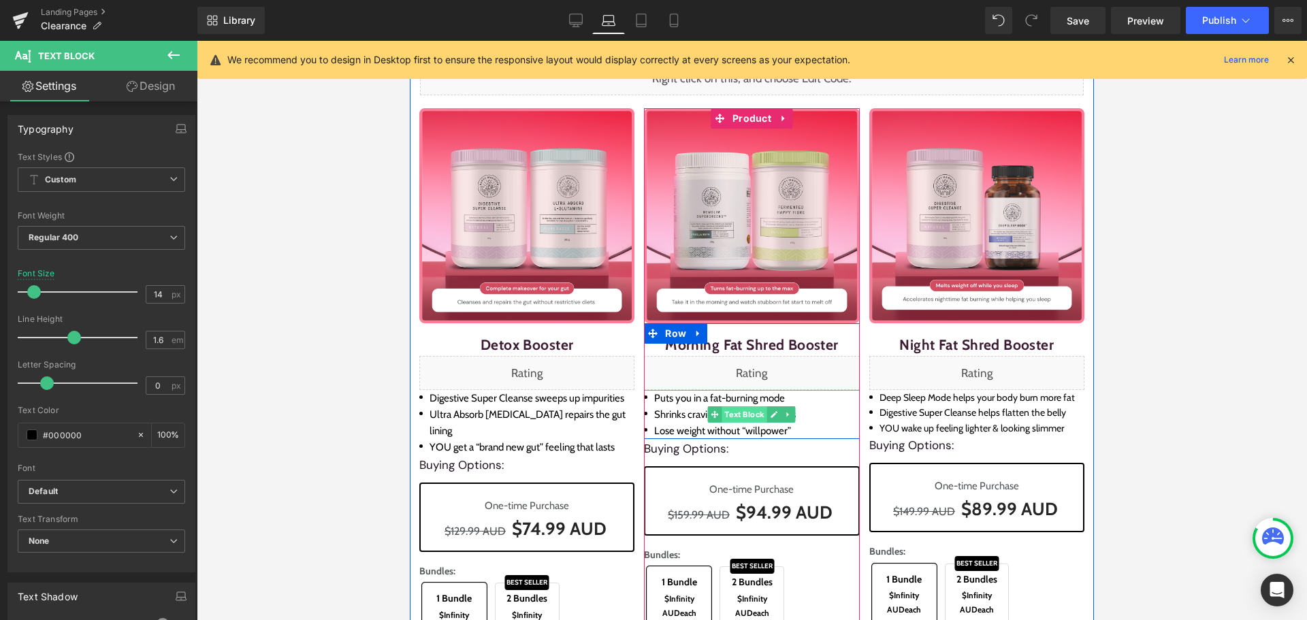
click at [726, 420] on span "Text Block" at bounding box center [744, 414] width 45 height 16
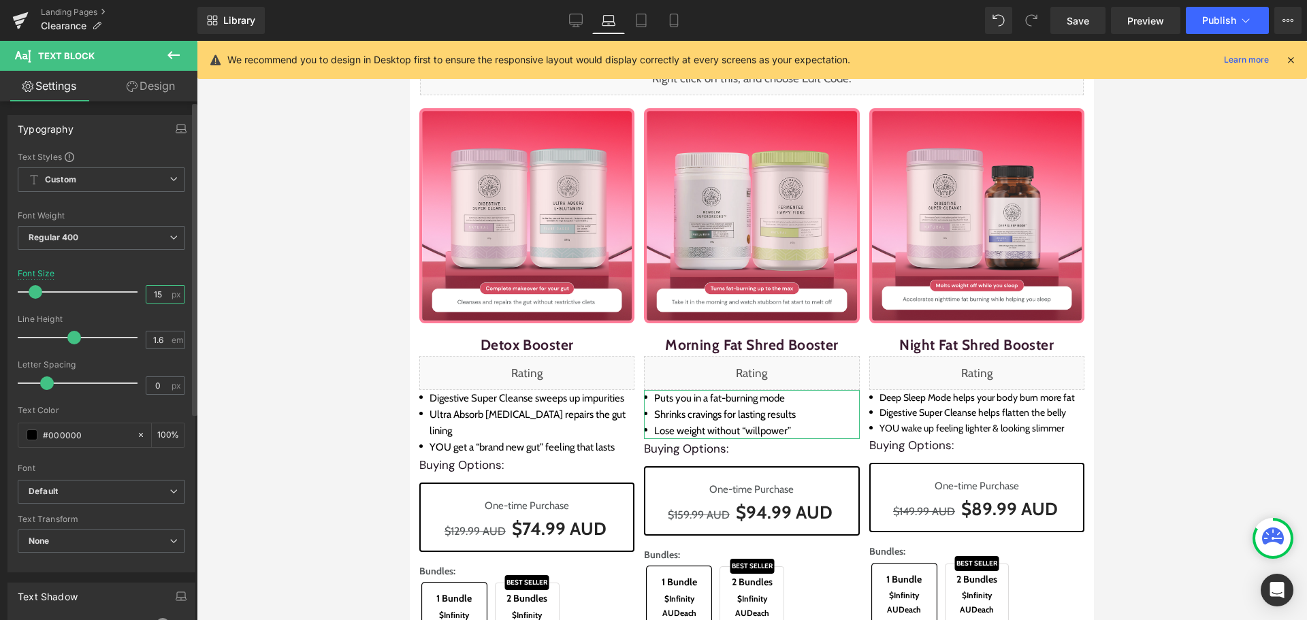
click at [161, 291] on input "15" at bounding box center [158, 294] width 24 height 17
type input "14"
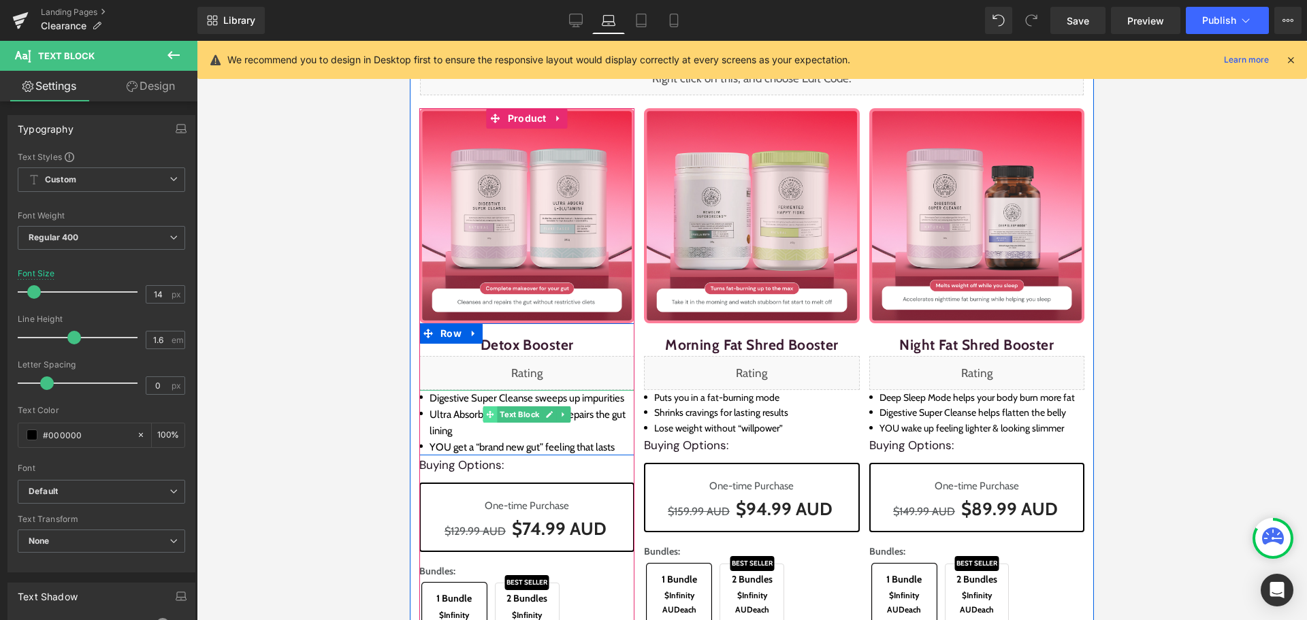
click at [489, 412] on icon at bounding box center [490, 414] width 7 height 8
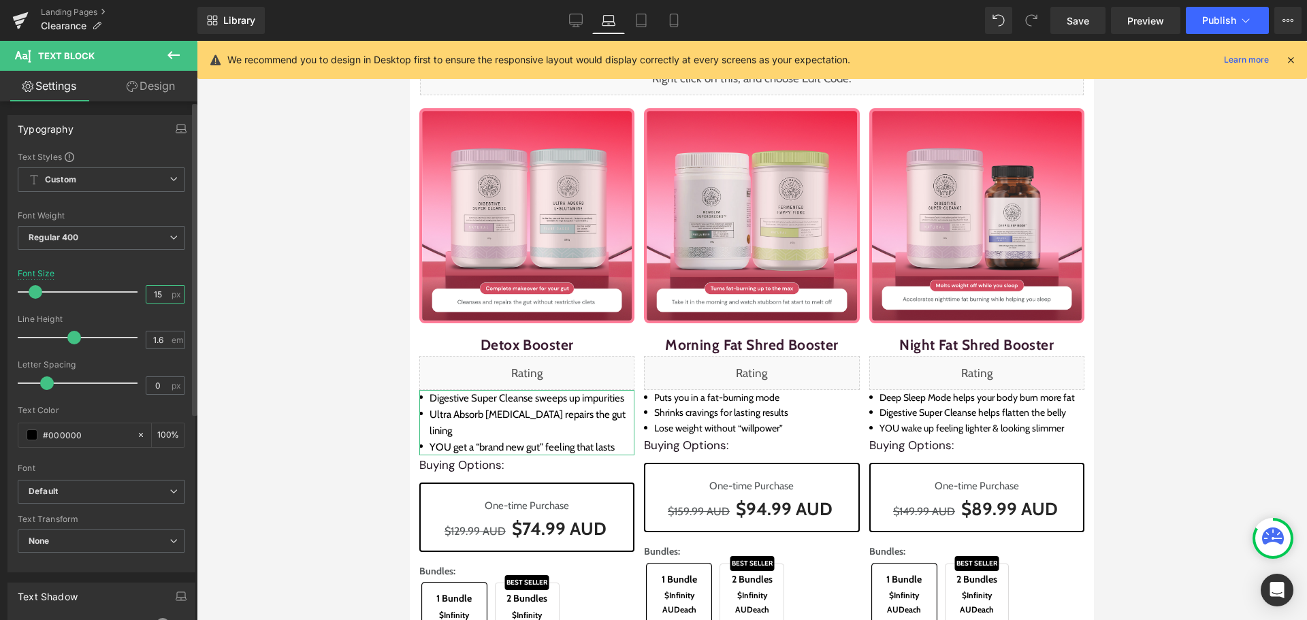
click at [156, 300] on input "15" at bounding box center [158, 294] width 24 height 17
type input "14"
click at [1228, 430] on div at bounding box center [752, 330] width 1110 height 579
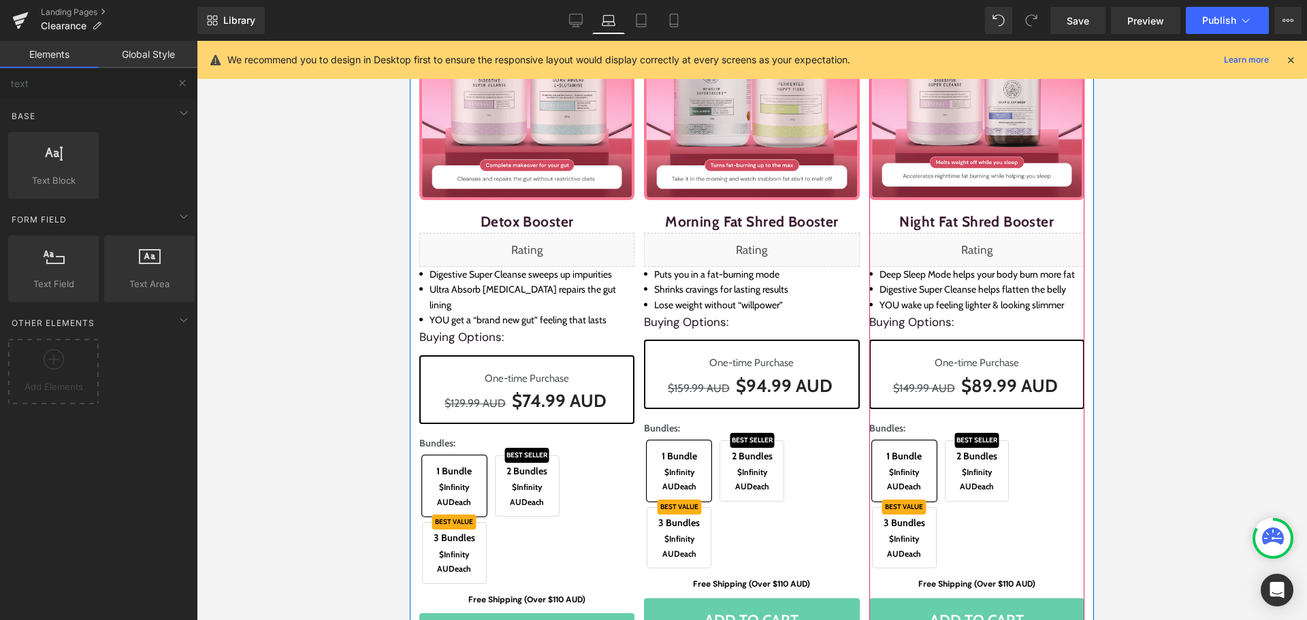
scroll to position [136, 0]
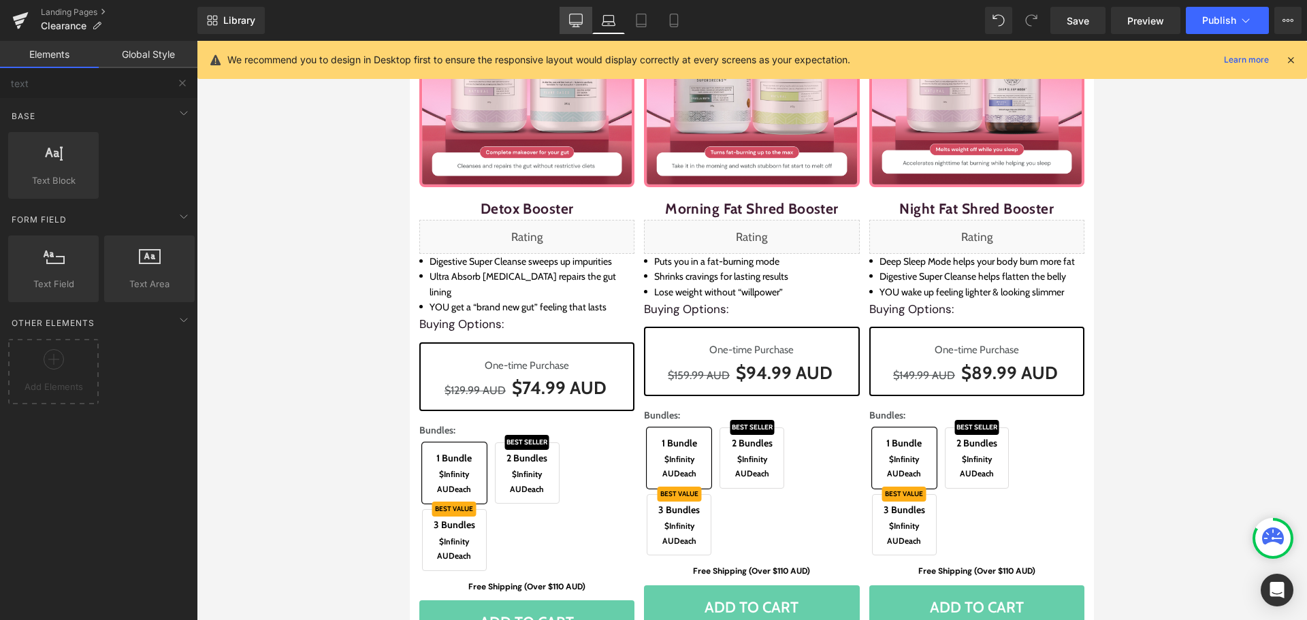
click at [573, 15] on icon at bounding box center [576, 21] width 14 height 14
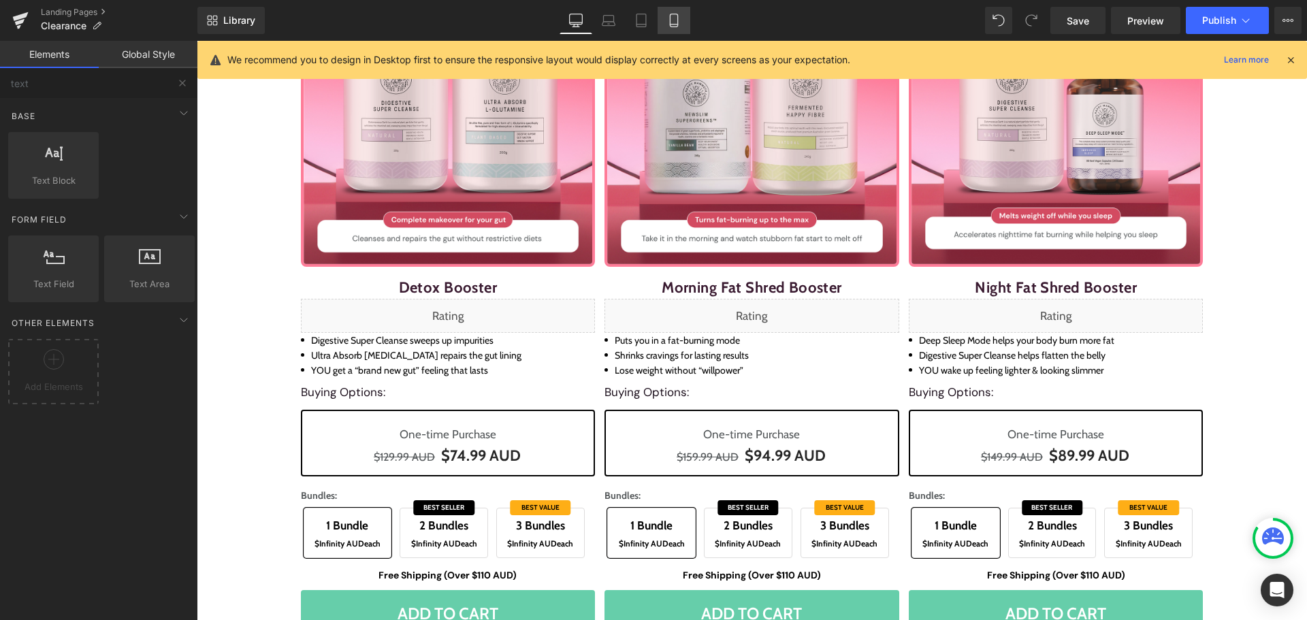
scroll to position [1978, 0]
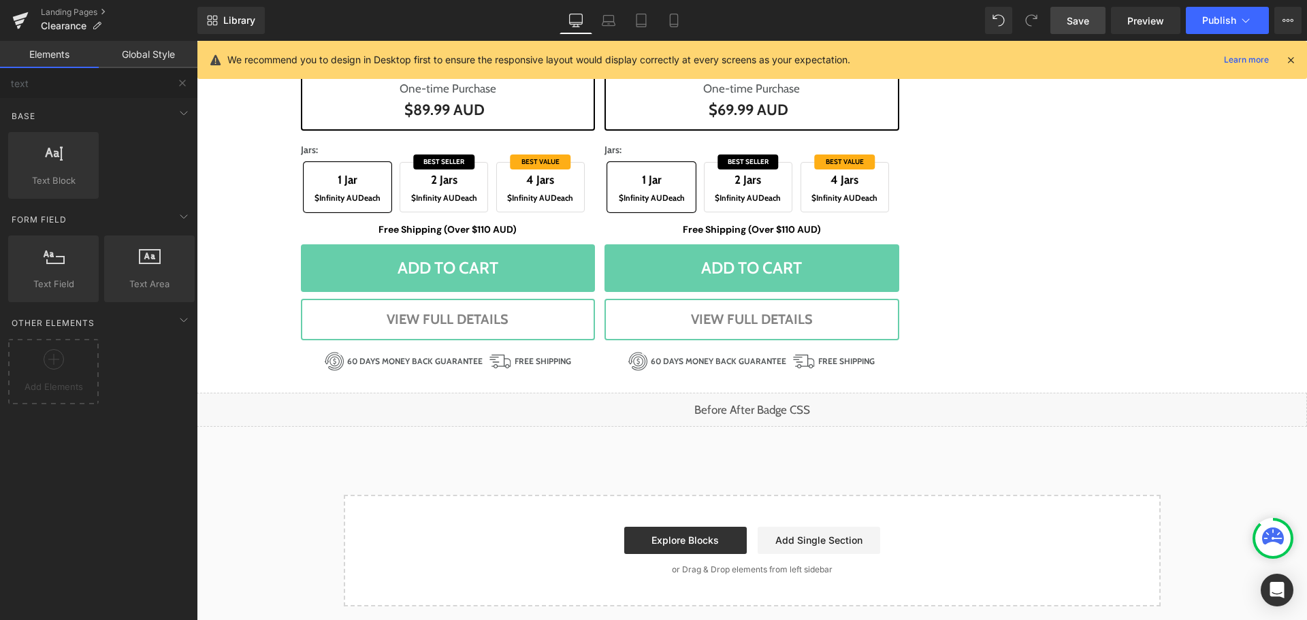
click at [1085, 10] on link "Save" at bounding box center [1077, 20] width 55 height 27
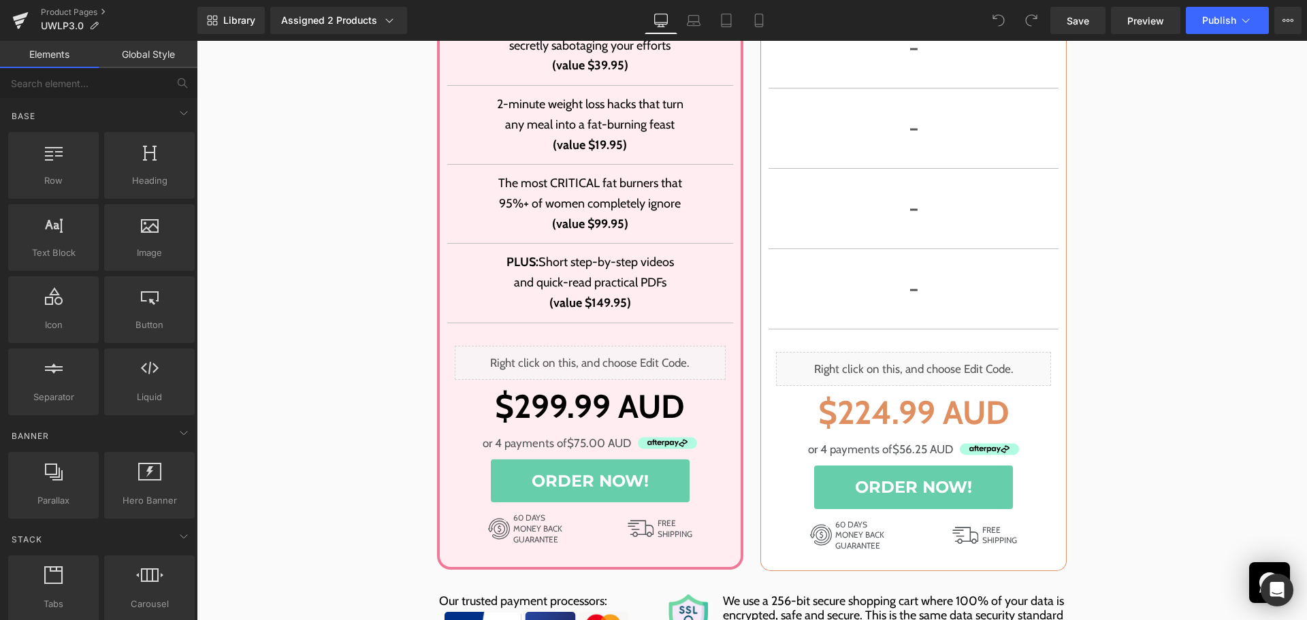
scroll to position [11230, 0]
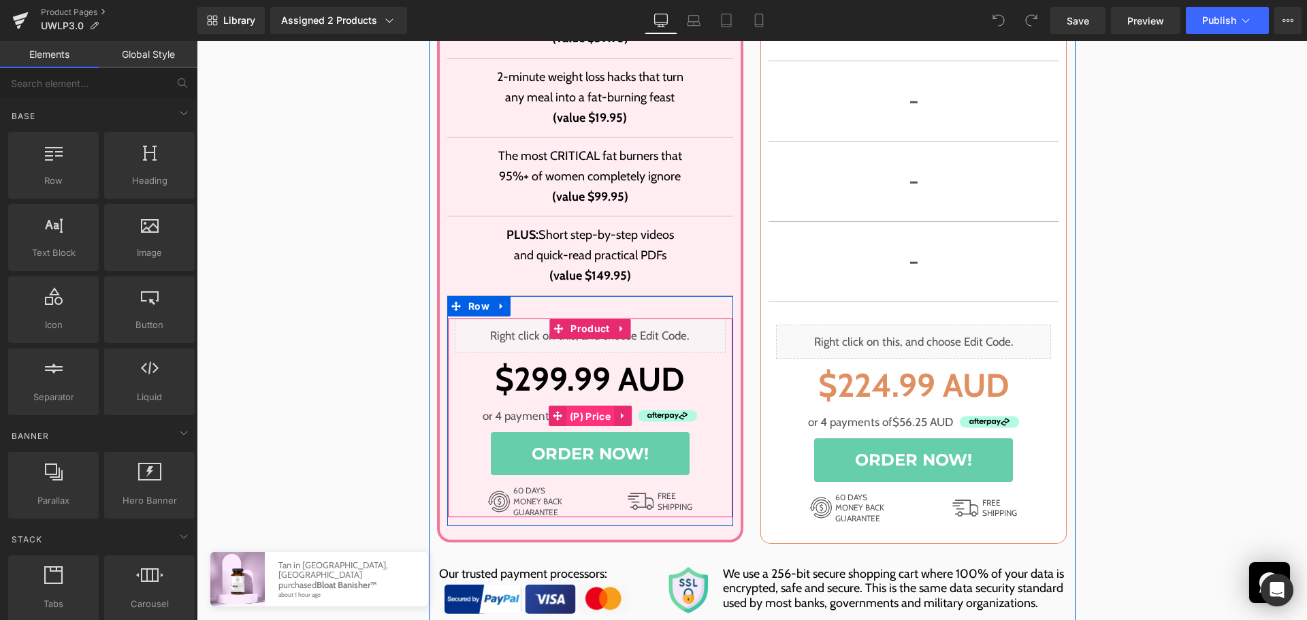
click at [603, 406] on span "(P) Price" at bounding box center [590, 416] width 48 height 20
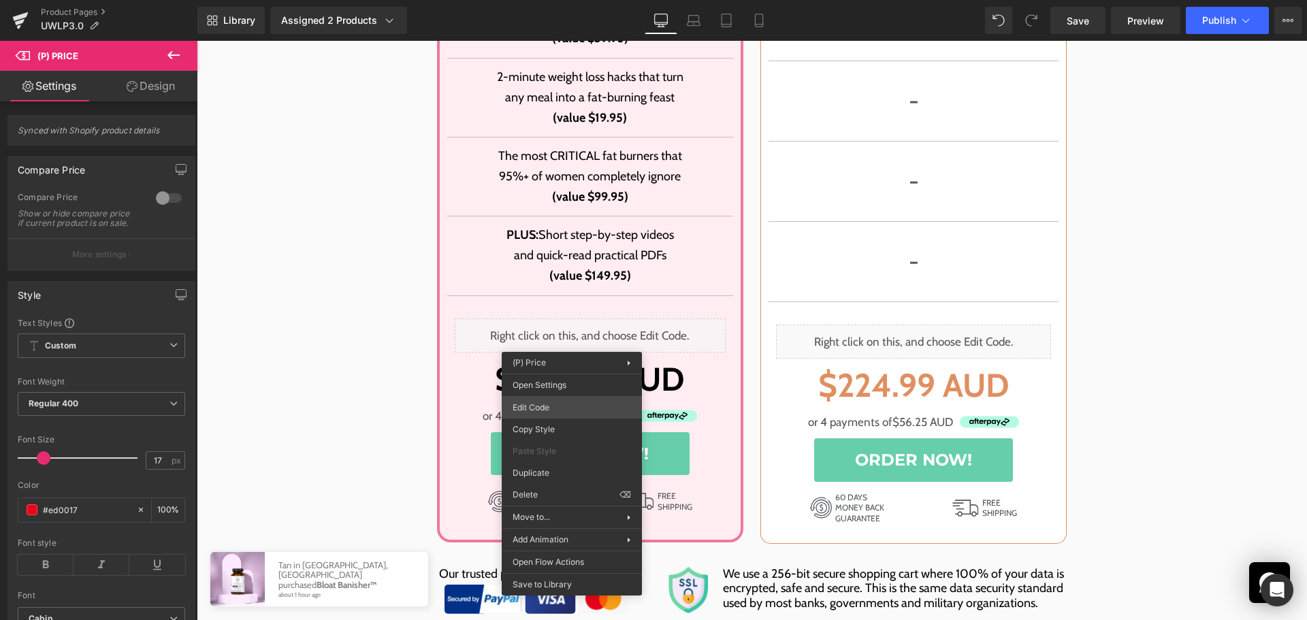
click at [547, 0] on div "(P) Price You are previewing how the will restyle your page. You can not edit E…" at bounding box center [653, 0] width 1307 height 0
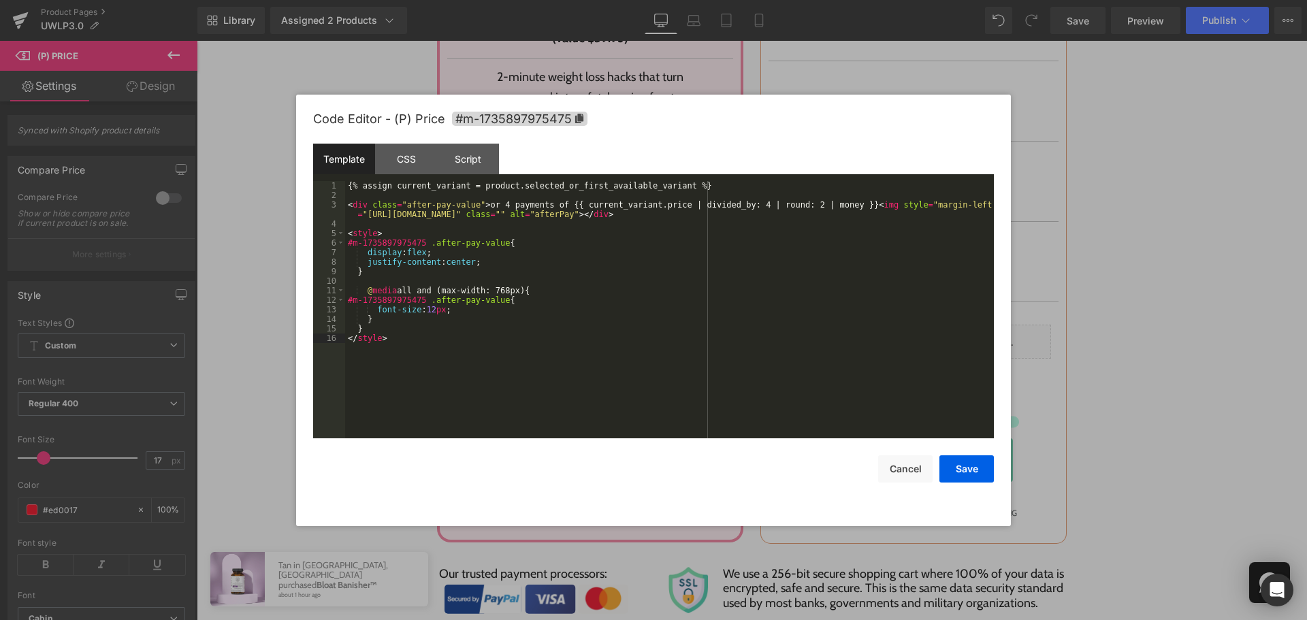
click at [591, 368] on div "{% assign current_variant = product.selected_or_first_available_variant %} < di…" at bounding box center [669, 319] width 649 height 276
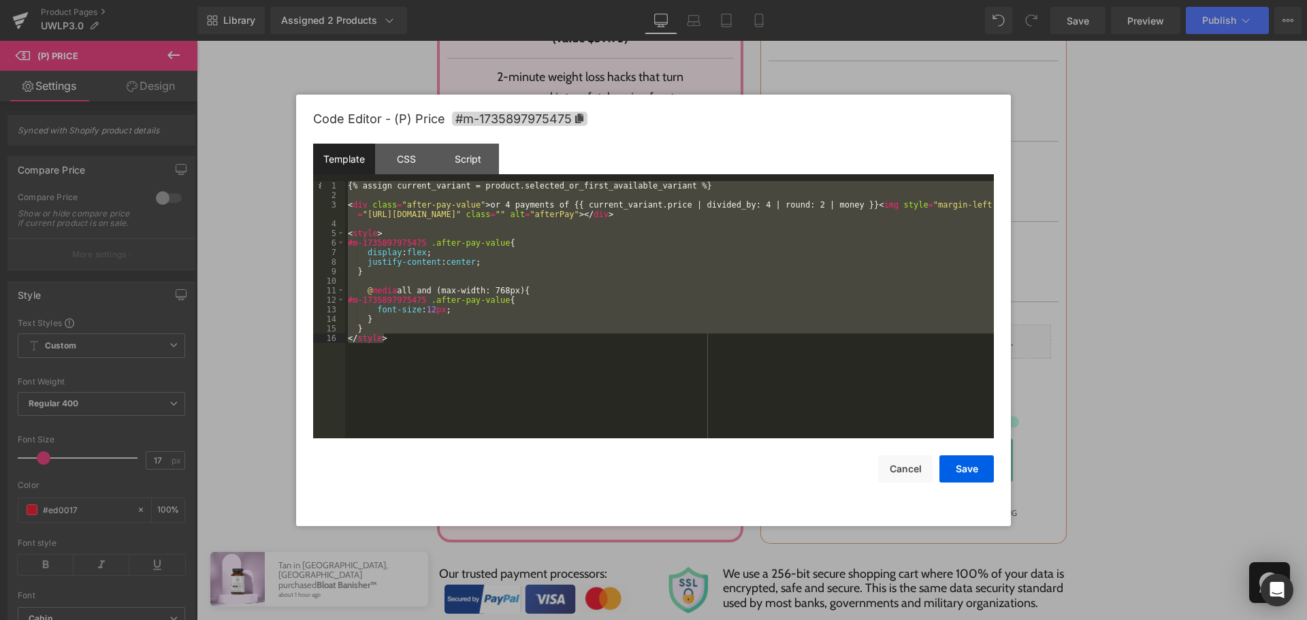
click at [528, 355] on div "{% assign current_variant = product.selected_or_first_available_variant %} < di…" at bounding box center [669, 309] width 649 height 257
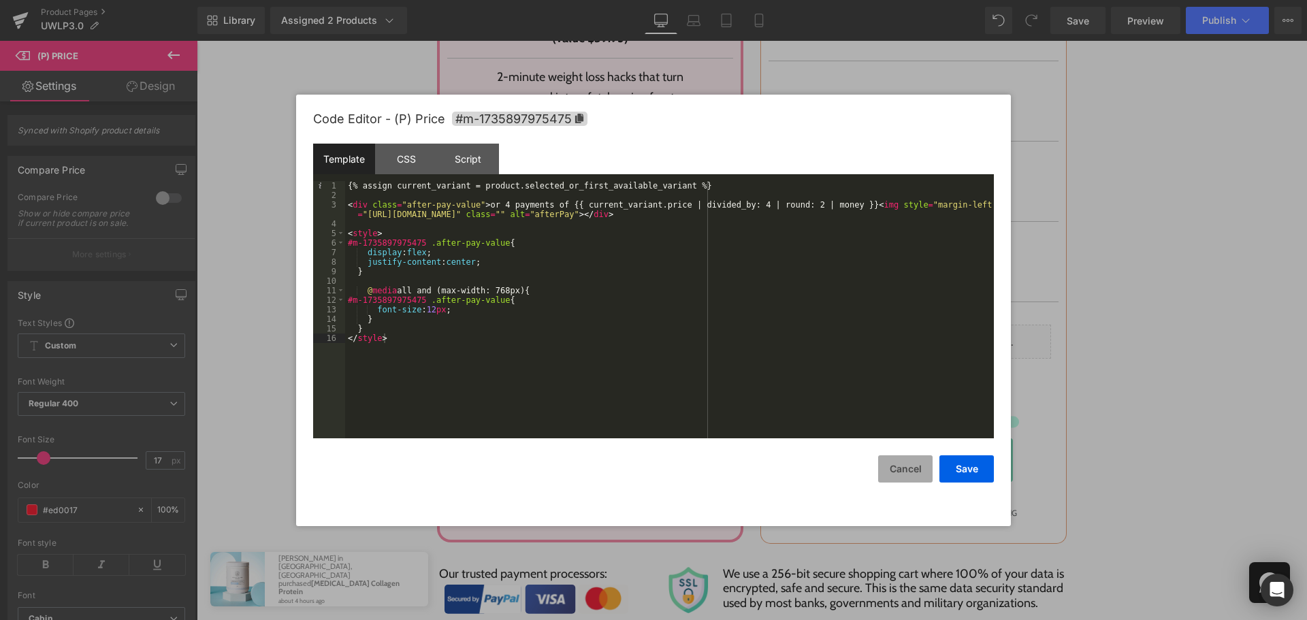
click at [906, 456] on button "Cancel" at bounding box center [905, 468] width 54 height 27
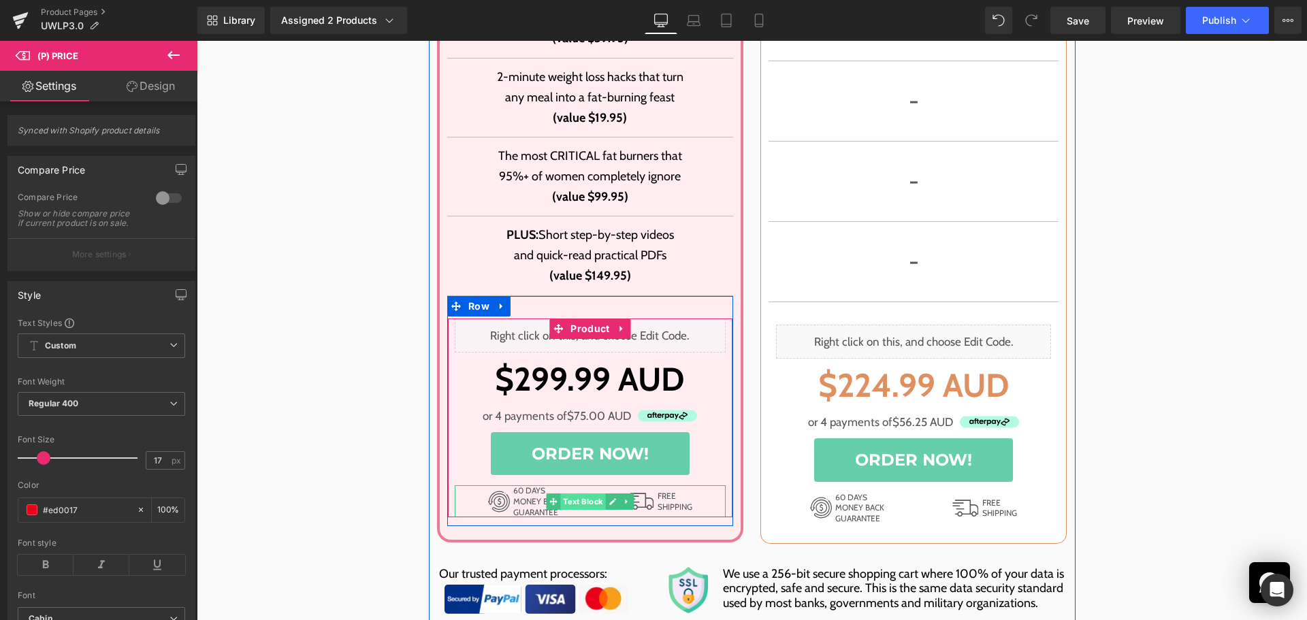
click at [598, 493] on span "Text Block" at bounding box center [582, 501] width 45 height 16
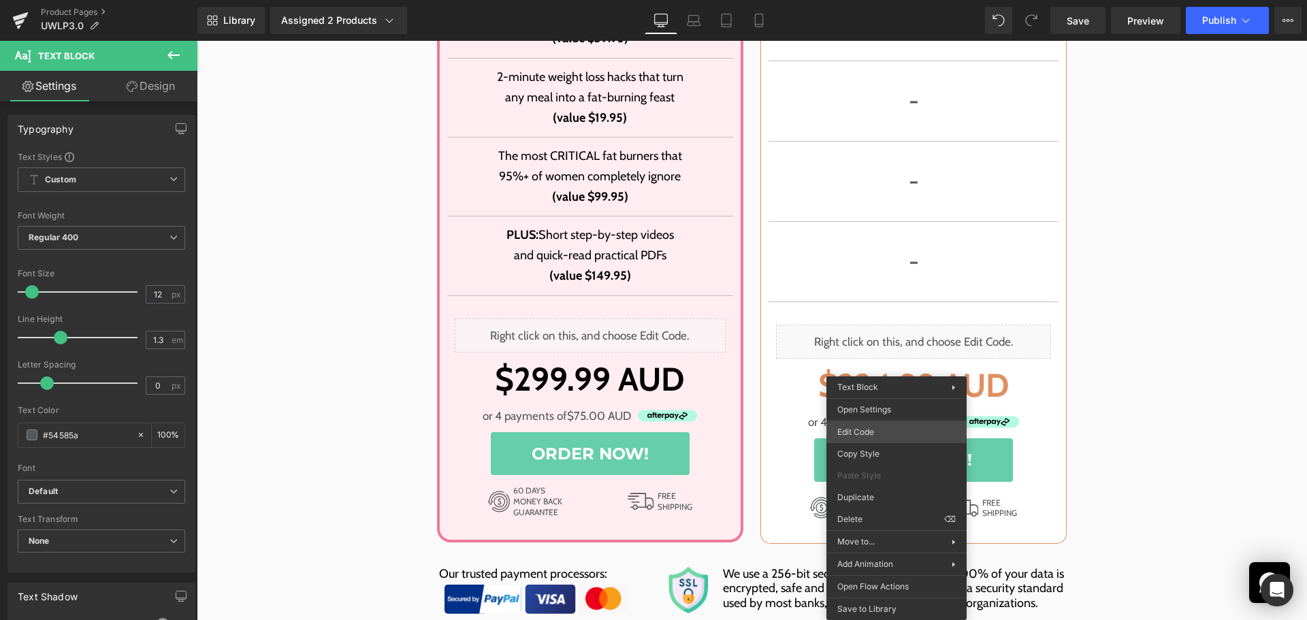
click at [887, 0] on div "Text Block You are previewing how the will restyle your page. You can not edit …" at bounding box center [653, 0] width 1307 height 0
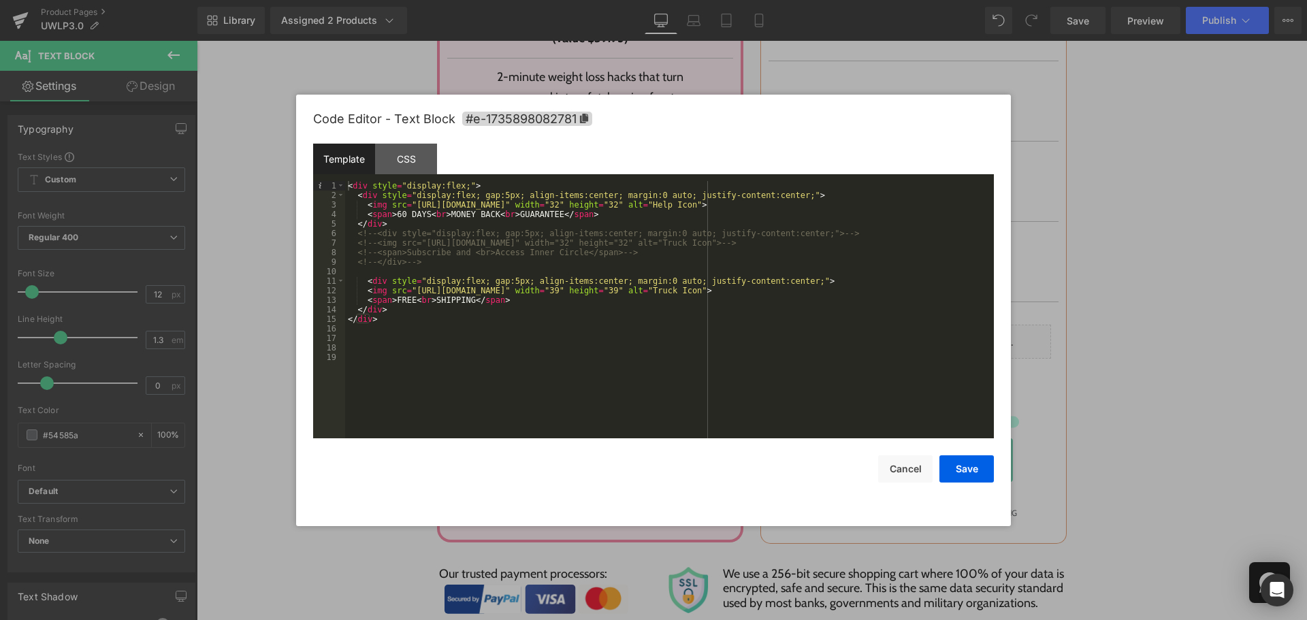
click at [802, 372] on div "< div style = "display:flex;" > < div style = "display:flex; gap:5px; align-ite…" at bounding box center [669, 319] width 649 height 276
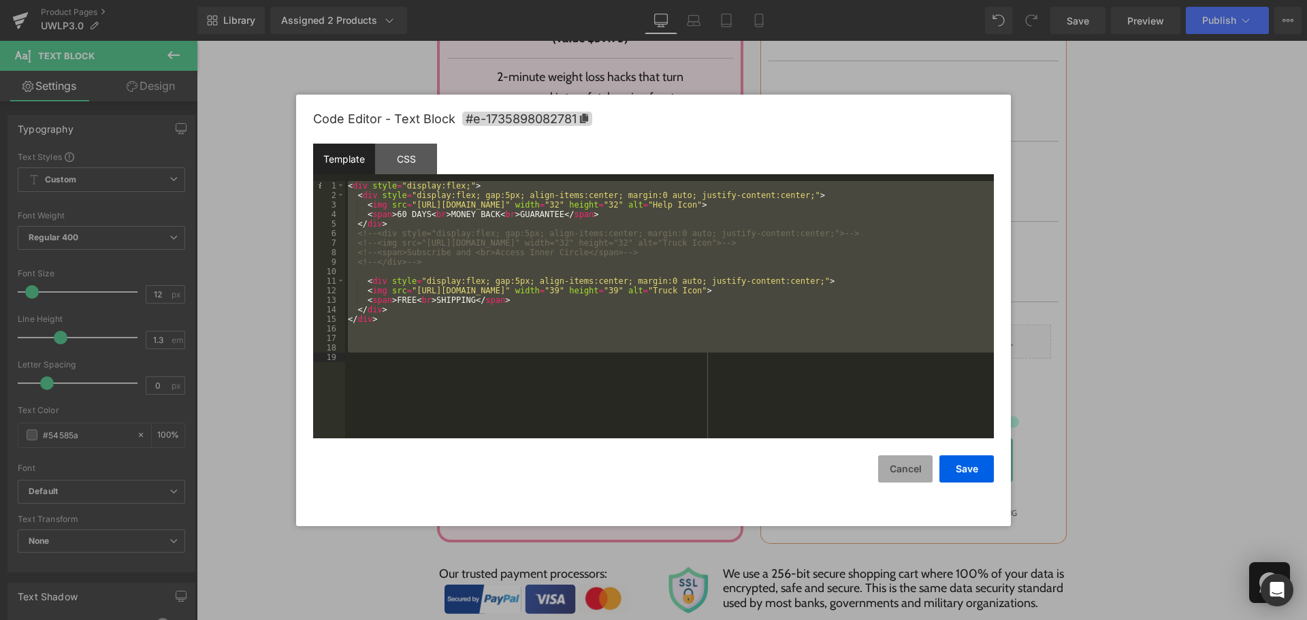
click at [896, 463] on button "Cancel" at bounding box center [905, 468] width 54 height 27
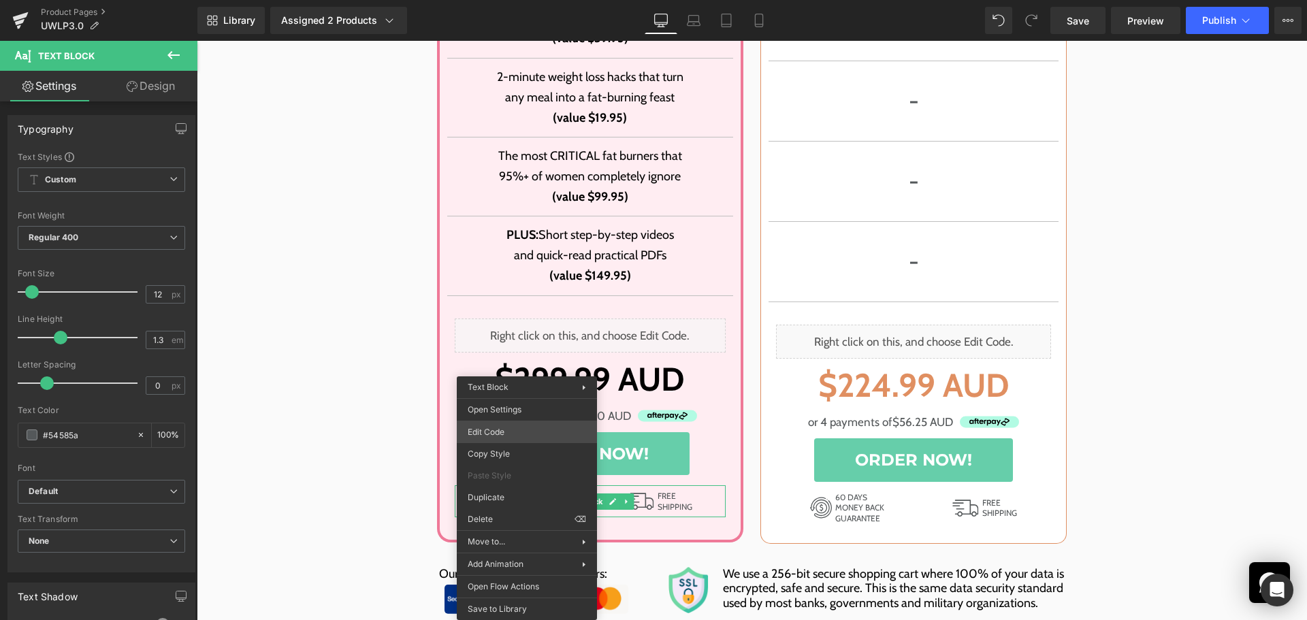
click at [540, 0] on div "Text Block You are previewing how the will restyle your page. You can not edit …" at bounding box center [653, 0] width 1307 height 0
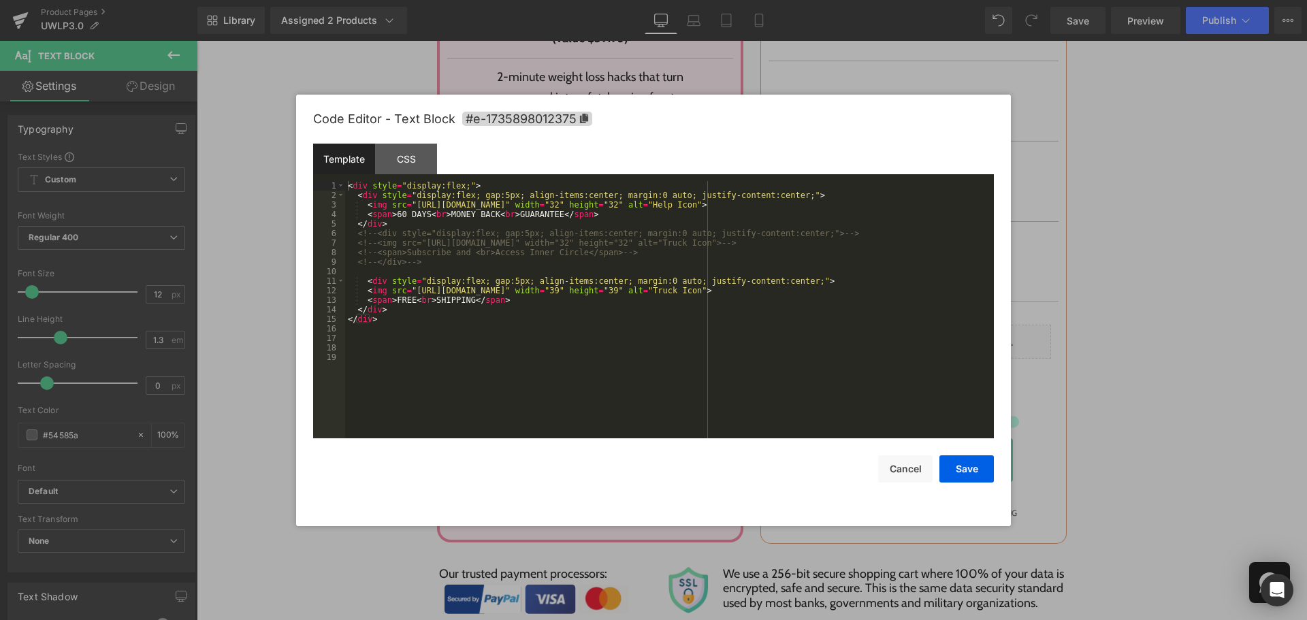
click at [565, 370] on div "< div style = "display:flex;" > < div style = "display:flex; gap:5px; align-ite…" at bounding box center [669, 319] width 649 height 276
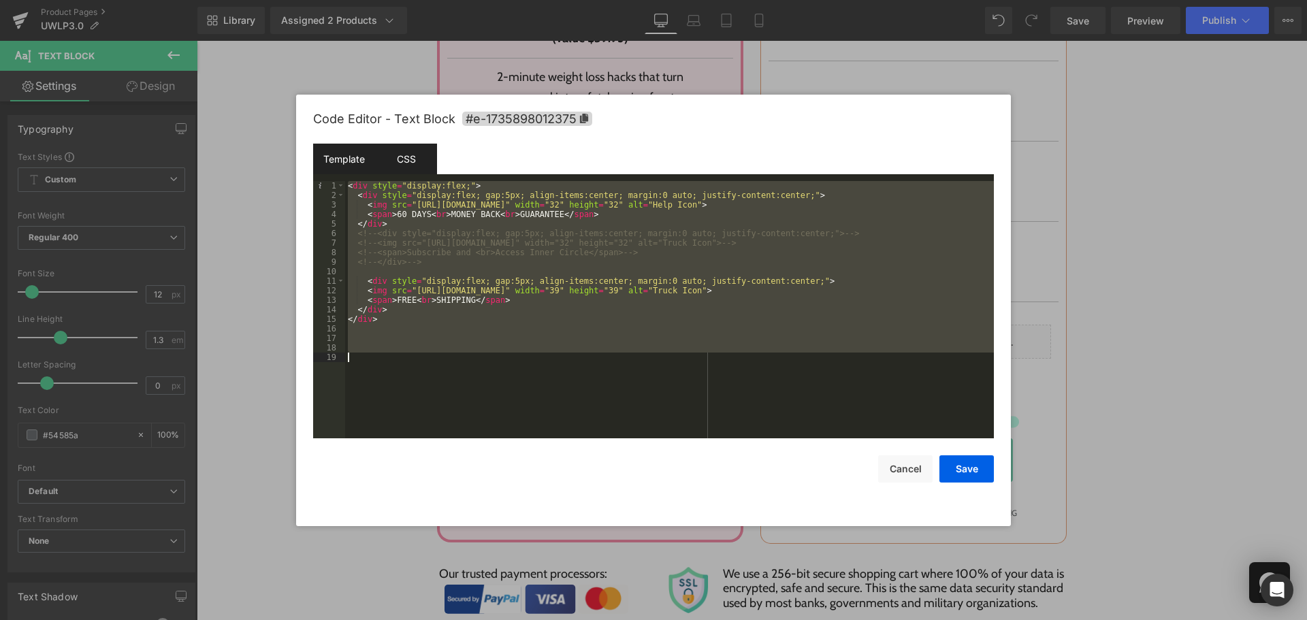
click at [404, 158] on div "CSS" at bounding box center [406, 159] width 62 height 31
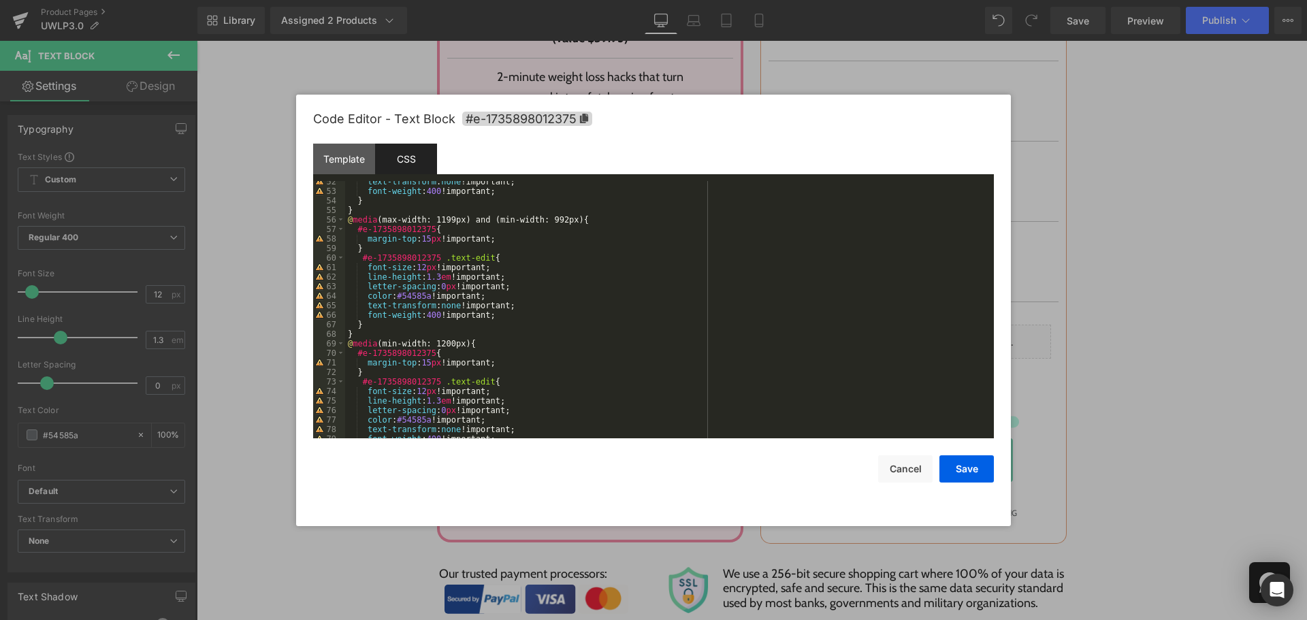
scroll to position [648, 0]
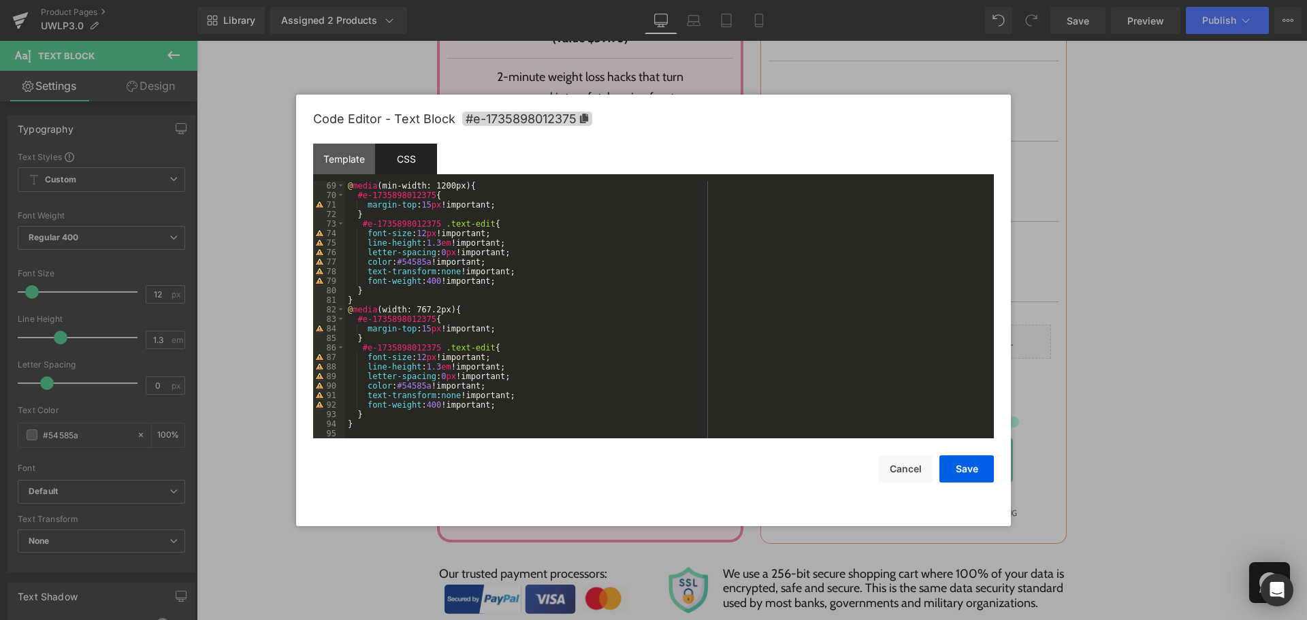
click at [538, 263] on div "@ media (min-width: 1200px) { #e-1735898012375 { margin-top : 15 px !important;…" at bounding box center [666, 319] width 643 height 276
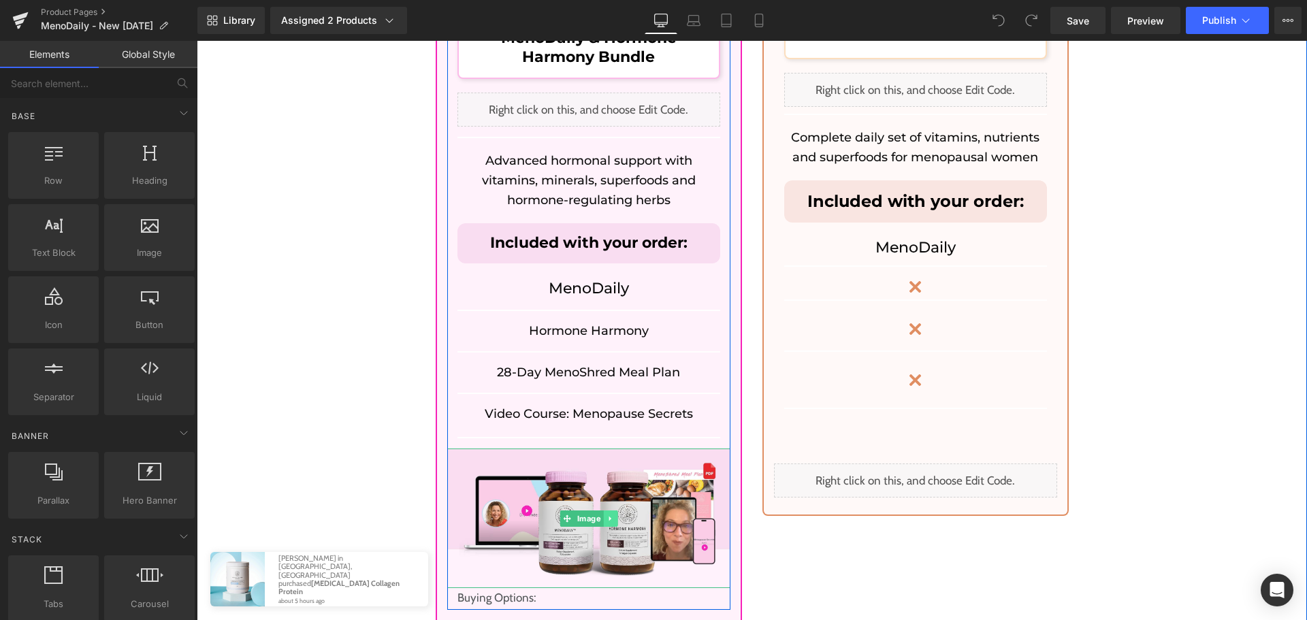
scroll to position [12048, 0]
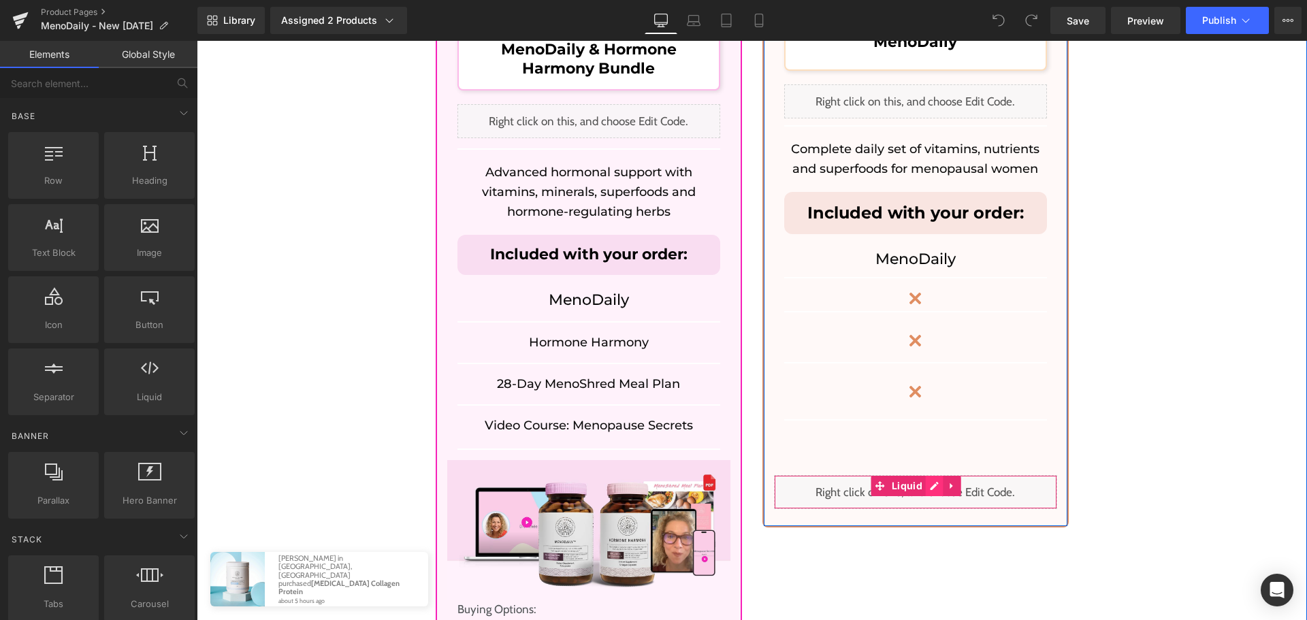
click at [920, 475] on div "Liquid" at bounding box center [915, 492] width 283 height 34
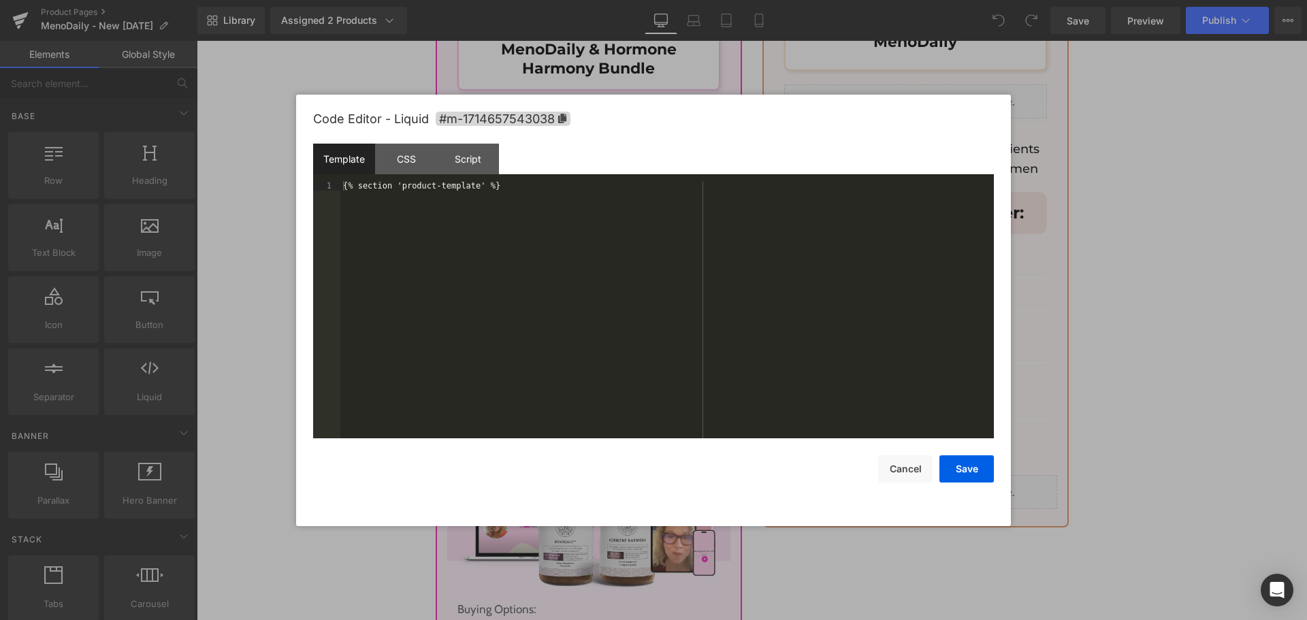
click at [630, 316] on div "{% section 'product-template' %}" at bounding box center [666, 319] width 653 height 276
click at [900, 462] on button "Cancel" at bounding box center [905, 468] width 54 height 27
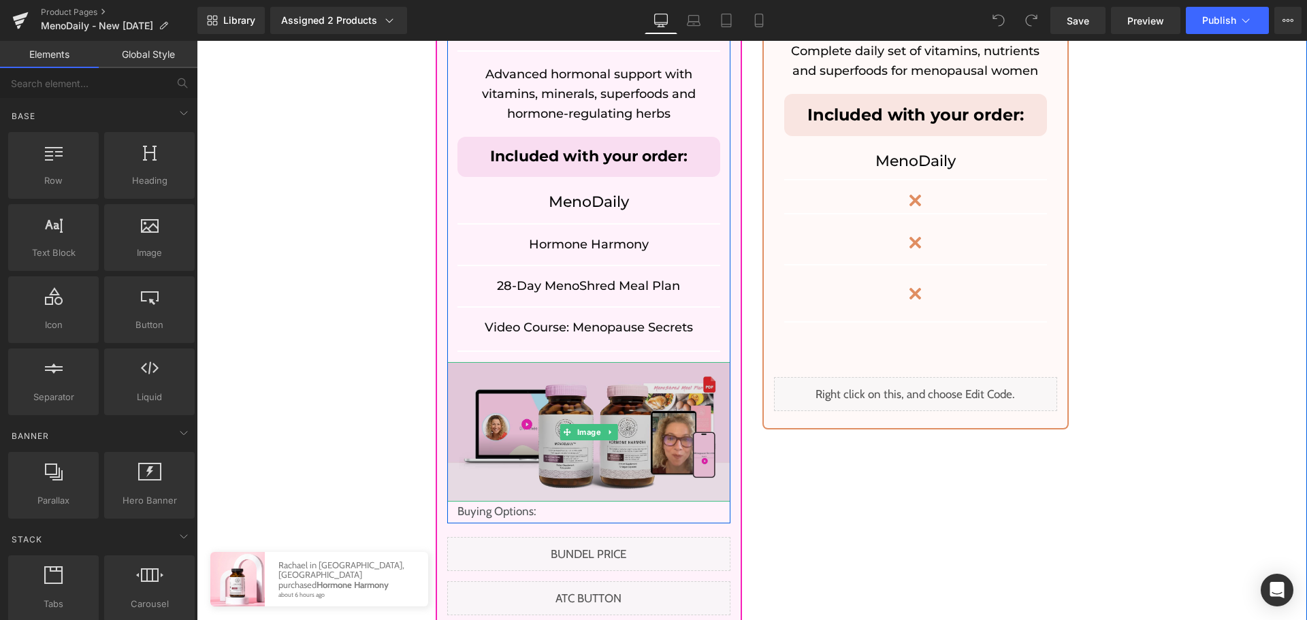
scroll to position [12185, 0]
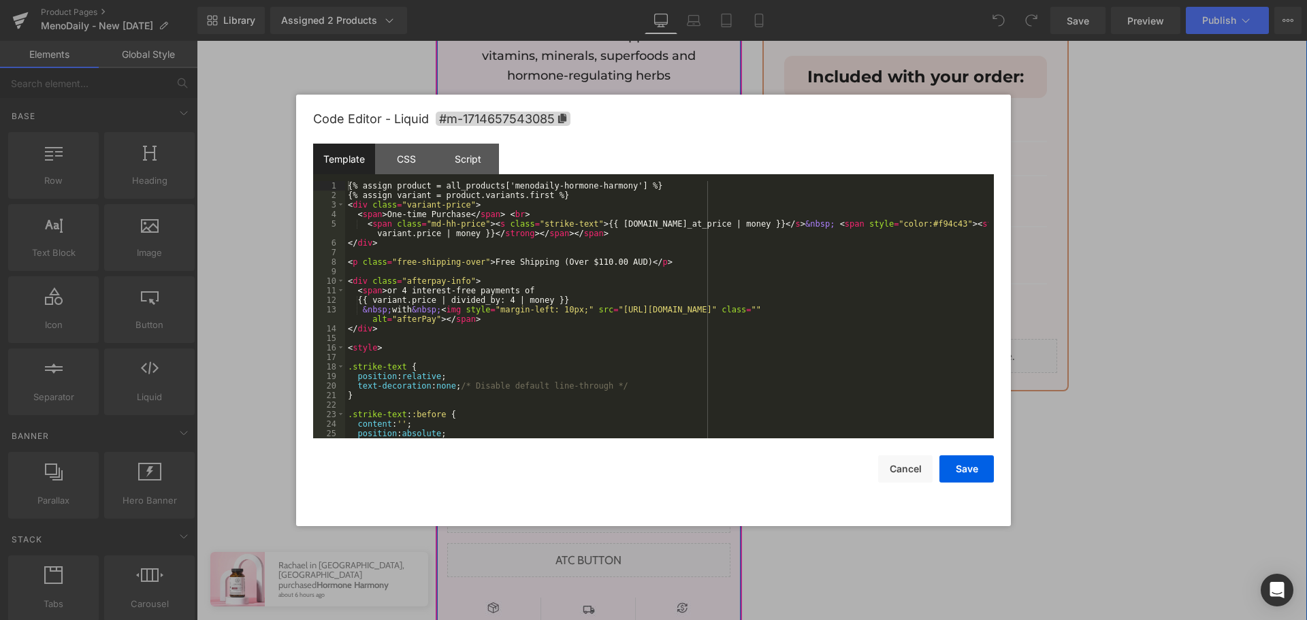
click at [597, 499] on div "Liquid" at bounding box center [588, 516] width 283 height 34
click at [411, 284] on div "{% assign product = all_products['menodaily-hormone-harmony'] %} {% assign vari…" at bounding box center [666, 319] width 643 height 276
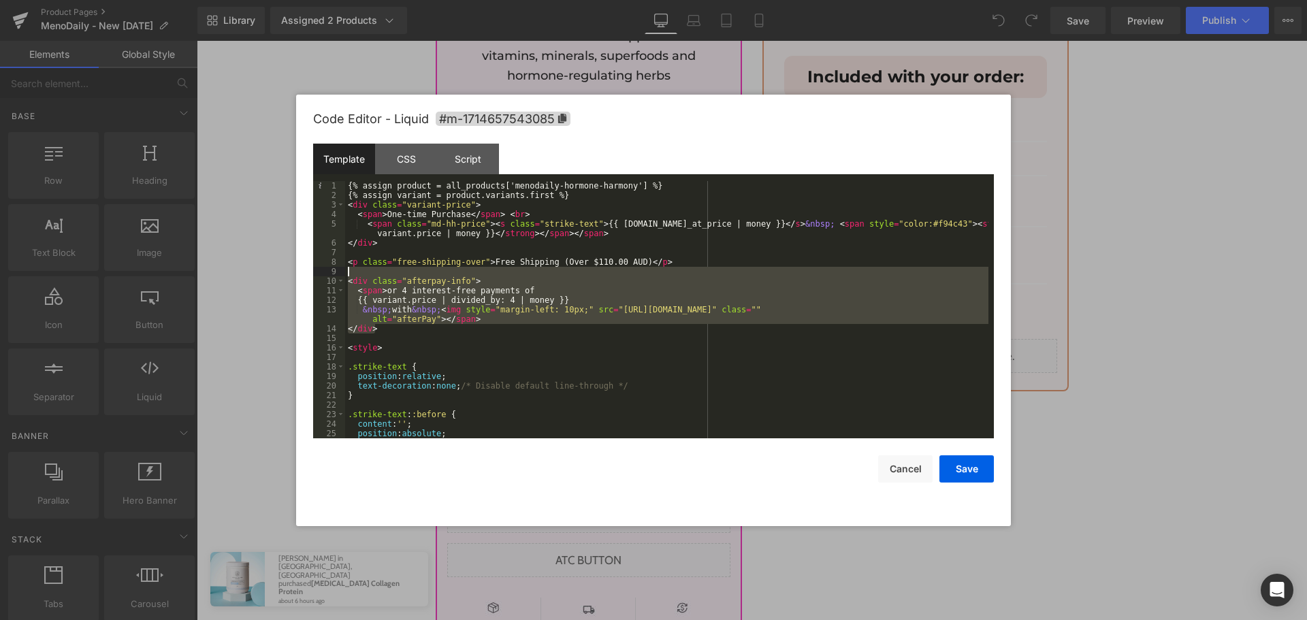
drag, startPoint x: 378, startPoint y: 333, endPoint x: 333, endPoint y: 275, distance: 73.2
click at [333, 275] on pre "1 2 3 4 5 6 7 8 9 10 11 12 13 14 15 16 17 18 19 20 21 22 23 24 25 26 {% assign …" at bounding box center [653, 309] width 681 height 257
click at [355, 261] on div "{% assign product = all_products['menodaily-hormone-harmony'] %} {% assign vari…" at bounding box center [666, 319] width 643 height 276
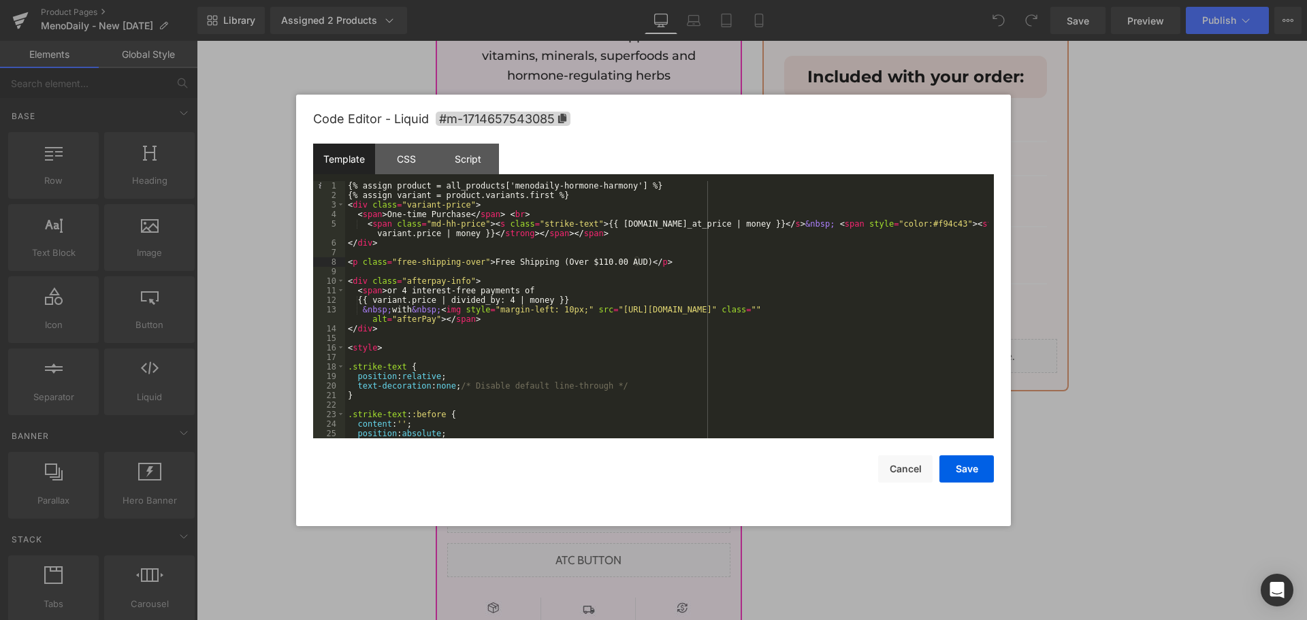
click at [362, 331] on div "{% assign product = all_products['menodaily-hormone-harmony'] %} {% assign vari…" at bounding box center [666, 319] width 643 height 276
click at [472, 338] on div "{% assign product = all_products['menodaily-hormone-harmony'] %} {% assign vari…" at bounding box center [666, 319] width 643 height 276
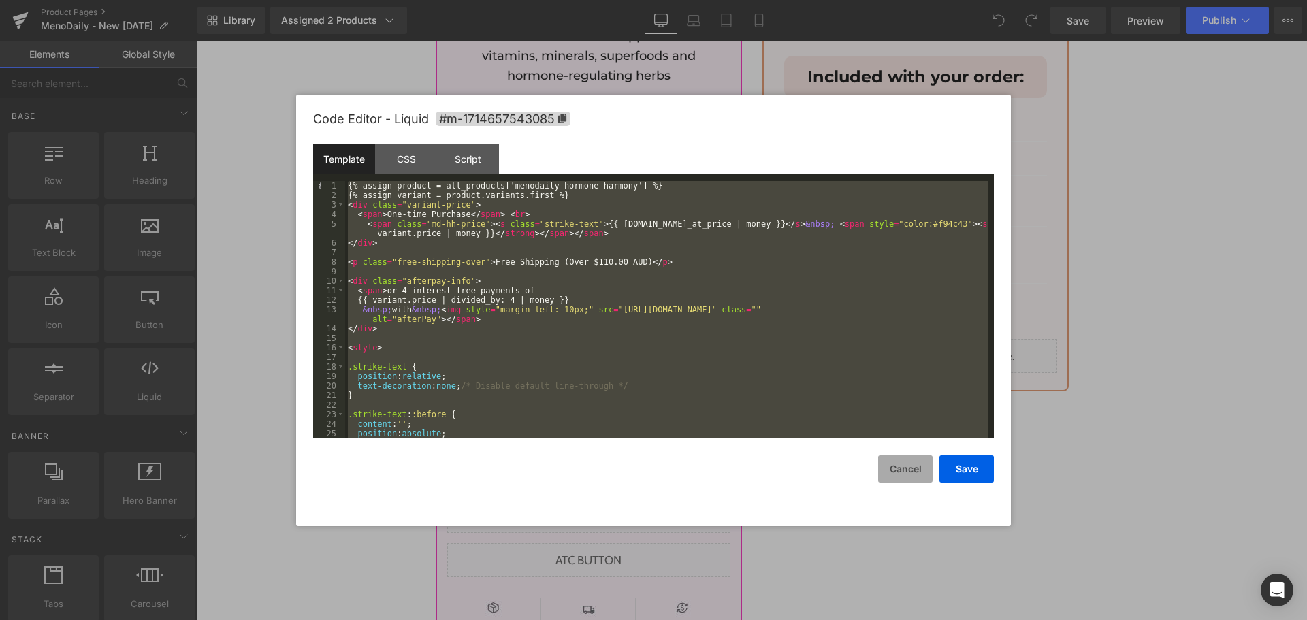
drag, startPoint x: 913, startPoint y: 466, endPoint x: 764, endPoint y: 324, distance: 205.6
click at [913, 466] on button "Cancel" at bounding box center [905, 468] width 54 height 27
